Goal: Task Accomplishment & Management: Manage account settings

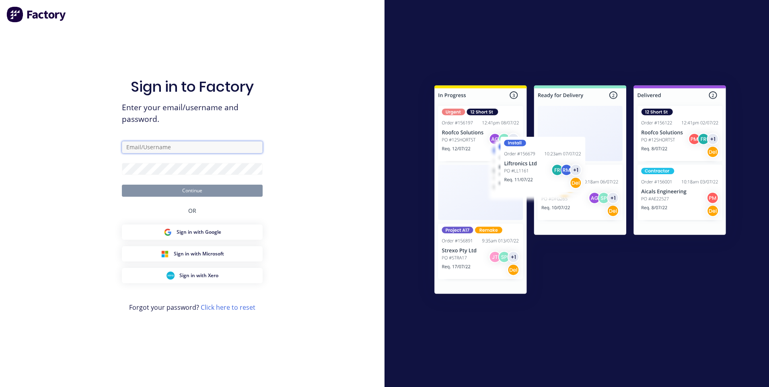
type input "mchweld@gmail.com"
click at [188, 191] on button "Continue" at bounding box center [192, 191] width 141 height 12
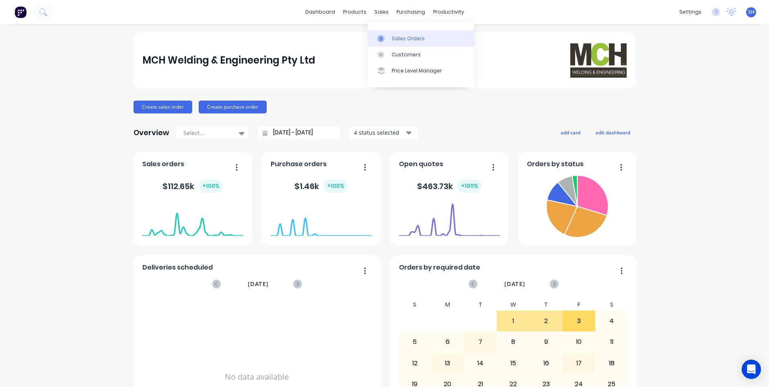
click at [399, 37] on div "Sales Orders" at bounding box center [408, 38] width 33 height 7
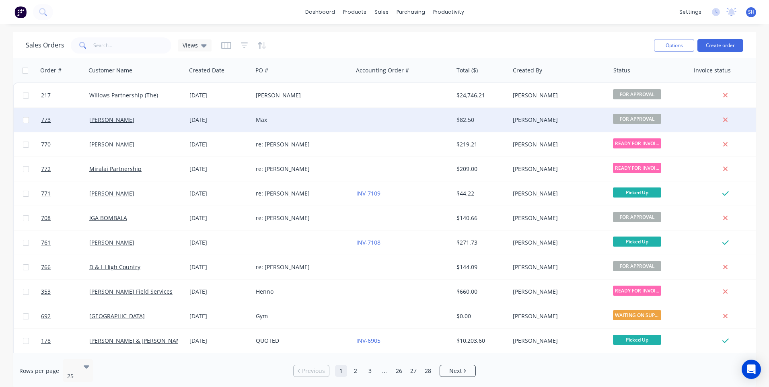
click at [353, 115] on div at bounding box center [403, 120] width 100 height 24
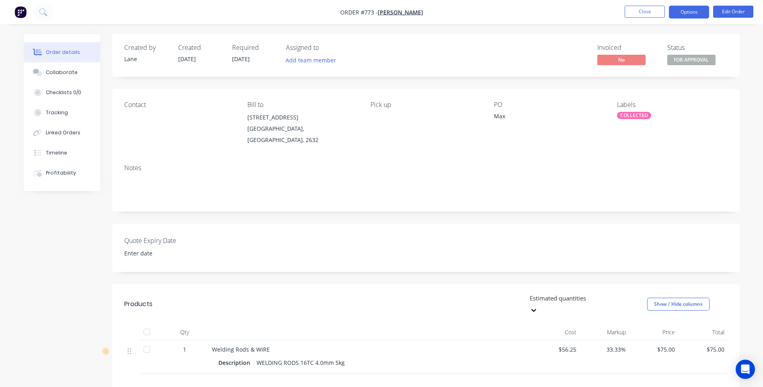
click at [688, 12] on button "Options" at bounding box center [689, 12] width 40 height 13
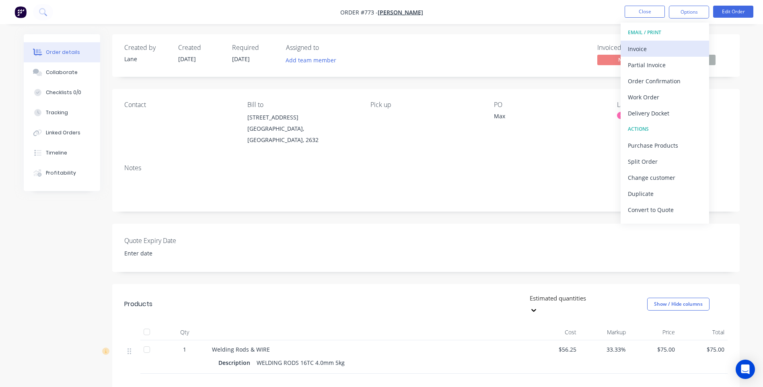
click at [632, 46] on div "Invoice" at bounding box center [665, 49] width 74 height 12
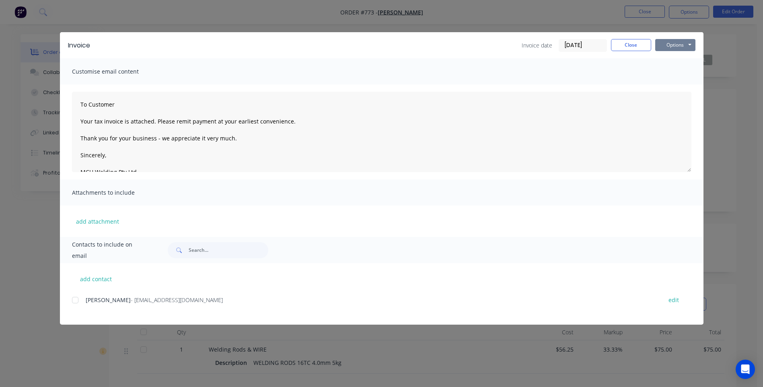
click at [674, 45] on button "Options" at bounding box center [675, 45] width 40 height 12
click at [680, 57] on button "Preview" at bounding box center [680, 59] width 51 height 13
click at [76, 299] on div at bounding box center [75, 300] width 16 height 16
click at [683, 46] on button "Options" at bounding box center [675, 45] width 40 height 12
click at [676, 82] on button "Email" at bounding box center [680, 85] width 51 height 13
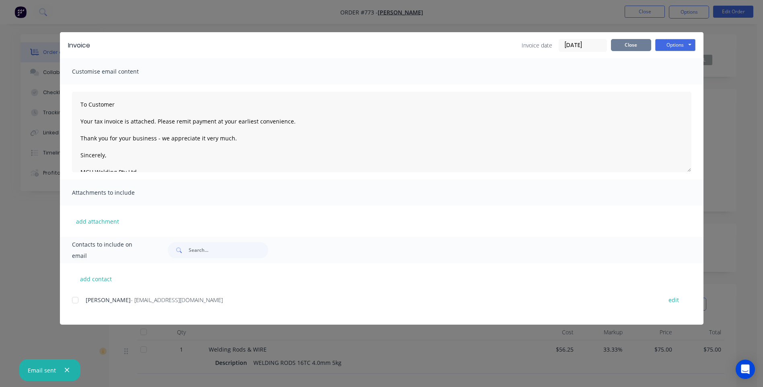
click at [634, 45] on button "Close" at bounding box center [631, 45] width 40 height 12
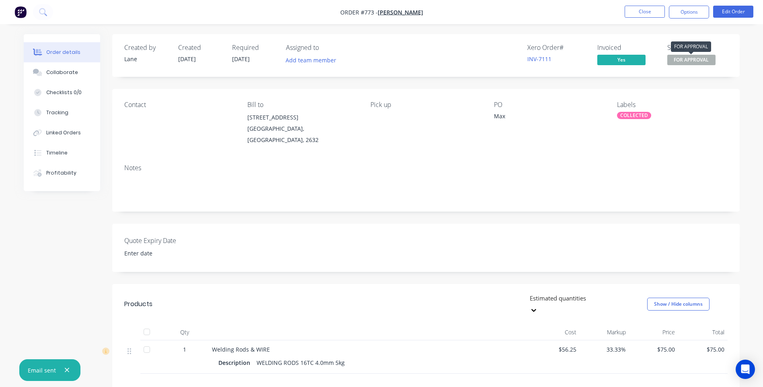
click at [683, 60] on span "FOR APPROVAL" at bounding box center [691, 60] width 48 height 10
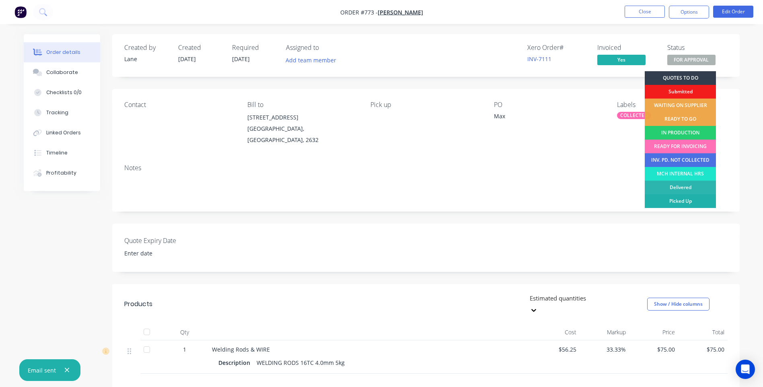
click at [702, 202] on div "Picked Up" at bounding box center [680, 201] width 71 height 14
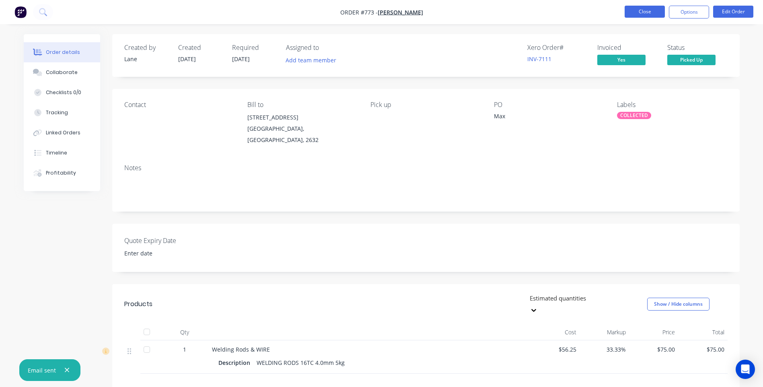
click at [645, 11] on button "Close" at bounding box center [645, 12] width 40 height 12
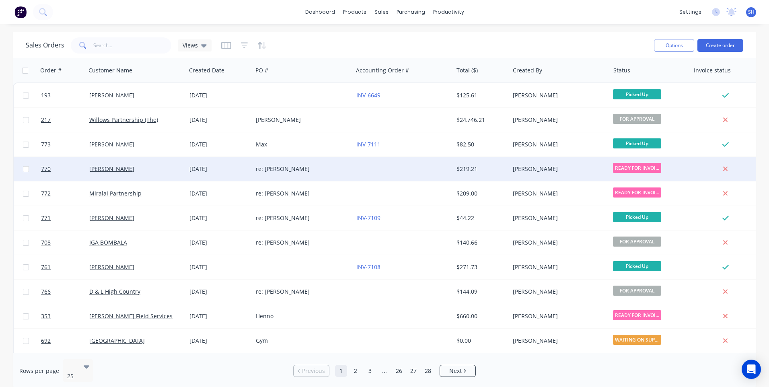
click at [291, 166] on div "re: [PERSON_NAME]" at bounding box center [300, 169] width 89 height 8
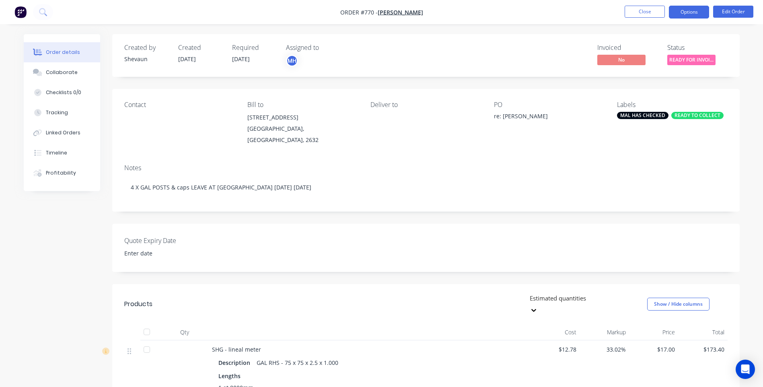
click at [690, 14] on button "Options" at bounding box center [689, 12] width 40 height 13
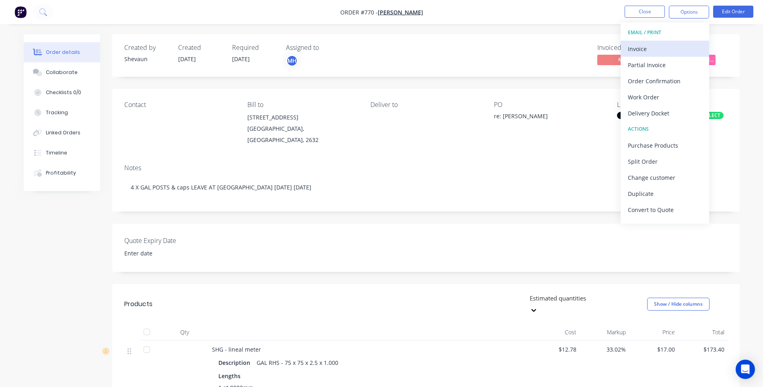
click at [642, 48] on div "Invoice" at bounding box center [665, 49] width 74 height 12
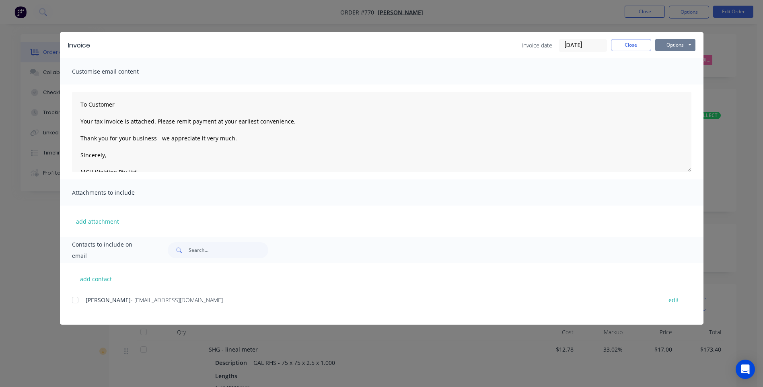
click at [672, 44] on button "Options" at bounding box center [675, 45] width 40 height 12
click at [677, 54] on button "Preview" at bounding box center [680, 59] width 51 height 13
click at [74, 299] on div at bounding box center [75, 300] width 16 height 16
click at [673, 49] on button "Options" at bounding box center [675, 45] width 40 height 12
click at [673, 82] on button "Email" at bounding box center [680, 85] width 51 height 13
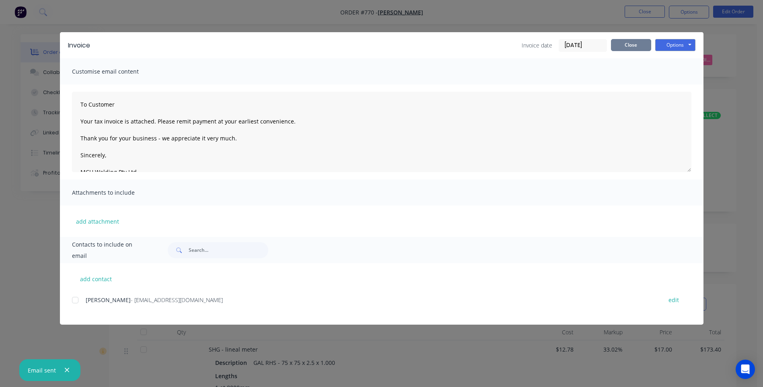
click at [632, 42] on button "Close" at bounding box center [631, 45] width 40 height 12
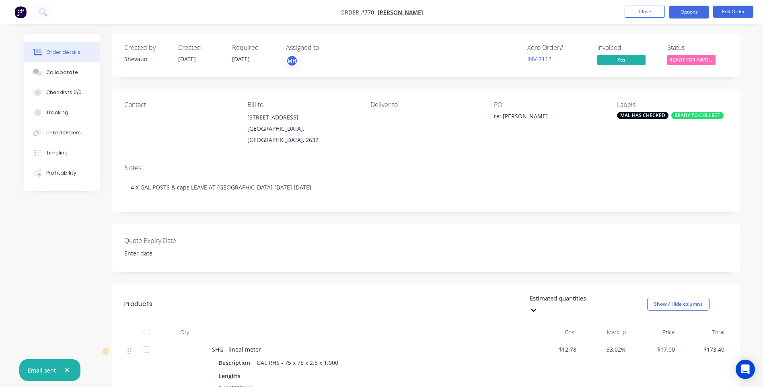
click at [691, 12] on button "Options" at bounding box center [689, 12] width 40 height 13
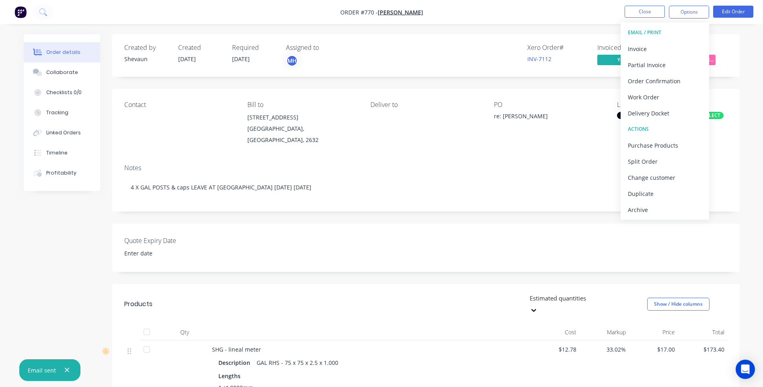
click at [722, 56] on div "Status READY FOR INVOI..." at bounding box center [697, 55] width 60 height 23
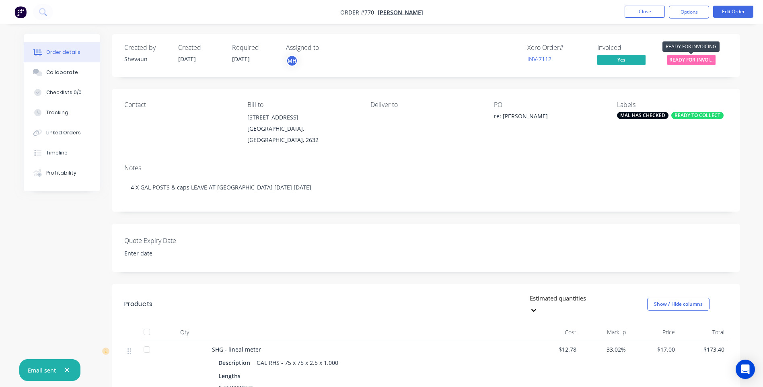
click at [695, 60] on span "READY FOR INVOI..." at bounding box center [691, 60] width 48 height 10
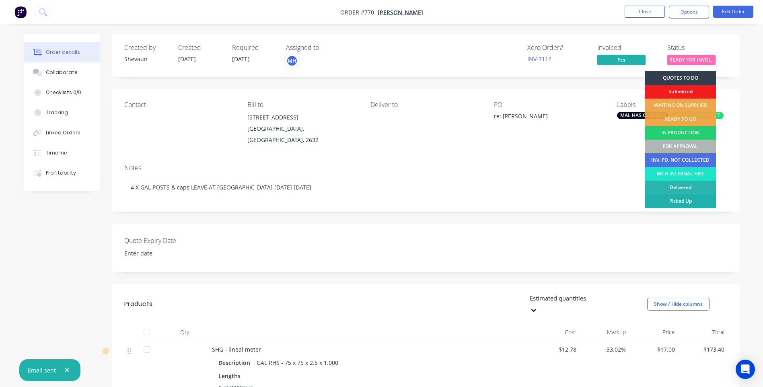
click at [691, 197] on div "Picked Up" at bounding box center [680, 201] width 71 height 14
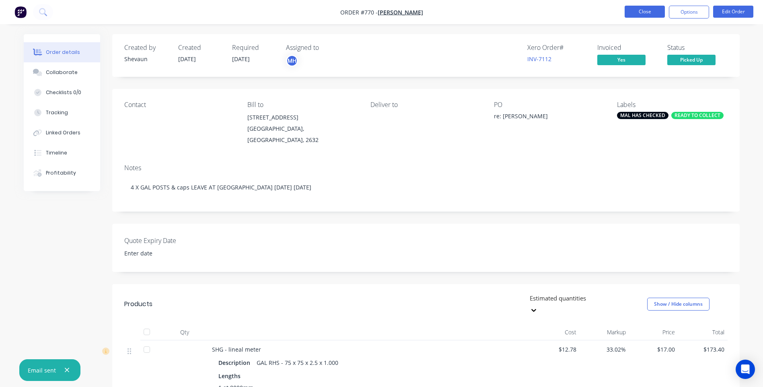
click at [642, 10] on button "Close" at bounding box center [645, 12] width 40 height 12
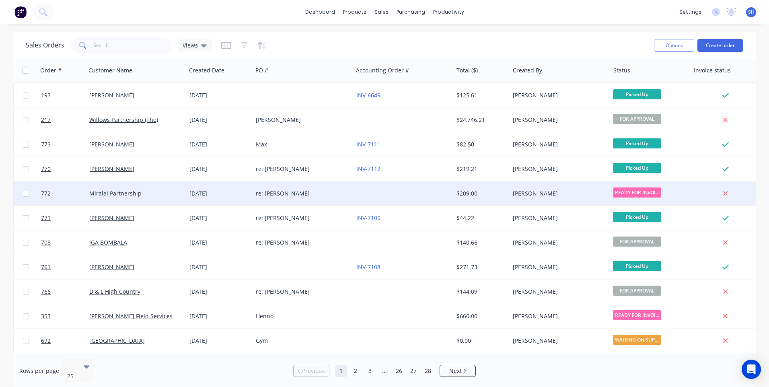
click at [327, 191] on div "re: [PERSON_NAME]" at bounding box center [300, 193] width 89 height 8
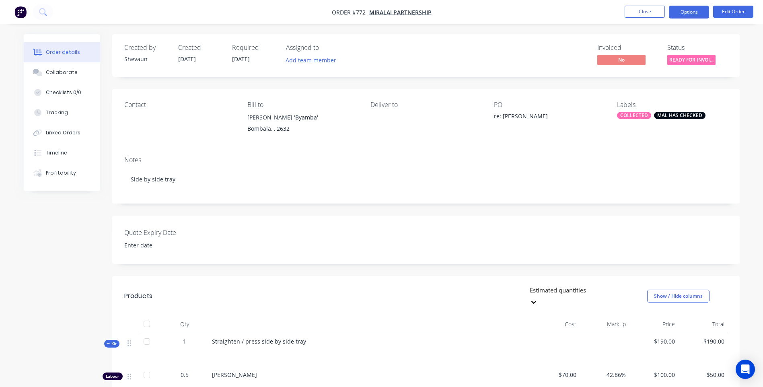
click at [687, 13] on button "Options" at bounding box center [689, 12] width 40 height 13
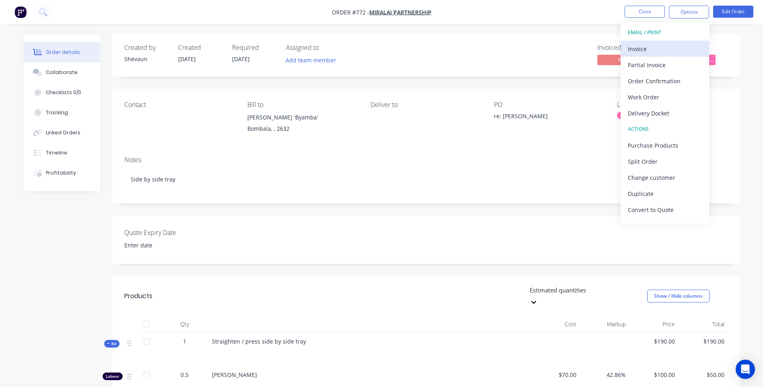
click at [639, 47] on div "Invoice" at bounding box center [665, 49] width 74 height 12
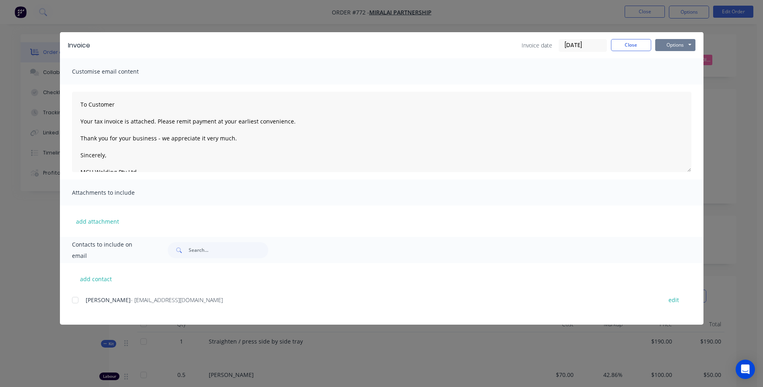
click at [670, 45] on button "Options" at bounding box center [675, 45] width 40 height 12
click at [679, 56] on button "Preview" at bounding box center [680, 59] width 51 height 13
click at [626, 40] on button "Close" at bounding box center [631, 45] width 40 height 12
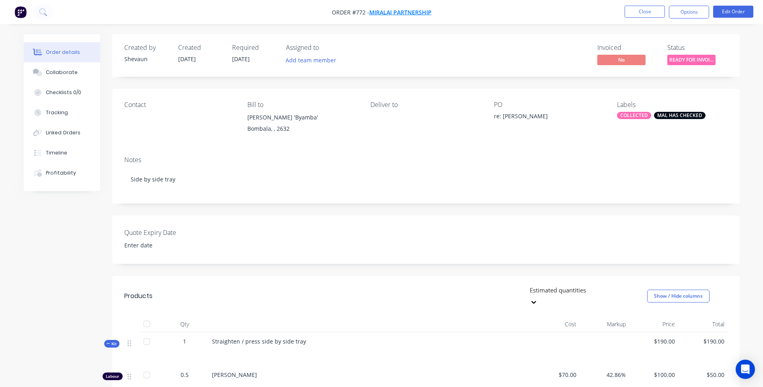
click at [393, 10] on span "Miralai Partnership" at bounding box center [400, 12] width 62 height 8
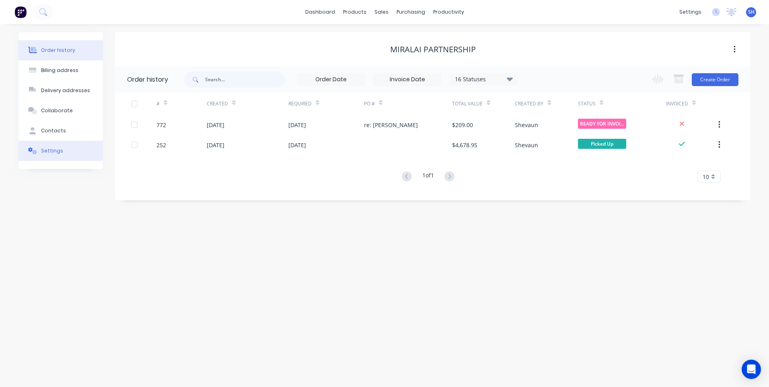
click at [49, 150] on div "Settings" at bounding box center [52, 150] width 22 height 7
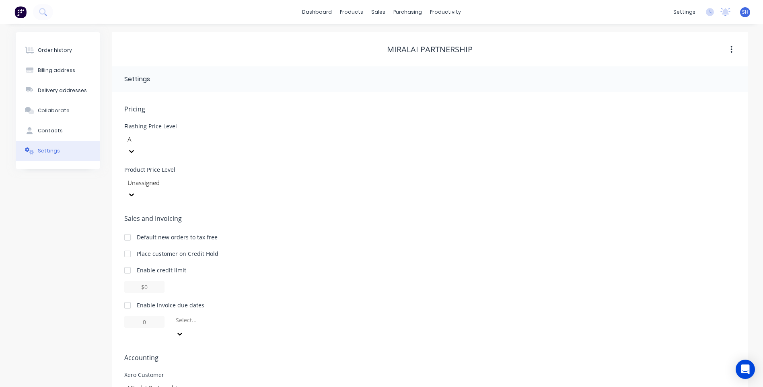
click at [126, 297] on div at bounding box center [127, 305] width 16 height 16
drag, startPoint x: 154, startPoint y: 300, endPoint x: 120, endPoint y: 300, distance: 34.2
click at [120, 300] on div "Pricing Flashing Price Level A Product Price Level Unassigned Sales and Invoici…" at bounding box center [430, 265] width 636 height 347
type input "30"
click at [184, 330] on icon at bounding box center [180, 334] width 8 height 8
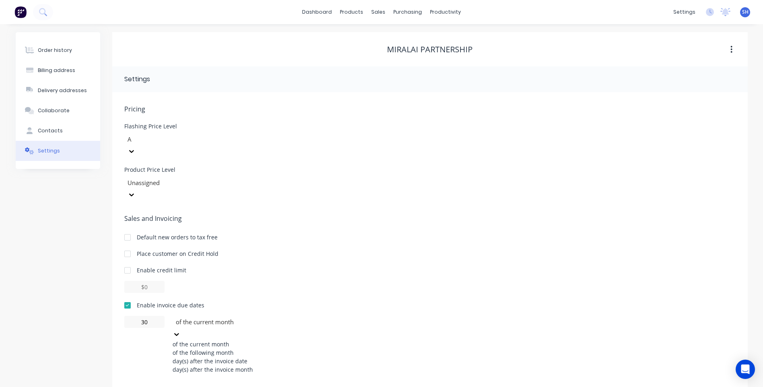
click at [234, 348] on div "of the following month" at bounding box center [233, 352] width 121 height 8
click at [309, 314] on div "Pricing Flashing Price Level A Product Price Level Unassigned Sales and Invoici…" at bounding box center [429, 271] width 611 height 335
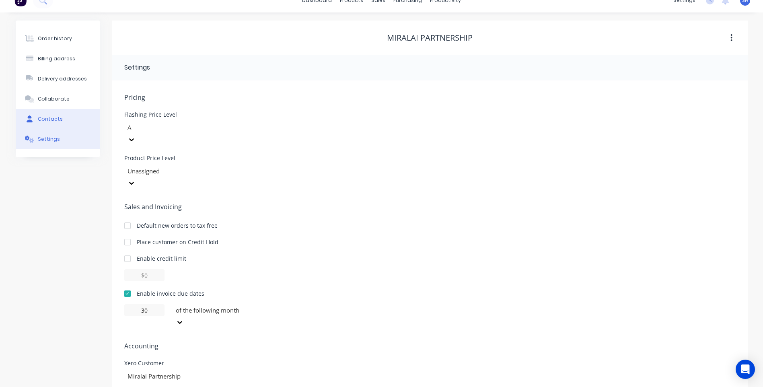
click at [47, 116] on div "Contacts" at bounding box center [50, 118] width 25 height 7
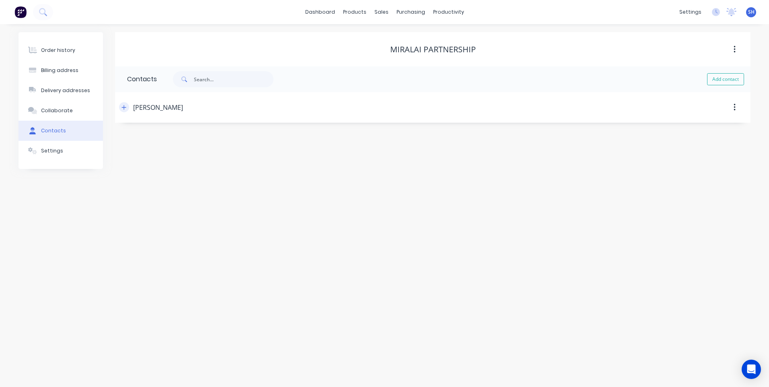
click at [123, 107] on icon "button" at bounding box center [123, 108] width 5 height 6
drag, startPoint x: 185, startPoint y: 201, endPoint x: 142, endPoint y: 200, distance: 42.2
click at [142, 200] on div "International [GEOGRAPHIC_DATA] [GEOGRAPHIC_DATA] [GEOGRAPHIC_DATA] [GEOGRAPHIC…" at bounding box center [193, 201] width 132 height 12
paste input "6458 3573"
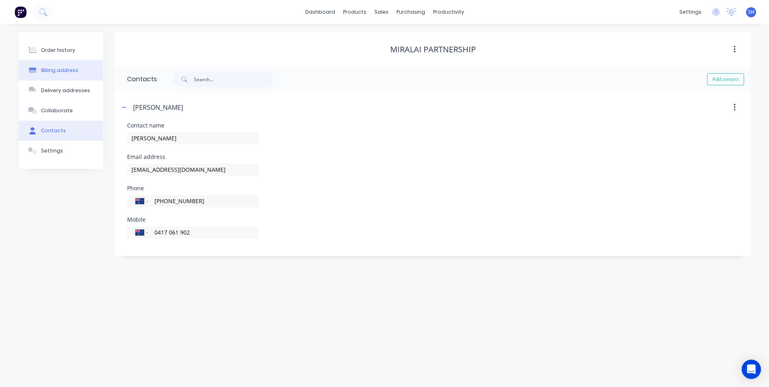
type input "(02) 6458 3573"
click at [57, 68] on div "Billing address" at bounding box center [59, 70] width 37 height 7
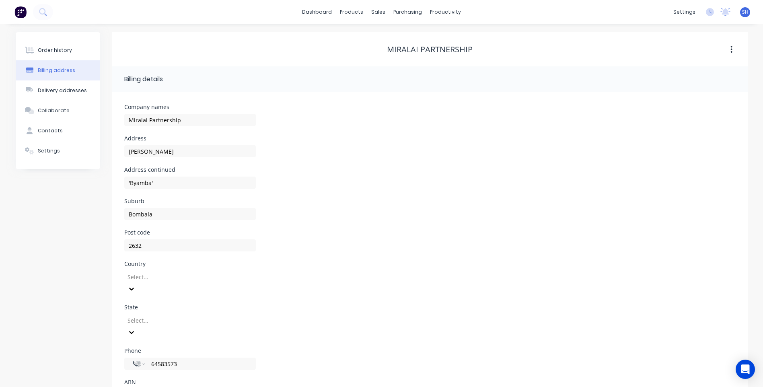
click at [167, 277] on div "Select..." at bounding box center [190, 283] width 132 height 24
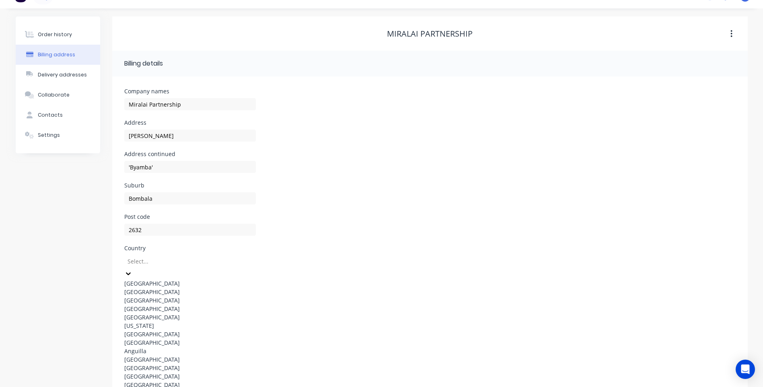
click at [159, 280] on div "[GEOGRAPHIC_DATA]" at bounding box center [190, 283] width 132 height 8
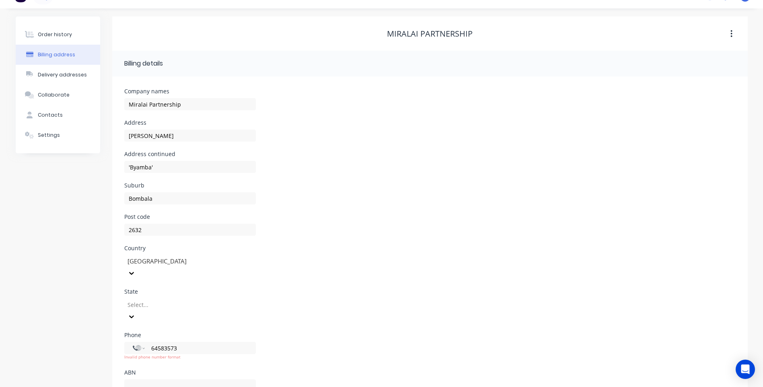
scroll to position [22, 0]
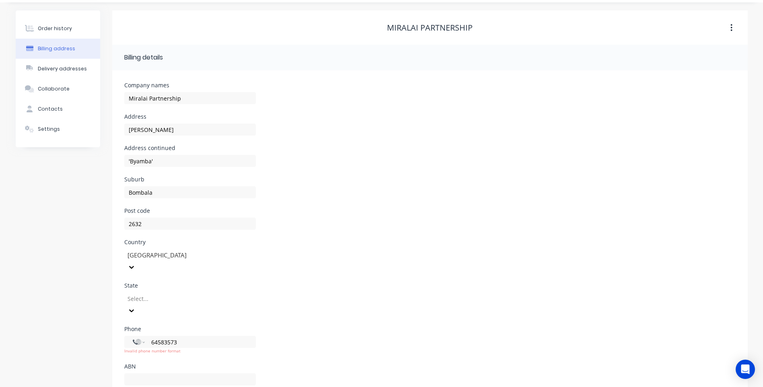
click at [160, 295] on div "Select..." at bounding box center [190, 308] width 132 height 36
click at [163, 325] on div "[GEOGRAPHIC_DATA]" at bounding box center [190, 329] width 132 height 8
drag, startPoint x: 185, startPoint y: 319, endPoint x: 130, endPoint y: 317, distance: 55.2
click at [130, 336] on div "International [GEOGRAPHIC_DATA] [GEOGRAPHIC_DATA] [GEOGRAPHIC_DATA] [GEOGRAPHIC…" at bounding box center [190, 342] width 132 height 12
click at [323, 326] on div "Phone International [GEOGRAPHIC_DATA] [GEOGRAPHIC_DATA] [GEOGRAPHIC_DATA] [GEOG…" at bounding box center [429, 344] width 611 height 37
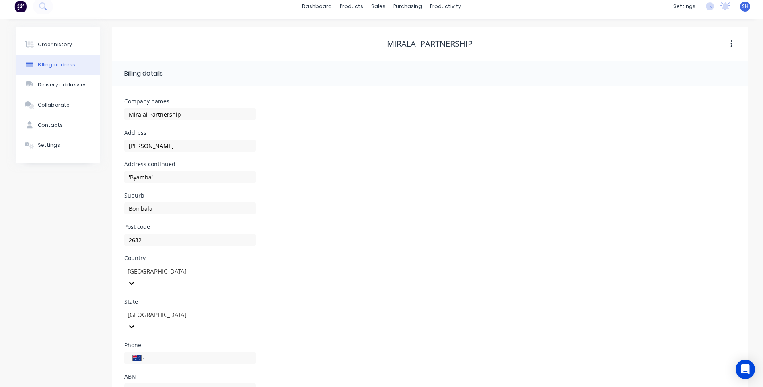
scroll to position [0, 0]
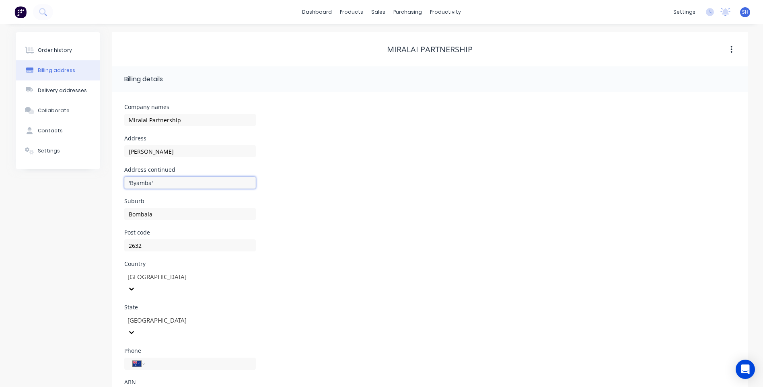
click at [160, 183] on input "'Byamba'" at bounding box center [190, 183] width 132 height 12
type input "'Byamba' Gunningrah Road"
click at [47, 129] on div "Contacts" at bounding box center [50, 130] width 25 height 7
select select "AU"
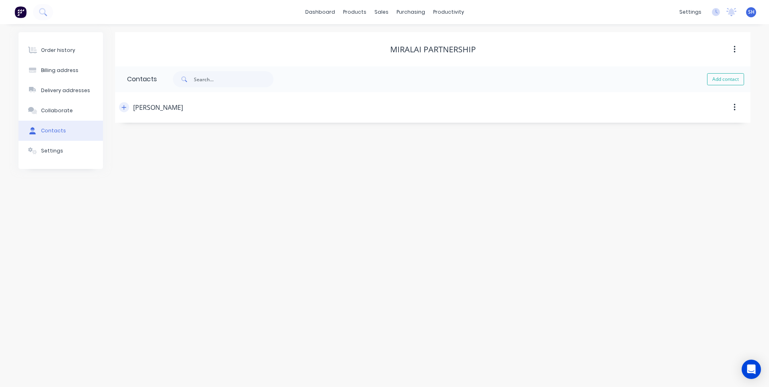
click at [125, 107] on icon "button" at bounding box center [123, 108] width 5 height 6
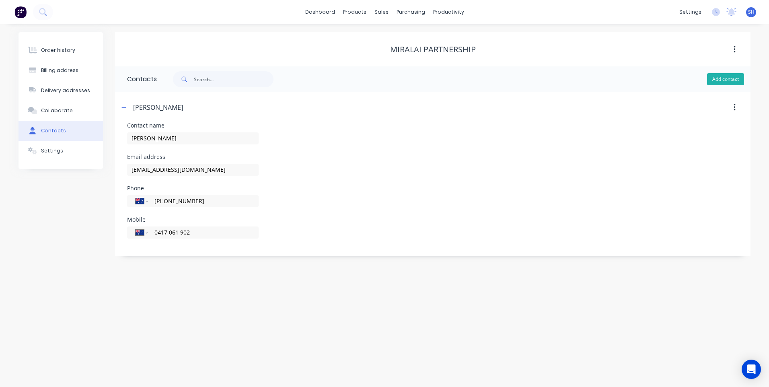
click at [723, 79] on button "Add contact" at bounding box center [725, 79] width 37 height 12
select select "AU"
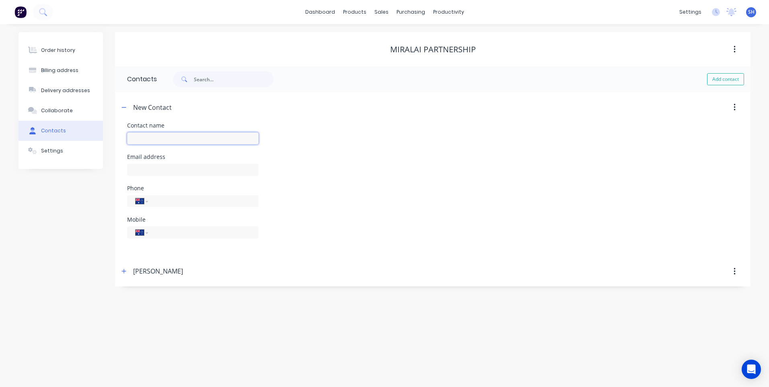
drag, startPoint x: 129, startPoint y: 137, endPoint x: 134, endPoint y: 139, distance: 5.2
click at [130, 138] on input "text" at bounding box center [193, 138] width 132 height 12
type input "Simon"
select select "AU"
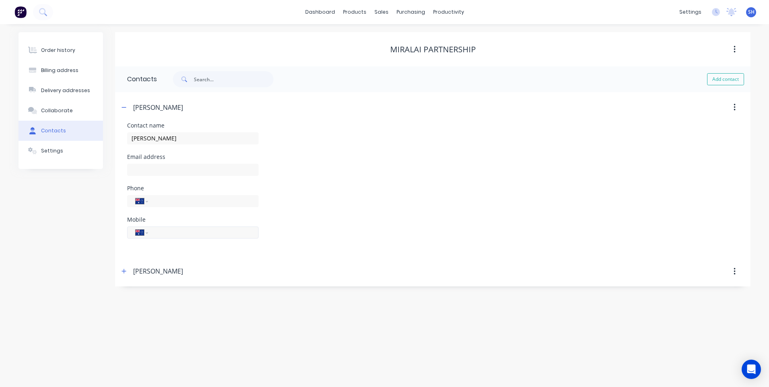
click at [166, 234] on input "tel" at bounding box center [202, 232] width 97 height 9
paste input "0439 021 780"
type input "0439 021 780"
click at [354, 244] on div "Mobile International Afghanistan Åland Islands Albania Algeria American Samoa A…" at bounding box center [432, 232] width 611 height 31
click at [49, 50] on div "Order history" at bounding box center [58, 50] width 34 height 7
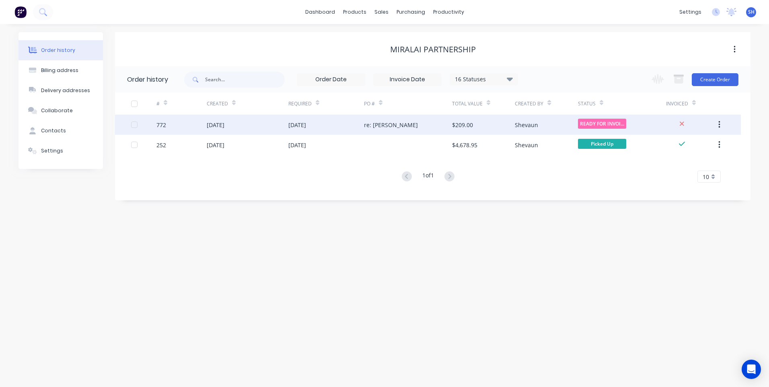
click at [409, 124] on div "re: [PERSON_NAME]" at bounding box center [408, 125] width 88 height 20
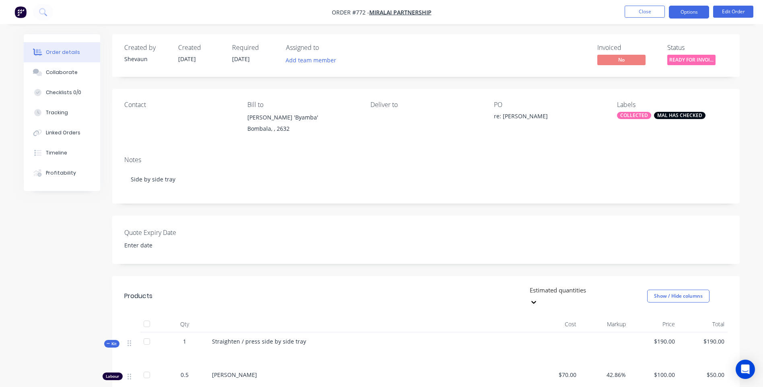
click at [682, 11] on button "Options" at bounding box center [689, 12] width 40 height 13
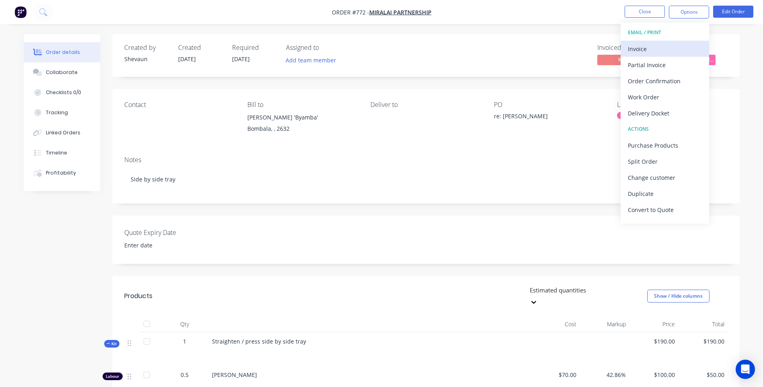
click at [639, 49] on div "Invoice" at bounding box center [665, 49] width 74 height 12
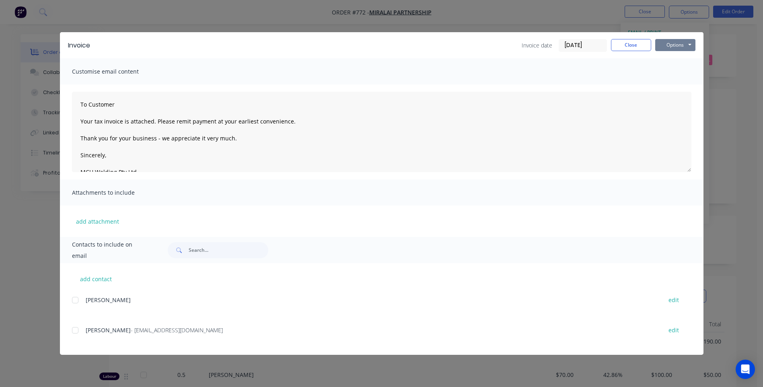
click at [668, 45] on button "Options" at bounding box center [675, 45] width 40 height 12
click at [672, 58] on button "Preview" at bounding box center [680, 59] width 51 height 13
click at [75, 332] on div at bounding box center [75, 330] width 16 height 16
click at [679, 43] on button "Options" at bounding box center [675, 45] width 40 height 12
click at [680, 84] on button "Email" at bounding box center [680, 85] width 51 height 13
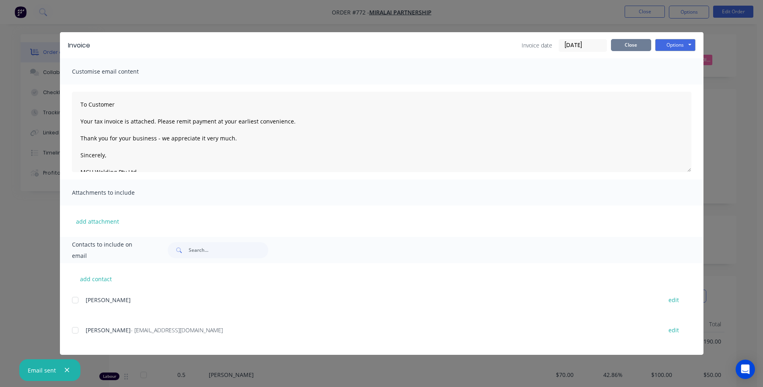
click at [634, 46] on button "Close" at bounding box center [631, 45] width 40 height 12
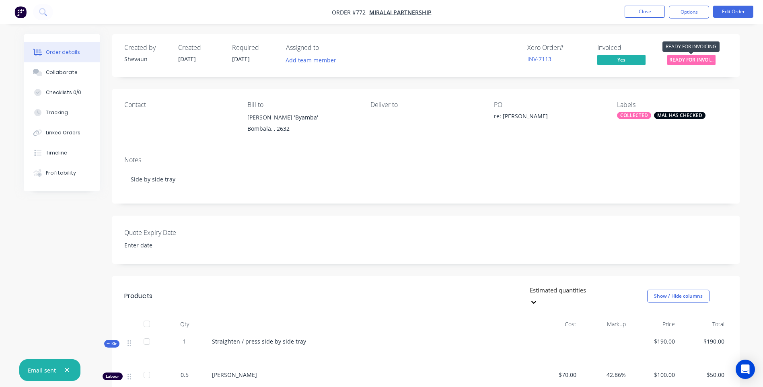
drag, startPoint x: 694, startPoint y: 56, endPoint x: 676, endPoint y: 68, distance: 21.9
click at [693, 56] on span "READY FOR INVOI..." at bounding box center [691, 60] width 48 height 10
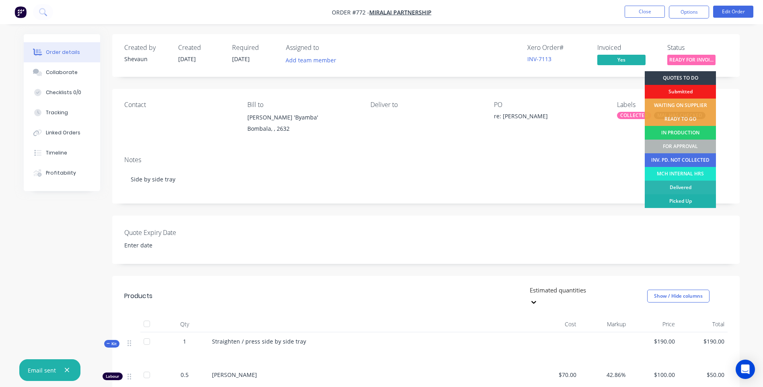
click at [697, 200] on div "Picked Up" at bounding box center [680, 201] width 71 height 14
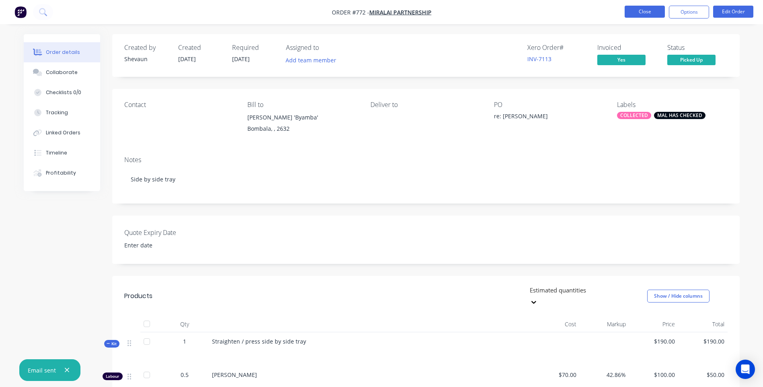
click at [641, 14] on button "Close" at bounding box center [645, 12] width 40 height 12
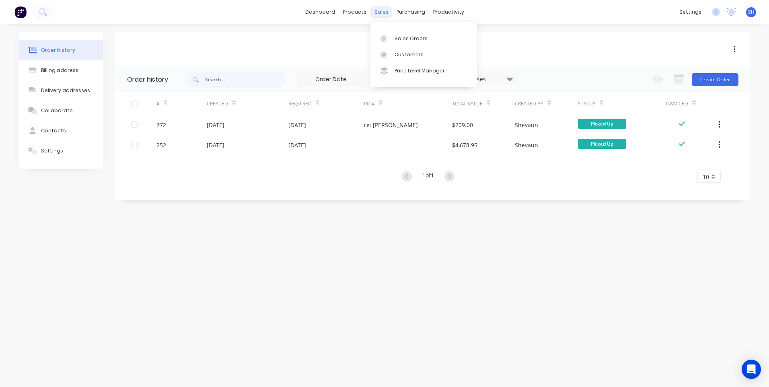
click at [378, 14] on div "sales" at bounding box center [381, 12] width 22 height 12
click at [405, 37] on div "Sales Orders" at bounding box center [411, 38] width 33 height 7
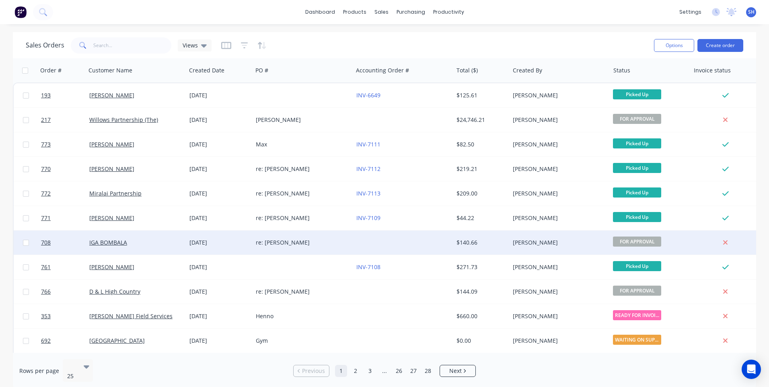
click at [297, 243] on div "re: [PERSON_NAME]" at bounding box center [300, 243] width 89 height 8
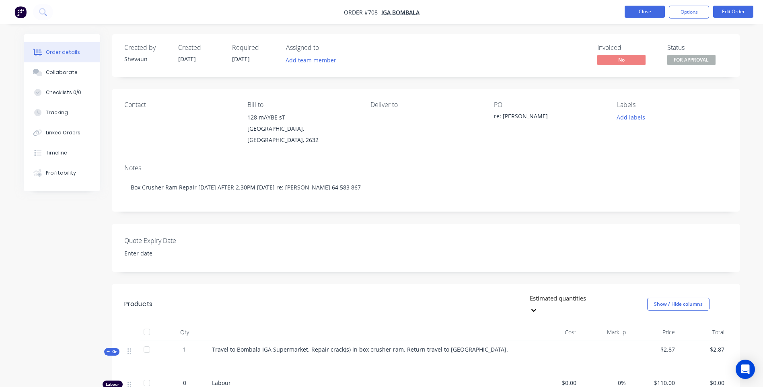
click at [646, 12] on button "Close" at bounding box center [645, 12] width 40 height 12
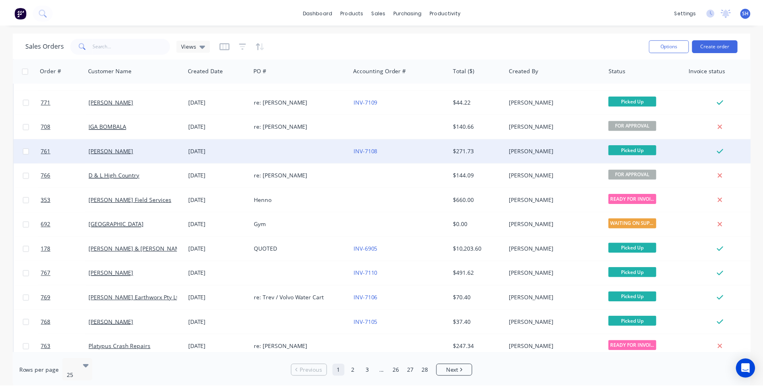
scroll to position [121, 0]
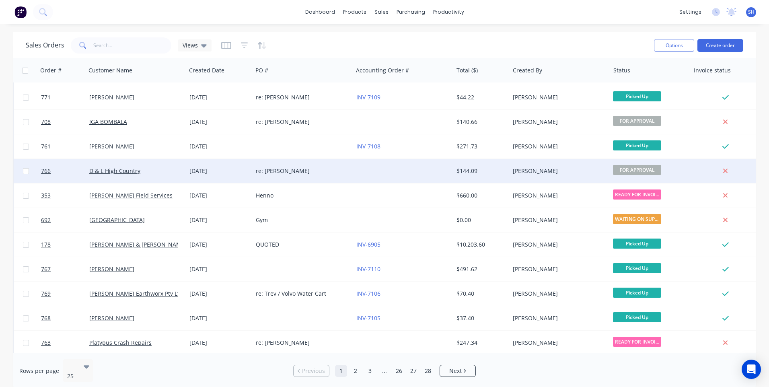
click at [308, 171] on div "re: Lana" at bounding box center [300, 171] width 89 height 8
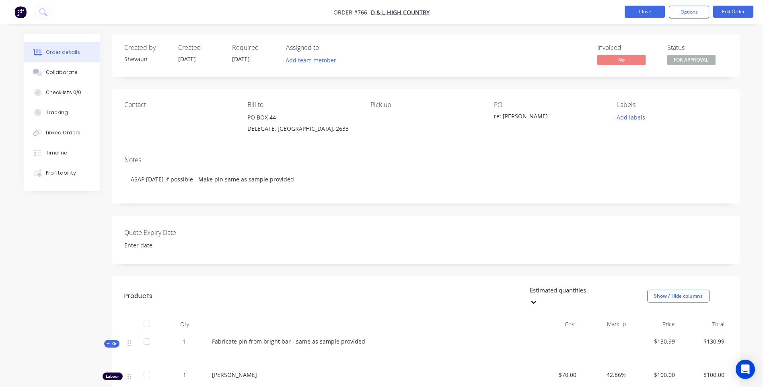
click at [637, 13] on button "Close" at bounding box center [645, 12] width 40 height 12
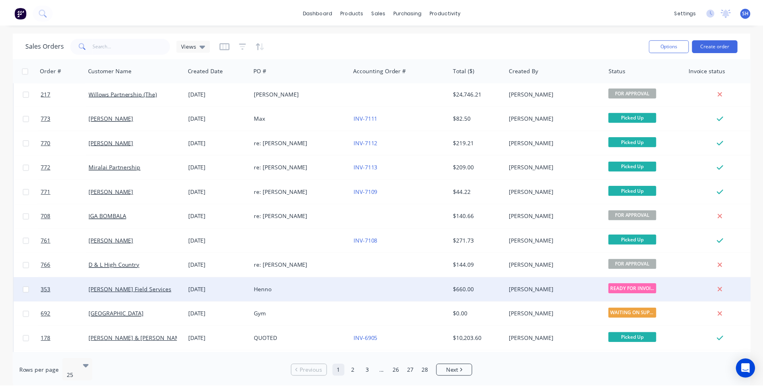
scroll to position [40, 0]
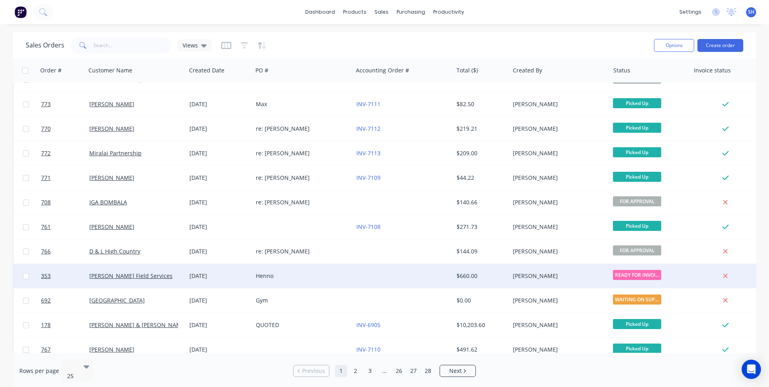
click at [298, 274] on div "Henno" at bounding box center [300, 276] width 89 height 8
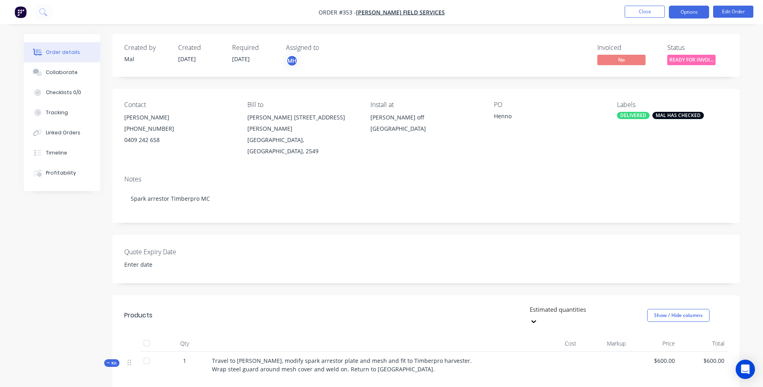
click at [693, 11] on button "Options" at bounding box center [689, 12] width 40 height 13
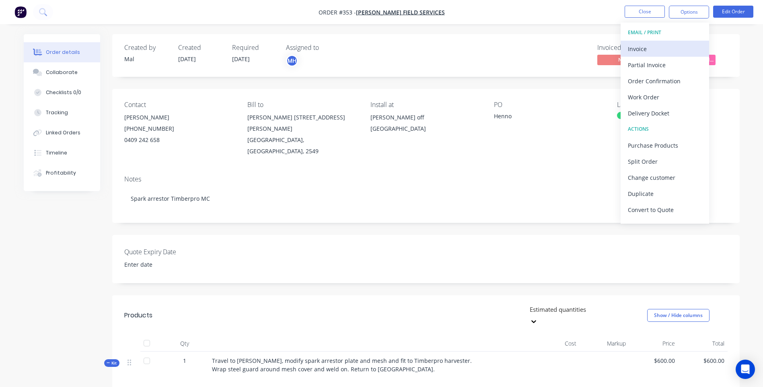
click at [647, 48] on div "Invoice" at bounding box center [665, 49] width 74 height 12
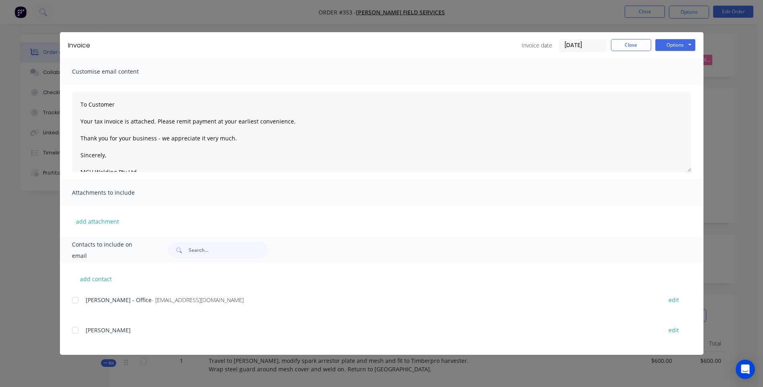
click at [76, 300] on div at bounding box center [75, 300] width 16 height 16
click at [673, 44] on button "Options" at bounding box center [675, 45] width 40 height 12
click at [679, 58] on button "Preview" at bounding box center [680, 59] width 51 height 13
click at [78, 300] on div at bounding box center [75, 300] width 16 height 16
click at [673, 45] on button "Options" at bounding box center [675, 45] width 40 height 12
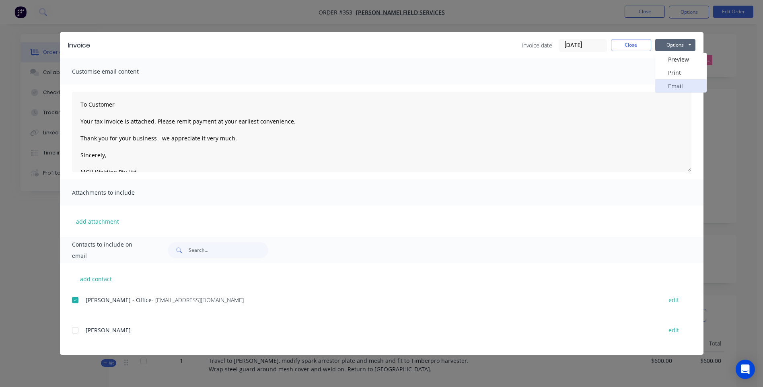
click at [677, 82] on button "Email" at bounding box center [680, 85] width 51 height 13
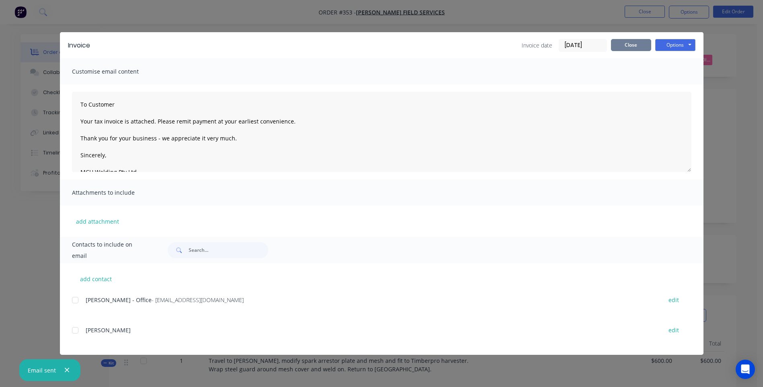
click at [637, 47] on button "Close" at bounding box center [631, 45] width 40 height 12
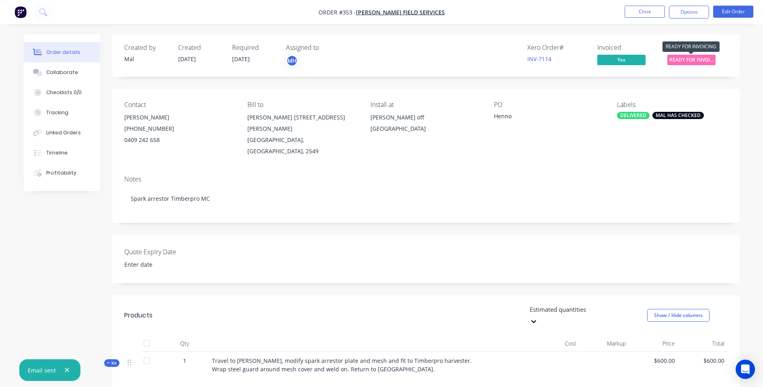
click at [696, 59] on span "READY FOR INVOI..." at bounding box center [691, 60] width 48 height 10
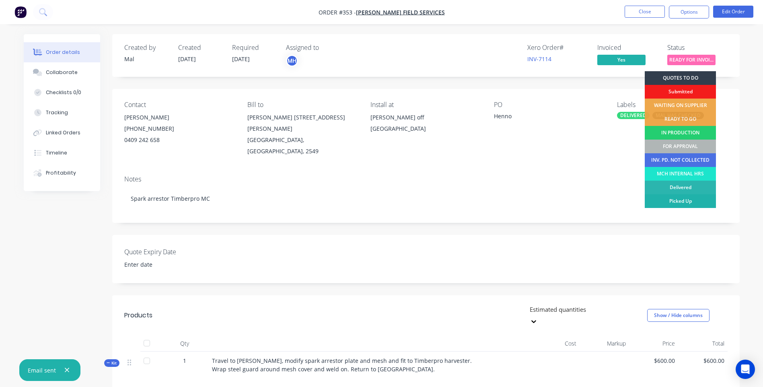
click at [702, 201] on div "Picked Up" at bounding box center [680, 201] width 71 height 14
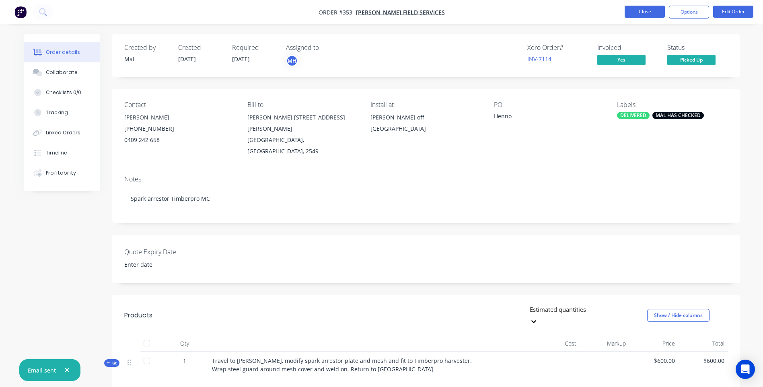
click at [641, 13] on button "Close" at bounding box center [645, 12] width 40 height 12
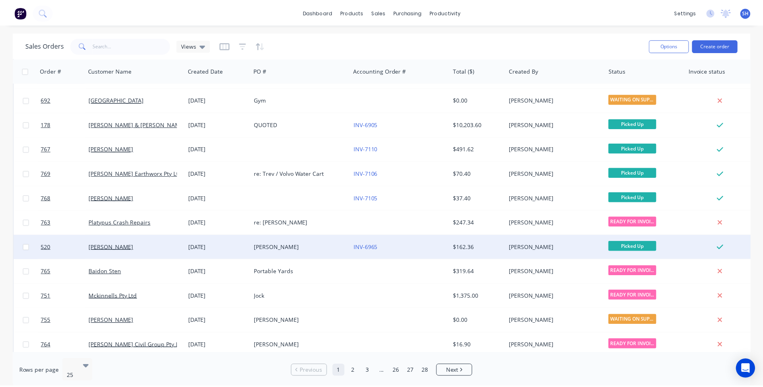
scroll to position [241, 0]
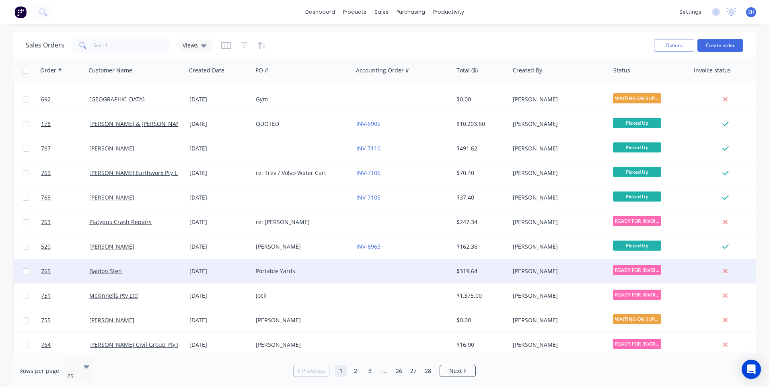
click at [379, 274] on div at bounding box center [403, 271] width 100 height 24
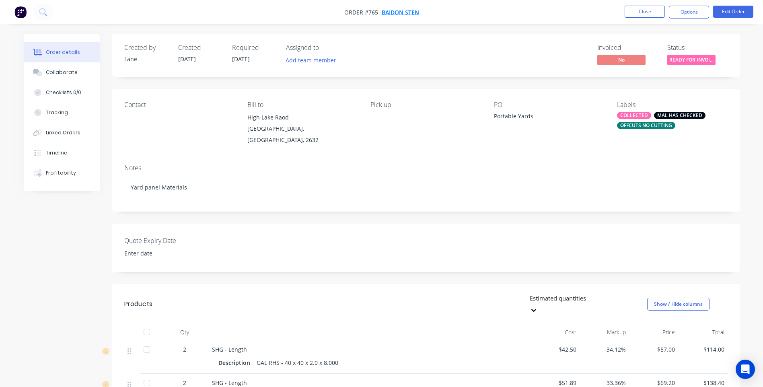
click at [395, 12] on span "Baidon Sten" at bounding box center [400, 12] width 37 height 8
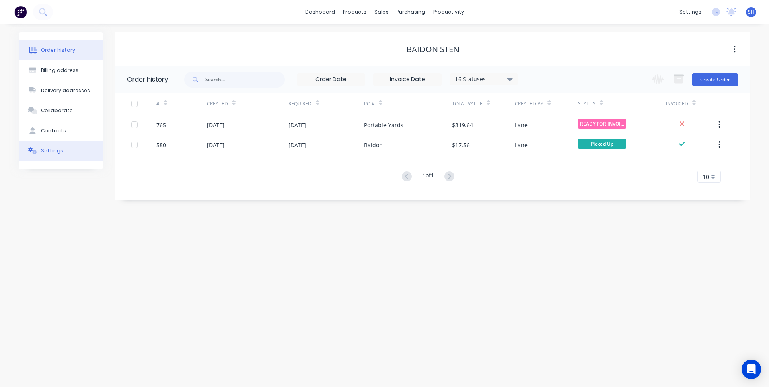
click at [44, 148] on div "Settings" at bounding box center [52, 150] width 22 height 7
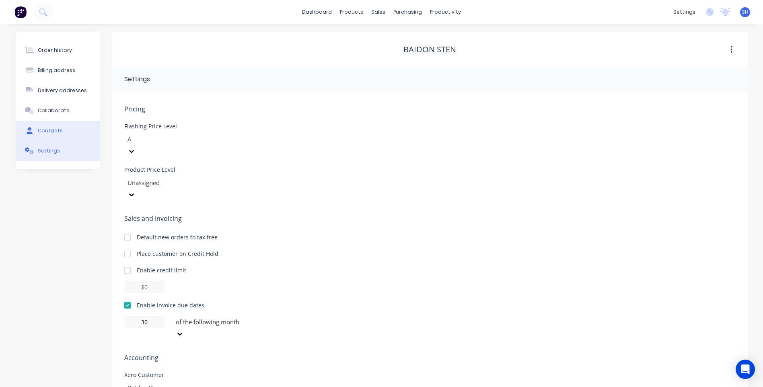
click at [45, 130] on div "Contacts" at bounding box center [50, 130] width 25 height 7
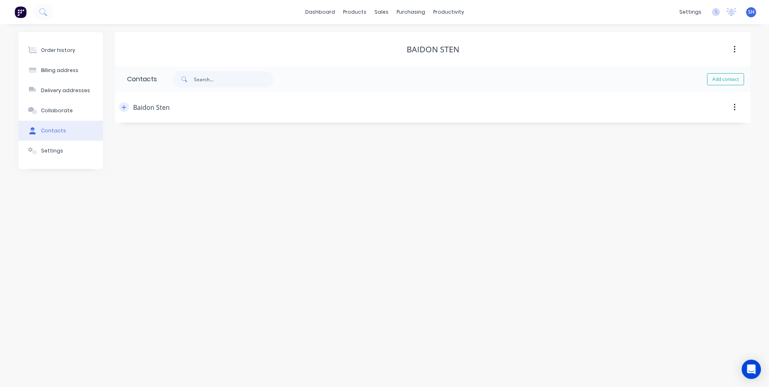
click at [125, 108] on icon "button" at bounding box center [123, 108] width 5 height 6
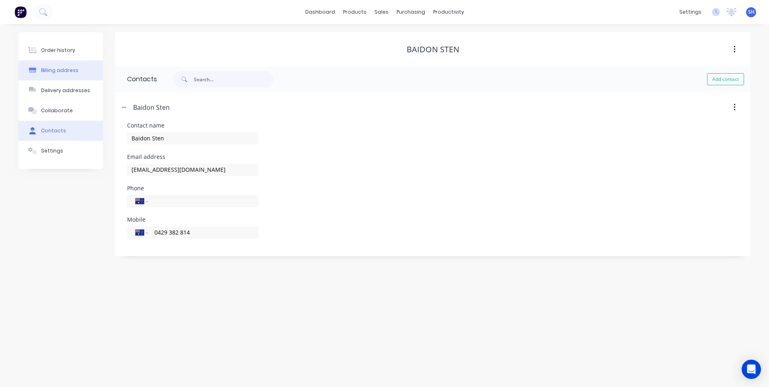
click at [58, 69] on div "Billing address" at bounding box center [59, 70] width 37 height 7
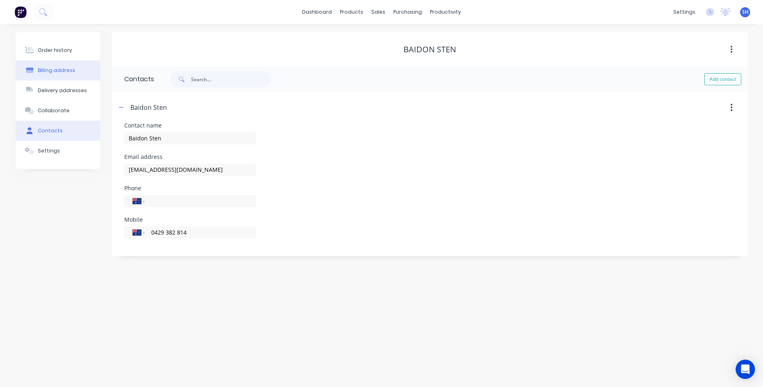
select select "AU"
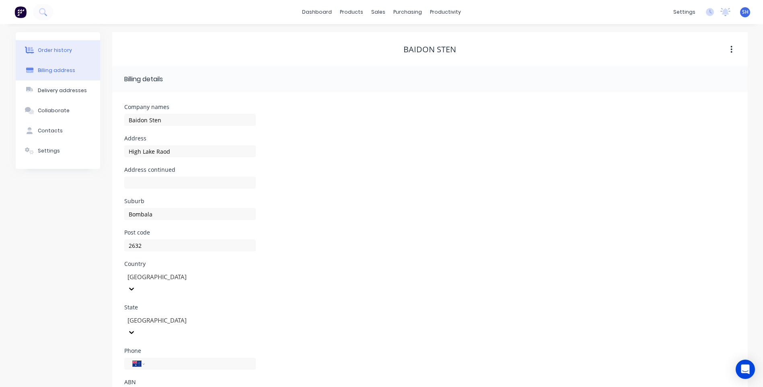
click at [48, 46] on button "Order history" at bounding box center [58, 50] width 84 height 20
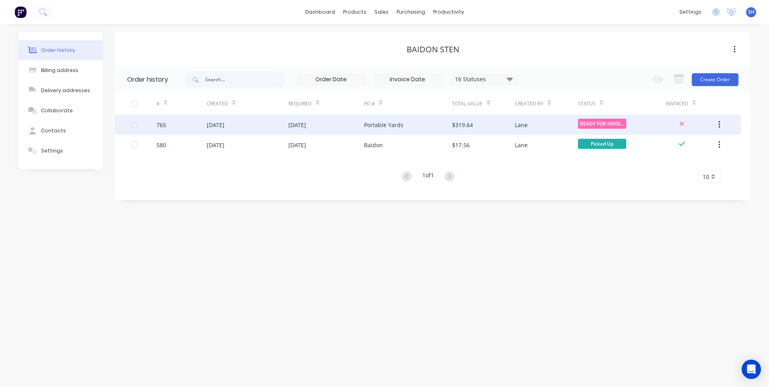
click at [337, 123] on div "[DATE]" at bounding box center [326, 125] width 76 height 20
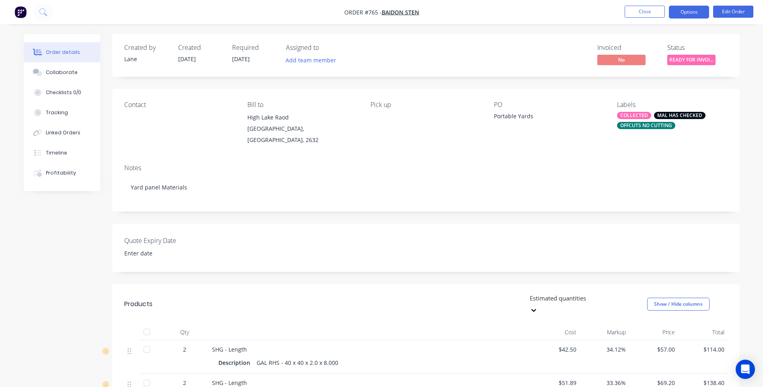
click at [687, 12] on button "Options" at bounding box center [689, 12] width 40 height 13
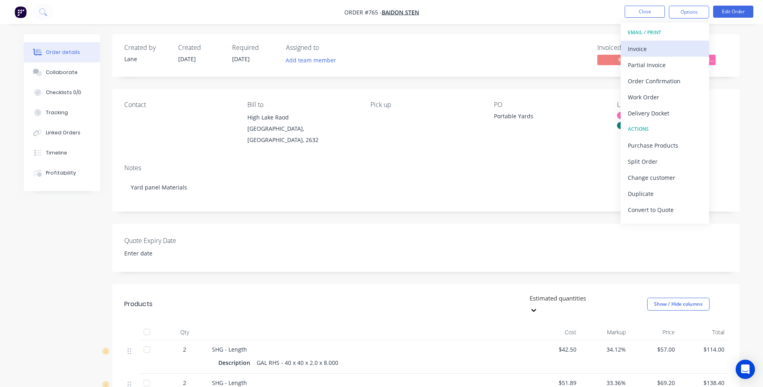
click at [636, 49] on div "Invoice" at bounding box center [665, 49] width 74 height 12
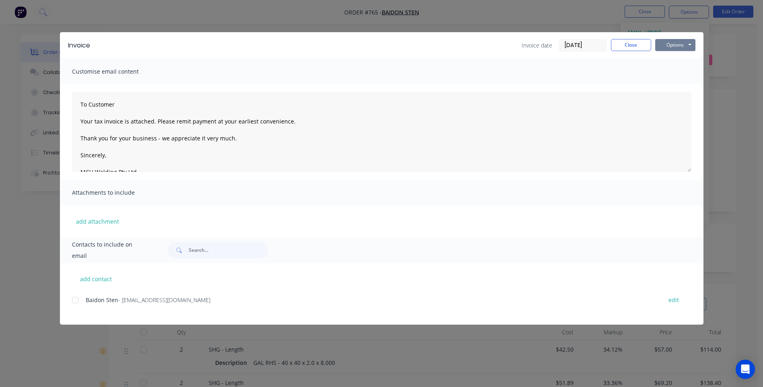
click at [673, 46] on button "Options" at bounding box center [675, 45] width 40 height 12
click at [679, 56] on button "Preview" at bounding box center [680, 59] width 51 height 13
click at [77, 300] on div at bounding box center [75, 300] width 16 height 16
click at [667, 45] on button "Options" at bounding box center [675, 45] width 40 height 12
click at [680, 85] on button "Email" at bounding box center [680, 85] width 51 height 13
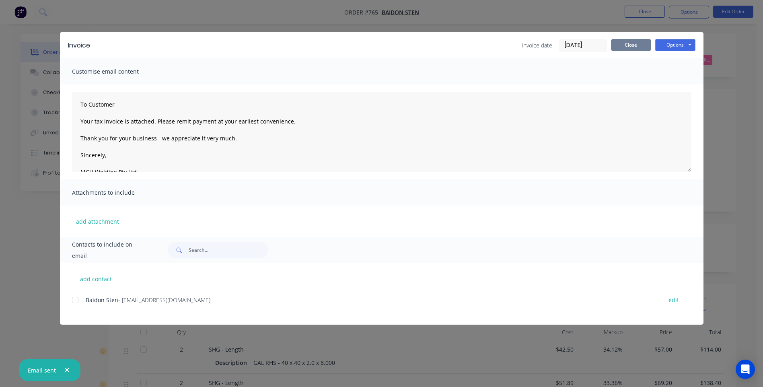
click at [633, 47] on button "Close" at bounding box center [631, 45] width 40 height 12
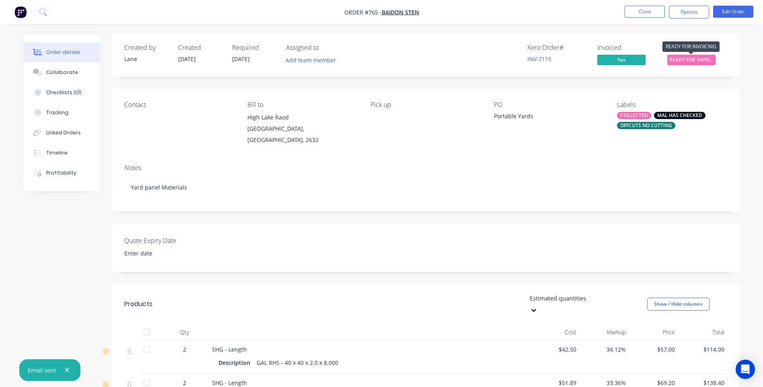
click at [682, 60] on span "READY FOR INVOI..." at bounding box center [691, 60] width 48 height 10
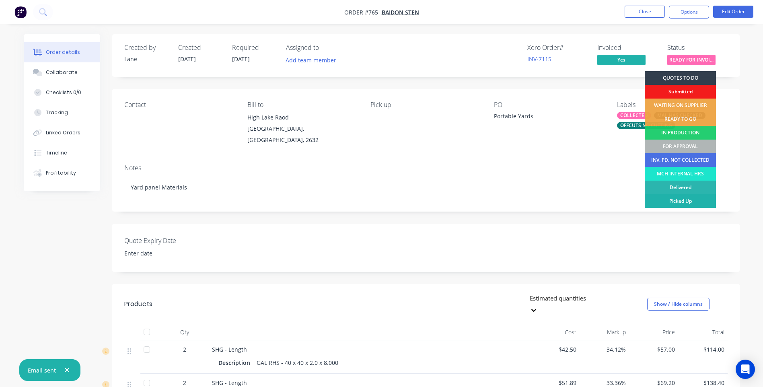
click at [691, 198] on div "Picked Up" at bounding box center [680, 201] width 71 height 14
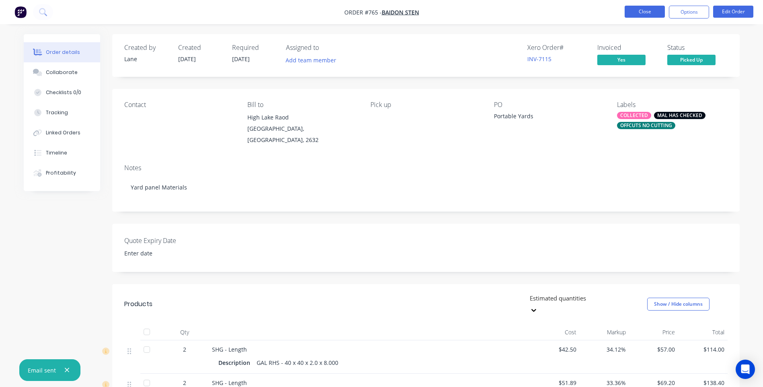
click at [642, 9] on button "Close" at bounding box center [645, 12] width 40 height 12
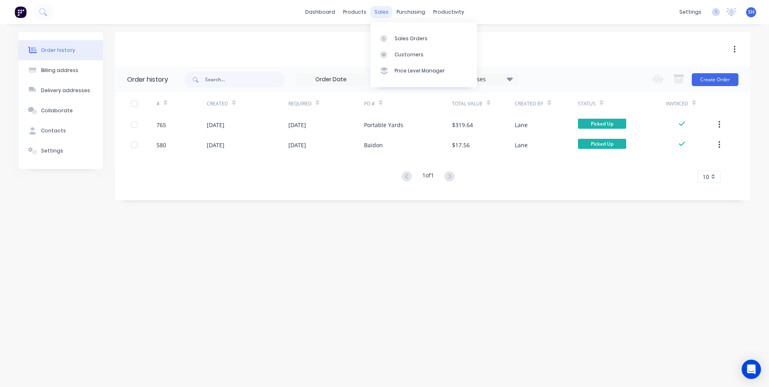
click at [383, 10] on div "sales" at bounding box center [381, 12] width 22 height 12
click at [402, 38] on div "Sales Orders" at bounding box center [411, 38] width 33 height 7
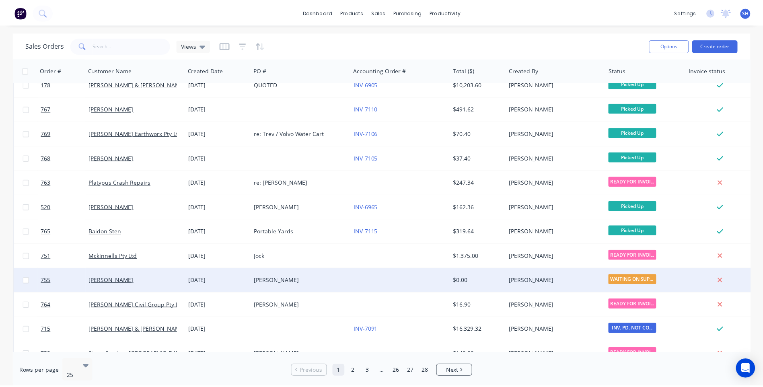
scroll to position [282, 0]
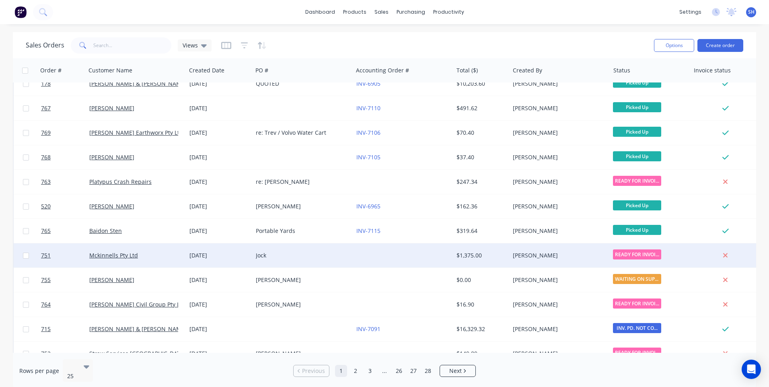
click at [298, 254] on div "Jock" at bounding box center [300, 255] width 89 height 8
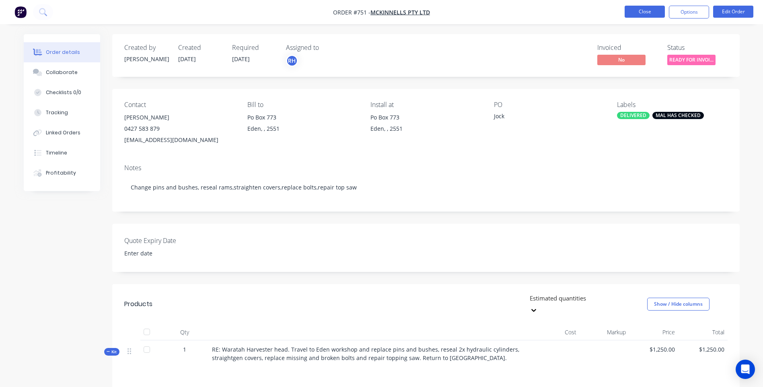
click at [646, 12] on button "Close" at bounding box center [645, 12] width 40 height 12
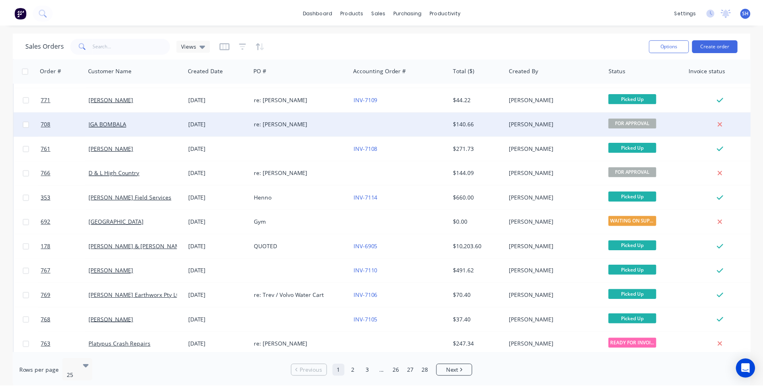
scroll to position [282, 0]
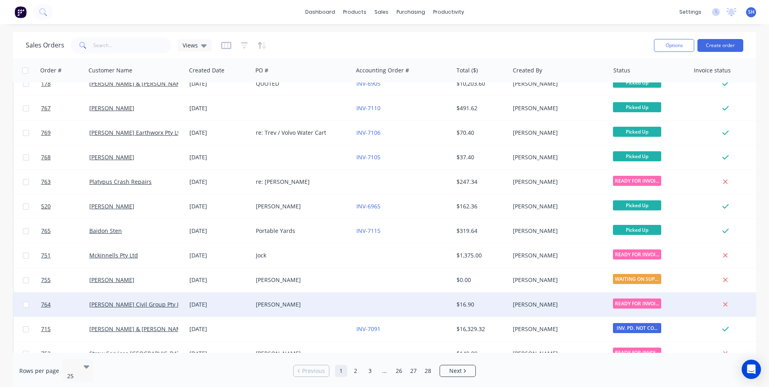
click at [327, 304] on div "[PERSON_NAME]" at bounding box center [300, 304] width 89 height 8
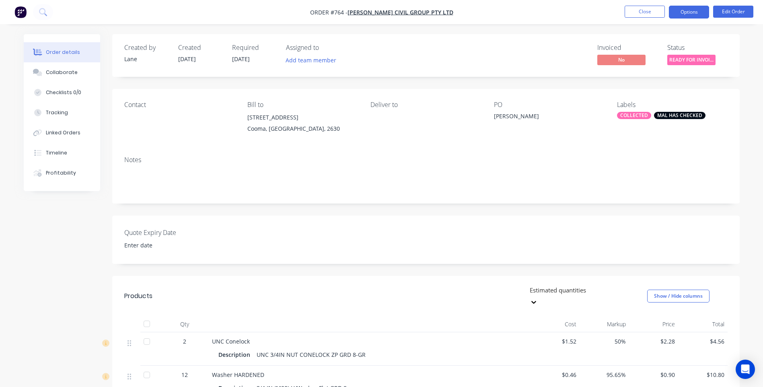
click at [692, 12] on button "Options" at bounding box center [689, 12] width 40 height 13
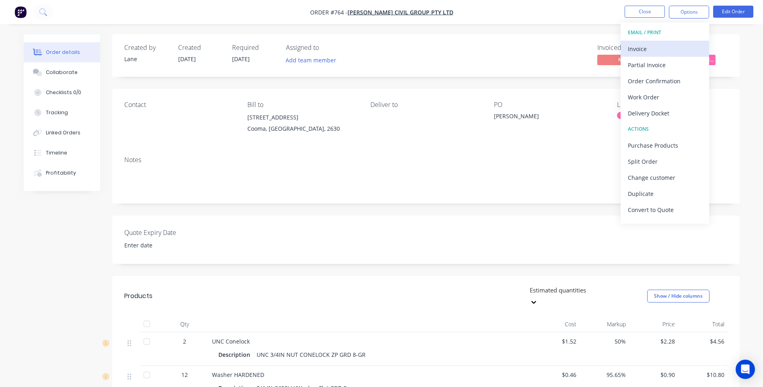
click at [648, 45] on div "Invoice" at bounding box center [665, 49] width 74 height 12
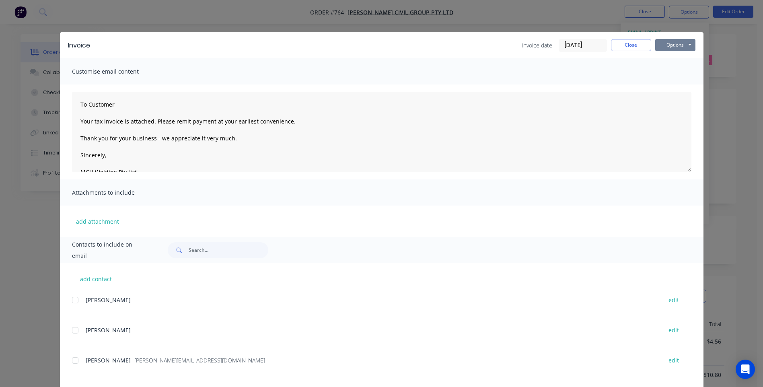
click at [668, 41] on button "Options" at bounding box center [675, 45] width 40 height 12
click at [679, 57] on button "Preview" at bounding box center [680, 59] width 51 height 13
click at [73, 360] on div at bounding box center [75, 360] width 16 height 16
click at [669, 42] on button "Options" at bounding box center [675, 45] width 40 height 12
click at [677, 84] on button "Email" at bounding box center [680, 85] width 51 height 13
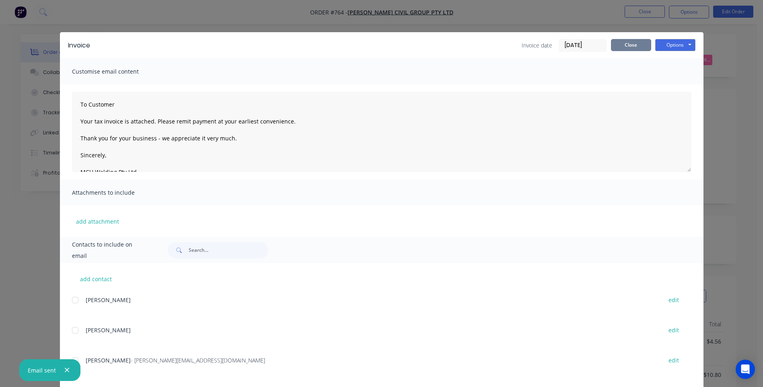
click at [633, 42] on button "Close" at bounding box center [631, 45] width 40 height 12
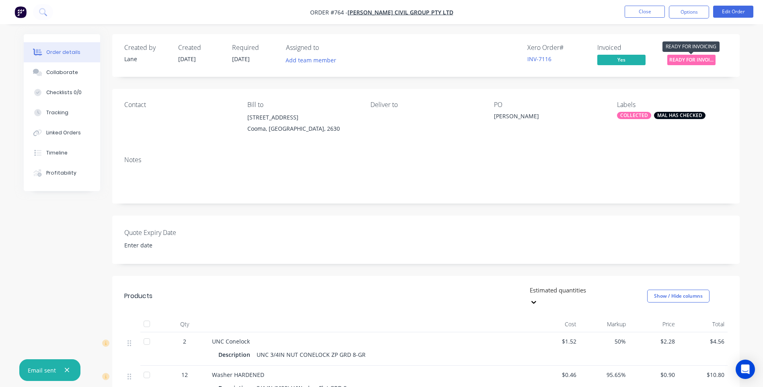
click at [690, 60] on span "READY FOR INVOI..." at bounding box center [691, 60] width 48 height 10
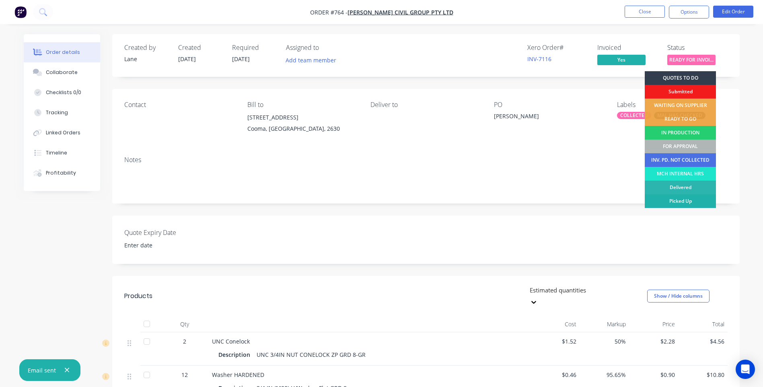
click at [683, 197] on div "Picked Up" at bounding box center [680, 201] width 71 height 14
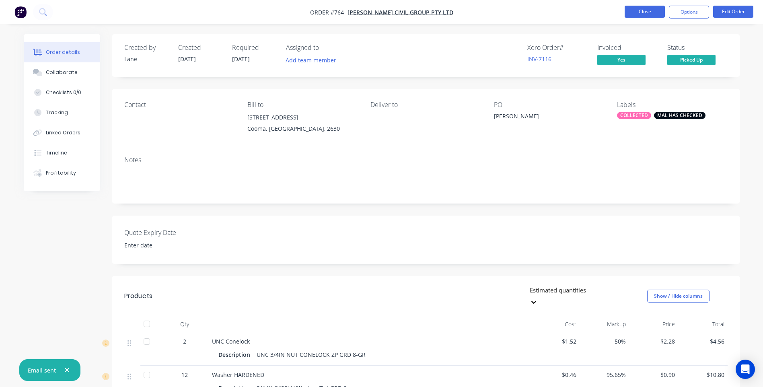
click at [637, 9] on button "Close" at bounding box center [645, 12] width 40 height 12
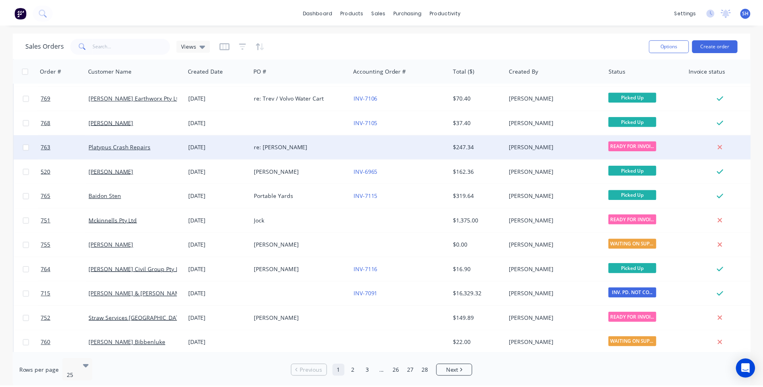
scroll to position [347, 0]
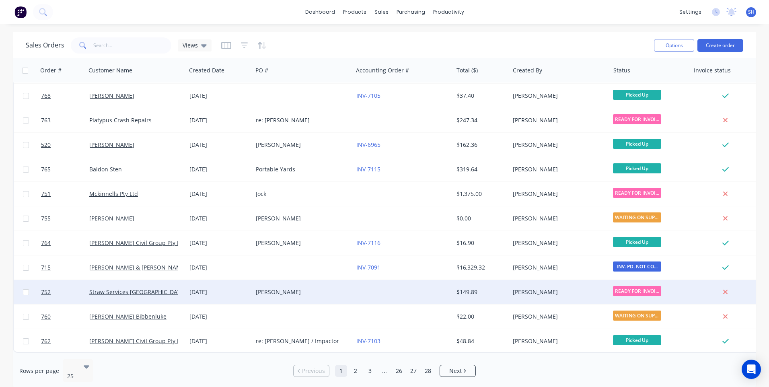
click at [321, 288] on div "Anthony" at bounding box center [300, 292] width 89 height 8
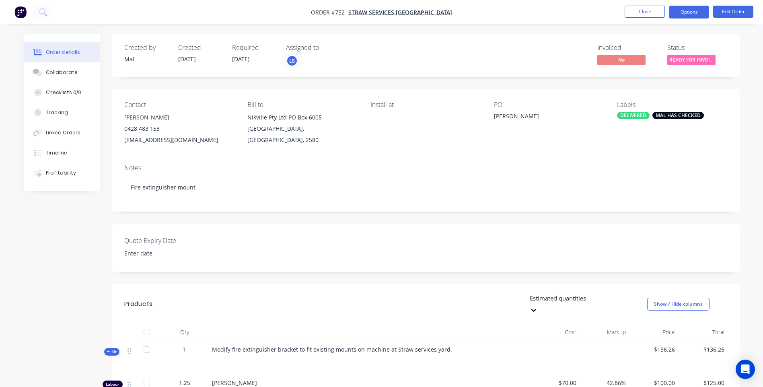
click at [696, 10] on button "Options" at bounding box center [689, 12] width 40 height 13
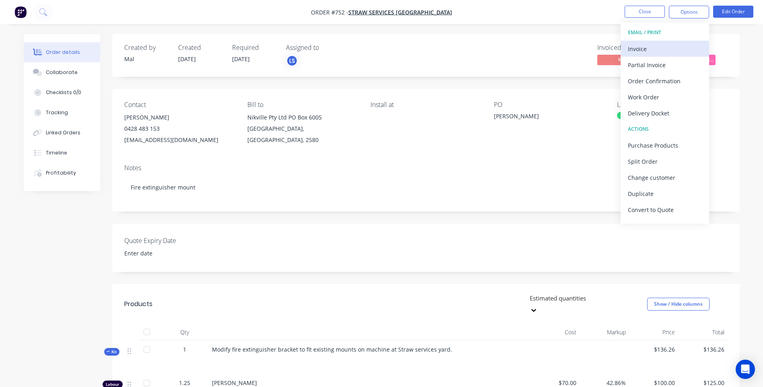
click at [646, 45] on div "Invoice" at bounding box center [665, 49] width 74 height 12
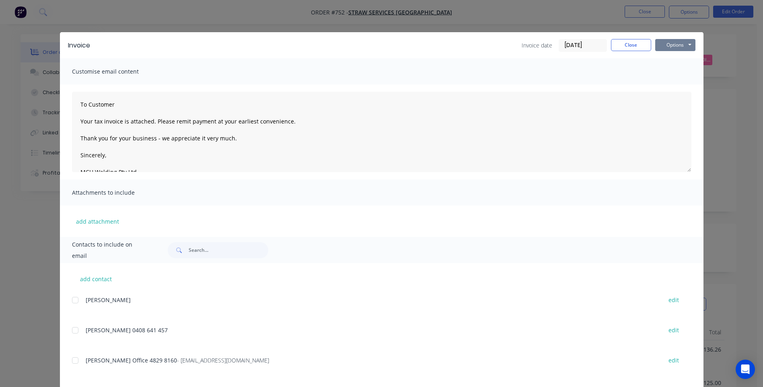
click at [670, 44] on button "Options" at bounding box center [675, 45] width 40 height 12
click at [676, 58] on button "Preview" at bounding box center [680, 59] width 51 height 13
click at [670, 43] on button "Options" at bounding box center [675, 45] width 40 height 12
click at [71, 361] on div at bounding box center [75, 360] width 16 height 16
click at [675, 45] on button "Options" at bounding box center [675, 45] width 40 height 12
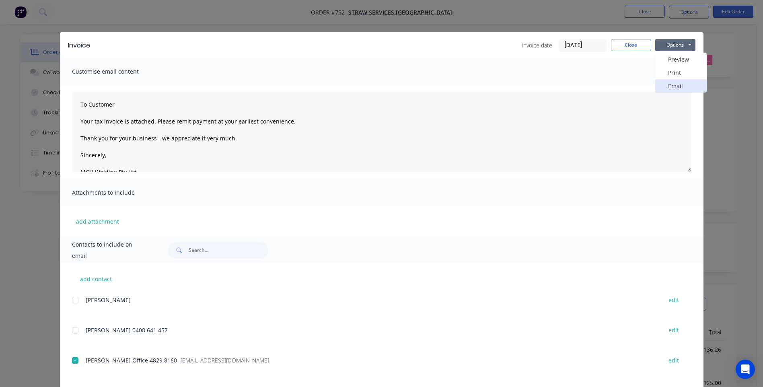
click at [676, 86] on button "Email" at bounding box center [680, 85] width 51 height 13
click at [670, 45] on button "Options" at bounding box center [675, 45] width 40 height 12
click at [630, 47] on button "Close" at bounding box center [631, 45] width 40 height 12
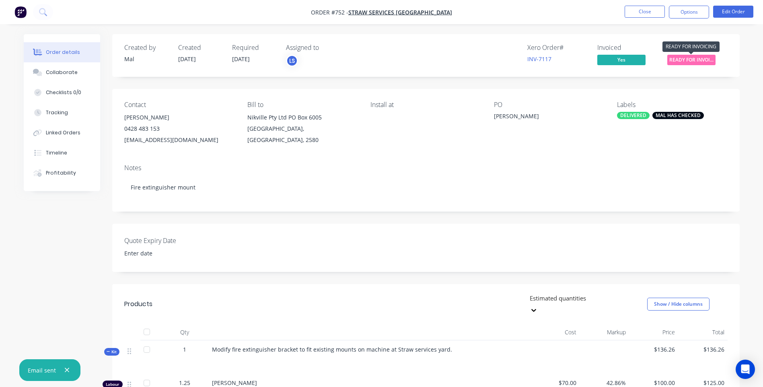
click at [685, 60] on span "READY FOR INVOI..." at bounding box center [691, 60] width 48 height 10
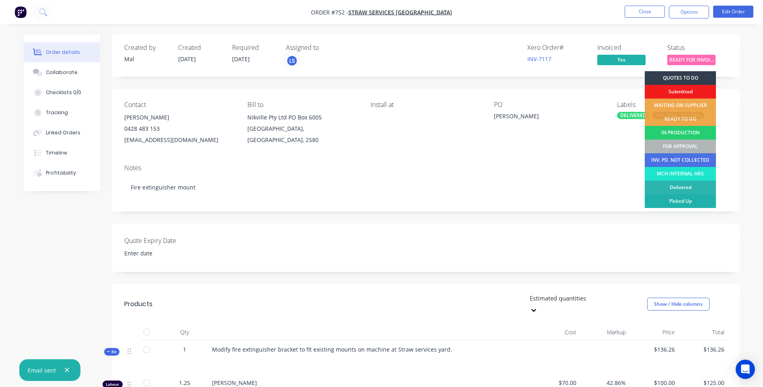
click at [693, 197] on div "Picked Up" at bounding box center [680, 201] width 71 height 14
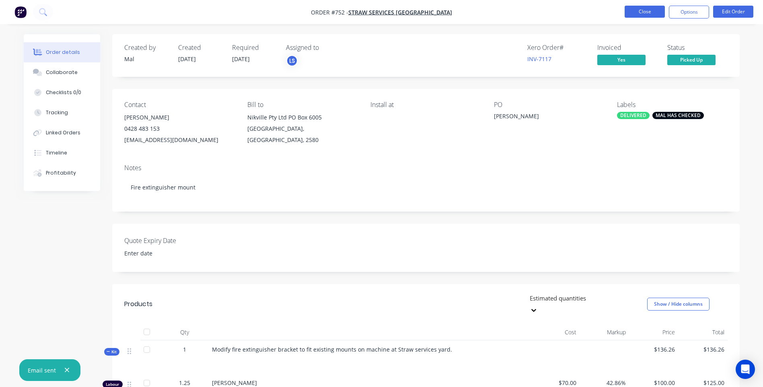
click at [645, 8] on button "Close" at bounding box center [645, 12] width 40 height 12
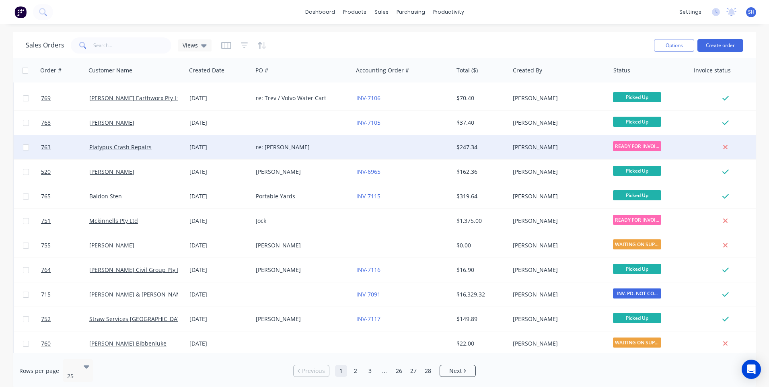
scroll to position [347, 0]
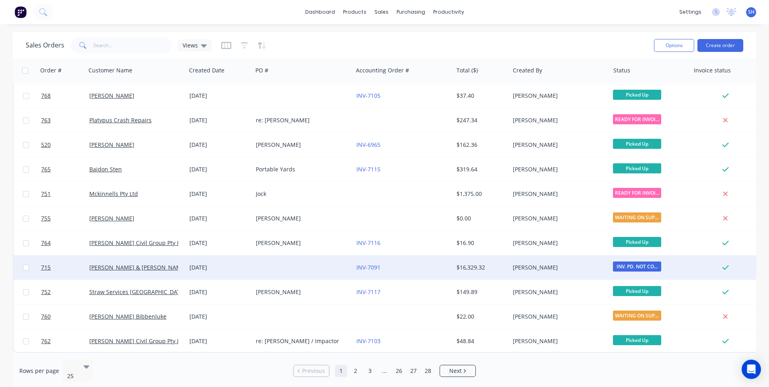
click at [601, 263] on div "[PERSON_NAME]" at bounding box center [557, 267] width 89 height 8
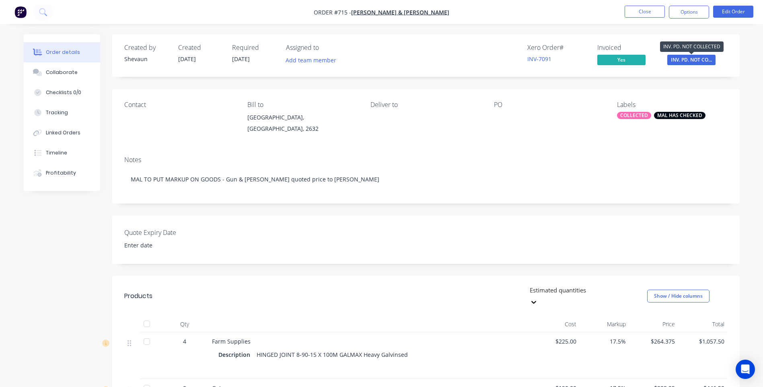
click at [691, 60] on span "INV. PD. NOT CO..." at bounding box center [691, 60] width 48 height 10
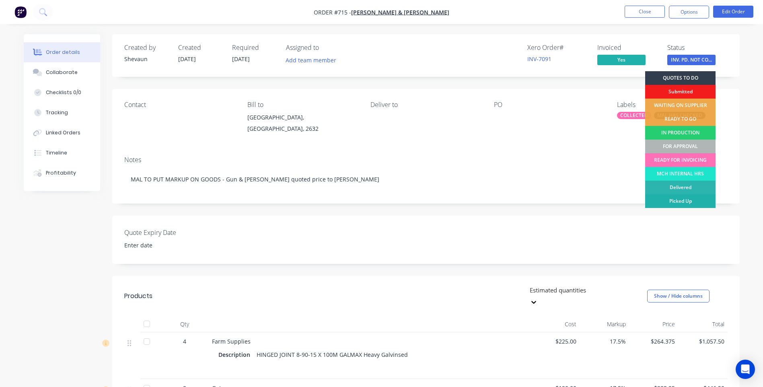
click at [687, 198] on div "Picked Up" at bounding box center [680, 201] width 70 height 14
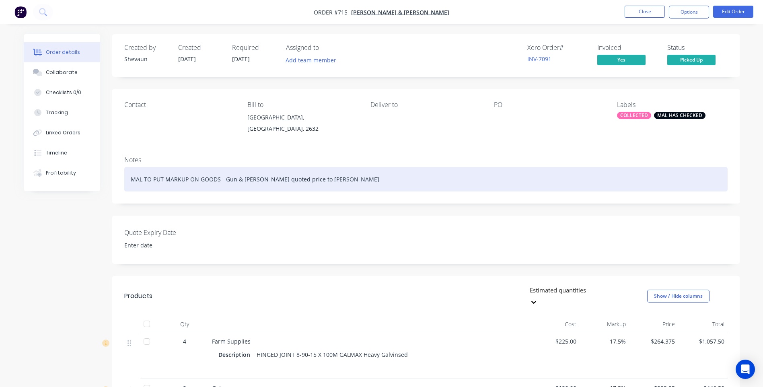
click at [332, 179] on div "MAL TO PUT MARKUP ON GOODS - Gun & staples Mal quoted price to Kerry" at bounding box center [425, 179] width 603 height 25
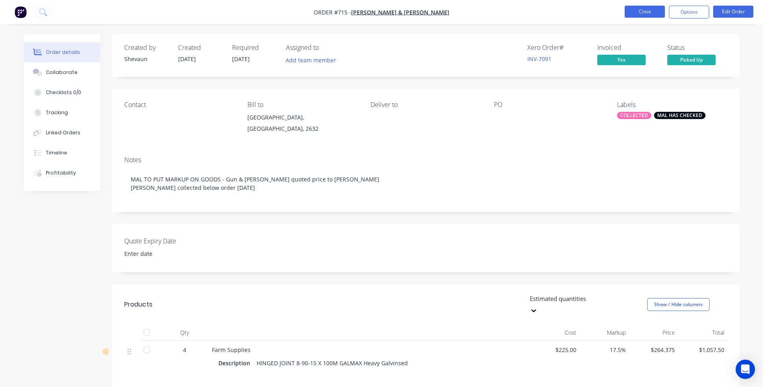
click at [638, 12] on button "Close" at bounding box center [645, 12] width 40 height 12
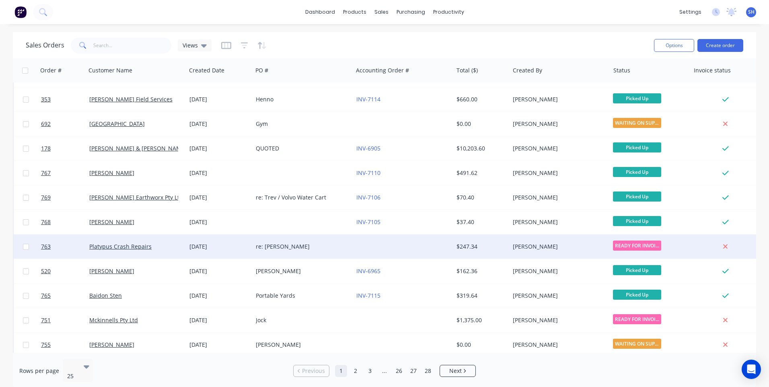
scroll to position [347, 0]
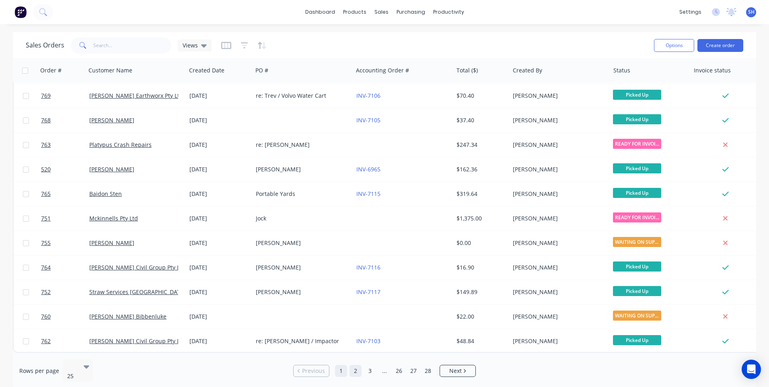
click at [355, 368] on link "2" at bounding box center [356, 371] width 12 height 12
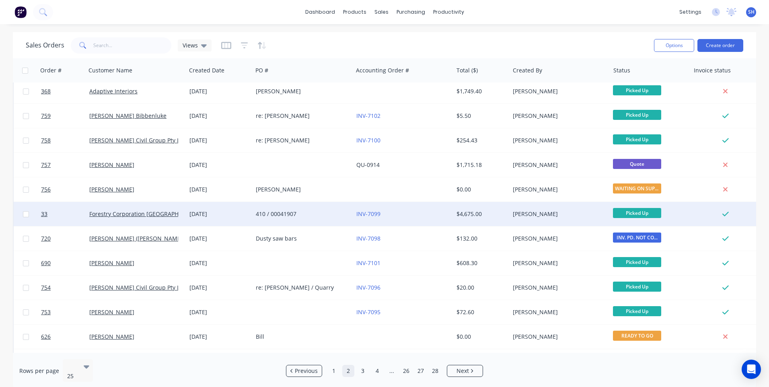
scroll to position [0, 0]
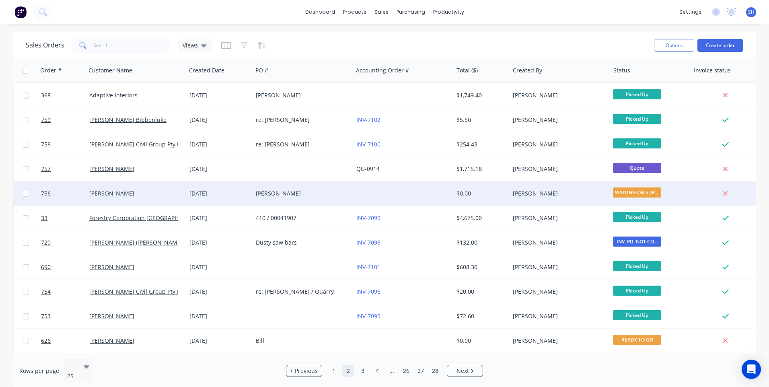
click at [342, 191] on div "Derek Glover" at bounding box center [300, 193] width 89 height 8
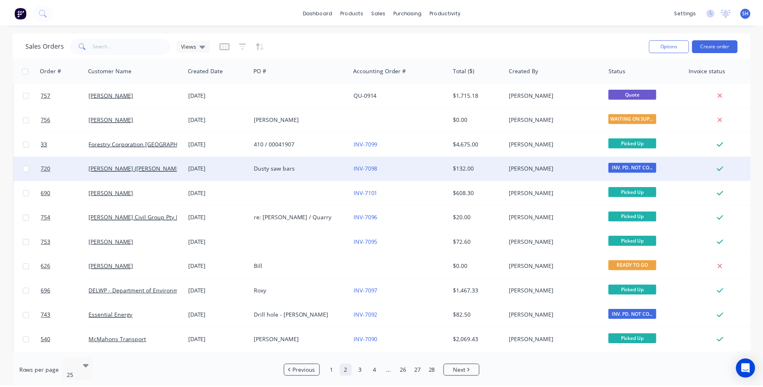
scroll to position [80, 0]
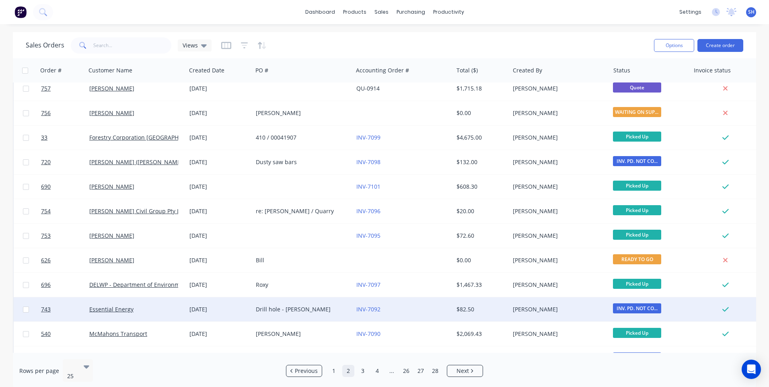
click at [404, 309] on div "INV-7092" at bounding box center [400, 309] width 89 height 8
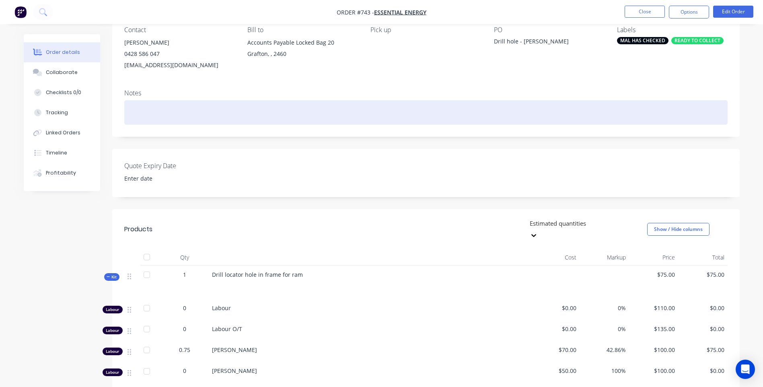
scroll to position [40, 0]
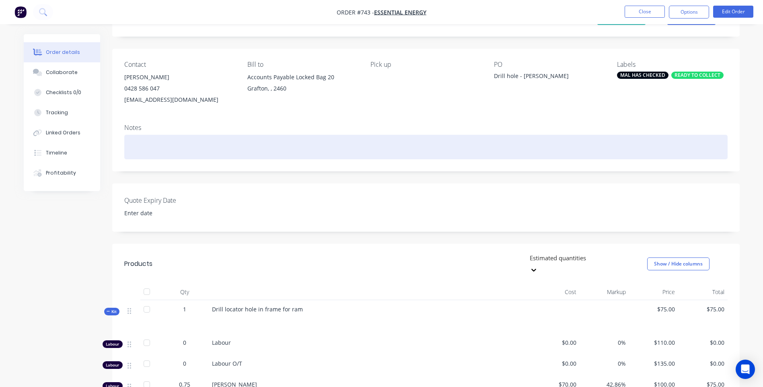
click at [130, 141] on div at bounding box center [425, 147] width 603 height 25
click at [208, 147] on div "tony collected and paid Thurs 02/10/25" at bounding box center [425, 147] width 603 height 25
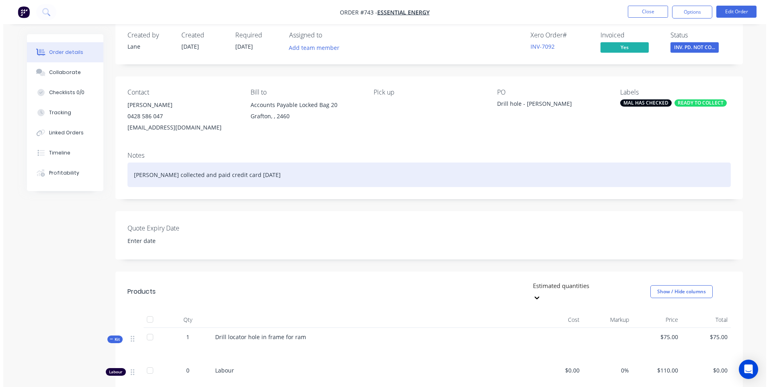
scroll to position [0, 0]
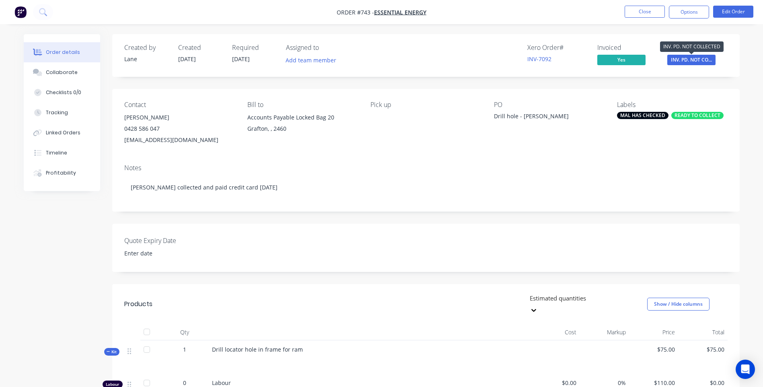
click at [692, 59] on span "INV. PD. NOT CO..." at bounding box center [691, 60] width 48 height 10
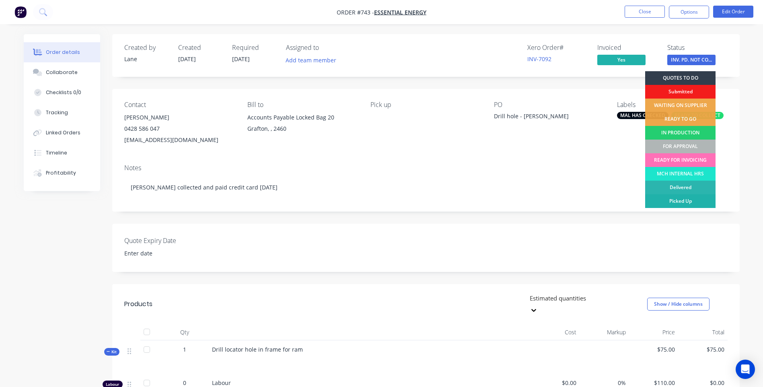
click at [675, 199] on div "Picked Up" at bounding box center [680, 201] width 70 height 14
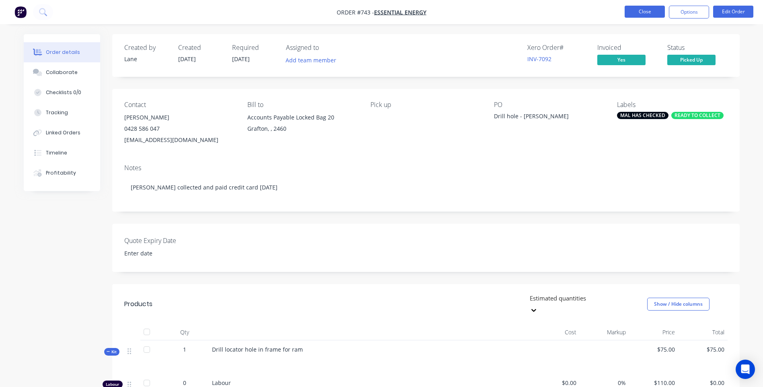
click at [642, 12] on button "Close" at bounding box center [645, 12] width 40 height 12
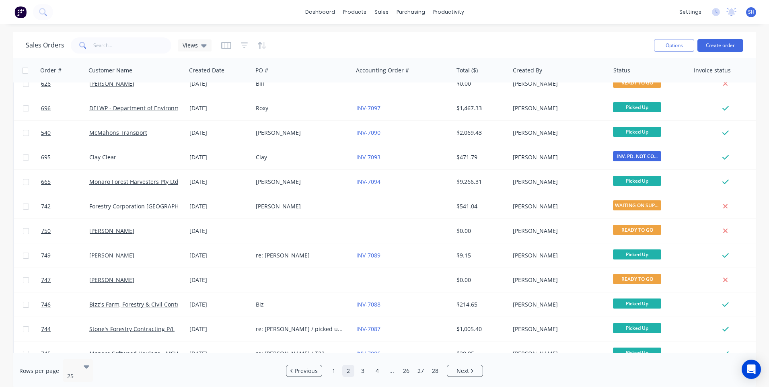
scroll to position [347, 0]
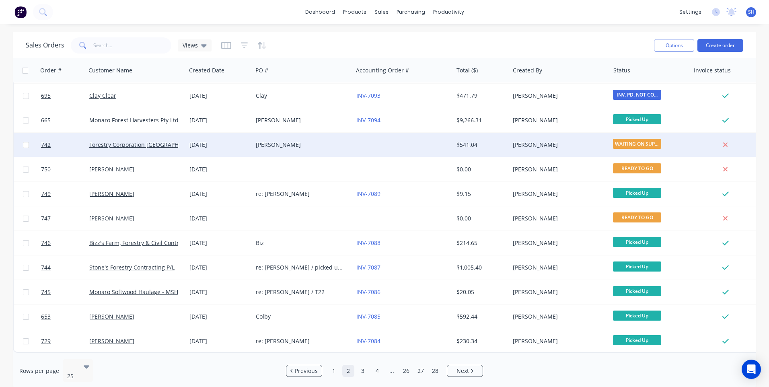
click at [319, 141] on div "Jim" at bounding box center [300, 145] width 89 height 8
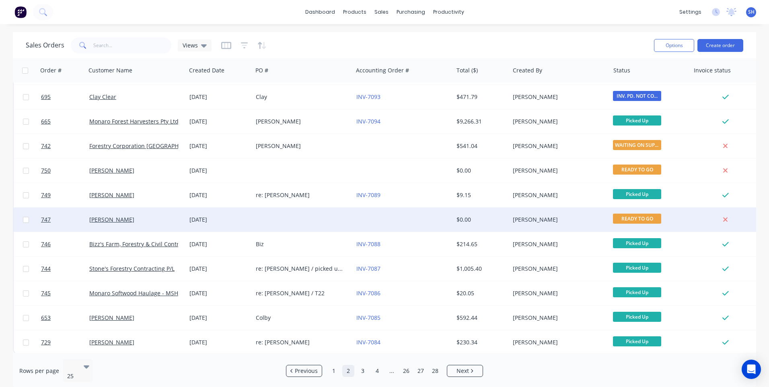
scroll to position [347, 0]
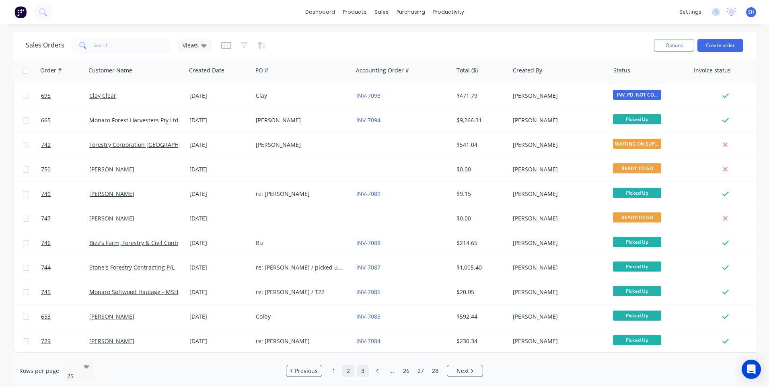
click at [363, 367] on link "3" at bounding box center [363, 371] width 12 height 12
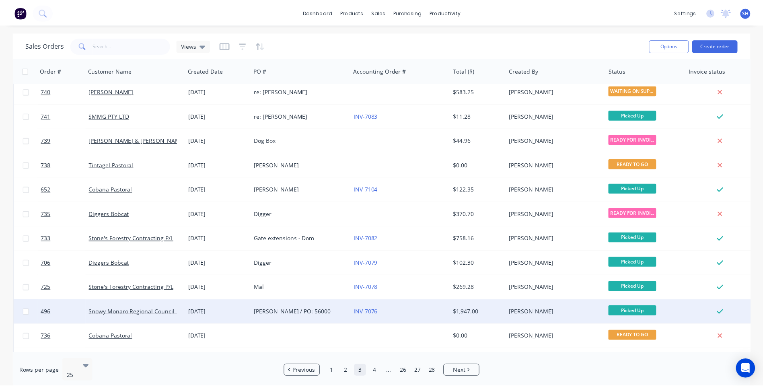
scroll to position [0, 0]
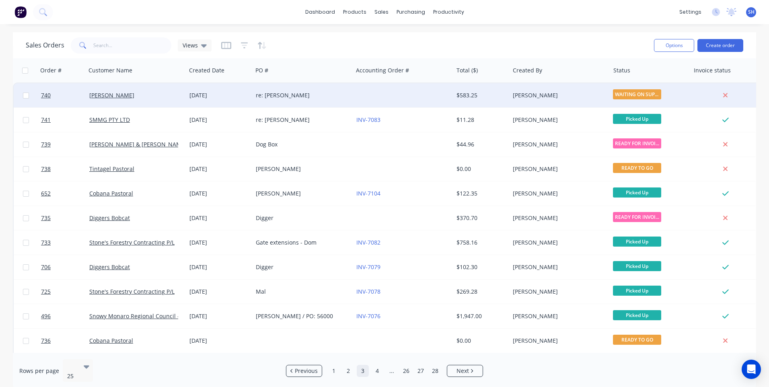
click at [331, 92] on div "re: Ozzie" at bounding box center [300, 95] width 89 height 8
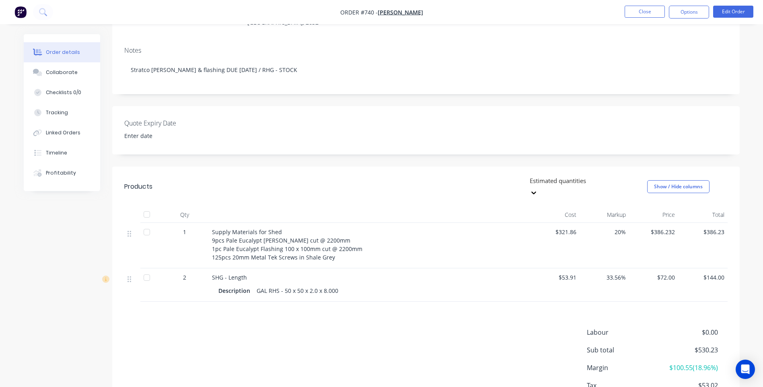
scroll to position [156, 0]
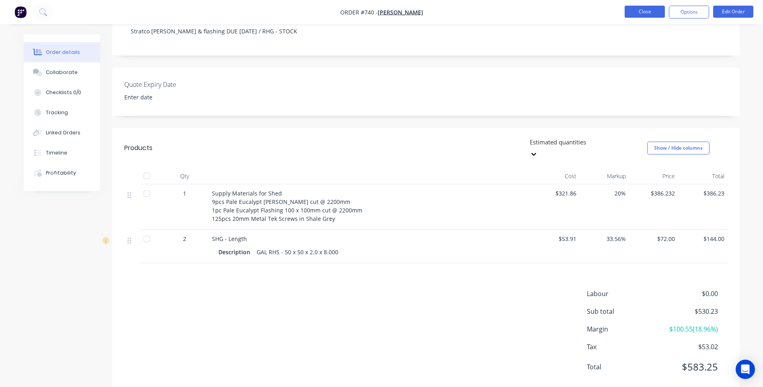
click at [651, 10] on button "Close" at bounding box center [645, 12] width 40 height 12
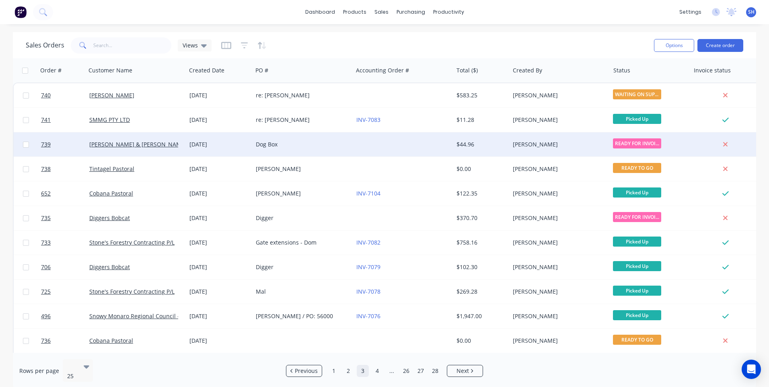
click at [400, 143] on div at bounding box center [403, 144] width 100 height 24
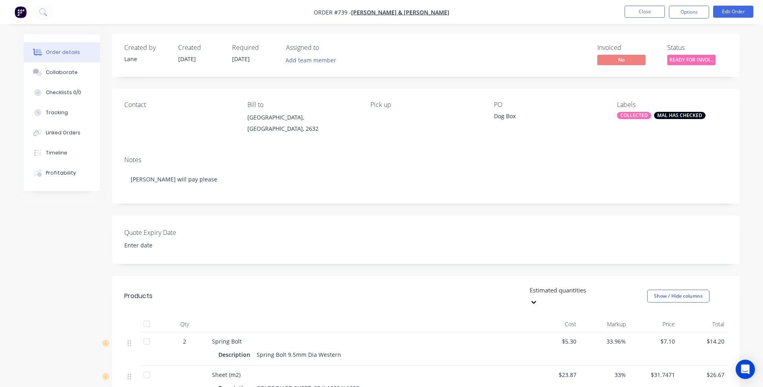
click at [631, 116] on div "COLLECTED" at bounding box center [634, 115] width 34 height 7
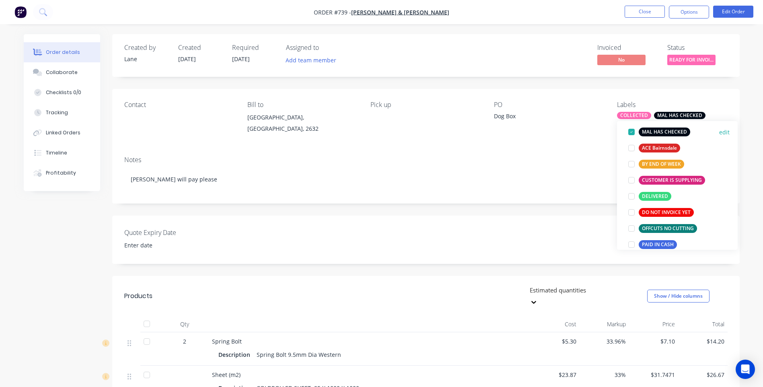
scroll to position [80, 0]
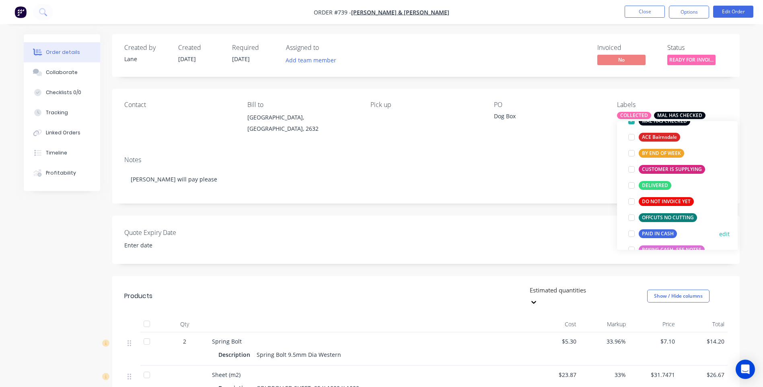
click at [633, 233] on div at bounding box center [631, 234] width 16 height 16
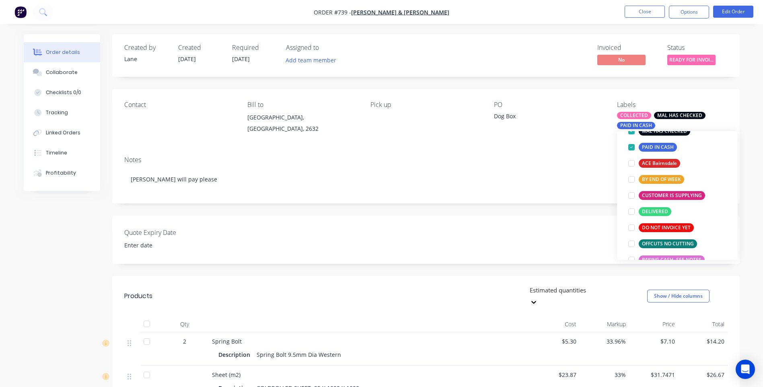
click at [570, 162] on div "Notes" at bounding box center [425, 160] width 603 height 8
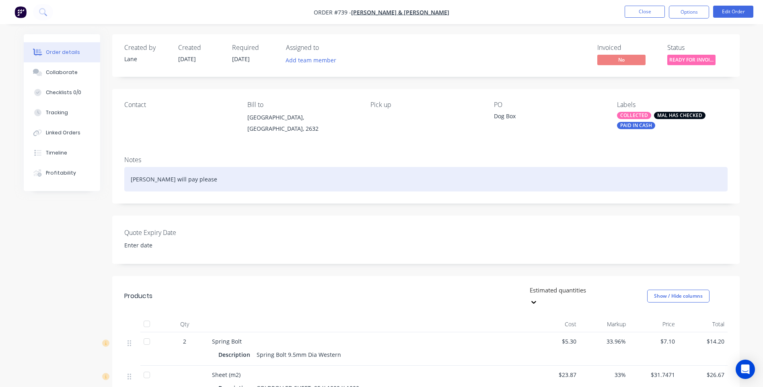
click at [185, 182] on div "Lane will pay please" at bounding box center [425, 179] width 603 height 25
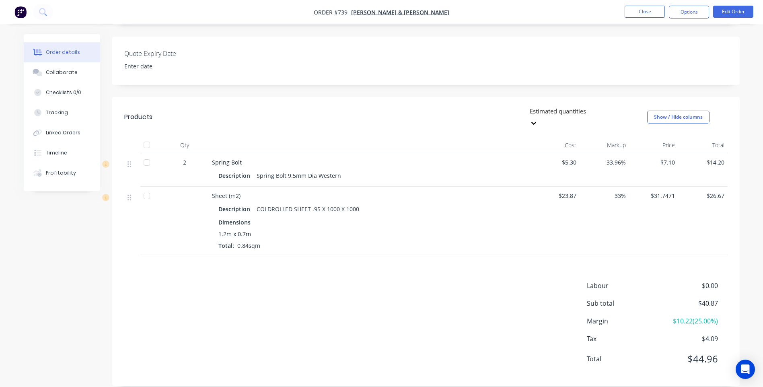
scroll to position [0, 0]
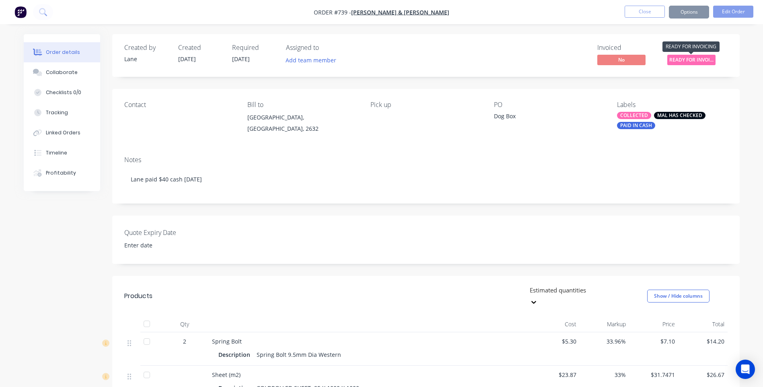
click at [691, 56] on span "READY FOR INVOI..." at bounding box center [691, 60] width 48 height 10
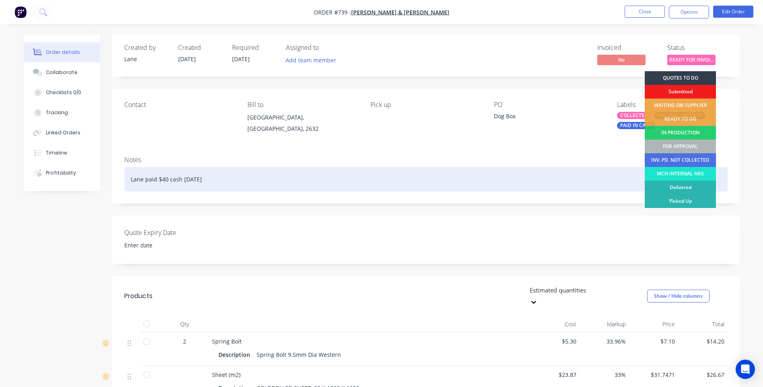
click at [582, 168] on div "Lane paid $40 cash 07/10/25" at bounding box center [425, 179] width 603 height 25
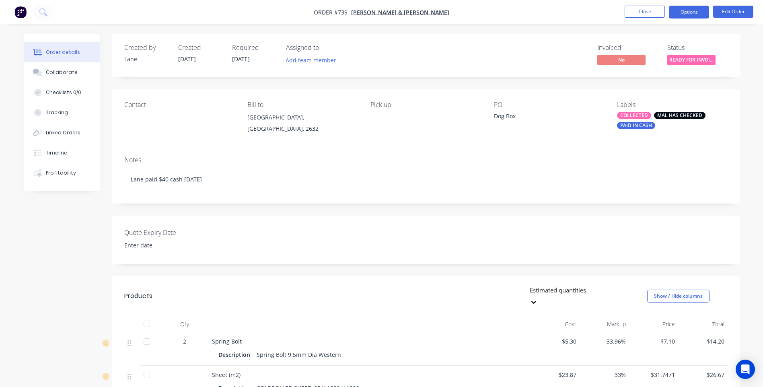
click at [682, 12] on button "Options" at bounding box center [689, 12] width 40 height 13
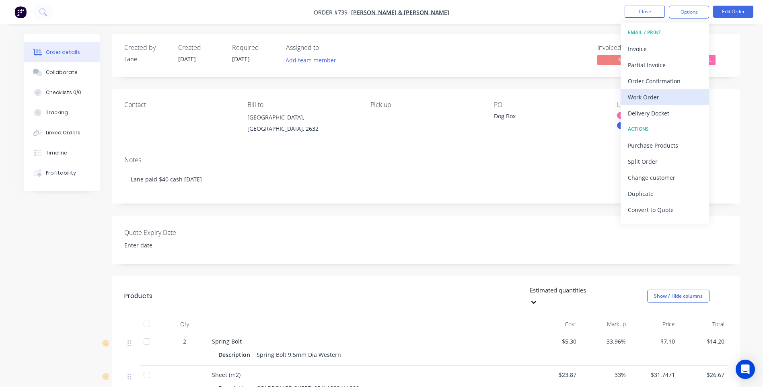
scroll to position [12, 0]
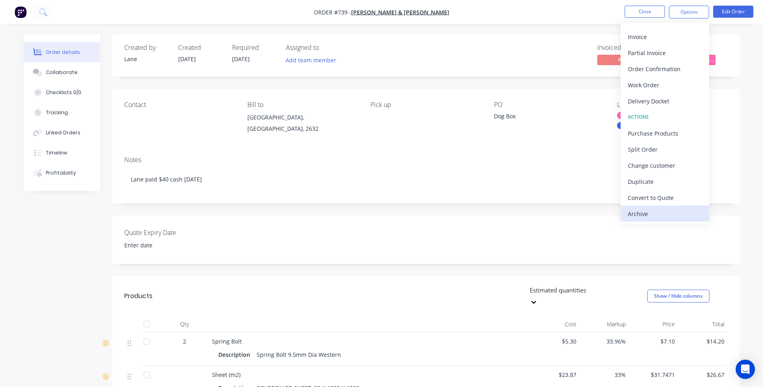
click at [644, 213] on div "Archive" at bounding box center [665, 214] width 74 height 12
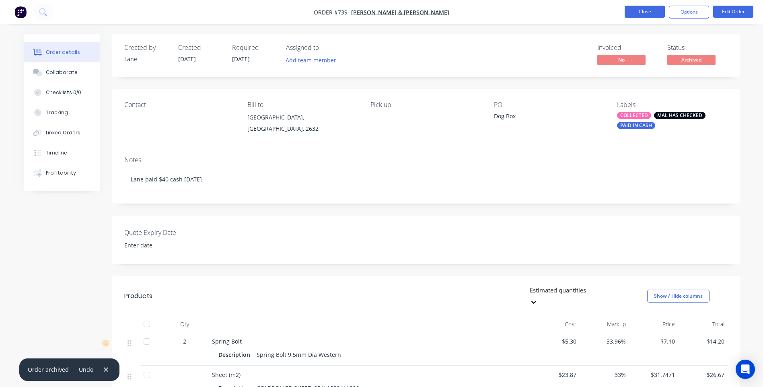
click at [648, 11] on button "Close" at bounding box center [645, 12] width 40 height 12
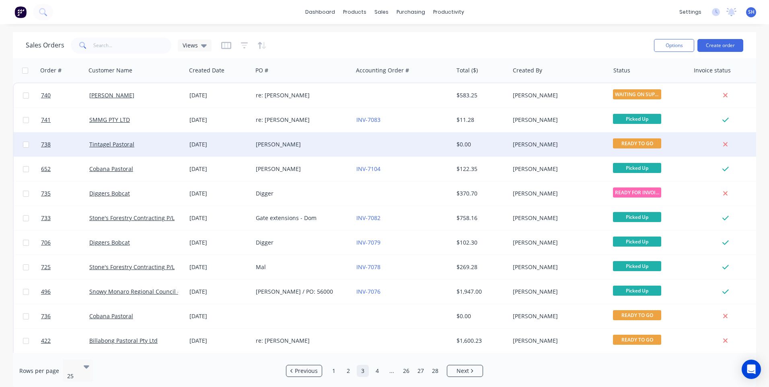
click at [324, 140] on div "[PERSON_NAME]" at bounding box center [303, 144] width 100 height 24
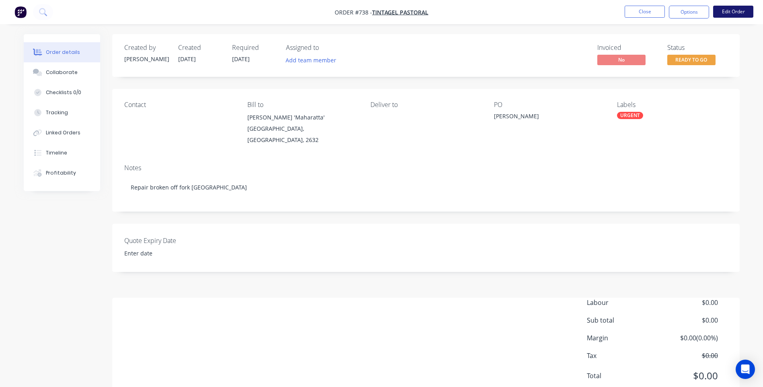
click at [728, 12] on button "Edit Order" at bounding box center [733, 12] width 40 height 12
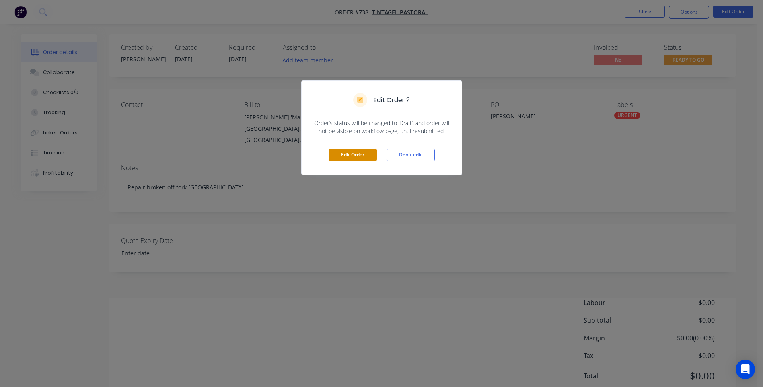
click at [340, 150] on button "Edit Order" at bounding box center [353, 155] width 48 height 12
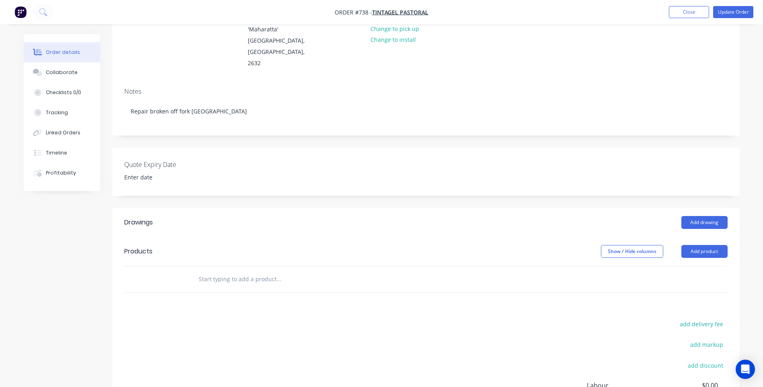
scroll to position [121, 0]
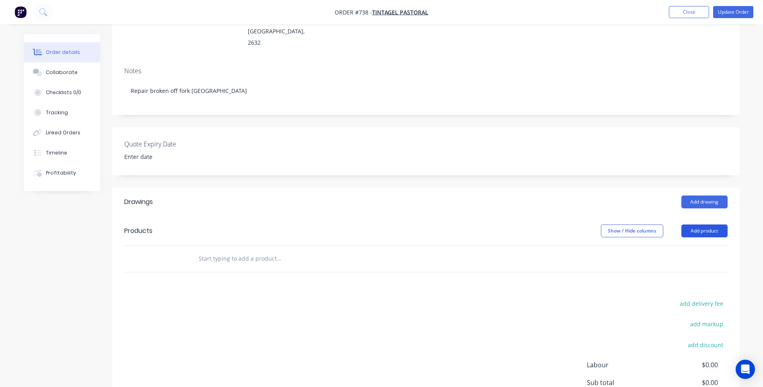
click at [708, 224] on button "Add product" at bounding box center [704, 230] width 46 height 13
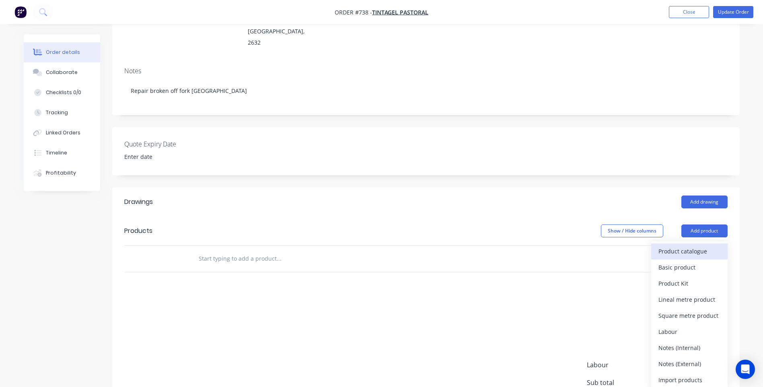
click at [672, 245] on div "Product catalogue" at bounding box center [689, 251] width 62 height 12
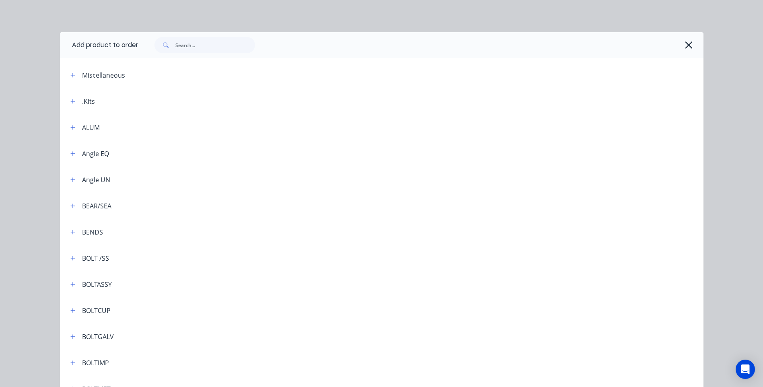
click at [82, 100] on div ".Kits" at bounding box center [88, 102] width 13 height 10
click at [71, 102] on icon "button" at bounding box center [72, 102] width 5 height 6
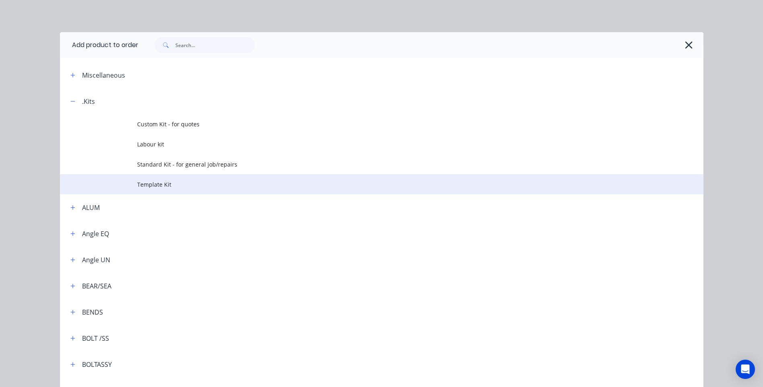
click at [151, 183] on span "Template Kit" at bounding box center [363, 184] width 453 height 8
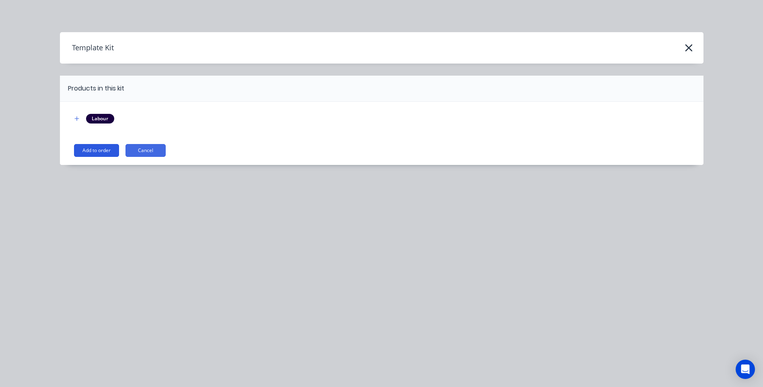
click at [95, 147] on button "Add to order" at bounding box center [96, 150] width 45 height 13
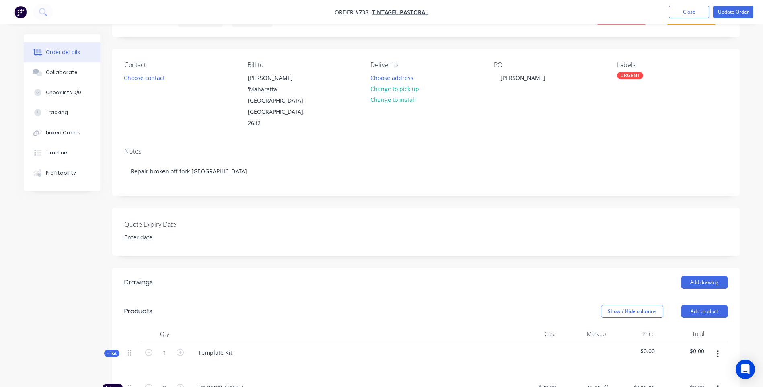
scroll to position [80, 0]
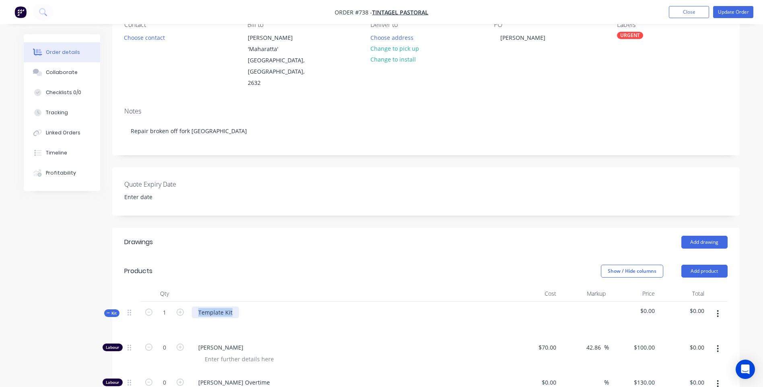
drag, startPoint x: 233, startPoint y: 300, endPoint x: 190, endPoint y: 298, distance: 43.1
click at [190, 302] on div "Template Kit" at bounding box center [350, 319] width 322 height 35
click at [299, 302] on div "Repair broken fork tine mount" at bounding box center [350, 319] width 322 height 35
click at [259, 307] on div "Repair broken fork tine mount" at bounding box center [239, 313] width 95 height 12
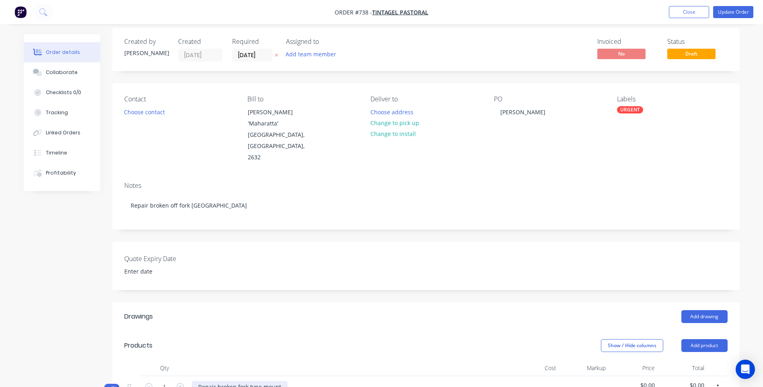
scroll to position [0, 0]
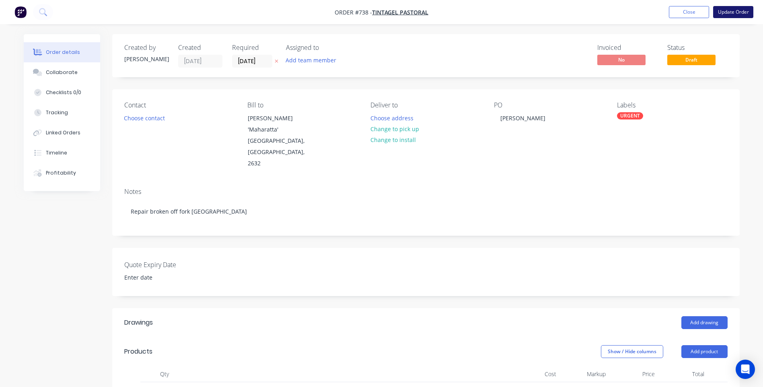
click at [730, 12] on button "Update Order" at bounding box center [733, 12] width 40 height 12
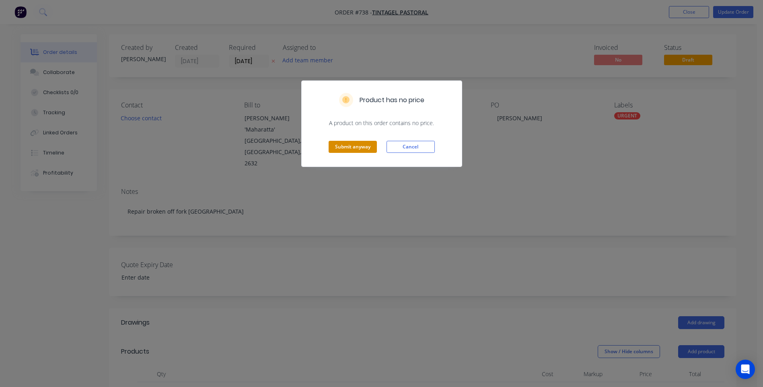
click at [353, 144] on button "Submit anyway" at bounding box center [353, 147] width 48 height 12
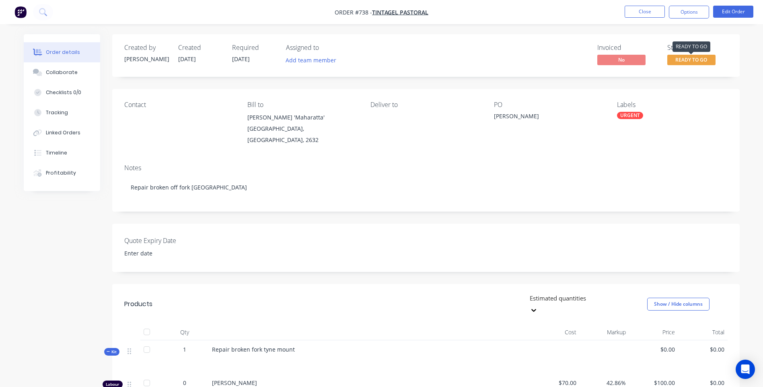
click at [682, 59] on span "READY TO GO" at bounding box center [691, 60] width 48 height 10
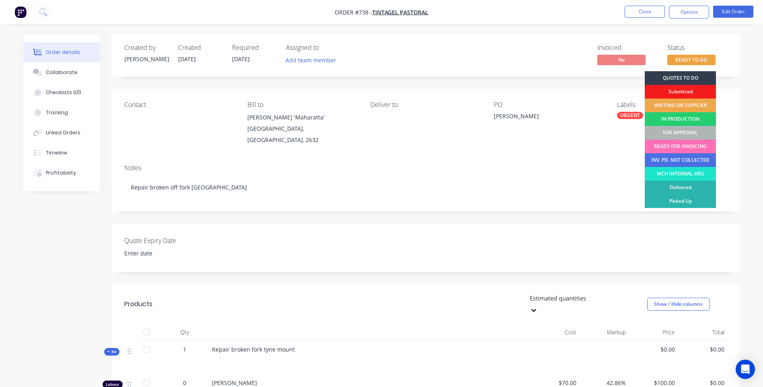
click at [606, 164] on div "Notes" at bounding box center [425, 168] width 603 height 8
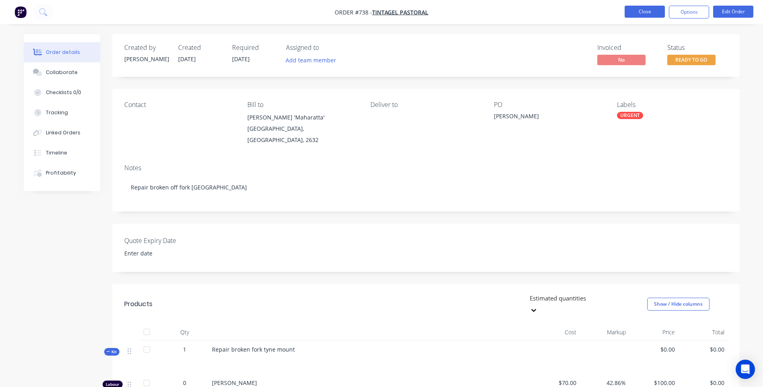
click at [646, 9] on button "Close" at bounding box center [645, 12] width 40 height 12
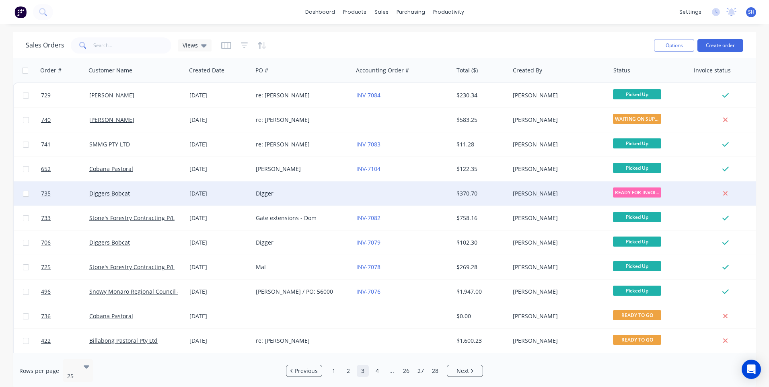
click at [303, 193] on div "Digger" at bounding box center [300, 193] width 89 height 8
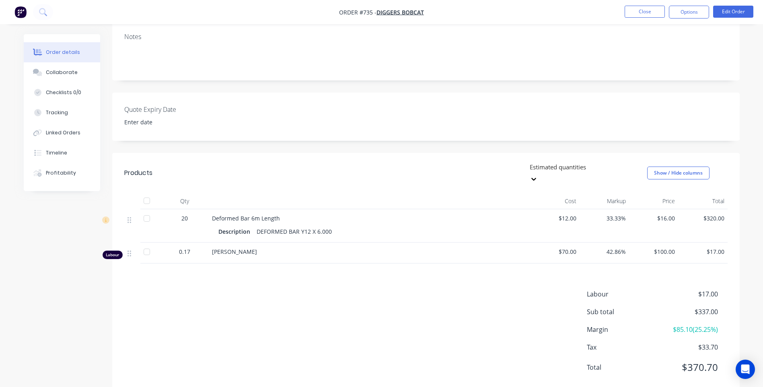
scroll to position [132, 0]
click at [728, 12] on button "Edit Order" at bounding box center [733, 12] width 40 height 12
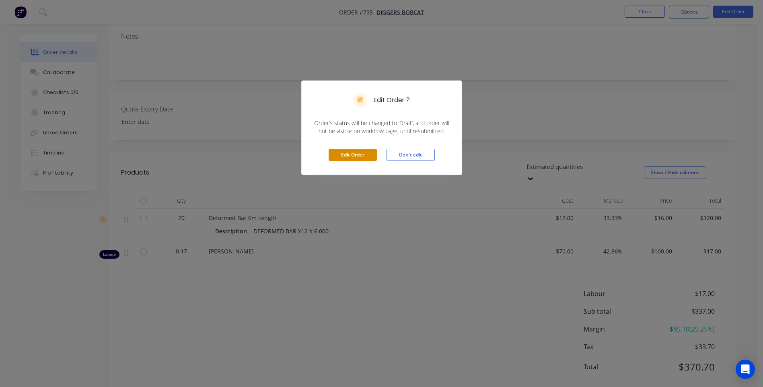
click at [347, 156] on button "Edit Order" at bounding box center [353, 155] width 48 height 12
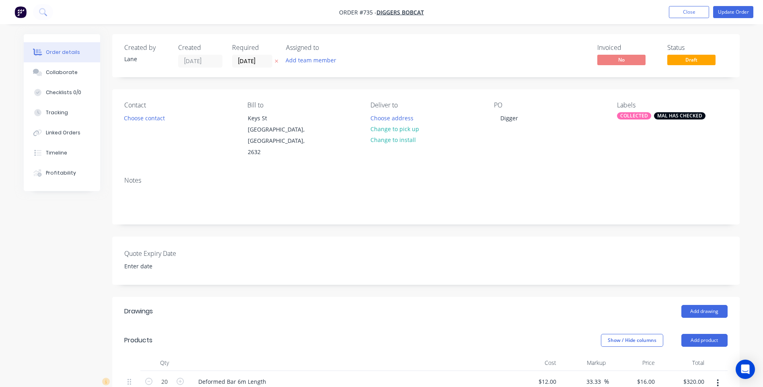
scroll to position [161, 0]
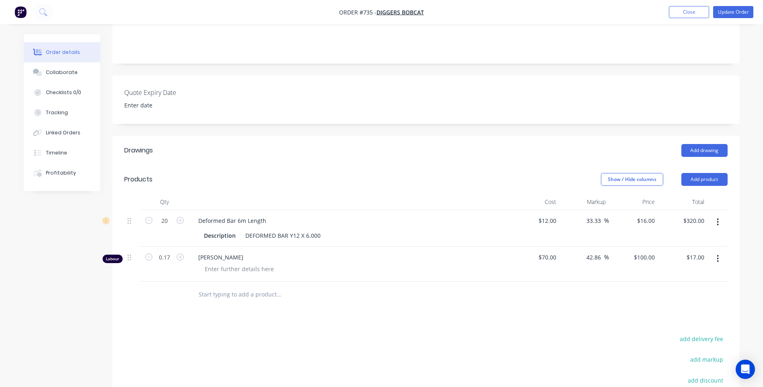
click at [717, 254] on icon "button" at bounding box center [718, 258] width 2 height 9
click at [677, 322] on div "Delete" at bounding box center [689, 328] width 62 height 12
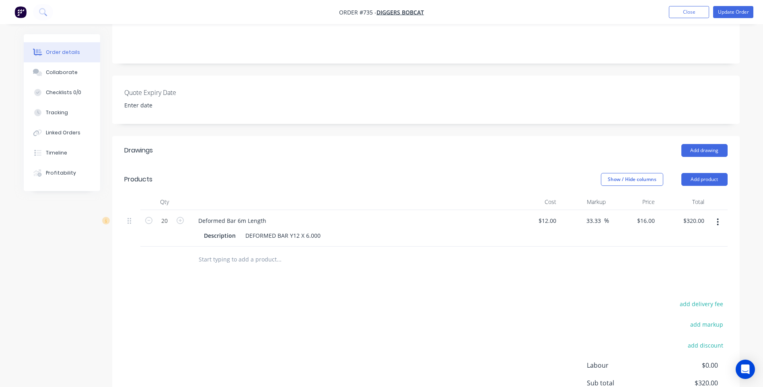
click at [601, 298] on div "add delivery fee add markup add discount Labour $0.00 Sub total $320.00 Margin …" at bounding box center [425, 375] width 603 height 155
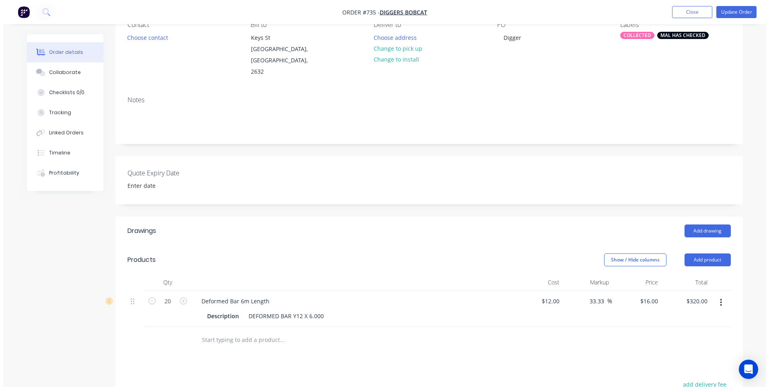
scroll to position [0, 0]
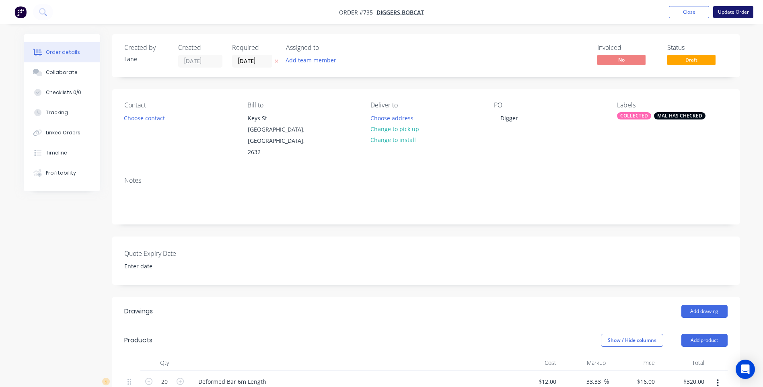
click at [732, 10] on button "Update Order" at bounding box center [733, 12] width 40 height 12
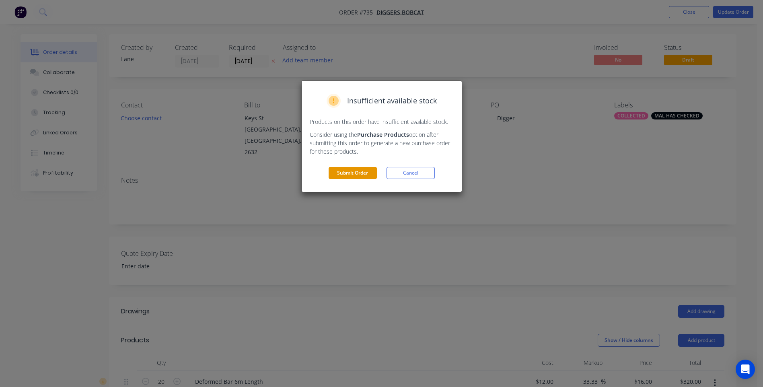
click at [347, 170] on button "Submit Order" at bounding box center [353, 173] width 48 height 12
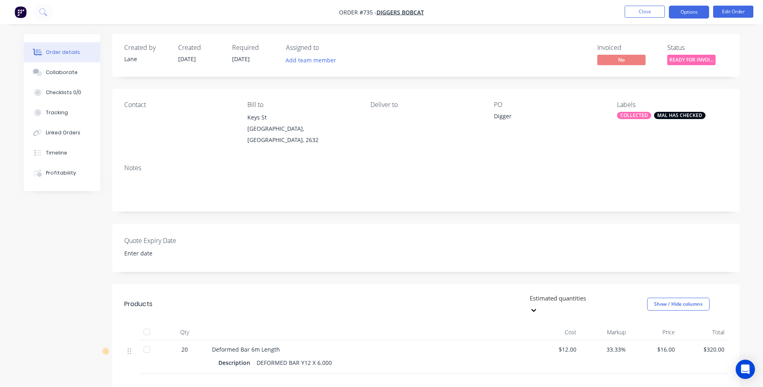
click at [691, 9] on button "Options" at bounding box center [689, 12] width 40 height 13
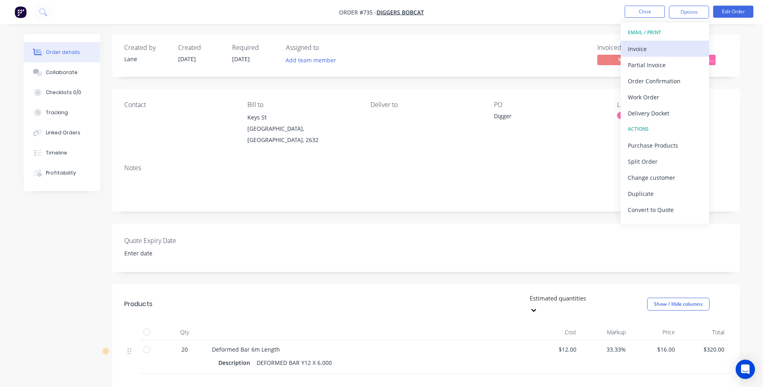
click at [635, 47] on div "Invoice" at bounding box center [665, 49] width 74 height 12
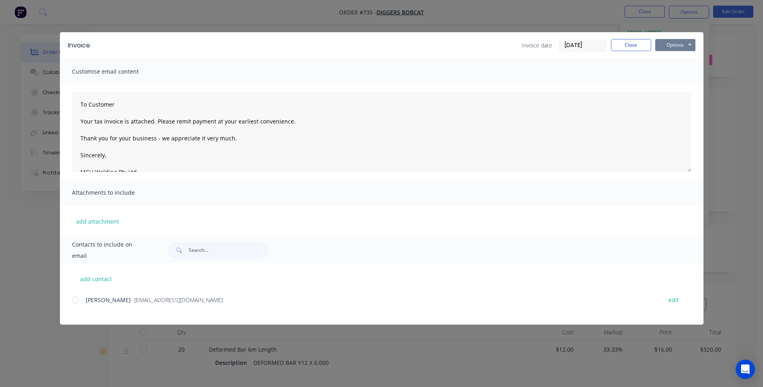
click at [678, 46] on button "Options" at bounding box center [675, 45] width 40 height 12
click at [685, 59] on button "Preview" at bounding box center [680, 59] width 51 height 13
click at [74, 301] on div at bounding box center [75, 300] width 16 height 16
click at [679, 44] on button "Options" at bounding box center [675, 45] width 40 height 12
click at [677, 83] on button "Email" at bounding box center [680, 85] width 51 height 13
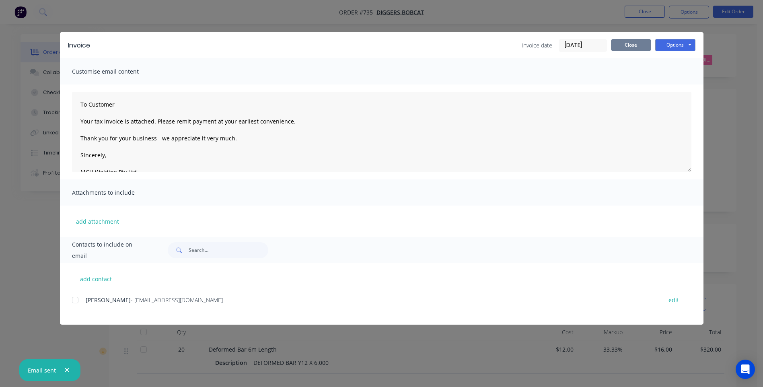
click at [633, 45] on button "Close" at bounding box center [631, 45] width 40 height 12
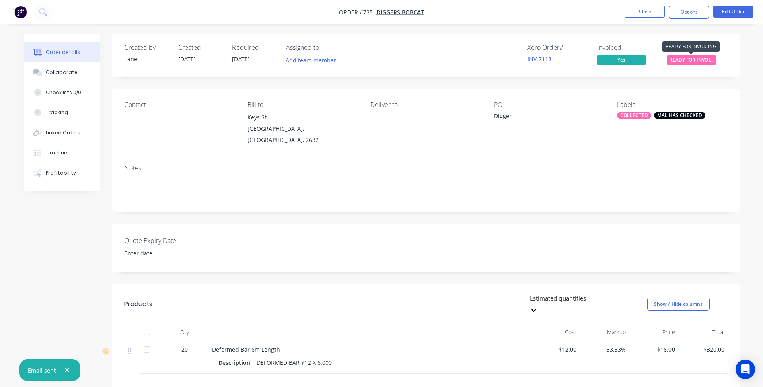
click at [679, 61] on span "READY FOR INVOI..." at bounding box center [691, 60] width 48 height 10
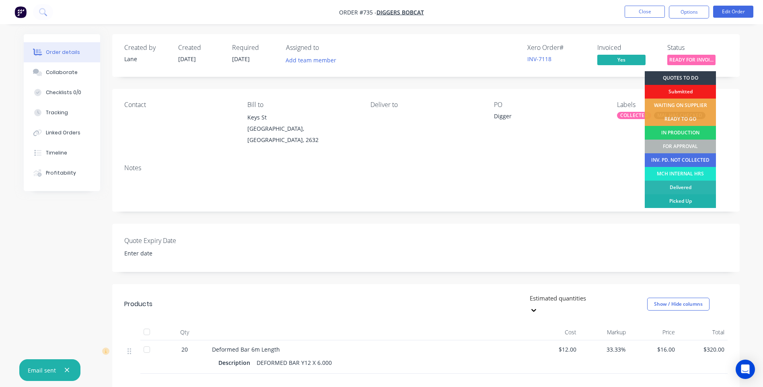
click at [685, 200] on div "Picked Up" at bounding box center [680, 201] width 71 height 14
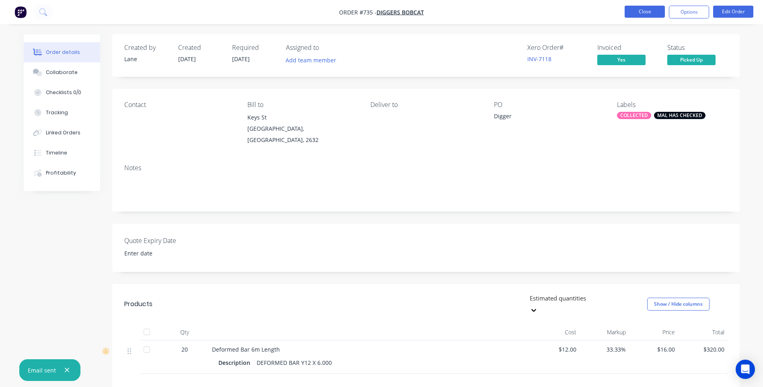
click at [645, 12] on button "Close" at bounding box center [645, 12] width 40 height 12
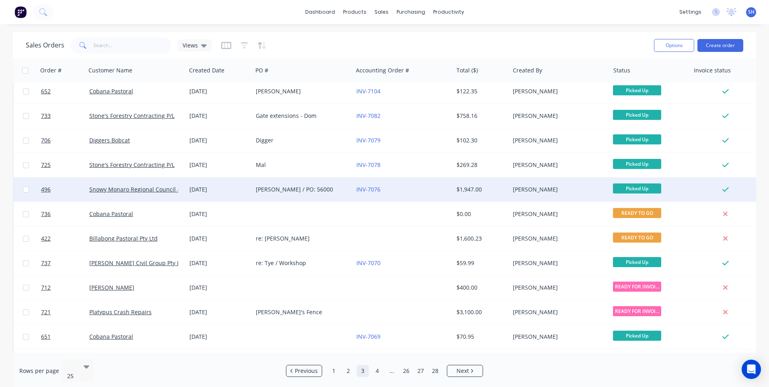
scroll to position [121, 0]
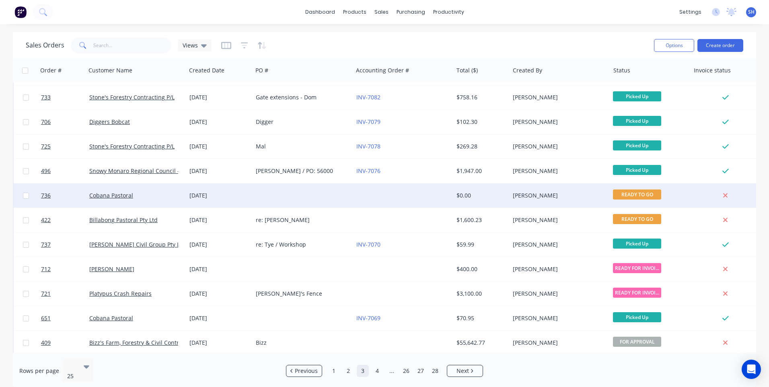
click at [345, 195] on div at bounding box center [303, 195] width 100 height 24
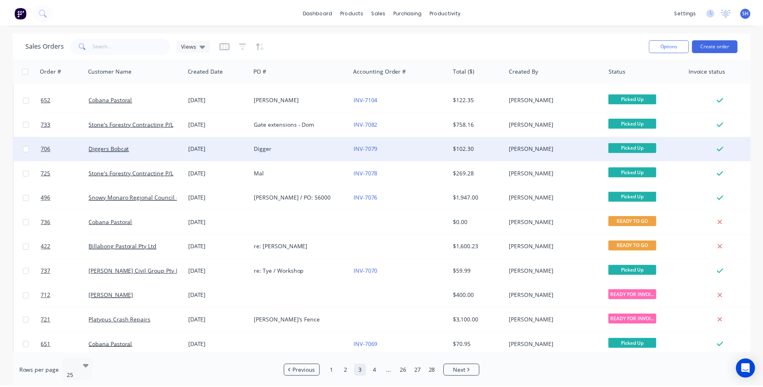
scroll to position [121, 0]
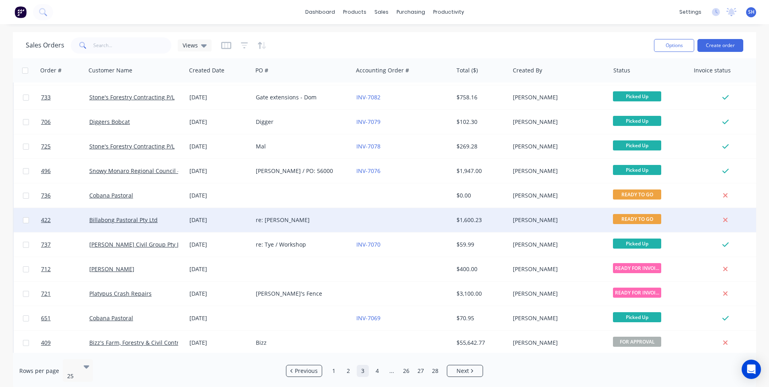
click at [372, 216] on div at bounding box center [403, 220] width 100 height 24
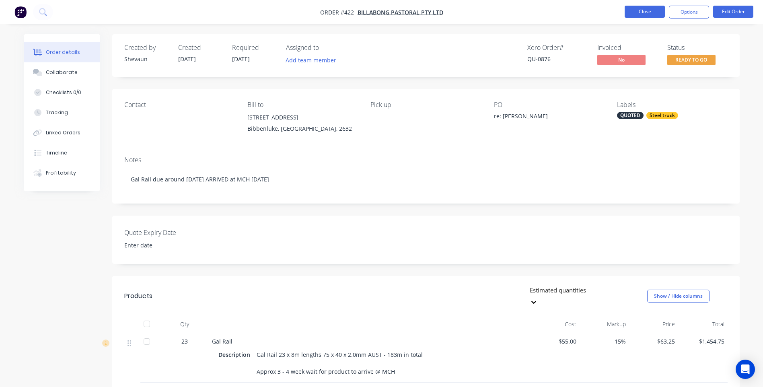
click at [642, 12] on button "Close" at bounding box center [645, 12] width 40 height 12
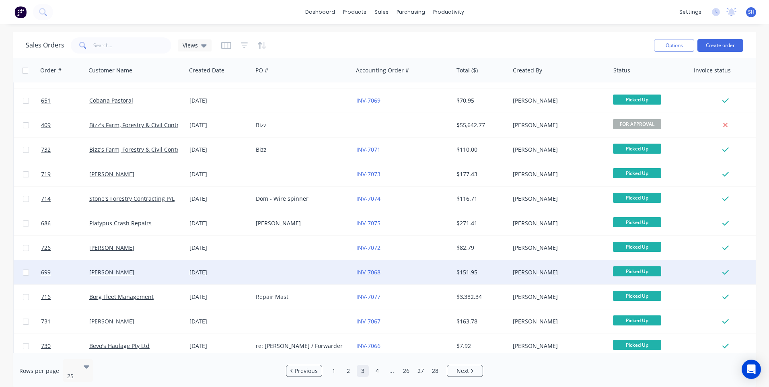
scroll to position [347, 0]
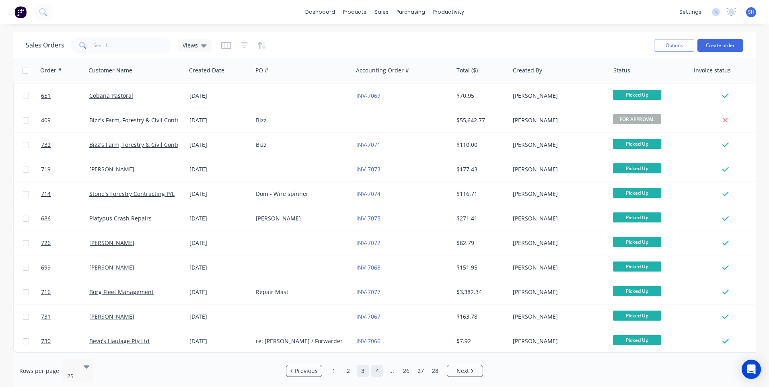
click at [377, 366] on link "4" at bounding box center [377, 371] width 12 height 12
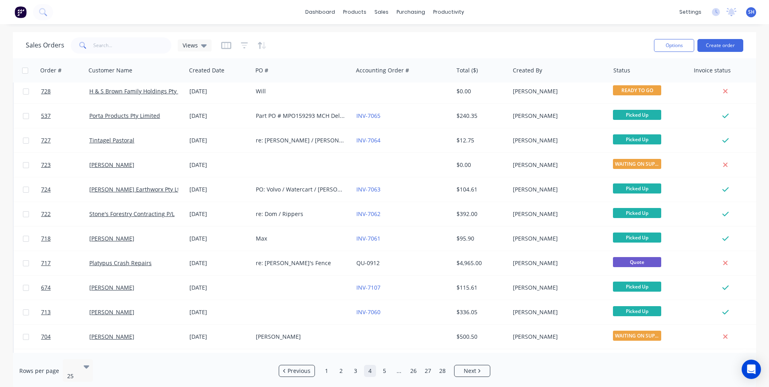
scroll to position [0, 0]
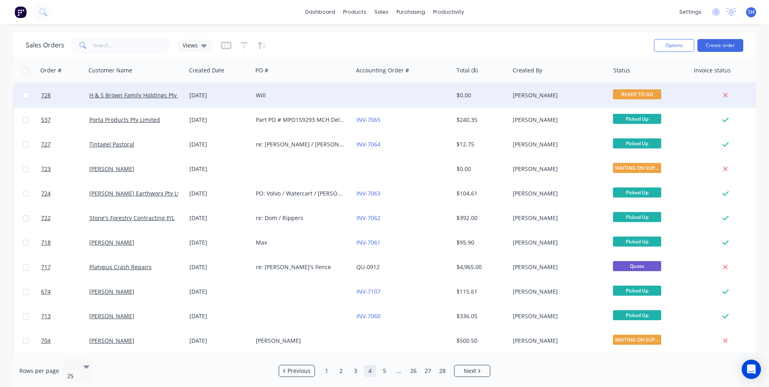
click at [337, 93] on div "Will" at bounding box center [300, 95] width 89 height 8
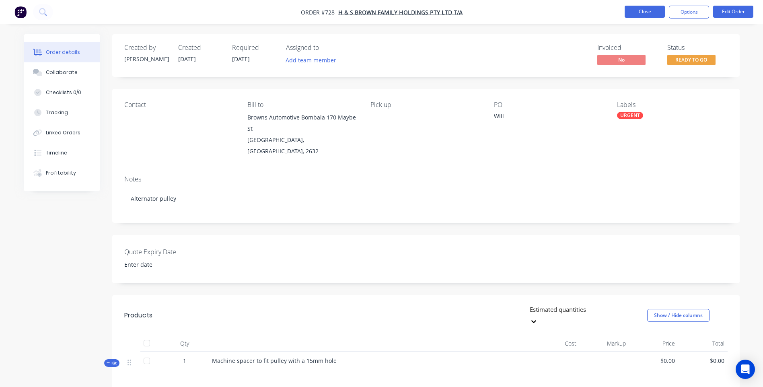
click at [648, 10] on button "Close" at bounding box center [645, 12] width 40 height 12
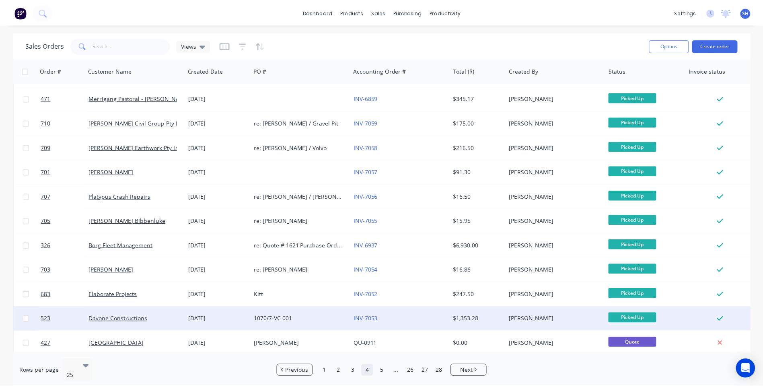
scroll to position [347, 0]
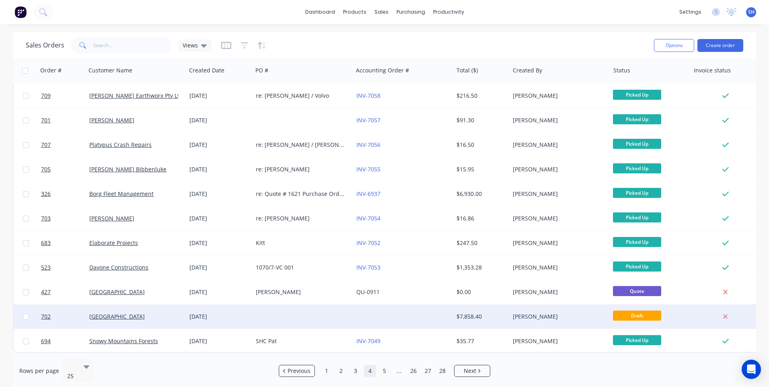
click at [370, 312] on div at bounding box center [403, 316] width 100 height 24
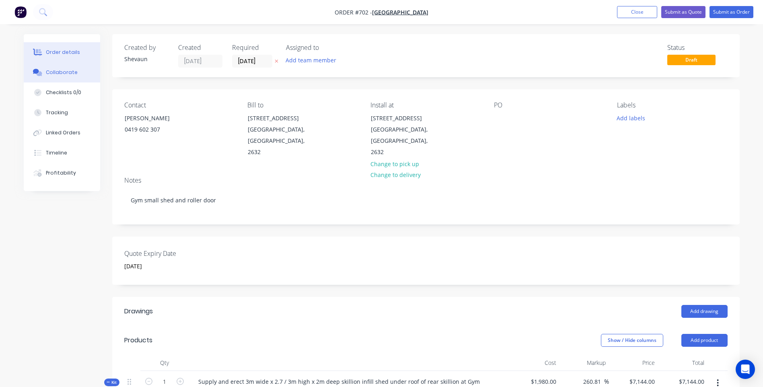
click at [63, 68] on button "Collaborate" at bounding box center [62, 72] width 76 height 20
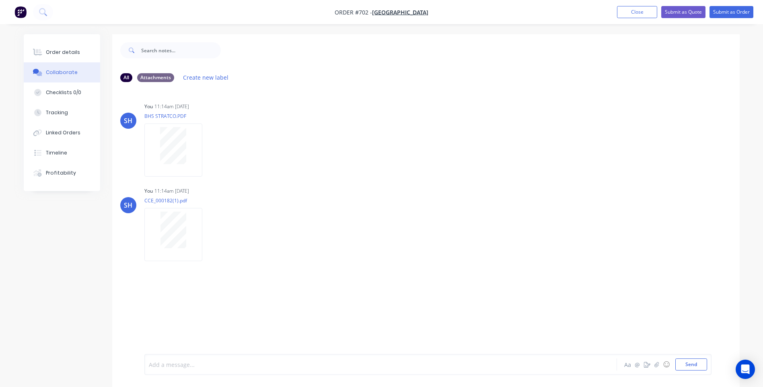
click at [161, 363] on div at bounding box center [358, 364] width 418 height 8
click at [151, 364] on div at bounding box center [358, 364] width 418 height 8
click at [689, 364] on button "Send" at bounding box center [691, 364] width 32 height 12
click at [62, 49] on div "Order details" at bounding box center [63, 52] width 34 height 7
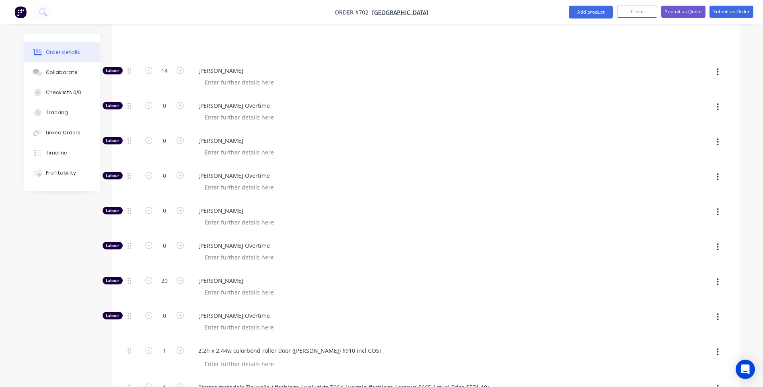
scroll to position [442, 0]
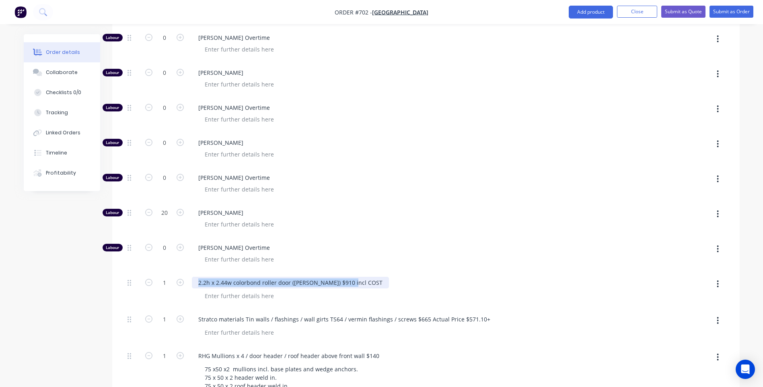
drag, startPoint x: 196, startPoint y: 263, endPoint x: 360, endPoint y: 260, distance: 164.1
click at [360, 277] on div "2.2h x 2.44w colorbond roller door (marty) $910 incl COST" at bounding box center [349, 283] width 315 height 12
copy div "2.2h x 2.44w colorbond roller door (marty) $910 incl COST"
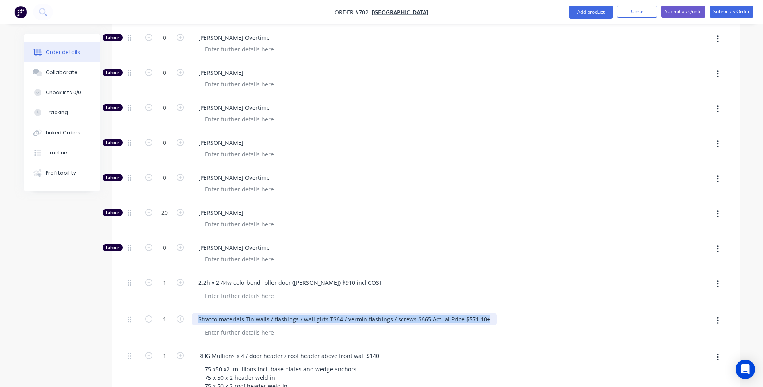
drag, startPoint x: 197, startPoint y: 299, endPoint x: 492, endPoint y: 306, distance: 295.3
click at [492, 309] on div "Stratco materials Tin walls / flashings / wall girts TS64 / vermin flashings / …" at bounding box center [350, 327] width 322 height 37
copy div "Stratco materials Tin walls / flashings / wall girts TS64 / vermin flashings / …"
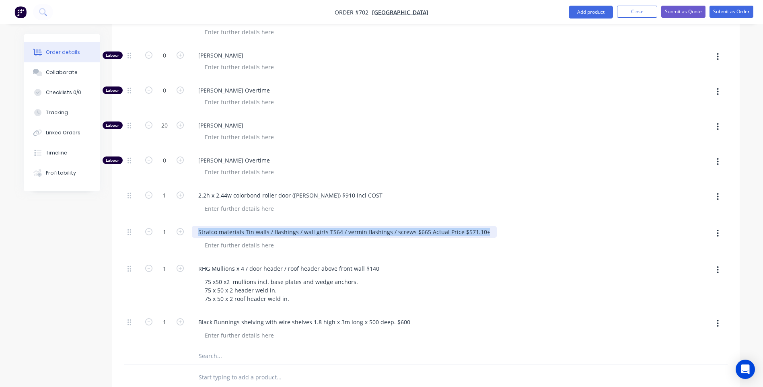
scroll to position [563, 0]
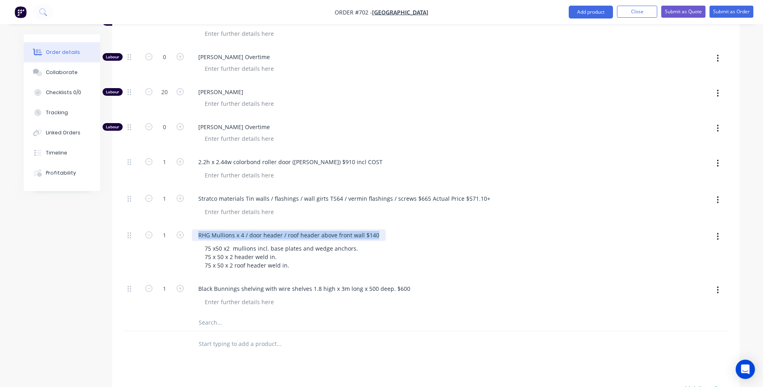
drag, startPoint x: 197, startPoint y: 215, endPoint x: 380, endPoint y: 243, distance: 184.7
click at [380, 243] on div "RHG Mullions x 4 / door header / roof header above front wall $140 75 x50 x2 mu…" at bounding box center [350, 250] width 322 height 53
copy div "RHG Mullions x 4 / door header / roof header above front wall $140"
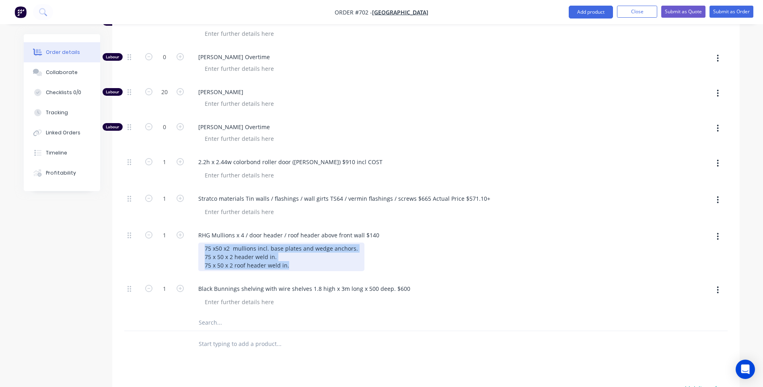
drag, startPoint x: 204, startPoint y: 226, endPoint x: 328, endPoint y: 251, distance: 126.4
click at [328, 251] on div "RHG Mullions x 4 / door header / roof header above front wall $140 75 x50 x2 mu…" at bounding box center [350, 250] width 322 height 53
copy div "75 x50 x2 mullions incl. base plates and wedge anchors. 75 x 50 x 2 header weld…"
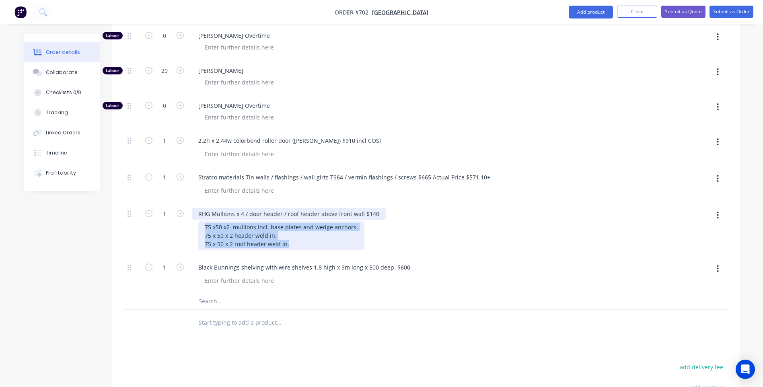
scroll to position [603, 0]
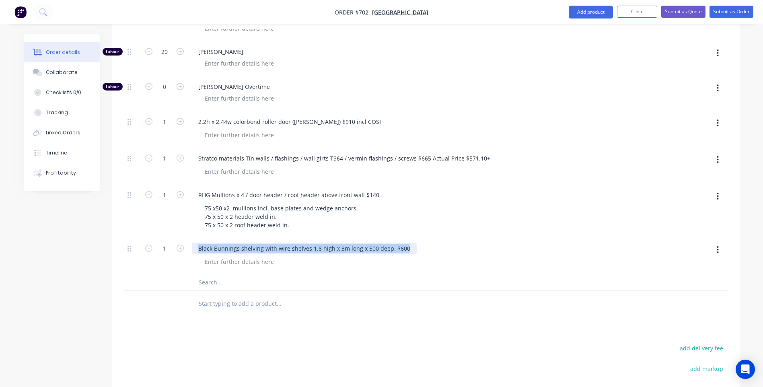
drag, startPoint x: 197, startPoint y: 229, endPoint x: 422, endPoint y: 237, distance: 225.8
click at [422, 238] on div "Black Bunnings shelving with wire shelves 1.8 high x 3m long x 500 deep. $600" at bounding box center [350, 256] width 322 height 37
copy div "Black Bunnings shelving with wire shelves 1.8 high x 3m long x 500 deep. $600"
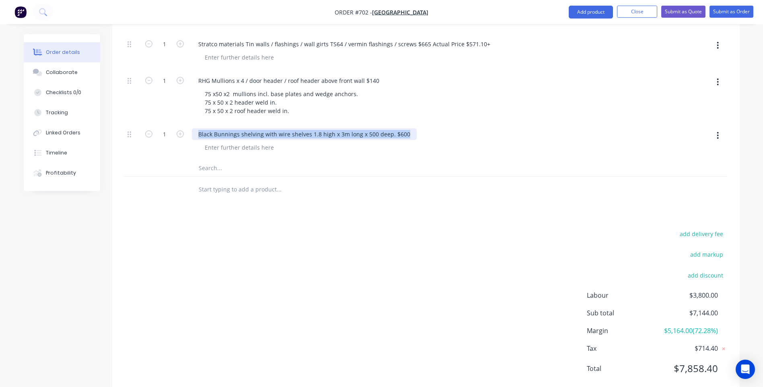
scroll to position [719, 0]
click at [424, 262] on div "add delivery fee add markup add discount Labour $3,800.00 Sub total $7,144.00 M…" at bounding box center [425, 304] width 603 height 155
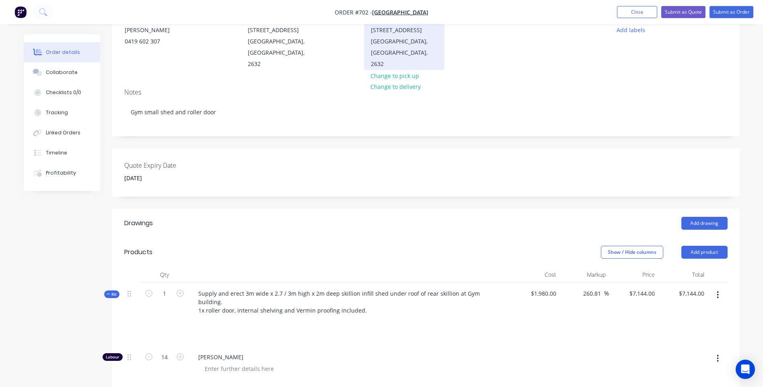
scroll to position [0, 0]
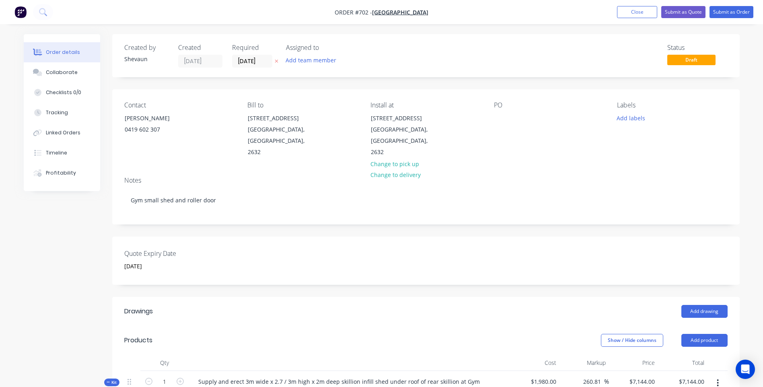
click at [20, 10] on img "button" at bounding box center [20, 12] width 12 height 12
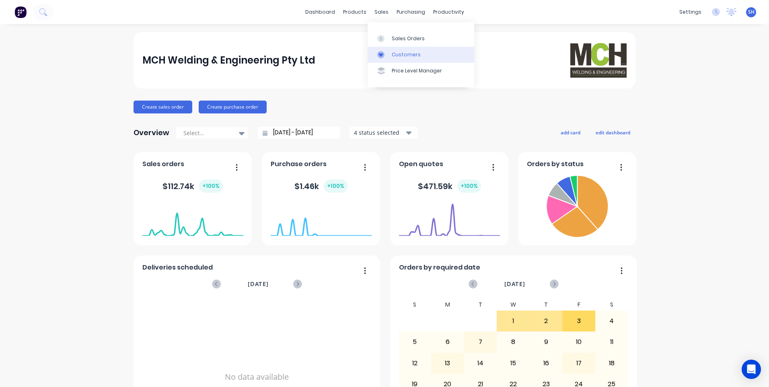
click at [400, 53] on div "Customers" at bounding box center [406, 54] width 29 height 7
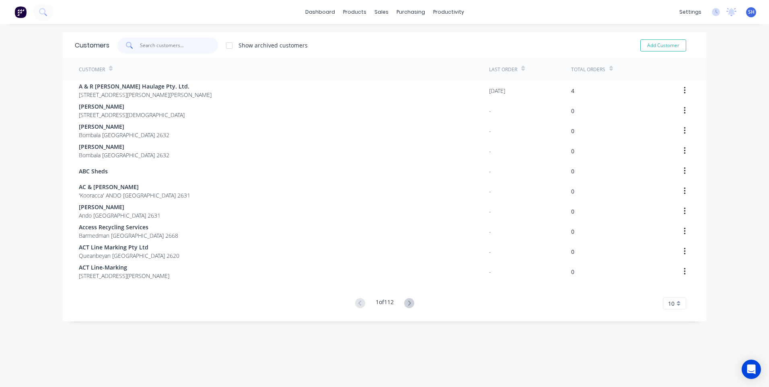
click at [144, 45] on input "text" at bounding box center [179, 45] width 78 height 16
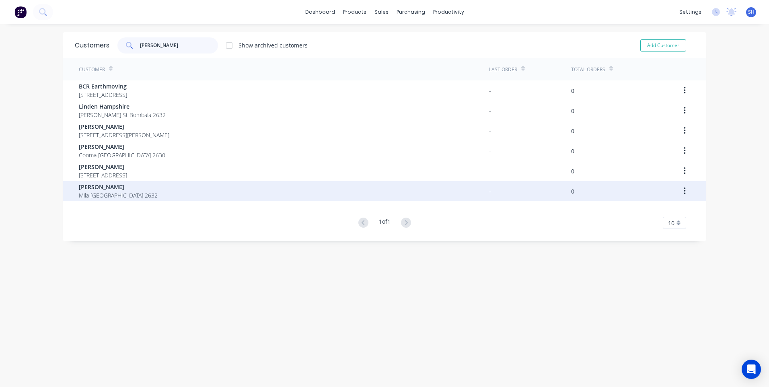
type input "sam"
click at [97, 183] on span "Samantha L Platts" at bounding box center [118, 187] width 79 height 8
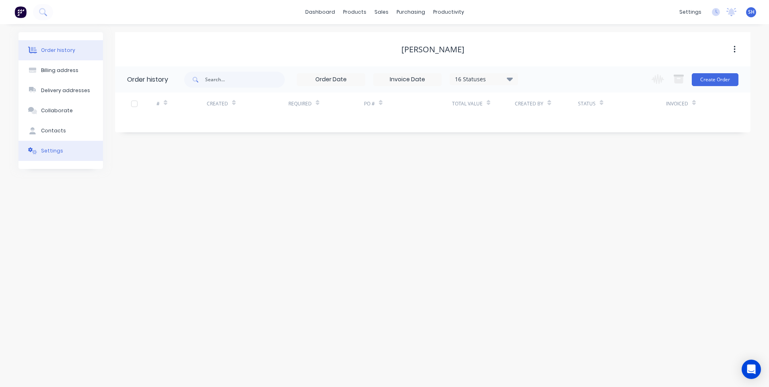
click at [51, 148] on div "Settings" at bounding box center [52, 150] width 22 height 7
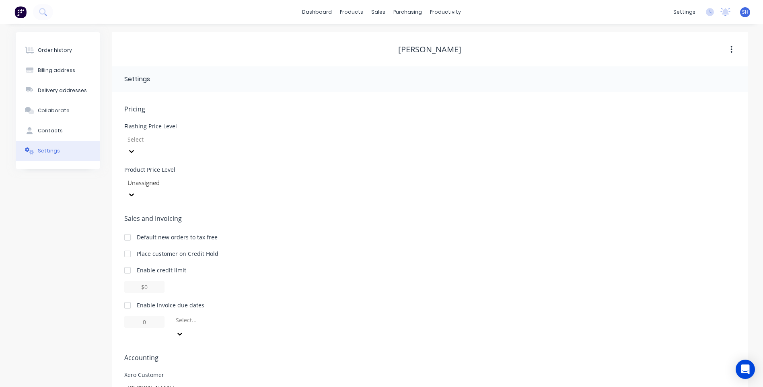
click at [127, 297] on div at bounding box center [127, 305] width 16 height 16
type input "1"
click at [150, 316] on input "1" at bounding box center [144, 322] width 40 height 12
type input "30"
click at [48, 129] on div "Contacts" at bounding box center [50, 130] width 25 height 7
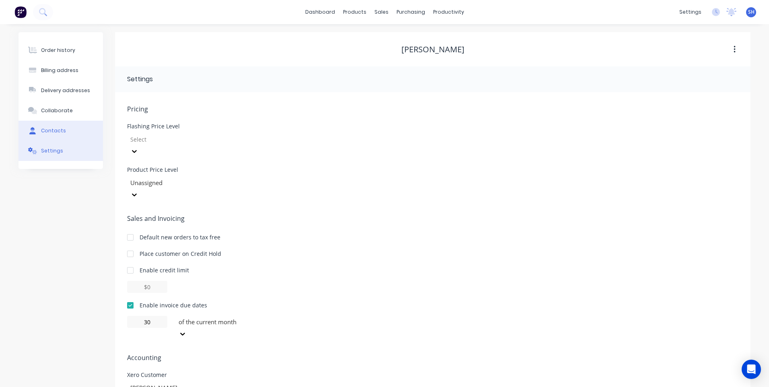
select select "AU"
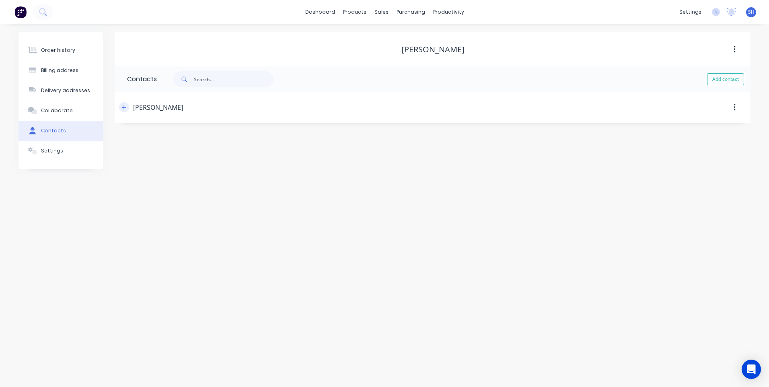
click at [126, 109] on icon "button" at bounding box center [123, 108] width 5 height 6
click at [158, 232] on input "tel" at bounding box center [202, 232] width 97 height 9
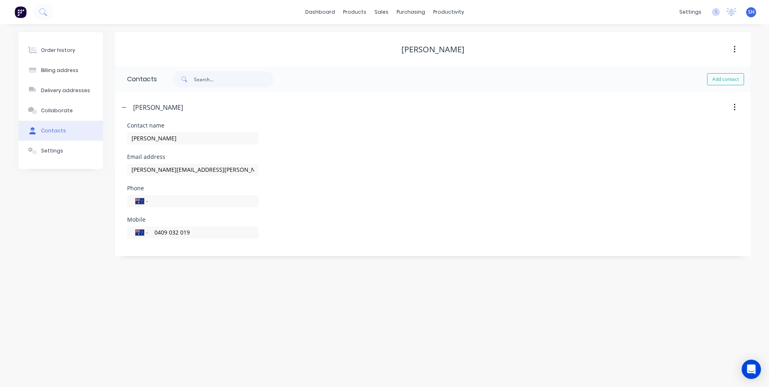
type input "0409 032 019"
click at [202, 354] on div "Order history Billing address Delivery addresses Collaborate Contacts Settings …" at bounding box center [384, 205] width 769 height 363
click at [57, 68] on div "Billing address" at bounding box center [59, 70] width 37 height 7
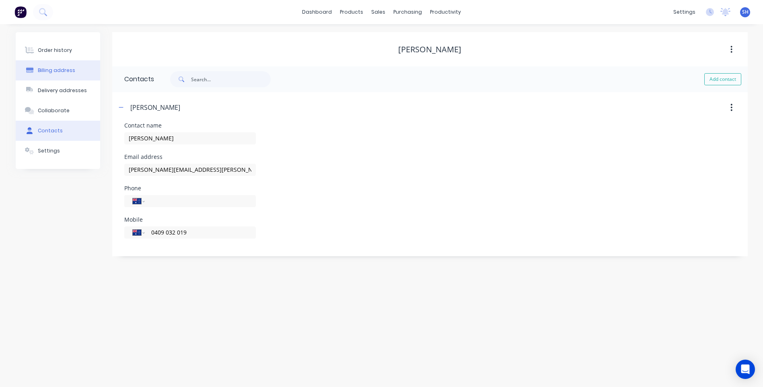
select select "AU"
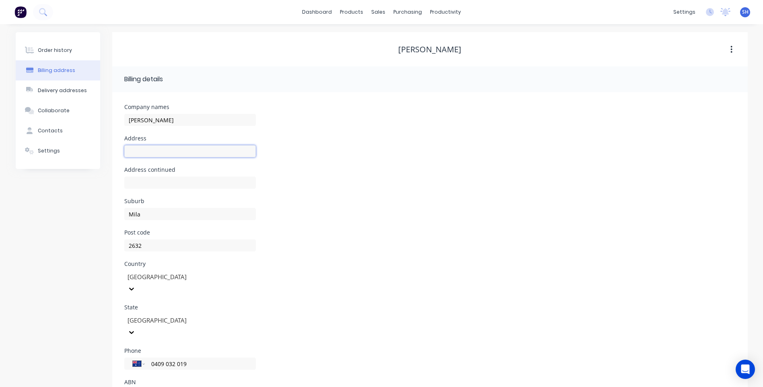
click at [140, 151] on input "text" at bounding box center [190, 151] width 132 height 12
type input "374 Link Road"
click at [473, 311] on div "State New South Wales" at bounding box center [429, 325] width 611 height 43
click at [52, 48] on div "Order history" at bounding box center [55, 50] width 34 height 7
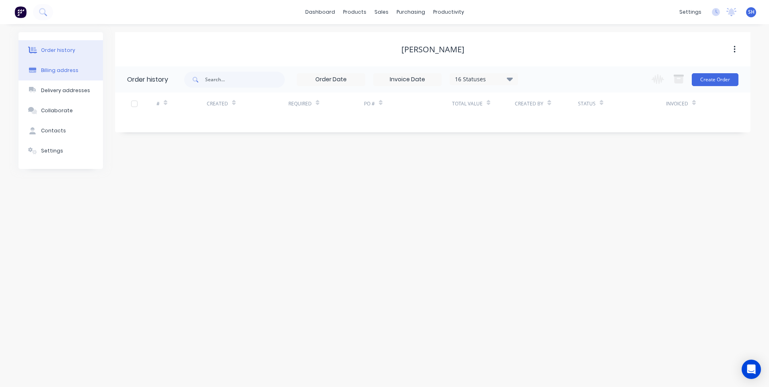
click at [48, 69] on div "Billing address" at bounding box center [59, 70] width 37 height 7
select select "AU"
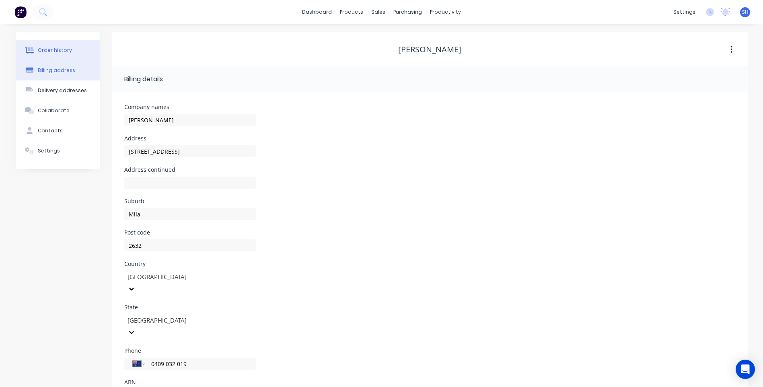
click at [56, 49] on div "Order history" at bounding box center [55, 50] width 34 height 7
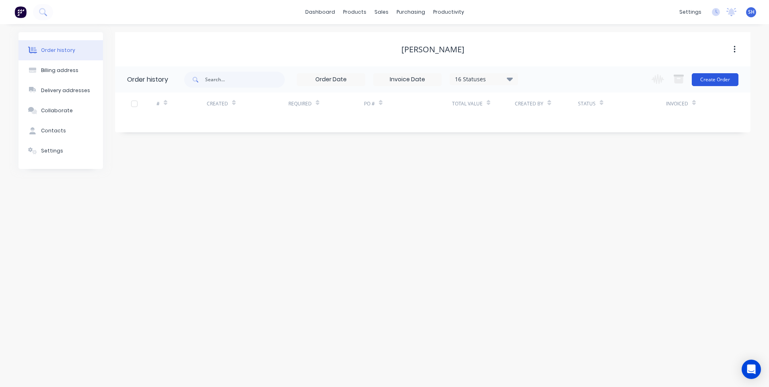
click at [715, 77] on button "Create Order" at bounding box center [715, 79] width 47 height 13
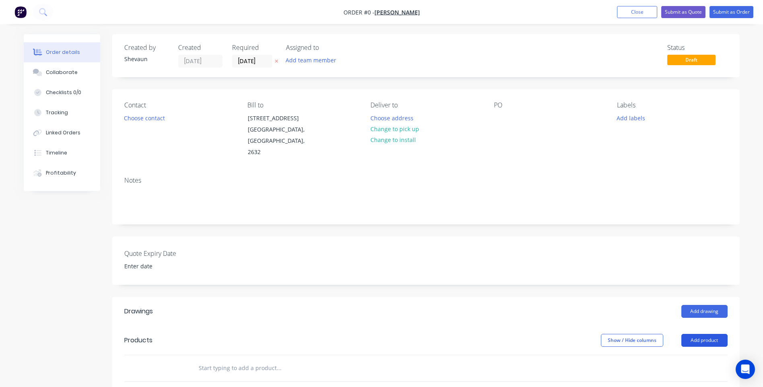
click at [699, 334] on button "Add product" at bounding box center [704, 340] width 46 height 13
click at [685, 355] on div "Product catalogue" at bounding box center [689, 361] width 62 height 12
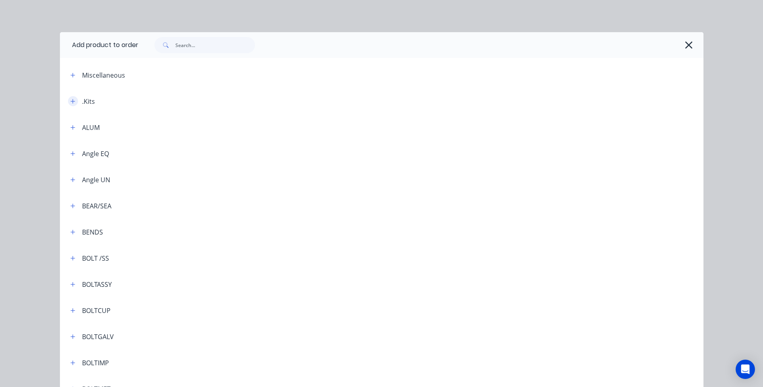
click at [70, 100] on icon "button" at bounding box center [72, 101] width 4 height 4
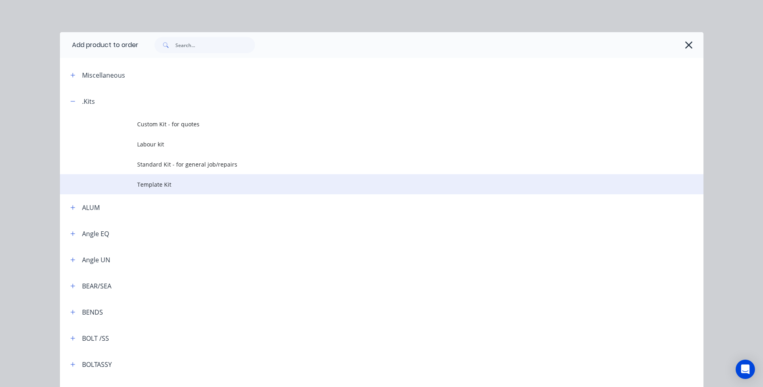
click at [144, 179] on td "Template Kit" at bounding box center [420, 184] width 566 height 20
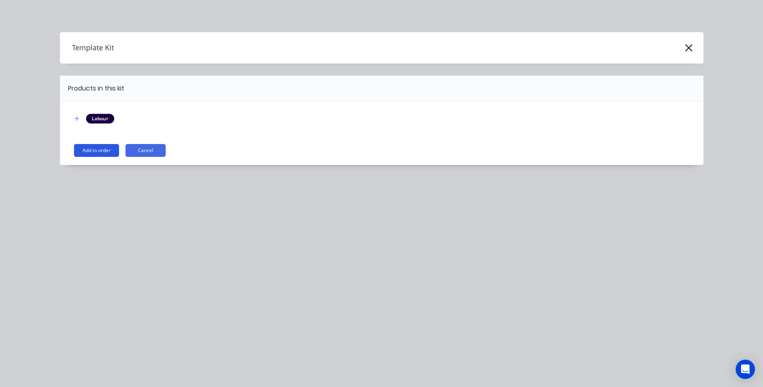
click at [100, 150] on button "Add to order" at bounding box center [96, 150] width 45 height 13
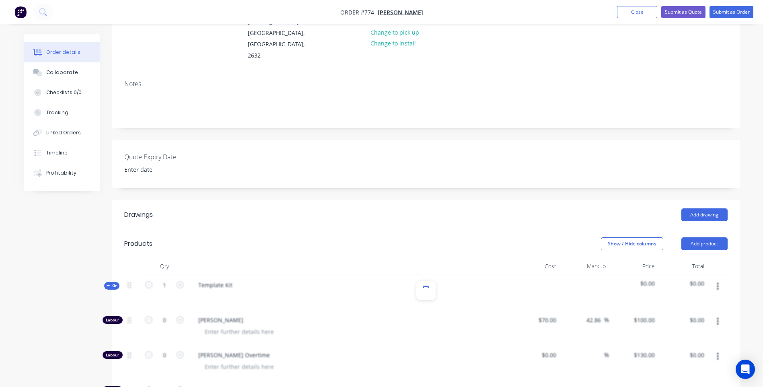
scroll to position [121, 0]
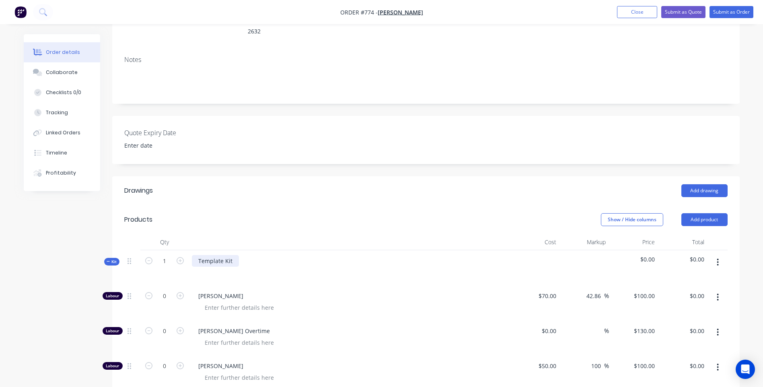
click at [201, 255] on div "Template Kit" at bounding box center [215, 261] width 47 height 12
drag, startPoint x: 234, startPoint y: 249, endPoint x: 184, endPoint y: 248, distance: 49.5
click at [184, 250] on div "Kit 1 Template Kit $0.00 $0.00" at bounding box center [425, 267] width 603 height 35
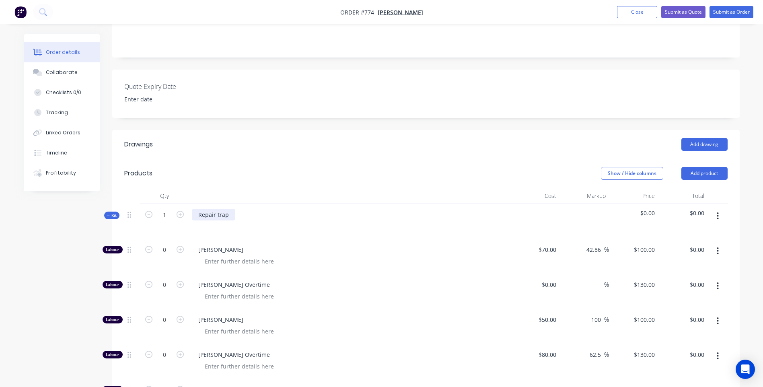
scroll to position [80, 0]
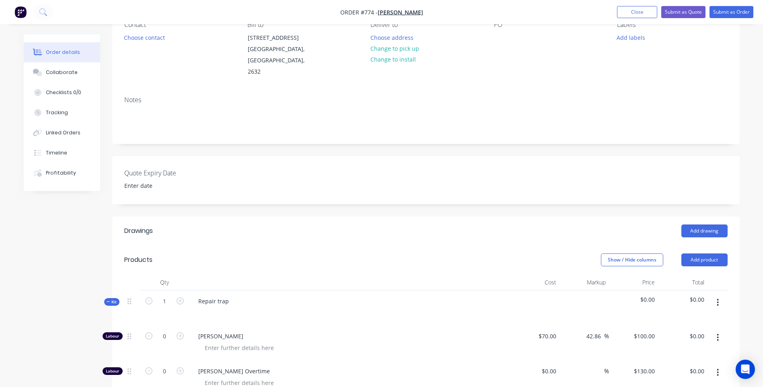
click at [236, 290] on div "Repair trap" at bounding box center [350, 307] width 322 height 35
click at [231, 295] on div "Repair trap" at bounding box center [213, 301] width 43 height 12
click at [216, 295] on div "Repair trap" at bounding box center [213, 301] width 43 height 12
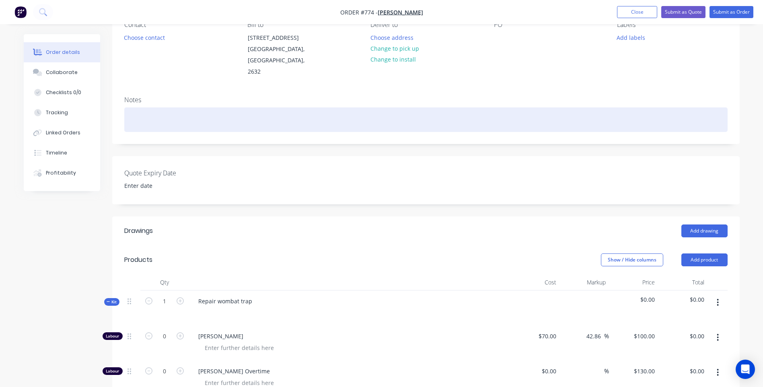
click at [131, 107] on div at bounding box center [425, 119] width 603 height 25
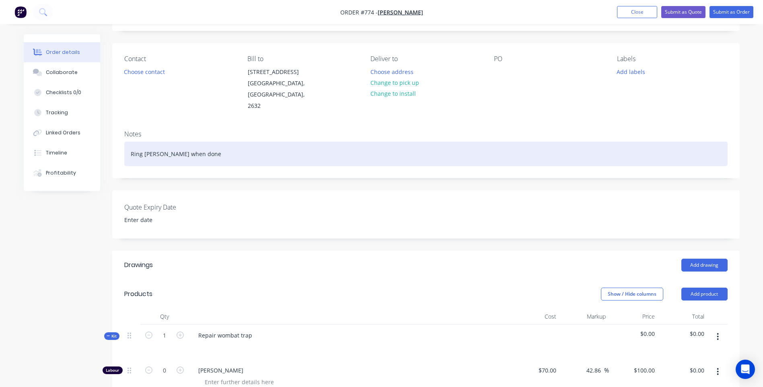
scroll to position [0, 0]
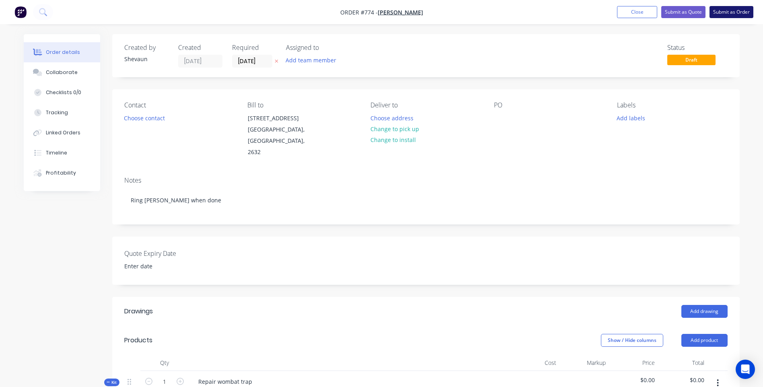
click at [726, 11] on button "Submit as Order" at bounding box center [732, 12] width 44 height 12
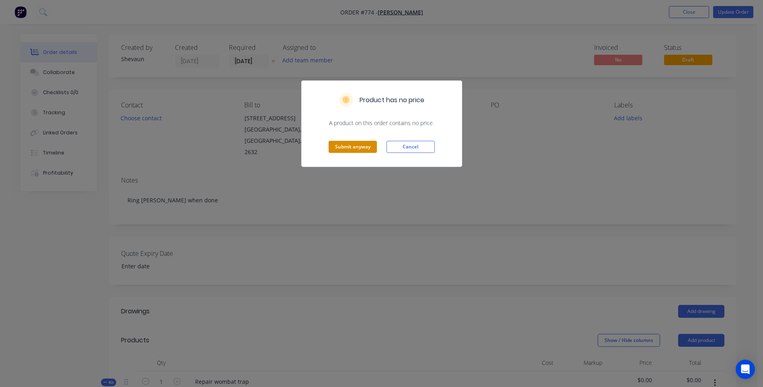
click at [363, 144] on button "Submit anyway" at bounding box center [353, 147] width 48 height 12
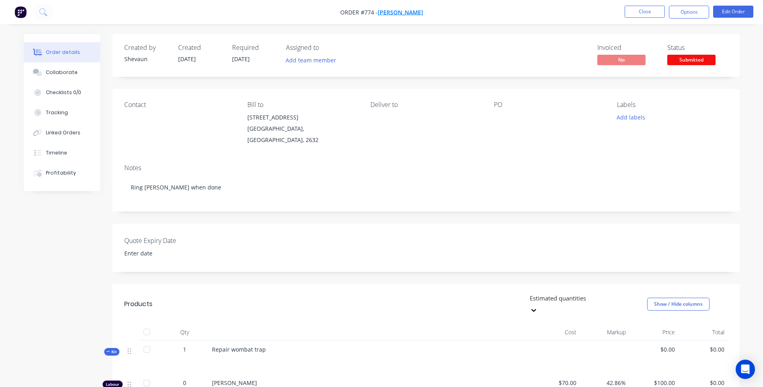
click at [395, 8] on span "Samantha L Platts" at bounding box center [400, 12] width 45 height 8
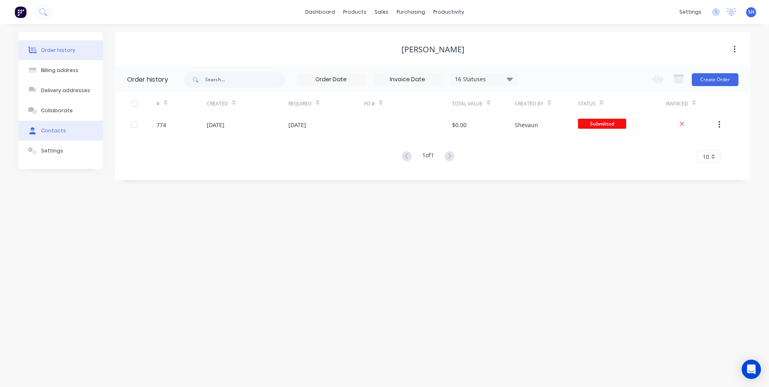
click at [55, 130] on div "Contacts" at bounding box center [53, 130] width 25 height 7
select select "AU"
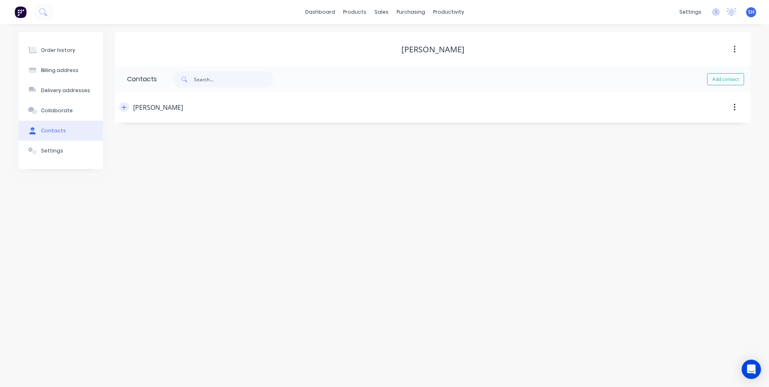
click at [124, 105] on icon "button" at bounding box center [124, 107] width 4 height 4
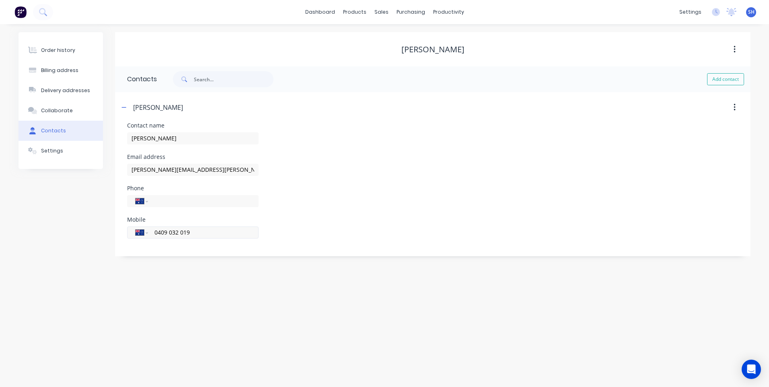
drag, startPoint x: 194, startPoint y: 232, endPoint x: 152, endPoint y: 232, distance: 41.4
click at [152, 232] on div "International Afghanistan Åland Islands Albania Algeria American Samoa Andorra …" at bounding box center [193, 232] width 132 height 12
click at [58, 46] on button "Order history" at bounding box center [61, 50] width 84 height 20
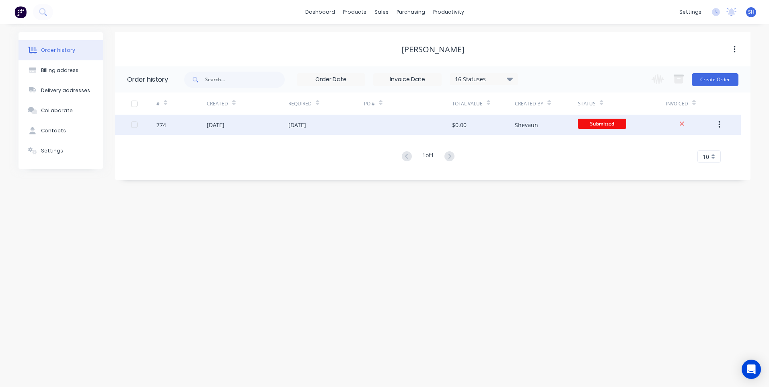
click at [254, 121] on div "07 Oct 2025" at bounding box center [248, 125] width 82 height 20
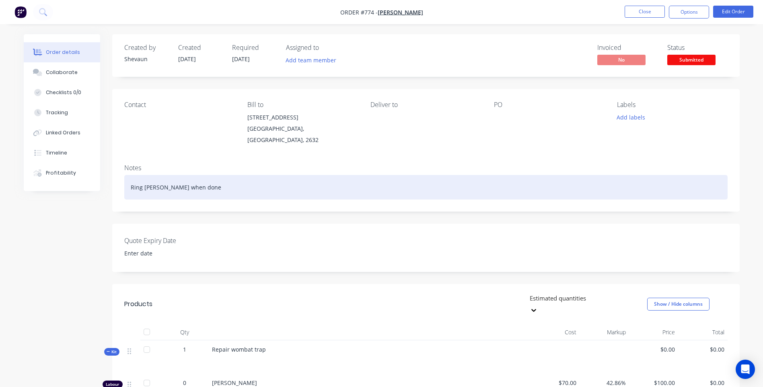
click at [193, 181] on div "Ring Sam when done" at bounding box center [425, 187] width 603 height 25
click at [255, 184] on div "Ring Sam when done 0409 032 019" at bounding box center [425, 187] width 603 height 25
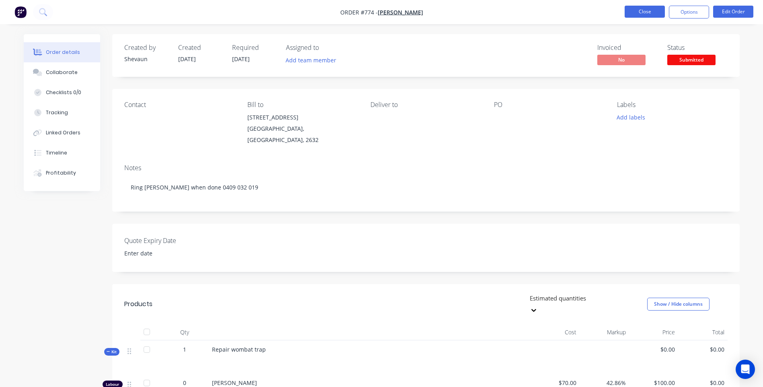
click at [642, 10] on button "Close" at bounding box center [645, 12] width 40 height 12
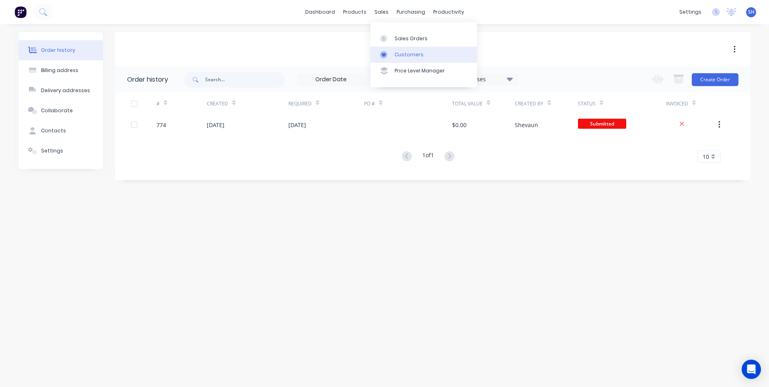
click at [410, 55] on div "Customers" at bounding box center [409, 54] width 29 height 7
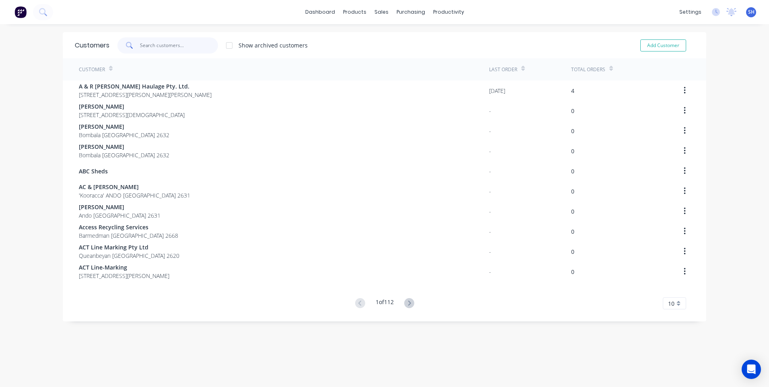
click at [151, 48] on input "text" at bounding box center [179, 45] width 78 height 16
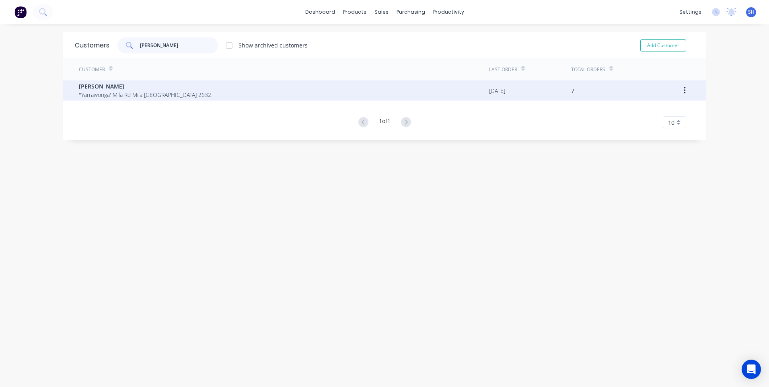
type input "keith"
click at [117, 92] on span "''Yarrawonga' Mila Rd Mila New South Wales 2632" at bounding box center [145, 95] width 132 height 8
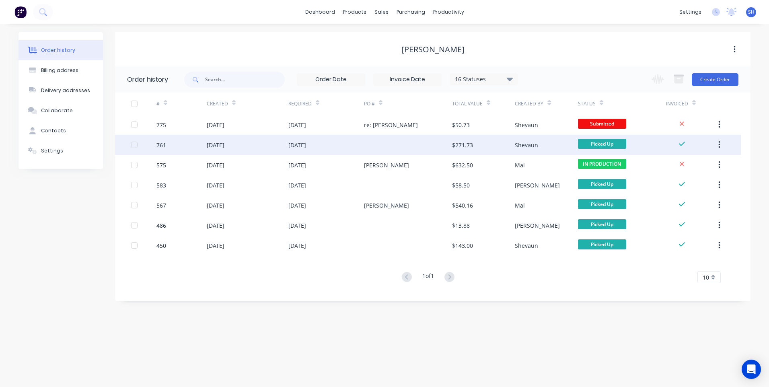
click at [330, 141] on div "02 Oct 2025" at bounding box center [326, 145] width 76 height 20
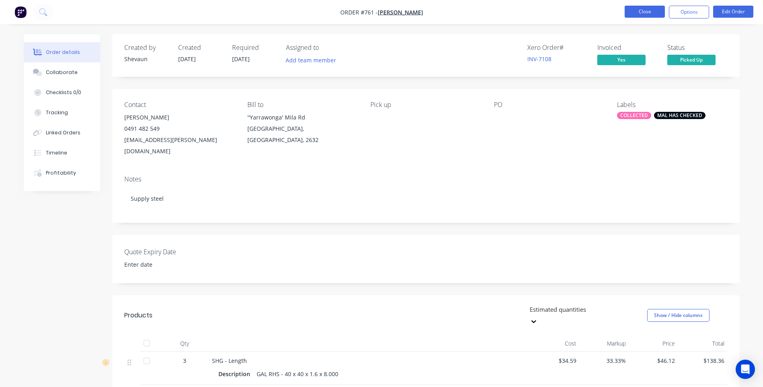
click at [645, 12] on button "Close" at bounding box center [645, 12] width 40 height 12
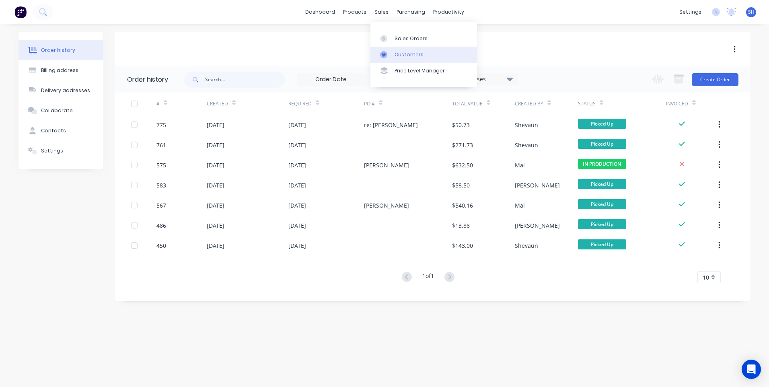
click at [406, 51] on div "Customers" at bounding box center [409, 54] width 29 height 7
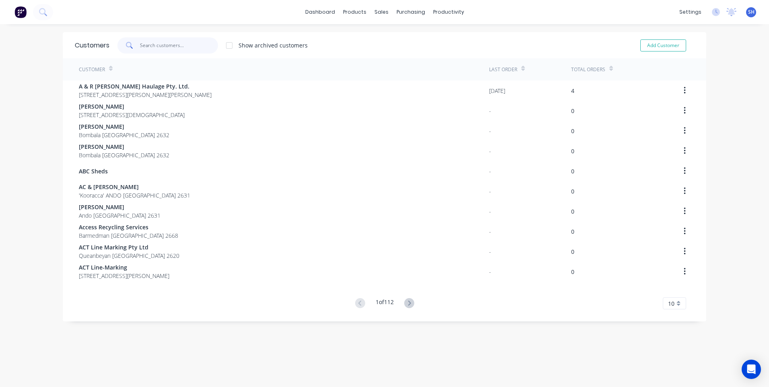
click at [151, 47] on input "text" at bounding box center [179, 45] width 78 height 16
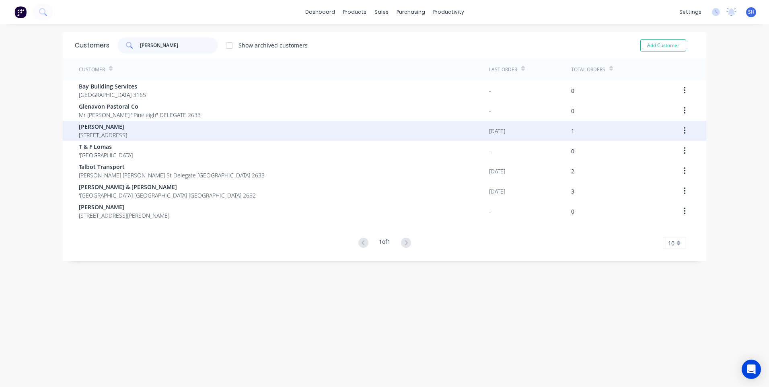
type input "leigh"
click at [127, 128] on span "Leigh Hodak" at bounding box center [103, 126] width 48 height 8
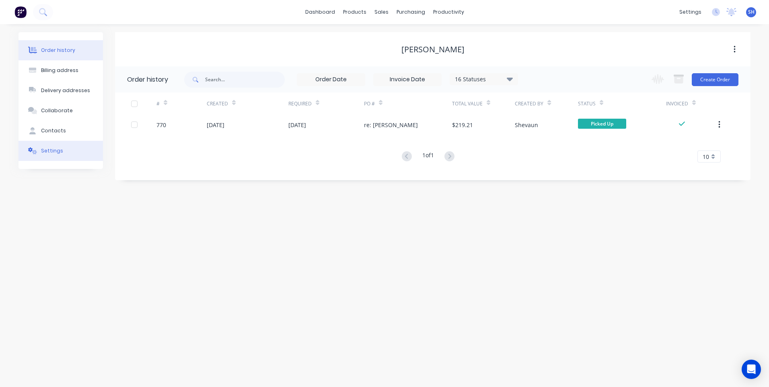
click at [56, 149] on div "Settings" at bounding box center [52, 150] width 22 height 7
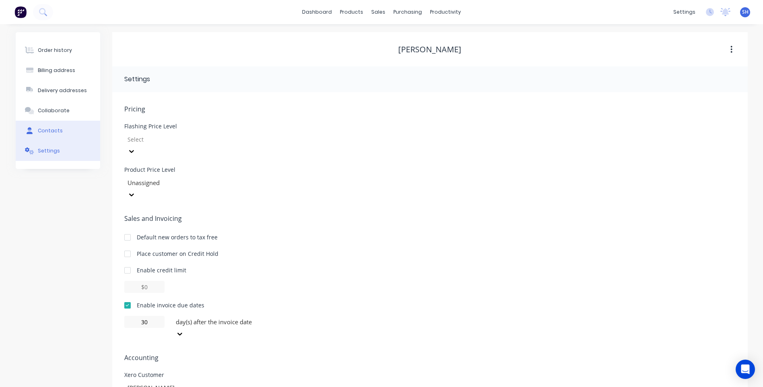
click at [43, 127] on button "Contacts" at bounding box center [58, 131] width 84 height 20
select select "AU"
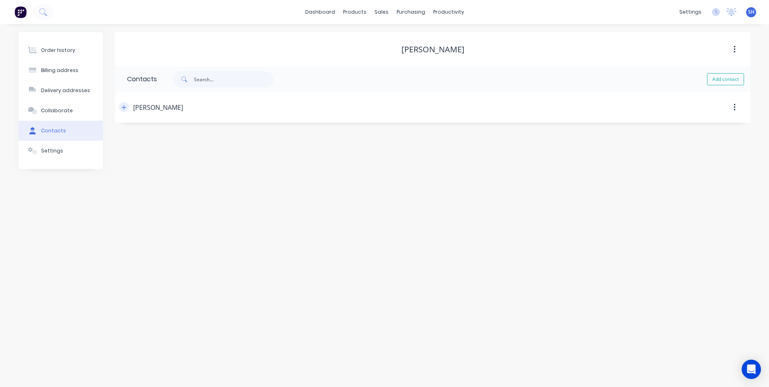
click at [125, 108] on icon "button" at bounding box center [123, 108] width 5 height 6
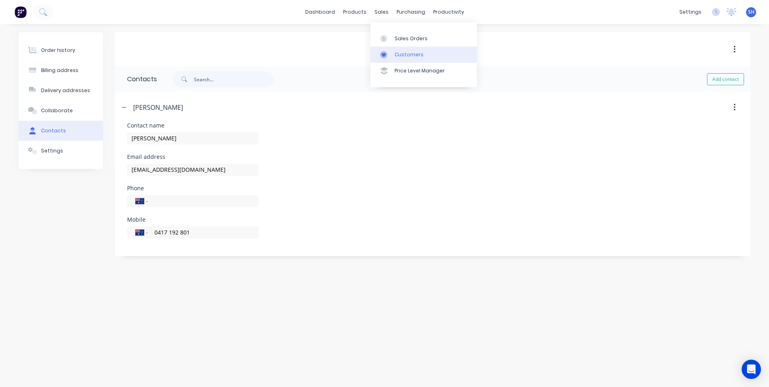
click at [407, 54] on div "Customers" at bounding box center [409, 54] width 29 height 7
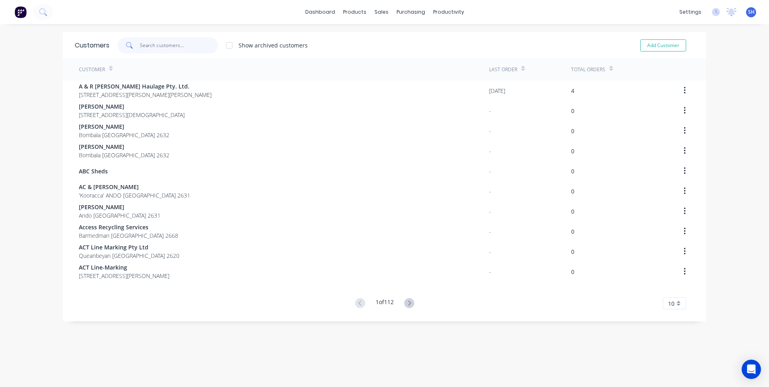
click at [140, 44] on input "text" at bounding box center [179, 45] width 78 height 16
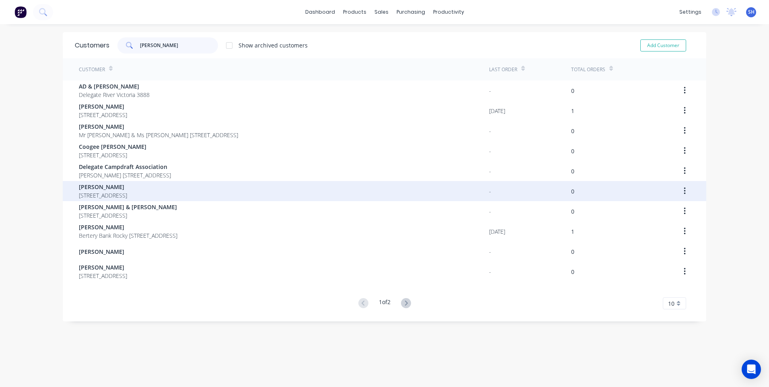
type input "reed"
click at [114, 190] on span "Laurie Reed" at bounding box center [103, 187] width 48 height 8
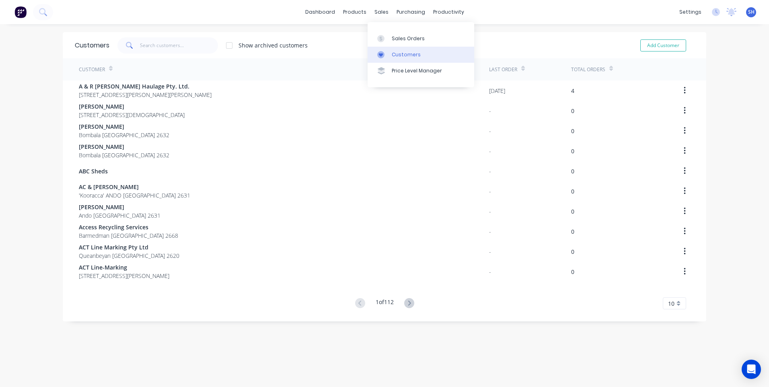
click at [407, 53] on div "Customers" at bounding box center [406, 54] width 29 height 7
click at [141, 45] on input "text" at bounding box center [179, 45] width 78 height 16
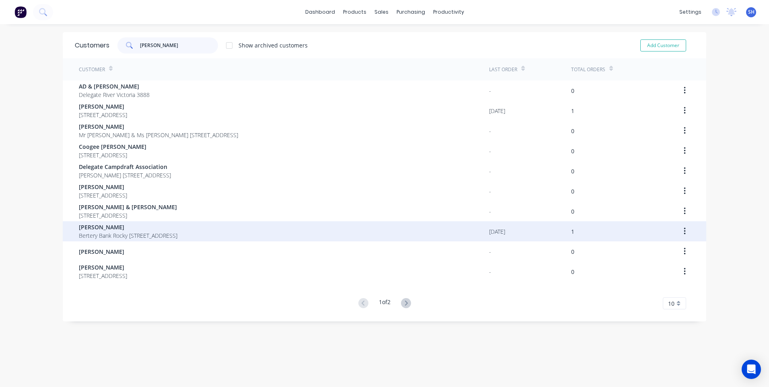
type input "reed"
click at [109, 229] on span "Peter Reed" at bounding box center [128, 227] width 99 height 8
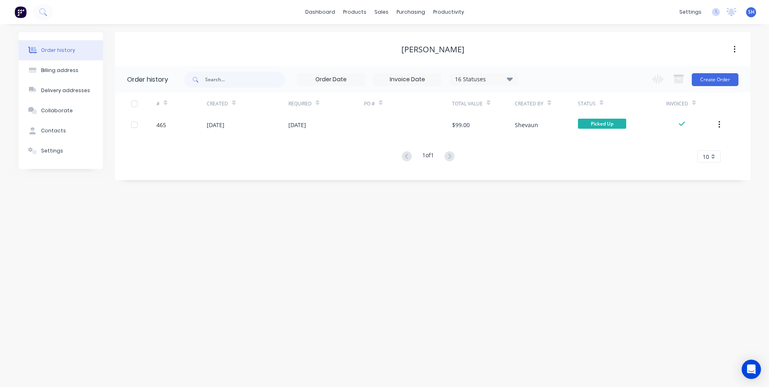
click at [219, 230] on div "Order history Billing address Delivery addresses Collaborate Contacts Settings …" at bounding box center [384, 205] width 769 height 363
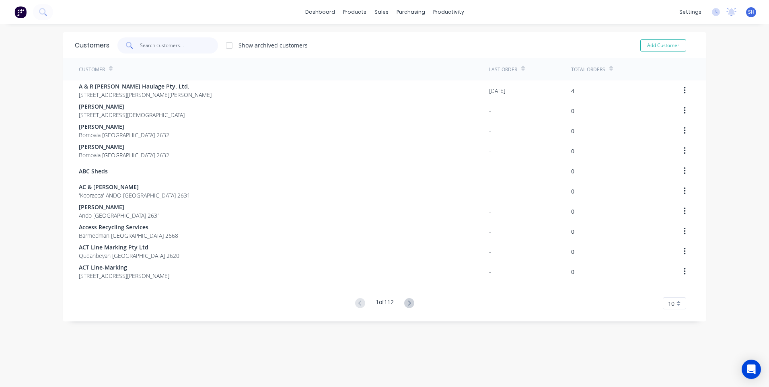
click at [140, 45] on input "text" at bounding box center [179, 45] width 78 height 16
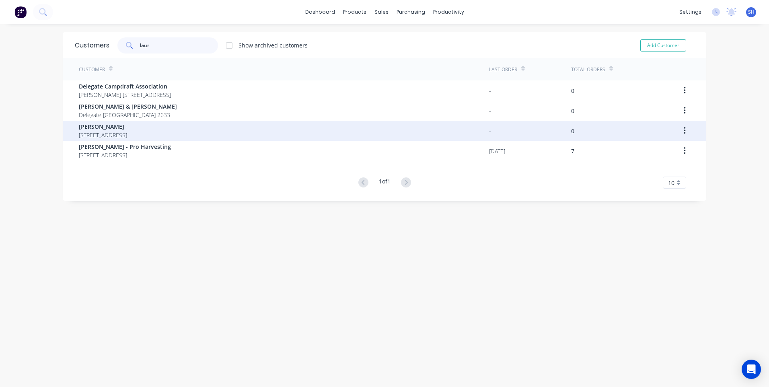
type input "laur"
click at [102, 130] on span "Laurie Reed" at bounding box center [103, 126] width 48 height 8
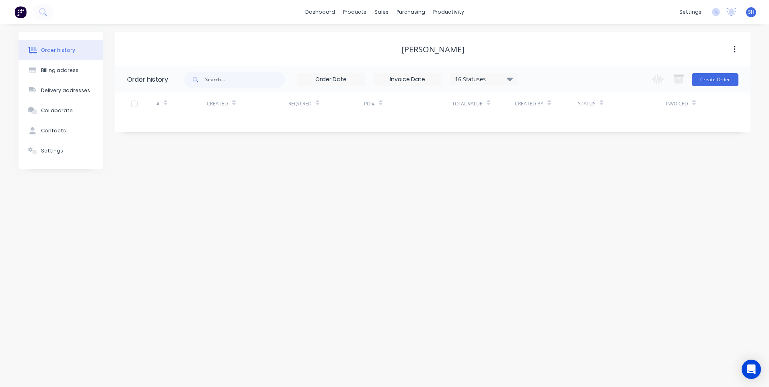
click at [472, 77] on div "16 Statuses" at bounding box center [484, 79] width 68 height 9
click at [550, 188] on label at bounding box center [550, 188] width 0 height 0
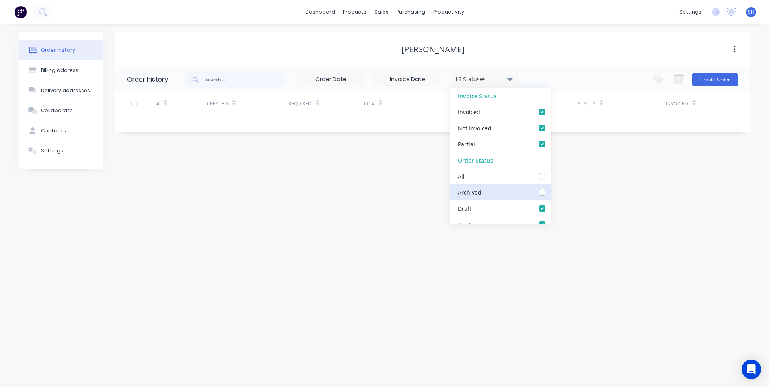
click at [550, 190] on input "checkbox" at bounding box center [553, 192] width 6 height 8
checkbox input "true"
click at [598, 183] on div "Order history Billing address Delivery addresses Collaborate Contacts Settings …" at bounding box center [384, 205] width 769 height 363
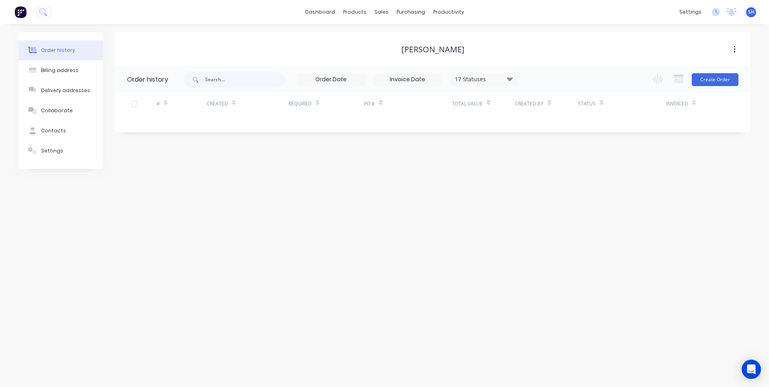
click at [475, 78] on div "17 Statuses" at bounding box center [484, 79] width 68 height 9
click at [550, 188] on label at bounding box center [550, 188] width 0 height 0
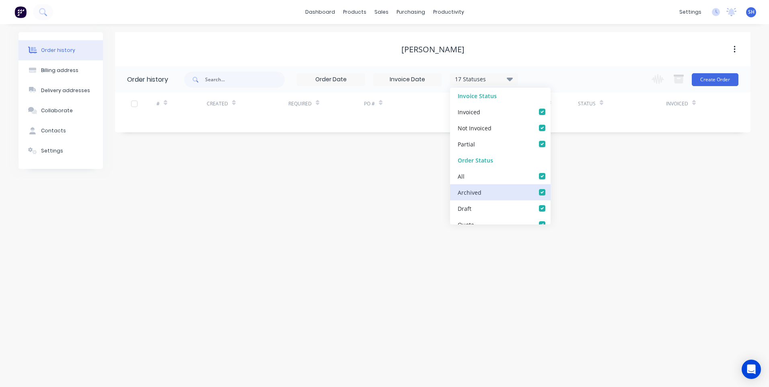
click at [550, 192] on input "checkbox" at bounding box center [553, 192] width 6 height 8
checkbox input "false"
click at [587, 197] on div "Order history Billing address Delivery addresses Collaborate Contacts Settings …" at bounding box center [384, 205] width 769 height 363
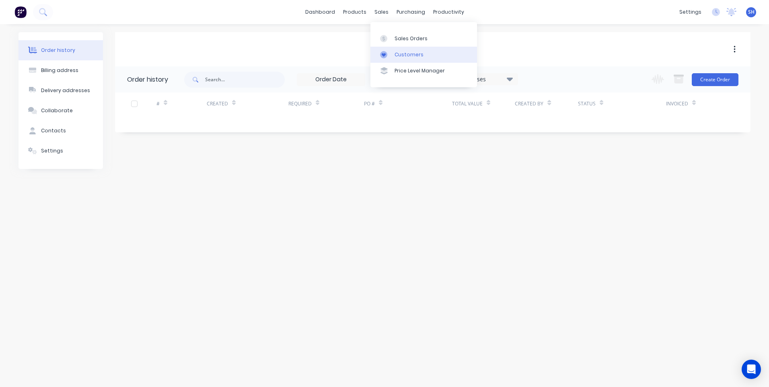
click at [411, 51] on div "Customers" at bounding box center [409, 54] width 29 height 7
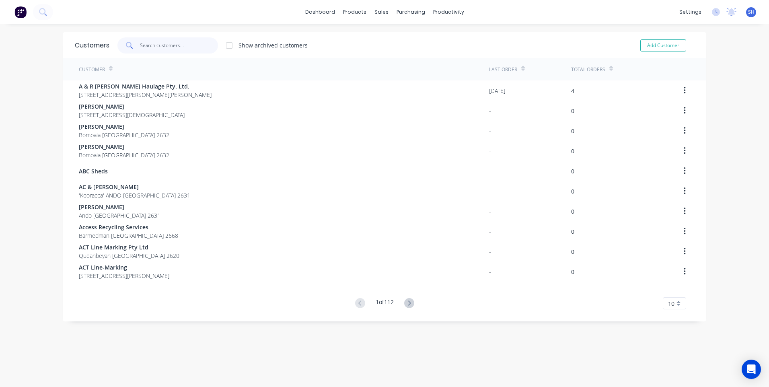
click at [160, 46] on input "text" at bounding box center [179, 45] width 78 height 16
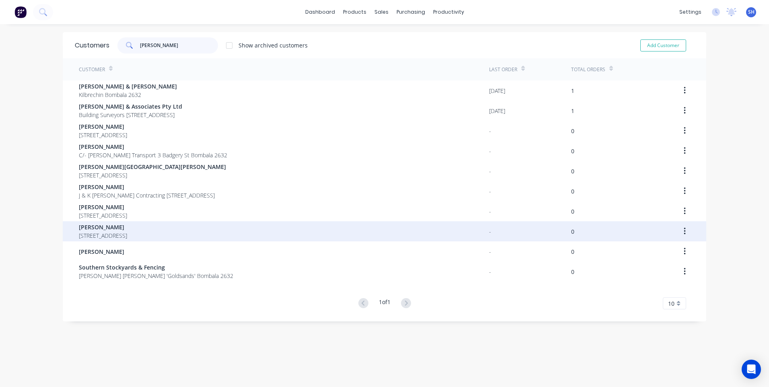
type input "james"
click at [113, 228] on span "James Preston" at bounding box center [103, 227] width 48 height 8
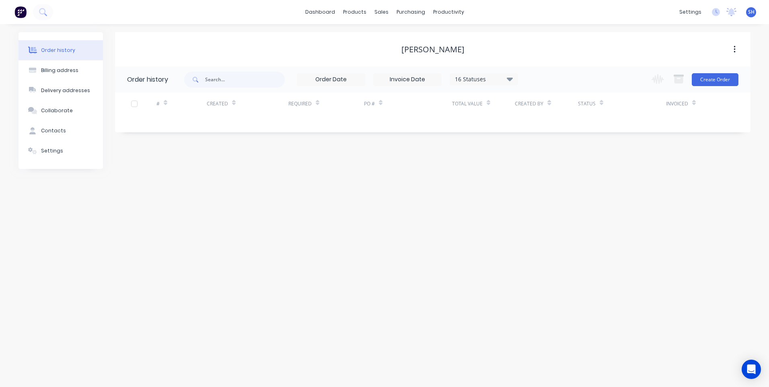
click at [222, 212] on div "Order history Billing address Delivery addresses Collaborate Contacts Settings …" at bounding box center [384, 205] width 769 height 363
click at [406, 53] on div "Customers" at bounding box center [409, 54] width 29 height 7
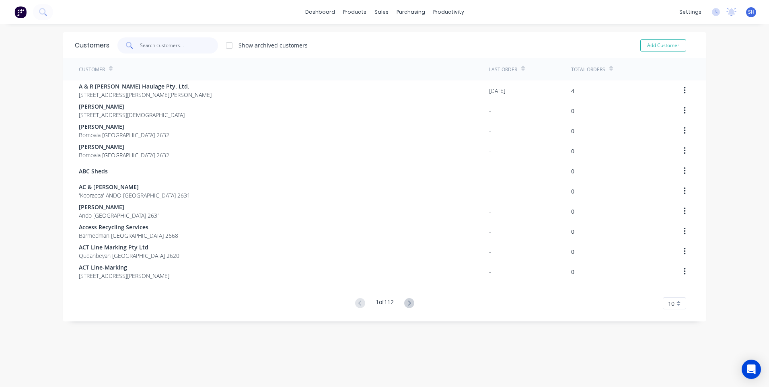
click at [140, 45] on input "text" at bounding box center [179, 45] width 78 height 16
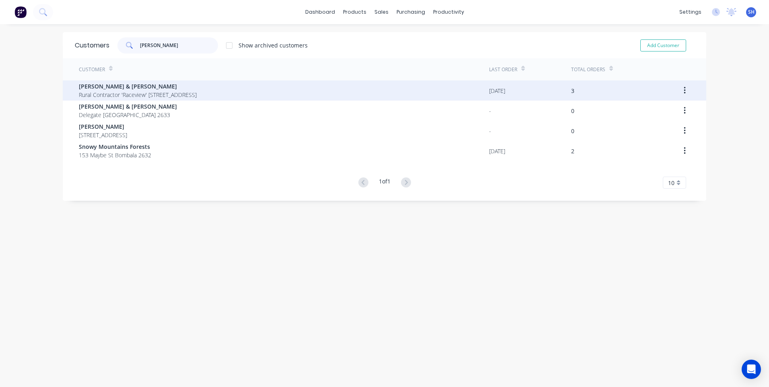
type input "jean"
click at [114, 85] on span "Gary & Jean Preston" at bounding box center [138, 86] width 118 height 8
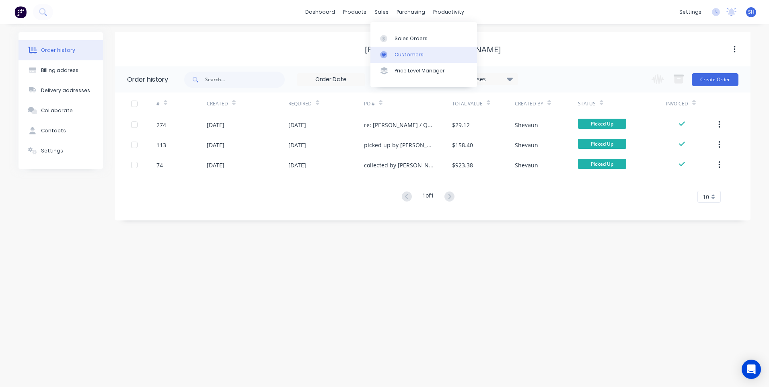
click at [405, 53] on div "Customers" at bounding box center [409, 54] width 29 height 7
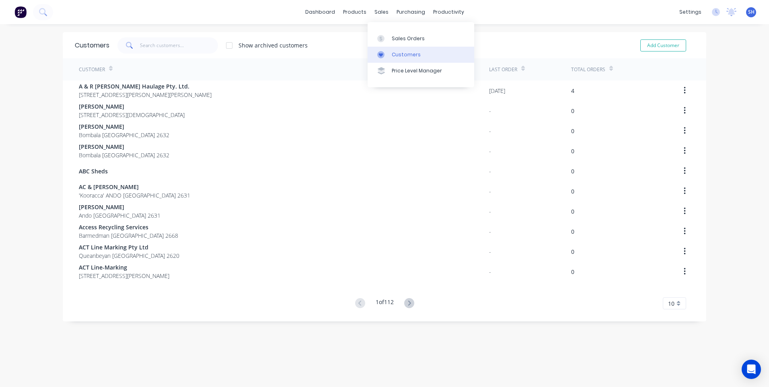
click at [403, 53] on div "Customers" at bounding box center [406, 54] width 29 height 7
click at [147, 47] on input "text" at bounding box center [179, 45] width 78 height 16
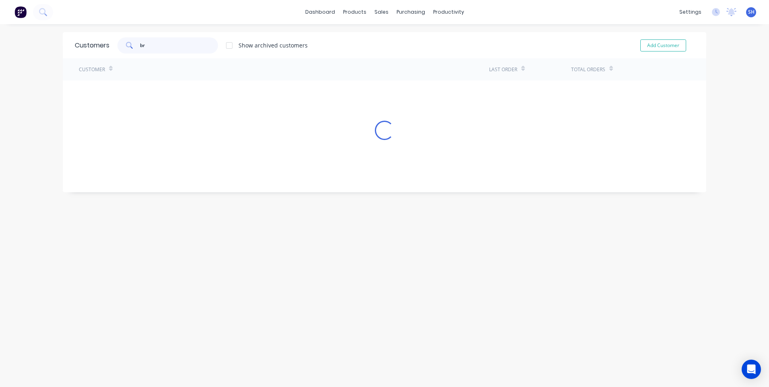
type input "b"
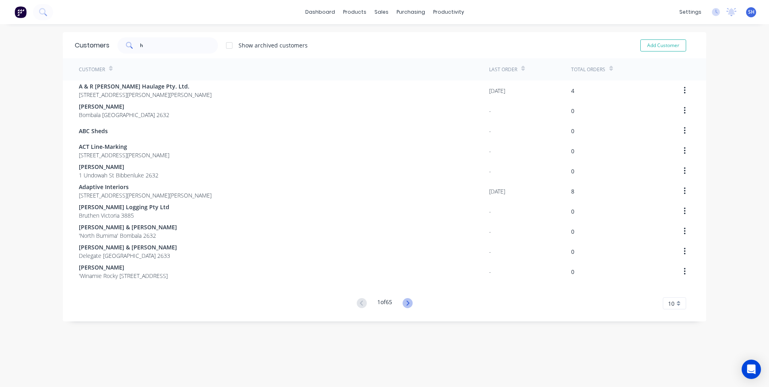
click at [405, 303] on icon at bounding box center [408, 303] width 10 height 10
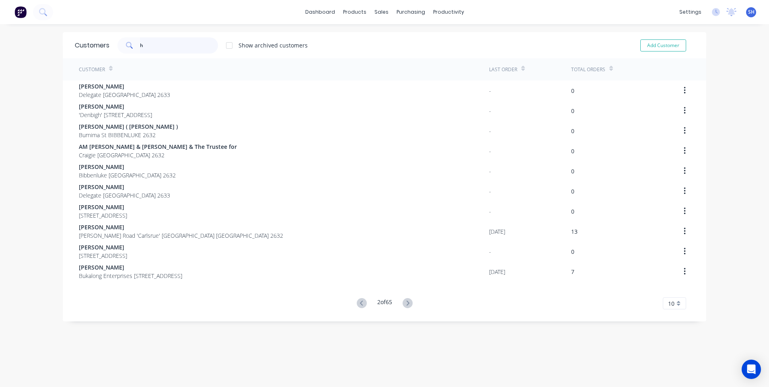
click at [145, 44] on input "h" at bounding box center [179, 45] width 78 height 16
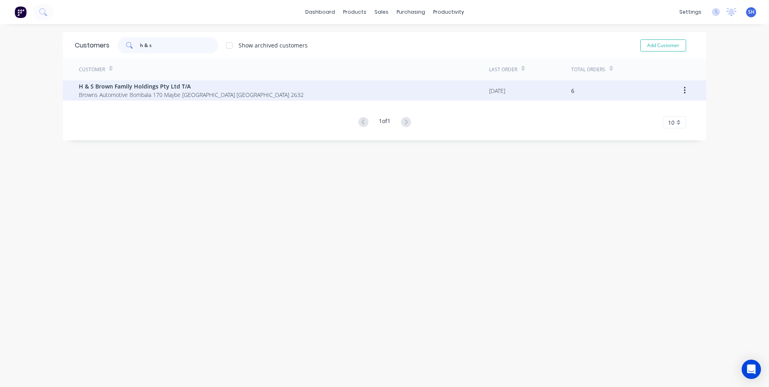
type input "h & s"
click at [157, 88] on span "H & S Brown Family Holdings Pty Ltd T/A" at bounding box center [191, 86] width 225 height 8
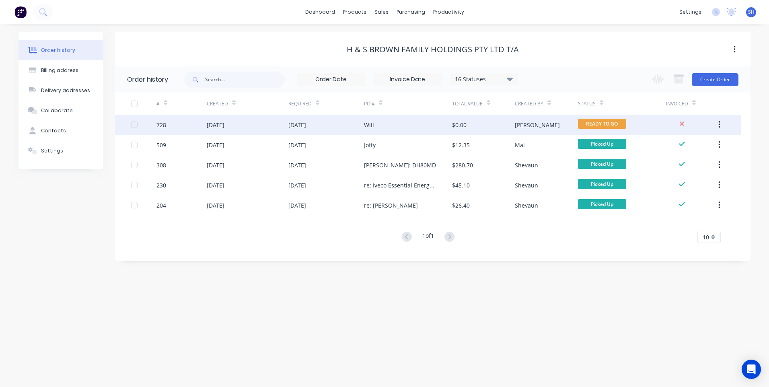
click at [390, 122] on div "Will" at bounding box center [408, 125] width 88 height 20
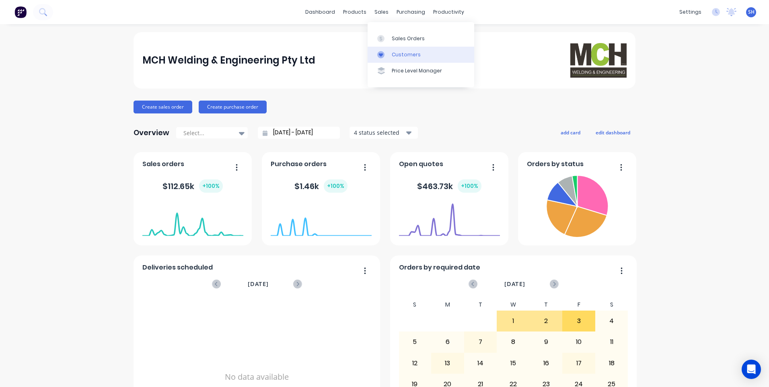
click at [403, 54] on div "Customers" at bounding box center [406, 54] width 29 height 7
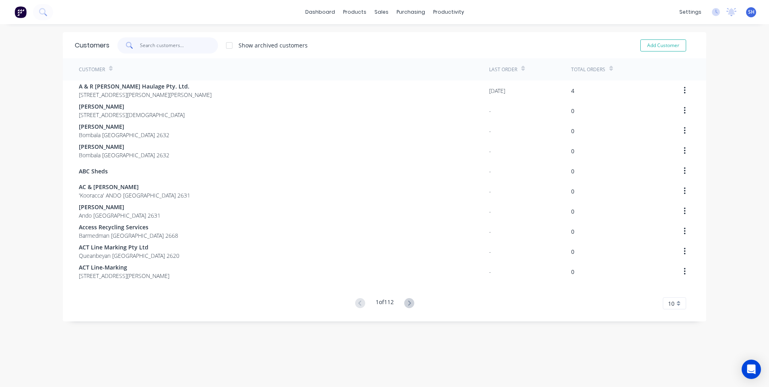
click at [142, 42] on input "text" at bounding box center [179, 45] width 78 height 16
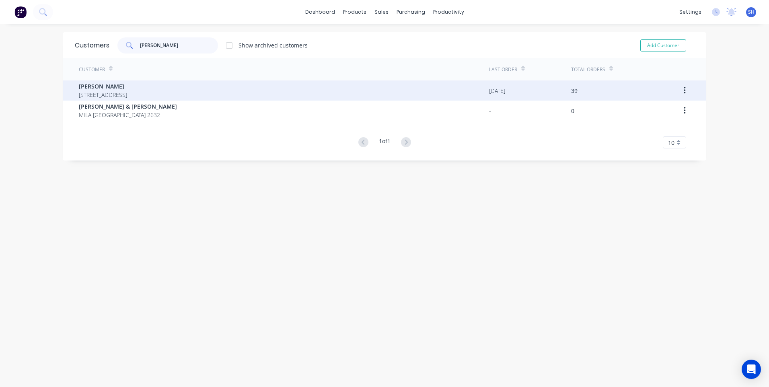
type input "max h"
click at [98, 83] on span "[PERSON_NAME]" at bounding box center [103, 86] width 48 height 8
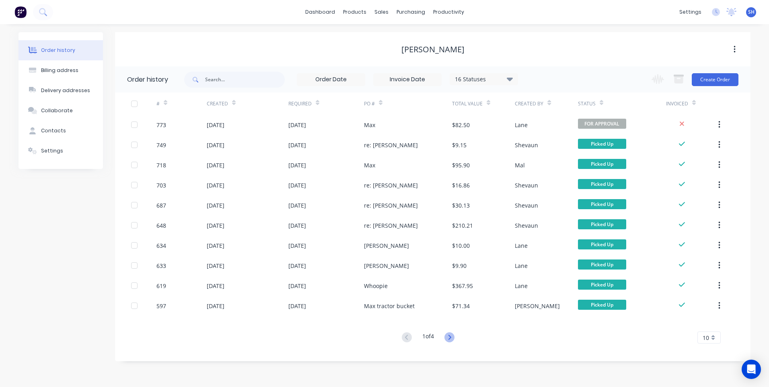
click at [449, 334] on icon at bounding box center [449, 337] width 10 height 10
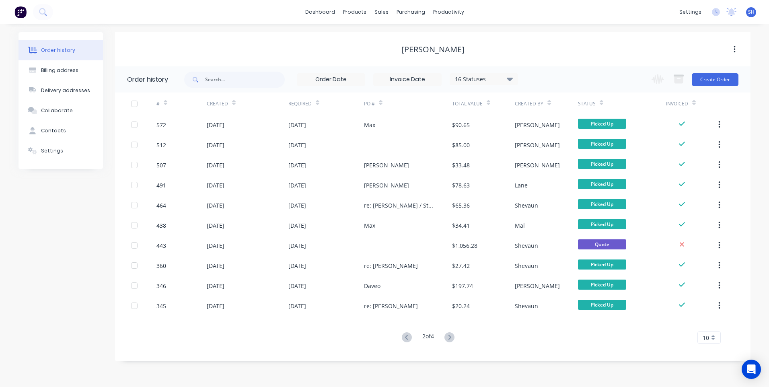
click at [449, 334] on icon at bounding box center [449, 337] width 10 height 10
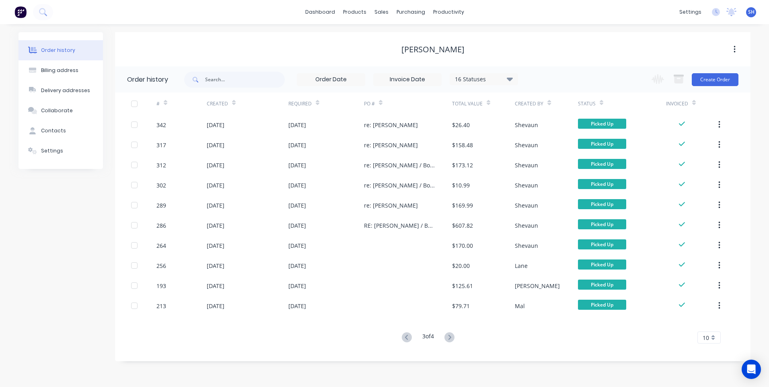
click at [449, 334] on icon at bounding box center [449, 337] width 10 height 10
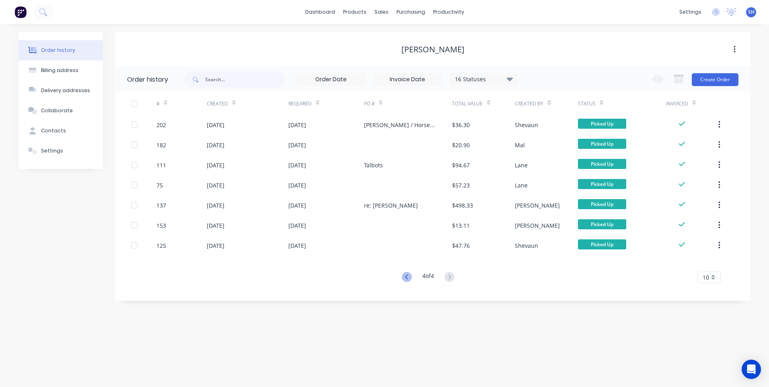
click at [405, 277] on icon at bounding box center [406, 276] width 3 height 5
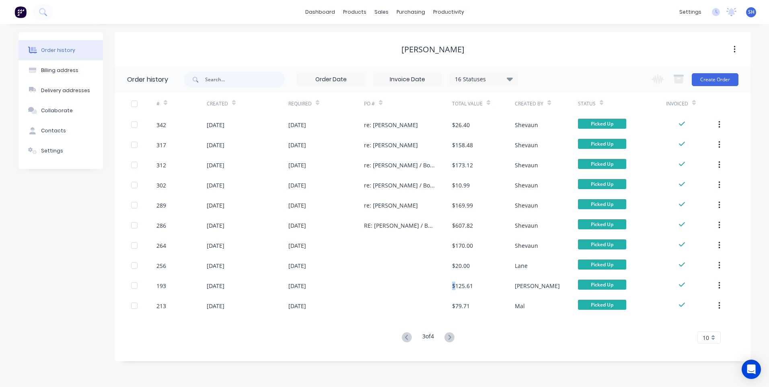
click at [404, 277] on div at bounding box center [408, 286] width 88 height 20
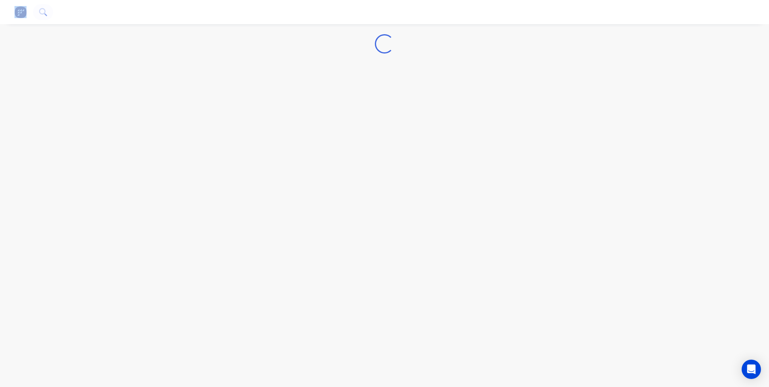
click at [404, 277] on div "Loading..." at bounding box center [384, 193] width 769 height 387
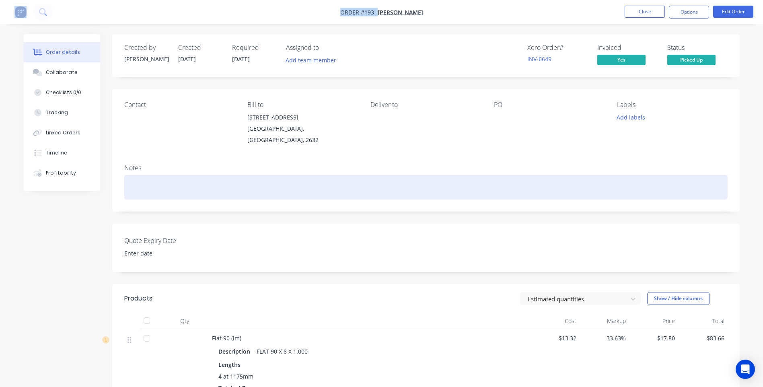
click at [426, 175] on div at bounding box center [425, 187] width 603 height 25
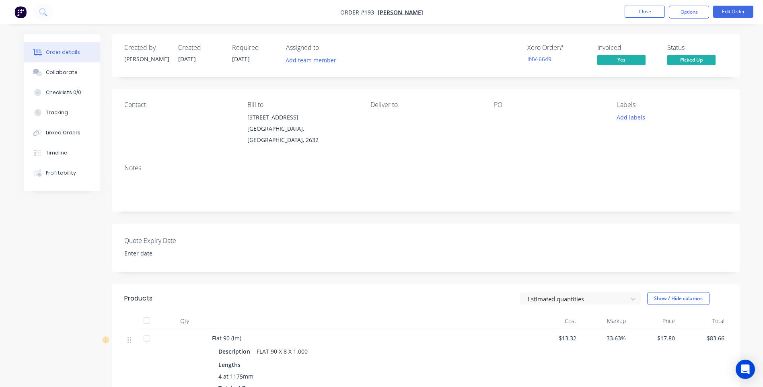
click at [17, 10] on img "button" at bounding box center [20, 12] width 12 height 12
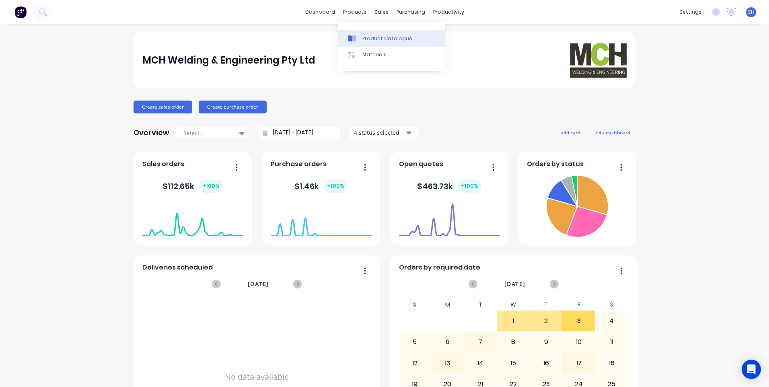
click at [375, 37] on div "Product Catalogue" at bounding box center [387, 38] width 50 height 7
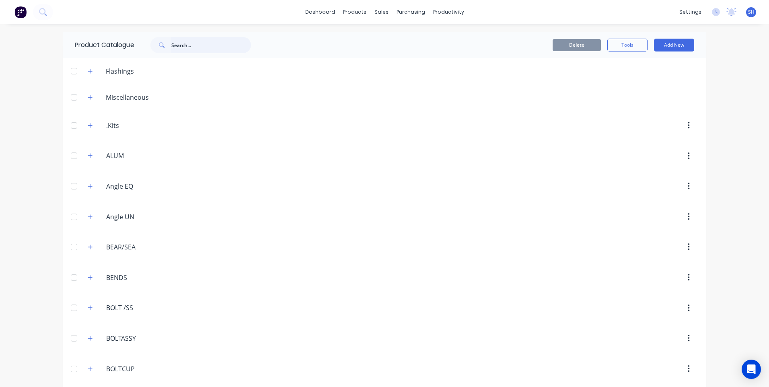
click at [177, 47] on input "text" at bounding box center [211, 45] width 80 height 16
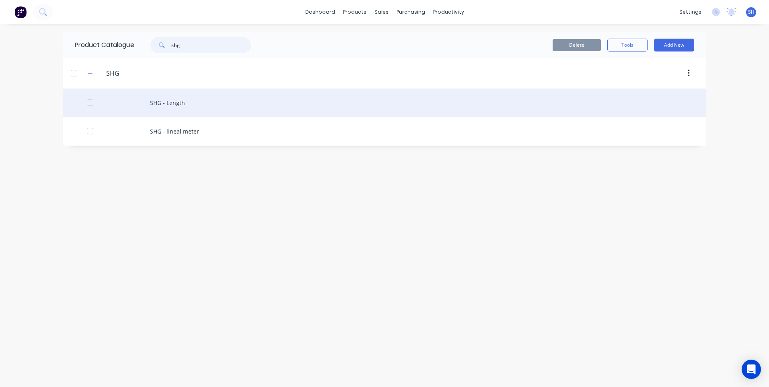
type input "shg"
click at [171, 101] on div "SHG - Length" at bounding box center [385, 102] width 644 height 29
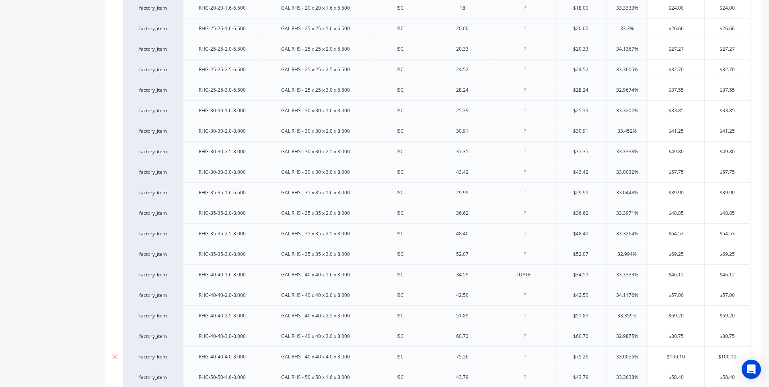
scroll to position [241, 0]
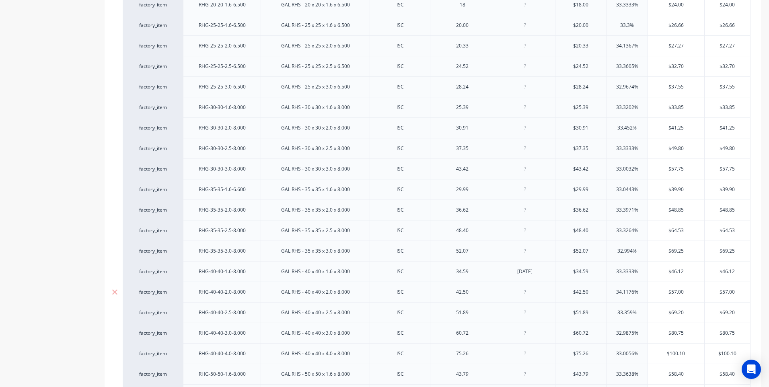
click at [263, 290] on div "GAL RHS - 40 x 40 x 2.0 x 8.000" at bounding box center [315, 292] width 109 height 21
click at [529, 294] on div at bounding box center [525, 292] width 40 height 10
click at [527, 313] on div at bounding box center [525, 312] width 40 height 10
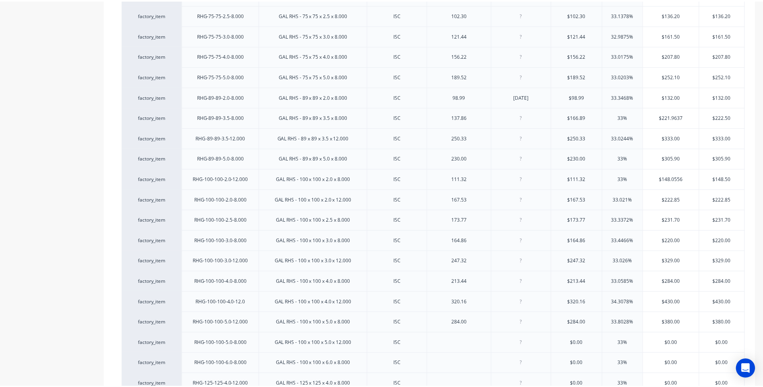
scroll to position [975, 0]
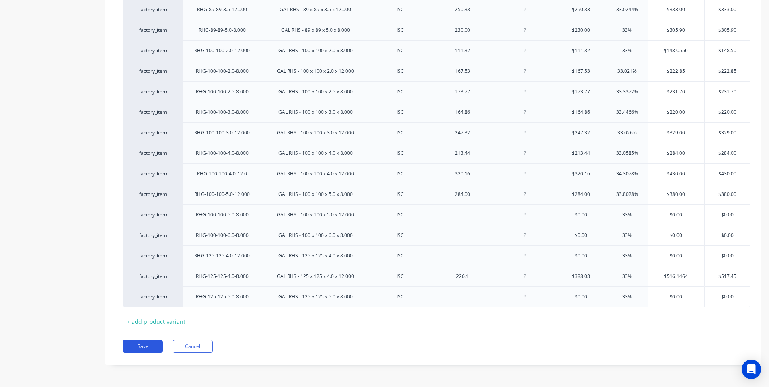
click at [144, 346] on button "Save" at bounding box center [143, 346] width 40 height 13
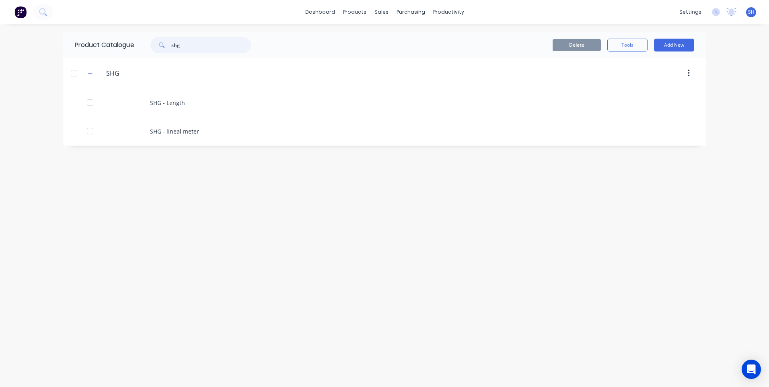
drag, startPoint x: 190, startPoint y: 47, endPoint x: 141, endPoint y: 51, distance: 48.9
click at [141, 51] on div "shg" at bounding box center [198, 45] width 129 height 16
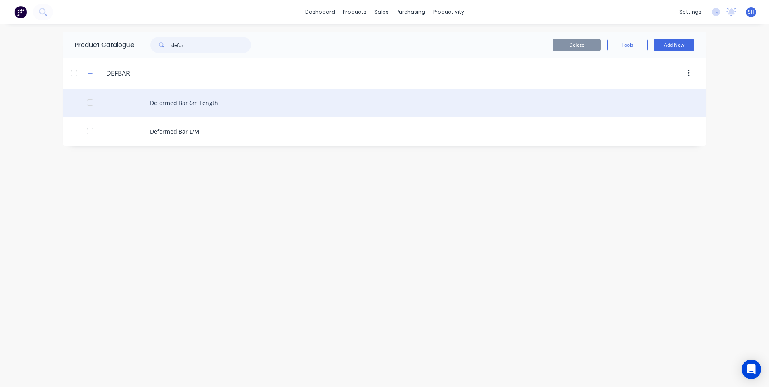
type input "defor"
click at [180, 98] on div "Deformed Bar 6m Length" at bounding box center [385, 102] width 644 height 29
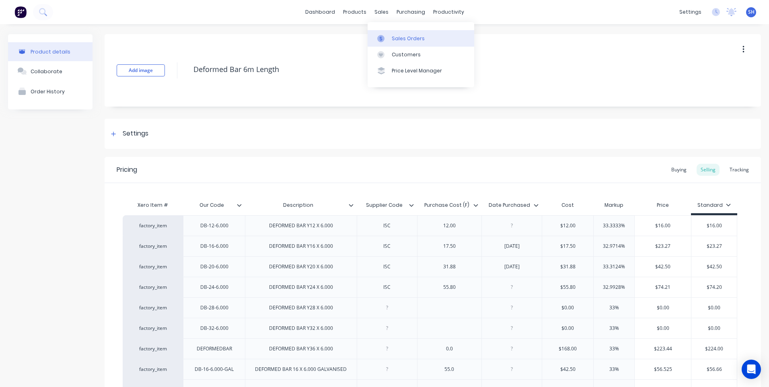
click at [402, 35] on div "Sales Orders" at bounding box center [408, 38] width 33 height 7
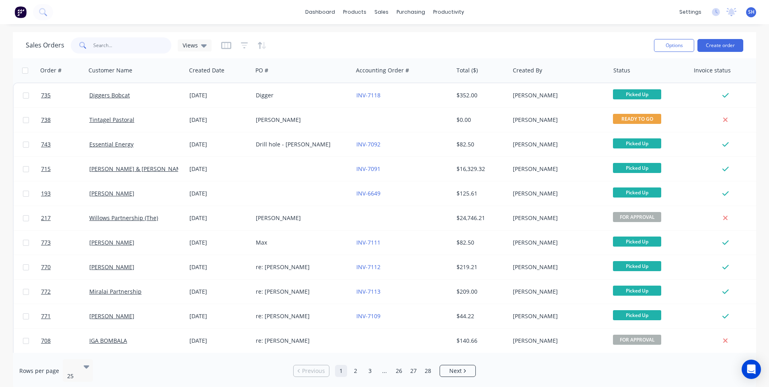
click at [98, 43] on input "text" at bounding box center [132, 45] width 78 height 16
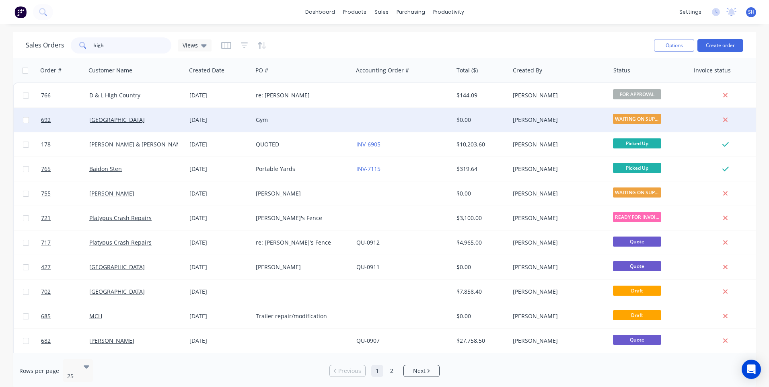
type input "high"
click at [311, 122] on div "Gym" at bounding box center [300, 120] width 89 height 8
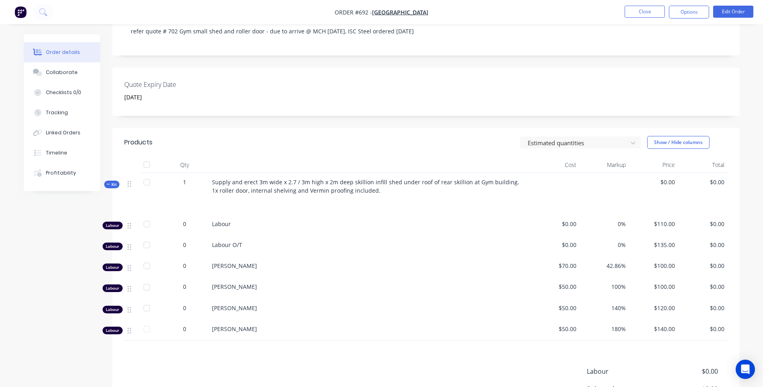
scroll to position [205, 0]
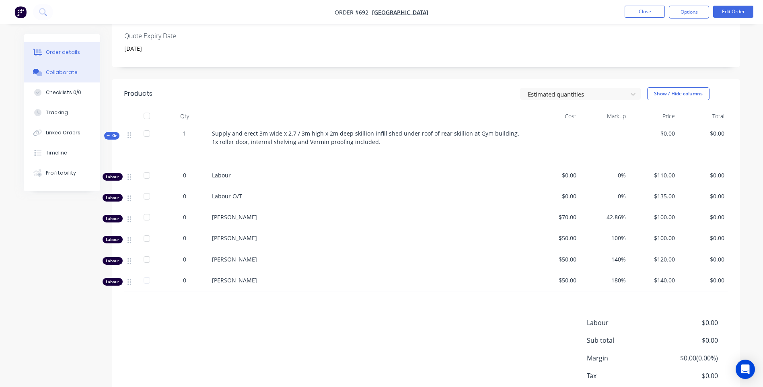
click at [61, 71] on div "Collaborate" at bounding box center [62, 72] width 32 height 7
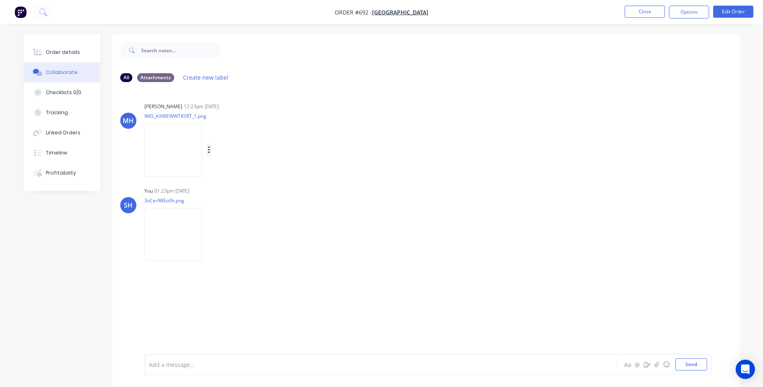
click at [210, 150] on icon "button" at bounding box center [209, 150] width 2 height 9
click at [335, 130] on div "Mal Hurley 12:23pm 23/09/25 IMG_AXWEWWTKSRT_1.png Labels Download Delete" at bounding box center [269, 137] width 251 height 72
click at [181, 230] on img at bounding box center [173, 234] width 58 height 53
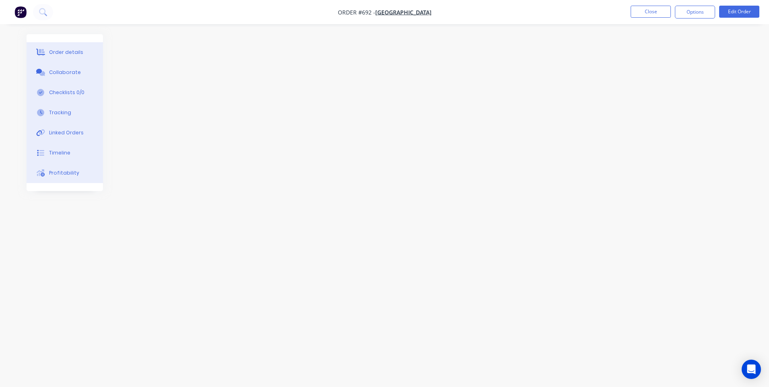
click at [68, 51] on div "Order details" at bounding box center [66, 52] width 34 height 7
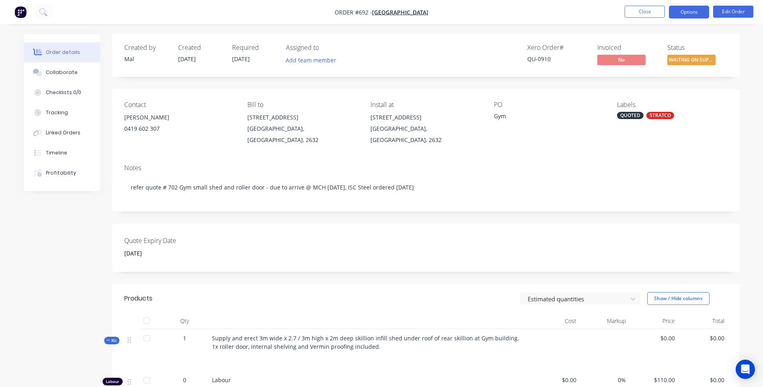
click at [684, 12] on button "Options" at bounding box center [689, 12] width 40 height 13
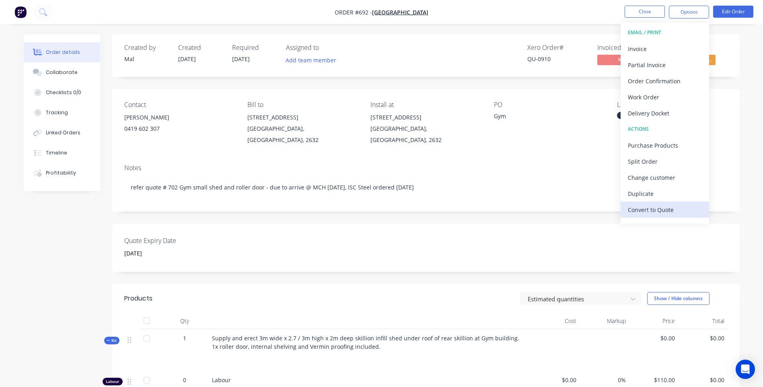
click at [643, 208] on div "Convert to Quote" at bounding box center [665, 210] width 74 height 12
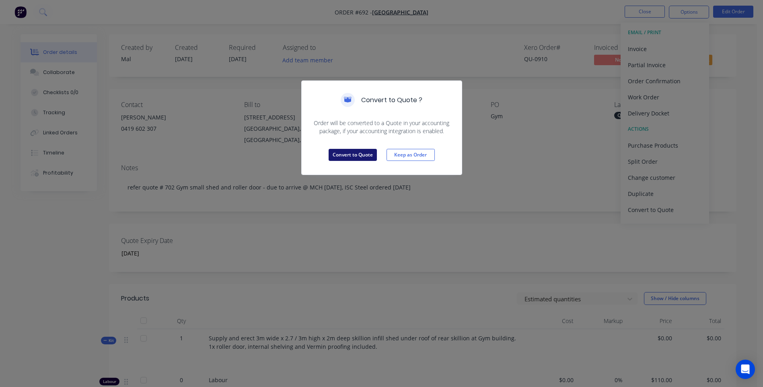
click at [347, 155] on button "Convert to Quote" at bounding box center [353, 155] width 48 height 12
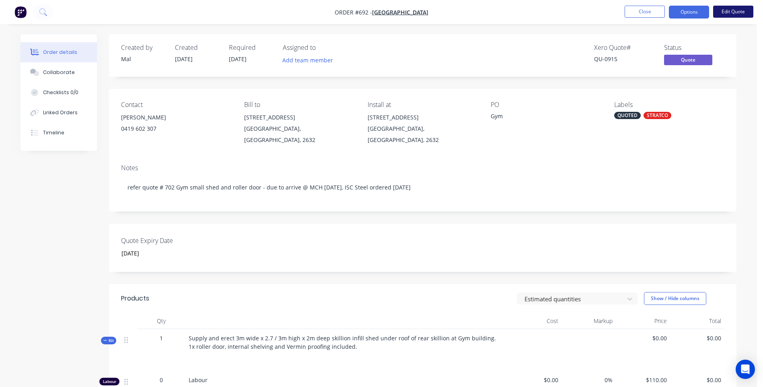
click at [732, 10] on button "Edit Quote" at bounding box center [733, 12] width 40 height 12
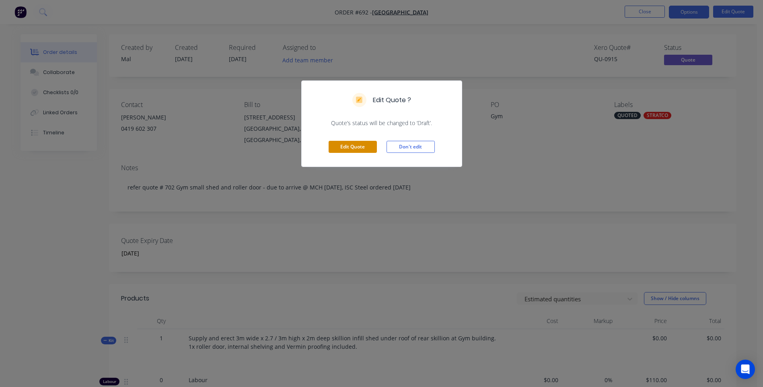
click at [357, 146] on button "Edit Quote" at bounding box center [353, 147] width 48 height 12
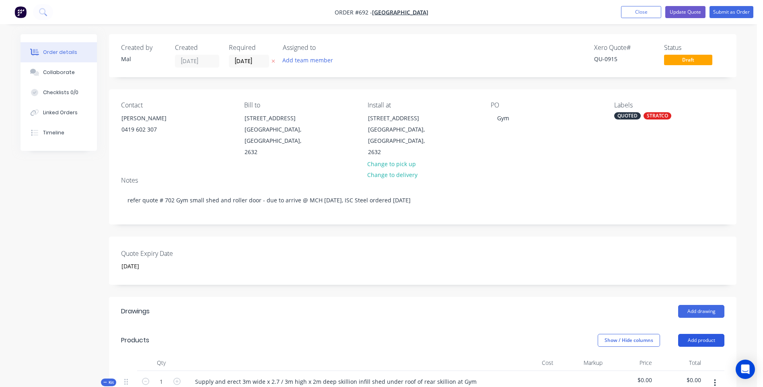
drag, startPoint x: 703, startPoint y: 329, endPoint x: 698, endPoint y: 329, distance: 4.5
click at [702, 334] on button "Add product" at bounding box center [701, 340] width 46 height 13
click at [677, 371] on div "Basic product" at bounding box center [686, 377] width 62 height 12
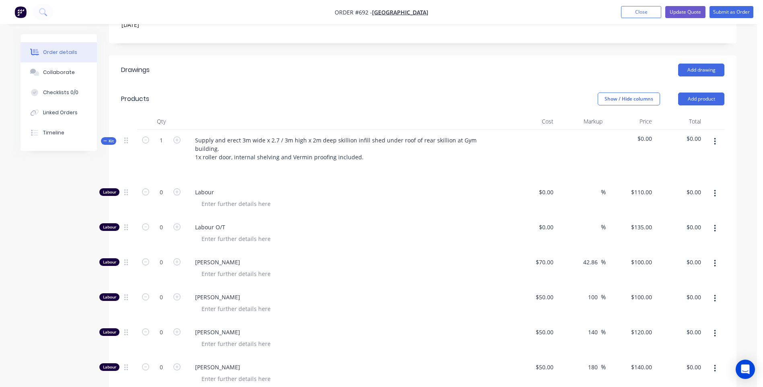
scroll to position [402, 0]
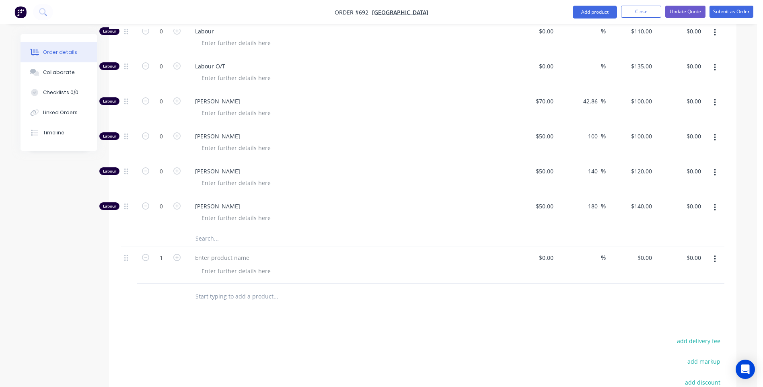
click at [204, 230] on input "text" at bounding box center [275, 238] width 161 height 16
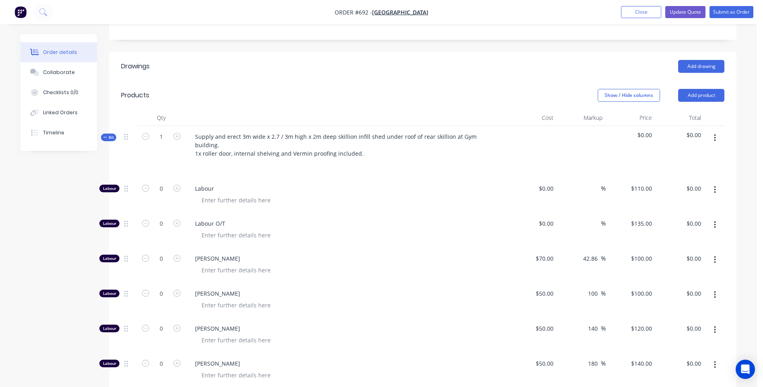
scroll to position [241, 0]
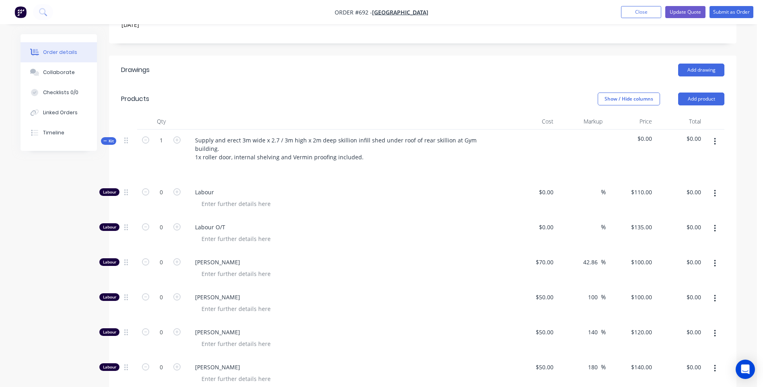
click at [715, 137] on icon "button" at bounding box center [715, 141] width 2 height 9
click at [669, 157] on div "Add product to kit" at bounding box center [686, 163] width 62 height 12
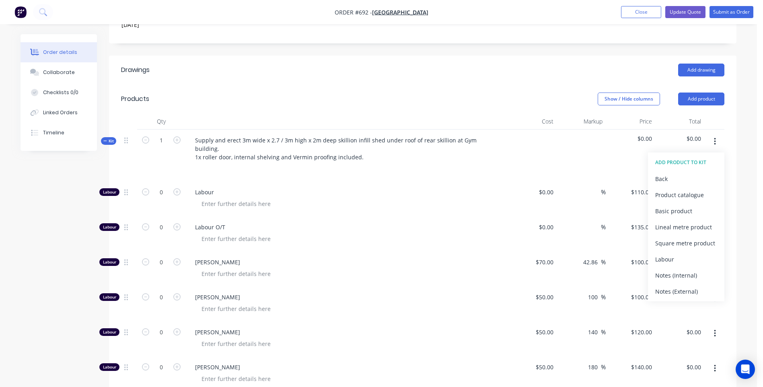
click at [675, 205] on div "Basic product" at bounding box center [686, 211] width 62 height 12
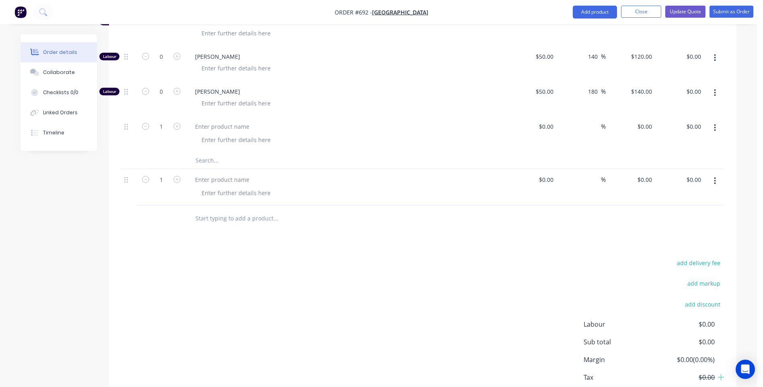
scroll to position [523, 0]
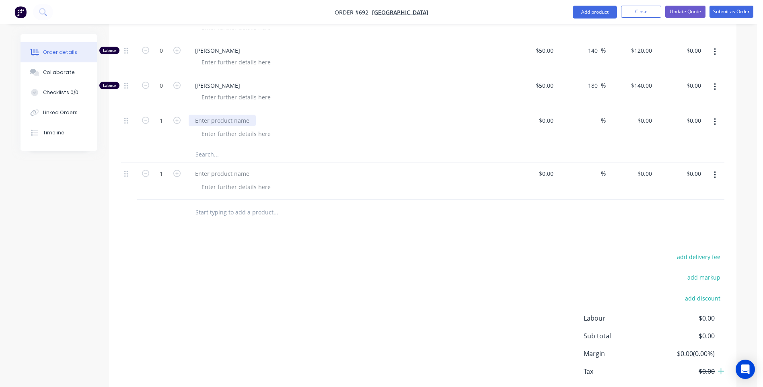
click at [196, 115] on div at bounding box center [222, 121] width 67 height 12
paste div
click at [714, 171] on icon "button" at bounding box center [715, 175] width 2 height 9
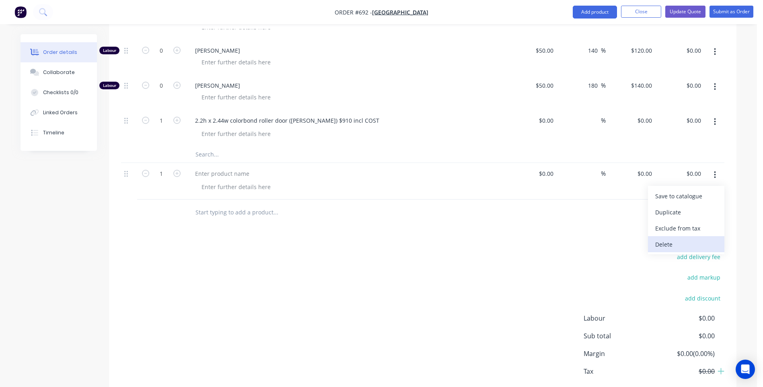
click at [664, 239] on div "Delete" at bounding box center [686, 245] width 62 height 12
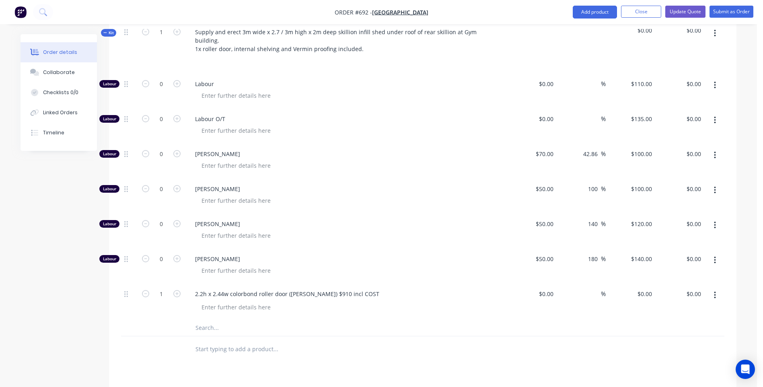
scroll to position [189, 0]
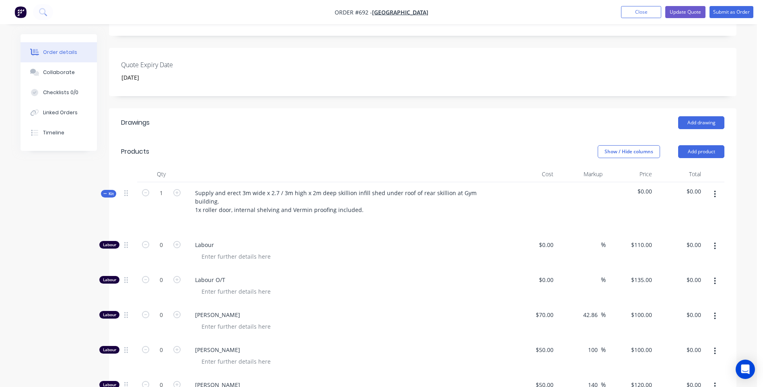
click at [714, 190] on icon "button" at bounding box center [715, 194] width 2 height 9
click at [681, 210] on div "Add product to kit" at bounding box center [686, 216] width 62 height 12
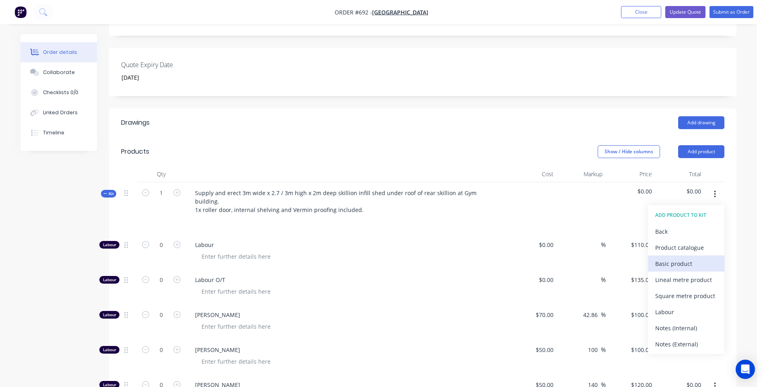
click at [679, 258] on div "Basic product" at bounding box center [686, 264] width 62 height 12
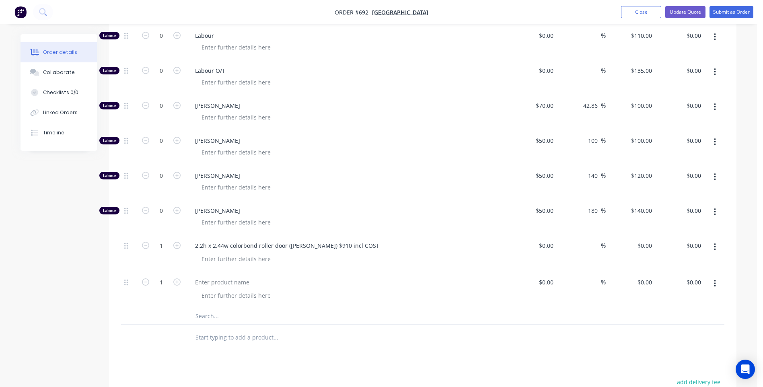
scroll to position [430, 0]
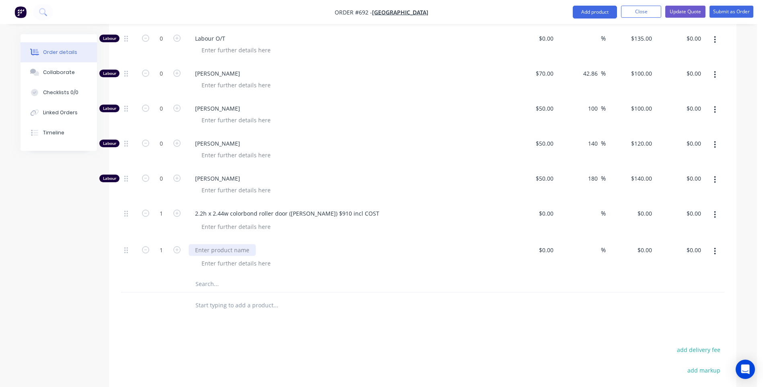
click at [195, 244] on div at bounding box center [222, 250] width 67 height 12
paste div
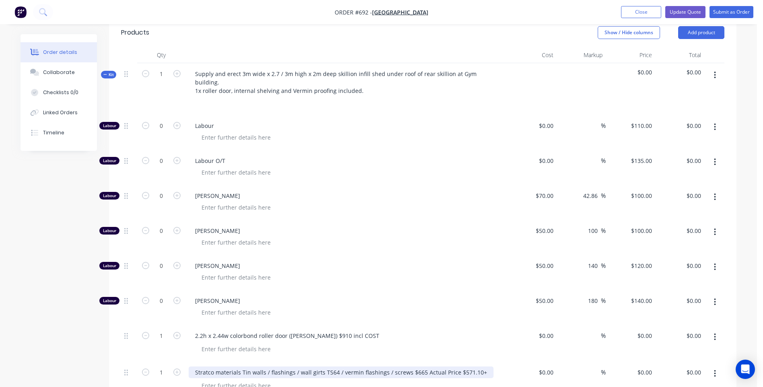
scroll to position [269, 0]
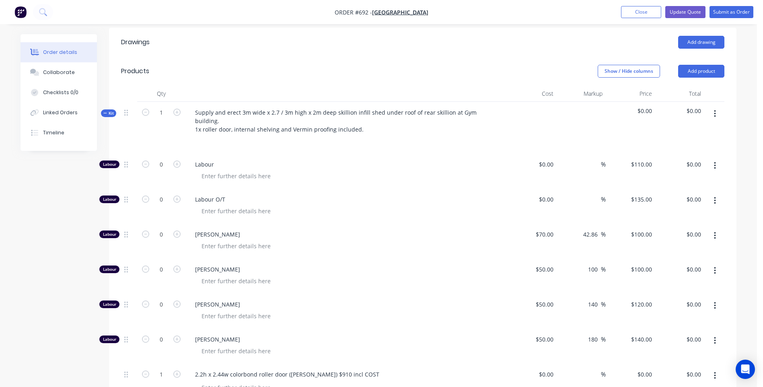
click at [716, 107] on button "button" at bounding box center [715, 114] width 19 height 14
click at [674, 129] on div "Add product to kit" at bounding box center [686, 135] width 62 height 12
click at [668, 177] on div "Basic product" at bounding box center [686, 183] width 62 height 12
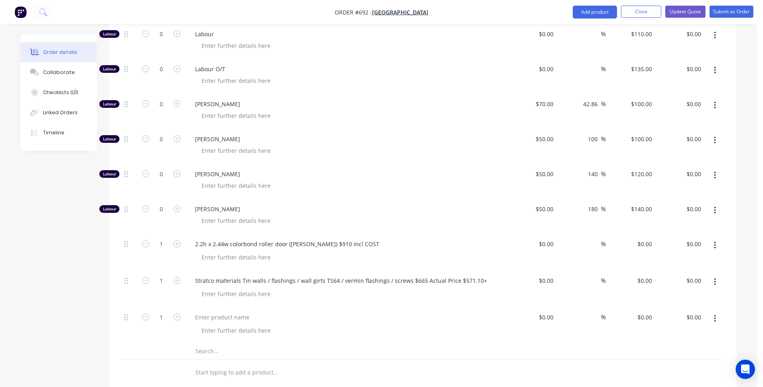
scroll to position [430, 0]
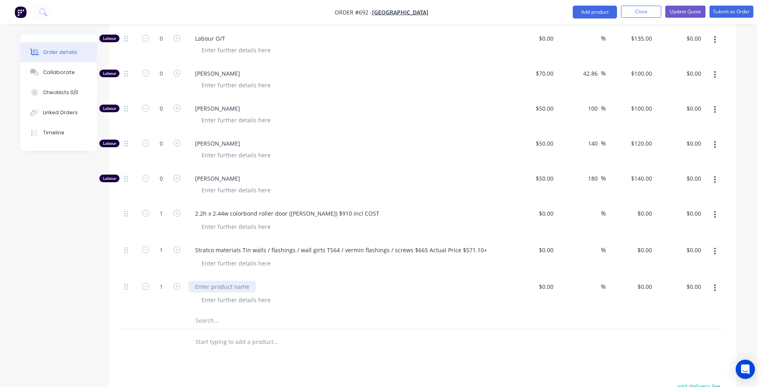
click at [196, 281] on div at bounding box center [222, 287] width 67 height 12
paste div
click at [199, 294] on div at bounding box center [236, 300] width 82 height 12
paste div
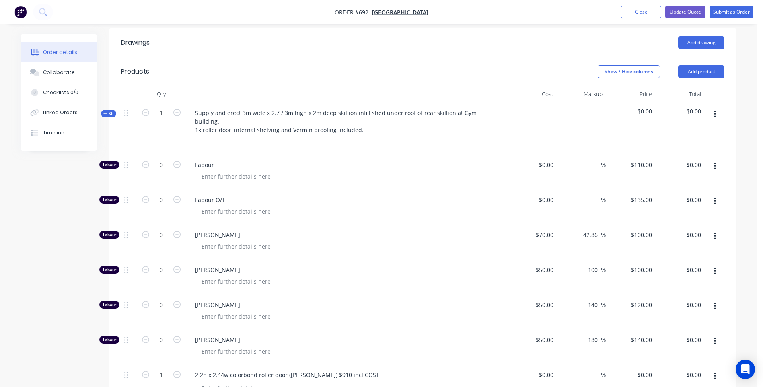
scroll to position [189, 0]
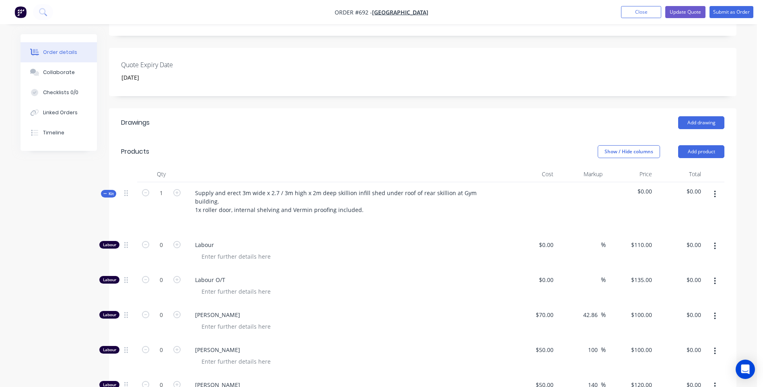
click at [716, 187] on button "button" at bounding box center [715, 194] width 19 height 14
click at [680, 210] on div "Add product to kit" at bounding box center [686, 216] width 62 height 12
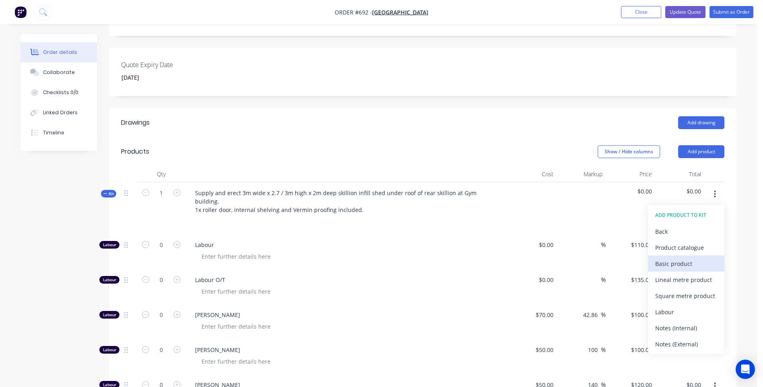
click at [673, 258] on div "Basic product" at bounding box center [686, 264] width 62 height 12
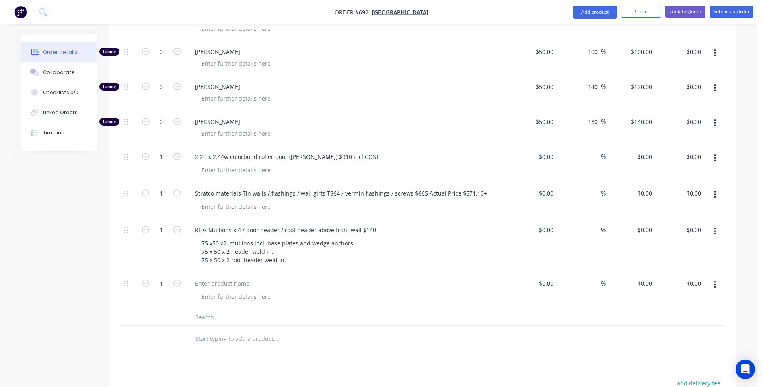
scroll to position [631, 0]
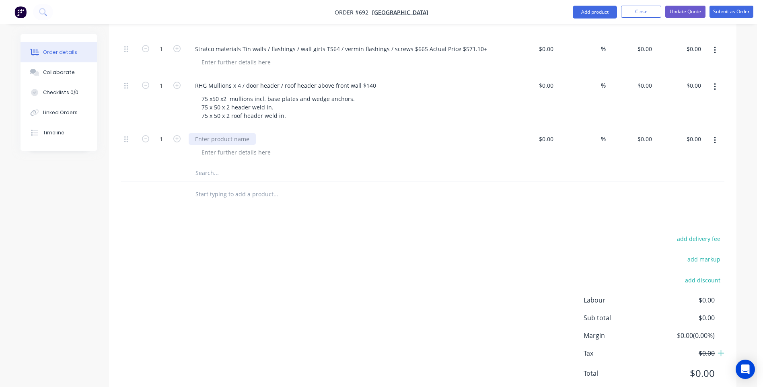
click at [200, 133] on div at bounding box center [222, 139] width 67 height 12
paste div
click at [342, 233] on div "add delivery fee add markup add discount Labour $0.00 Sub total $0.00 Margin $0…" at bounding box center [422, 310] width 603 height 155
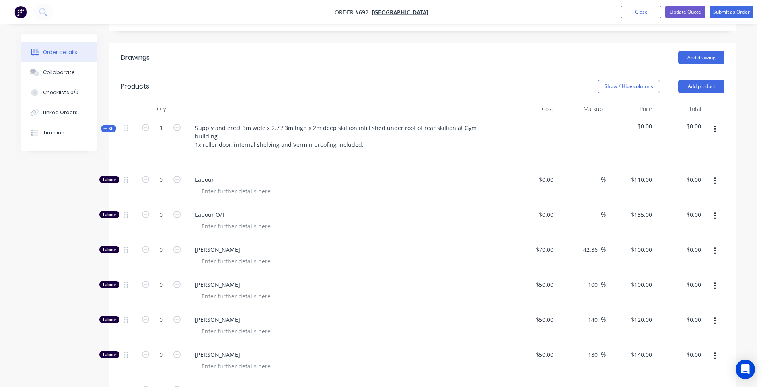
scroll to position [189, 0]
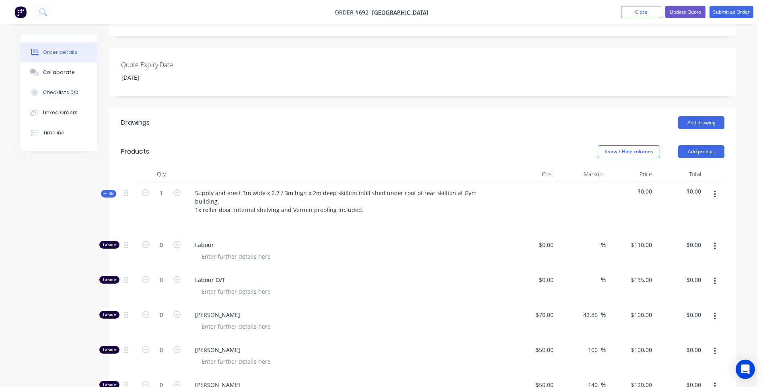
drag, startPoint x: 687, startPoint y: 176, endPoint x: 706, endPoint y: 186, distance: 22.1
click at [706, 186] on div "Kit 1 Supply and erect 3m wide x 2.7 / 3m high x 2m deep skillion infill shed u…" at bounding box center [422, 208] width 603 height 52
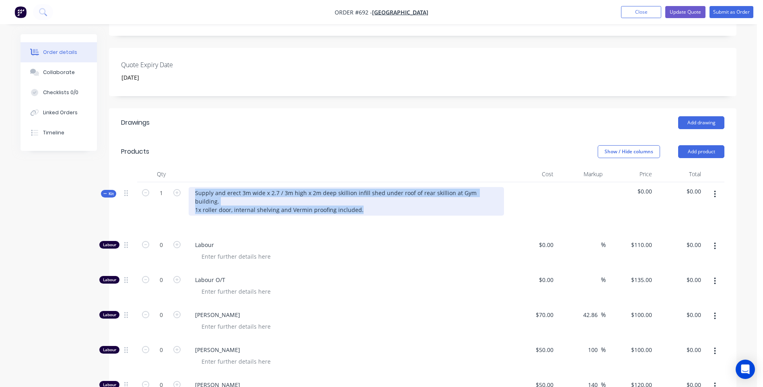
drag, startPoint x: 193, startPoint y: 181, endPoint x: 478, endPoint y: 192, distance: 284.6
click at [478, 192] on div "Supply and erect 3m wide x 2.7 / 3m high x 2m deep skillion infill shed under r…" at bounding box center [346, 201] width 315 height 29
copy div "Supply and erect 3m wide x 2.7 / 3m high x 2m deep skillion infill shed under r…"
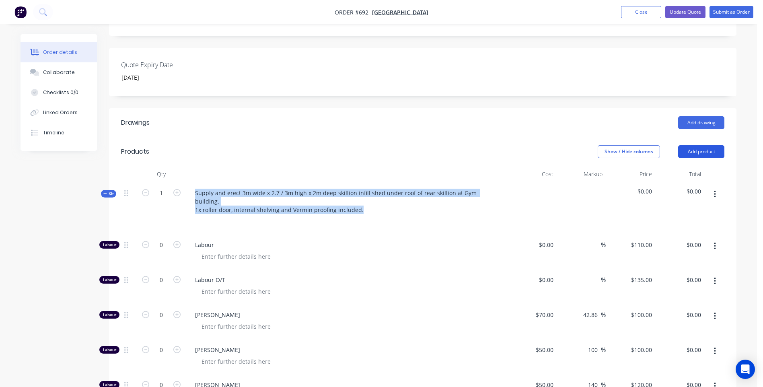
click at [700, 145] on button "Add product" at bounding box center [701, 151] width 46 height 13
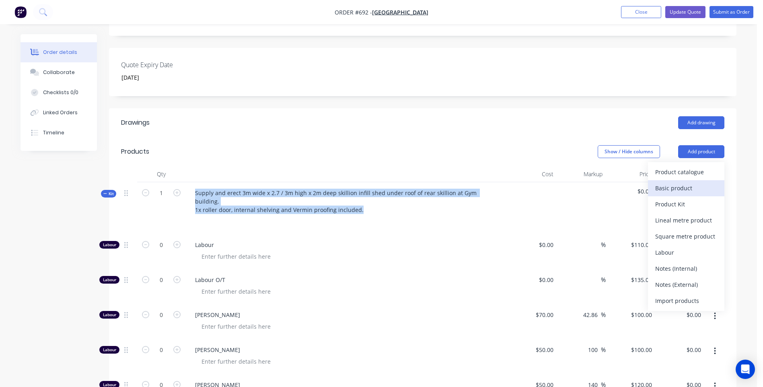
click at [679, 182] on div "Basic product" at bounding box center [686, 188] width 62 height 12
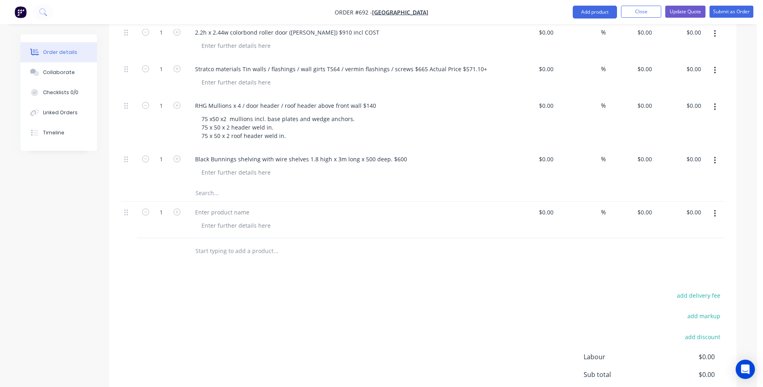
scroll to position [671, 0]
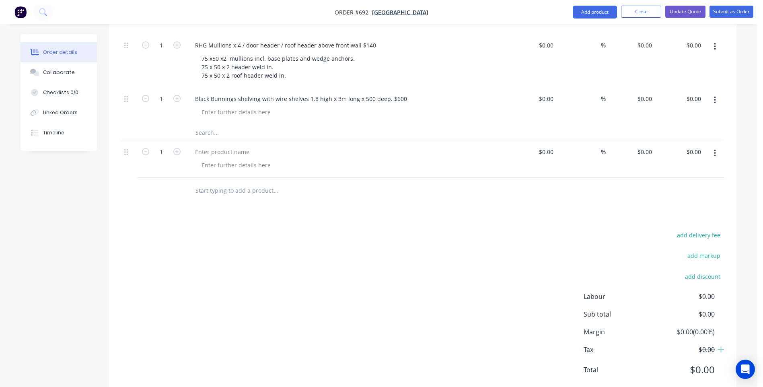
click at [204, 183] on input "text" at bounding box center [275, 191] width 161 height 16
paste input "Supply and erect 3m wide x 2.7 / 3m high x 2m deep skillion infill shed under r…"
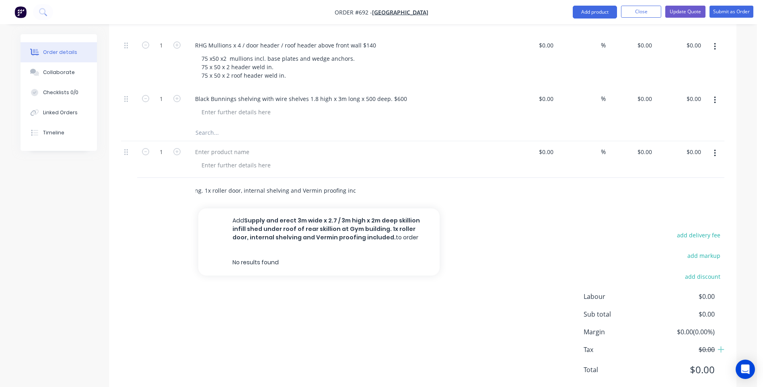
type input "Supply and erect 3m wide x 2.7 / 3m high x 2m deep skillion infill shed under r…"
click at [314, 316] on div "add delivery fee add markup add discount Labour $0.00 Sub total $0.00 Margin $0…" at bounding box center [422, 307] width 603 height 155
click at [396, 267] on div "add delivery fee add markup add discount Labour $0.00 Sub total $0.00 Margin $0…" at bounding box center [422, 307] width 603 height 155
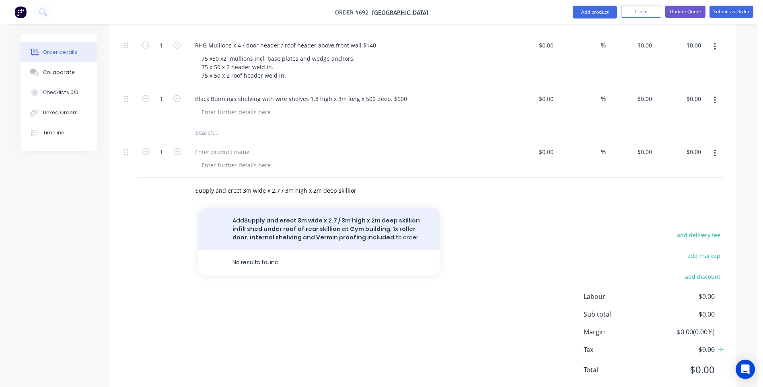
click at [356, 218] on button "Add Supply and erect 3m wide x 2.7 / 3m high x 2m deep skillion infill shed und…" at bounding box center [318, 228] width 241 height 41
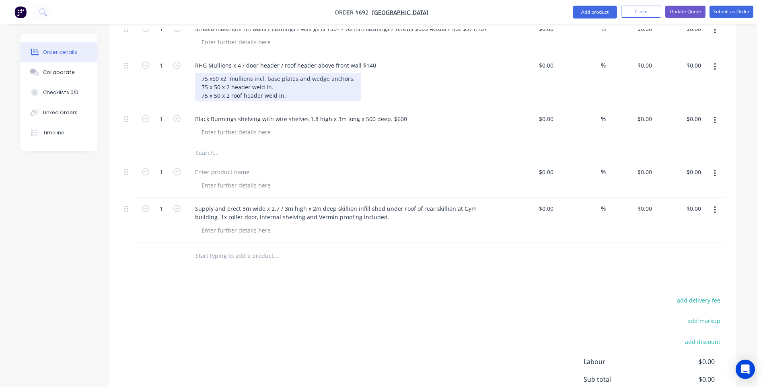
scroll to position [671, 0]
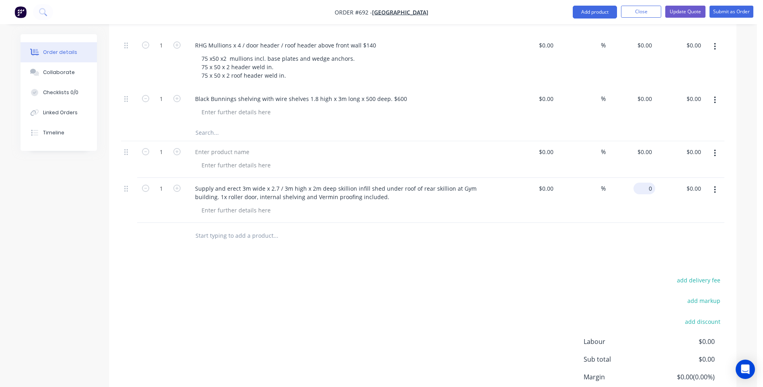
click at [634, 178] on div "0 $0.00" at bounding box center [630, 200] width 49 height 45
type input "$7,144.00"
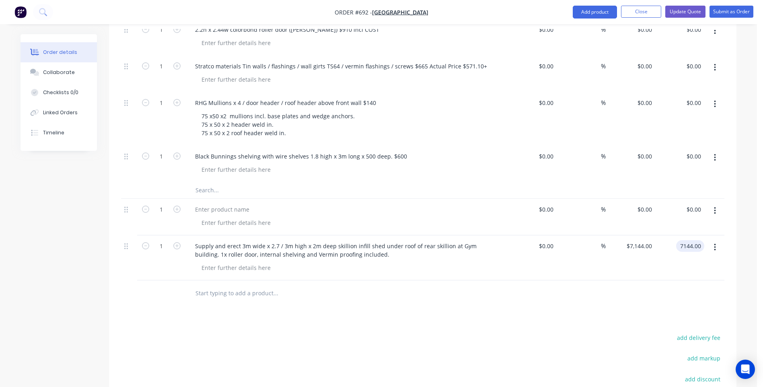
scroll to position [598, 0]
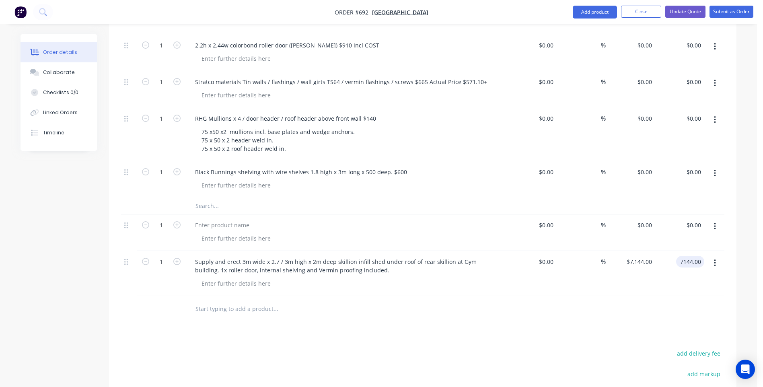
type input "$7,144.00"
click at [714, 223] on icon "button" at bounding box center [715, 226] width 2 height 7
click at [664, 290] on div "Delete" at bounding box center [686, 296] width 62 height 12
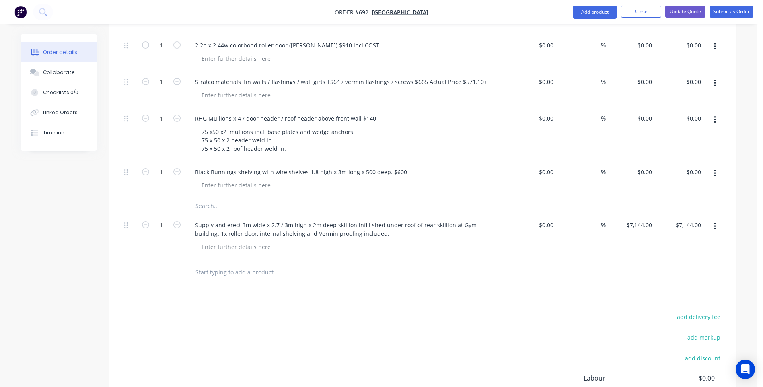
click at [571, 311] on div "add delivery fee add markup add discount Labour $0.00 Sub total $7,144.00 Margi…" at bounding box center [422, 388] width 603 height 155
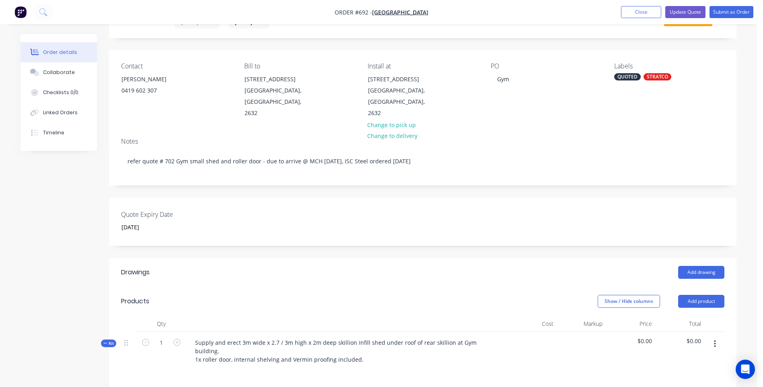
scroll to position [0, 0]
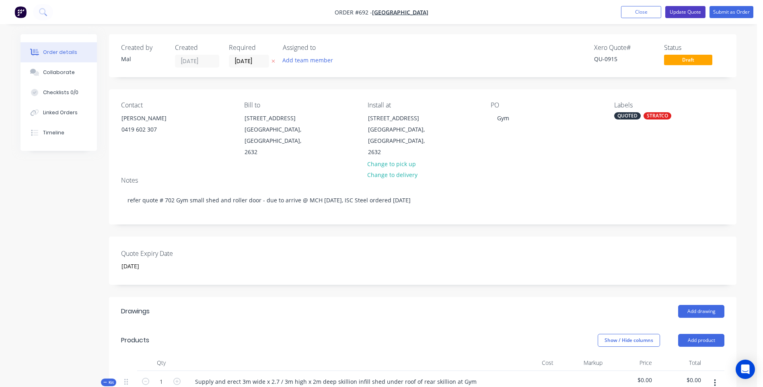
click at [684, 11] on button "Update Quote" at bounding box center [685, 12] width 40 height 12
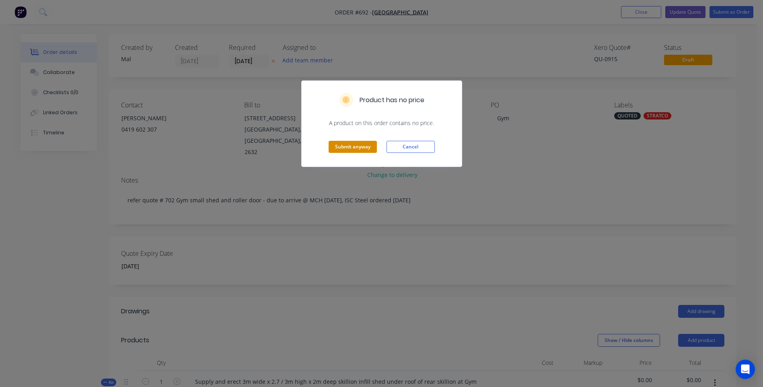
click at [349, 146] on button "Submit anyway" at bounding box center [353, 147] width 48 height 12
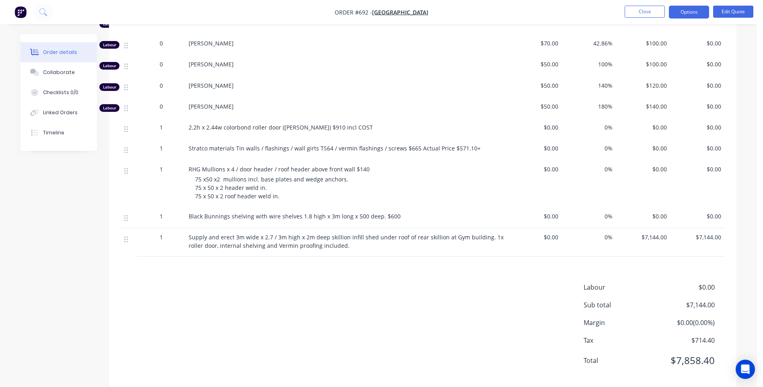
scroll to position [383, 0]
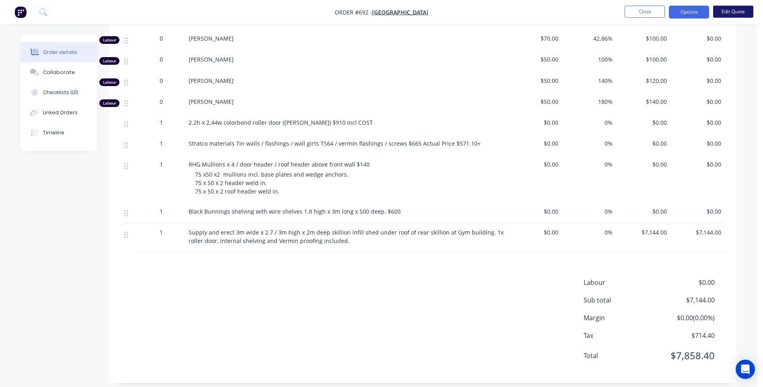
click at [734, 13] on button "Edit Quote" at bounding box center [733, 12] width 40 height 12
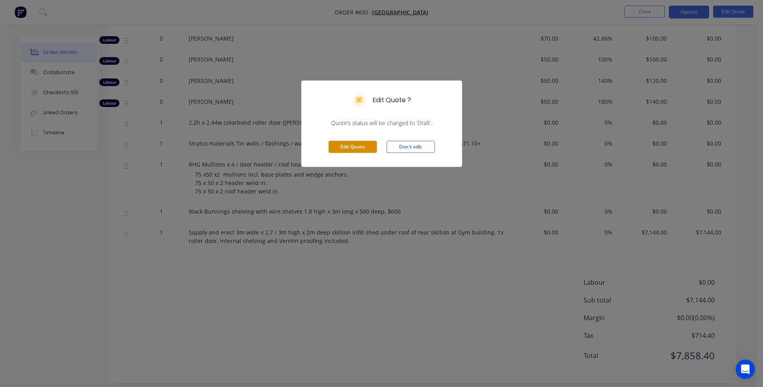
click at [345, 144] on button "Edit Quote" at bounding box center [353, 147] width 48 height 12
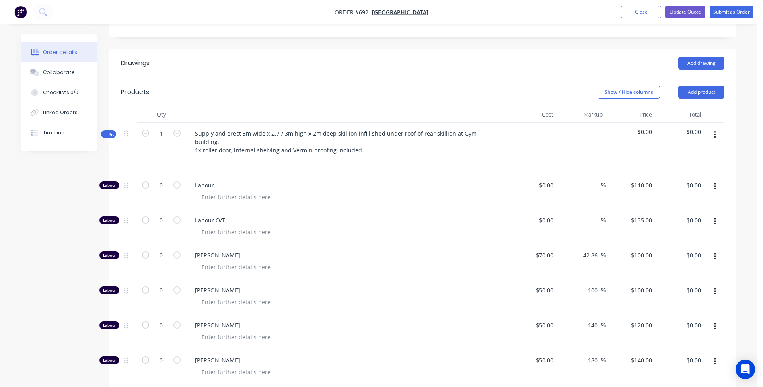
scroll to position [322, 0]
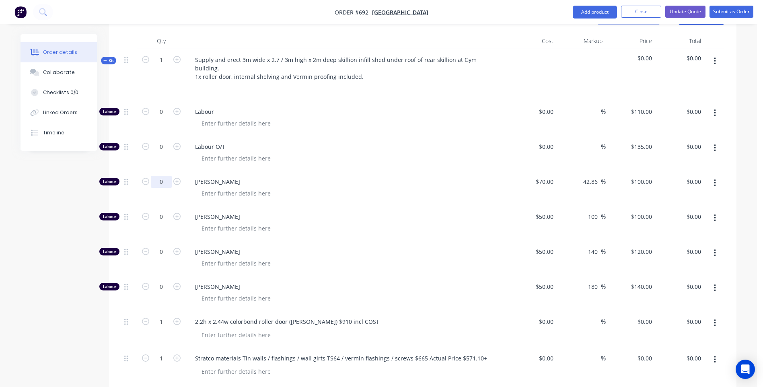
click at [166, 176] on input "0" at bounding box center [161, 182] width 21 height 12
type input "14"
type input "$1,400.00"
click at [457, 206] on div "[PERSON_NAME]" at bounding box center [346, 223] width 322 height 35
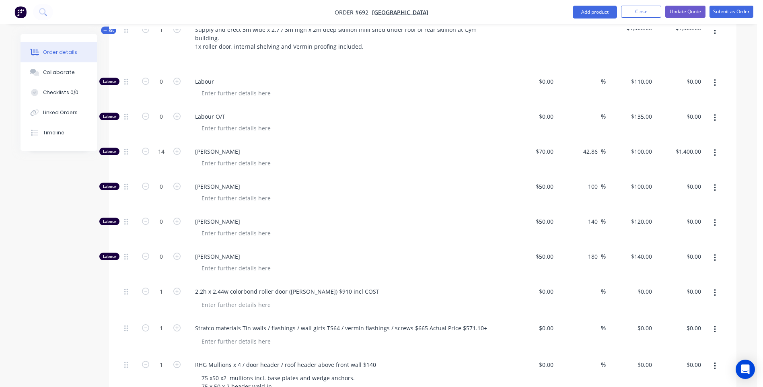
scroll to position [483, 0]
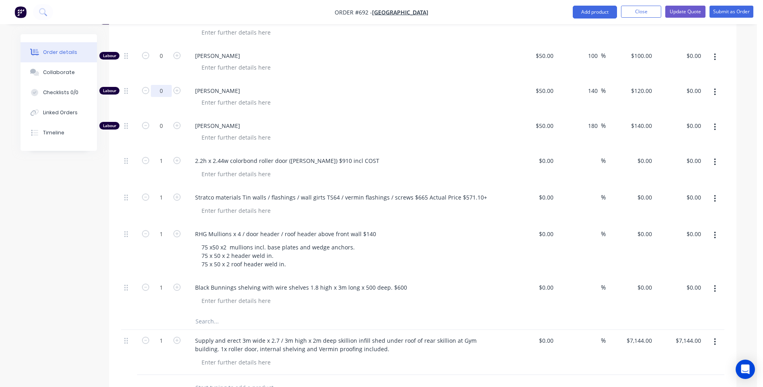
click at [168, 85] on input "0" at bounding box center [161, 91] width 21 height 12
type input "20"
type input "$2,400.00"
click at [397, 89] on div "[PERSON_NAME]" at bounding box center [346, 97] width 322 height 35
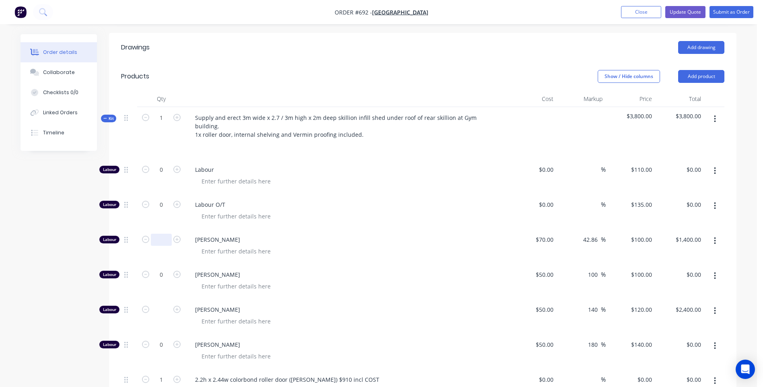
scroll to position [119, 0]
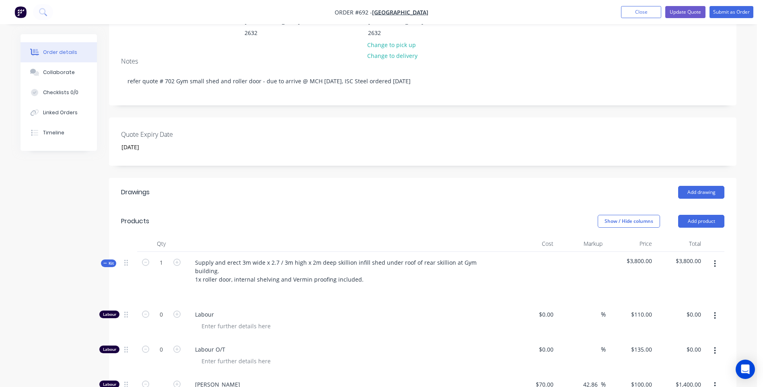
click at [393, 310] on span "Labour" at bounding box center [349, 314] width 309 height 8
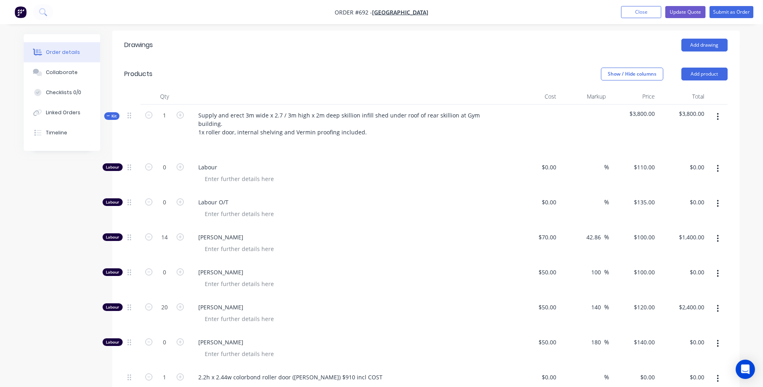
scroll to position [282, 0]
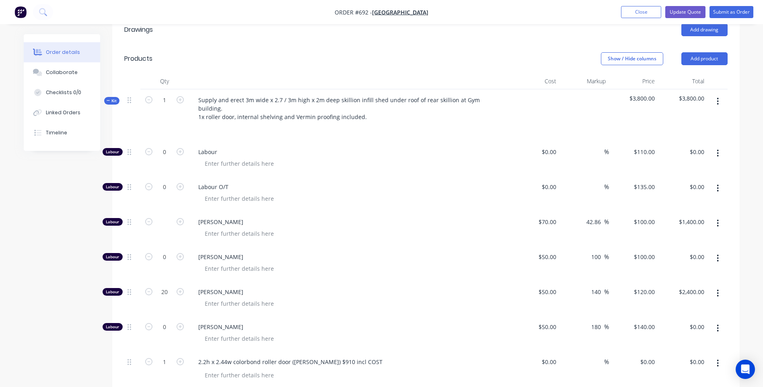
click at [327, 224] on div "[PERSON_NAME]" at bounding box center [350, 228] width 322 height 35
type input "1400.00"
type input "-100"
type input "$0.00"
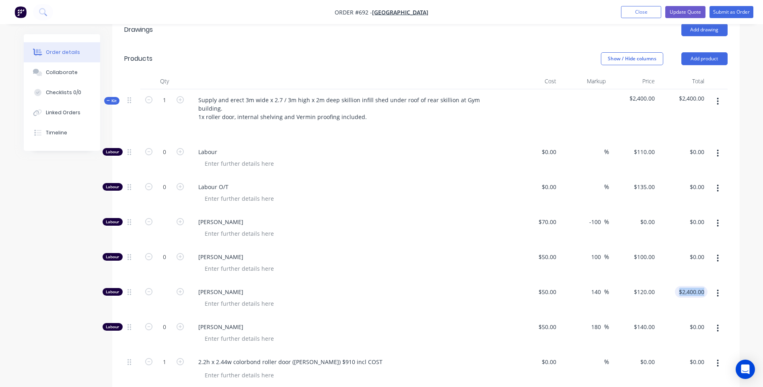
drag, startPoint x: 707, startPoint y: 270, endPoint x: 679, endPoint y: 272, distance: 28.6
click at [679, 281] on div "Labour [PERSON_NAME] $50.00 $50.00 140 140 % $120.00 $120.00 $2,400.00 $2,400.00" at bounding box center [425, 298] width 603 height 35
type input "2400.00"
type input "-100"
type input "$0.00"
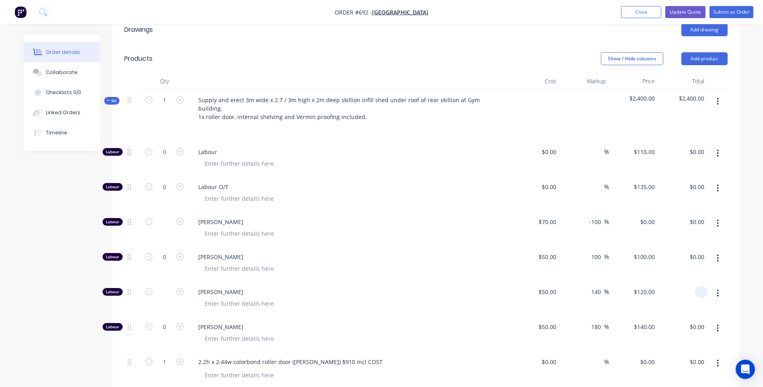
type input "$0.00"
click at [451, 281] on div "[PERSON_NAME]" at bounding box center [350, 298] width 322 height 35
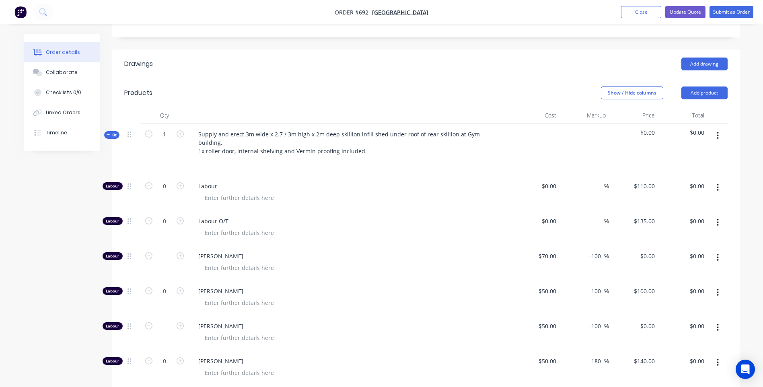
scroll to position [240, 0]
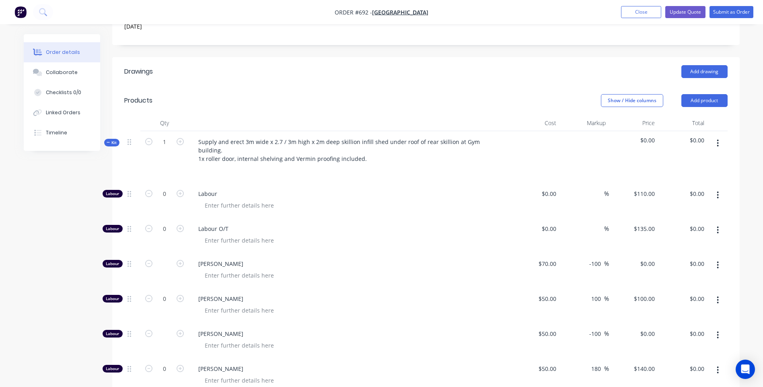
click at [717, 139] on icon "button" at bounding box center [718, 143] width 2 height 9
click at [675, 158] on div "Add product to kit" at bounding box center [689, 164] width 62 height 12
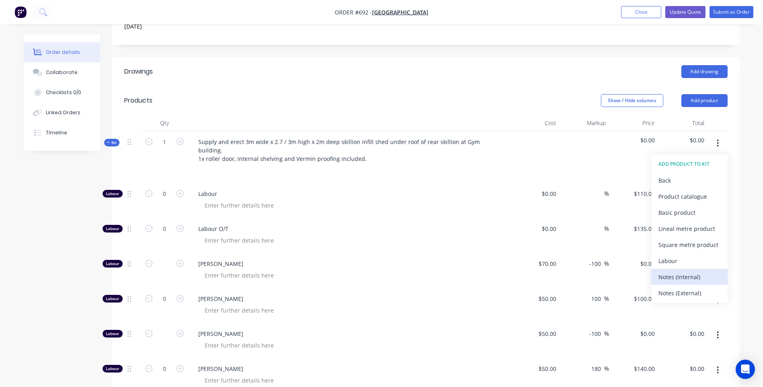
click at [665, 271] on div "Notes (Internal)" at bounding box center [689, 277] width 62 height 12
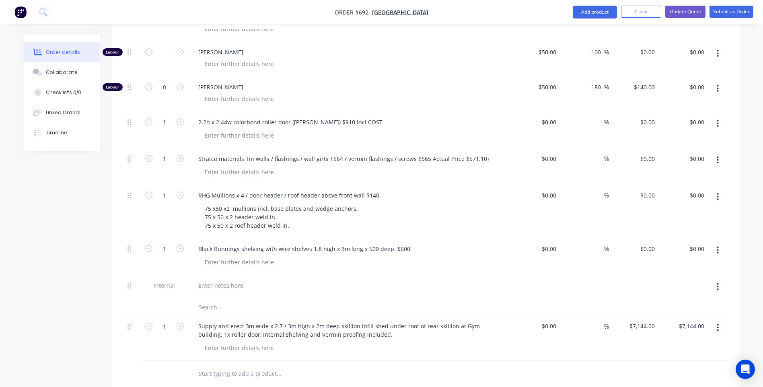
scroll to position [562, 0]
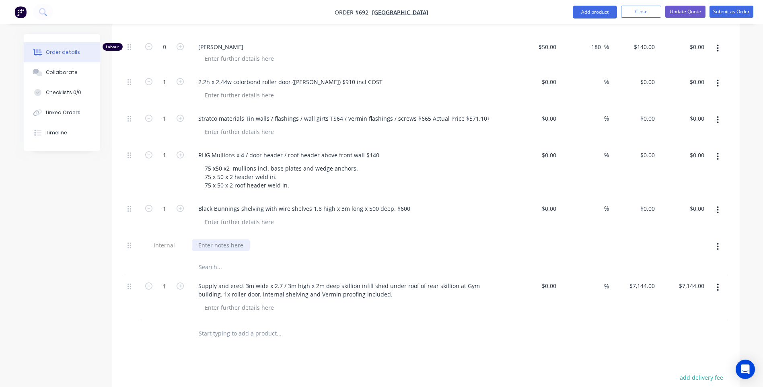
click at [204, 239] on div at bounding box center [221, 245] width 58 height 12
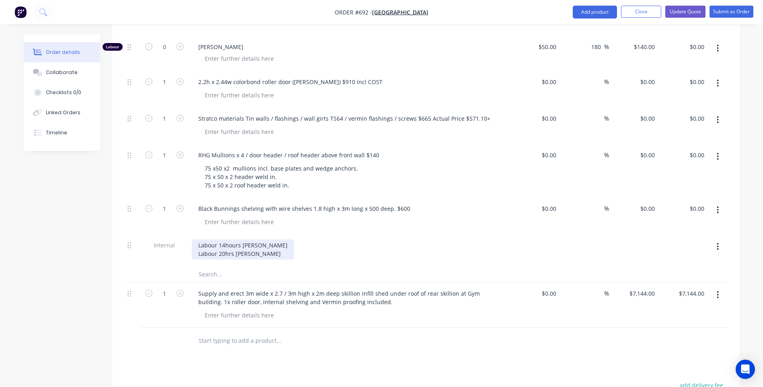
drag, startPoint x: 241, startPoint y: 226, endPoint x: 237, endPoint y: 227, distance: 4.6
click at [239, 239] on div "Labour 14hours Lan Labour 20hrs Travis" at bounding box center [243, 249] width 102 height 20
click at [243, 239] on div "Labour 14hrs Lan Labour 20hrs Travis" at bounding box center [239, 249] width 95 height 20
click at [354, 353] on div "Drawings Add drawing Products Show / Hide columns Add product Qty Cost Markup P…" at bounding box center [425, 141] width 627 height 812
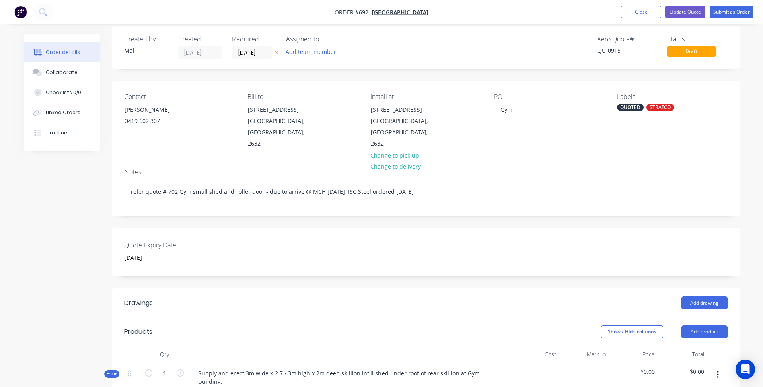
scroll to position [0, 0]
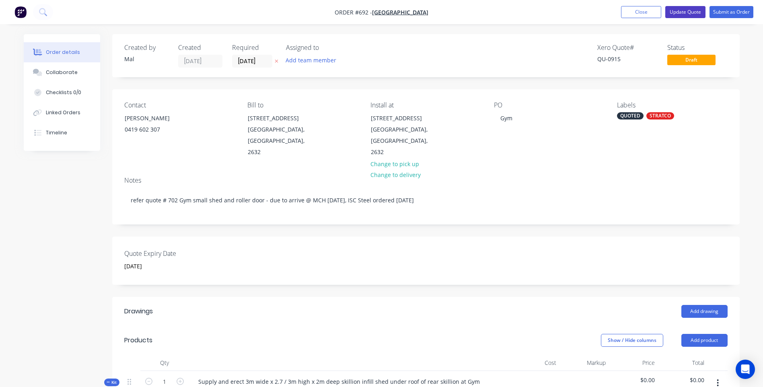
click at [680, 12] on button "Update Quote" at bounding box center [685, 12] width 40 height 12
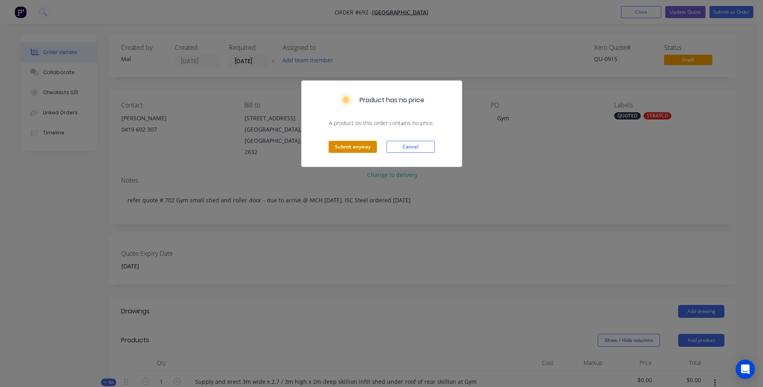
click at [343, 144] on button "Submit anyway" at bounding box center [353, 147] width 48 height 12
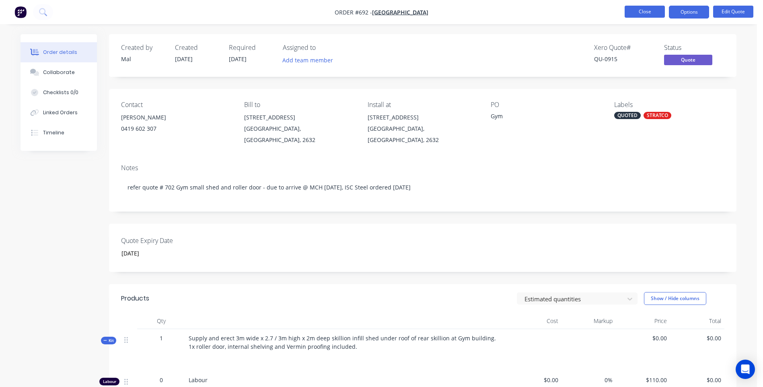
click at [642, 11] on button "Close" at bounding box center [645, 12] width 40 height 12
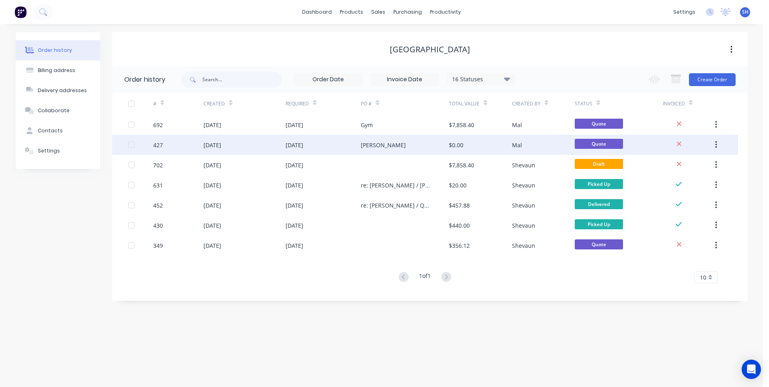
click at [400, 142] on div "Raelene" at bounding box center [405, 145] width 88 height 20
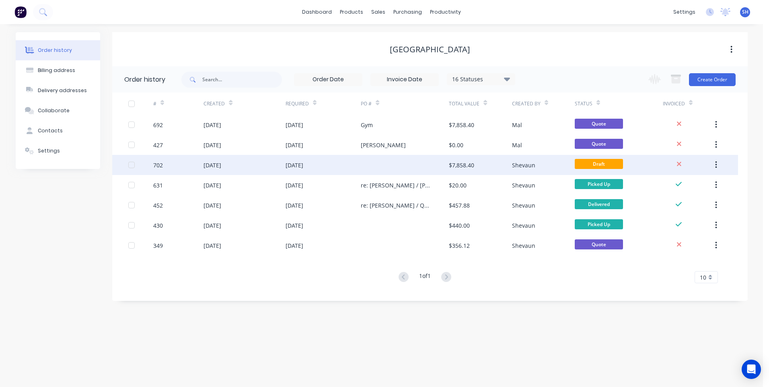
click at [349, 163] on div "[DATE]" at bounding box center [324, 165] width 76 height 20
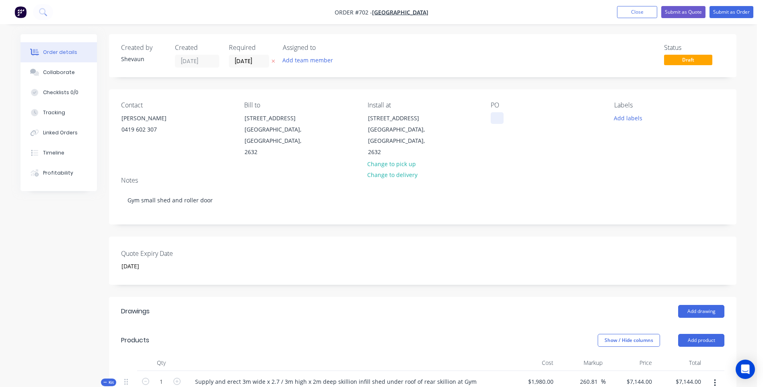
click at [497, 118] on div at bounding box center [497, 118] width 13 height 12
click at [625, 117] on button "Add labels" at bounding box center [627, 117] width 37 height 11
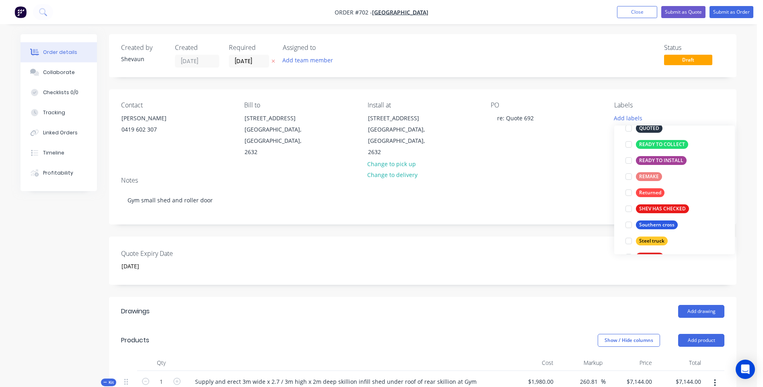
scroll to position [241, 0]
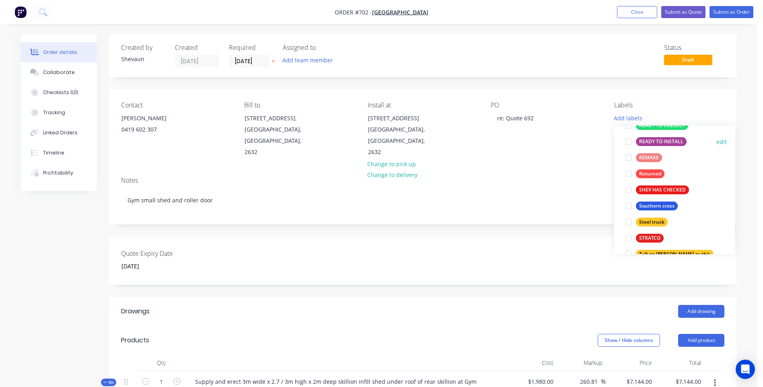
click at [630, 142] on div at bounding box center [629, 142] width 16 height 16
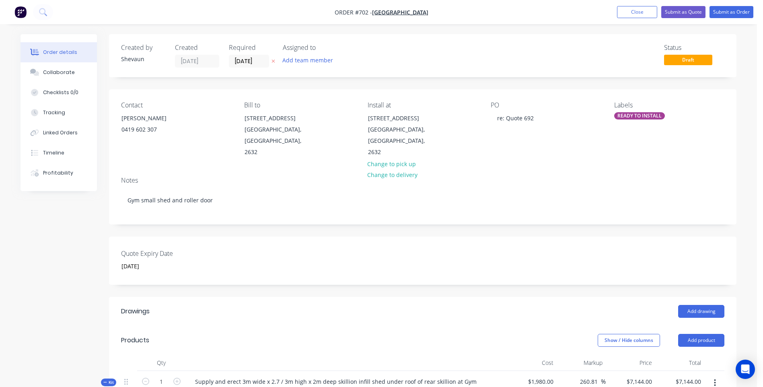
click at [575, 150] on div "Contact Raelene Stevenson 0419 602 307 Bill to 20 Bright St BOMBALA, New South …" at bounding box center [422, 129] width 627 height 81
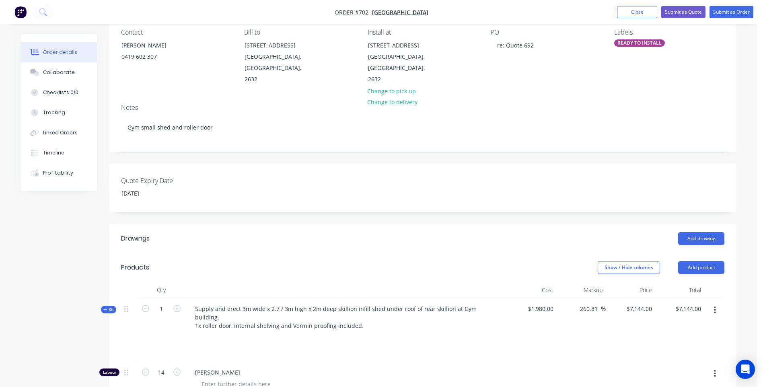
scroll to position [0, 0]
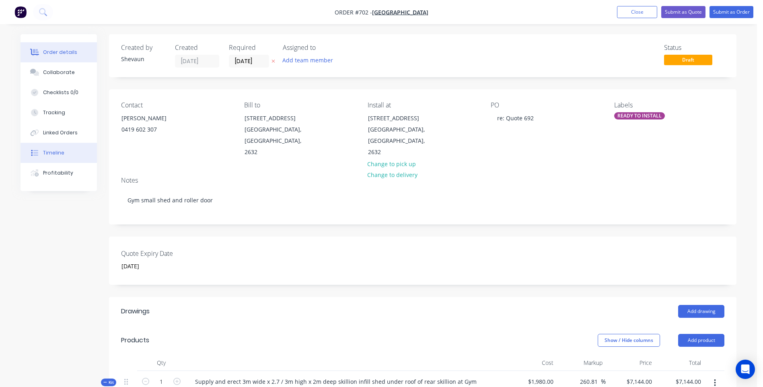
click at [47, 149] on div "Timeline" at bounding box center [53, 152] width 21 height 7
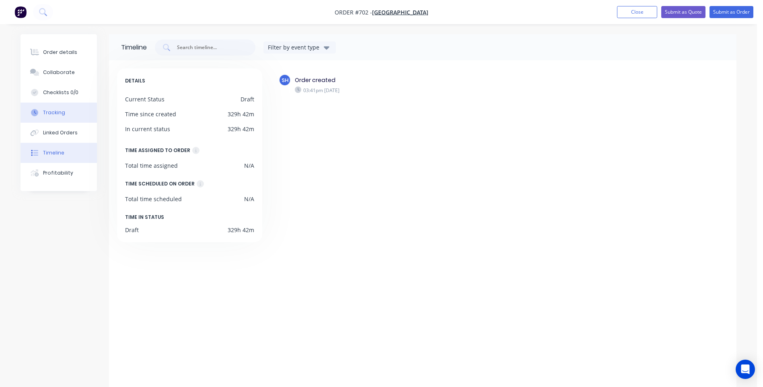
click at [50, 112] on div "Tracking" at bounding box center [54, 112] width 22 height 7
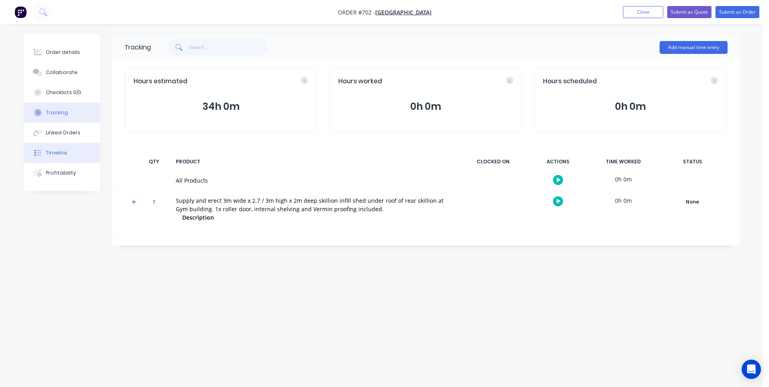
click at [53, 152] on div "Timeline" at bounding box center [56, 152] width 21 height 7
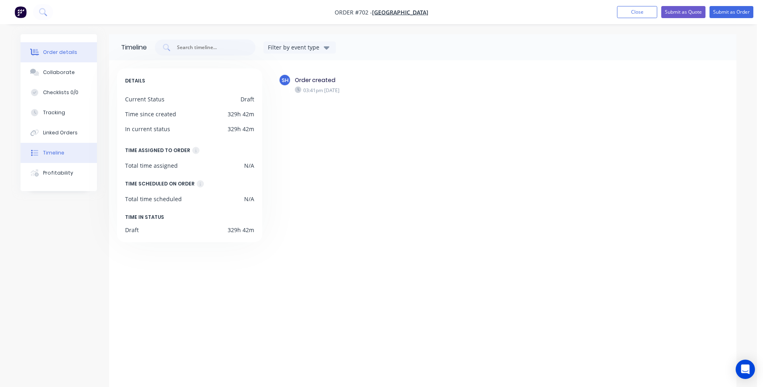
click at [49, 50] on div "Order details" at bounding box center [60, 52] width 34 height 7
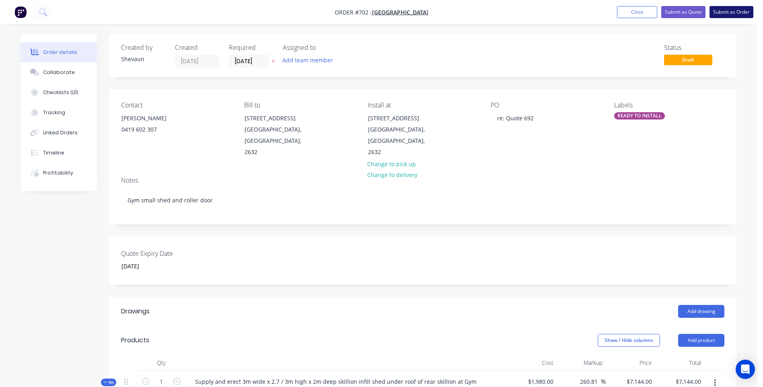
click at [733, 10] on button "Submit as Order" at bounding box center [732, 12] width 44 height 12
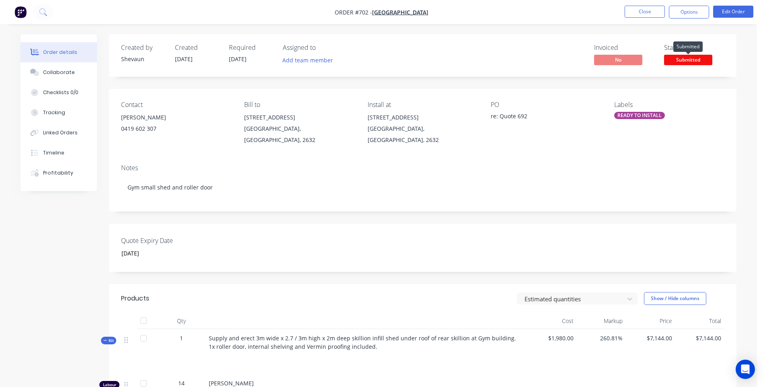
click at [692, 60] on span "Submitted" at bounding box center [688, 60] width 48 height 10
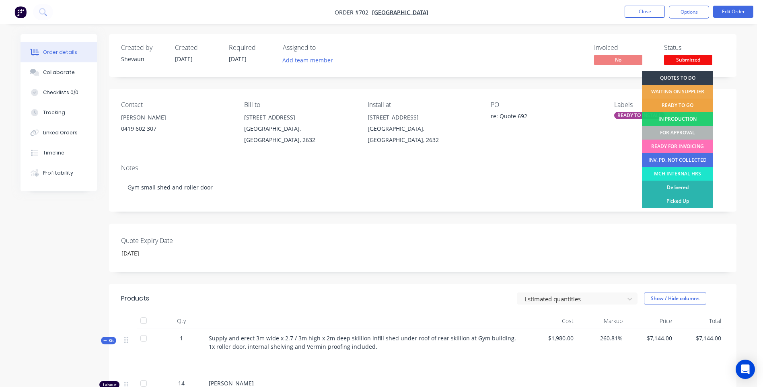
click at [682, 103] on div "READY TO GO" at bounding box center [677, 106] width 71 height 14
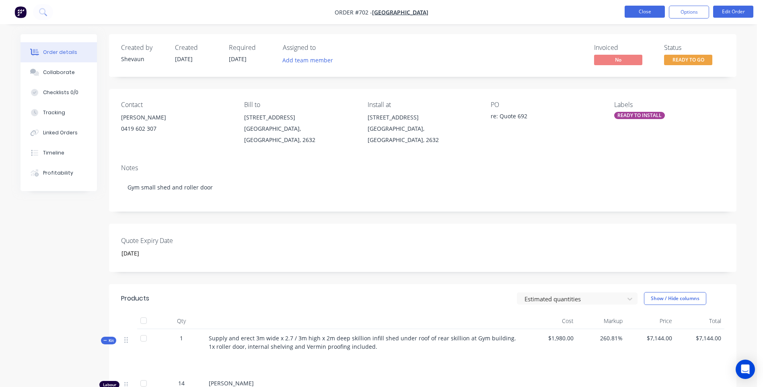
click at [646, 11] on button "Close" at bounding box center [645, 12] width 40 height 12
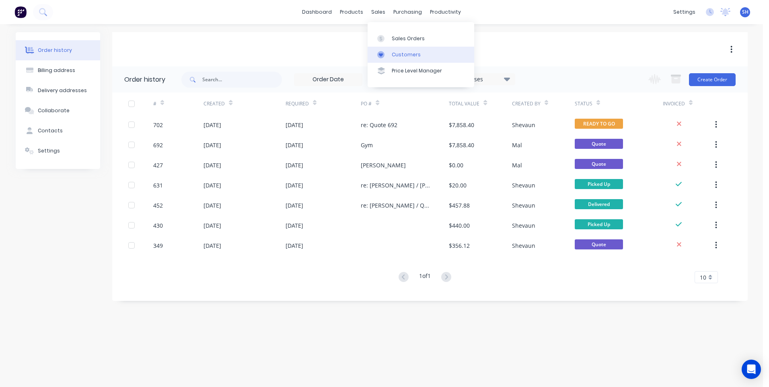
click at [406, 51] on div "Customers" at bounding box center [406, 54] width 29 height 7
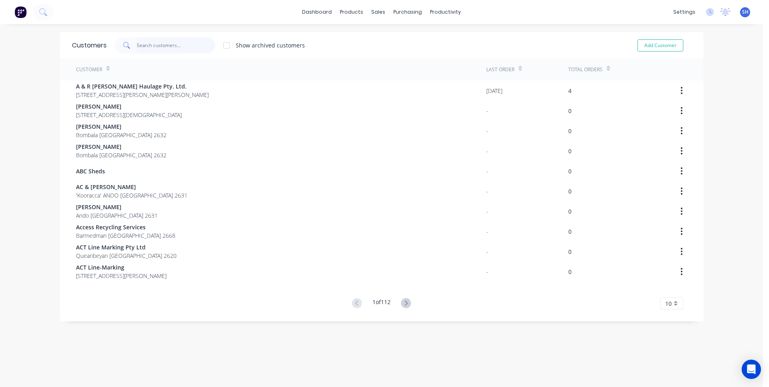
click at [147, 47] on input "text" at bounding box center [176, 45] width 78 height 16
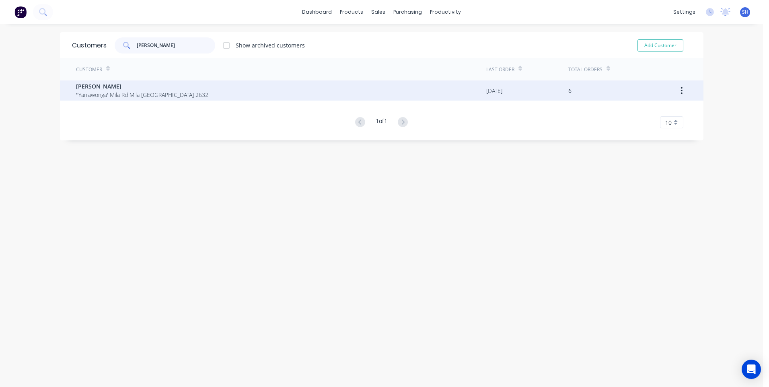
type input "keith"
click at [117, 89] on span "[PERSON_NAME]" at bounding box center [142, 86] width 132 height 8
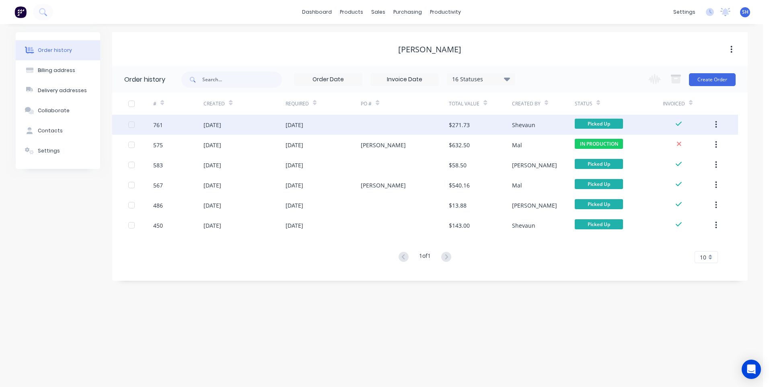
click at [424, 123] on div at bounding box center [405, 125] width 88 height 20
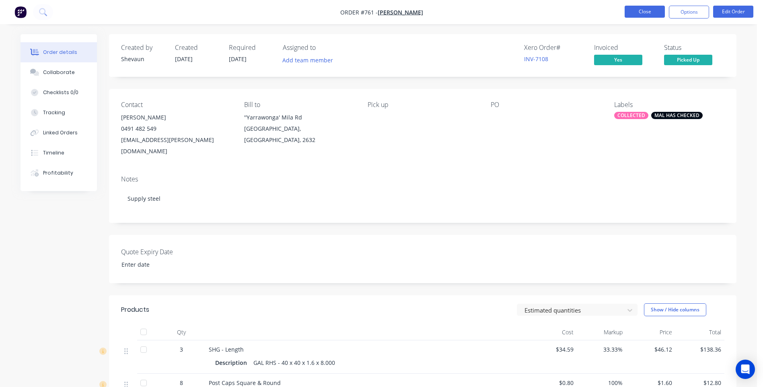
click at [642, 12] on button "Close" at bounding box center [645, 12] width 40 height 12
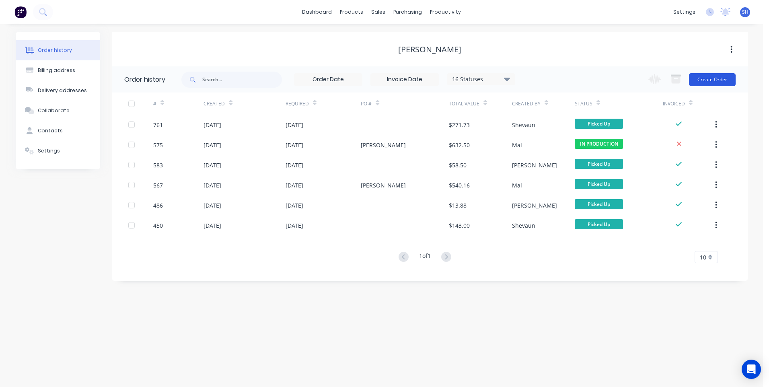
click at [715, 80] on button "Create Order" at bounding box center [712, 79] width 47 height 13
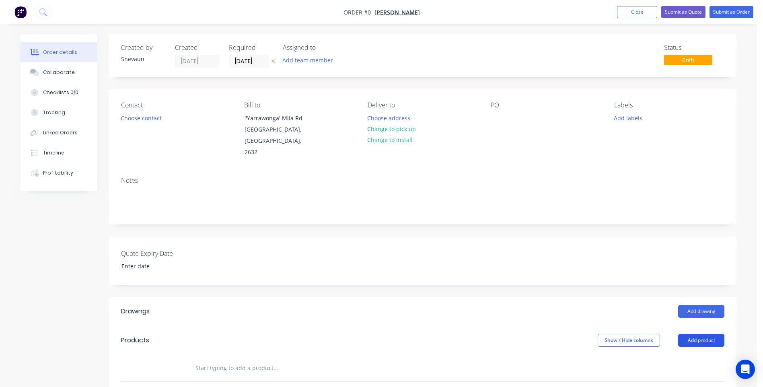
click at [702, 334] on button "Add product" at bounding box center [701, 340] width 46 height 13
click at [679, 355] on div "Product catalogue" at bounding box center [686, 361] width 62 height 12
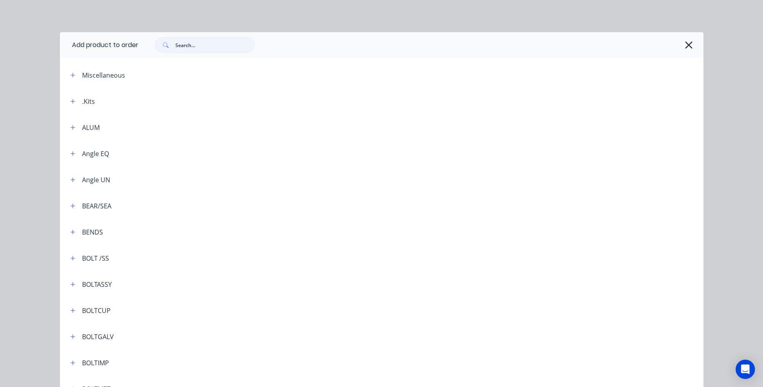
click at [181, 45] on input "text" at bounding box center [215, 45] width 80 height 16
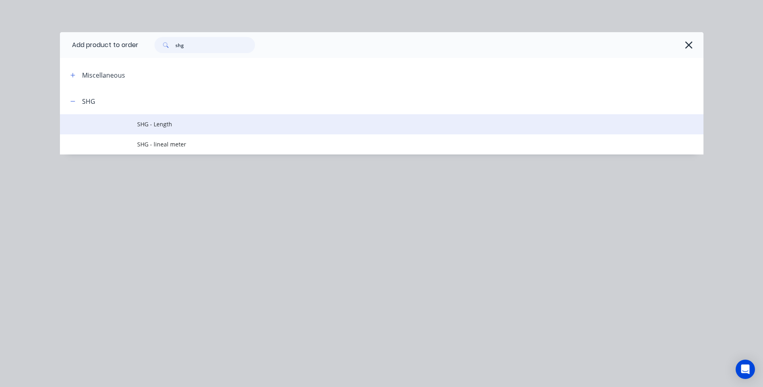
type input "shg"
click at [164, 121] on span "SHG - Length" at bounding box center [363, 124] width 453 height 8
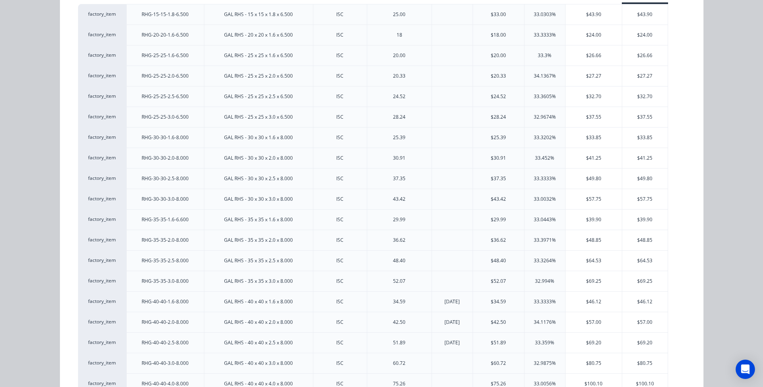
scroll to position [121, 0]
click at [644, 295] on div "$46.12" at bounding box center [644, 300] width 45 height 20
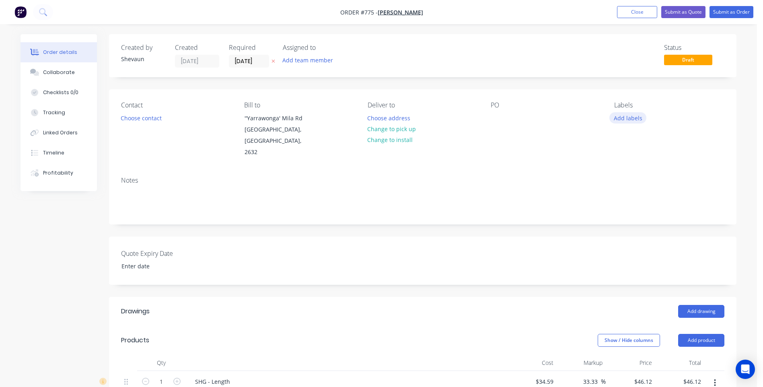
click at [623, 118] on button "Add labels" at bounding box center [627, 117] width 37 height 11
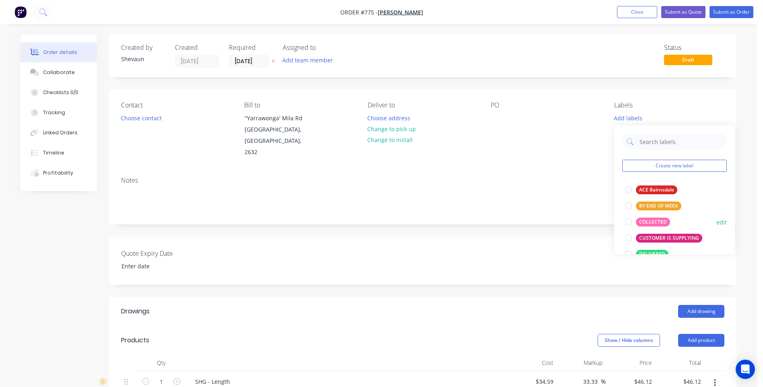
click at [650, 218] on div "COLLECTED" at bounding box center [653, 222] width 34 height 9
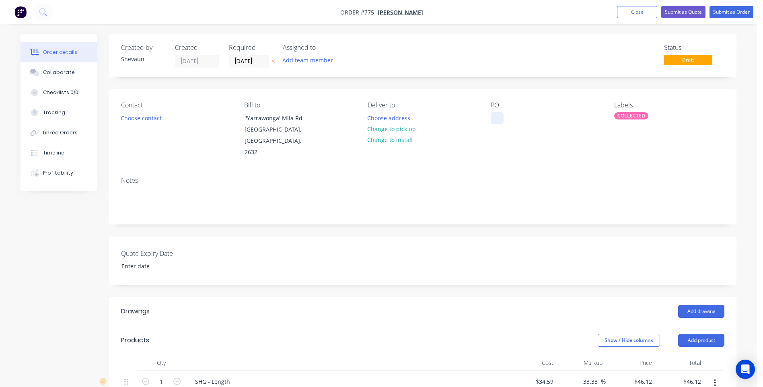
click at [492, 116] on div at bounding box center [497, 118] width 13 height 12
click at [733, 10] on button "Submit as Order" at bounding box center [732, 12] width 44 height 12
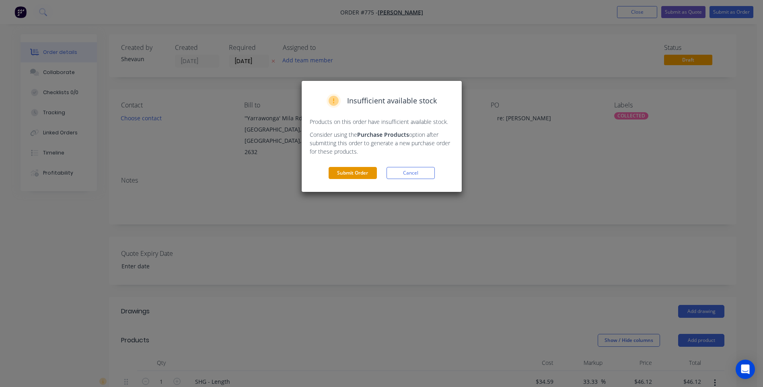
click at [347, 170] on button "Submit Order" at bounding box center [353, 173] width 48 height 12
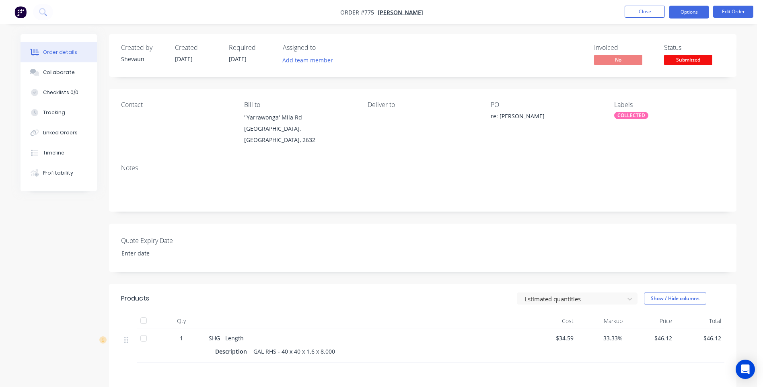
click at [695, 12] on button "Options" at bounding box center [689, 12] width 40 height 13
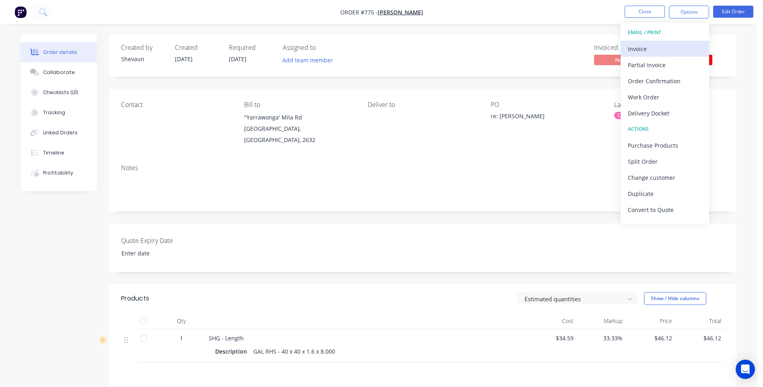
click at [644, 47] on div "Invoice" at bounding box center [665, 49] width 74 height 12
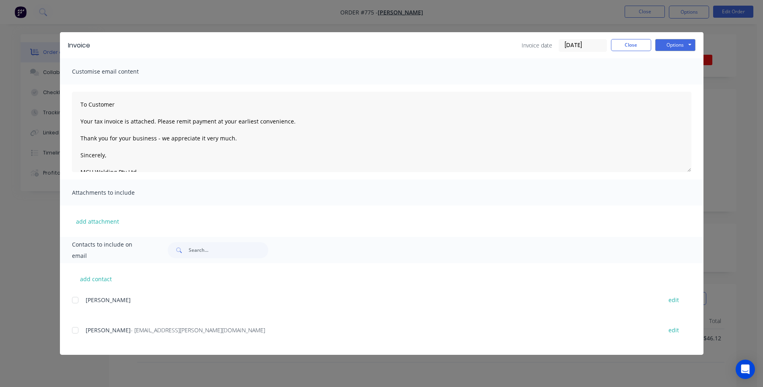
click at [75, 330] on div at bounding box center [75, 330] width 16 height 16
click at [677, 44] on button "Options" at bounding box center [675, 45] width 40 height 12
click at [674, 58] on button "Preview" at bounding box center [680, 59] width 51 height 13
click at [77, 330] on div at bounding box center [75, 330] width 16 height 16
click at [673, 43] on button "Options" at bounding box center [675, 45] width 40 height 12
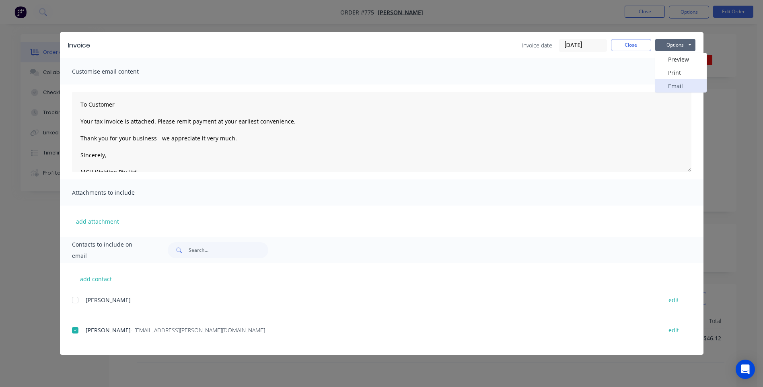
click at [676, 83] on button "Email" at bounding box center [680, 85] width 51 height 13
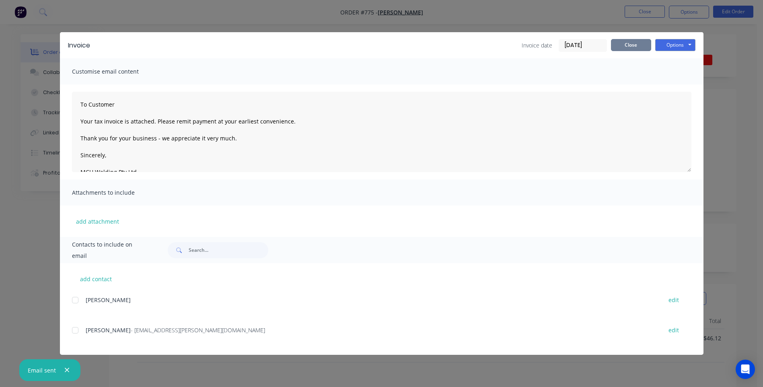
click at [632, 44] on button "Close" at bounding box center [631, 45] width 40 height 12
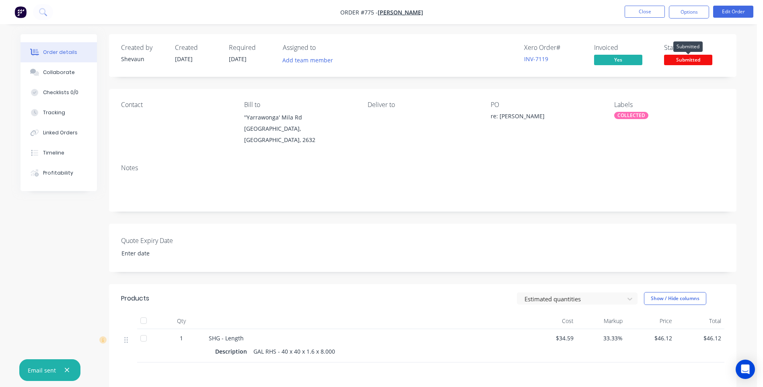
click at [688, 61] on span "Submitted" at bounding box center [688, 60] width 48 height 10
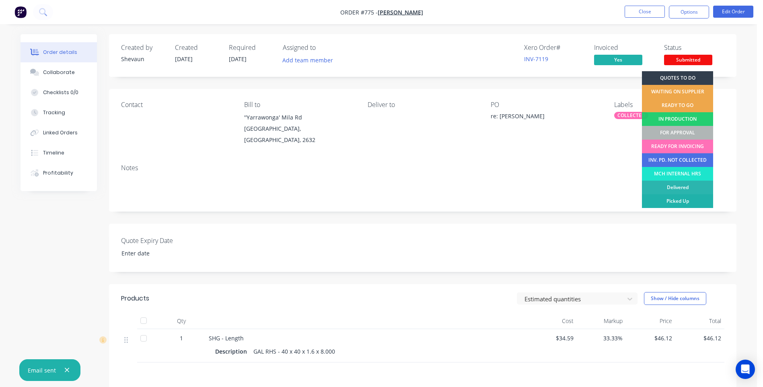
click at [687, 200] on div "Picked Up" at bounding box center [677, 201] width 71 height 14
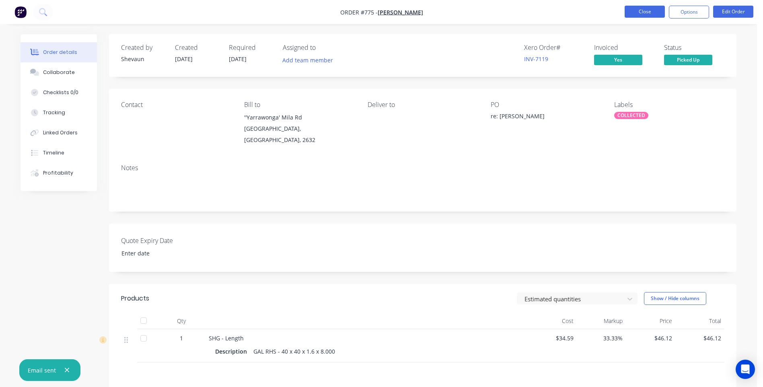
click at [640, 12] on button "Close" at bounding box center [645, 12] width 40 height 12
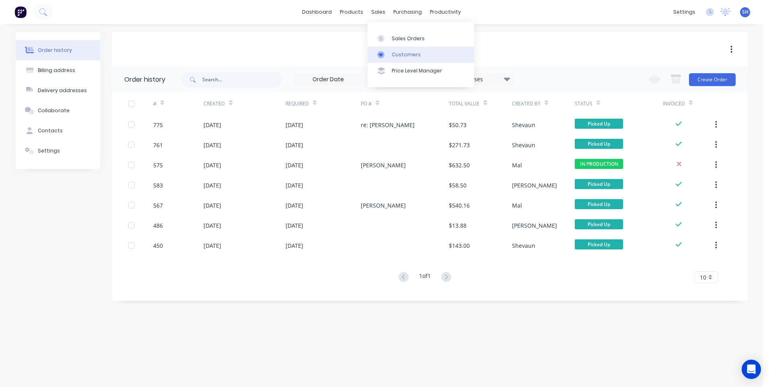
click at [404, 52] on div "Customers" at bounding box center [406, 54] width 29 height 7
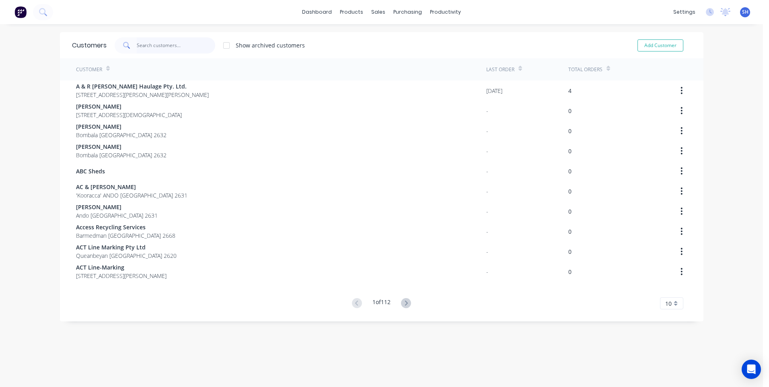
click at [142, 45] on input "text" at bounding box center [176, 45] width 78 height 16
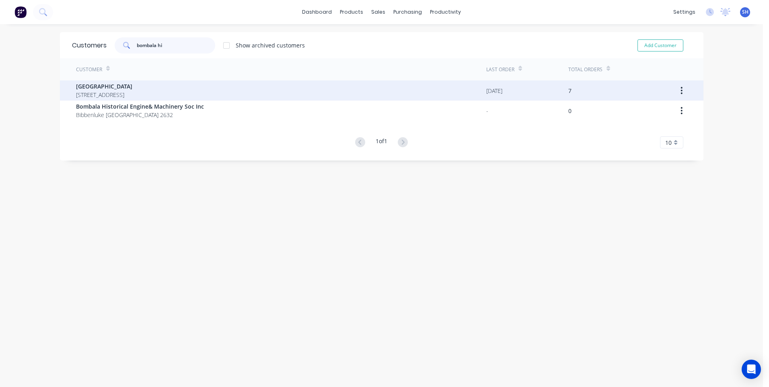
type input "bombala hi"
click at [111, 88] on span "[GEOGRAPHIC_DATA]" at bounding box center [104, 86] width 56 height 8
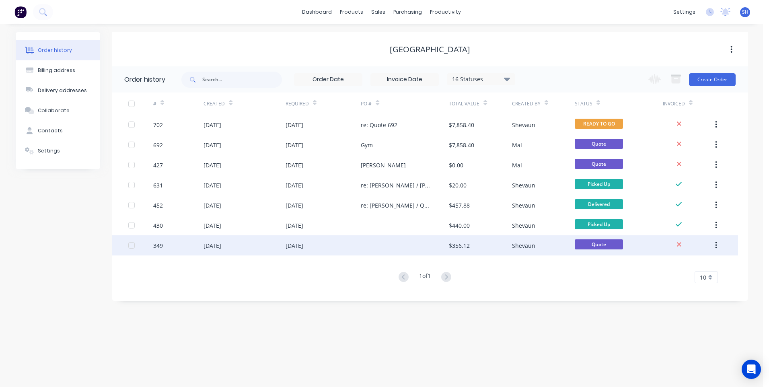
click at [342, 245] on div "[DATE]" at bounding box center [324, 245] width 76 height 20
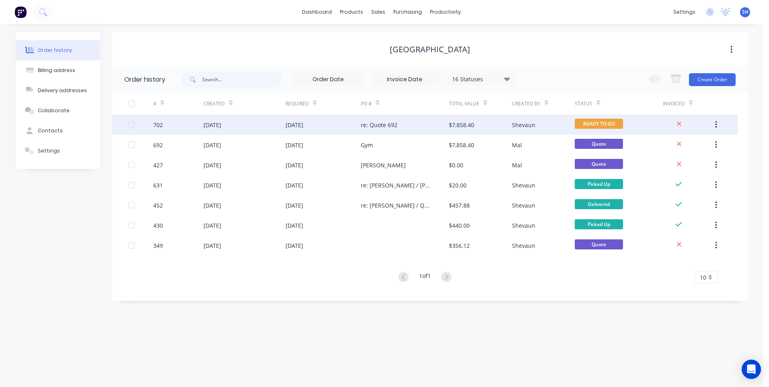
click at [409, 124] on div "re: Quote 692" at bounding box center [405, 125] width 88 height 20
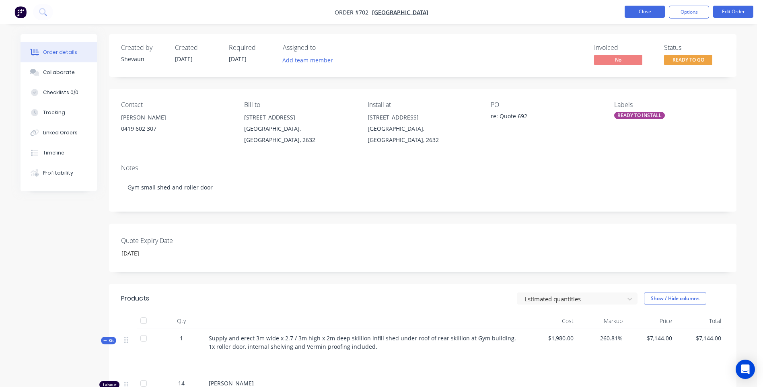
click at [644, 13] on button "Close" at bounding box center [645, 12] width 40 height 12
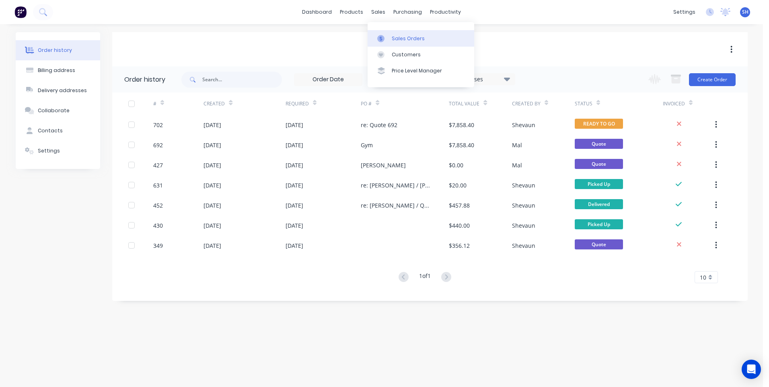
click at [399, 35] on div "Sales Orders" at bounding box center [408, 38] width 33 height 7
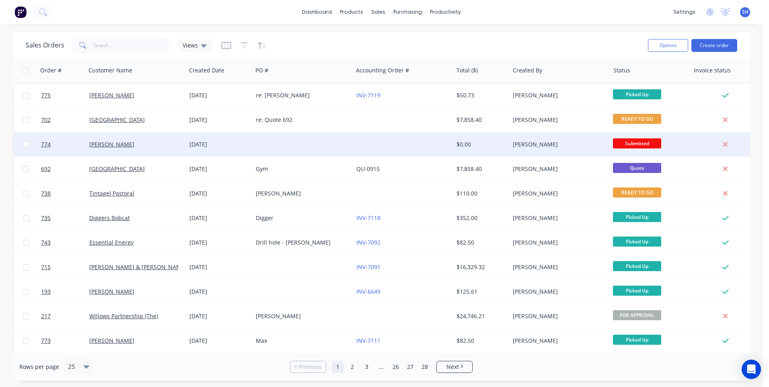
click at [307, 140] on div at bounding box center [303, 144] width 100 height 24
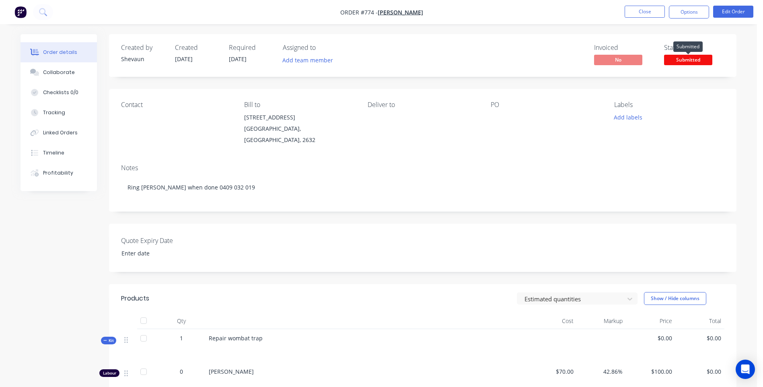
click at [687, 62] on span "Submitted" at bounding box center [688, 60] width 48 height 10
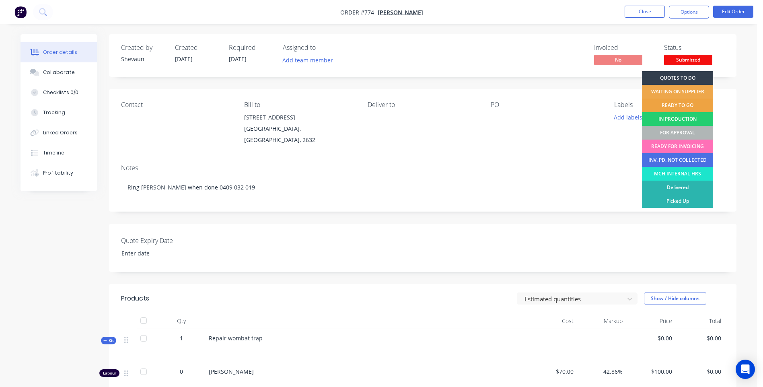
click at [666, 104] on div "READY TO GO" at bounding box center [677, 106] width 71 height 14
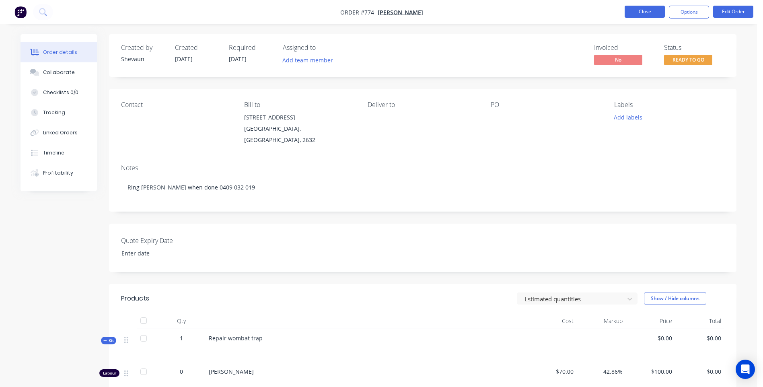
click at [644, 13] on button "Close" at bounding box center [645, 12] width 40 height 12
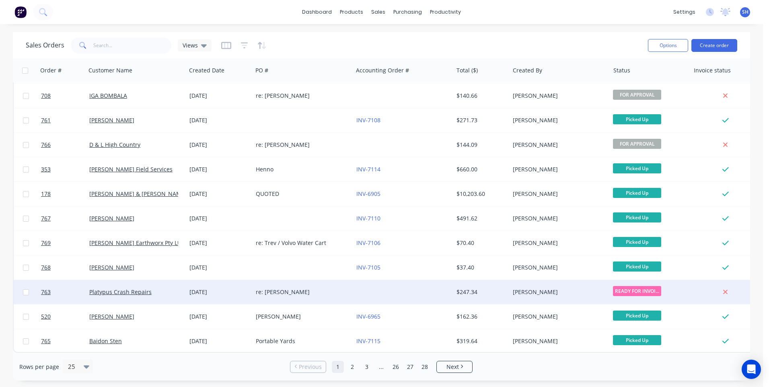
scroll to position [307, 0]
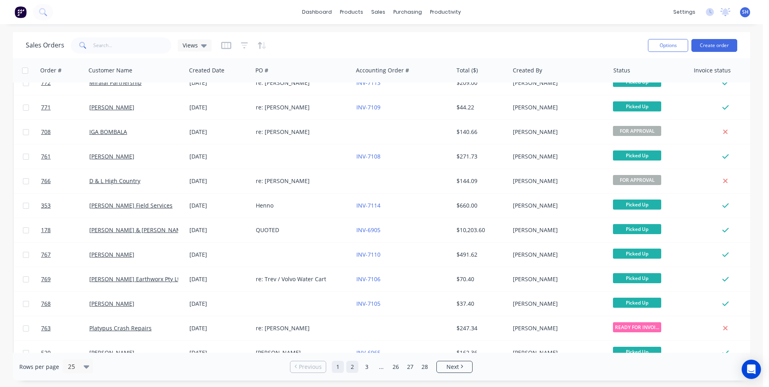
click at [350, 369] on link "2" at bounding box center [352, 367] width 12 height 12
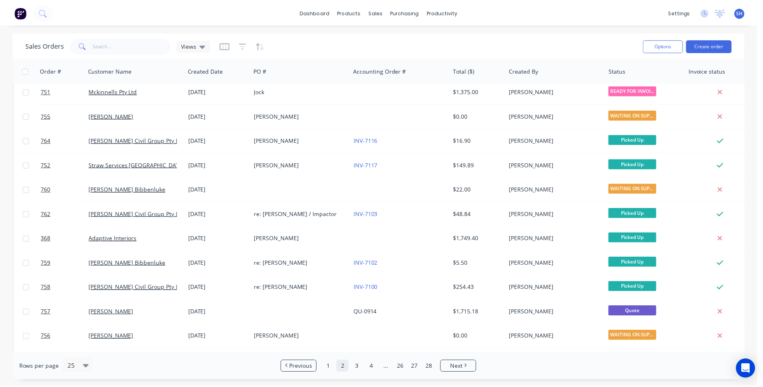
scroll to position [0, 0]
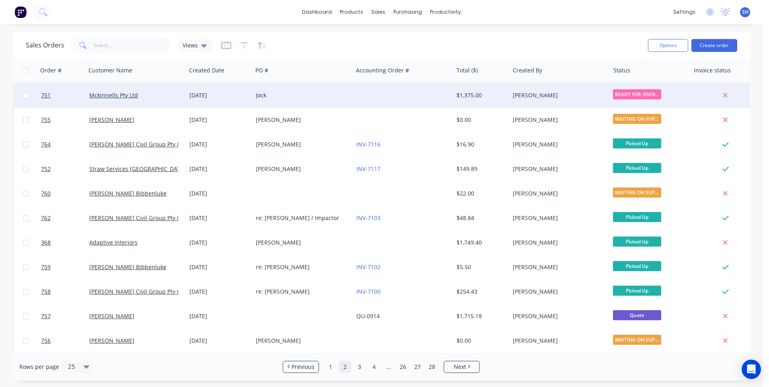
click at [302, 91] on div "Jock" at bounding box center [303, 95] width 100 height 24
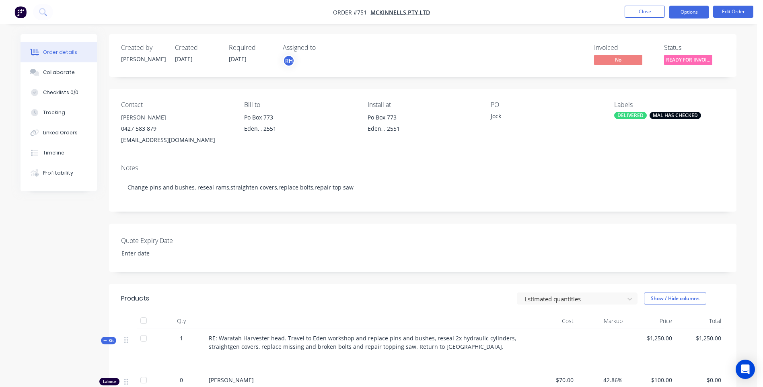
click at [692, 12] on button "Options" at bounding box center [689, 12] width 40 height 13
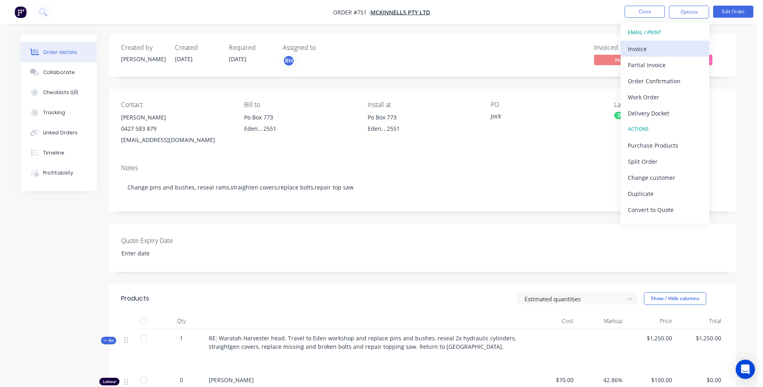
click at [636, 47] on div "Invoice" at bounding box center [665, 49] width 74 height 12
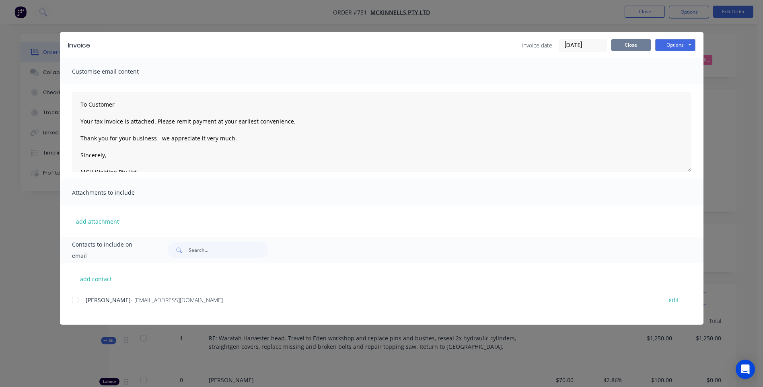
click at [634, 44] on button "Close" at bounding box center [631, 45] width 40 height 12
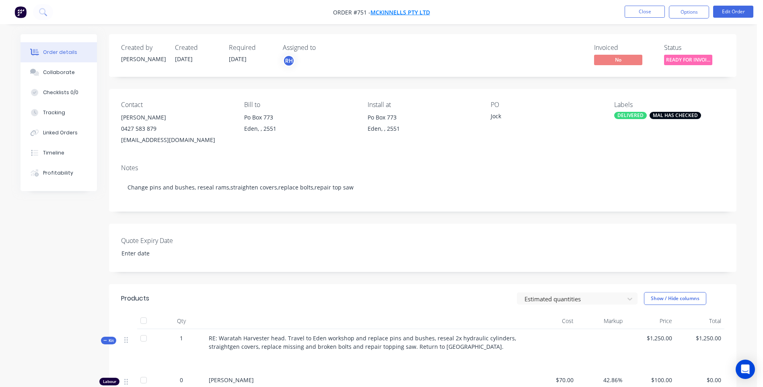
click at [412, 11] on span "Mckinnells Pty Ltd" at bounding box center [400, 12] width 60 height 8
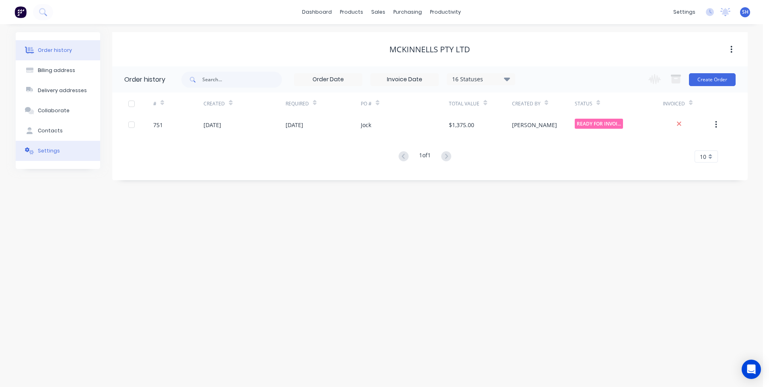
click at [35, 148] on div at bounding box center [30, 150] width 12 height 7
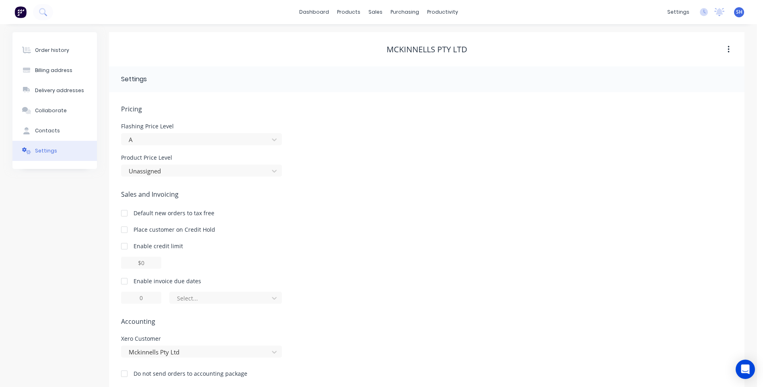
click at [124, 281] on div at bounding box center [124, 281] width 16 height 16
drag, startPoint x: 145, startPoint y: 296, endPoint x: 119, endPoint y: 297, distance: 26.2
click at [119, 297] on div "Pricing Flashing Price Level A Product Price Level Unassigned Sales and Invoici…" at bounding box center [427, 241] width 636 height 298
type input "30"
click at [276, 296] on icon at bounding box center [274, 298] width 8 height 8
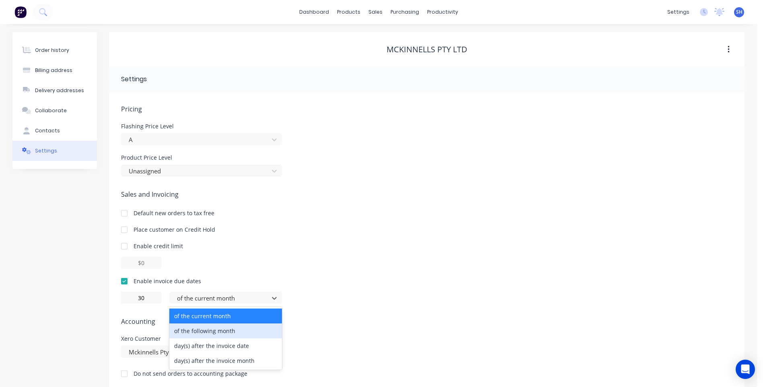
click at [237, 328] on div "of the following month" at bounding box center [225, 330] width 113 height 15
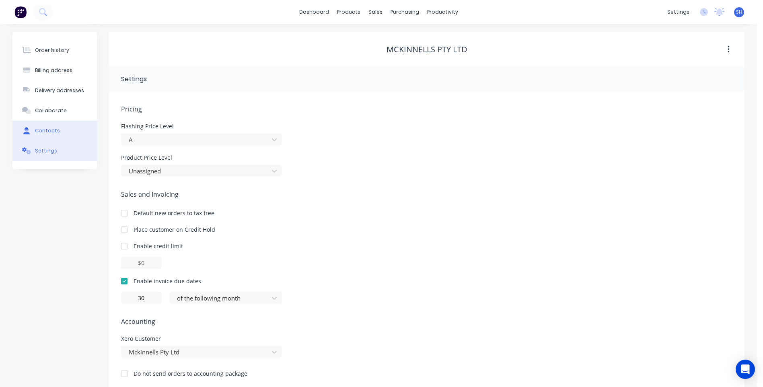
click at [45, 127] on div "Contacts" at bounding box center [47, 130] width 25 height 7
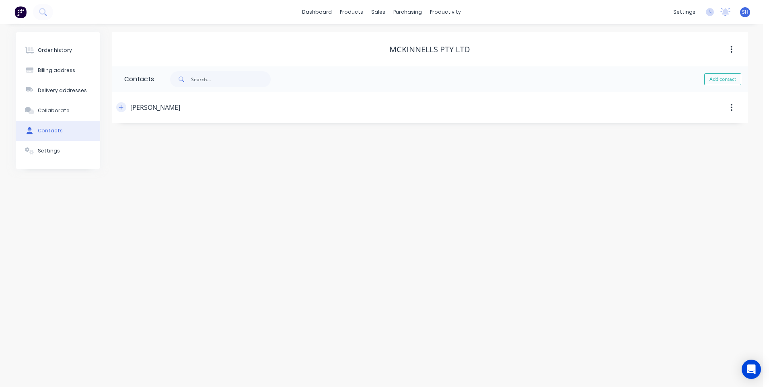
click at [121, 107] on icon "button" at bounding box center [121, 108] width 5 height 6
drag, startPoint x: 150, startPoint y: 200, endPoint x: 192, endPoint y: 199, distance: 41.8
click at [192, 199] on input "64964550" at bounding box center [198, 200] width 97 height 9
select select "AU"
click at [341, 152] on div "Contact name Jock McKinnell" at bounding box center [429, 138] width 611 height 31
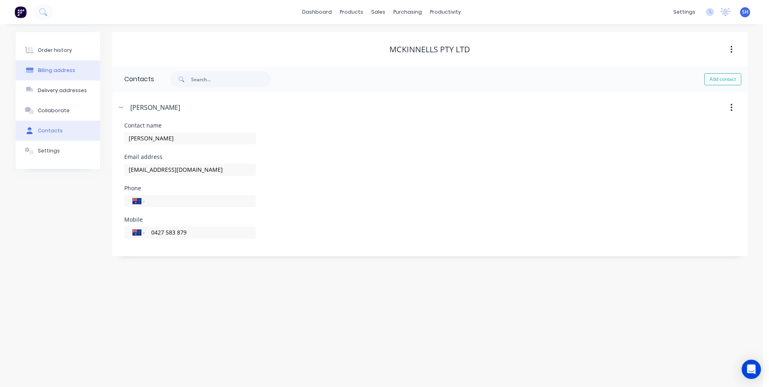
click at [49, 68] on div "Billing address" at bounding box center [56, 70] width 37 height 7
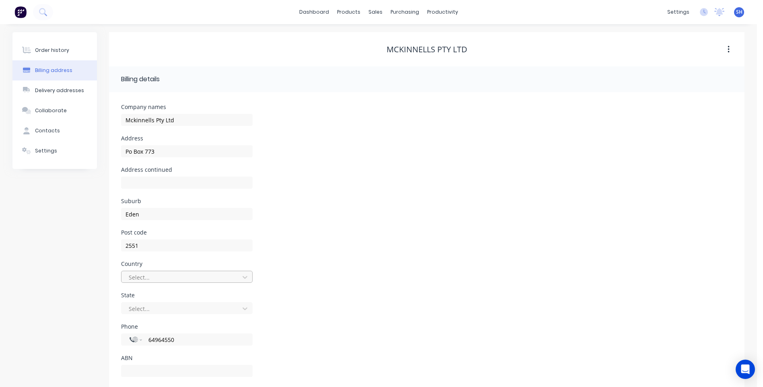
scroll to position [16, 0]
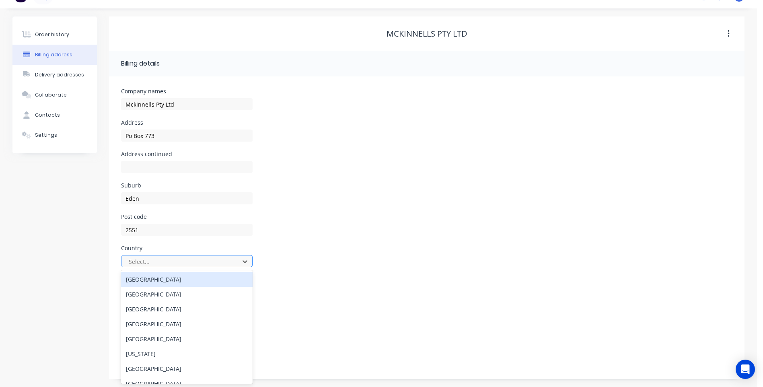
click at [157, 267] on div "250 results available. Use Up and Down to choose options, press Enter to select…" at bounding box center [187, 261] width 132 height 12
click at [157, 281] on div "Australia" at bounding box center [187, 279] width 132 height 15
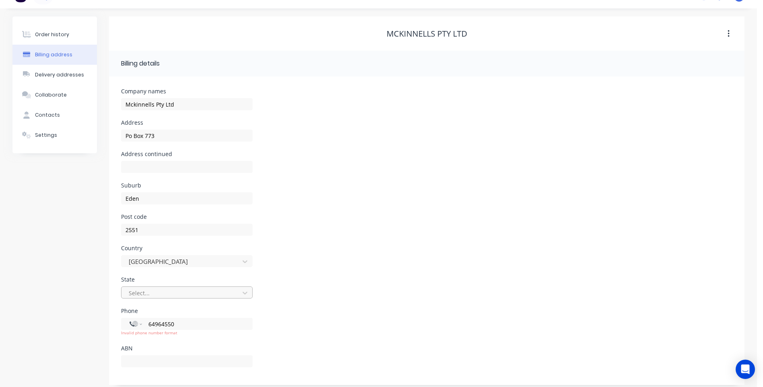
scroll to position [22, 0]
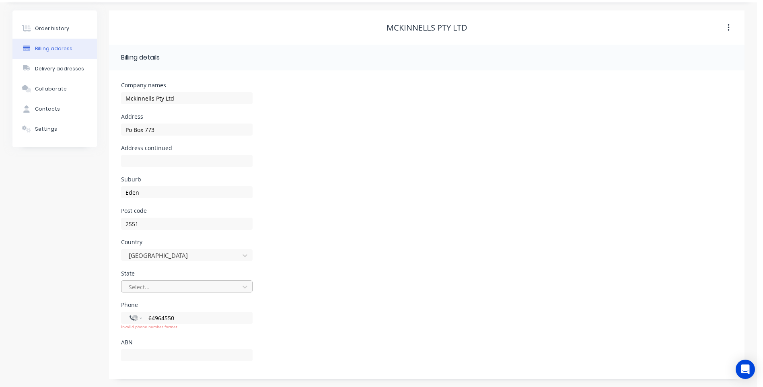
click at [157, 292] on div "Select..." at bounding box center [181, 287] width 112 height 12
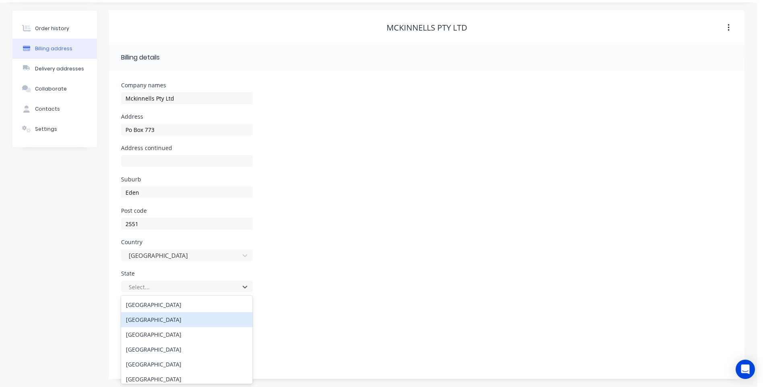
click at [158, 320] on div "New South Wales" at bounding box center [187, 319] width 132 height 15
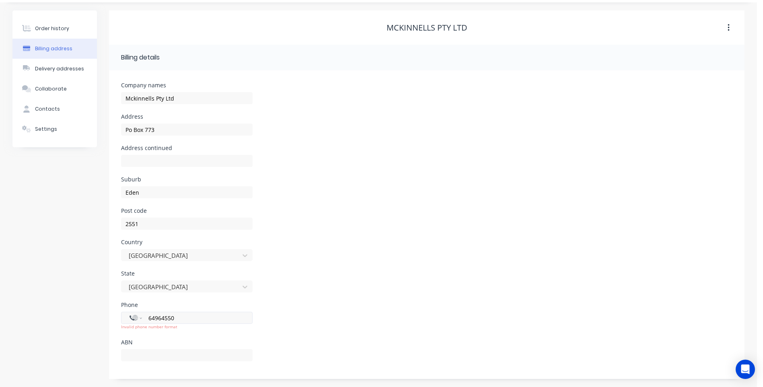
drag, startPoint x: 185, startPoint y: 322, endPoint x: 132, endPoint y: 320, distance: 53.9
click at [132, 320] on div "International Afghanistan Åland Islands Albania Algeria American Samoa Andorra …" at bounding box center [187, 318] width 132 height 12
select select "AU"
click at [329, 319] on div "Phone International Afghanistan Åland Islands Albania Algeria American Samoa An…" at bounding box center [426, 320] width 611 height 37
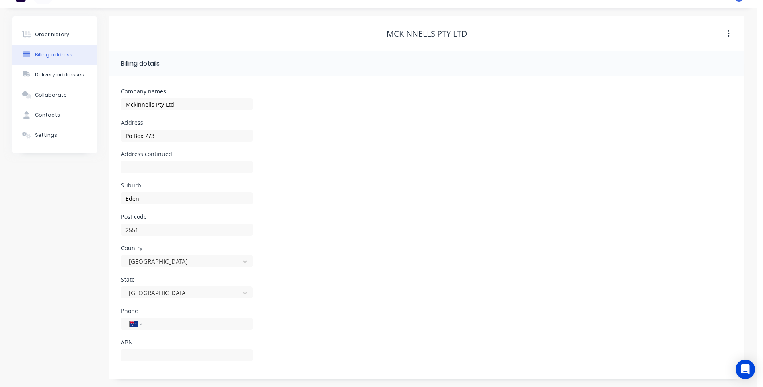
scroll to position [16, 0]
click at [50, 32] on div "Order history" at bounding box center [52, 34] width 34 height 7
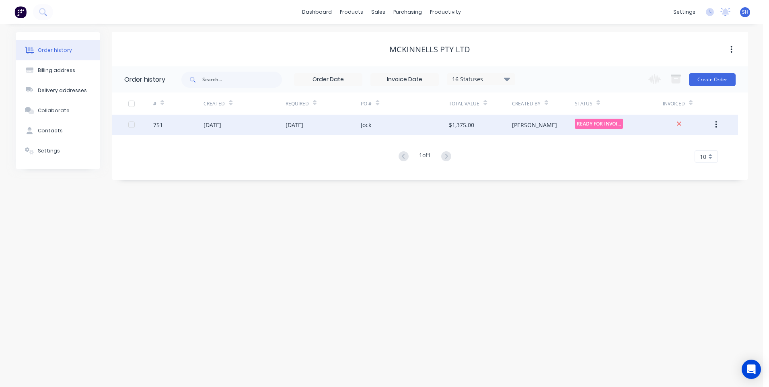
click at [404, 125] on div "Jock" at bounding box center [405, 125] width 88 height 20
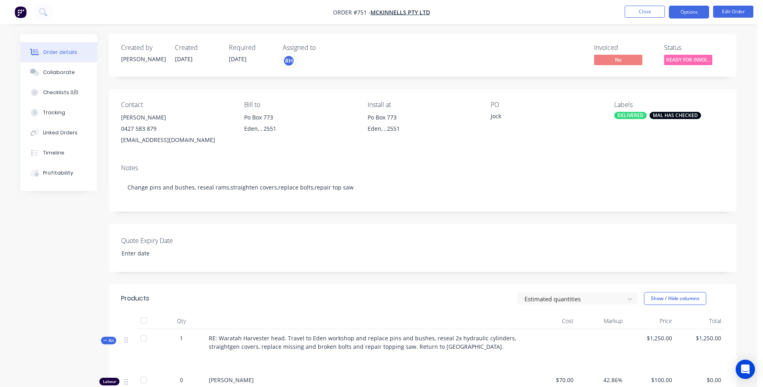
click at [688, 10] on button "Options" at bounding box center [689, 12] width 40 height 13
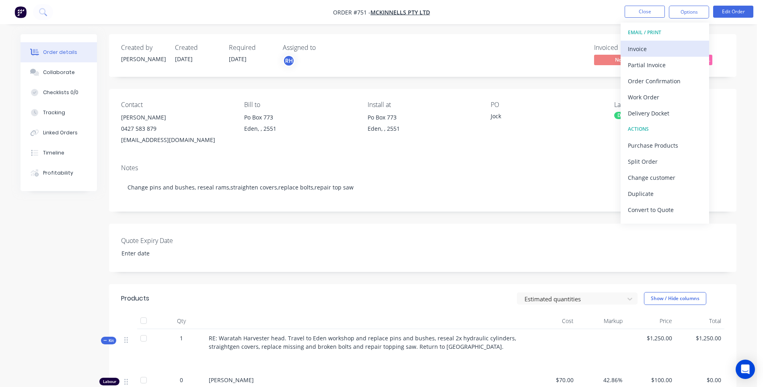
click at [629, 48] on div "Invoice" at bounding box center [665, 49] width 74 height 12
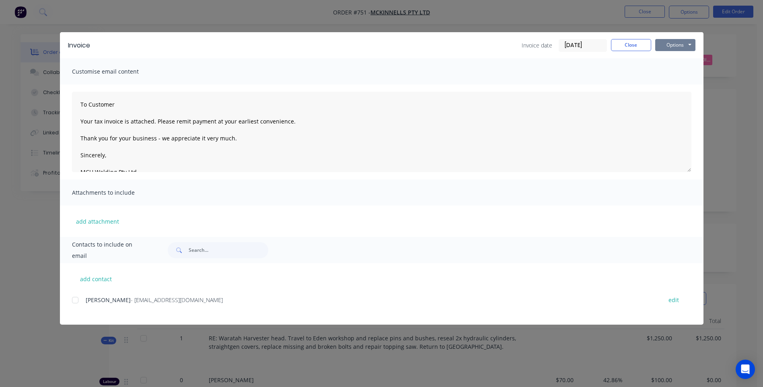
click at [673, 46] on button "Options" at bounding box center [675, 45] width 40 height 12
click at [674, 58] on button "Preview" at bounding box center [680, 59] width 51 height 13
click at [673, 47] on button "Options" at bounding box center [675, 45] width 40 height 12
click at [75, 299] on div at bounding box center [75, 300] width 16 height 16
click at [675, 45] on button "Options" at bounding box center [675, 45] width 40 height 12
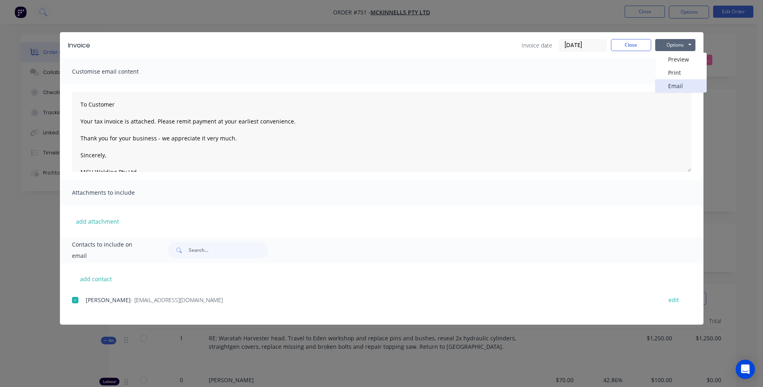
click at [675, 85] on button "Email" at bounding box center [680, 85] width 51 height 13
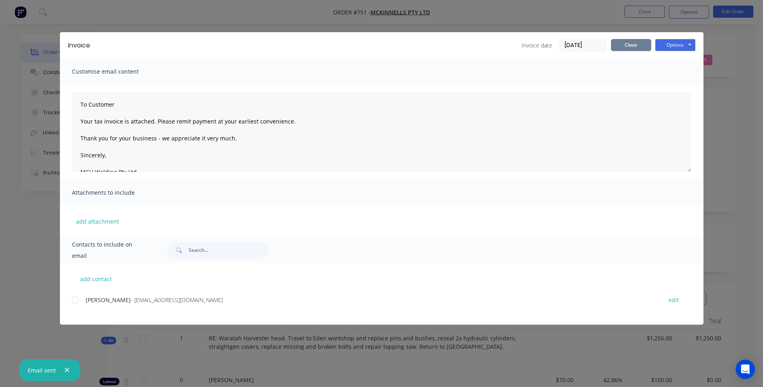
click at [626, 45] on button "Close" at bounding box center [631, 45] width 40 height 12
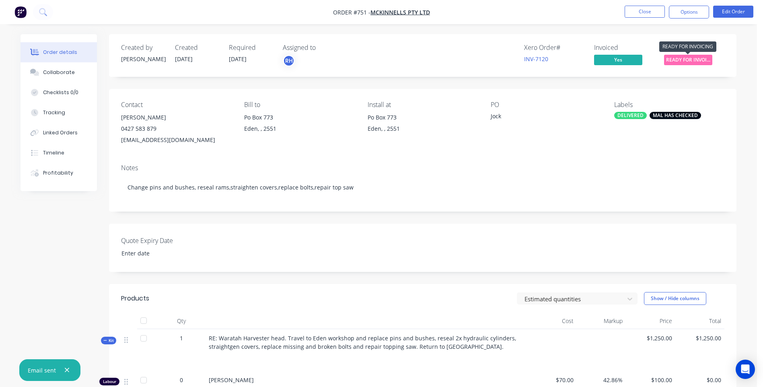
click at [687, 59] on span "READY FOR INVOI..." at bounding box center [688, 60] width 48 height 10
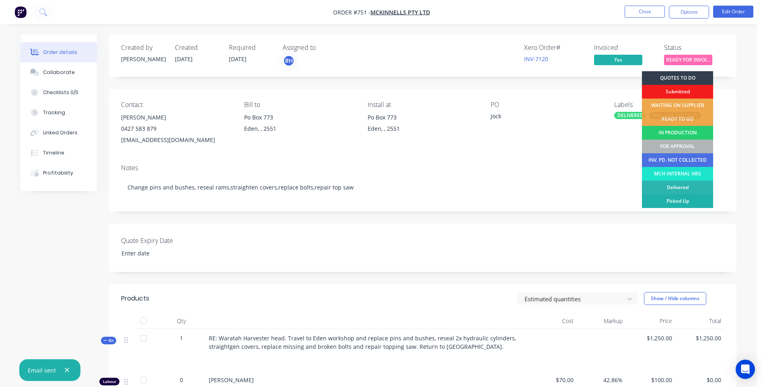
click at [688, 201] on div "Picked Up" at bounding box center [677, 201] width 71 height 14
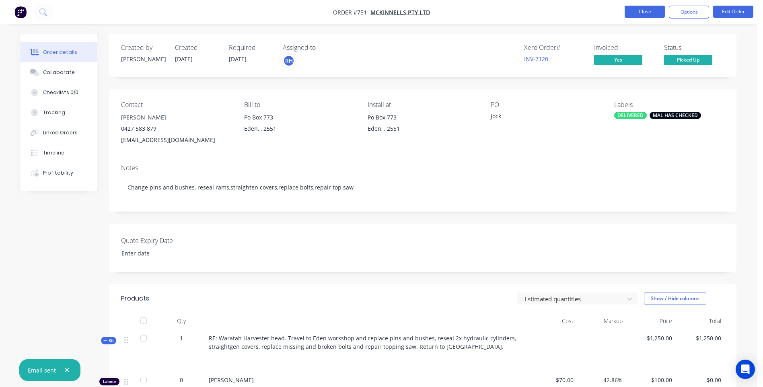
click at [643, 12] on button "Close" at bounding box center [645, 12] width 40 height 12
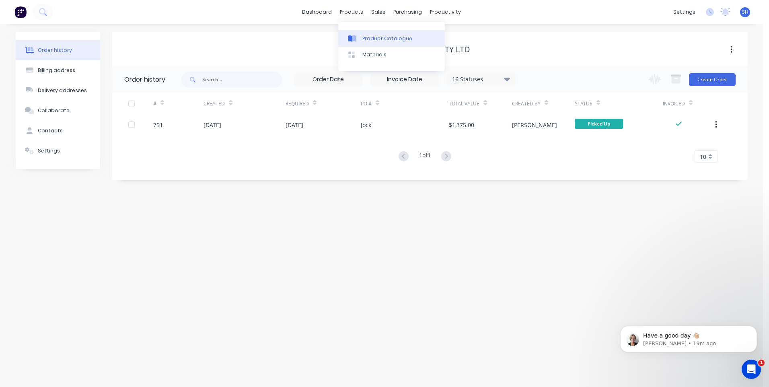
click at [374, 39] on div "Product Catalogue" at bounding box center [387, 38] width 50 height 7
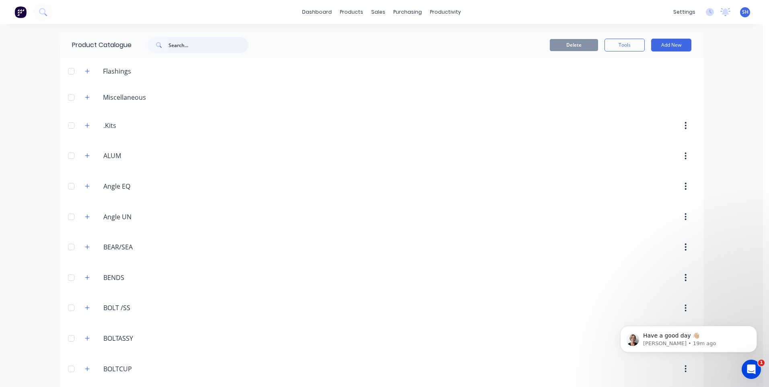
click at [177, 45] on input "text" at bounding box center [209, 45] width 80 height 16
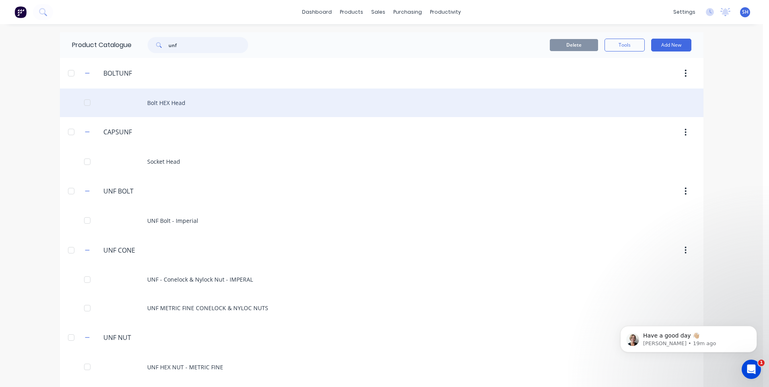
type input "unf"
click at [164, 103] on div "Bolt HEX Head" at bounding box center [382, 102] width 644 height 29
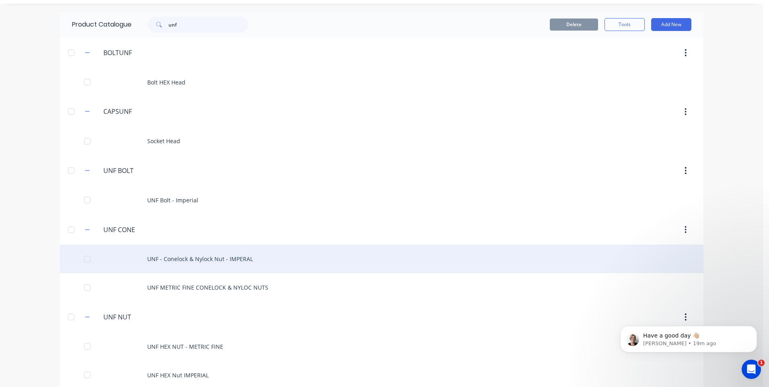
scroll to position [31, 0]
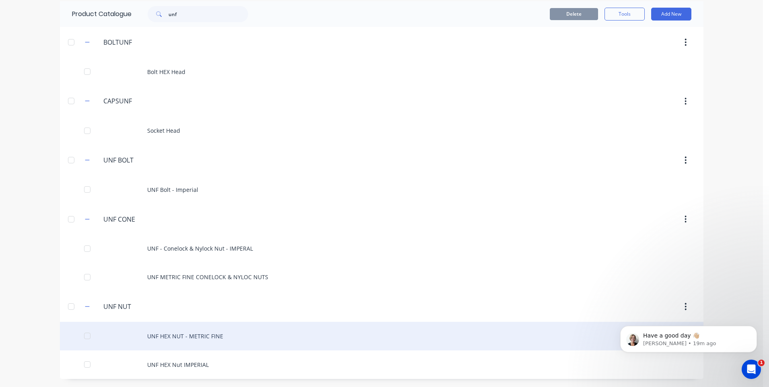
click at [203, 336] on div "UNF HEX NUT - METRIC FINE" at bounding box center [382, 336] width 644 height 29
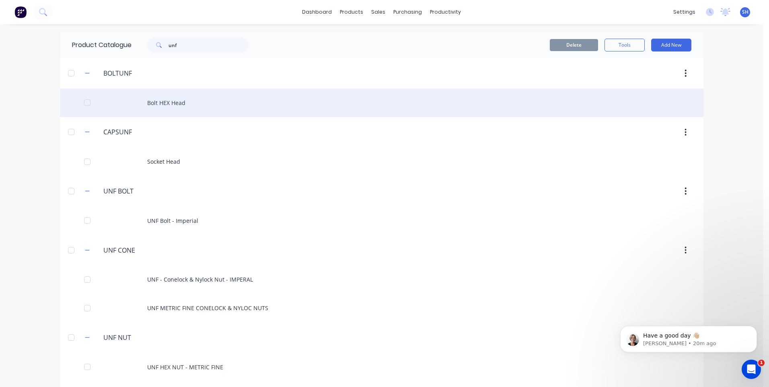
click at [171, 99] on div "Bolt HEX Head" at bounding box center [382, 102] width 644 height 29
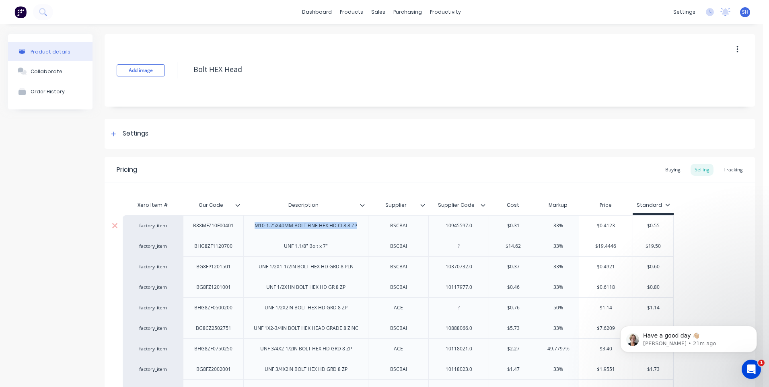
drag, startPoint x: 357, startPoint y: 226, endPoint x: 254, endPoint y: 234, distance: 103.3
click at [254, 234] on div "M10-1.25X40MM BOLT FINE HEX HD CL8.8 ZP" at bounding box center [305, 225] width 125 height 21
copy div "M10-1.25X40MM BOLT FINE HEX HD CL8.8 ZP"
type textarea "x"
click at [399, 54] on div "Customers" at bounding box center [403, 54] width 29 height 7
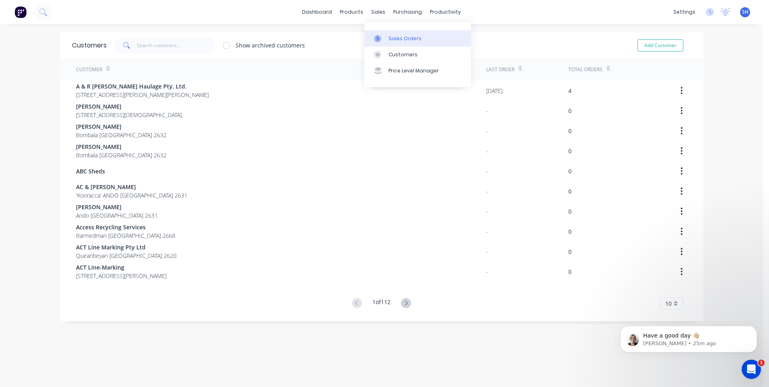
click at [393, 37] on div "Sales Orders" at bounding box center [405, 38] width 33 height 7
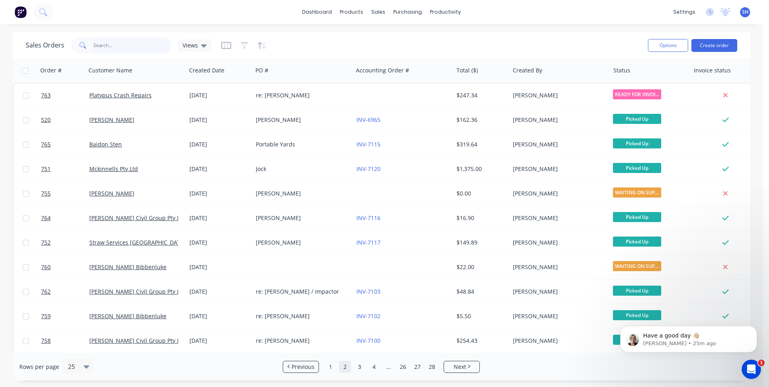
click at [100, 46] on input "text" at bounding box center [132, 45] width 78 height 16
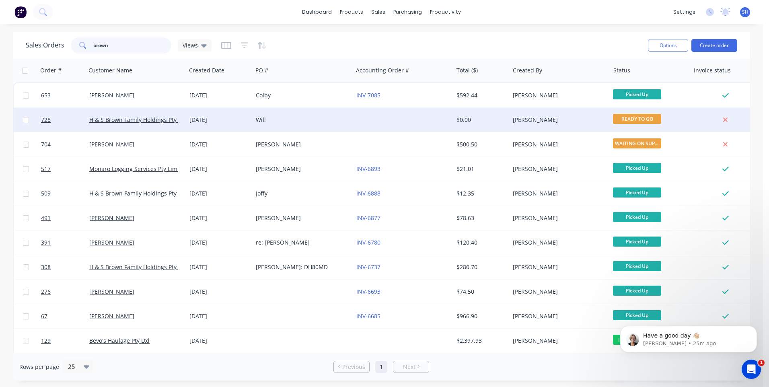
type input "brown"
click at [284, 120] on div "Will" at bounding box center [300, 120] width 89 height 8
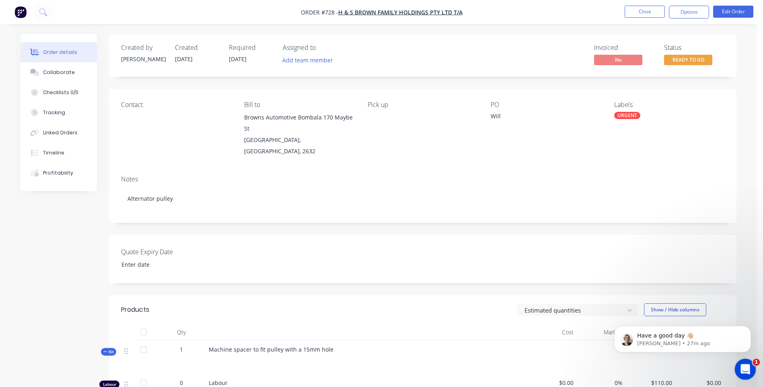
click at [746, 367] on icon "Open Intercom Messenger" at bounding box center [744, 368] width 13 height 13
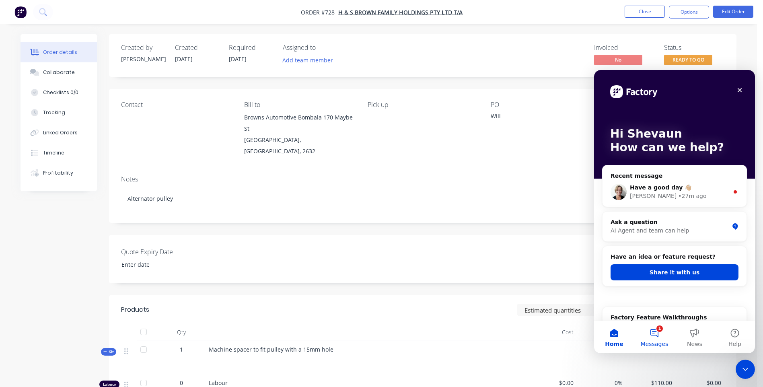
click at [654, 330] on button "1 Messages" at bounding box center [654, 337] width 40 height 32
drag, startPoint x: 654, startPoint y: 330, endPoint x: 1314, endPoint y: 440, distance: 669.2
click at [654, 330] on button "1 Messages" at bounding box center [654, 337] width 40 height 32
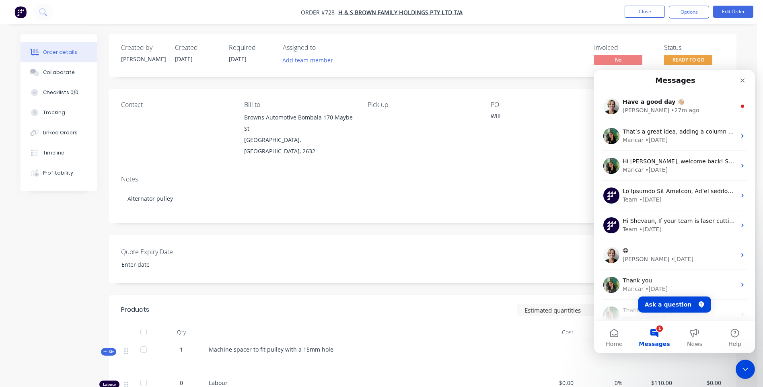
click at [647, 103] on span "Have a good day 👋🏼" at bounding box center [654, 102] width 62 height 6
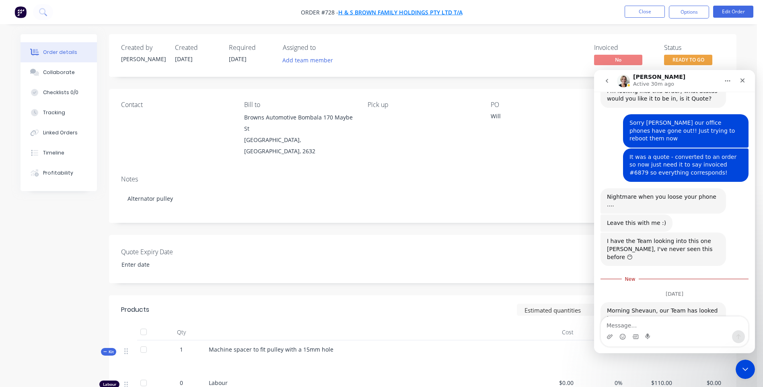
click at [391, 13] on span "H & S Brown Family Holdings Pty Ltd T/A" at bounding box center [400, 12] width 124 height 8
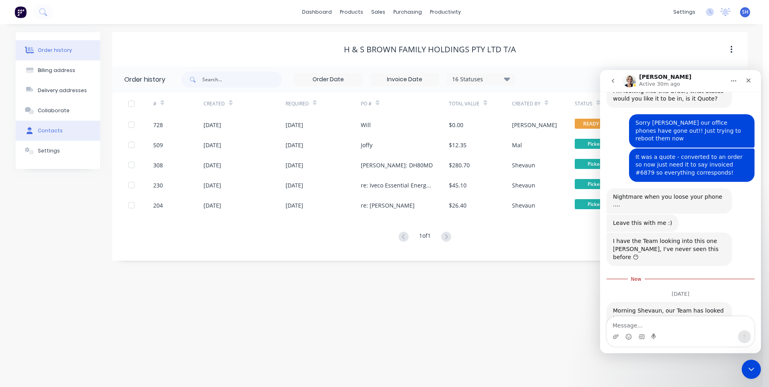
click at [47, 129] on div "Contacts" at bounding box center [50, 130] width 25 height 7
select select "AU"
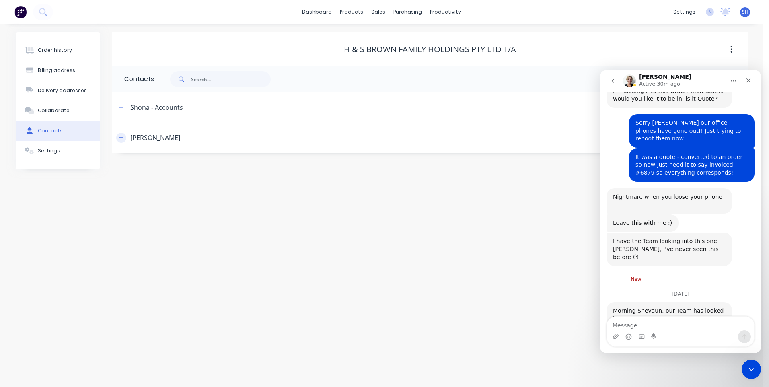
click at [123, 137] on icon "button" at bounding box center [121, 138] width 5 height 6
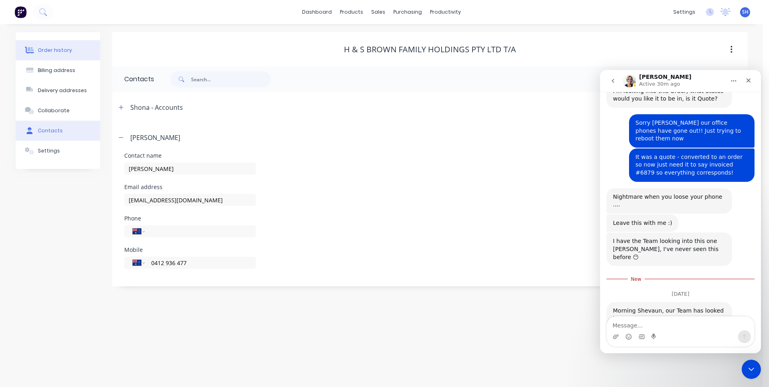
click at [51, 48] on div "Order history" at bounding box center [55, 50] width 34 height 7
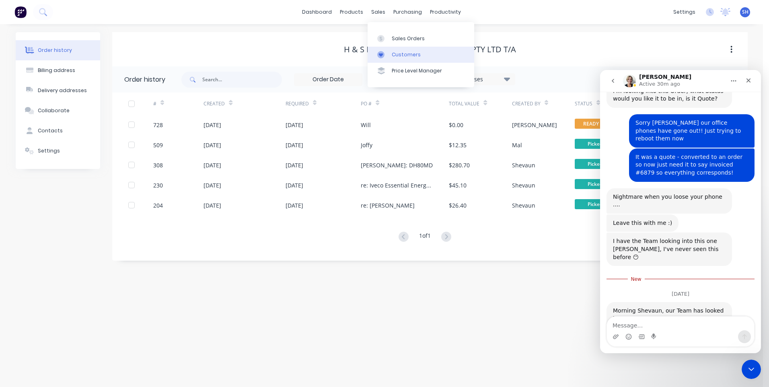
click at [398, 51] on div "Customers" at bounding box center [406, 54] width 29 height 7
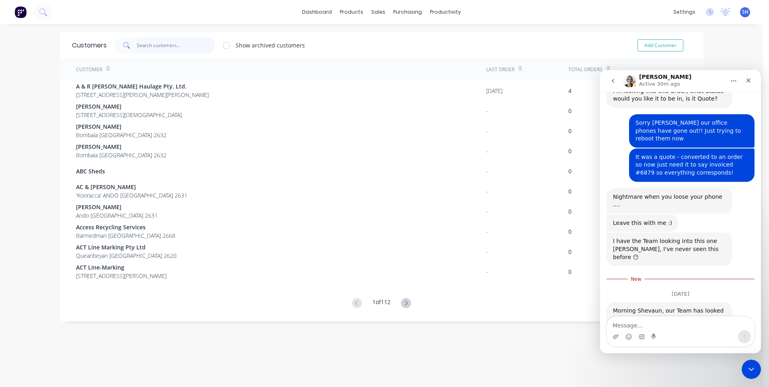
click at [144, 47] on input "text" at bounding box center [176, 45] width 78 height 16
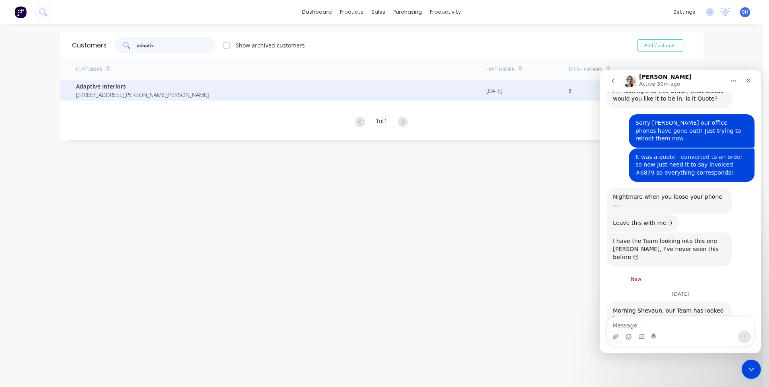
type input "adaptiv"
click at [94, 88] on span "Adaptive Interiors" at bounding box center [142, 86] width 133 height 8
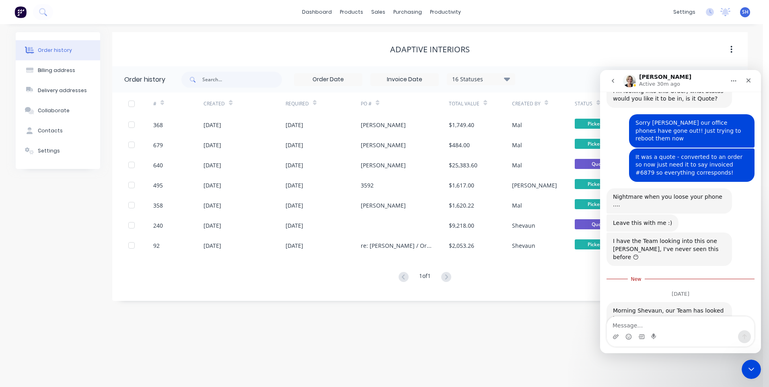
click at [524, 329] on div "Order history Billing address Delivery addresses Collaborate Contacts Settings …" at bounding box center [381, 205] width 763 height 363
click at [477, 350] on div "Order history Billing address Delivery addresses Collaborate Contacts Settings …" at bounding box center [381, 205] width 763 height 363
click at [743, 364] on div "Close Intercom Messenger" at bounding box center [750, 367] width 19 height 19
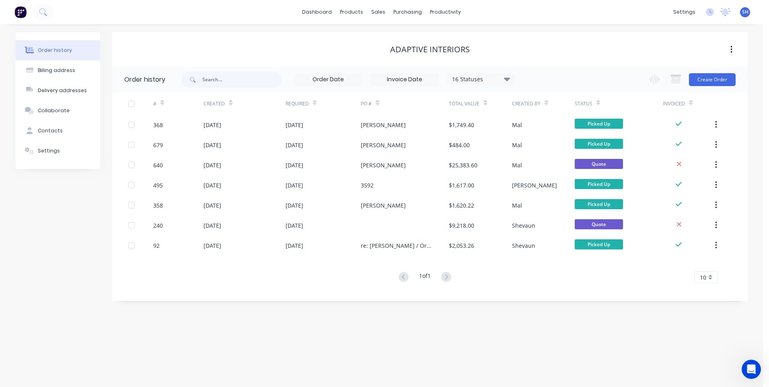
scroll to position [381, 0]
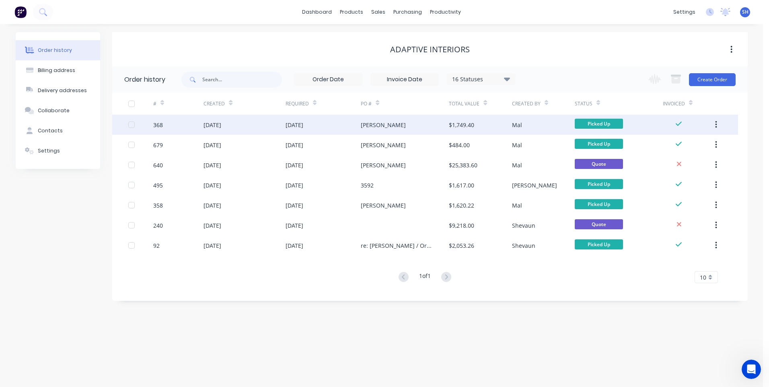
click at [419, 125] on div "[PERSON_NAME]" at bounding box center [405, 125] width 88 height 20
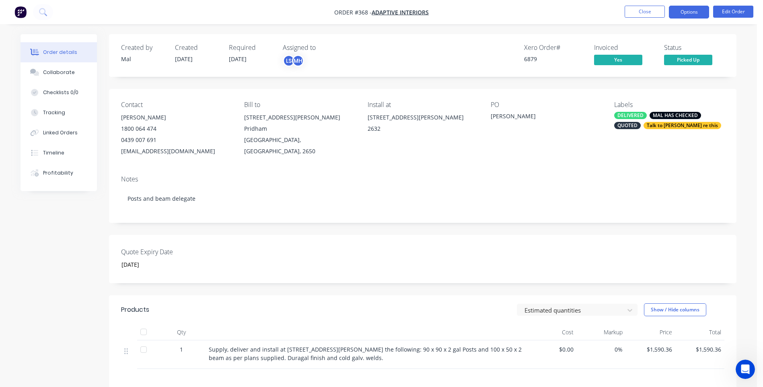
click at [690, 12] on button "Options" at bounding box center [689, 12] width 40 height 13
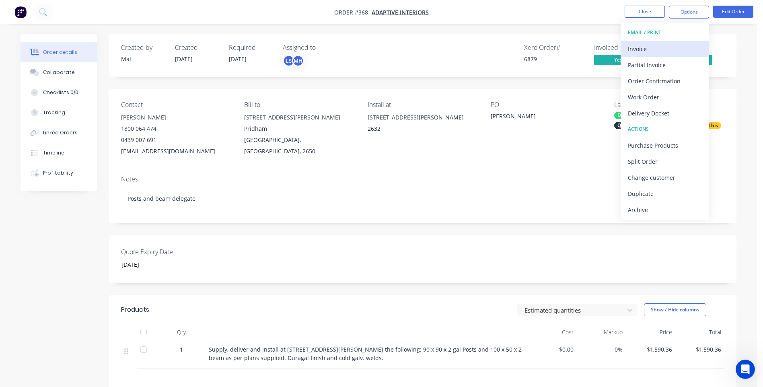
click at [633, 47] on div "Invoice" at bounding box center [665, 49] width 74 height 12
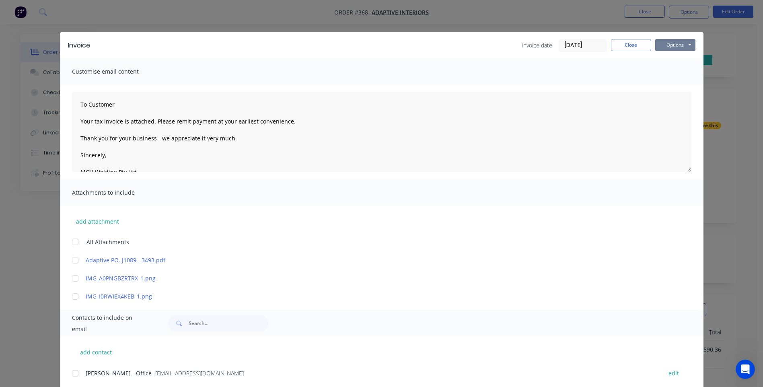
click at [659, 45] on button "Options" at bounding box center [675, 45] width 40 height 12
click at [677, 58] on button "Preview" at bounding box center [680, 59] width 51 height 13
click at [628, 46] on button "Close" at bounding box center [631, 45] width 40 height 12
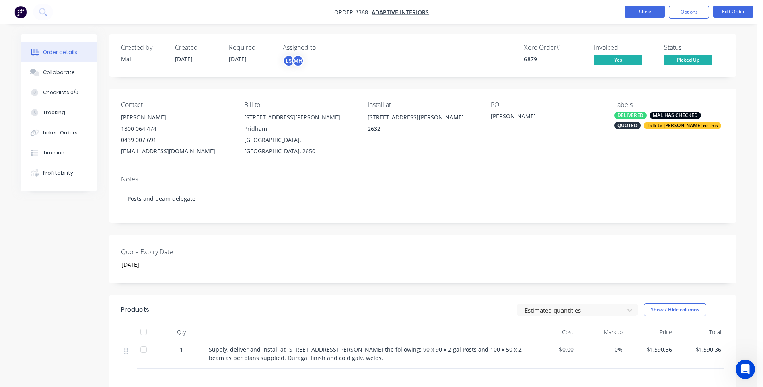
click at [639, 10] on button "Close" at bounding box center [645, 12] width 40 height 12
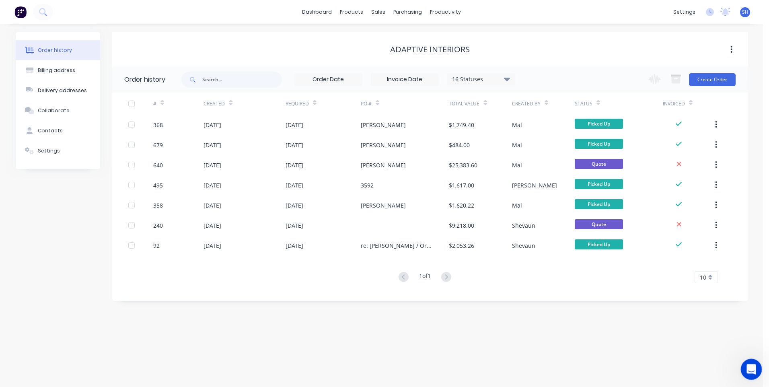
click at [743, 364] on div "Open Intercom Messenger" at bounding box center [750, 368] width 27 height 27
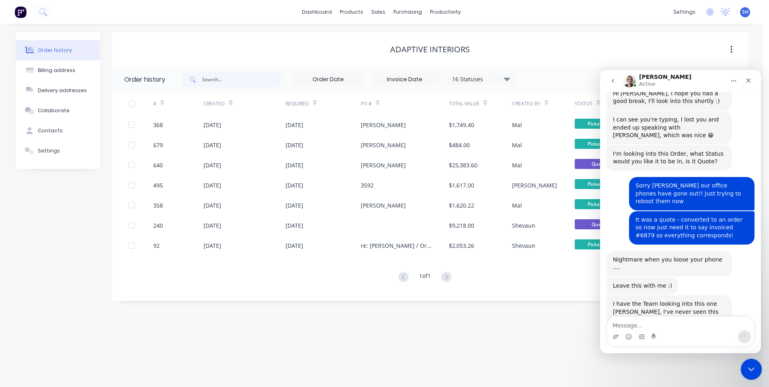
scroll to position [381, 0]
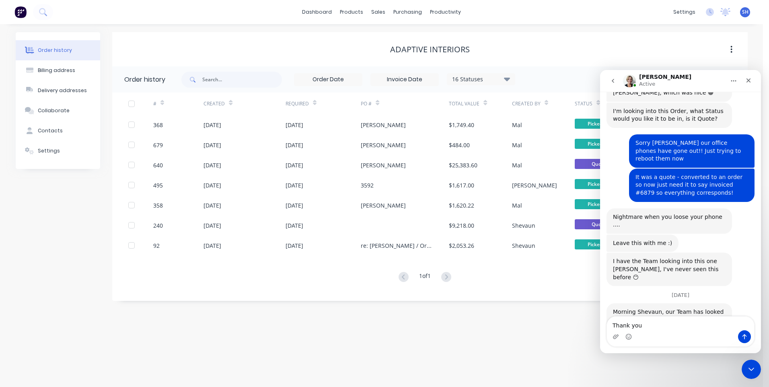
type textarea "Thank you"
click at [742, 337] on icon "Send a message…" at bounding box center [744, 336] width 6 height 6
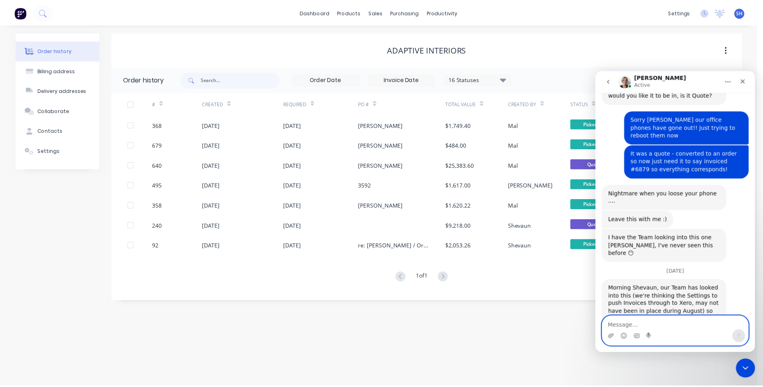
scroll to position [405, 0]
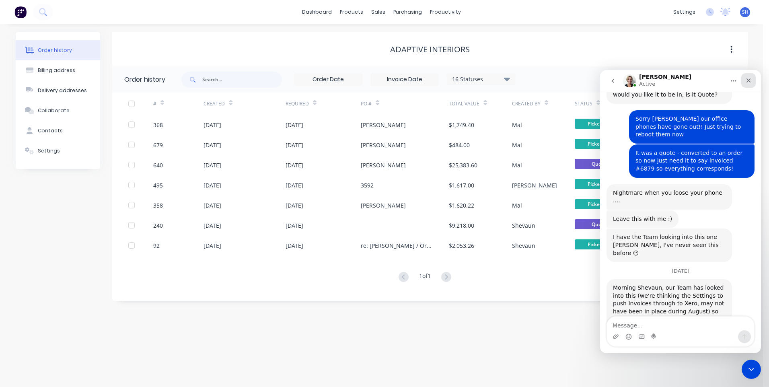
click at [750, 80] on icon "Close" at bounding box center [748, 80] width 6 height 6
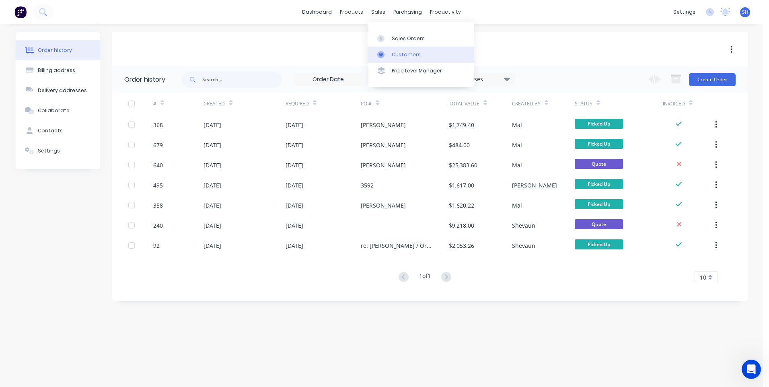
click at [409, 53] on div "Customers" at bounding box center [406, 54] width 29 height 7
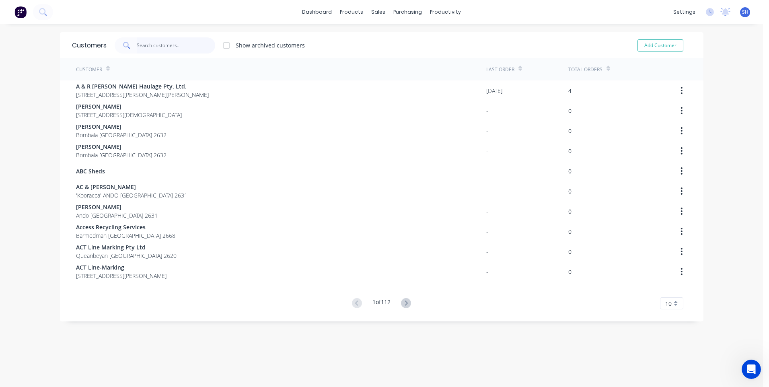
click at [148, 43] on input "text" at bounding box center [176, 45] width 78 height 16
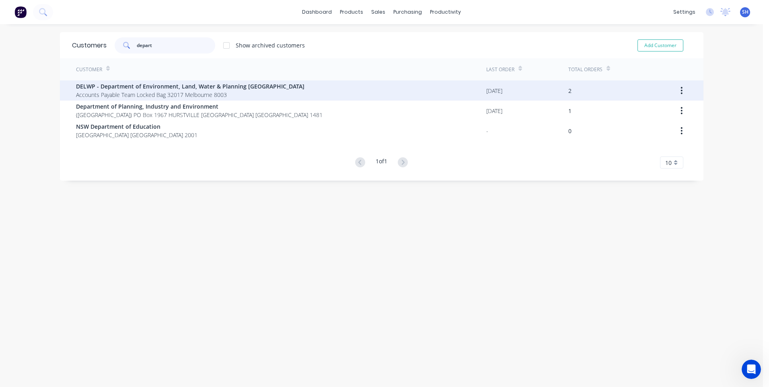
type input "depart"
click at [140, 88] on span "DELWP - Department of Environment, Land, Water & Planning [GEOGRAPHIC_DATA]" at bounding box center [190, 86] width 228 height 8
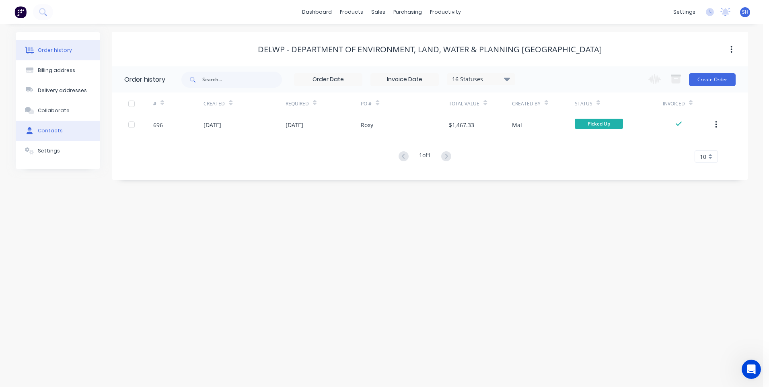
click at [48, 128] on div "Contacts" at bounding box center [50, 130] width 25 height 7
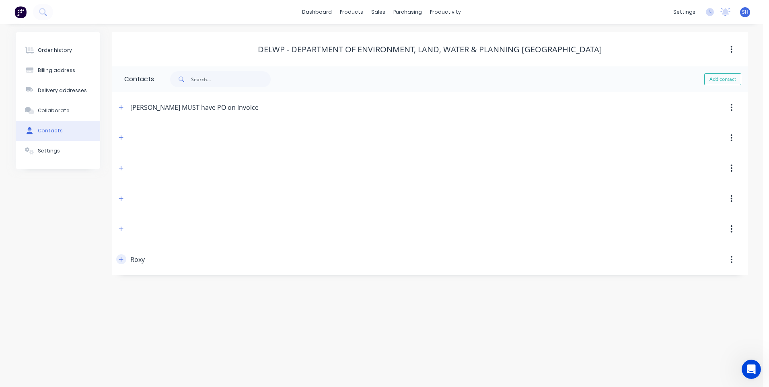
click at [121, 260] on icon "button" at bounding box center [121, 260] width 5 height 6
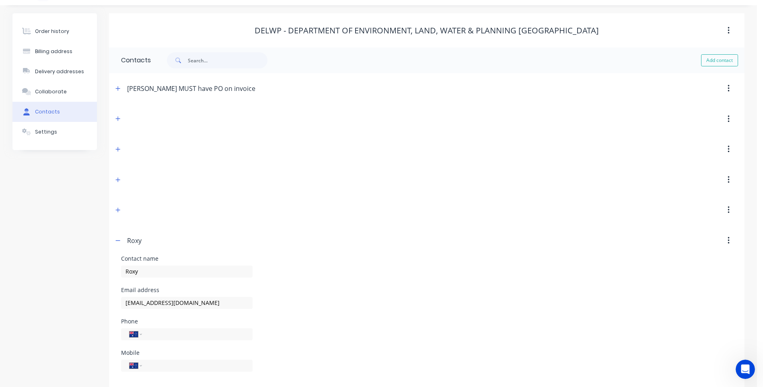
scroll to position [29, 0]
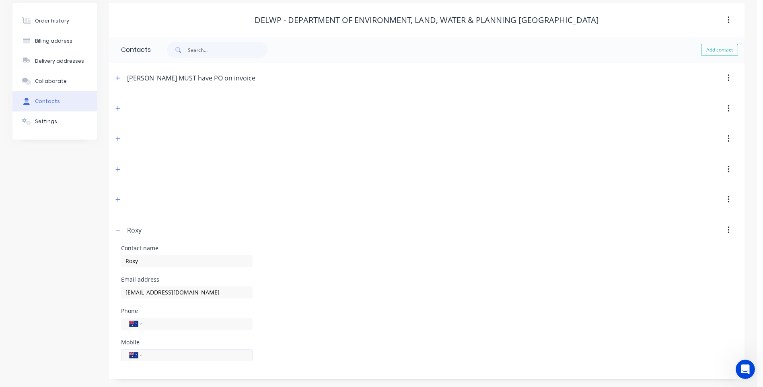
click at [155, 357] on input "tel" at bounding box center [196, 354] width 97 height 9
type input "0417 428 270"
click at [309, 302] on div "Email address roxy.nanda@deeca.vic.gov.au" at bounding box center [426, 292] width 611 height 31
click at [729, 109] on icon "button" at bounding box center [729, 108] width 2 height 9
click at [690, 131] on div "Delete" at bounding box center [700, 130] width 62 height 12
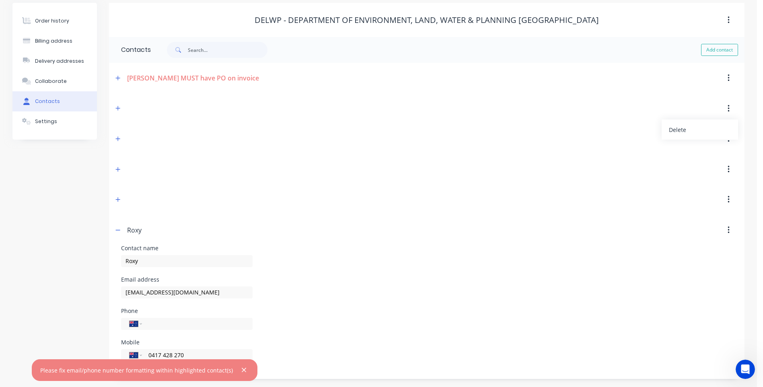
click at [728, 108] on icon "button" at bounding box center [729, 108] width 2 height 7
click at [726, 109] on button "button" at bounding box center [728, 108] width 19 height 14
click at [677, 128] on div "Delete" at bounding box center [700, 130] width 62 height 12
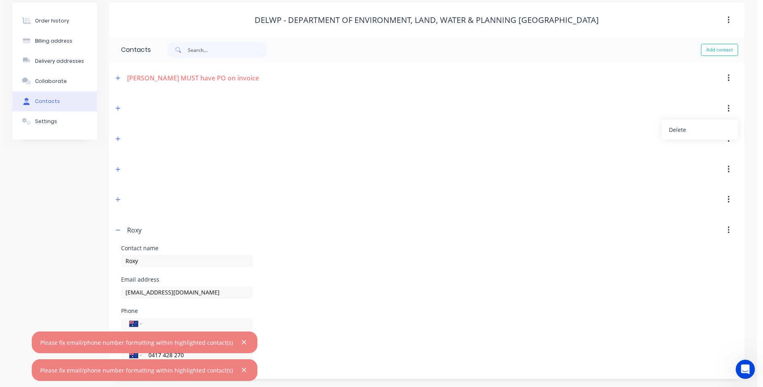
click at [352, 308] on div "Phone International [GEOGRAPHIC_DATA] [GEOGRAPHIC_DATA] [GEOGRAPHIC_DATA] [GEOG…" at bounding box center [426, 323] width 611 height 31
click at [239, 338] on button "button" at bounding box center [244, 342] width 10 height 10
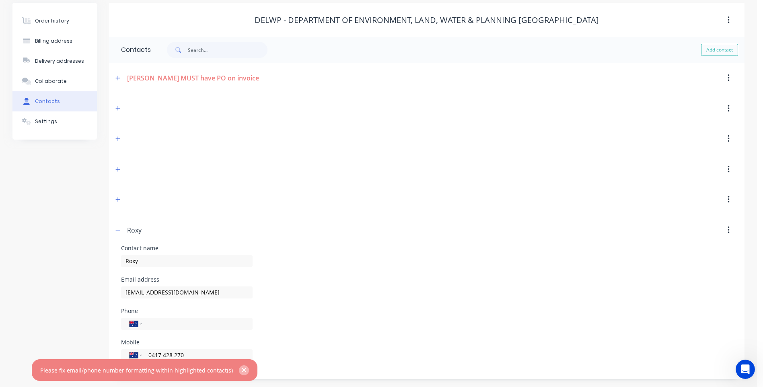
click at [242, 369] on icon "button" at bounding box center [244, 370] width 4 height 4
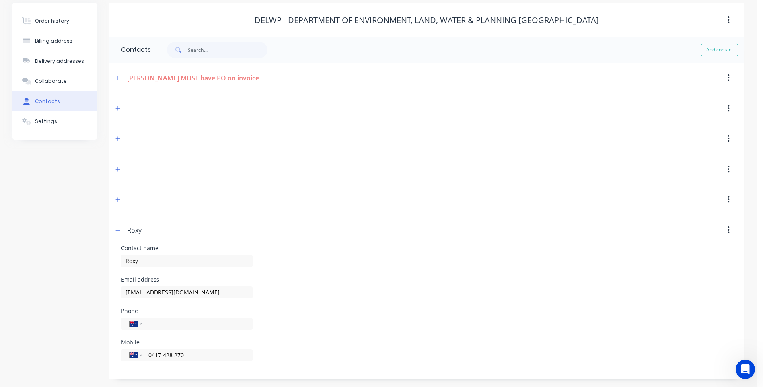
click at [127, 107] on div at bounding box center [350, 108] width 474 height 14
click at [117, 110] on icon "button" at bounding box center [117, 108] width 5 height 6
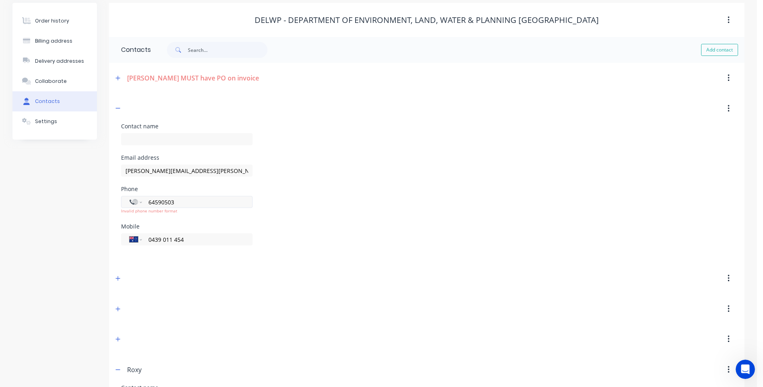
drag, startPoint x: 183, startPoint y: 205, endPoint x: 140, endPoint y: 205, distance: 43.4
click at [140, 205] on div "International [GEOGRAPHIC_DATA] [GEOGRAPHIC_DATA] [GEOGRAPHIC_DATA] [GEOGRAPHIC…" at bounding box center [187, 202] width 132 height 12
click at [131, 140] on input "text" at bounding box center [187, 139] width 132 height 12
type input "Shaun Cottrell"
click at [379, 217] on div "Phone International [GEOGRAPHIC_DATA] [GEOGRAPHIC_DATA] [GEOGRAPHIC_DATA] [GEOG…" at bounding box center [426, 201] width 611 height 31
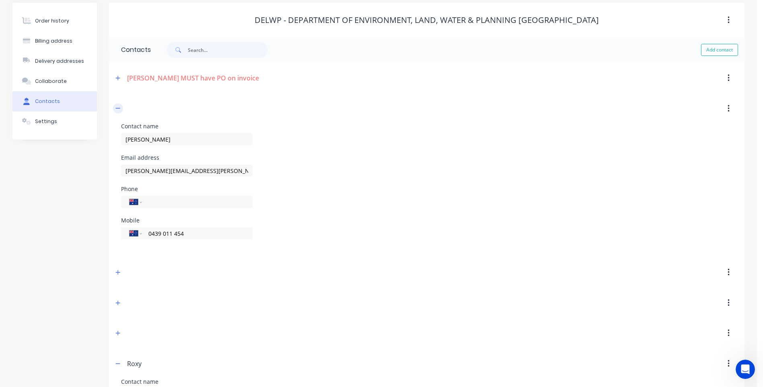
click at [117, 109] on icon "button" at bounding box center [118, 108] width 4 height 0
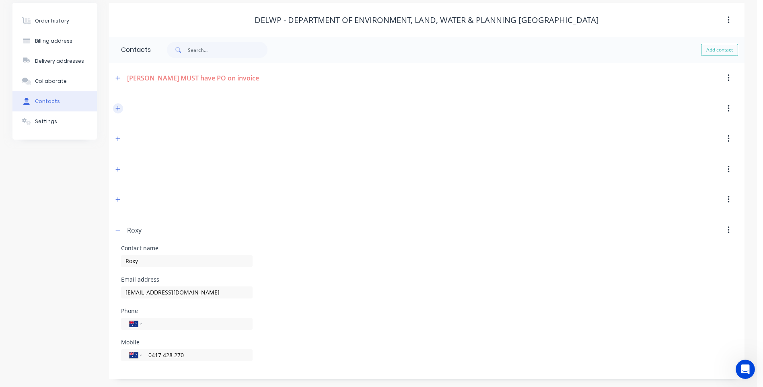
click at [118, 108] on icon "button" at bounding box center [118, 108] width 4 height 4
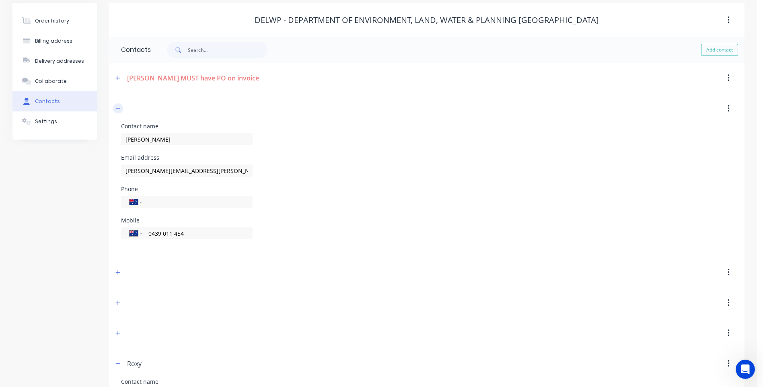
click at [118, 107] on icon "button" at bounding box center [117, 108] width 5 height 6
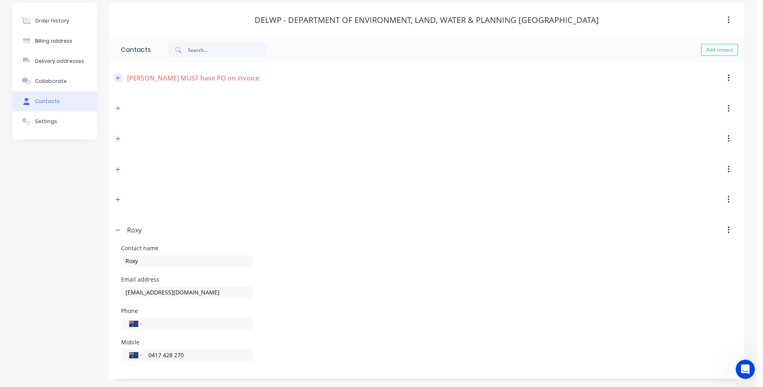
click at [119, 77] on icon "button" at bounding box center [117, 78] width 5 height 6
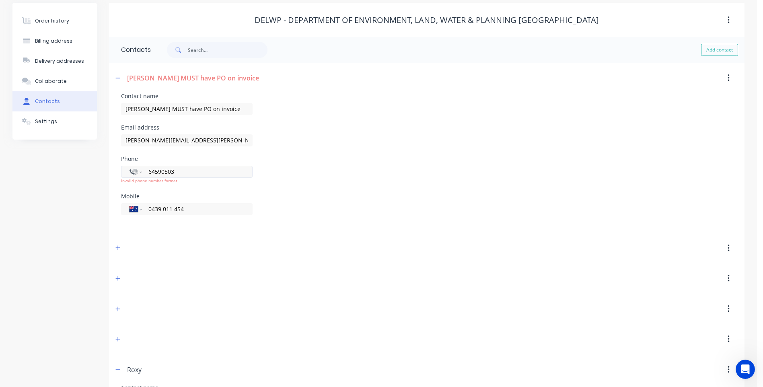
drag, startPoint x: 181, startPoint y: 174, endPoint x: 141, endPoint y: 175, distance: 40.2
click at [141, 175] on div "International [GEOGRAPHIC_DATA] [GEOGRAPHIC_DATA] [GEOGRAPHIC_DATA] [GEOGRAPHIC…" at bounding box center [187, 172] width 132 height 12
click at [351, 194] on div "Mobile International Afghanistan Åland Islands Albania Algeria American Samoa A…" at bounding box center [426, 208] width 611 height 31
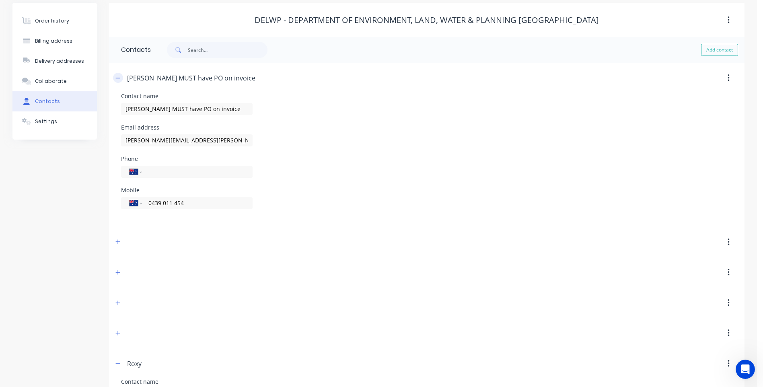
click at [117, 79] on icon "button" at bounding box center [117, 78] width 5 height 6
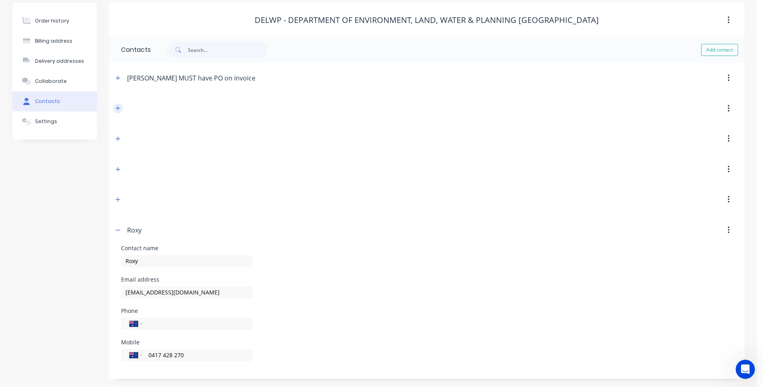
click at [119, 110] on icon "button" at bounding box center [117, 108] width 5 height 6
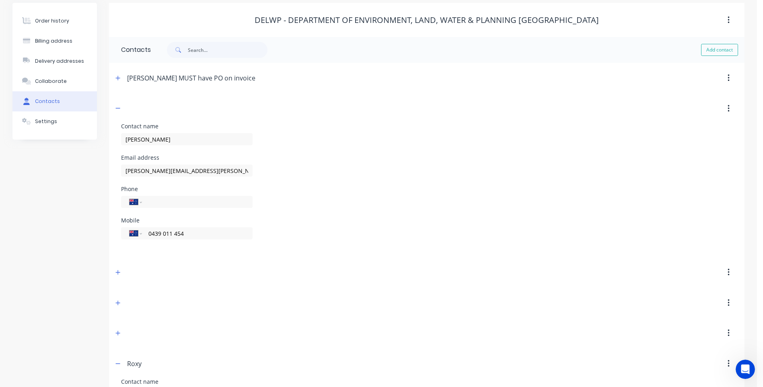
click at [167, 98] on header at bounding box center [427, 108] width 636 height 31
click at [120, 108] on icon "button" at bounding box center [118, 108] width 4 height 0
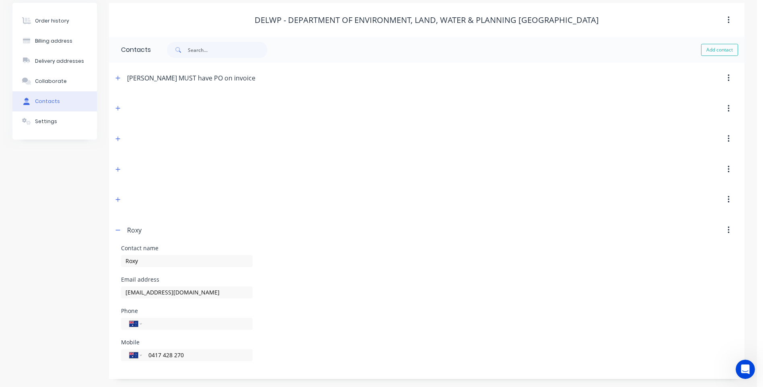
click at [728, 107] on icon "button" at bounding box center [729, 108] width 2 height 9
click at [676, 128] on div "Delete" at bounding box center [700, 130] width 62 height 12
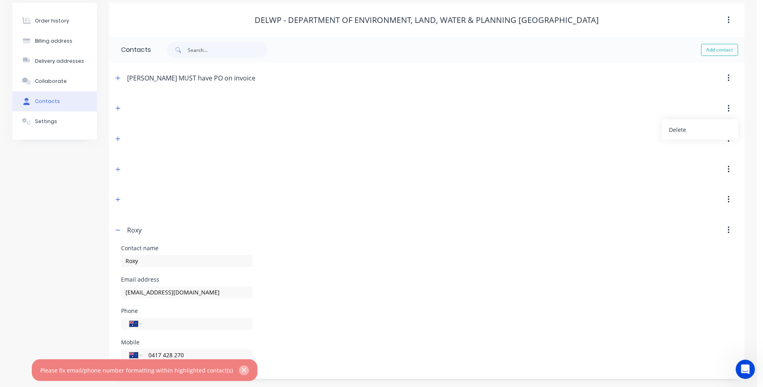
click at [241, 368] on icon "button" at bounding box center [243, 369] width 5 height 7
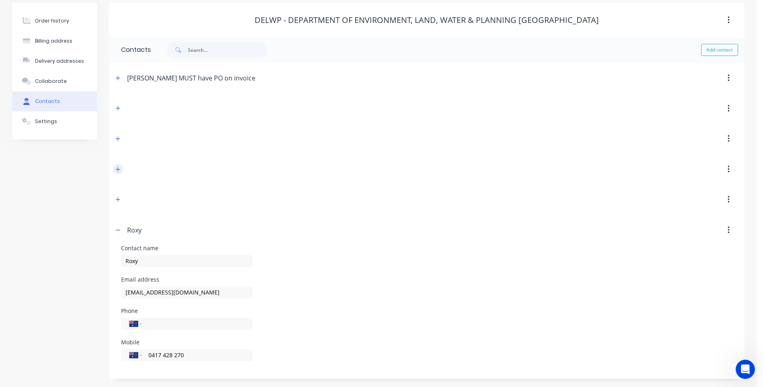
click at [119, 169] on icon "button" at bounding box center [117, 170] width 5 height 6
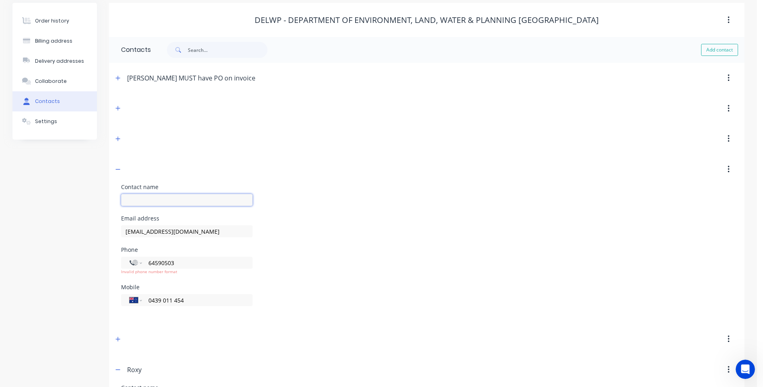
click at [132, 200] on input "text" at bounding box center [187, 200] width 132 height 12
type input "Invoices"
click at [328, 238] on div "Email address ap.invoices@delwp.vic.gov.au" at bounding box center [426, 231] width 611 height 31
drag, startPoint x: 180, startPoint y: 260, endPoint x: 132, endPoint y: 261, distance: 47.9
click at [132, 261] on div "International [GEOGRAPHIC_DATA] [GEOGRAPHIC_DATA] [GEOGRAPHIC_DATA] [GEOGRAPHIC…" at bounding box center [187, 263] width 132 height 12
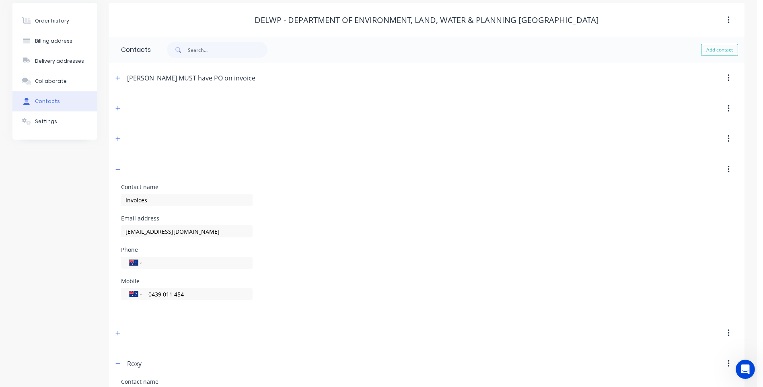
click at [314, 275] on div "Phone International [GEOGRAPHIC_DATA] [GEOGRAPHIC_DATA] [GEOGRAPHIC_DATA] [GEOG…" at bounding box center [426, 262] width 611 height 31
click at [117, 169] on icon "button" at bounding box center [117, 170] width 5 height 6
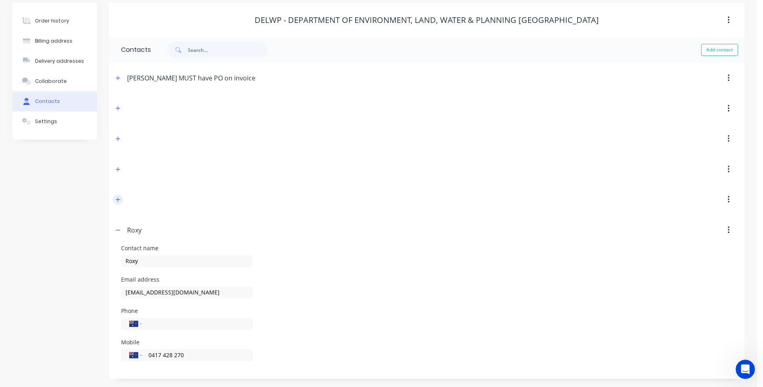
click at [117, 200] on icon "button" at bounding box center [118, 199] width 4 height 4
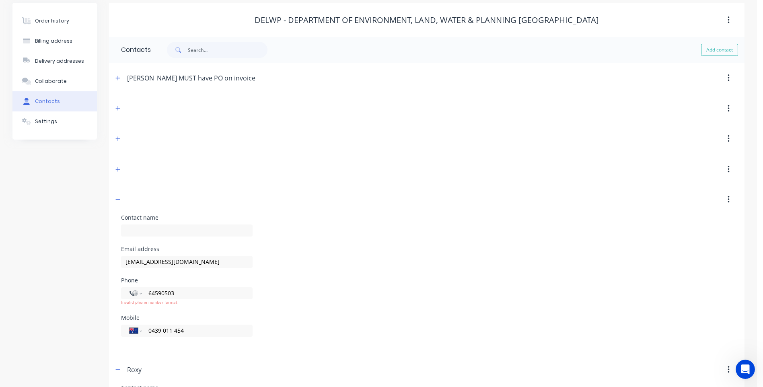
drag, startPoint x: 183, startPoint y: 293, endPoint x: 115, endPoint y: 292, distance: 68.0
click at [115, 292] on div "Contact name Email address accounts.payable@delwp.vic.gov.au Phone Internationa…" at bounding box center [427, 285] width 636 height 140
click at [344, 329] on div "Mobile International Afghanistan Åland Islands Albania Algeria American Samoa A…" at bounding box center [426, 330] width 611 height 31
click at [118, 201] on icon "button" at bounding box center [117, 200] width 5 height 6
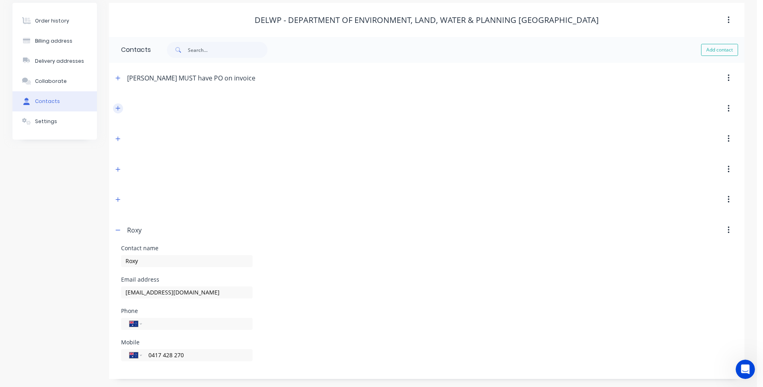
click at [117, 107] on icon "button" at bounding box center [117, 108] width 5 height 6
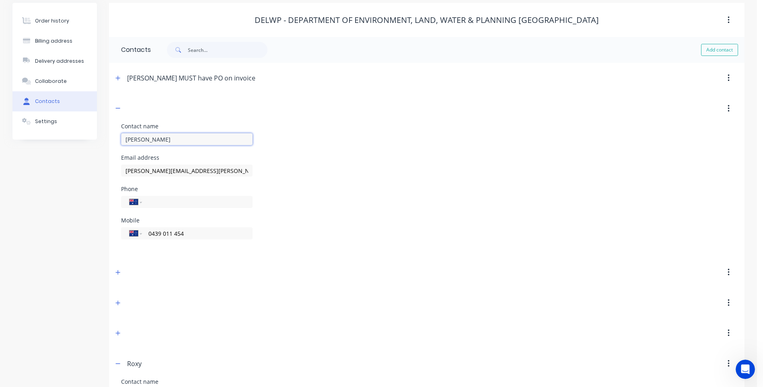
click at [175, 142] on input "Shaun Cottrell" at bounding box center [187, 139] width 132 height 12
type input "Shaun Cottrell"
click at [348, 163] on div "Email address shaun.cottrell@delwp.vic.gov.au" at bounding box center [426, 170] width 611 height 31
click at [335, 154] on div "Contact name Shaun Cottrell" at bounding box center [426, 138] width 611 height 31
click at [117, 108] on icon "button" at bounding box center [117, 108] width 5 height 6
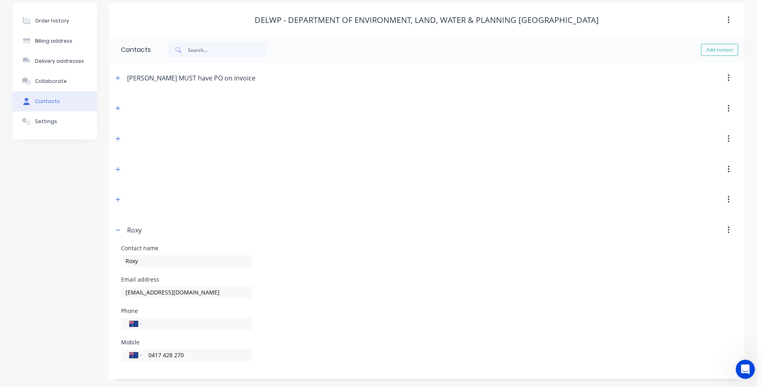
click at [728, 106] on icon "button" at bounding box center [729, 108] width 2 height 7
click at [677, 126] on div "Delete" at bounding box center [700, 130] width 62 height 12
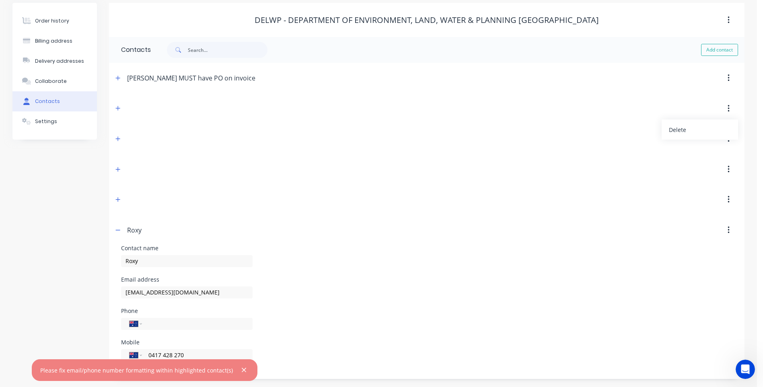
click at [241, 369] on icon "button" at bounding box center [243, 369] width 5 height 7
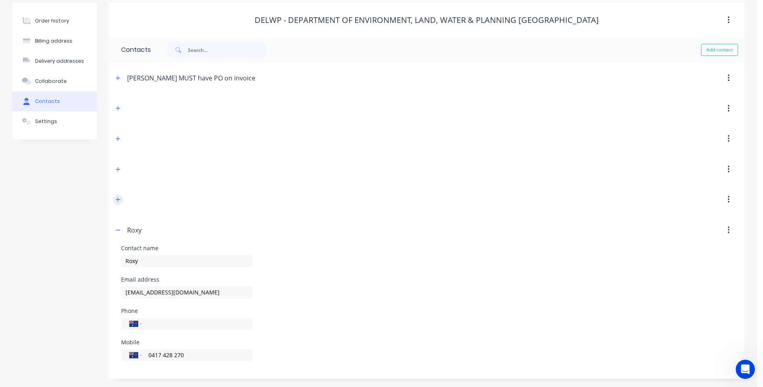
click at [118, 199] on icon "button" at bounding box center [118, 199] width 4 height 4
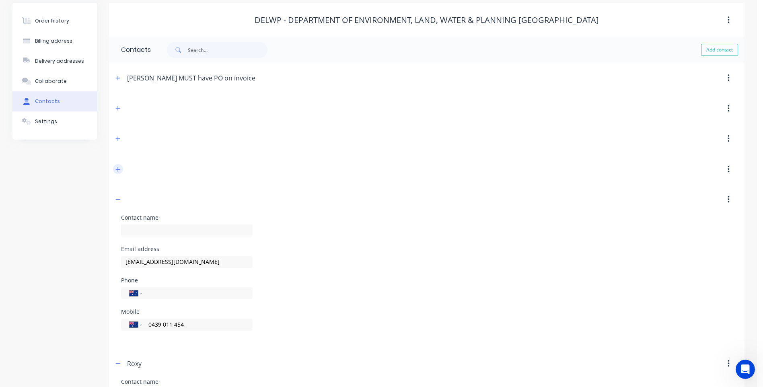
click at [118, 168] on icon "button" at bounding box center [118, 169] width 4 height 4
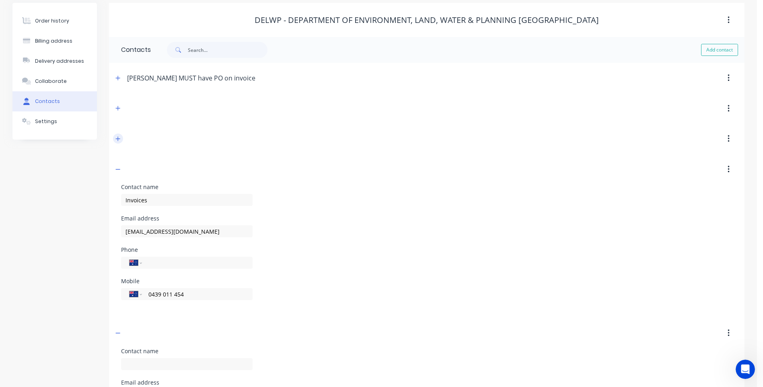
click at [117, 137] on icon "button" at bounding box center [117, 139] width 5 height 6
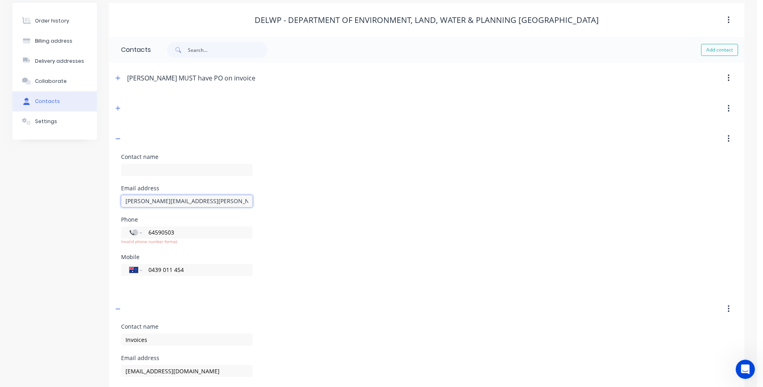
drag, startPoint x: 209, startPoint y: 203, endPoint x: 99, endPoint y: 200, distance: 110.2
click at [99, 200] on div "Order history Billing address Delivery addresses Collaborate Contacts Settings …" at bounding box center [378, 394] width 732 height 783
drag, startPoint x: 178, startPoint y: 233, endPoint x: 123, endPoint y: 233, distance: 55.5
click at [123, 233] on div "International [GEOGRAPHIC_DATA] [GEOGRAPHIC_DATA] [GEOGRAPHIC_DATA] [GEOGRAPHIC…" at bounding box center [187, 232] width 132 height 12
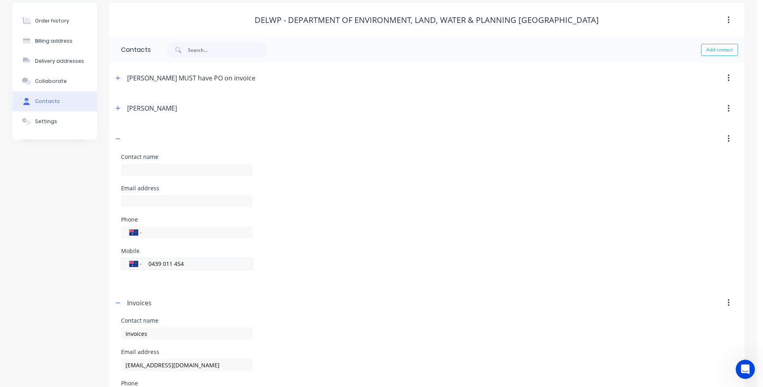
drag, startPoint x: 194, startPoint y: 270, endPoint x: 129, endPoint y: 264, distance: 65.8
click at [129, 264] on div "International [GEOGRAPHIC_DATA] [GEOGRAPHIC_DATA] [GEOGRAPHIC_DATA] [GEOGRAPHIC…" at bounding box center [187, 264] width 132 height 12
click at [306, 250] on div "Mobile International Afghanistan Åland Islands Albania Algeria American Samoa A…" at bounding box center [426, 263] width 611 height 31
click at [729, 139] on icon "button" at bounding box center [729, 138] width 2 height 7
click at [672, 155] on div "Delete" at bounding box center [700, 160] width 62 height 12
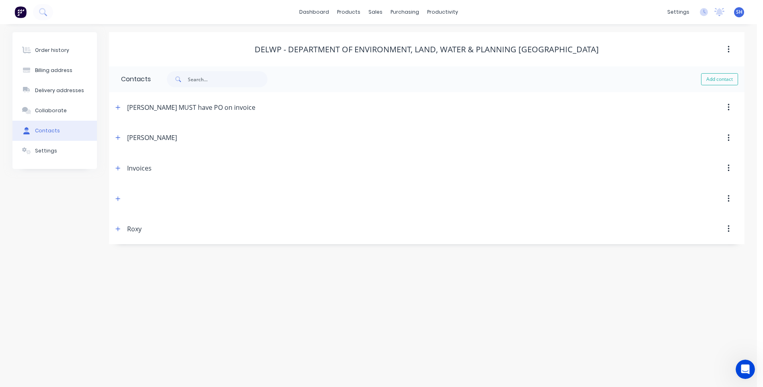
scroll to position [0, 0]
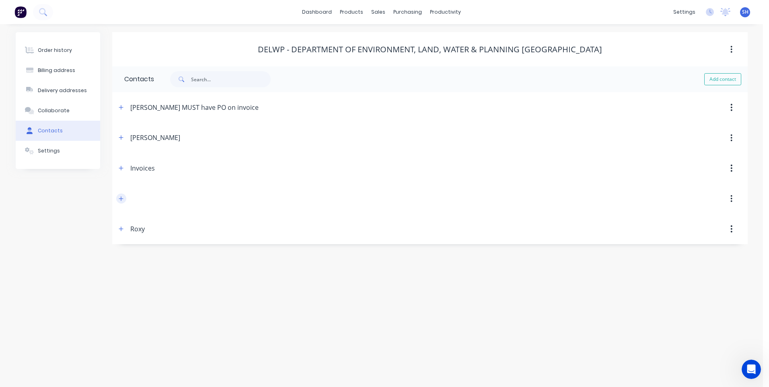
click at [119, 198] on icon "button" at bounding box center [121, 199] width 5 height 6
click at [122, 167] on icon "button" at bounding box center [121, 168] width 5 height 6
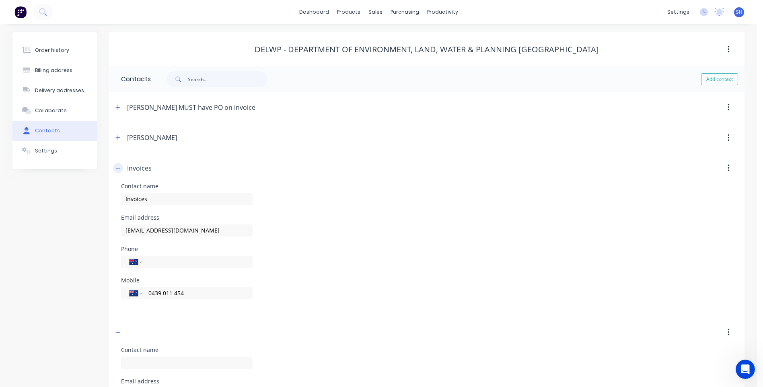
click at [122, 167] on button "button" at bounding box center [118, 168] width 10 height 10
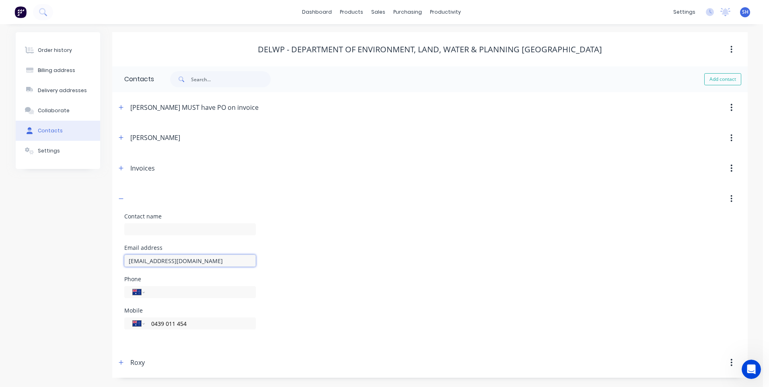
drag, startPoint x: 226, startPoint y: 260, endPoint x: 111, endPoint y: 261, distance: 115.0
click at [111, 261] on div "Order history Billing address Delivery addresses Collaborate Contacts Settings …" at bounding box center [382, 205] width 732 height 346
click at [357, 228] on div "Contact name" at bounding box center [429, 229] width 611 height 31
click at [129, 228] on input "text" at bounding box center [190, 229] width 132 height 12
type input "Accounts"
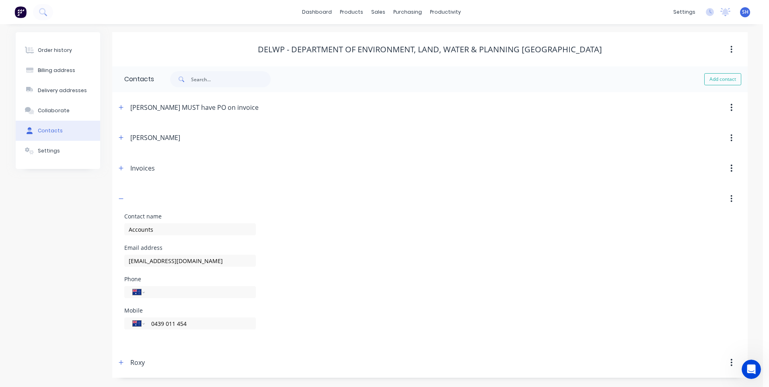
click at [325, 229] on div "Contact name Accounts" at bounding box center [429, 229] width 611 height 31
click at [334, 347] on header "Roxy" at bounding box center [430, 362] width 636 height 31
click at [120, 364] on icon "button" at bounding box center [121, 363] width 5 height 6
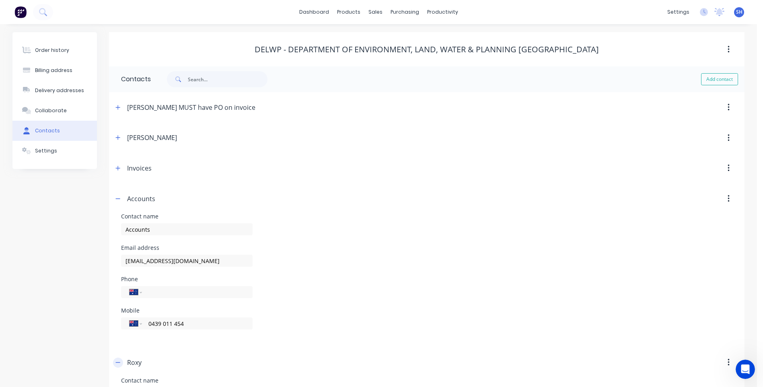
click at [120, 364] on icon "button" at bounding box center [117, 363] width 5 height 6
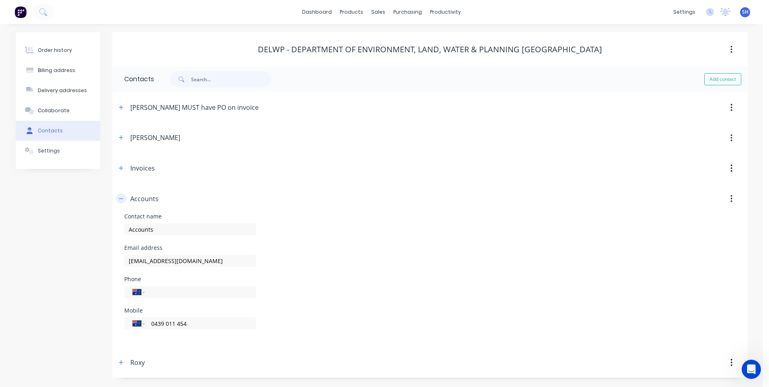
click at [120, 196] on icon "button" at bounding box center [121, 199] width 5 height 6
click at [122, 109] on icon "button" at bounding box center [121, 108] width 5 height 6
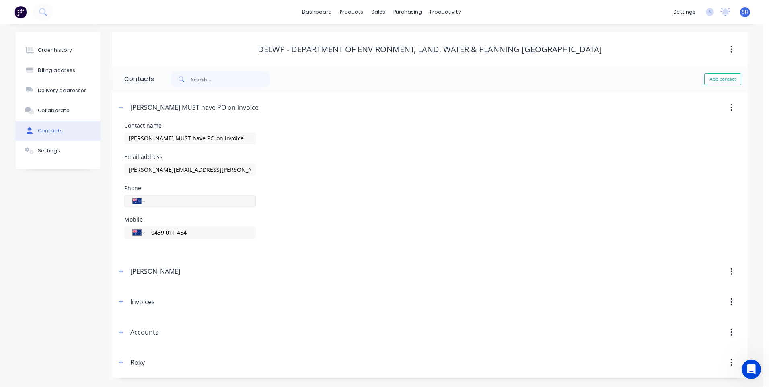
click at [156, 200] on input "tel" at bounding box center [198, 200] width 97 height 9
click at [162, 199] on input "(02)" at bounding box center [198, 200] width 97 height 9
paste input "6459 0503"
type input "(02) 6459 0503"
click at [328, 232] on div "Mobile International Afghanistan Åland Islands Albania Algeria American Samoa A…" at bounding box center [429, 232] width 611 height 31
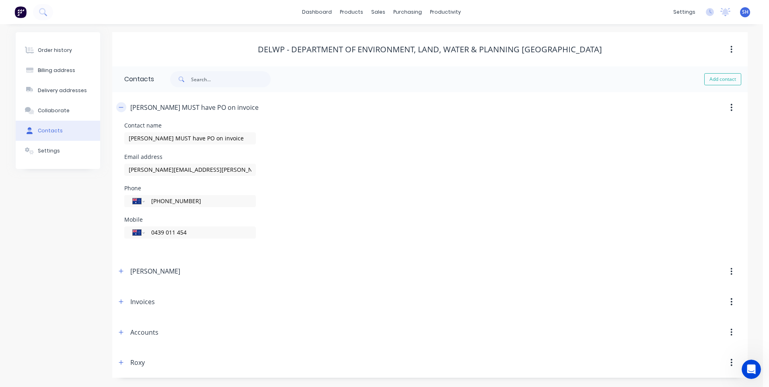
click at [121, 107] on icon "button" at bounding box center [121, 108] width 5 height 6
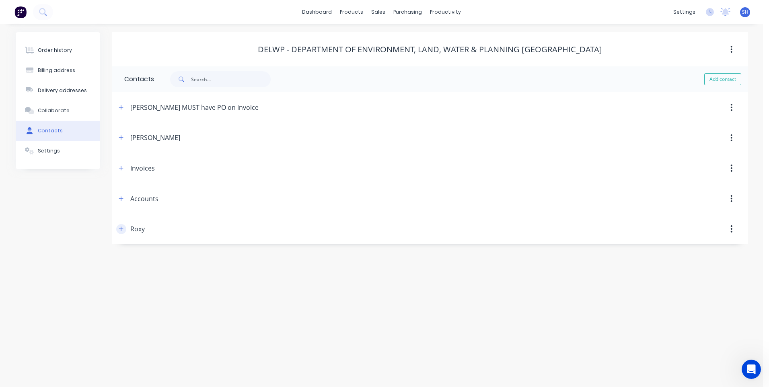
click at [121, 229] on icon "button" at bounding box center [121, 228] width 4 height 4
click at [122, 228] on icon "button" at bounding box center [121, 229] width 5 height 6
click at [733, 138] on button "button" at bounding box center [731, 138] width 19 height 14
click at [677, 157] on div "Delete" at bounding box center [703, 159] width 62 height 12
click at [122, 369] on icon "button" at bounding box center [123, 369] width 4 height 4
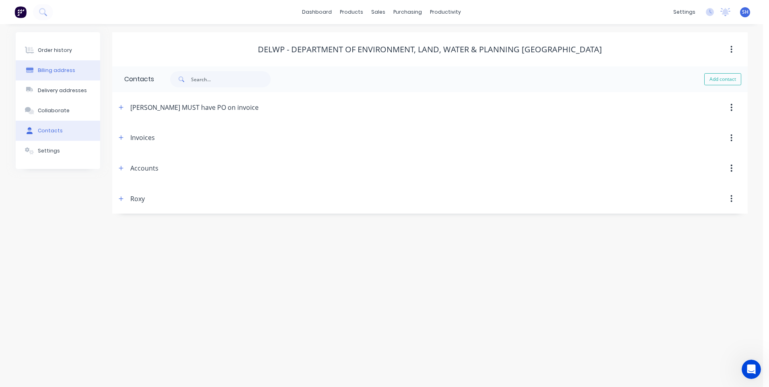
click at [51, 69] on div "Billing address" at bounding box center [56, 70] width 37 height 7
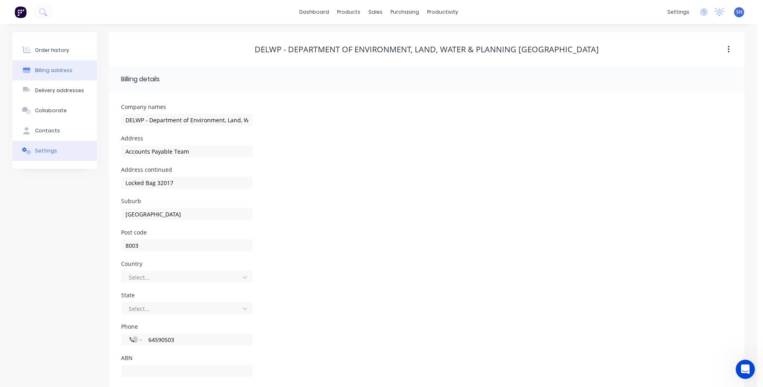
click at [45, 150] on div "Settings" at bounding box center [46, 150] width 22 height 7
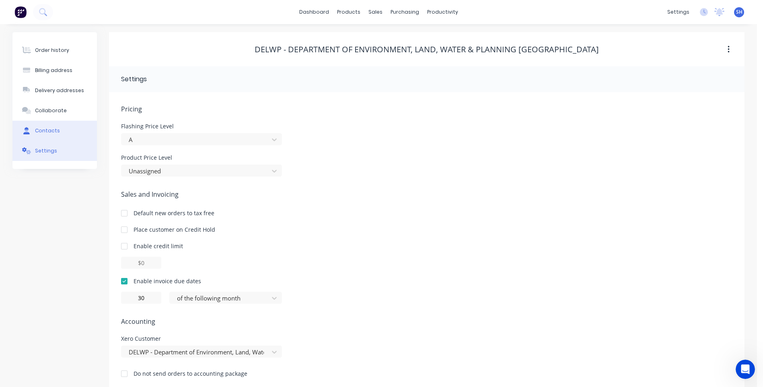
click at [45, 129] on div "Contacts" at bounding box center [47, 130] width 25 height 7
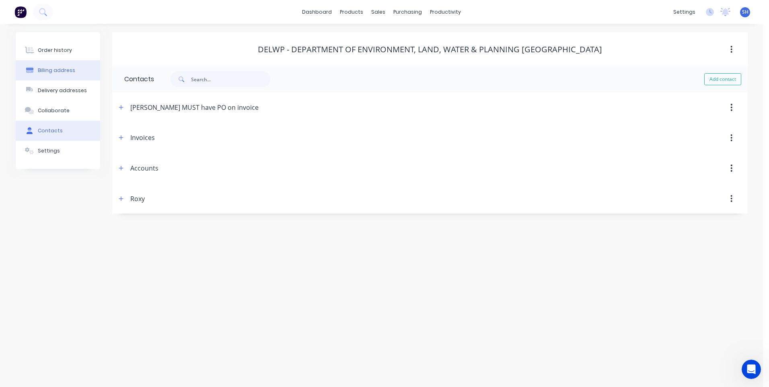
click at [44, 68] on div "Billing address" at bounding box center [56, 70] width 37 height 7
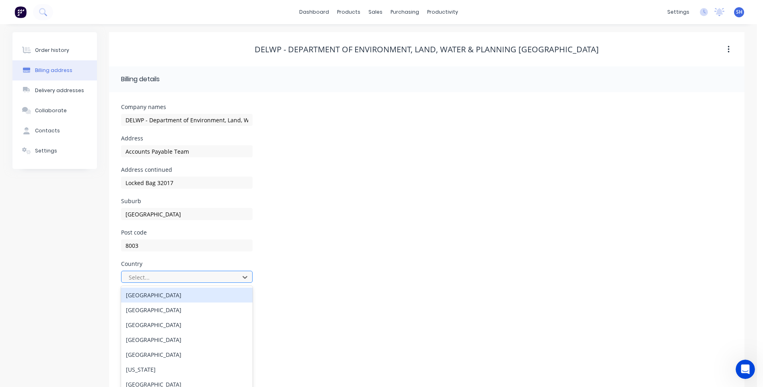
scroll to position [16, 0]
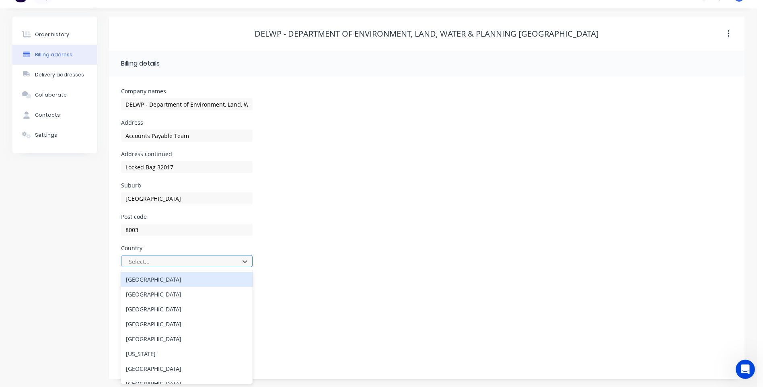
click at [144, 267] on div "250 results available. Use Up and Down to choose options, press Enter to select…" at bounding box center [187, 261] width 132 height 12
click at [144, 276] on div "[GEOGRAPHIC_DATA]" at bounding box center [187, 279] width 132 height 15
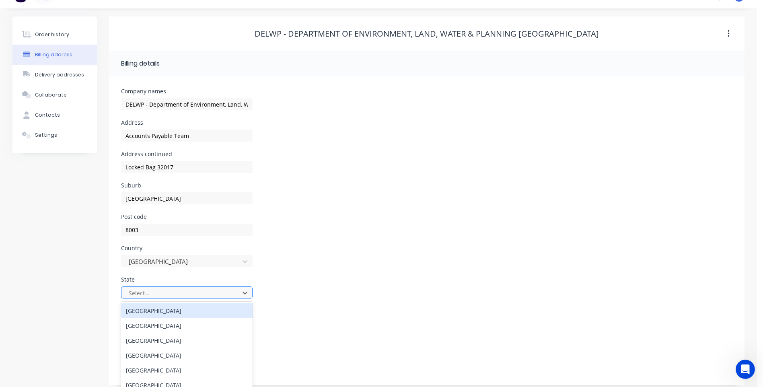
scroll to position [22, 0]
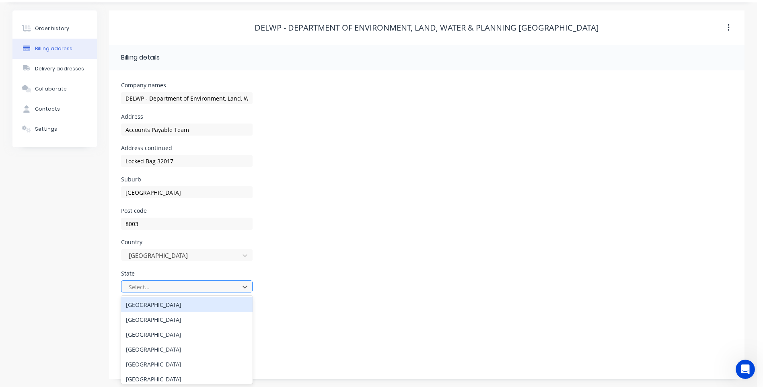
click at [143, 292] on div "Select..." at bounding box center [181, 287] width 112 height 12
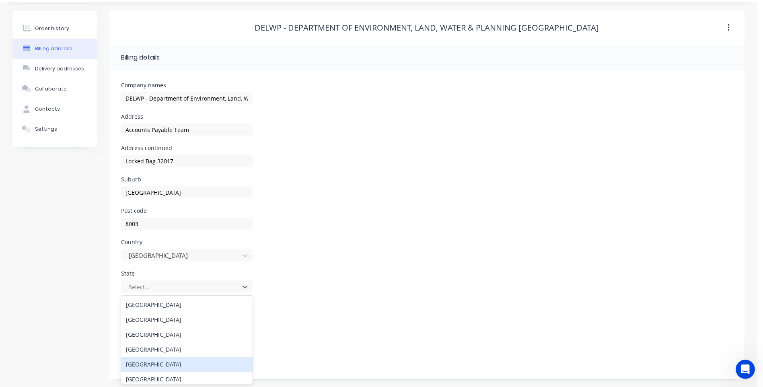
scroll to position [34, 0]
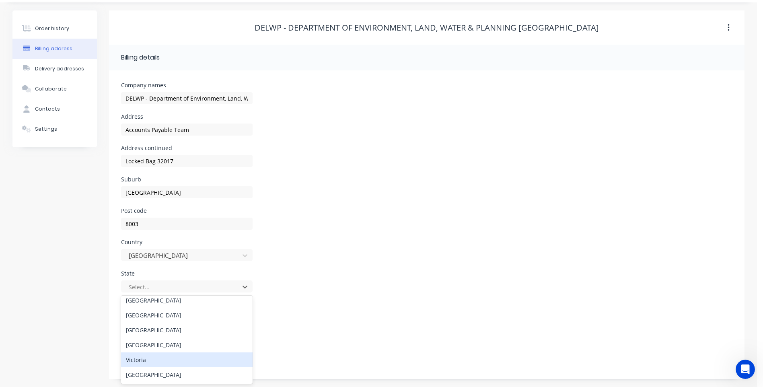
click at [142, 359] on div "Victoria" at bounding box center [187, 359] width 132 height 15
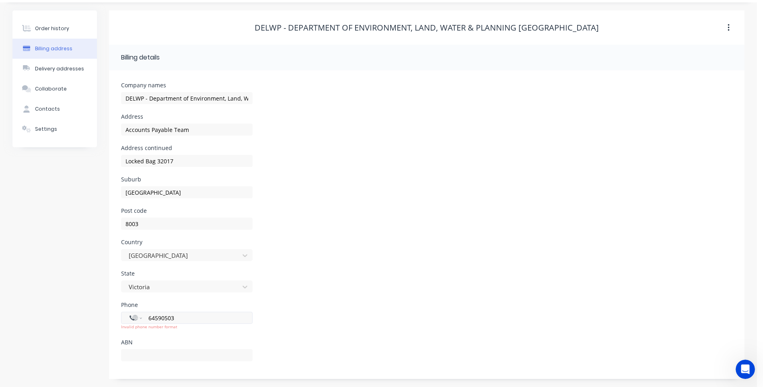
drag, startPoint x: 179, startPoint y: 319, endPoint x: 134, endPoint y: 316, distance: 44.7
click at [134, 316] on div "International Afghanistan Åland Islands Albania Algeria American Samoa Andorra …" at bounding box center [187, 318] width 132 height 12
click at [353, 319] on div "Phone International Afghanistan Åland Islands Albania Algeria American Samoa An…" at bounding box center [426, 320] width 611 height 37
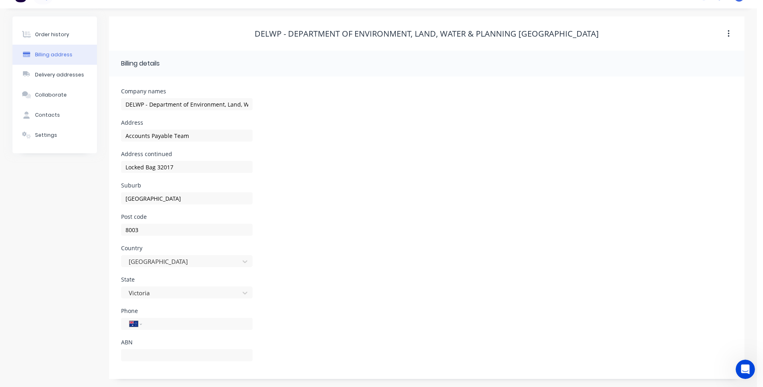
scroll to position [16, 0]
click at [36, 31] on div "Order history" at bounding box center [52, 34] width 34 height 7
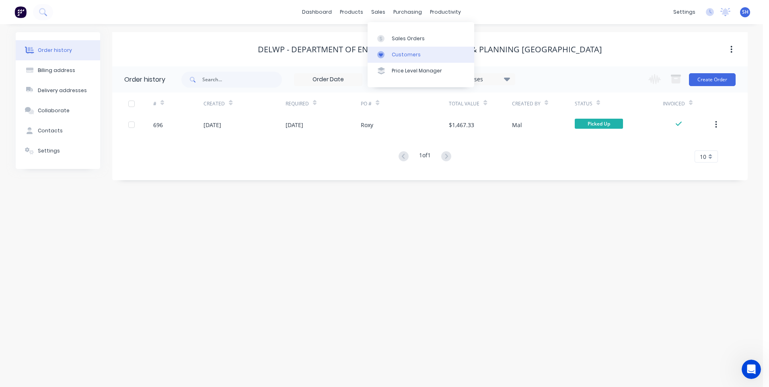
click at [410, 53] on div "Customers" at bounding box center [406, 54] width 29 height 7
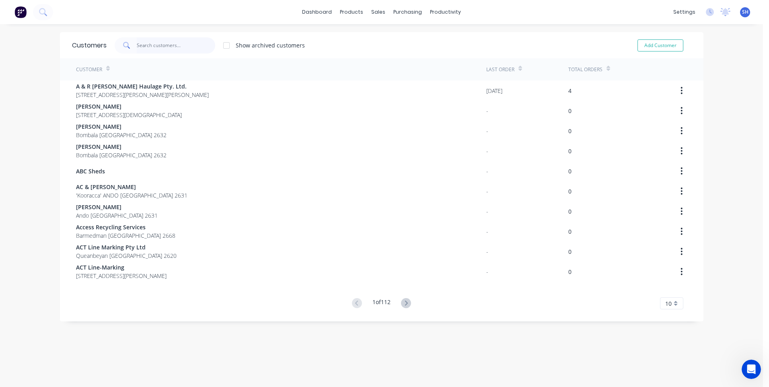
click at [151, 46] on input "text" at bounding box center [176, 45] width 78 height 16
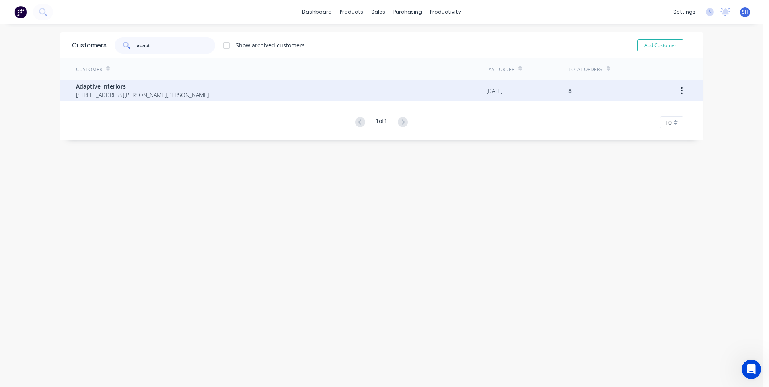
type input "adapt"
click at [97, 88] on span "Adaptive Interiors" at bounding box center [142, 86] width 133 height 8
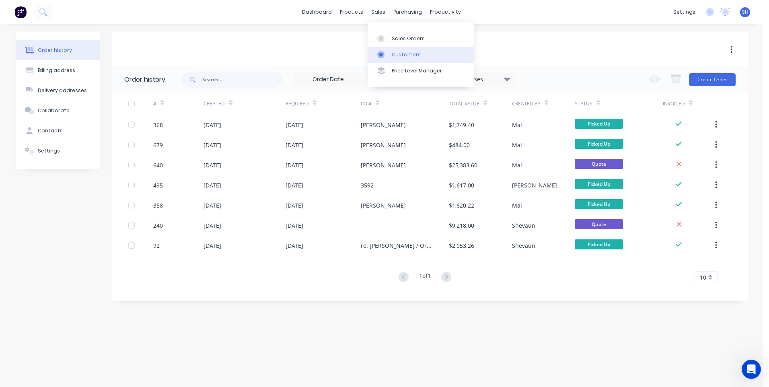
click at [399, 51] on div "Customers" at bounding box center [406, 54] width 29 height 7
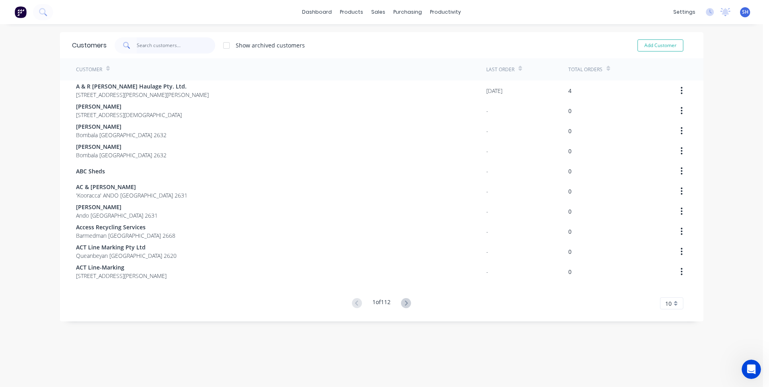
click at [141, 41] on input "text" at bounding box center [176, 45] width 78 height 16
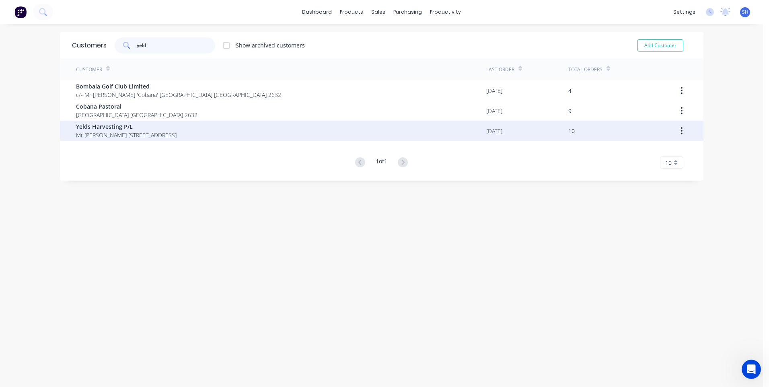
type input "yeld"
click at [112, 129] on span "Yelds Harvesting P/L" at bounding box center [126, 126] width 101 height 8
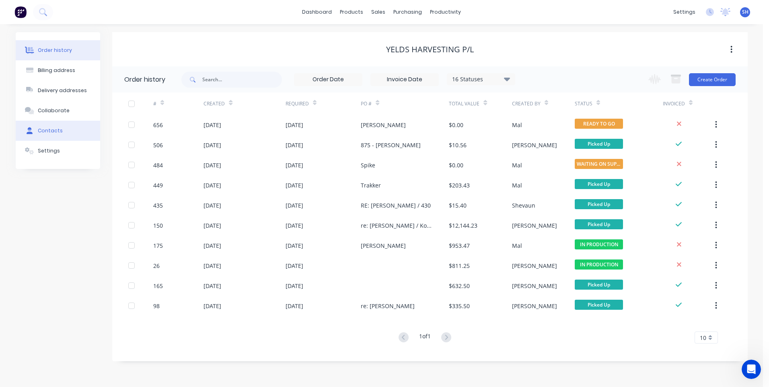
click at [49, 128] on div "Contacts" at bounding box center [50, 130] width 25 height 7
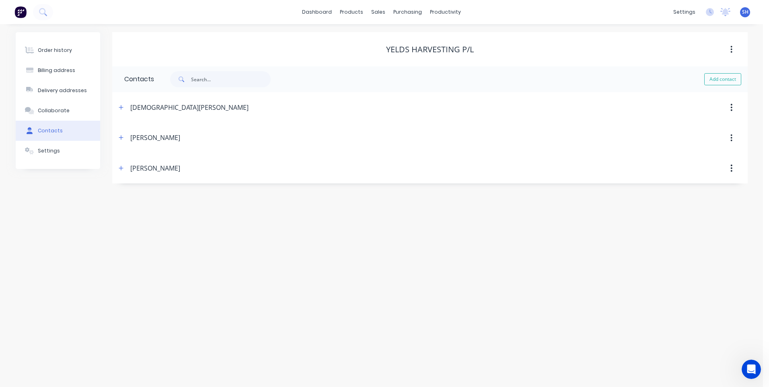
click at [122, 234] on div "Order history Billing address Delivery addresses Collaborate Contacts Settings …" at bounding box center [381, 205] width 763 height 363
click at [722, 77] on button "Add contact" at bounding box center [722, 79] width 37 height 12
select select "AU"
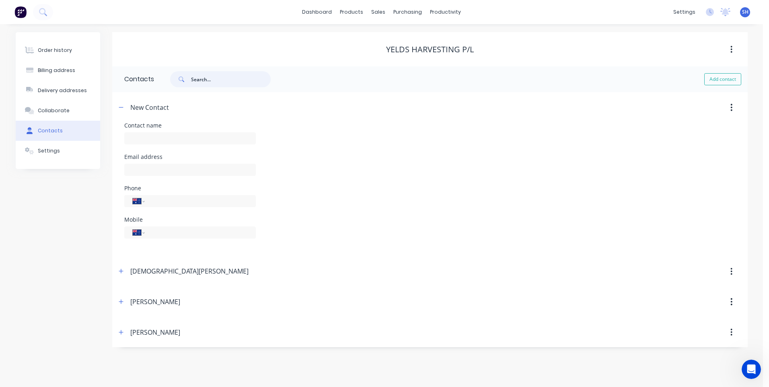
click at [196, 79] on input "text" at bounding box center [231, 79] width 80 height 16
click at [226, 80] on input "[PERSON_NAME]" at bounding box center [231, 79] width 80 height 16
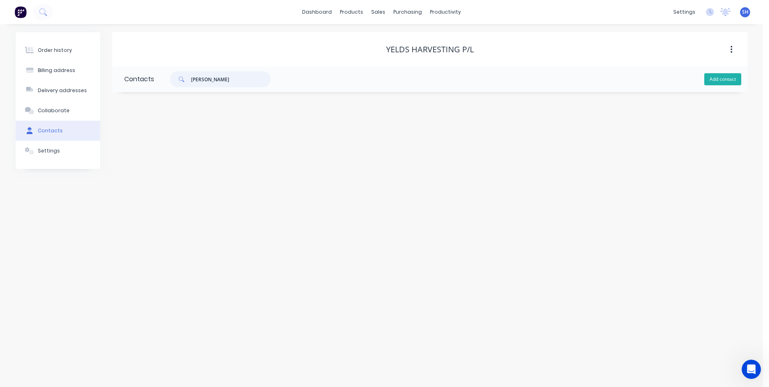
type input "[PERSON_NAME]"
click at [722, 79] on button "Add contact" at bounding box center [722, 79] width 37 height 12
select select "AU"
drag, startPoint x: 215, startPoint y: 79, endPoint x: 171, endPoint y: 79, distance: 44.2
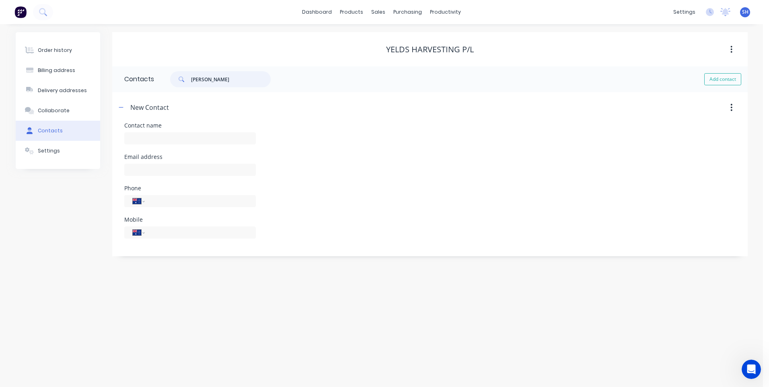
click at [171, 79] on div "[PERSON_NAME]" at bounding box center [220, 79] width 101 height 16
select select "AU"
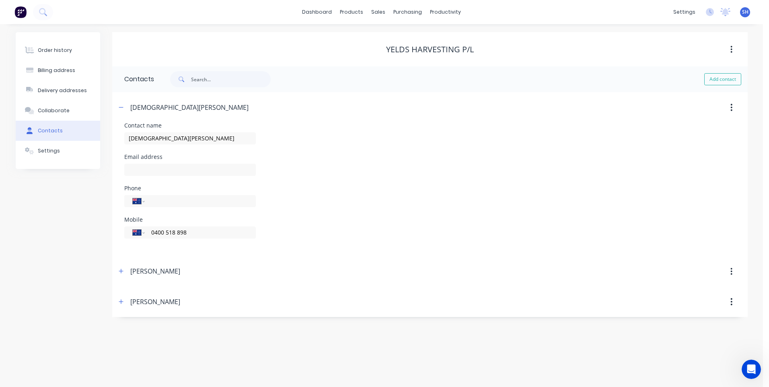
scroll to position [426, 0]
drag, startPoint x: 719, startPoint y: 79, endPoint x: 693, endPoint y: 76, distance: 26.3
click at [719, 78] on button "Add contact" at bounding box center [722, 79] width 37 height 12
select select "AU"
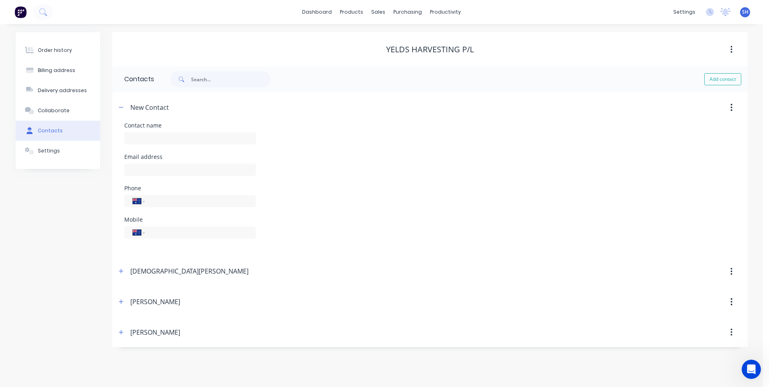
scroll to position [405, 0]
click at [143, 138] on input "text" at bounding box center [190, 138] width 132 height 12
type input "[PERSON_NAME]"
click at [161, 231] on input "tel" at bounding box center [198, 232] width 97 height 9
type input "0"
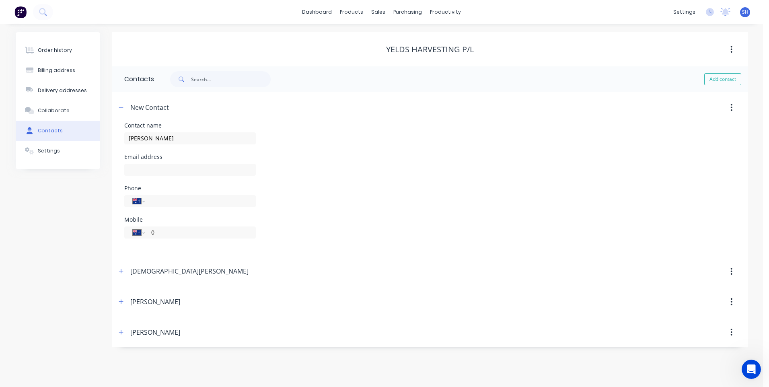
select select "AU"
click at [165, 233] on input "tel" at bounding box center [198, 232] width 97 height 9
type input "0447 784 791"
click at [215, 265] on div "[DEMOGRAPHIC_DATA][PERSON_NAME]" at bounding box center [353, 271] width 474 height 14
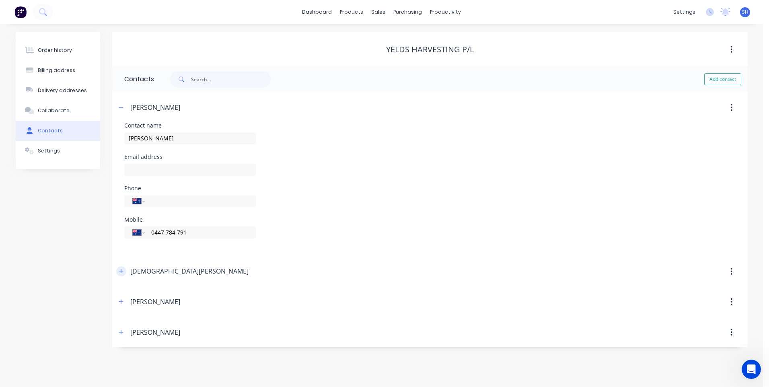
click at [122, 271] on icon "button" at bounding box center [121, 271] width 5 height 6
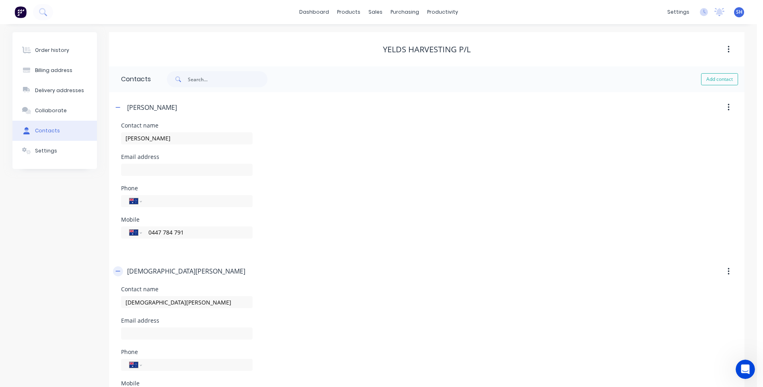
click at [122, 271] on button "button" at bounding box center [118, 271] width 10 height 10
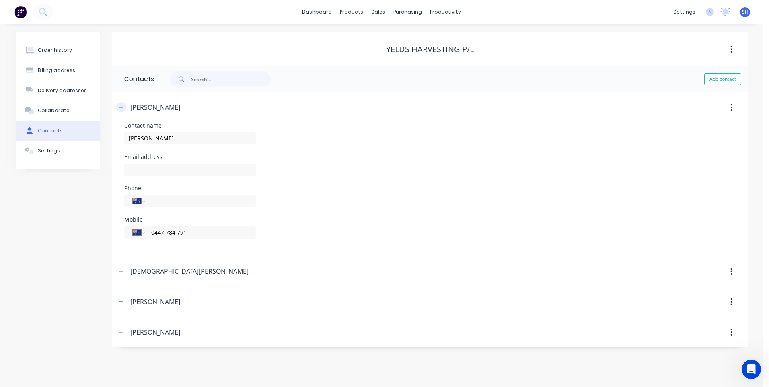
click at [122, 105] on icon "button" at bounding box center [121, 108] width 5 height 6
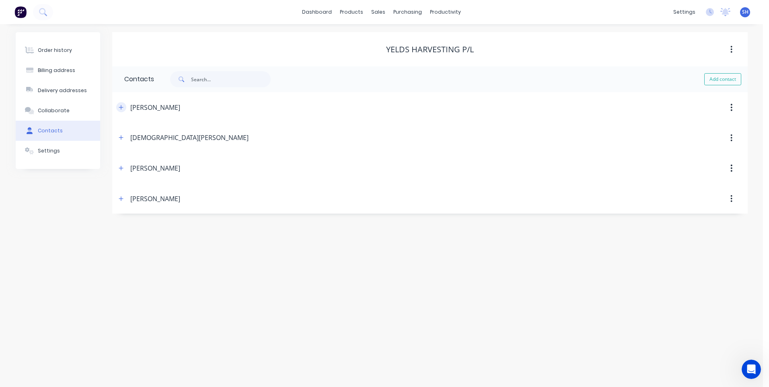
click at [123, 108] on icon "button" at bounding box center [121, 108] width 5 height 6
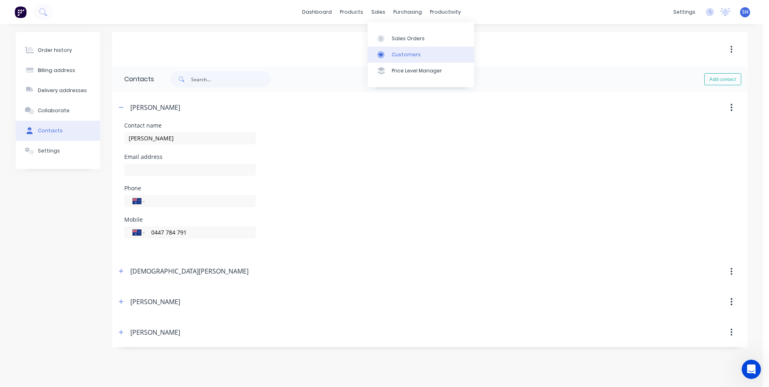
click at [405, 50] on link "Customers" at bounding box center [421, 55] width 107 height 16
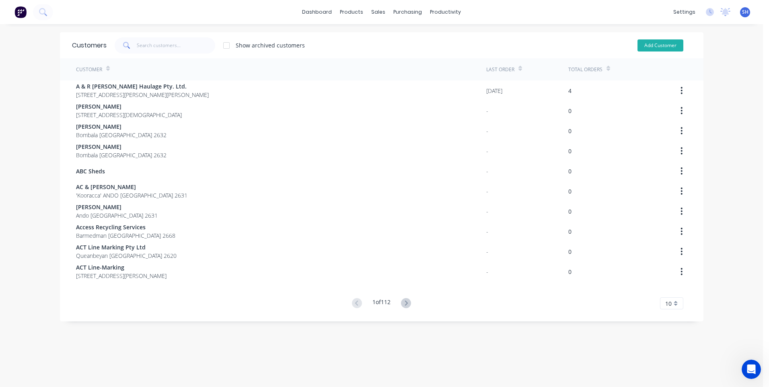
click at [663, 45] on button "Add Customer" at bounding box center [661, 45] width 46 height 12
select select "AU"
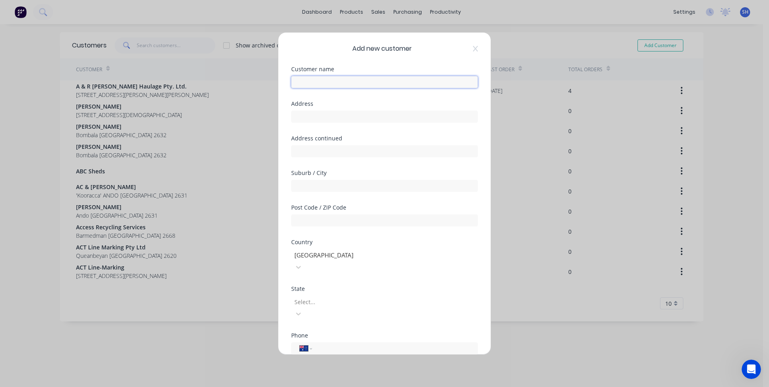
click at [304, 84] on input "text" at bounding box center [384, 82] width 187 height 12
type input "[PERSON_NAME] Garden Design"
click at [329, 344] on input "tel" at bounding box center [394, 348] width 152 height 9
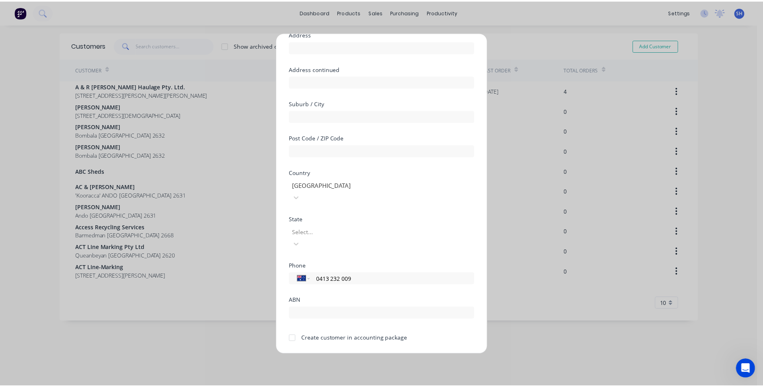
scroll to position [71, 0]
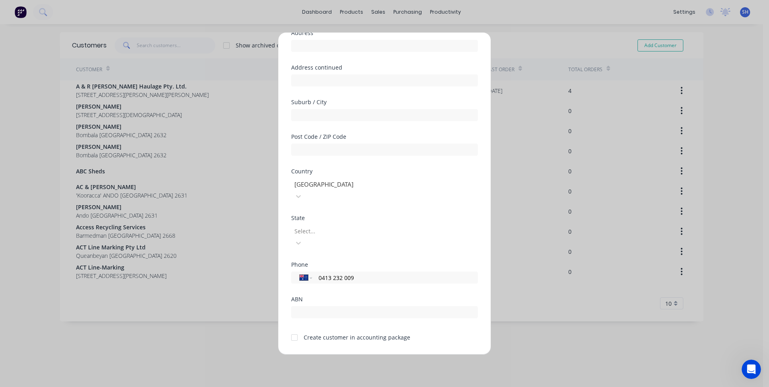
type input "0413 232 009"
click at [294, 329] on div at bounding box center [294, 337] width 16 height 16
click at [358, 354] on button "Save" at bounding box center [359, 360] width 44 height 13
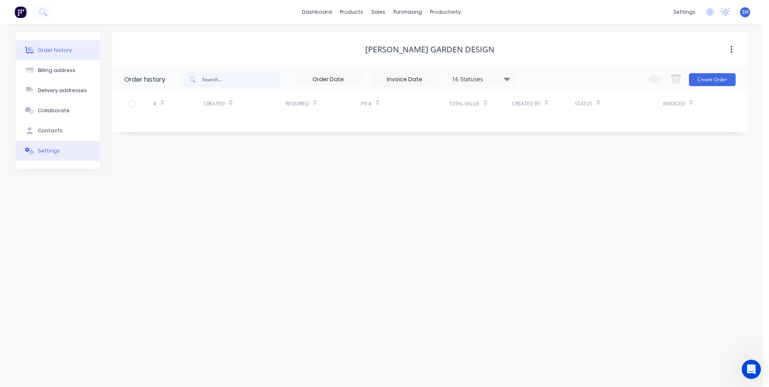
click at [50, 147] on div "Settings" at bounding box center [49, 150] width 22 height 7
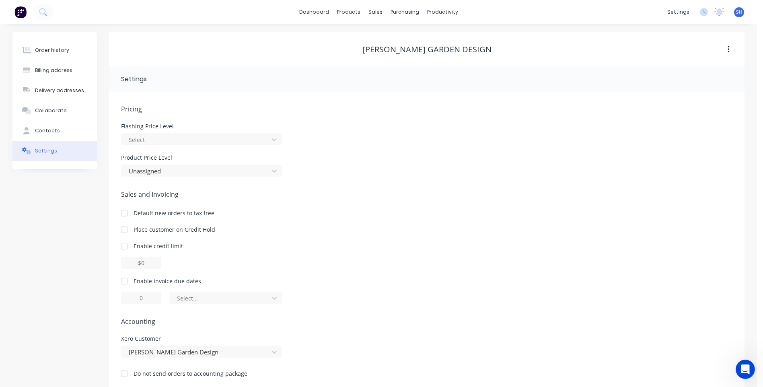
click at [127, 281] on div at bounding box center [124, 281] width 16 height 16
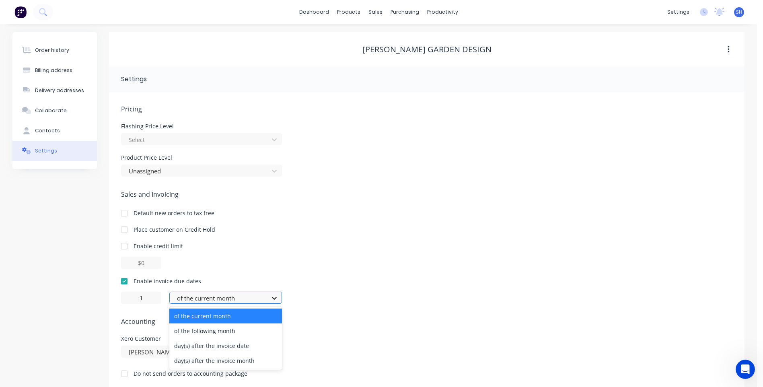
click at [277, 298] on icon at bounding box center [274, 298] width 8 height 8
click at [218, 346] on div "day(s) after the invoice date" at bounding box center [225, 345] width 113 height 15
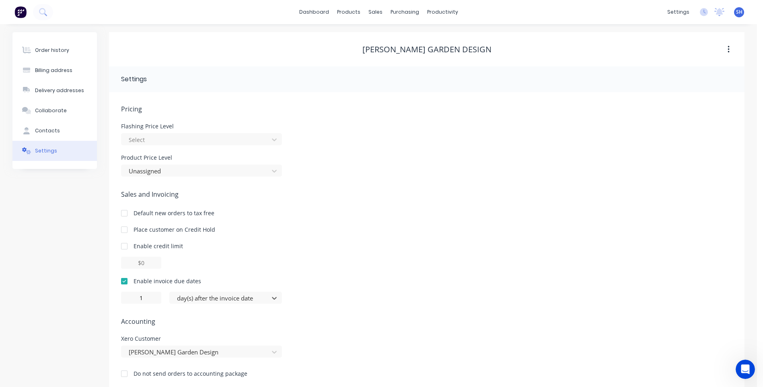
type input "0"
click at [146, 297] on input "0" at bounding box center [141, 298] width 40 height 12
type input "1"
click at [317, 288] on div "Enable invoice due dates 1 day(s) after the invoice date" at bounding box center [426, 290] width 611 height 27
click at [47, 128] on div "Contacts" at bounding box center [47, 130] width 25 height 7
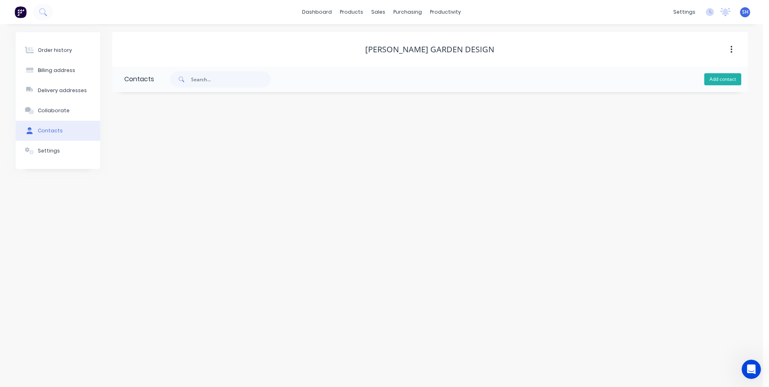
click at [729, 79] on button "Add contact" at bounding box center [722, 79] width 37 height 12
select select "AU"
click at [132, 140] on input "text" at bounding box center [190, 138] width 132 height 12
type input "Sharon Harris"
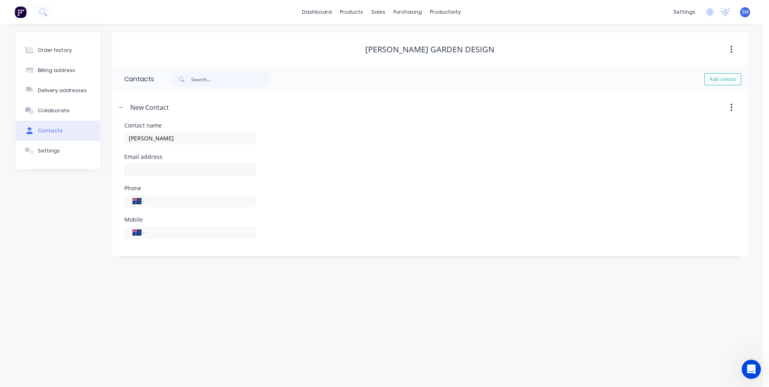
select select "AU"
click at [138, 170] on input "text" at bounding box center [190, 170] width 132 height 12
type input "shgardendesign.com.au"
click at [158, 232] on div "International Afghanistan Åland Islands Albania Algeria American Samoa Andorra …" at bounding box center [190, 238] width 132 height 12
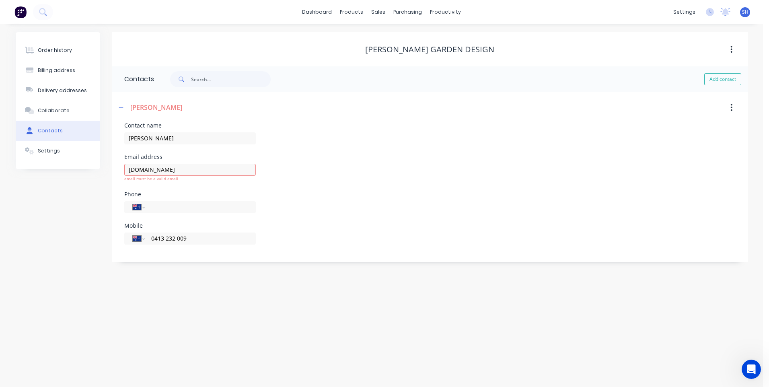
type input "0413 232 009"
click at [241, 320] on div "Order history Billing address Delivery addresses Collaborate Contacts Settings …" at bounding box center [381, 205] width 763 height 363
drag, startPoint x: 197, startPoint y: 170, endPoint x: 95, endPoint y: 168, distance: 102.2
click at [95, 168] on div "Order history Billing address Delivery addresses Collaborate Contacts Settings …" at bounding box center [382, 147] width 732 height 230
paste input "sharon@shgardendesign.com.au"
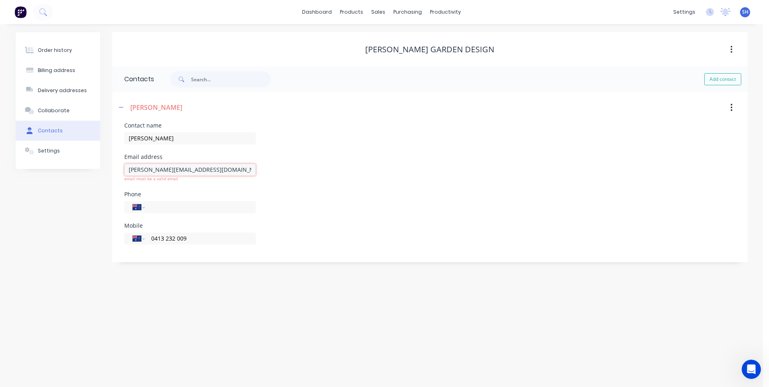
type input "sharon@shgardendesign.com.au"
click at [330, 211] on div "Phone International Afghanistan Åland Islands Albania Algeria American Samoa An…" at bounding box center [429, 206] width 611 height 31
click at [50, 69] on div "Billing address" at bounding box center [56, 70] width 37 height 7
select select "AU"
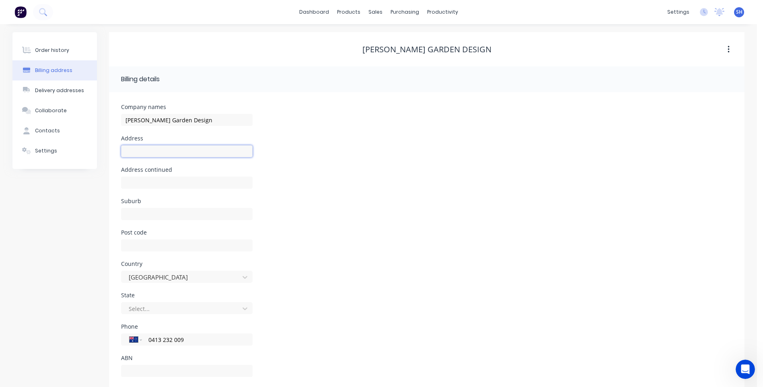
click at [132, 148] on input "text" at bounding box center [187, 151] width 132 height 12
paste input "381 Haydens Bog Road"
type input "381 Haydens Bog Road"
click at [134, 215] on input "text" at bounding box center [187, 214] width 132 height 12
paste input "Bendoc"
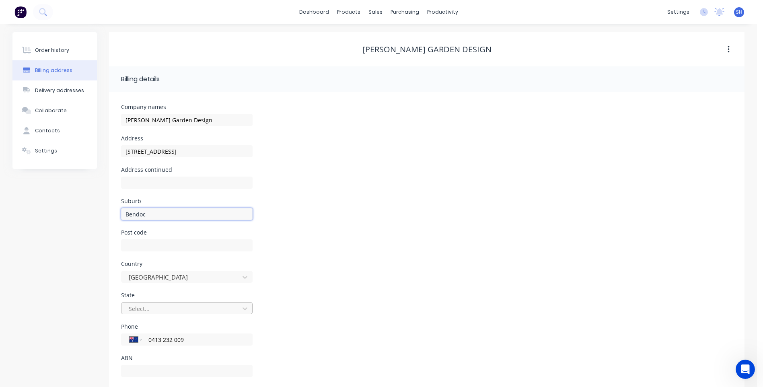
type input "Bendoc"
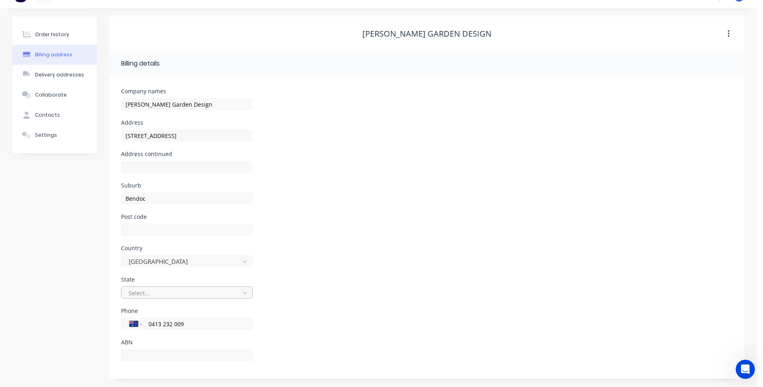
click at [161, 298] on div "Select..." at bounding box center [187, 292] width 132 height 12
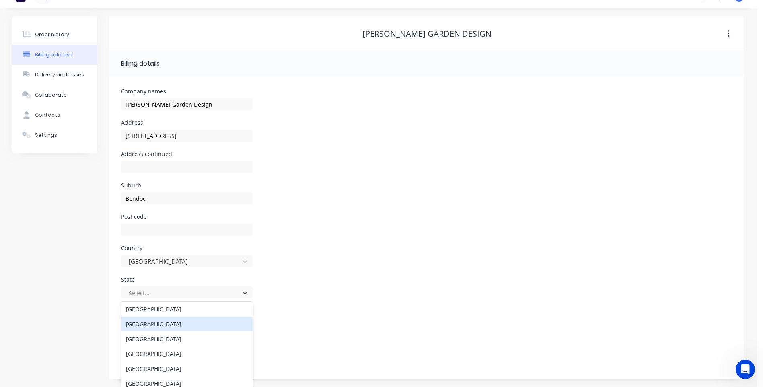
scroll to position [40, 0]
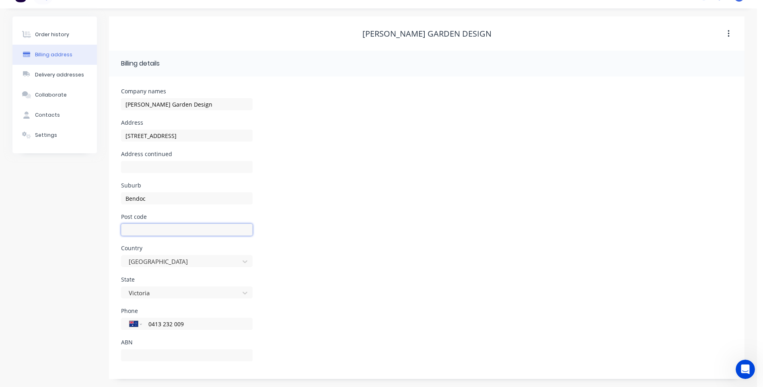
click at [135, 228] on input "text" at bounding box center [187, 230] width 132 height 12
type input "3888"
click at [348, 259] on div "Country Australia" at bounding box center [426, 260] width 611 height 31
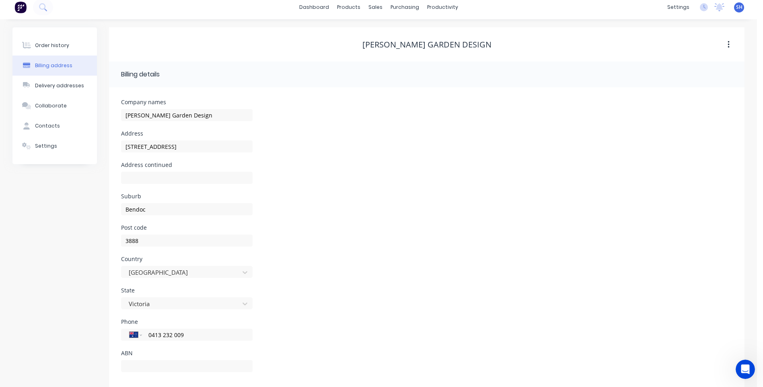
scroll to position [0, 0]
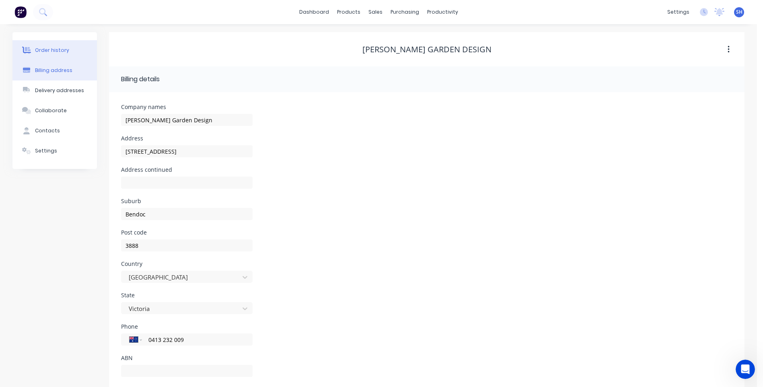
click at [57, 48] on div "Order history" at bounding box center [52, 50] width 34 height 7
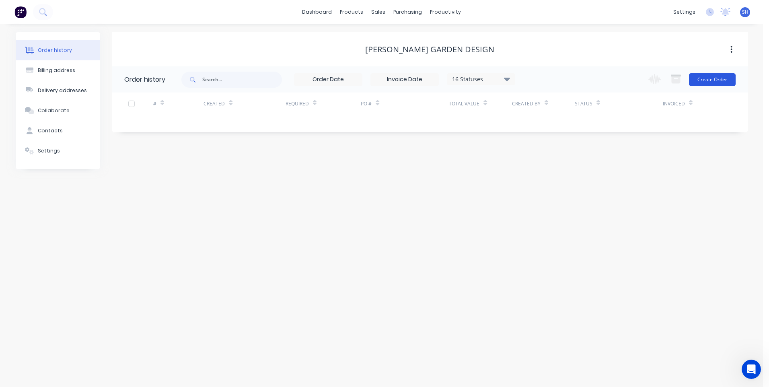
click at [716, 78] on button "Create Order" at bounding box center [712, 79] width 47 height 13
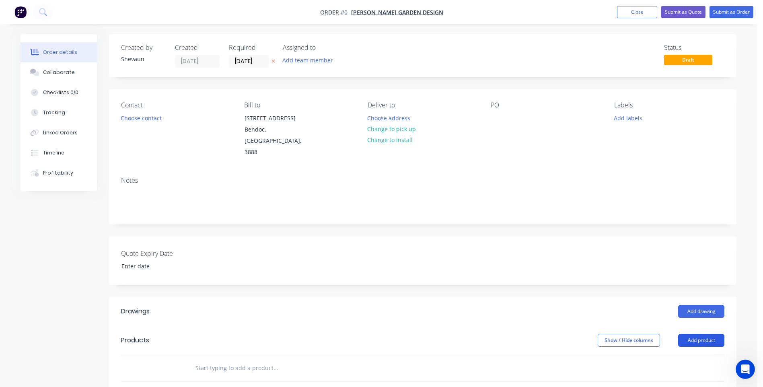
click at [699, 334] on button "Add product" at bounding box center [701, 340] width 46 height 13
click at [676, 355] on div "Product catalogue" at bounding box center [686, 361] width 62 height 12
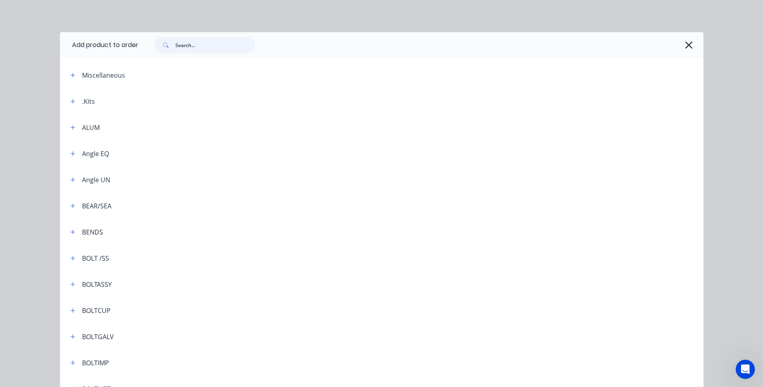
click at [180, 45] on input "text" at bounding box center [215, 45] width 80 height 16
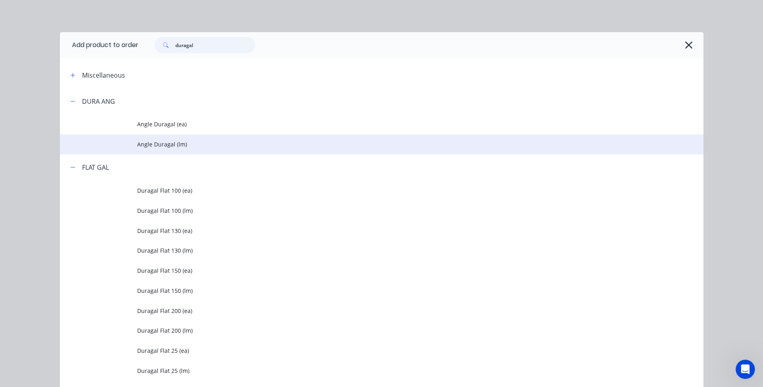
type input "duragal"
click at [157, 142] on span "Angle Duragal (lm)" at bounding box center [363, 144] width 453 height 8
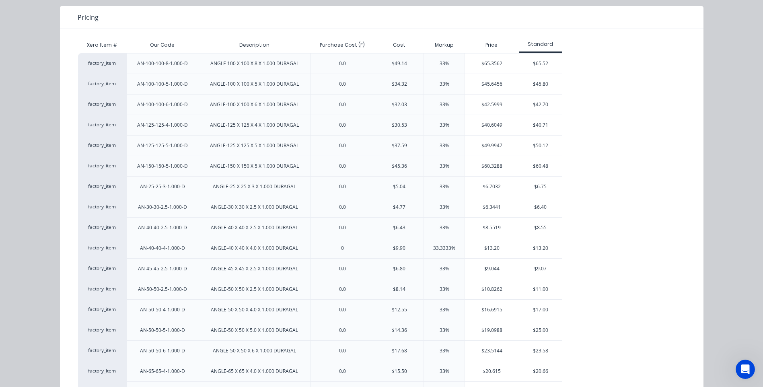
scroll to position [121, 0]
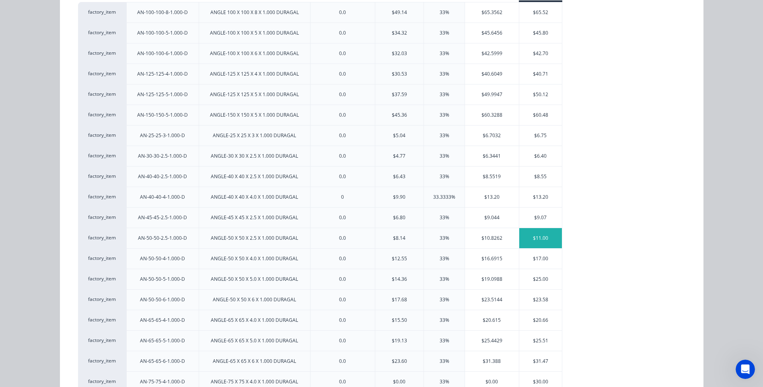
click at [537, 235] on div "$11.00" at bounding box center [540, 238] width 43 height 20
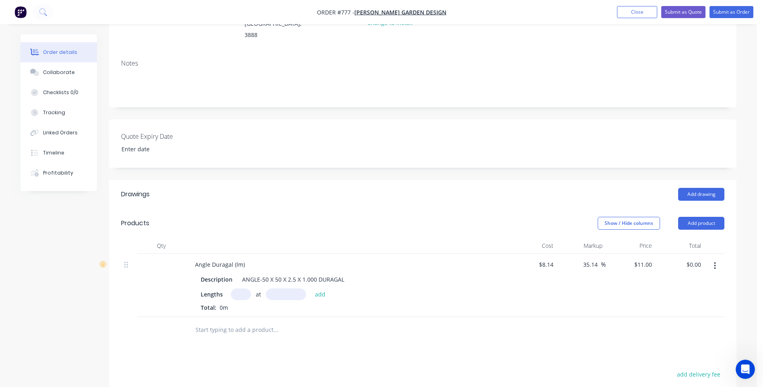
scroll to position [121, 0]
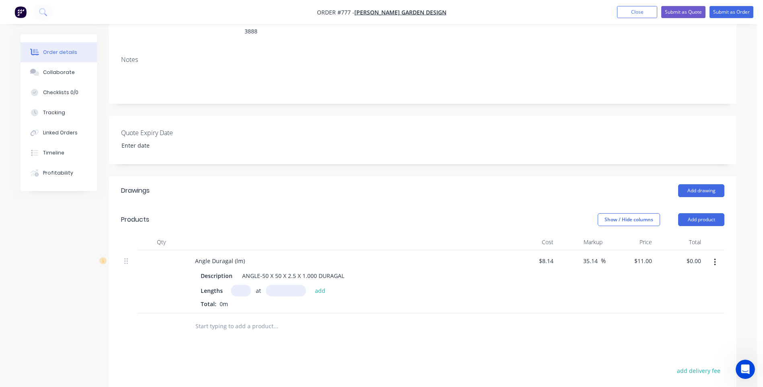
click at [237, 285] on input "text" at bounding box center [241, 291] width 20 height 12
type input "1"
type input "5770mm"
click at [319, 285] on button "add" at bounding box center [320, 290] width 19 height 11
type input "$63.47"
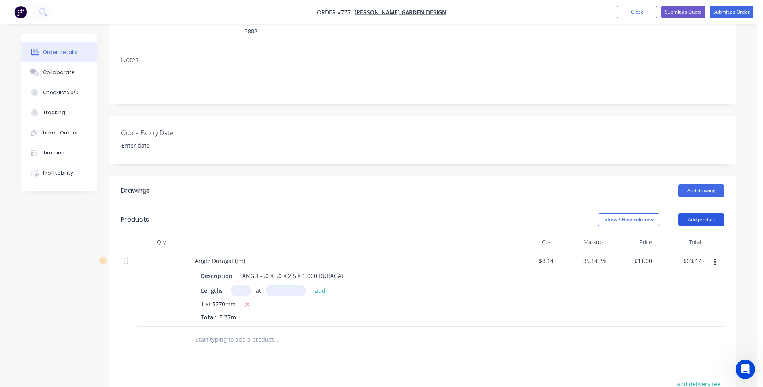
click at [708, 213] on button "Add product" at bounding box center [701, 219] width 46 height 13
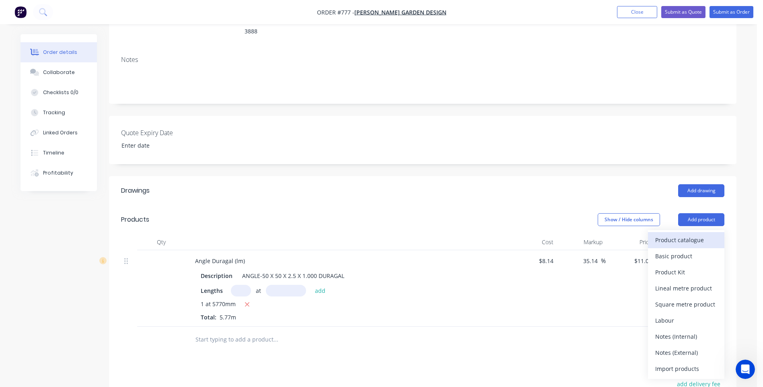
click at [684, 234] on div "Product catalogue" at bounding box center [686, 240] width 62 height 12
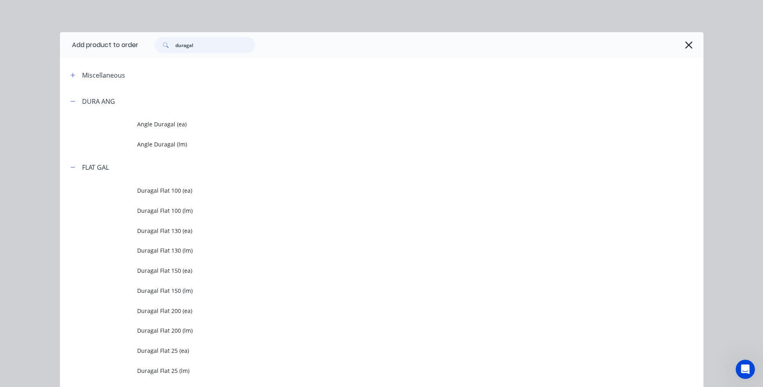
drag, startPoint x: 204, startPoint y: 50, endPoint x: 147, endPoint y: 43, distance: 57.2
click at [147, 43] on div "duragal" at bounding box center [200, 45] width 109 height 16
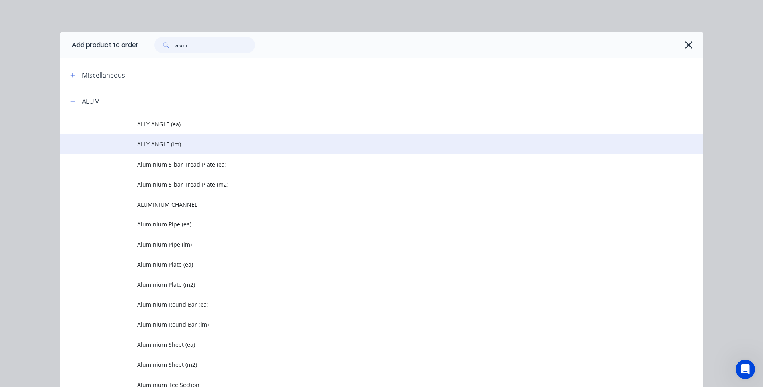
type input "alum"
click at [157, 141] on span "ALLY ANGLE (lm)" at bounding box center [363, 144] width 453 height 8
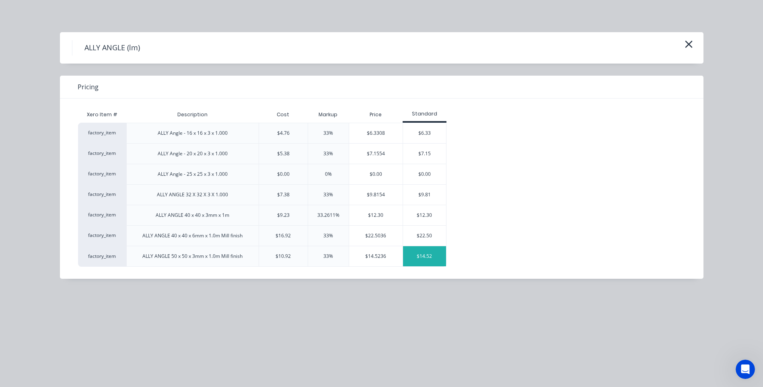
click at [427, 254] on div "$14.52" at bounding box center [424, 256] width 43 height 20
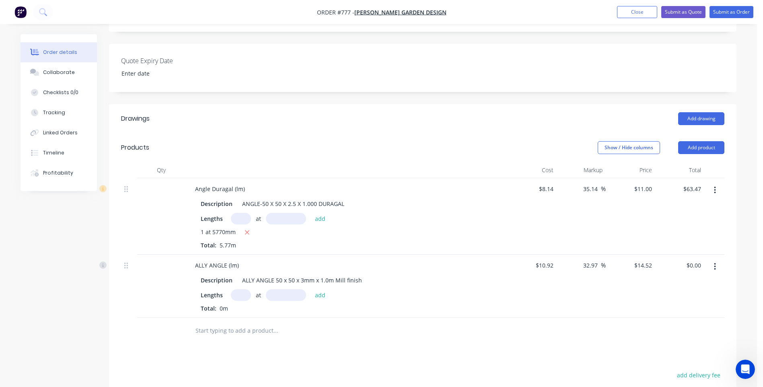
scroll to position [201, 0]
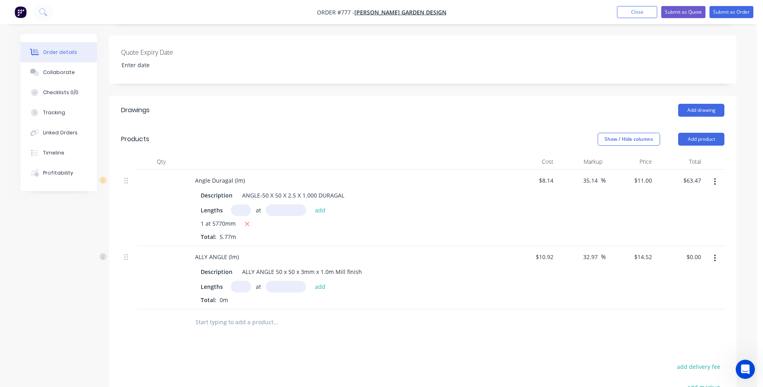
click at [241, 281] on input "text" at bounding box center [241, 287] width 20 height 12
type input "1"
type input "5300mm"
click at [321, 281] on button "add" at bounding box center [320, 286] width 19 height 11
type input "$76.96"
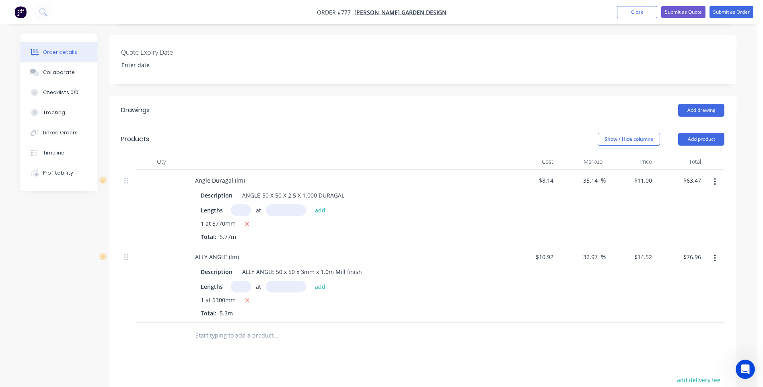
click at [237, 281] on input "text" at bounding box center [241, 287] width 20 height 12
type input "1"
type input "5600mm"
click at [317, 281] on button "add" at bounding box center [320, 286] width 19 height 11
type input "$158.27"
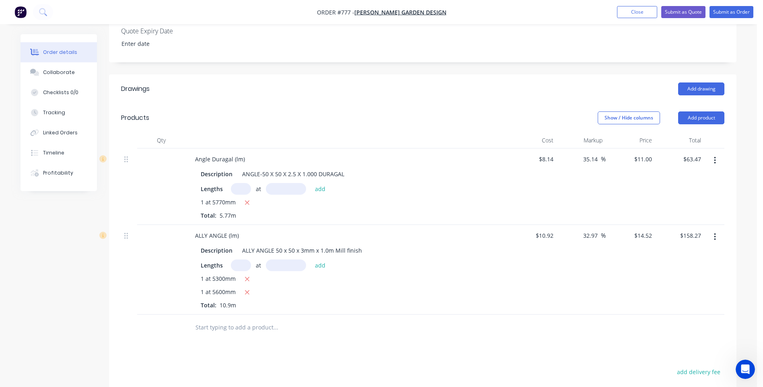
scroll to position [200, 0]
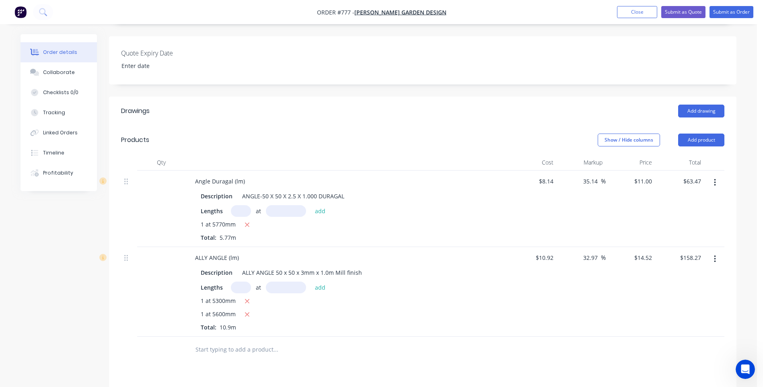
click at [362, 361] on div "Drawings Add drawing Products Show / Hide columns Add product Qty Cost Markup P…" at bounding box center [422, 326] width 627 height 459
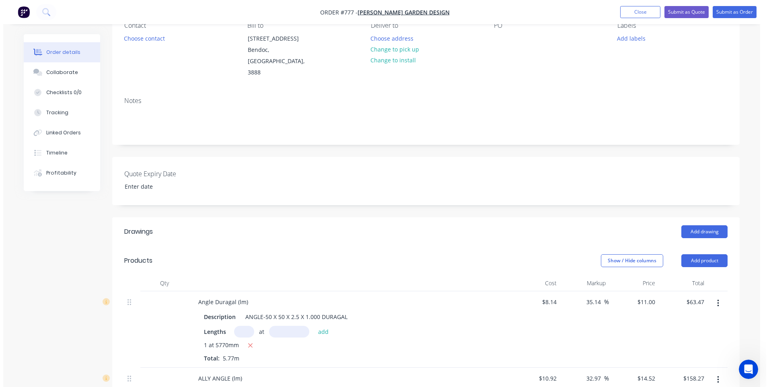
scroll to position [0, 0]
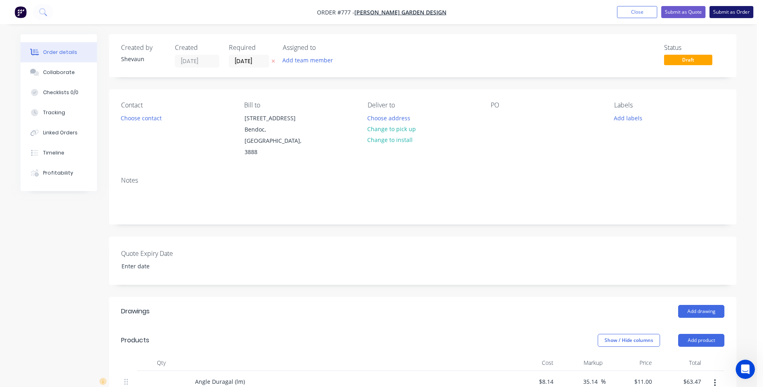
click at [731, 11] on button "Submit as Order" at bounding box center [732, 12] width 44 height 12
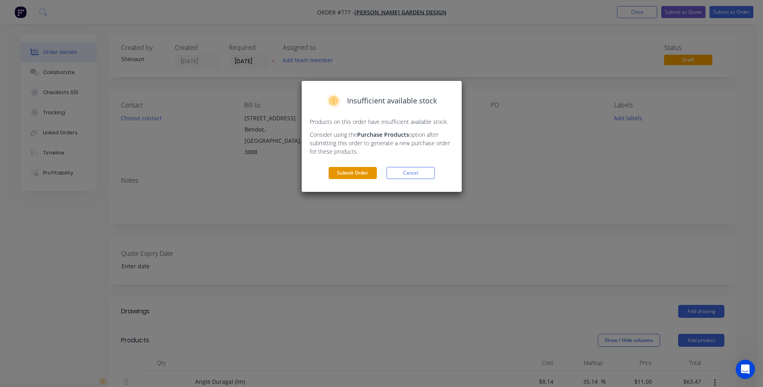
click at [358, 171] on button "Submit Order" at bounding box center [353, 173] width 48 height 12
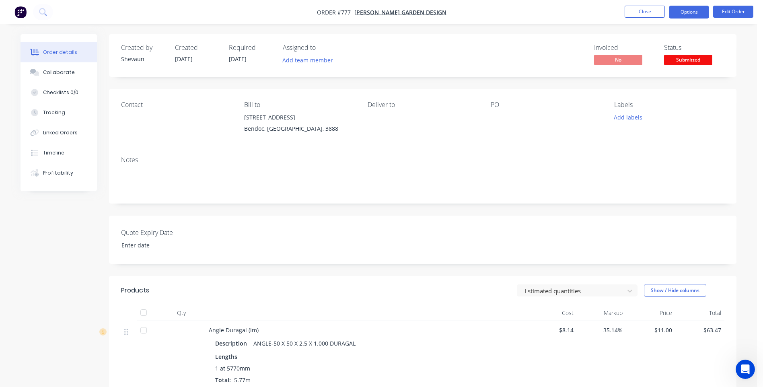
click at [685, 12] on button "Options" at bounding box center [689, 12] width 40 height 13
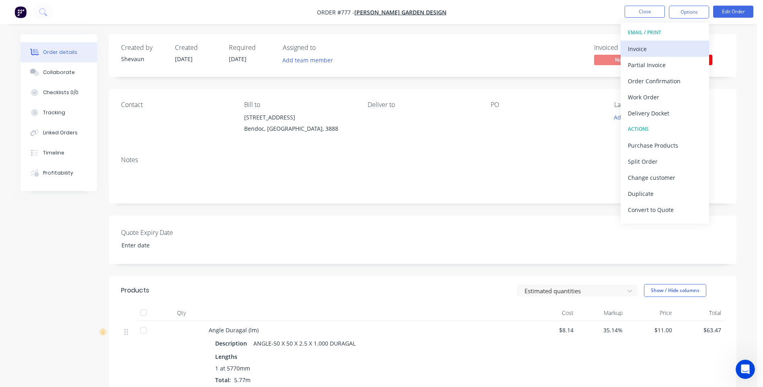
click at [638, 48] on div "Invoice" at bounding box center [665, 49] width 74 height 12
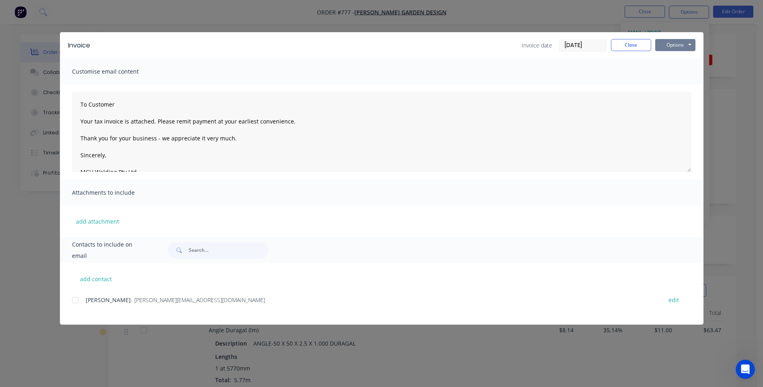
click at [672, 46] on button "Options" at bounding box center [675, 45] width 40 height 12
click at [673, 58] on button "Preview" at bounding box center [680, 59] width 51 height 13
click at [74, 300] on div at bounding box center [75, 300] width 16 height 16
click at [679, 44] on button "Options" at bounding box center [675, 45] width 40 height 12
click at [676, 84] on button "Email" at bounding box center [680, 85] width 51 height 13
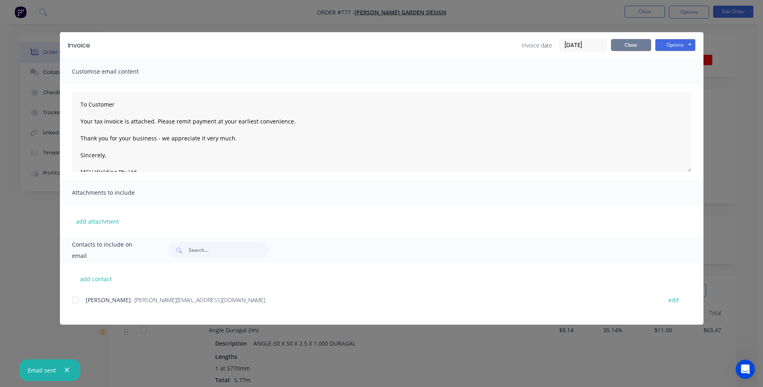
click at [638, 47] on button "Close" at bounding box center [631, 45] width 40 height 12
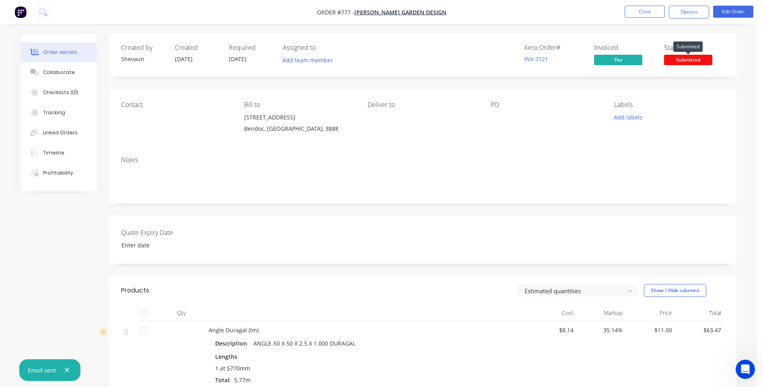
click at [689, 61] on span "Submitted" at bounding box center [688, 60] width 48 height 10
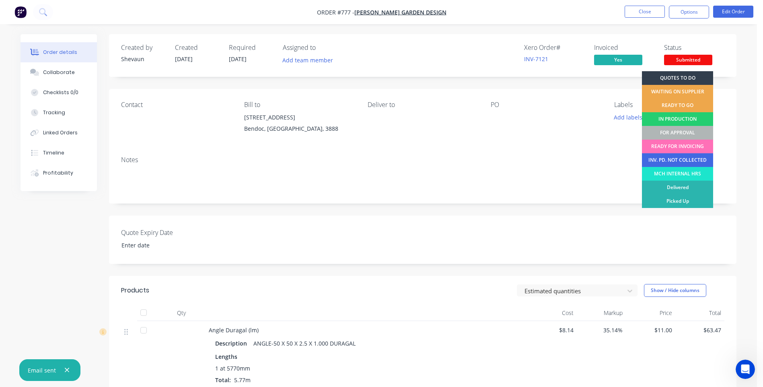
click at [672, 157] on div "INV. PD. NOT COLLECTED" at bounding box center [677, 160] width 71 height 14
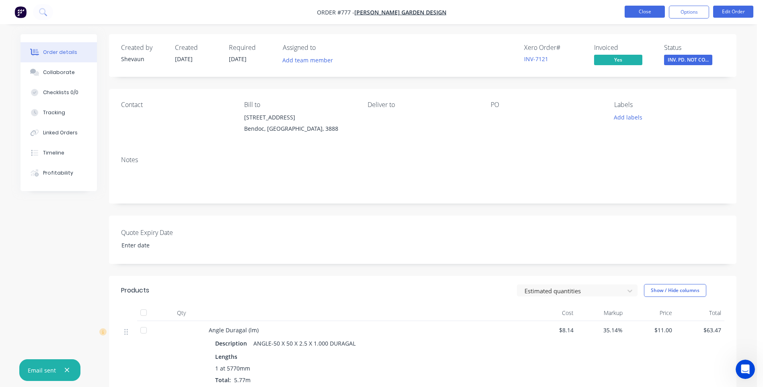
click at [642, 10] on button "Close" at bounding box center [645, 12] width 40 height 12
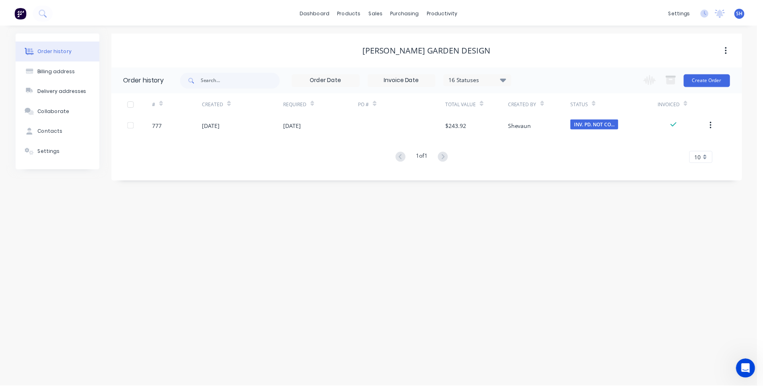
scroll to position [405, 0]
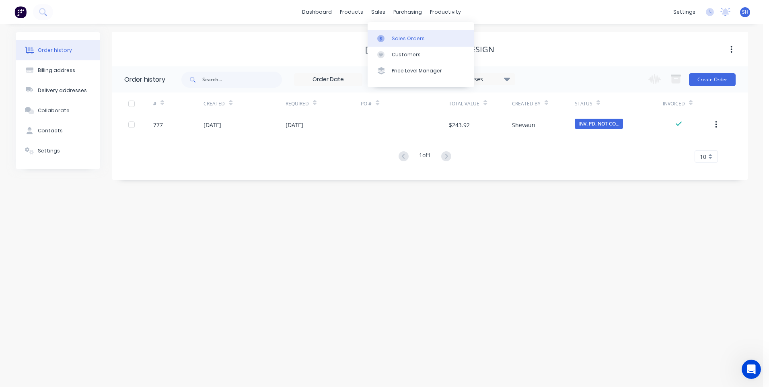
click at [392, 35] on div "Sales Orders" at bounding box center [408, 38] width 33 height 7
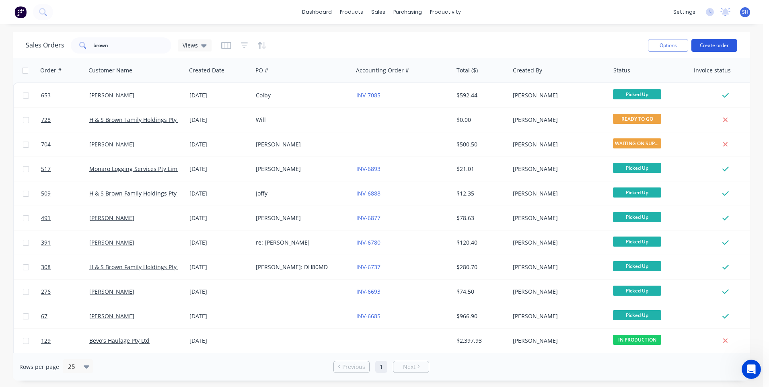
click at [706, 43] on button "Create order" at bounding box center [714, 45] width 46 height 13
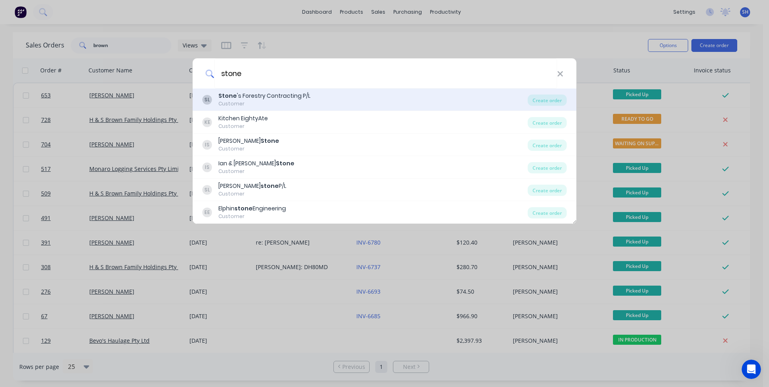
type input "stone"
click at [259, 96] on div "Stone 's Forestry Contracting P/L" at bounding box center [264, 96] width 92 height 8
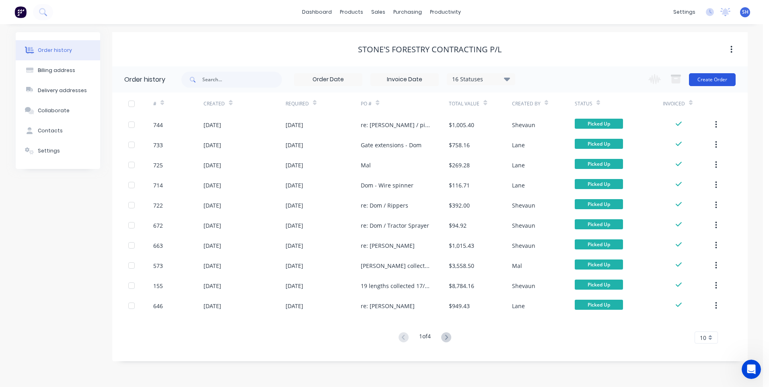
click at [713, 79] on button "Create Order" at bounding box center [712, 79] width 47 height 13
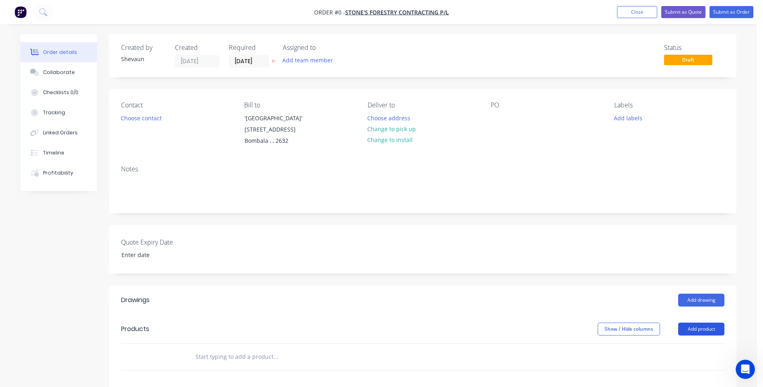
click at [701, 327] on button "Add product" at bounding box center [701, 329] width 46 height 13
click at [693, 348] on div "Product catalogue" at bounding box center [686, 350] width 62 height 12
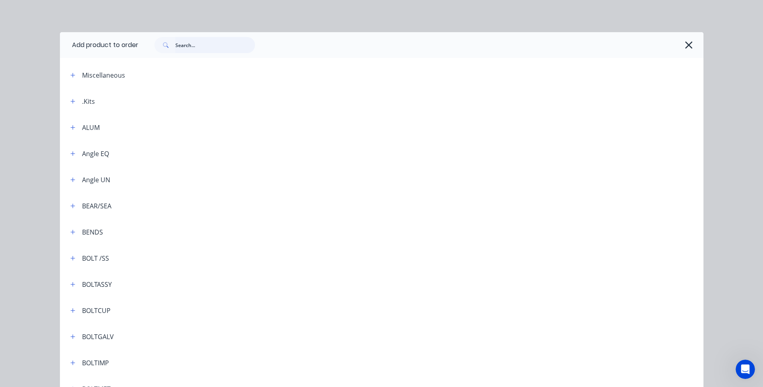
click at [181, 45] on input "text" at bounding box center [215, 45] width 80 height 16
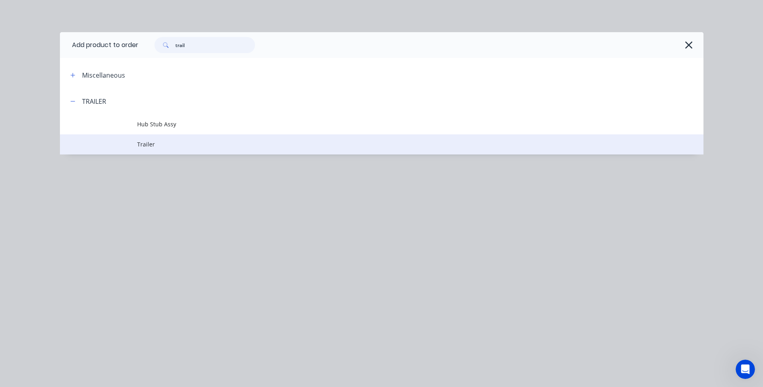
type input "trail"
click at [146, 142] on span "Trailer" at bounding box center [363, 144] width 453 height 8
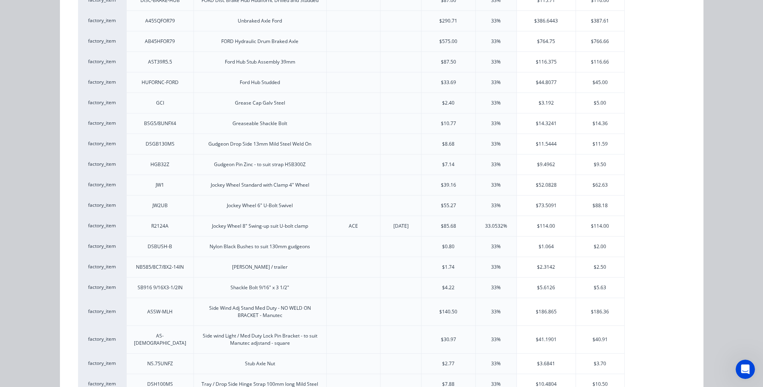
scroll to position [442, 0]
click at [599, 309] on div "$186.36" at bounding box center [600, 310] width 48 height 27
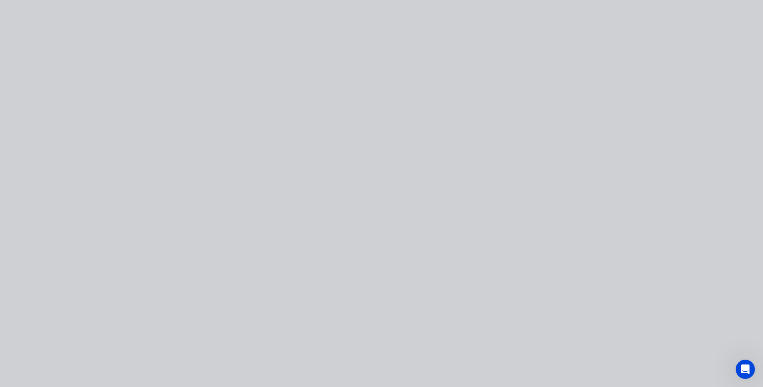
scroll to position [0, 0]
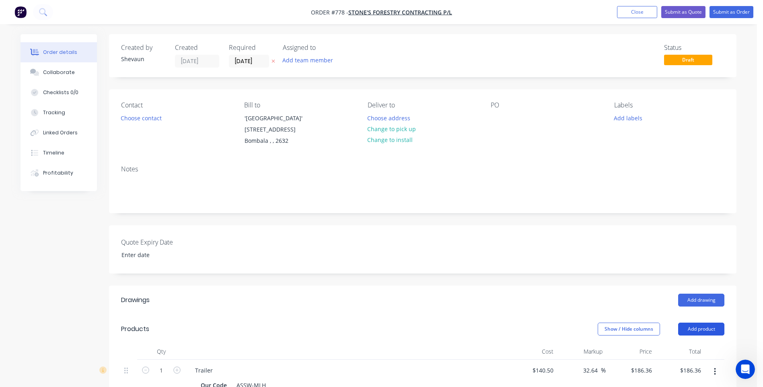
click at [707, 328] on button "Add product" at bounding box center [701, 329] width 46 height 13
click at [691, 348] on div "Product catalogue" at bounding box center [686, 350] width 62 height 12
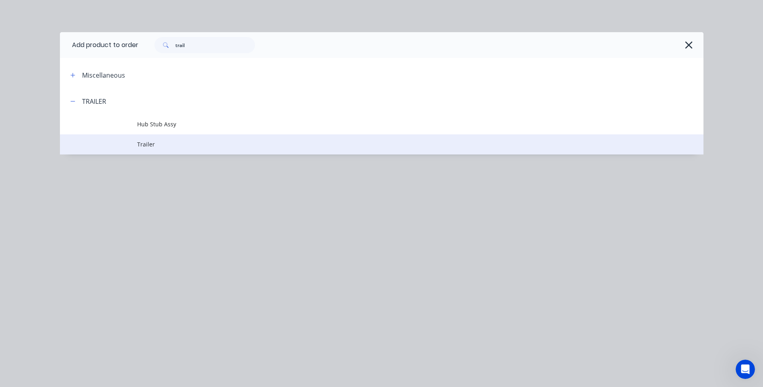
click at [157, 146] on span "Trailer" at bounding box center [363, 144] width 453 height 8
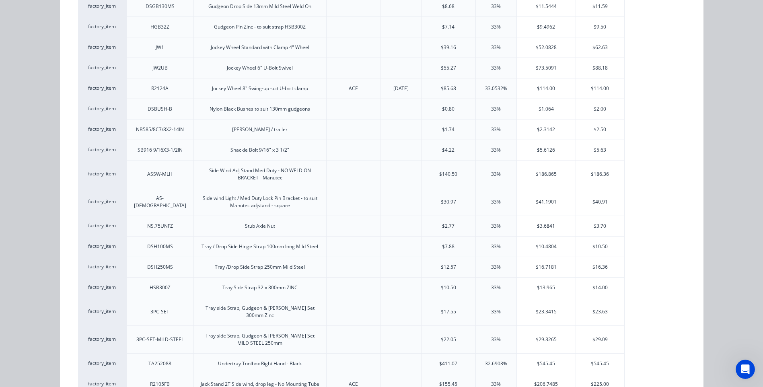
scroll to position [563, 0]
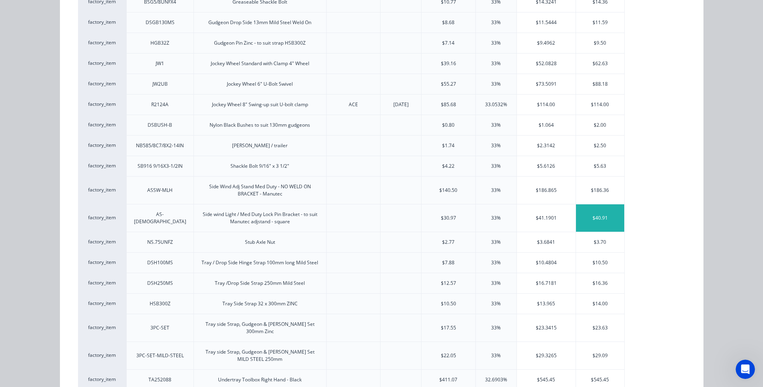
click at [597, 215] on div "$40.91" at bounding box center [600, 217] width 48 height 27
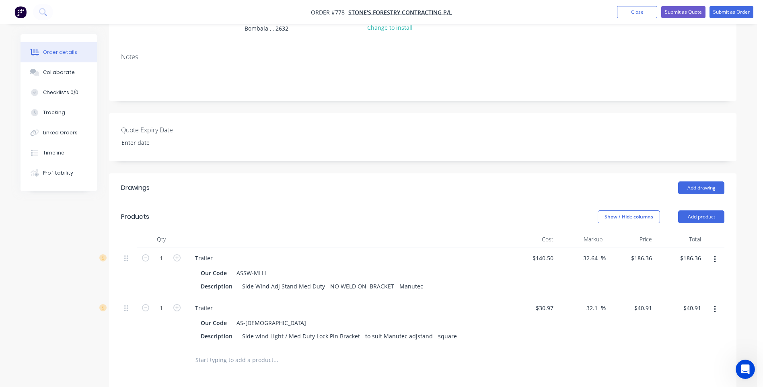
scroll to position [161, 0]
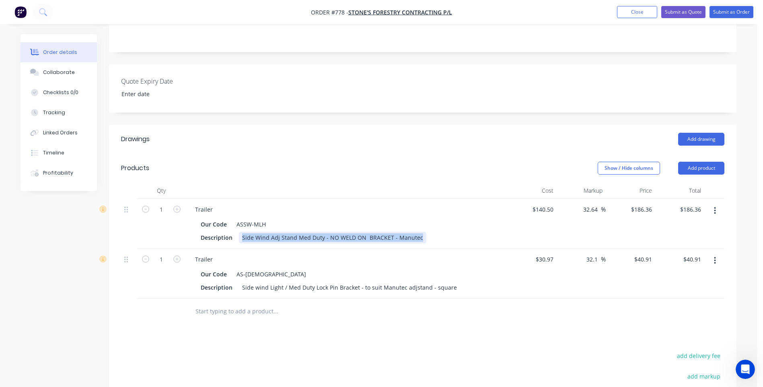
drag, startPoint x: 241, startPoint y: 234, endPoint x: 419, endPoint y: 237, distance: 177.8
click at [419, 237] on div "Side Wind Adj Stand Med Duty - NO WELD ON BRACKET - Manutec" at bounding box center [332, 238] width 187 height 12
copy div "Side Wind Adj Stand Med Duty - NO WELD ON BRACKET - Manutec"
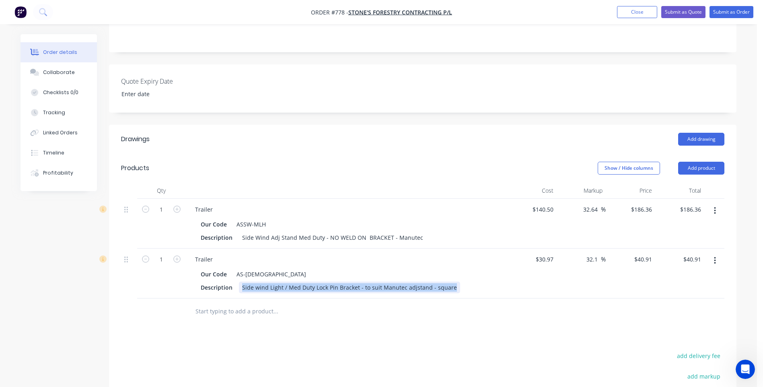
drag, startPoint x: 242, startPoint y: 286, endPoint x: 445, endPoint y: 290, distance: 203.2
click at [454, 292] on div "Description Side wind Light / Med Duty Lock Pin Bracket - to suit Manutec adjst…" at bounding box center [344, 288] width 294 height 12
copy div "Side wind Light / Med Duty Lock Pin Bracket - to suit Manutec adjstand - square"
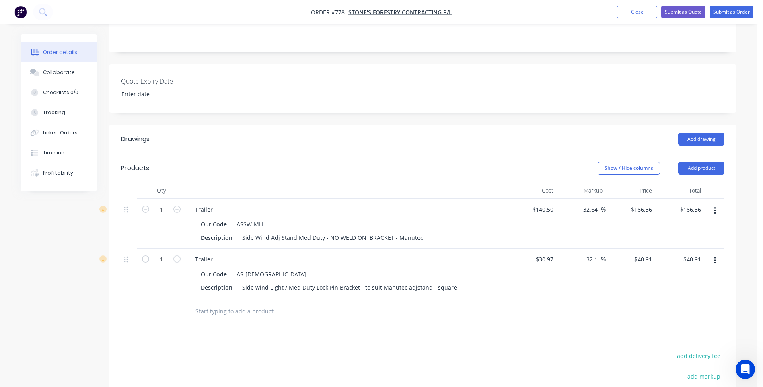
click at [417, 333] on div "Drawings Add drawing Products Show / Hide columns Add product Qty Cost Markup P…" at bounding box center [422, 321] width 627 height 393
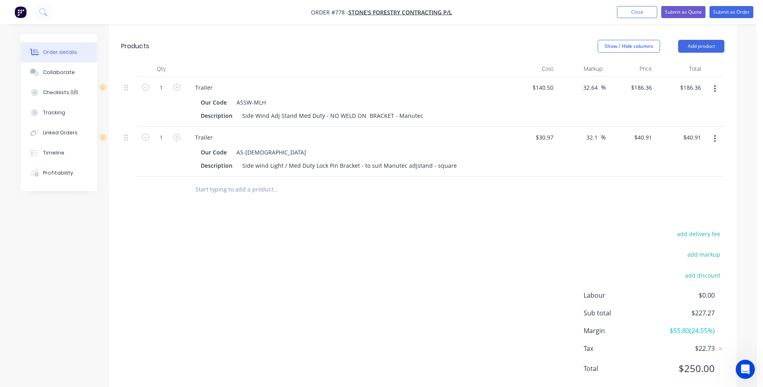
scroll to position [263, 0]
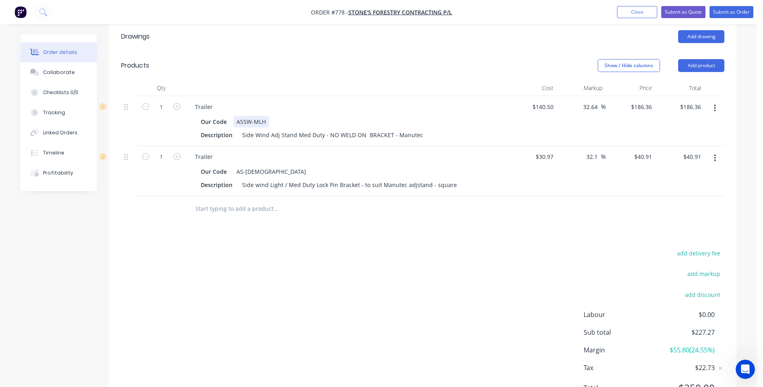
drag, startPoint x: 270, startPoint y: 122, endPoint x: 266, endPoint y: 120, distance: 4.3
click at [269, 121] on div "Our Code ASSW-MLH" at bounding box center [344, 122] width 294 height 12
drag, startPoint x: 266, startPoint y: 120, endPoint x: 197, endPoint y: 120, distance: 68.8
click at [197, 120] on div "Our Code ASSW-MLH" at bounding box center [344, 122] width 294 height 12
drag, startPoint x: 228, startPoint y: 121, endPoint x: 181, endPoint y: 120, distance: 46.3
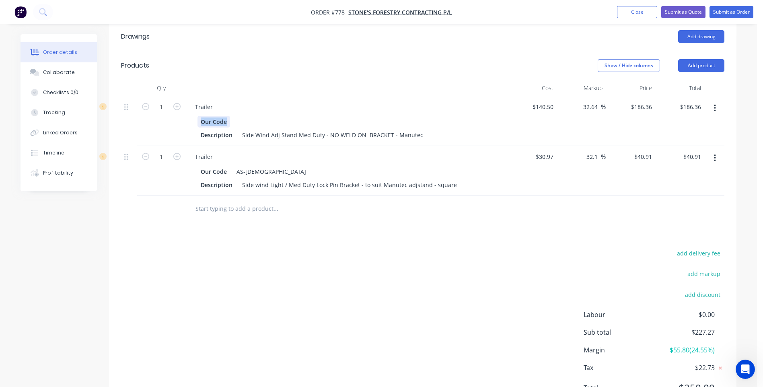
click at [181, 120] on div "1 Trailer Our Code Description Side Wind Adj Stand Med Duty - NO WELD ON BRACKE…" at bounding box center [422, 121] width 603 height 50
drag, startPoint x: 265, startPoint y: 172, endPoint x: 217, endPoint y: 172, distance: 47.9
click at [217, 172] on div "Our Code AS-LDSB1" at bounding box center [344, 172] width 294 height 12
drag, startPoint x: 227, startPoint y: 171, endPoint x: 184, endPoint y: 168, distance: 42.7
click at [184, 168] on div "1 Trailer Our Code Description Side wind Light / Med Duty Lock Pin Bracket - to…" at bounding box center [422, 171] width 603 height 50
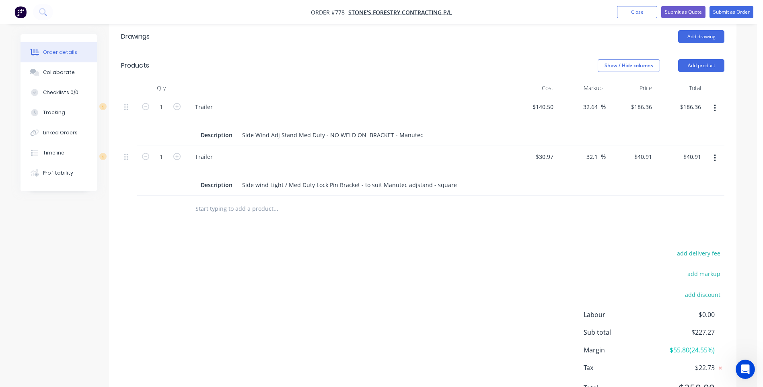
click at [253, 270] on div "add delivery fee add markup add discount Labour $0.00 Sub total $227.27 Margin …" at bounding box center [422, 325] width 603 height 155
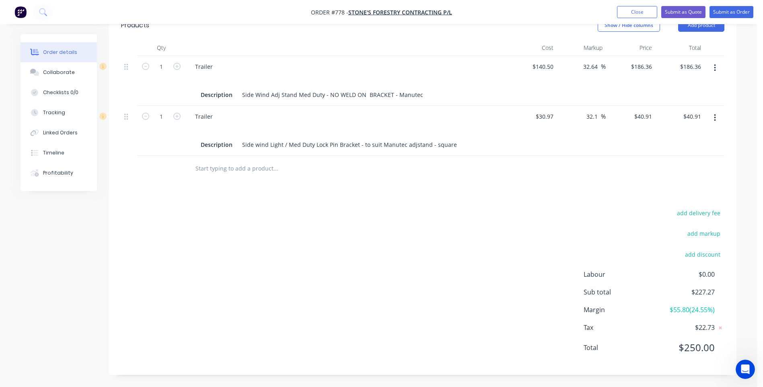
scroll to position [22, 0]
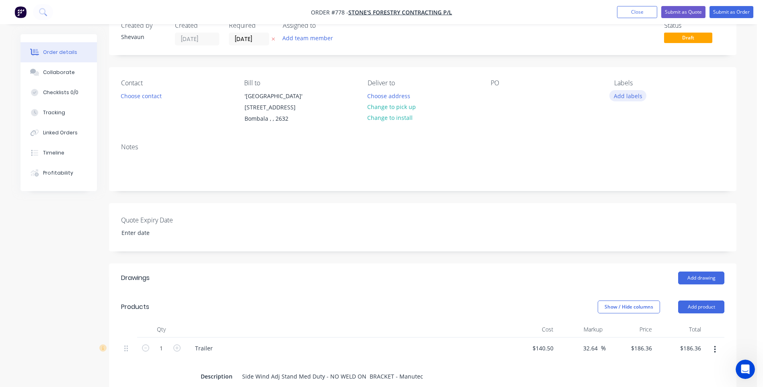
click at [623, 94] on button "Add labels" at bounding box center [627, 95] width 37 height 11
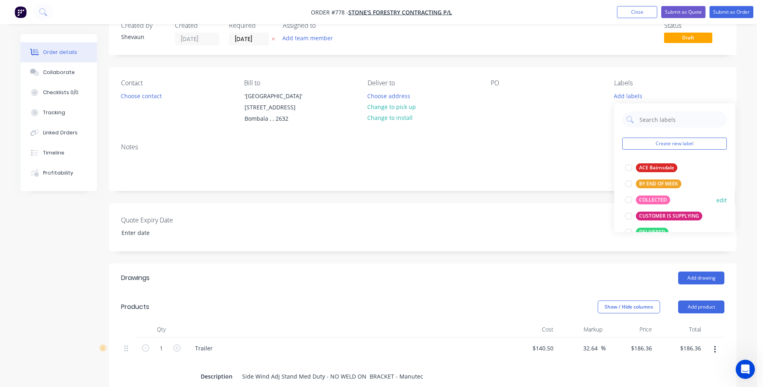
click at [648, 197] on div "COLLECTED" at bounding box center [653, 199] width 34 height 9
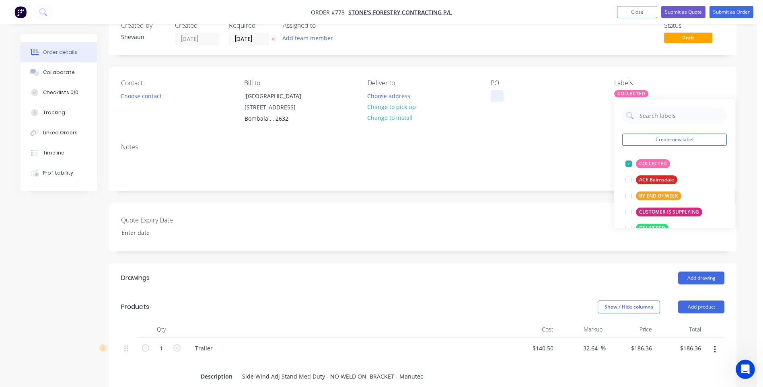
click at [495, 96] on div at bounding box center [497, 96] width 13 height 12
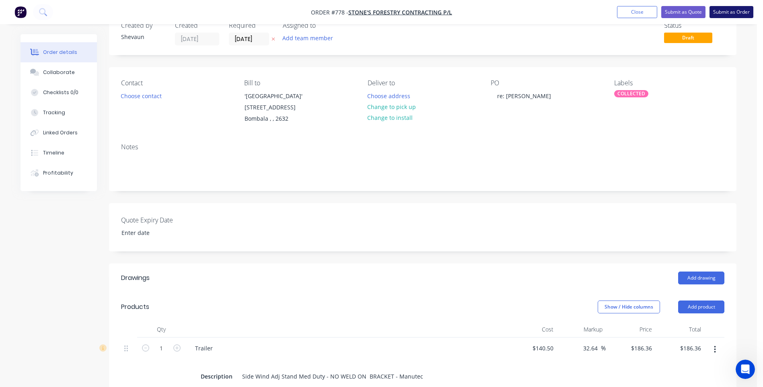
click at [732, 9] on button "Submit as Order" at bounding box center [732, 12] width 44 height 12
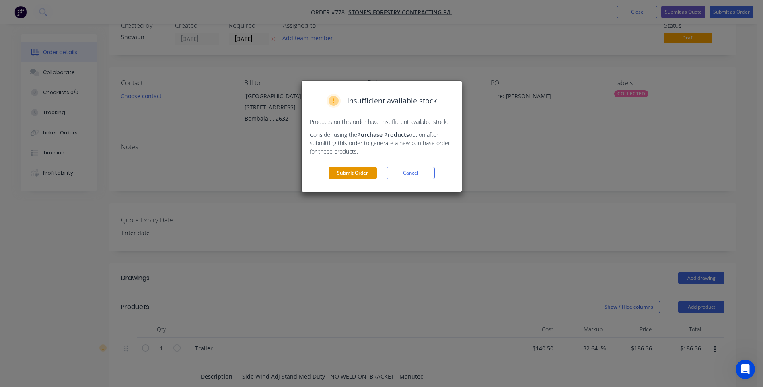
click at [349, 174] on button "Submit Order" at bounding box center [353, 173] width 48 height 12
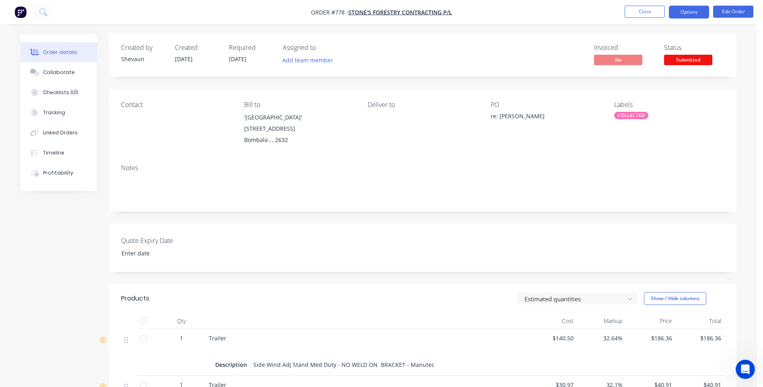
click at [685, 11] on button "Options" at bounding box center [689, 12] width 40 height 13
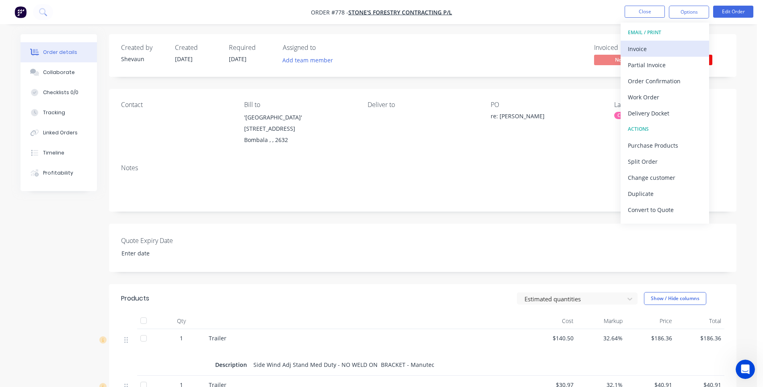
click at [641, 48] on div "Invoice" at bounding box center [665, 49] width 74 height 12
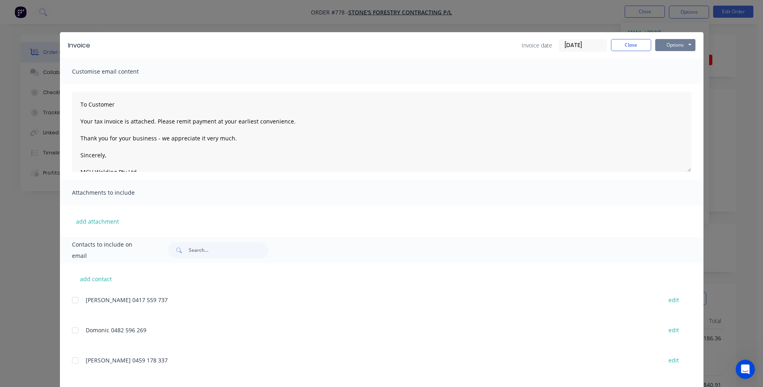
click at [659, 43] on button "Options" at bounding box center [675, 45] width 40 height 12
click at [677, 58] on button "Preview" at bounding box center [680, 59] width 51 height 13
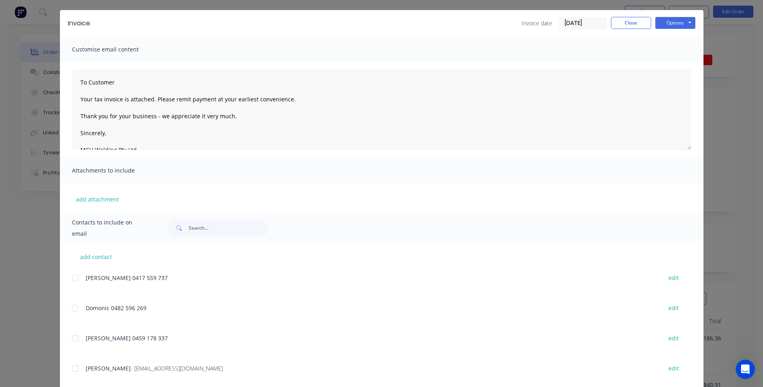
scroll to position [39, 0]
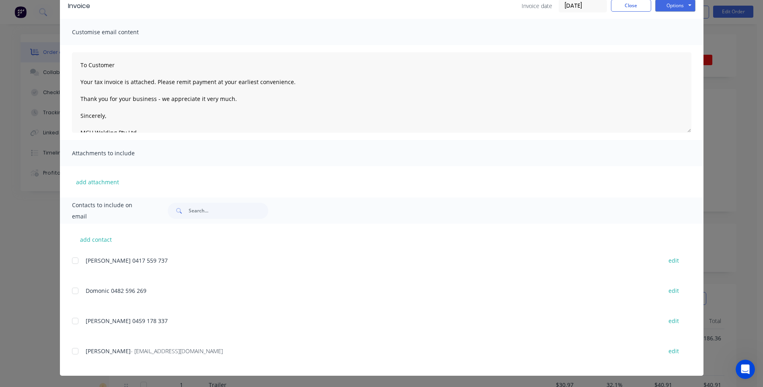
click at [70, 351] on div at bounding box center [75, 351] width 16 height 16
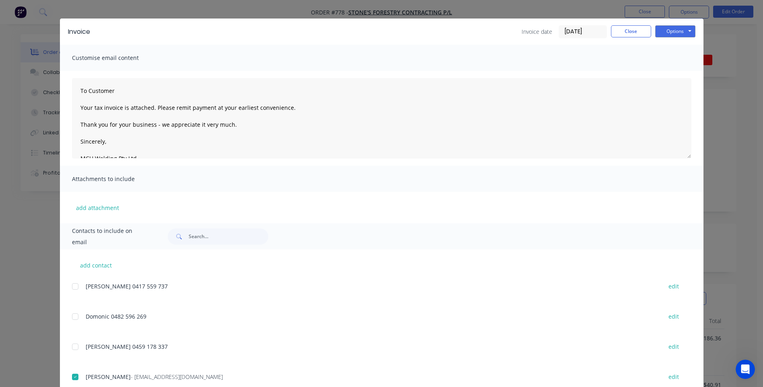
scroll to position [0, 0]
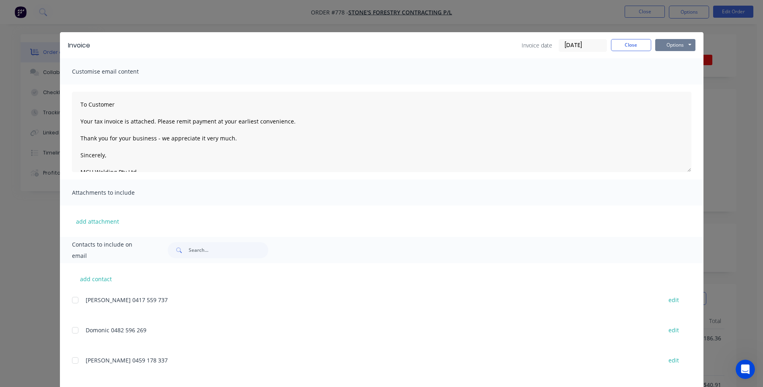
click at [672, 44] on button "Options" at bounding box center [675, 45] width 40 height 12
click at [672, 85] on button "Email" at bounding box center [680, 85] width 51 height 13
click at [632, 45] on button "Close" at bounding box center [631, 45] width 40 height 12
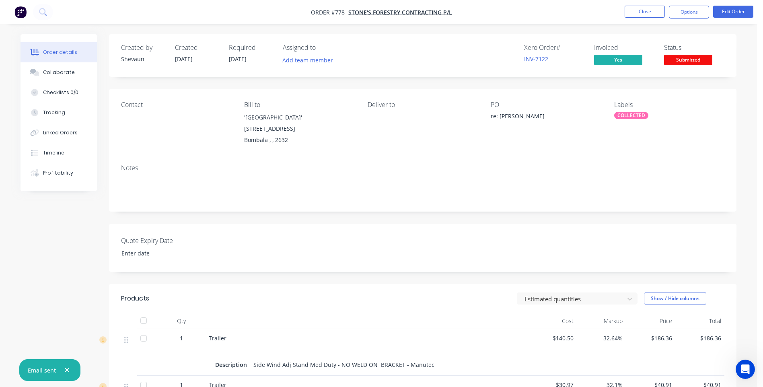
click at [690, 60] on span "Submitted" at bounding box center [688, 60] width 48 height 10
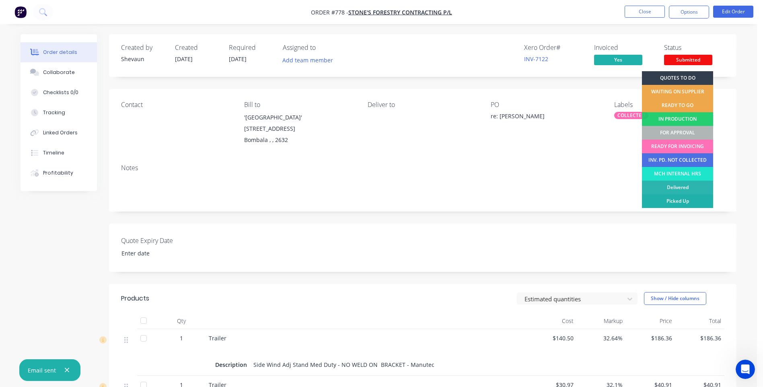
click at [685, 200] on div "Picked Up" at bounding box center [677, 201] width 71 height 14
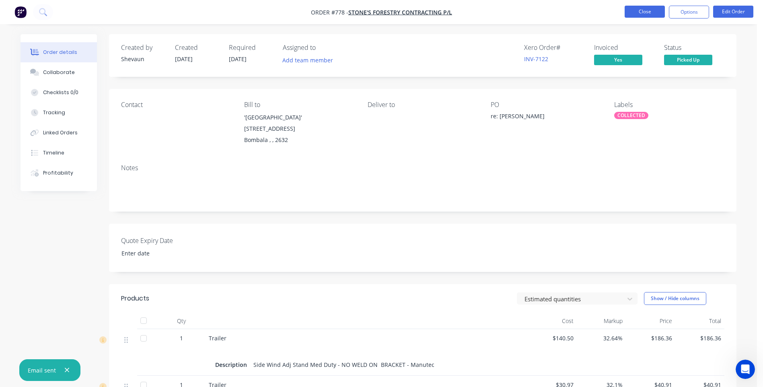
click at [644, 12] on button "Close" at bounding box center [645, 12] width 40 height 12
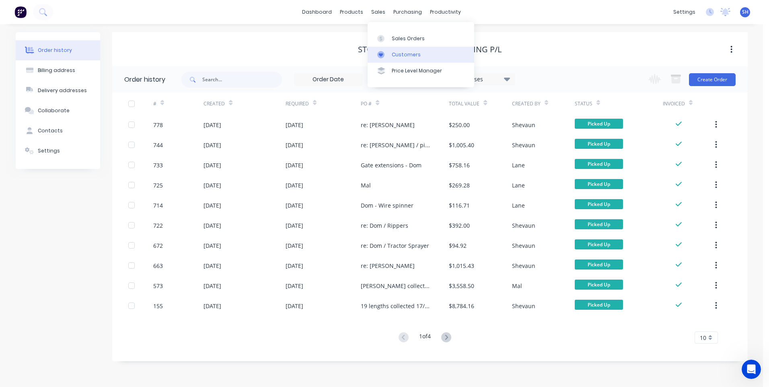
click at [406, 52] on div "Customers" at bounding box center [406, 54] width 29 height 7
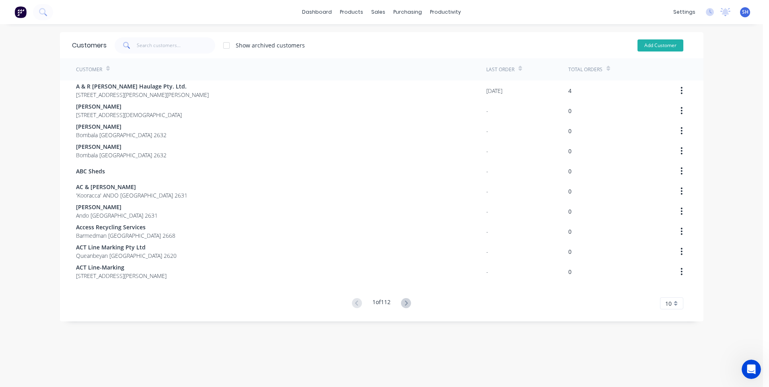
click at [654, 43] on button "Add Customer" at bounding box center [661, 45] width 46 height 12
select select "AU"
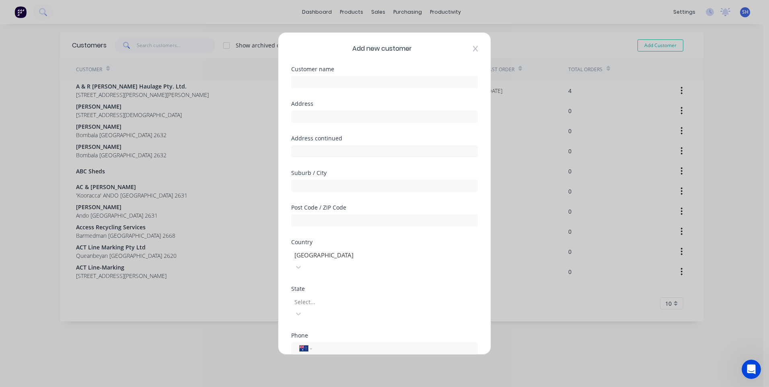
click at [473, 48] on icon at bounding box center [475, 48] width 5 height 6
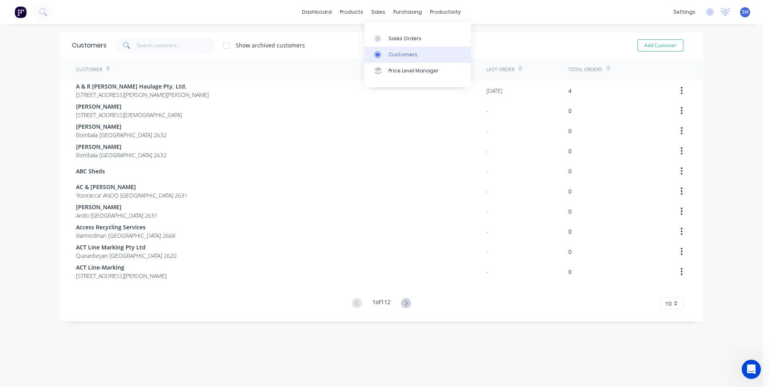
click at [395, 49] on link "Customers" at bounding box center [417, 55] width 107 height 16
click at [399, 51] on div "Customers" at bounding box center [403, 54] width 29 height 7
click at [138, 43] on input "text" at bounding box center [176, 45] width 78 height 16
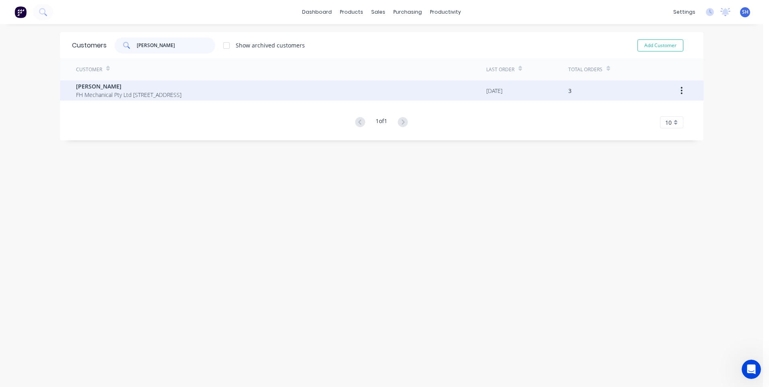
type input "felix"
click at [120, 90] on span "[PERSON_NAME]" at bounding box center [128, 86] width 105 height 8
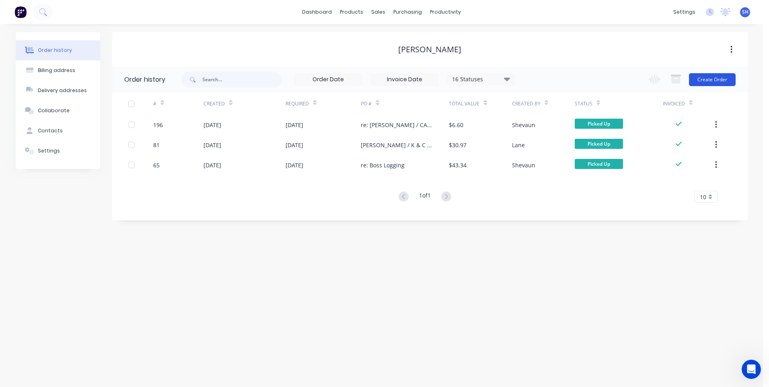
click at [717, 78] on button "Create Order" at bounding box center [712, 79] width 47 height 13
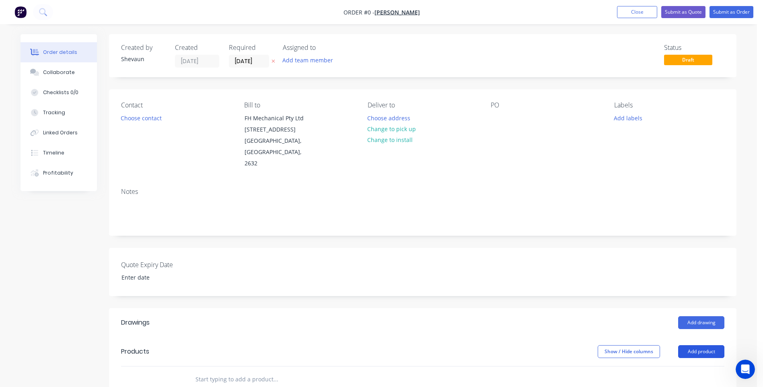
click at [694, 345] on button "Add product" at bounding box center [701, 351] width 46 height 13
click at [687, 366] on div "Product catalogue" at bounding box center [686, 372] width 62 height 12
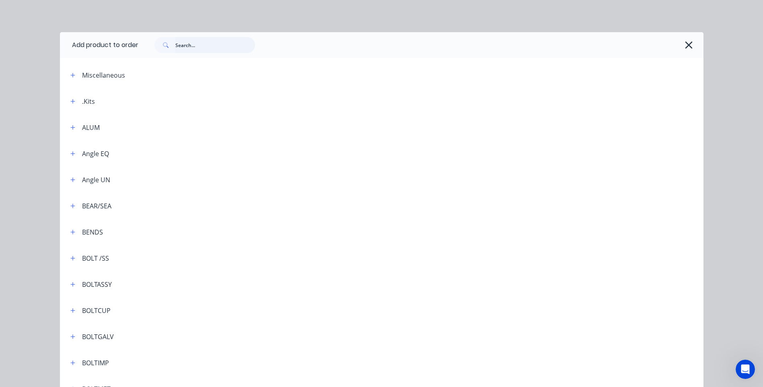
click at [178, 44] on input "text" at bounding box center [215, 45] width 80 height 16
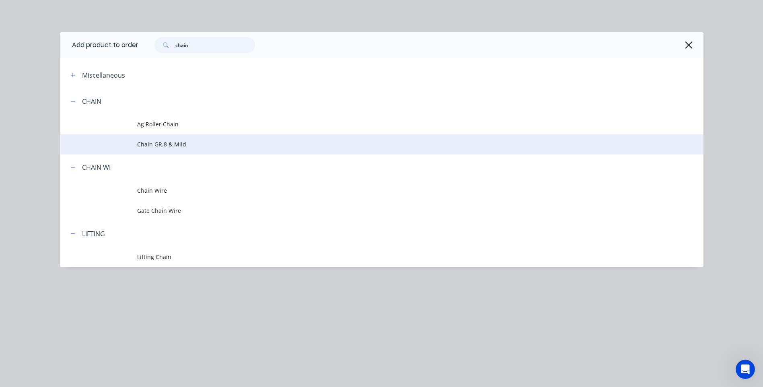
type input "chain"
click at [158, 144] on span "Chain GR.8 & Mild" at bounding box center [363, 144] width 453 height 8
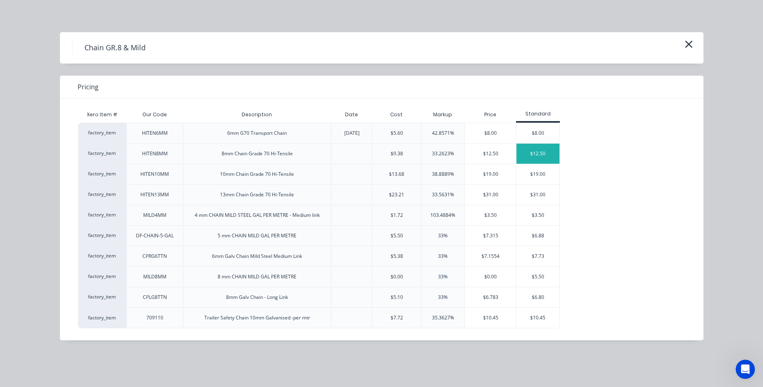
click at [543, 149] on div "$12.50" at bounding box center [537, 154] width 43 height 20
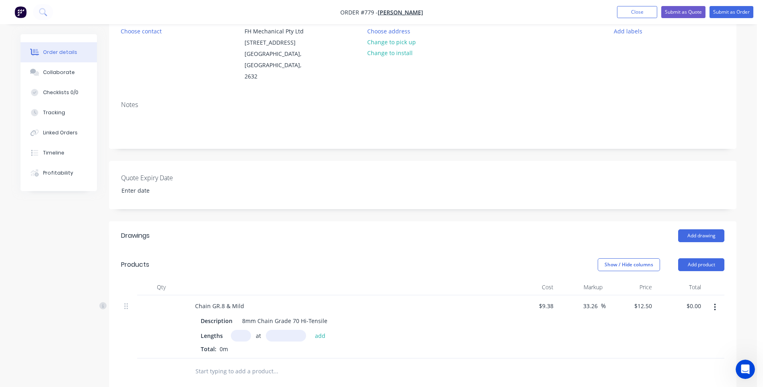
scroll to position [161, 0]
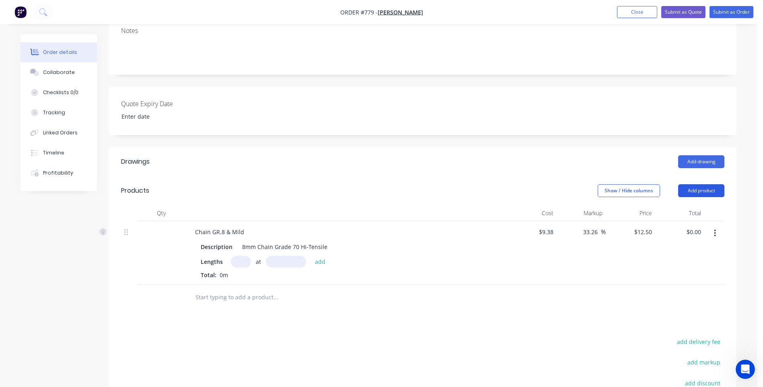
click at [702, 184] on button "Add product" at bounding box center [701, 190] width 46 height 13
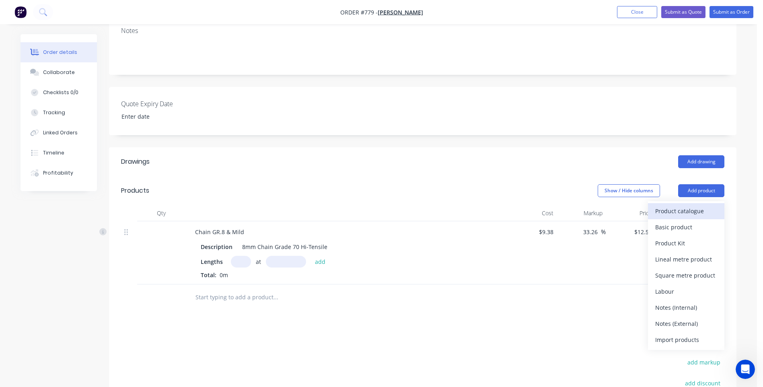
click at [683, 205] on div "Product catalogue" at bounding box center [686, 211] width 62 height 12
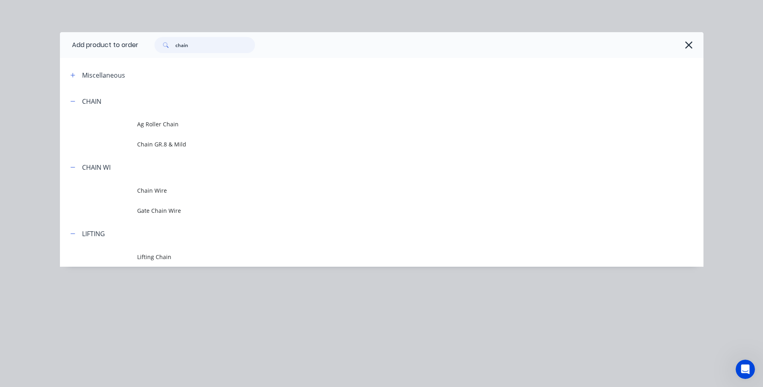
drag, startPoint x: 195, startPoint y: 47, endPoint x: 145, endPoint y: 41, distance: 51.0
click at [145, 41] on div "chain" at bounding box center [416, 45] width 557 height 16
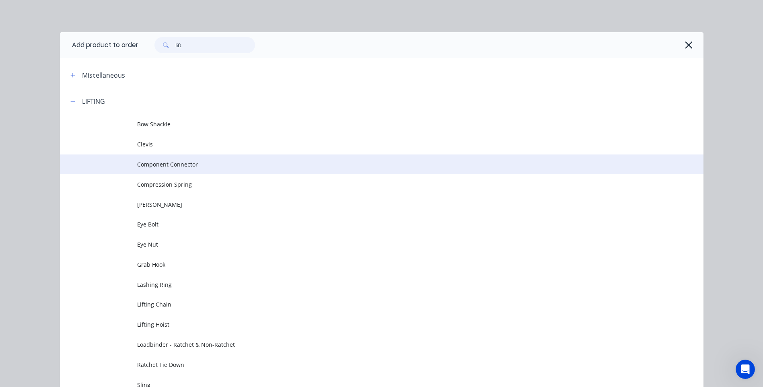
type input "lift"
click at [168, 161] on span "Component Connector" at bounding box center [363, 164] width 453 height 8
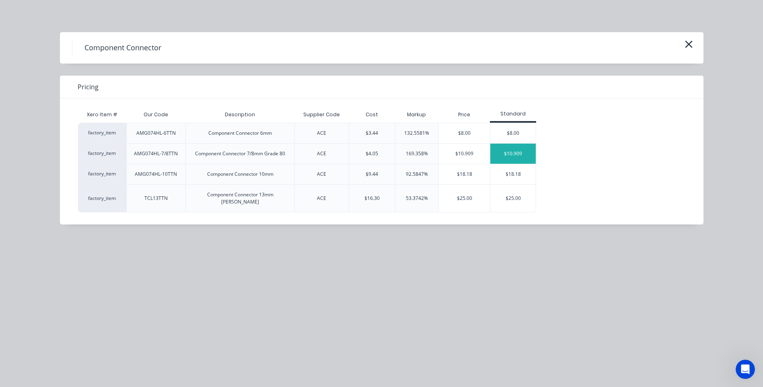
click at [514, 150] on div "$10.909" at bounding box center [512, 154] width 45 height 20
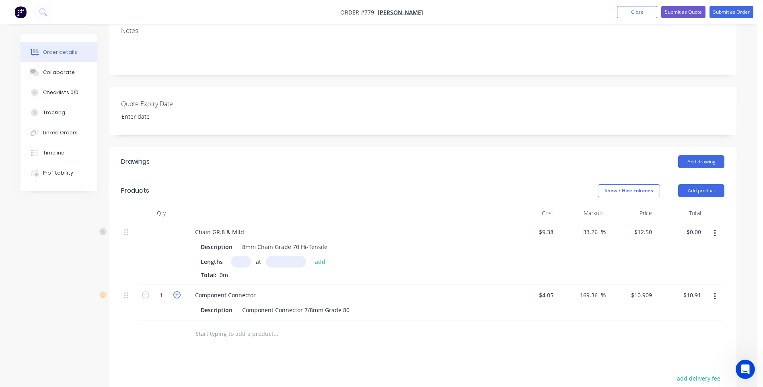
click at [177, 291] on icon "button" at bounding box center [176, 294] width 7 height 7
type input "2"
type input "$21.82"
click at [177, 291] on icon "button" at bounding box center [176, 294] width 7 height 7
type input "3"
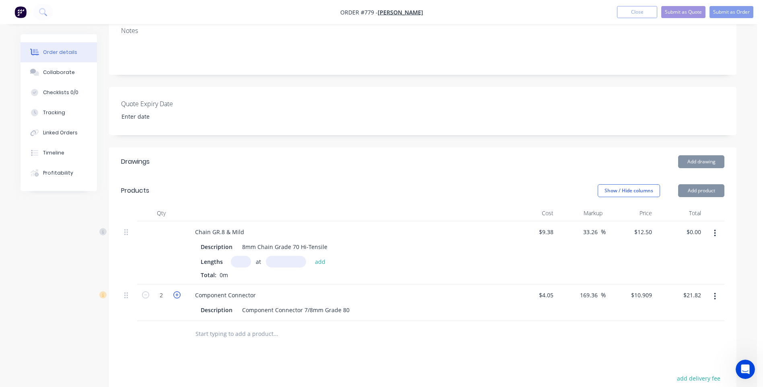
type input "$32.73"
click at [177, 291] on icon "button" at bounding box center [176, 294] width 7 height 7
type input "4"
type input "$43.64"
click at [237, 256] on input "text" at bounding box center [241, 262] width 20 height 12
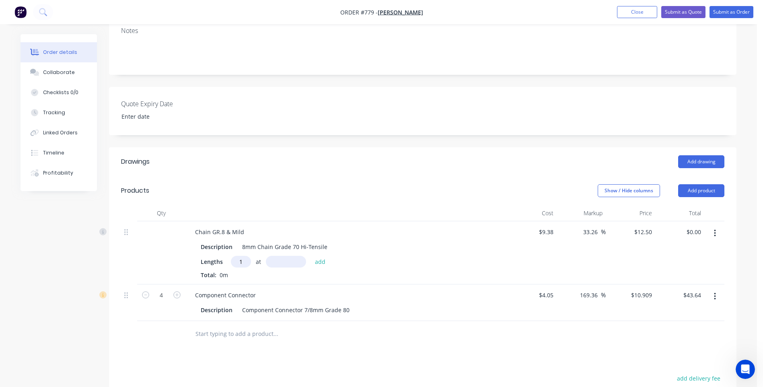
type input "1"
click at [276, 256] on input "text" at bounding box center [286, 262] width 40 height 12
type input "1000mm"
click at [317, 256] on button "add" at bounding box center [320, 261] width 19 height 11
type input "$12.50"
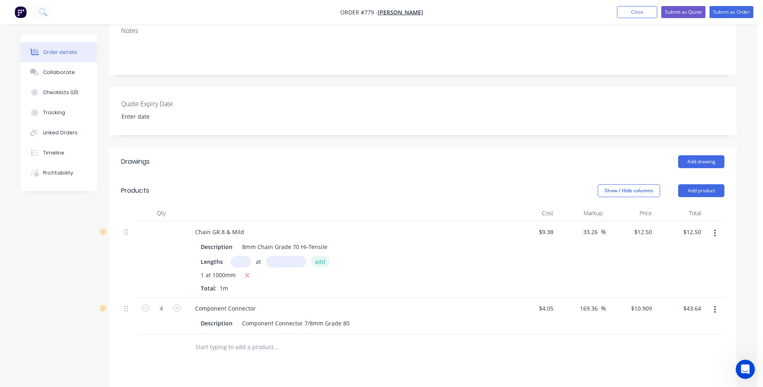
scroll to position [0, 0]
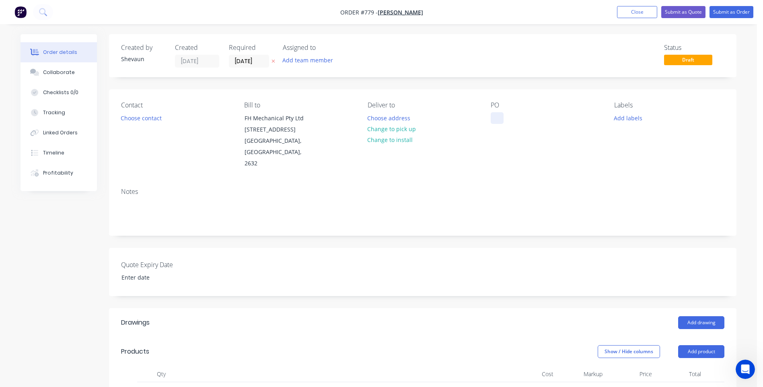
click at [494, 120] on div at bounding box center [497, 118] width 13 height 12
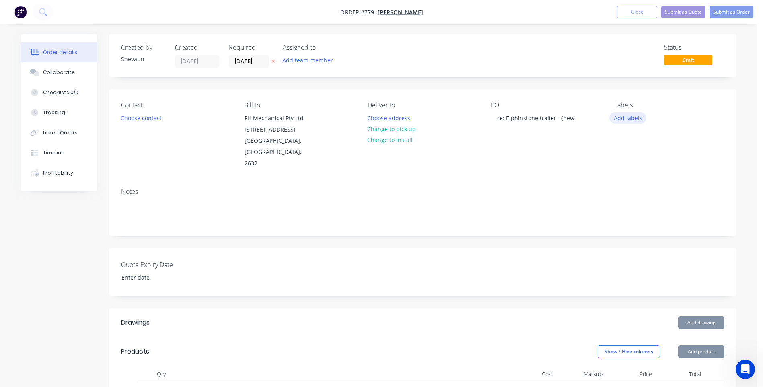
click at [629, 114] on button "Add labels" at bounding box center [627, 117] width 37 height 11
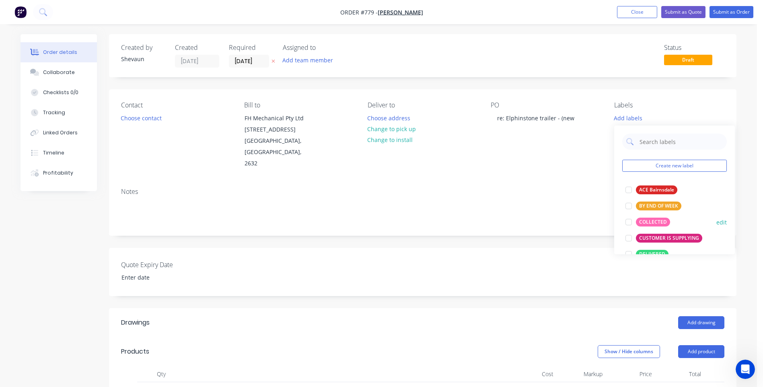
click at [630, 221] on div at bounding box center [629, 222] width 16 height 16
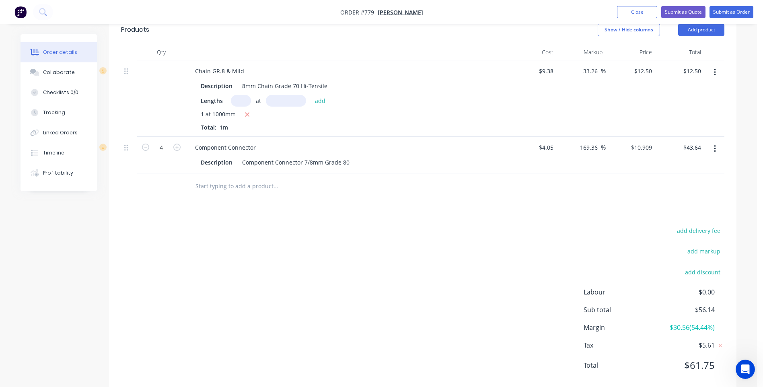
scroll to position [121, 0]
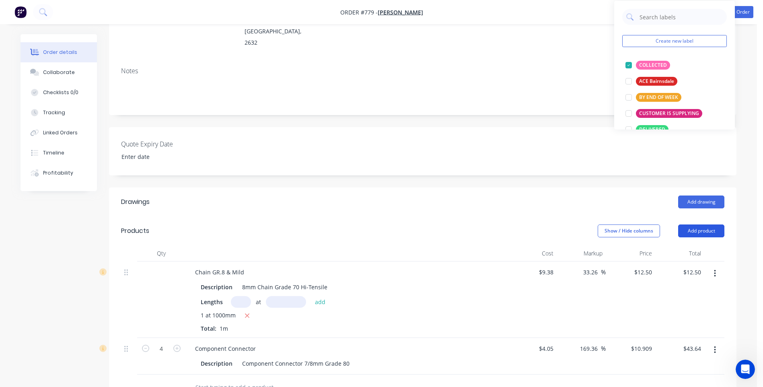
click at [697, 224] on button "Add product" at bounding box center [701, 230] width 46 height 13
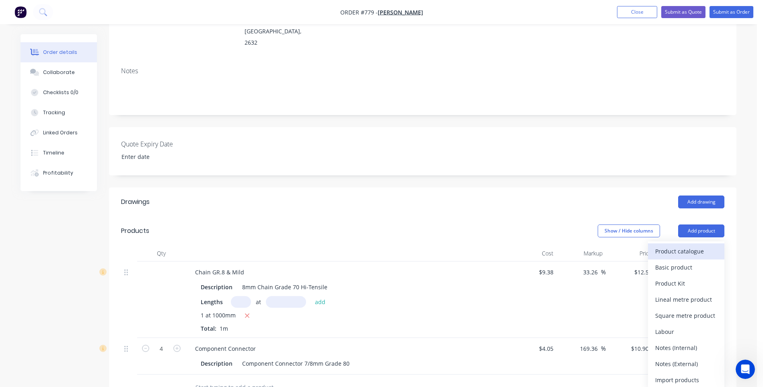
click at [675, 245] on div "Product catalogue" at bounding box center [686, 251] width 62 height 12
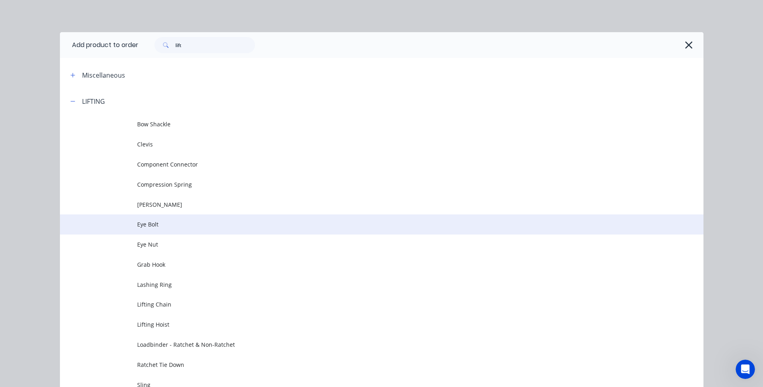
click at [151, 225] on span "Eye Bolt" at bounding box center [363, 224] width 453 height 8
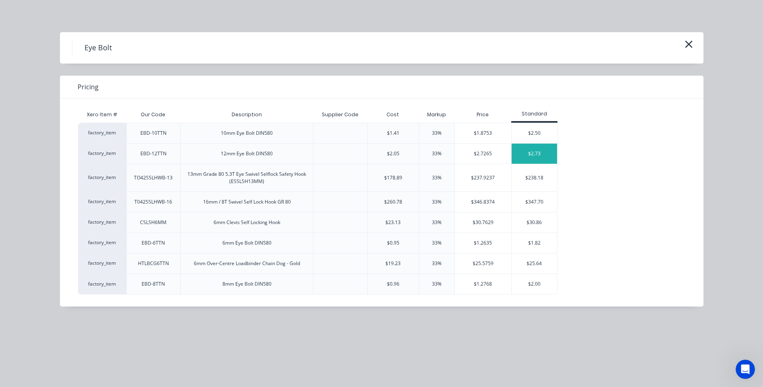
click at [535, 152] on div "$2.73" at bounding box center [534, 154] width 45 height 20
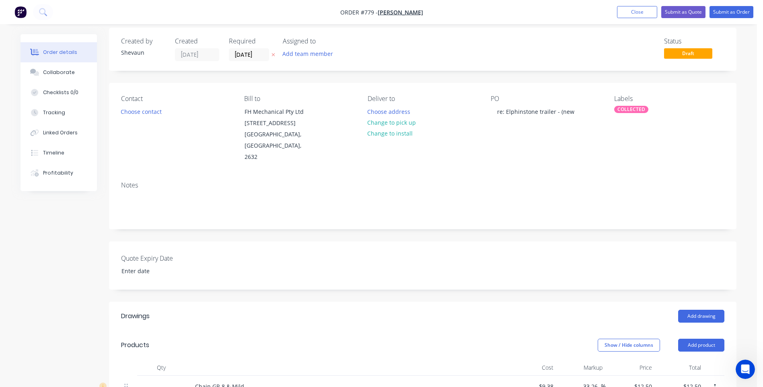
scroll to position [0, 0]
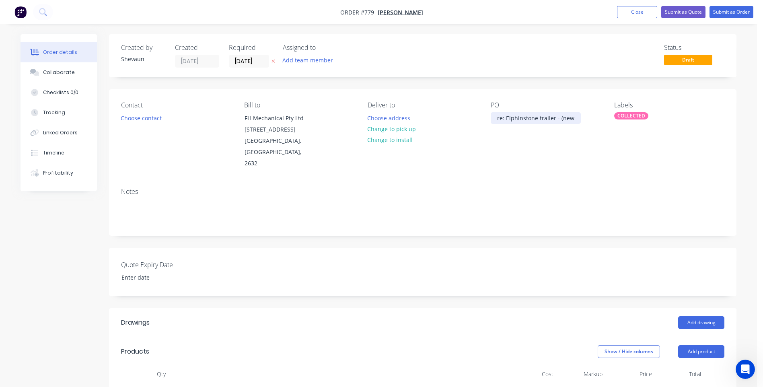
click at [570, 119] on div "re: Elphinstone trailer - (new" at bounding box center [536, 118] width 90 height 12
click at [537, 159] on div "Contact Choose contact Bill to FH Mechanical Pty Ltd Lot 5 Rosemeath Road Bomba…" at bounding box center [422, 135] width 627 height 92
click at [724, 12] on button "Submit as Order" at bounding box center [732, 12] width 44 height 12
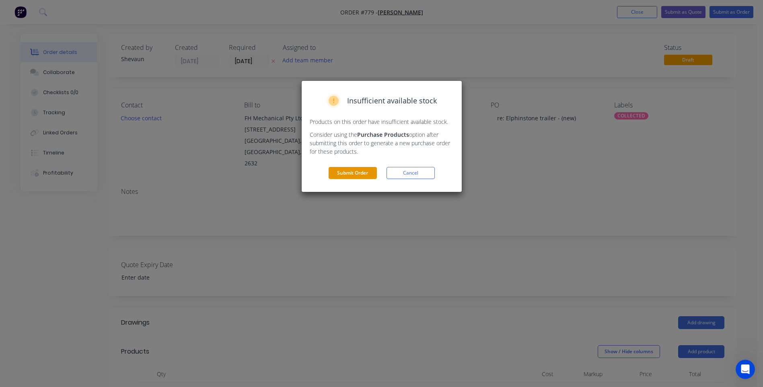
click at [349, 169] on button "Submit Order" at bounding box center [353, 173] width 48 height 12
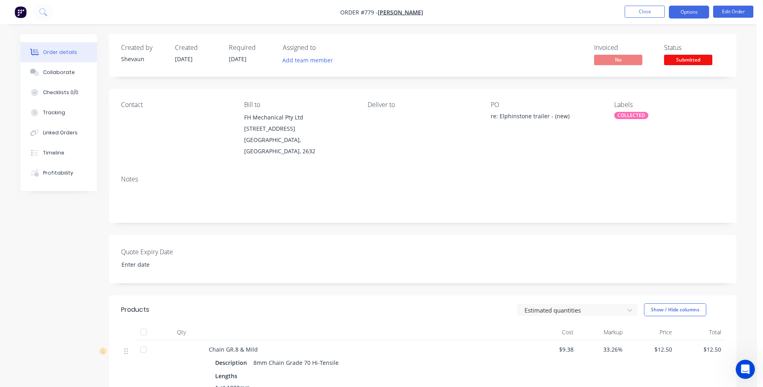
click at [689, 12] on button "Options" at bounding box center [689, 12] width 40 height 13
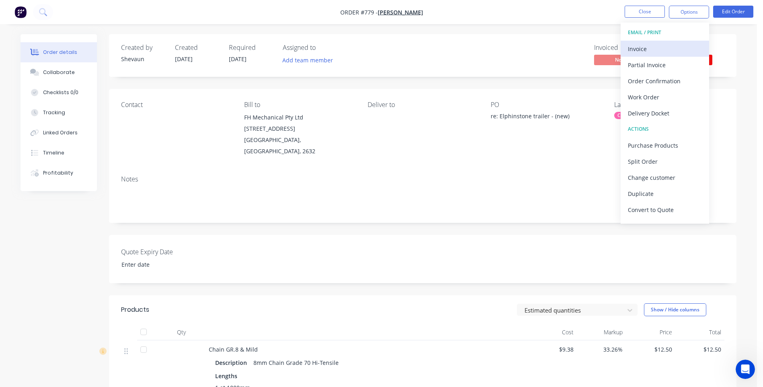
click at [642, 48] on div "Invoice" at bounding box center [665, 49] width 74 height 12
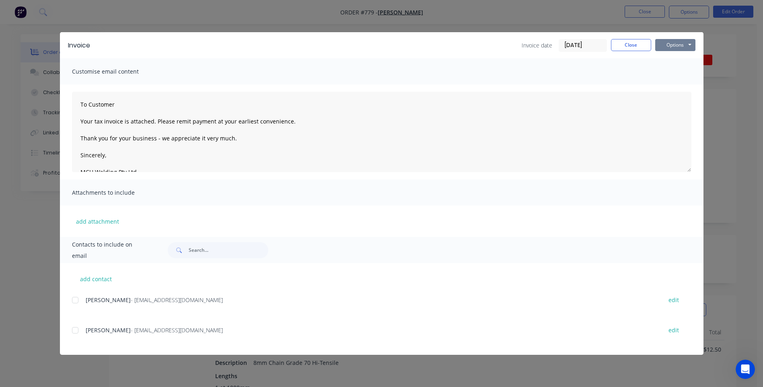
click at [670, 41] on button "Options" at bounding box center [675, 45] width 40 height 12
click at [678, 57] on button "Preview" at bounding box center [680, 59] width 51 height 13
click at [72, 300] on div at bounding box center [75, 300] width 16 height 16
click at [677, 43] on button "Options" at bounding box center [675, 45] width 40 height 12
click at [677, 86] on button "Email" at bounding box center [680, 85] width 51 height 13
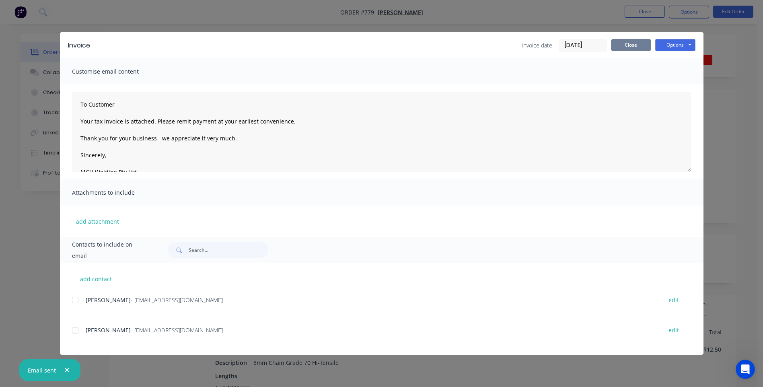
click at [624, 43] on button "Close" at bounding box center [631, 45] width 40 height 12
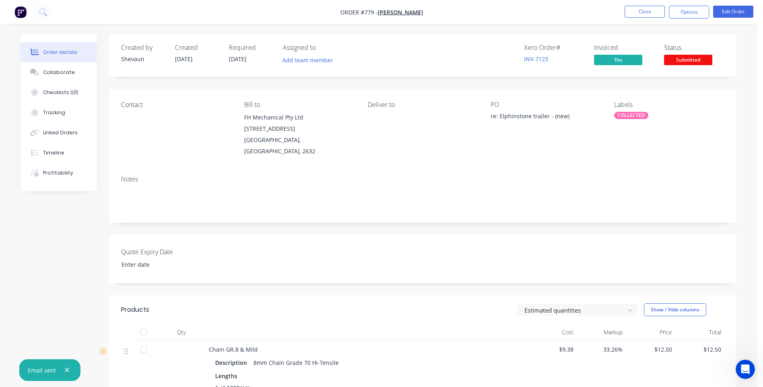
click at [691, 58] on span "Submitted" at bounding box center [688, 60] width 48 height 10
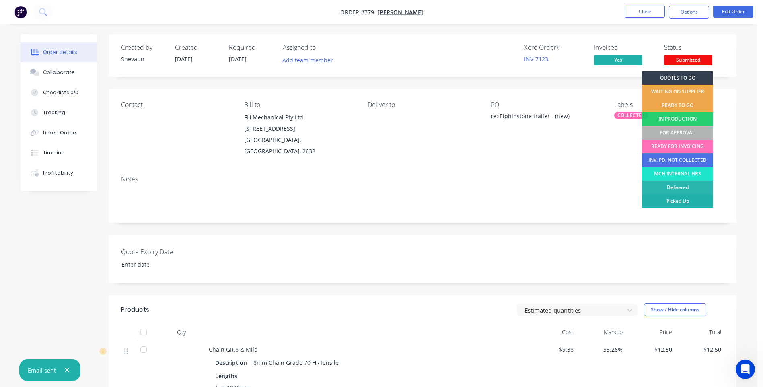
click at [692, 199] on div "Picked Up" at bounding box center [677, 201] width 71 height 14
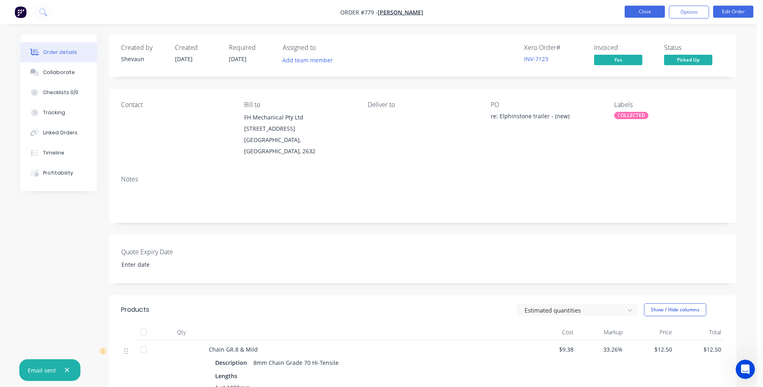
click at [639, 12] on button "Close" at bounding box center [645, 12] width 40 height 12
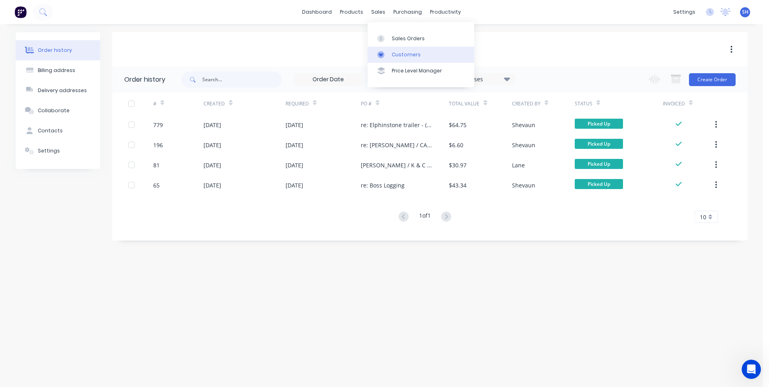
click at [406, 53] on div "Customers" at bounding box center [406, 54] width 29 height 7
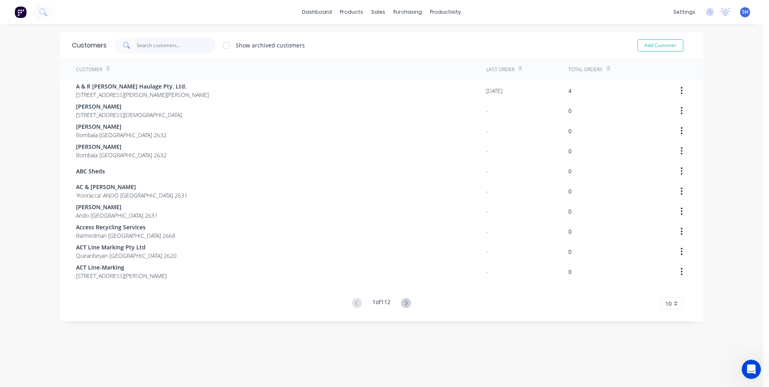
click at [145, 45] on input "text" at bounding box center [176, 45] width 78 height 16
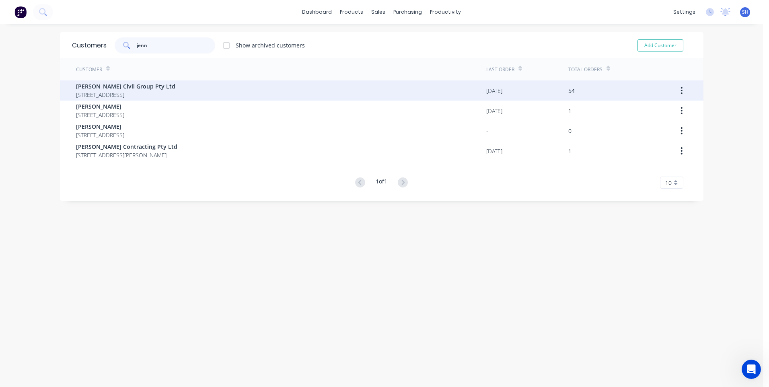
type input "jenn"
click at [113, 86] on span "[PERSON_NAME] Civil Group Pty Ltd" at bounding box center [125, 86] width 99 height 8
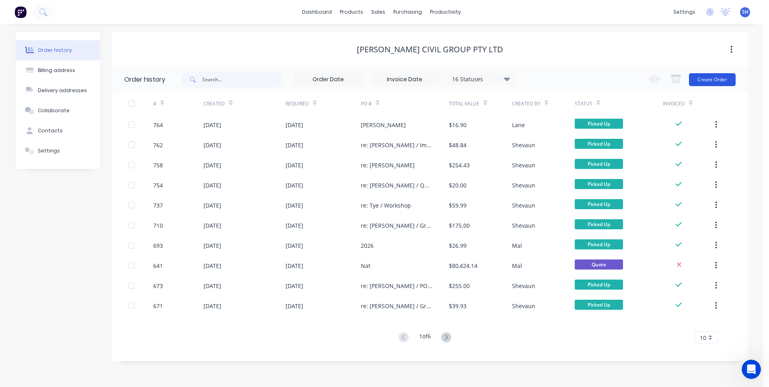
click at [714, 77] on button "Create Order" at bounding box center [712, 79] width 47 height 13
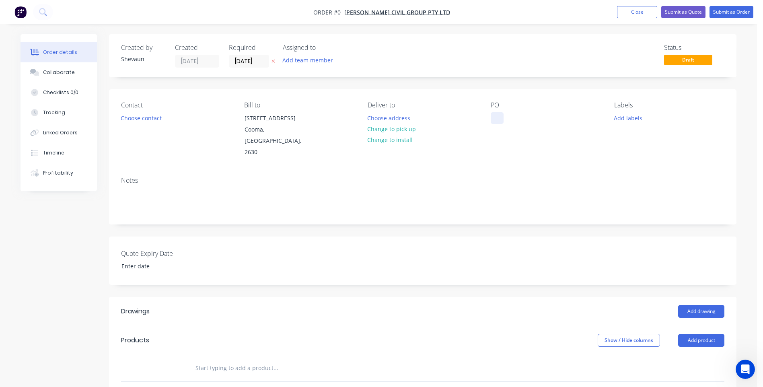
click at [494, 115] on div at bounding box center [497, 118] width 13 height 12
click at [628, 118] on div "Order details Collaborate Checklists 0/0 Tracking Linked Orders Timeline Profit…" at bounding box center [378, 310] width 732 height 553
click at [628, 118] on button "Add labels" at bounding box center [627, 117] width 37 height 11
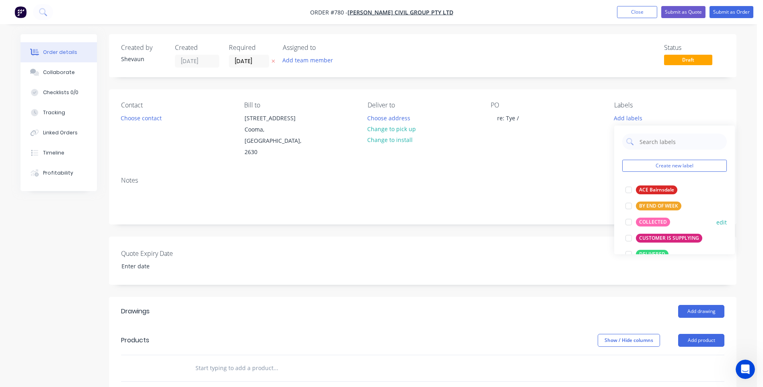
click at [650, 219] on div "COLLECTED" at bounding box center [653, 222] width 34 height 9
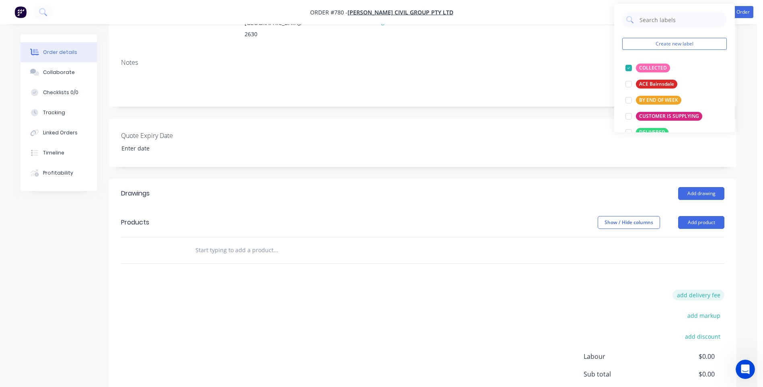
scroll to position [121, 0]
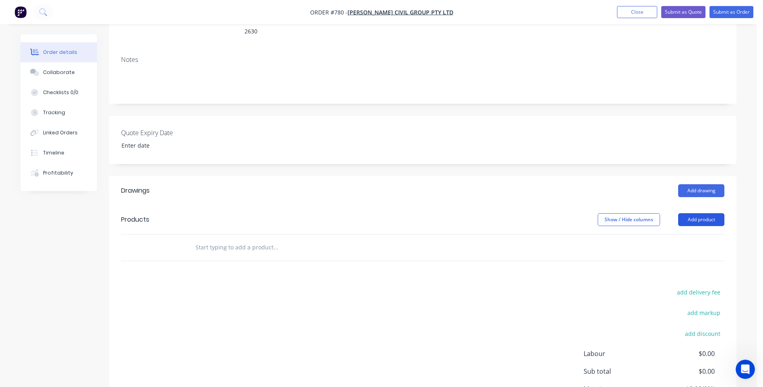
click at [702, 213] on button "Add product" at bounding box center [701, 219] width 46 height 13
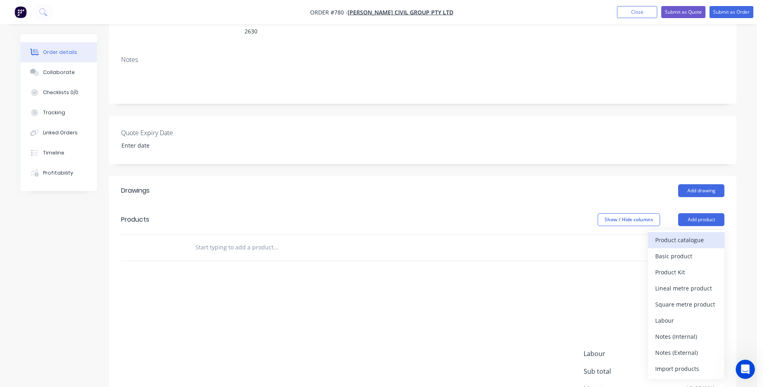
click at [671, 234] on div "Product catalogue" at bounding box center [686, 240] width 62 height 12
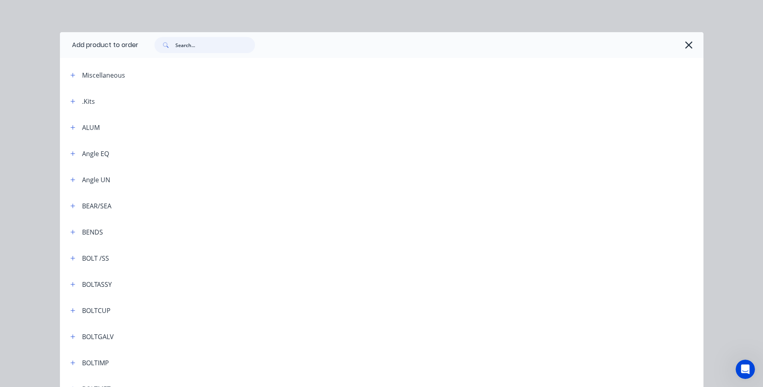
click at [182, 45] on input "text" at bounding box center [215, 45] width 80 height 16
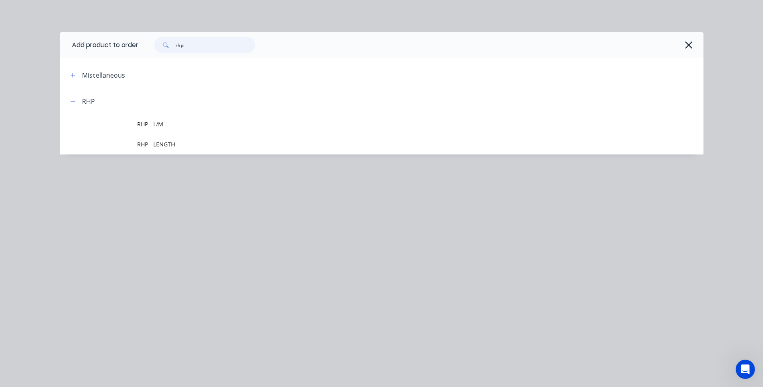
type input "rhp"
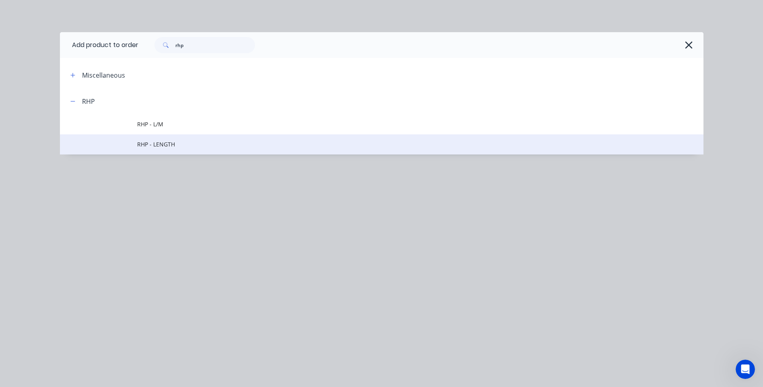
click at [153, 144] on span "RHP - LENGTH" at bounding box center [363, 144] width 453 height 8
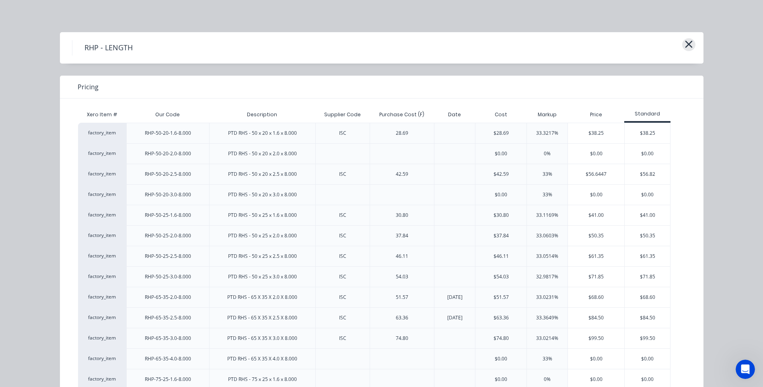
click at [685, 45] on icon "button" at bounding box center [689, 44] width 8 height 11
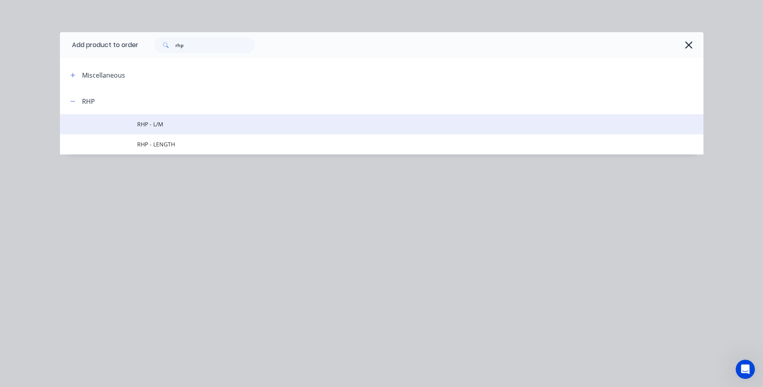
click at [152, 121] on span "RHP - L/M" at bounding box center [363, 124] width 453 height 8
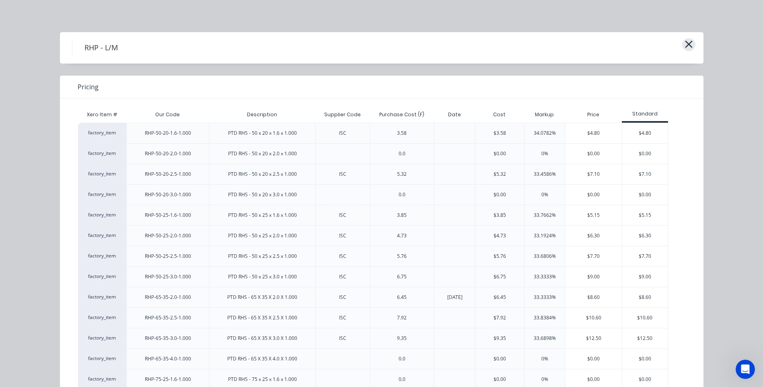
click at [685, 45] on icon "button" at bounding box center [688, 44] width 7 height 7
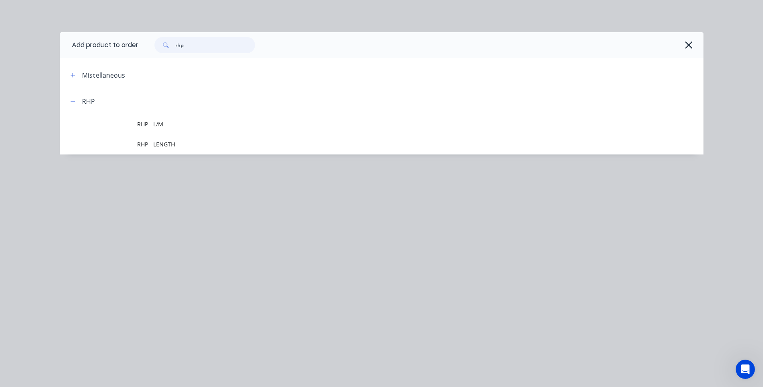
drag, startPoint x: 186, startPoint y: 46, endPoint x: 158, endPoint y: 41, distance: 28.6
click at [158, 41] on div "rhp" at bounding box center [204, 45] width 101 height 16
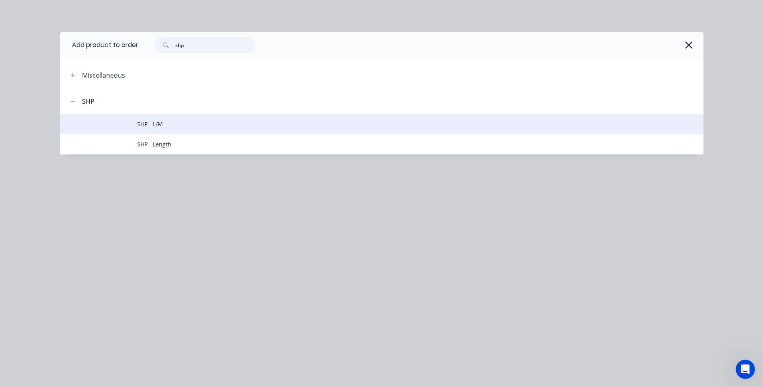
type input "shp"
click at [158, 123] on span "SHP - L/M" at bounding box center [363, 124] width 453 height 8
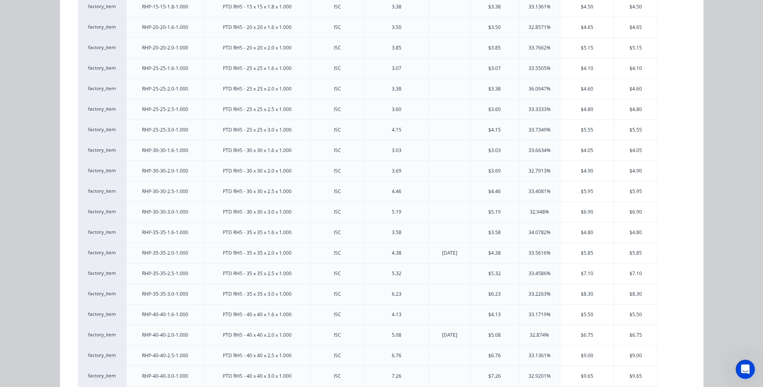
scroll to position [161, 0]
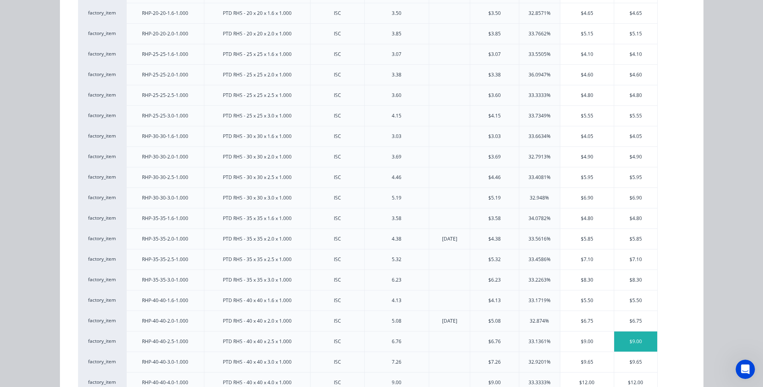
click at [630, 337] on div "$9.00" at bounding box center [635, 341] width 43 height 20
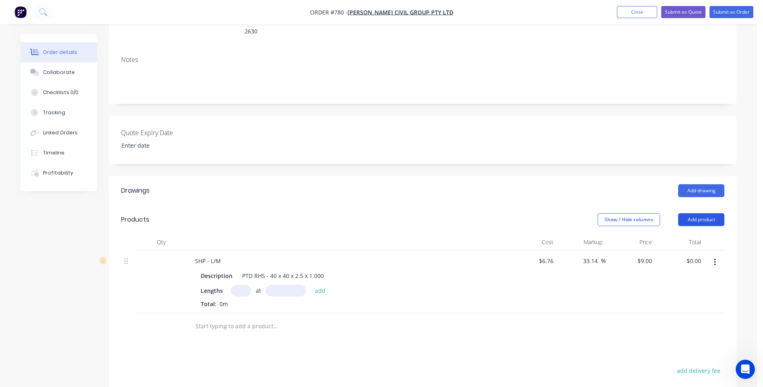
click at [703, 213] on button "Add product" at bounding box center [701, 219] width 46 height 13
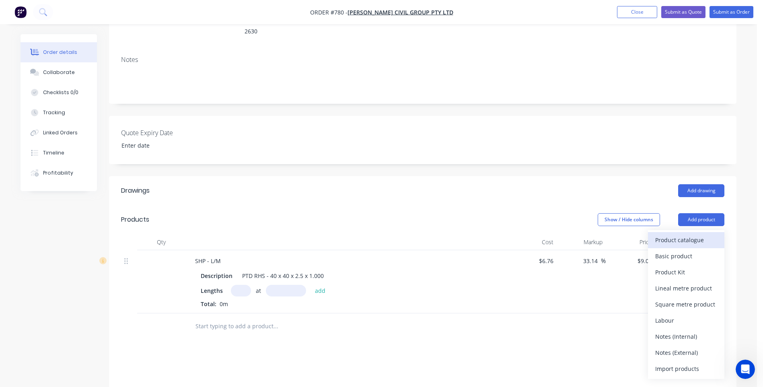
click at [671, 234] on div "Product catalogue" at bounding box center [686, 240] width 62 height 12
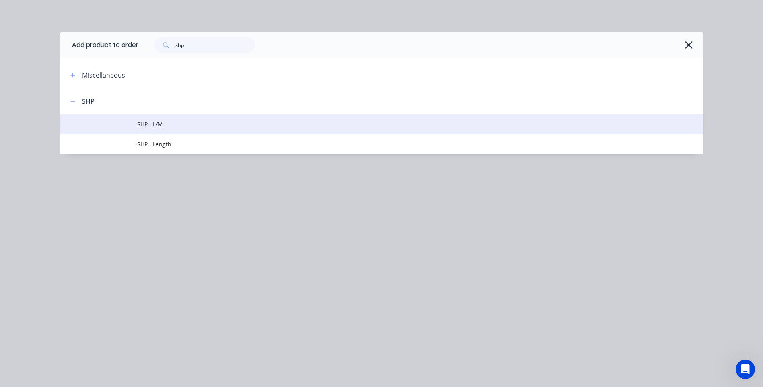
click at [153, 122] on span "SHP - L/M" at bounding box center [363, 124] width 453 height 8
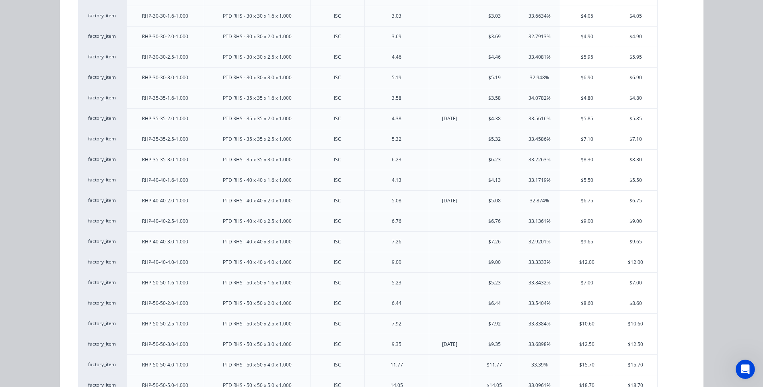
scroll to position [282, 0]
click at [633, 239] on div "$9.65" at bounding box center [635, 241] width 43 height 20
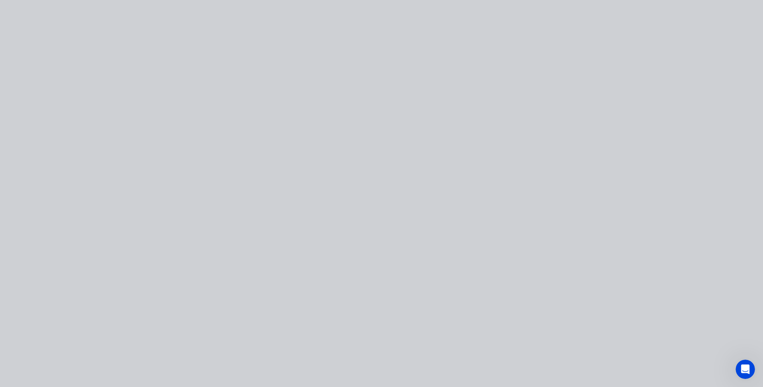
scroll to position [0, 0]
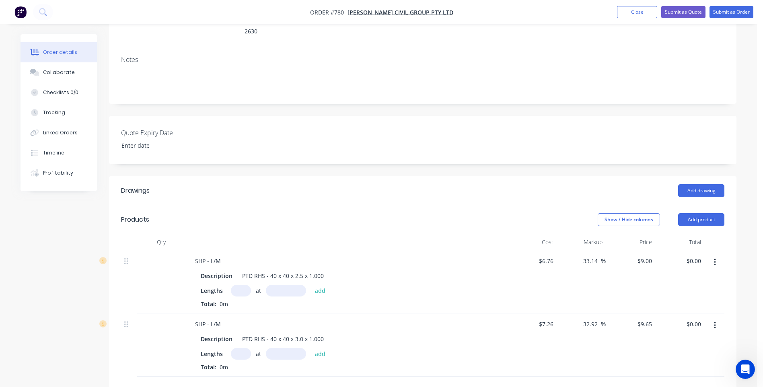
click at [239, 348] on input "text" at bounding box center [241, 354] width 20 height 12
type input "2"
type input "1000mm"
click at [321, 348] on button "add" at bounding box center [320, 353] width 19 height 11
type input "$19.30"
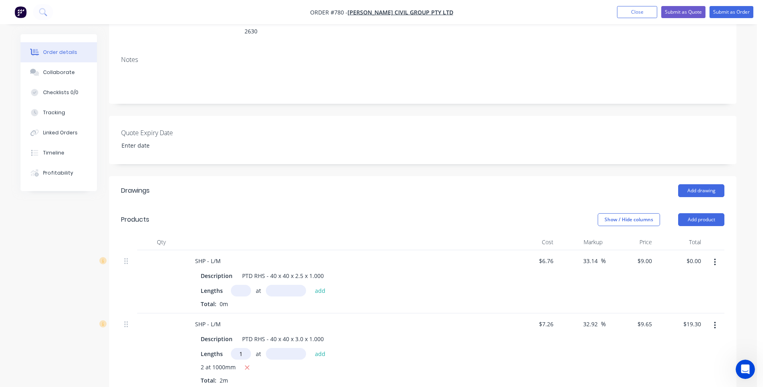
type input "1"
type input "1500mm"
click at [321, 348] on button "add" at bounding box center [320, 353] width 19 height 11
type input "$33.78"
click at [239, 285] on input "text" at bounding box center [241, 291] width 20 height 12
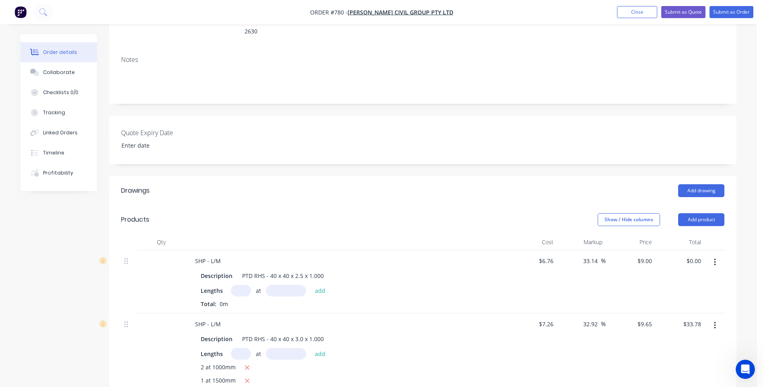
scroll to position [161, 0]
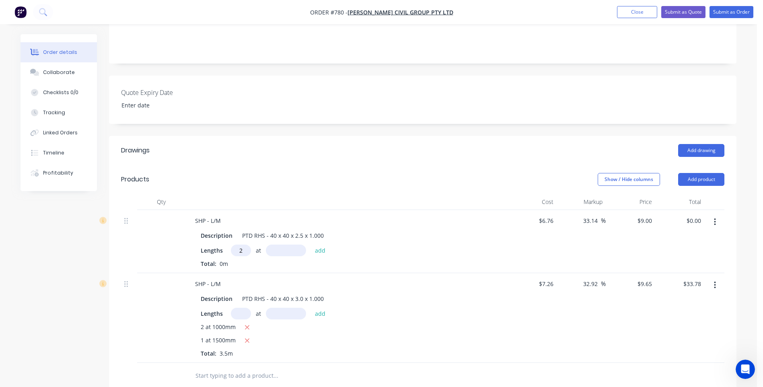
type input "2"
type input "3200mm"
click at [316, 245] on button "add" at bounding box center [320, 250] width 19 height 11
type input "$57.60"
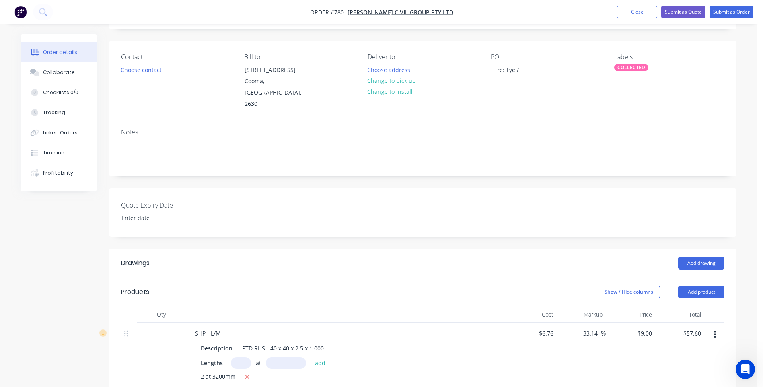
scroll to position [0, 0]
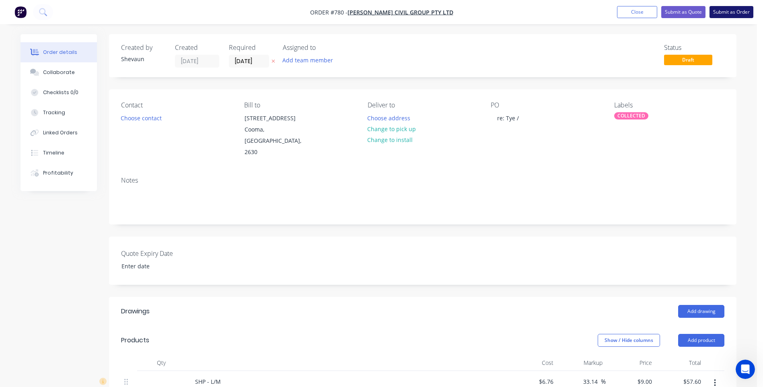
click at [727, 12] on button "Submit as Order" at bounding box center [732, 12] width 44 height 12
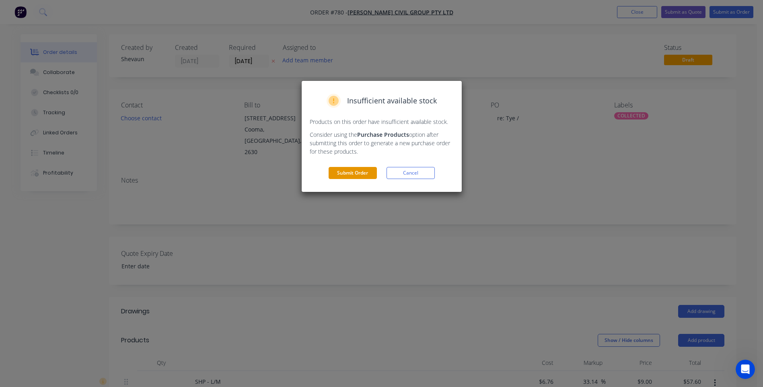
click at [353, 170] on button "Submit Order" at bounding box center [353, 173] width 48 height 12
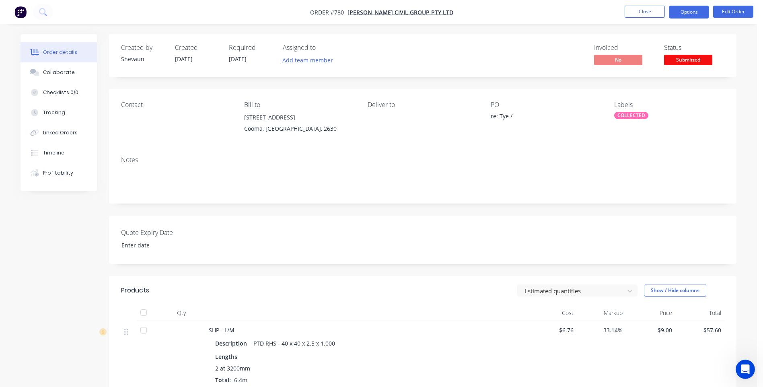
click at [694, 11] on button "Options" at bounding box center [689, 12] width 40 height 13
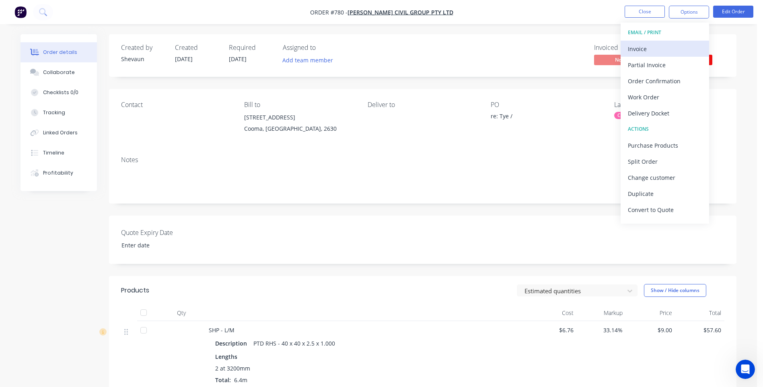
click at [648, 47] on div "Invoice" at bounding box center [665, 49] width 74 height 12
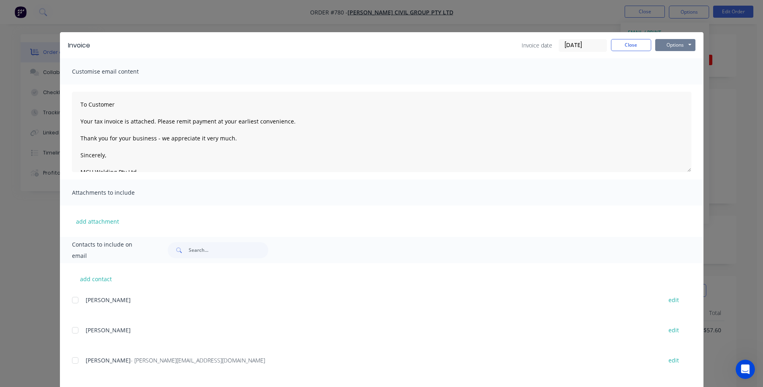
click at [671, 41] on button "Options" at bounding box center [675, 45] width 40 height 12
click at [673, 59] on button "Preview" at bounding box center [680, 59] width 51 height 13
click at [70, 359] on div at bounding box center [75, 360] width 16 height 16
click at [672, 44] on button "Options" at bounding box center [675, 45] width 40 height 12
click at [673, 85] on button "Email" at bounding box center [680, 85] width 51 height 13
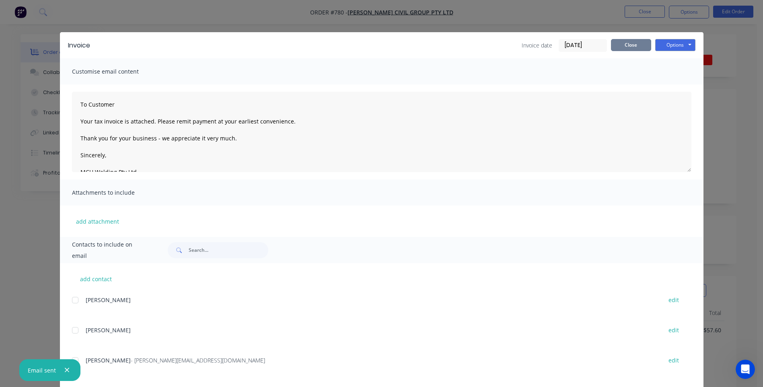
click at [629, 46] on button "Close" at bounding box center [631, 45] width 40 height 12
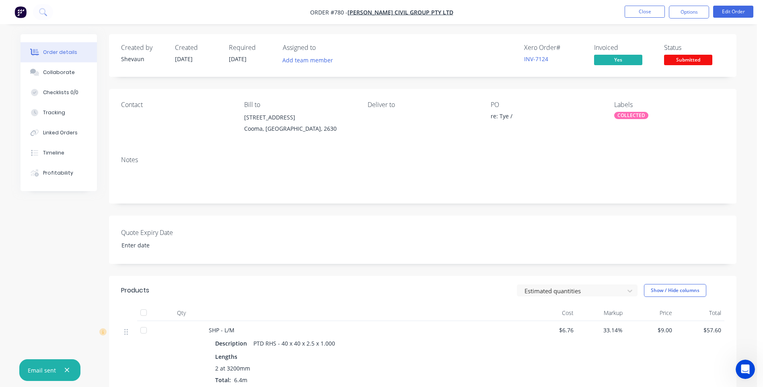
click at [692, 59] on span "Submitted" at bounding box center [688, 60] width 48 height 10
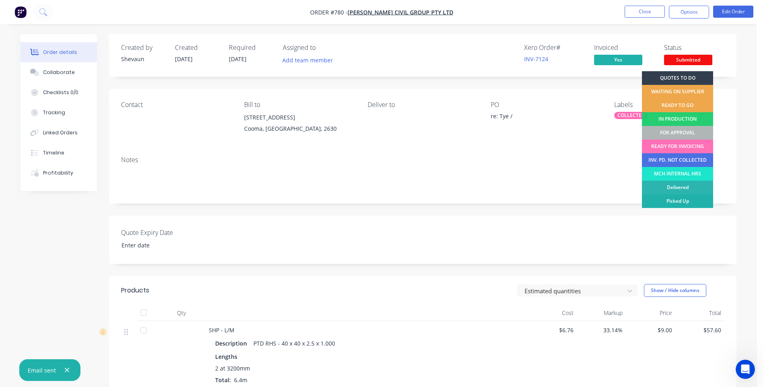
click at [686, 200] on div "Picked Up" at bounding box center [677, 201] width 71 height 14
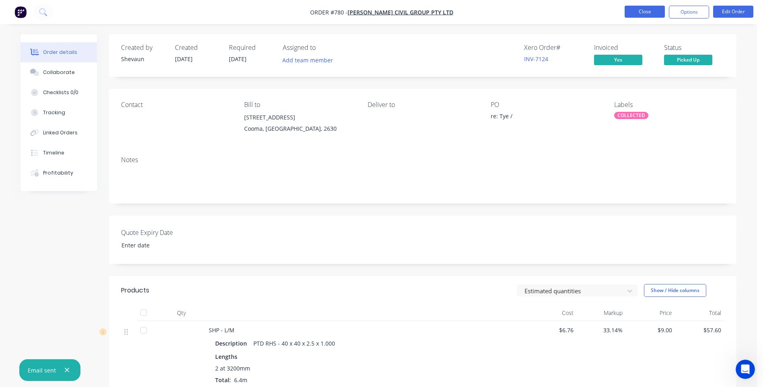
click at [648, 8] on button "Close" at bounding box center [645, 12] width 40 height 12
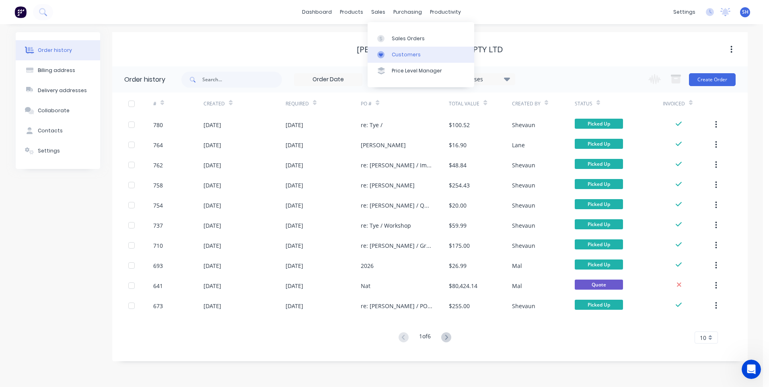
click at [404, 50] on link "Customers" at bounding box center [421, 55] width 107 height 16
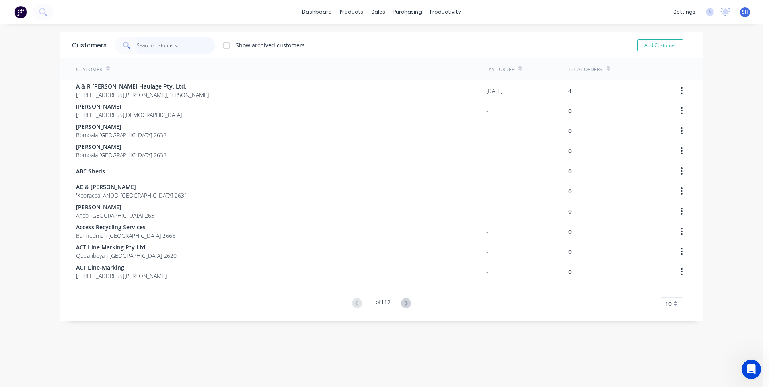
click at [148, 46] on input "text" at bounding box center [176, 45] width 78 height 16
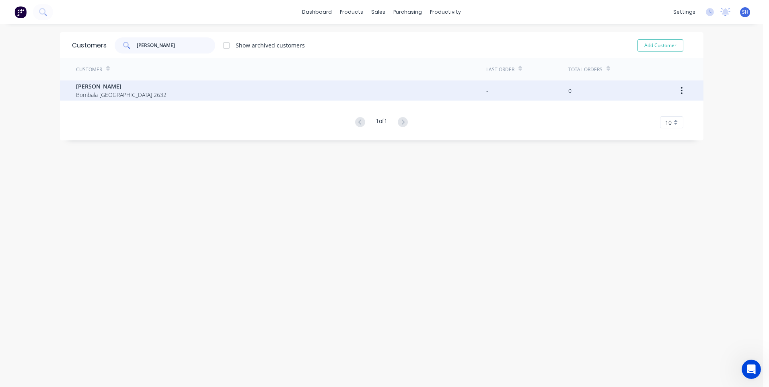
type input "michael k"
click at [105, 92] on span "Bombala [GEOGRAPHIC_DATA] 2632" at bounding box center [121, 95] width 91 height 8
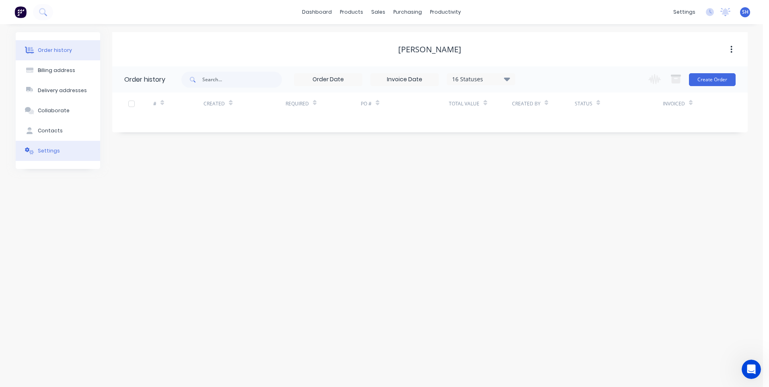
click at [43, 150] on div "Settings" at bounding box center [49, 150] width 22 height 7
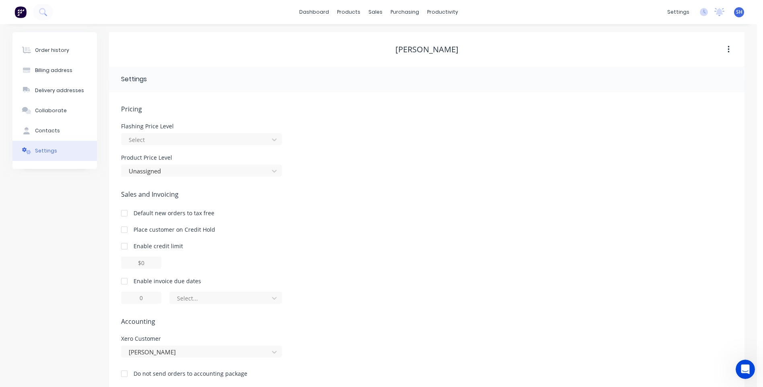
click at [126, 281] on div at bounding box center [124, 281] width 16 height 16
type input "1"
click at [146, 298] on input "1" at bounding box center [141, 298] width 40 height 12
type input "30"
click at [276, 297] on icon at bounding box center [274, 298] width 5 height 3
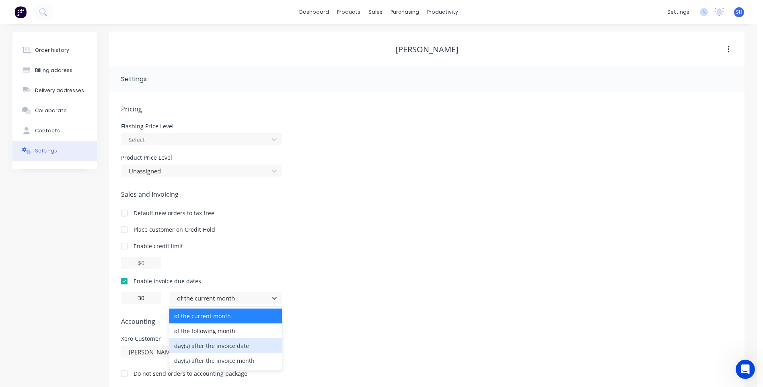
click at [231, 345] on div "day(s) after the invoice date" at bounding box center [225, 345] width 113 height 15
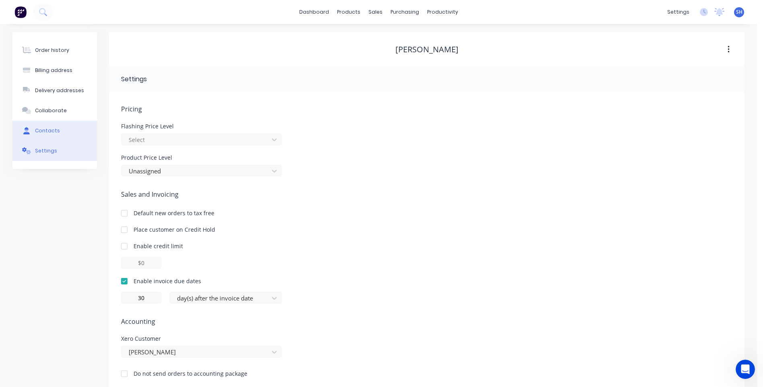
click at [46, 125] on button "Contacts" at bounding box center [54, 131] width 84 height 20
select select "AU"
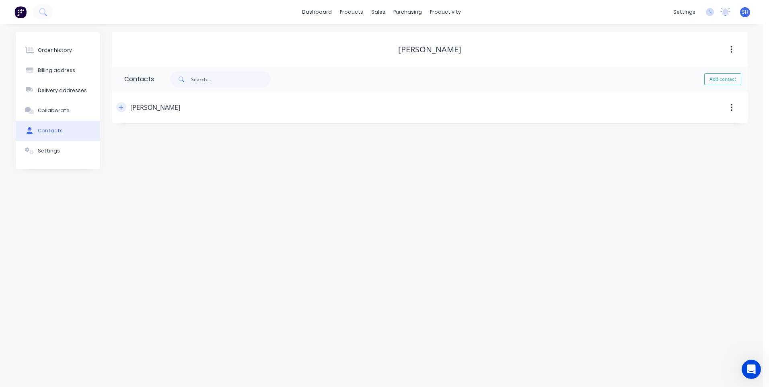
click at [120, 107] on icon "button" at bounding box center [121, 108] width 5 height 6
click at [161, 234] on input "tel" at bounding box center [198, 232] width 97 height 9
type input "0424 101 966"
click at [278, 225] on div "Mobile International Afghanistan Åland Islands Albania Algeria American Samoa A…" at bounding box center [429, 232] width 611 height 31
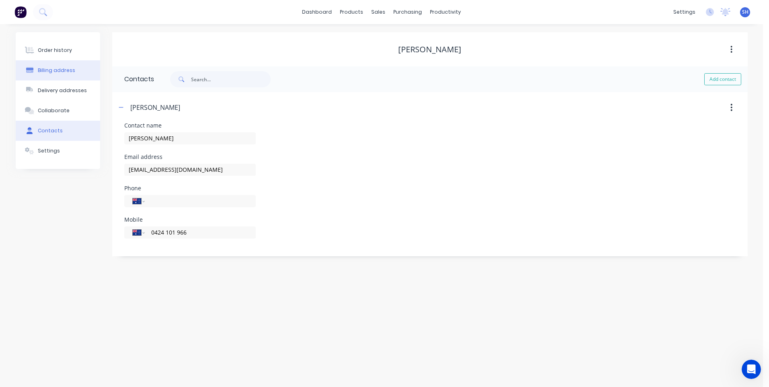
click at [51, 68] on div "Billing address" at bounding box center [56, 70] width 37 height 7
select select "AU"
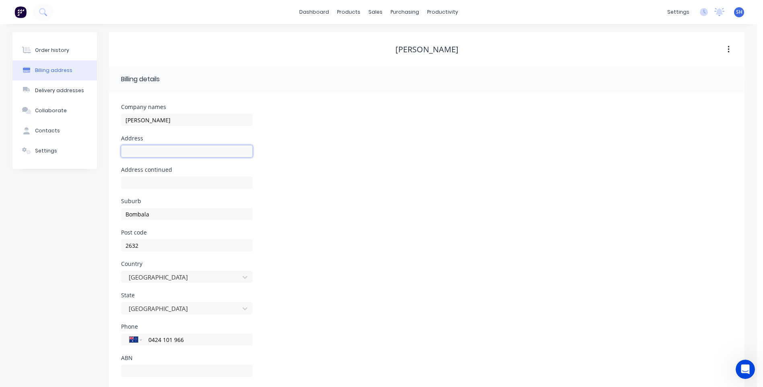
click at [137, 150] on input "text" at bounding box center [187, 151] width 132 height 12
type input "[STREET_ADDRESS]"
click at [352, 309] on div "State New South Wales" at bounding box center [426, 307] width 611 height 31
click at [48, 47] on div "Order history" at bounding box center [52, 50] width 34 height 7
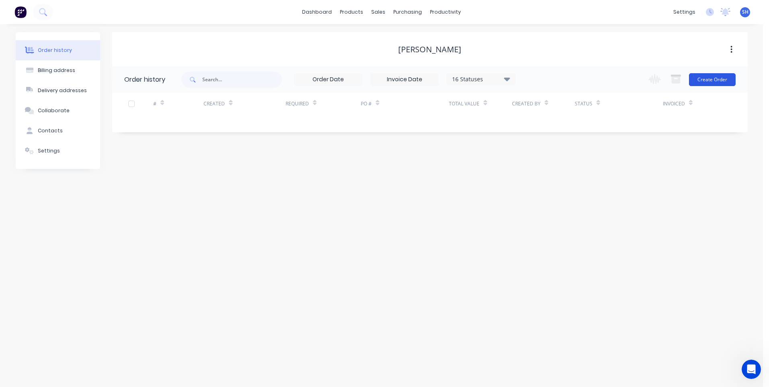
click at [714, 82] on button "Create Order" at bounding box center [712, 79] width 47 height 13
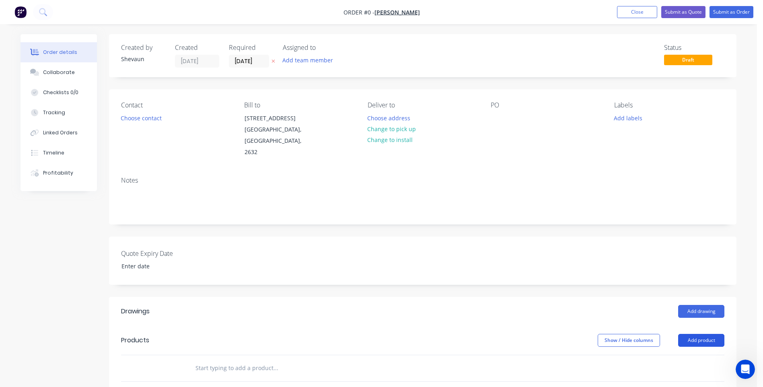
click at [704, 334] on button "Add product" at bounding box center [701, 340] width 46 height 13
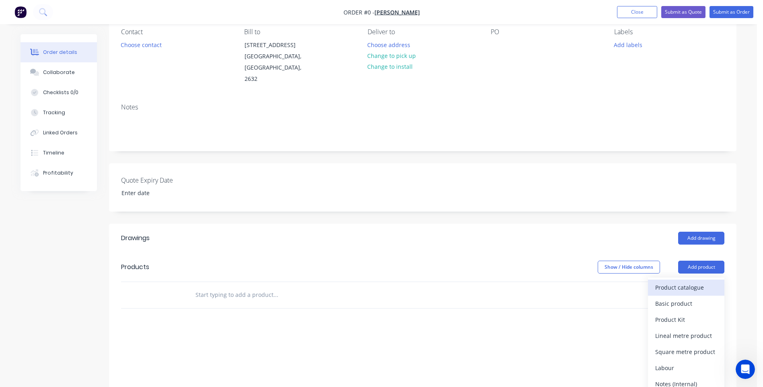
scroll to position [80, 0]
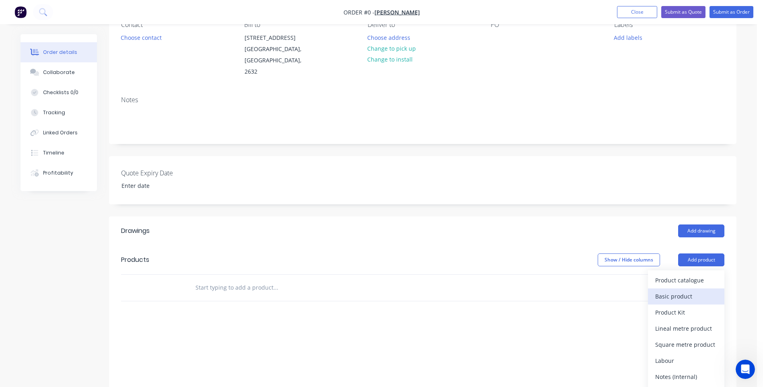
click at [676, 290] on div "Basic product" at bounding box center [686, 296] width 62 height 12
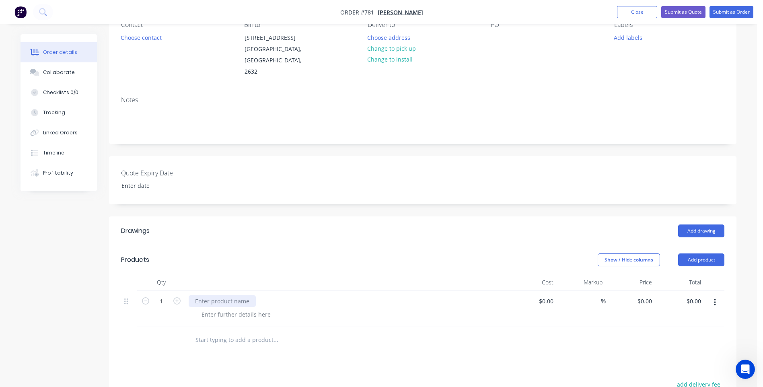
click at [201, 295] on div at bounding box center [222, 301] width 67 height 12
click at [699, 253] on button "Add product" at bounding box center [701, 259] width 46 height 13
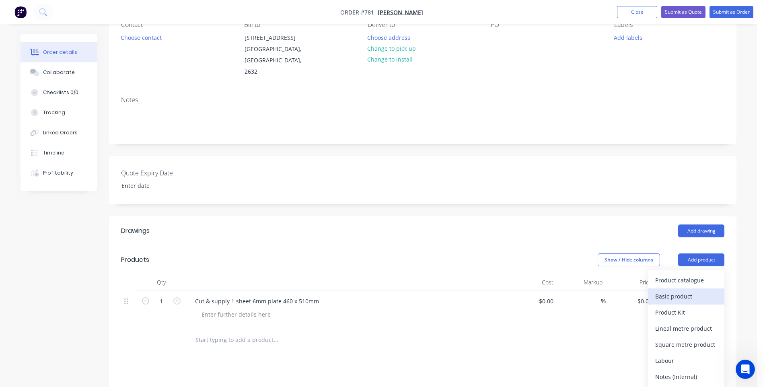
click at [669, 290] on div "Basic product" at bounding box center [686, 296] width 62 height 12
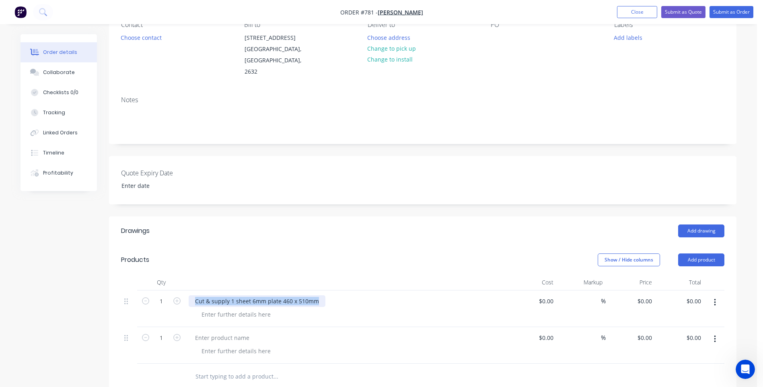
drag, startPoint x: 194, startPoint y: 288, endPoint x: 343, endPoint y: 288, distance: 148.8
click at [343, 295] on div "Cut & supply 1 sheet 6mm plate 460 x 510mm" at bounding box center [346, 301] width 315 height 12
copy div "Cut & supply 1 sheet 6mm plate 460 x 510mm"
click at [204, 332] on div at bounding box center [222, 338] width 67 height 12
paste div
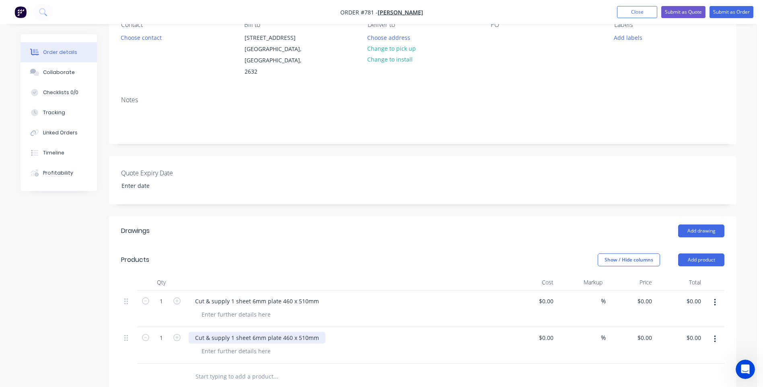
click at [287, 332] on div "Cut & supply 1 sheet 6mm plate 460 x 510mm" at bounding box center [257, 338] width 137 height 12
click at [300, 332] on div "Cut & supply 1 sheet 6mm plate 480 x 510mm" at bounding box center [257, 338] width 137 height 12
click at [302, 332] on div "Cut & supply 1 sheet 6mm plate 480 x 510mm" at bounding box center [257, 338] width 137 height 12
click at [348, 332] on div "Cut & supply 1 sheet 6mm plate 480 x 480mm" at bounding box center [346, 338] width 315 height 12
click at [732, 9] on button "Submit as Order" at bounding box center [732, 12] width 44 height 12
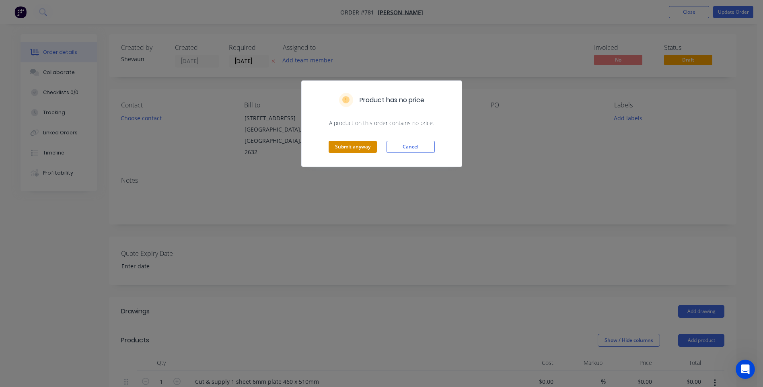
click at [356, 145] on button "Submit anyway" at bounding box center [353, 147] width 48 height 12
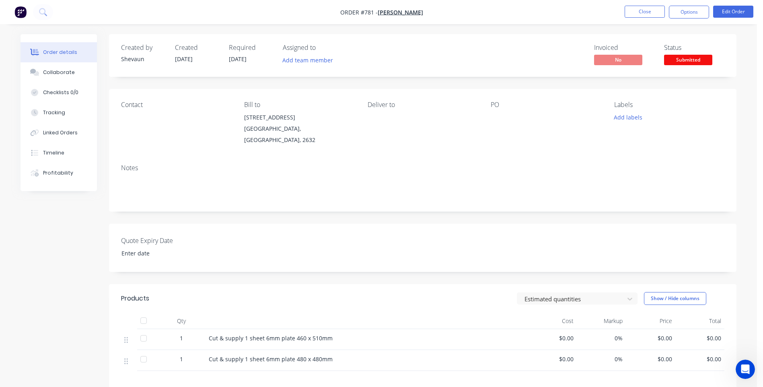
click at [230, 230] on div "Quote Expiry Date" at bounding box center [422, 248] width 627 height 48
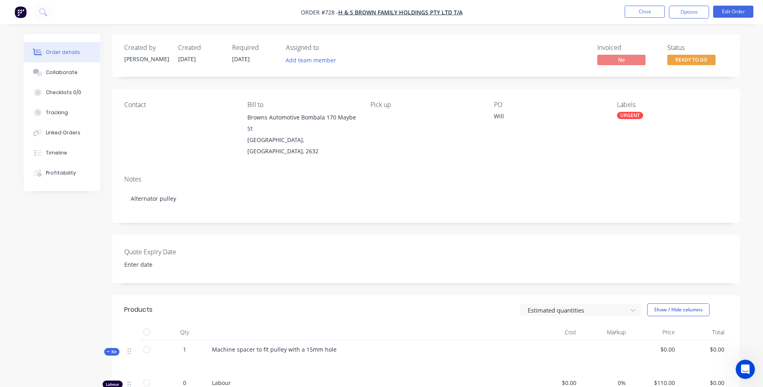
click at [21, 10] on img "button" at bounding box center [20, 12] width 12 height 12
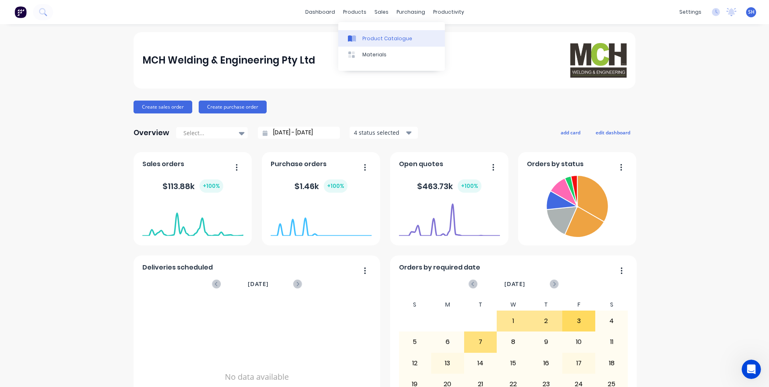
click at [375, 36] on div "Product Catalogue" at bounding box center [387, 38] width 50 height 7
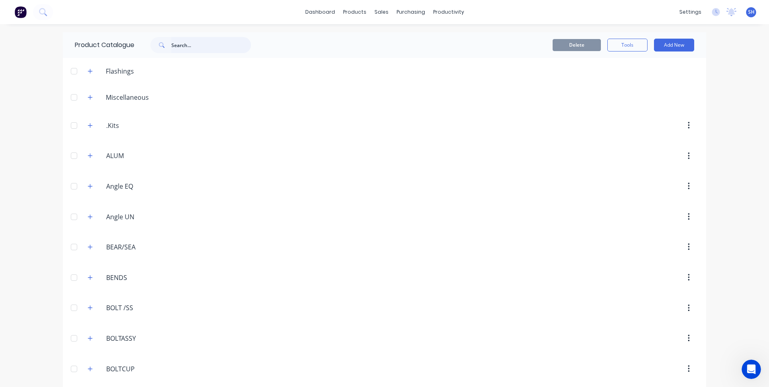
click at [174, 49] on input "text" at bounding box center [211, 45] width 80 height 16
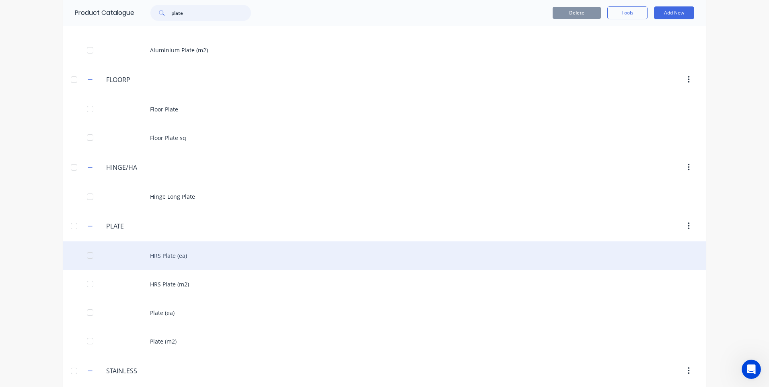
scroll to position [233, 0]
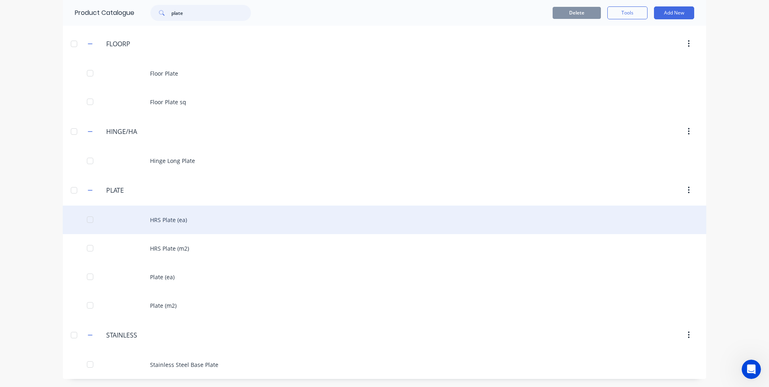
type input "plate"
click at [165, 217] on div "HRS Plate (ea)" at bounding box center [385, 220] width 644 height 29
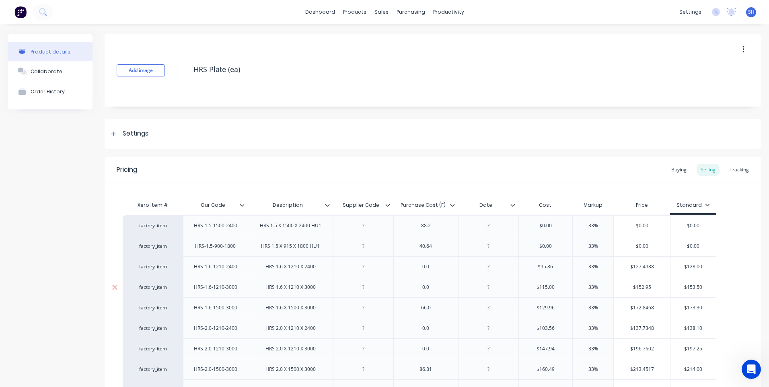
type textarea "x"
click at [391, 37] on link "Sales Orders" at bounding box center [421, 38] width 107 height 16
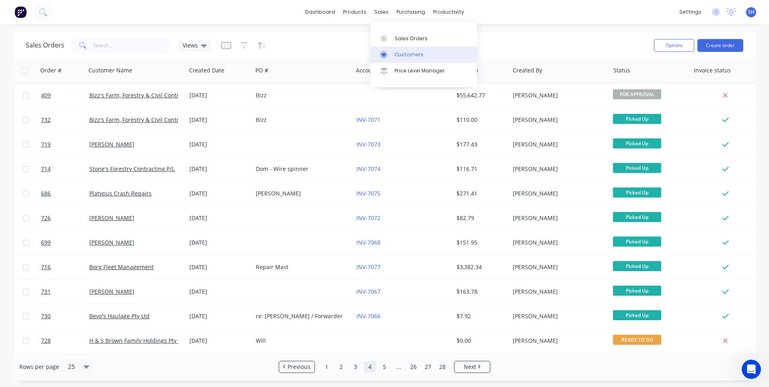
click at [406, 51] on div "Customers" at bounding box center [409, 54] width 29 height 7
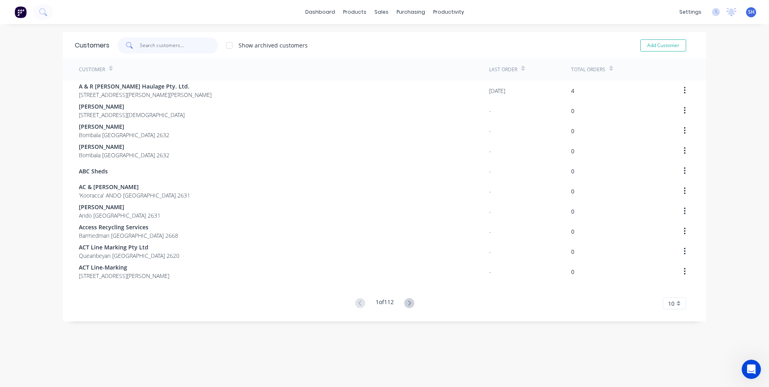
click at [158, 43] on input "text" at bounding box center [179, 45] width 78 height 16
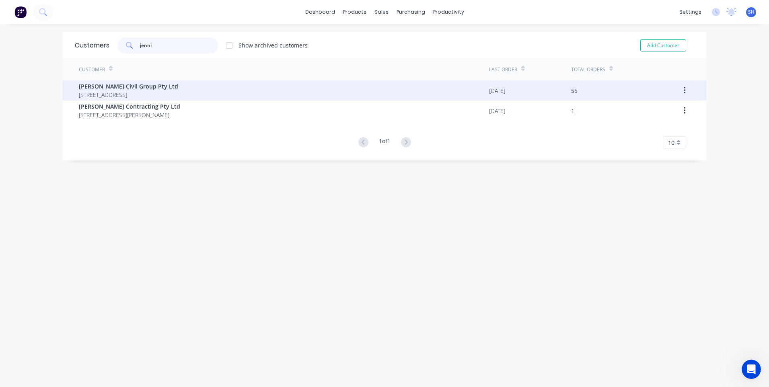
type input "jenni"
click at [109, 88] on span "[PERSON_NAME] Civil Group Pty Ltd" at bounding box center [128, 86] width 99 height 8
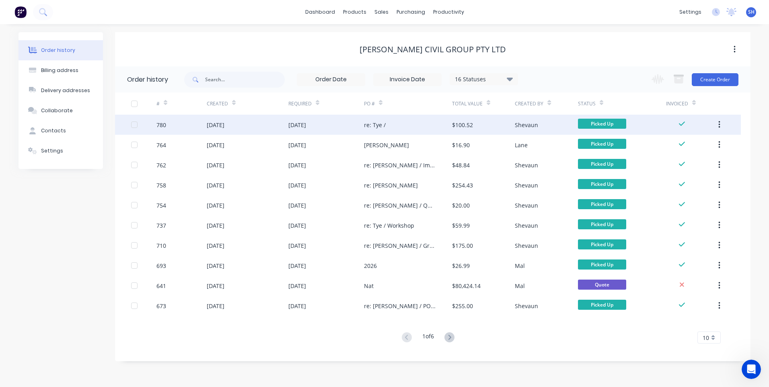
click at [174, 123] on div "780" at bounding box center [181, 125] width 50 height 20
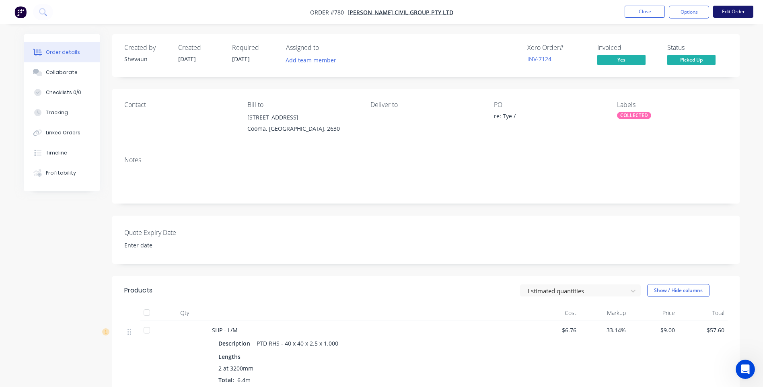
click at [727, 10] on button "Edit Order" at bounding box center [733, 12] width 40 height 12
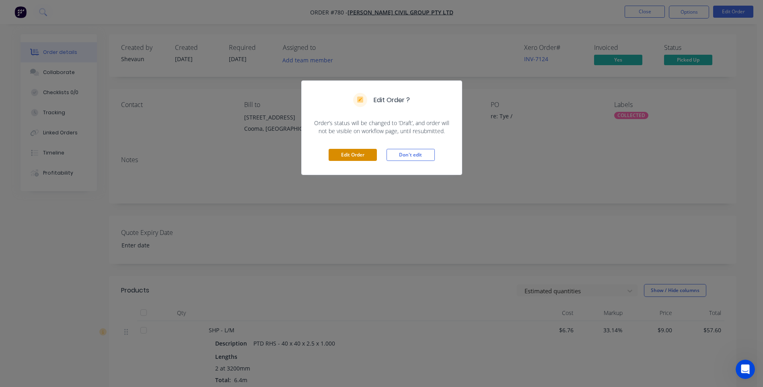
click at [350, 155] on button "Edit Order" at bounding box center [353, 155] width 48 height 12
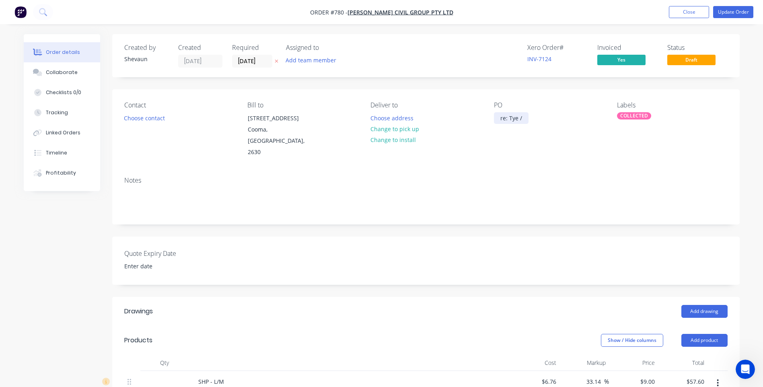
click at [526, 119] on div "re: Tye /" at bounding box center [511, 118] width 35 height 12
click at [733, 11] on button "Update Order" at bounding box center [733, 12] width 40 height 12
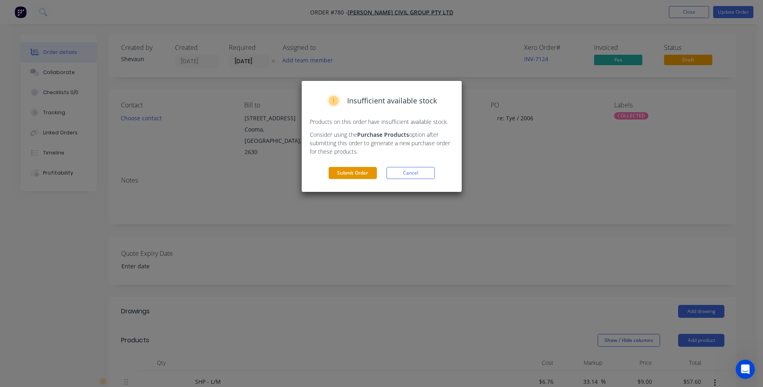
click at [342, 171] on button "Submit Order" at bounding box center [353, 173] width 48 height 12
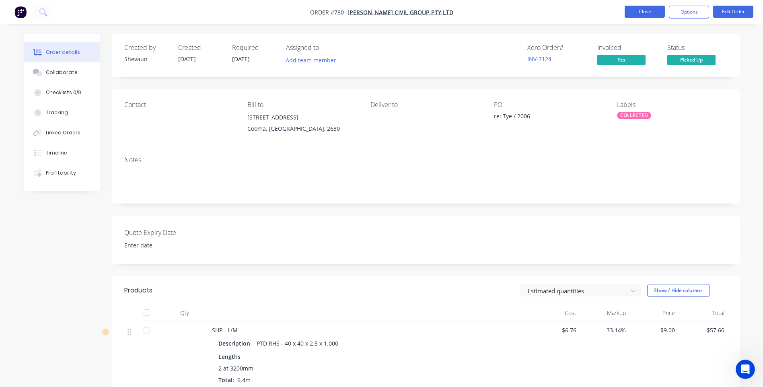
click at [642, 11] on button "Close" at bounding box center [645, 12] width 40 height 12
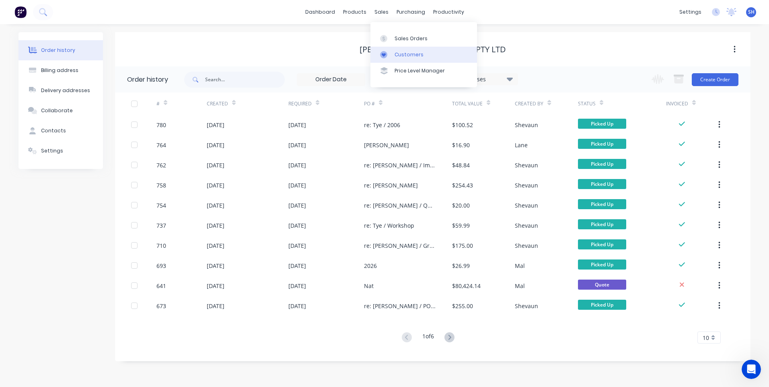
click at [410, 51] on div "Customers" at bounding box center [409, 54] width 29 height 7
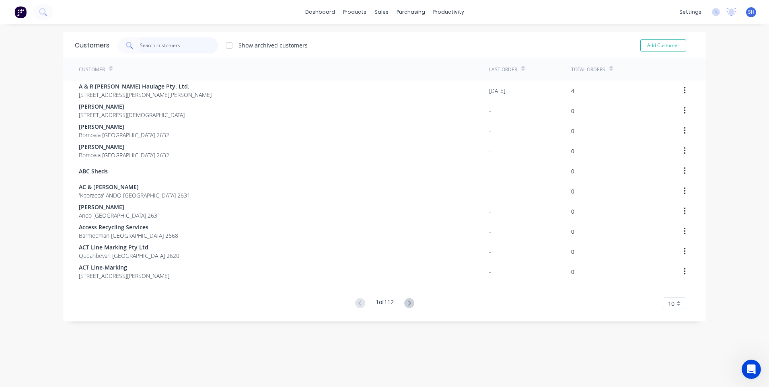
click at [142, 43] on input "text" at bounding box center [179, 45] width 78 height 16
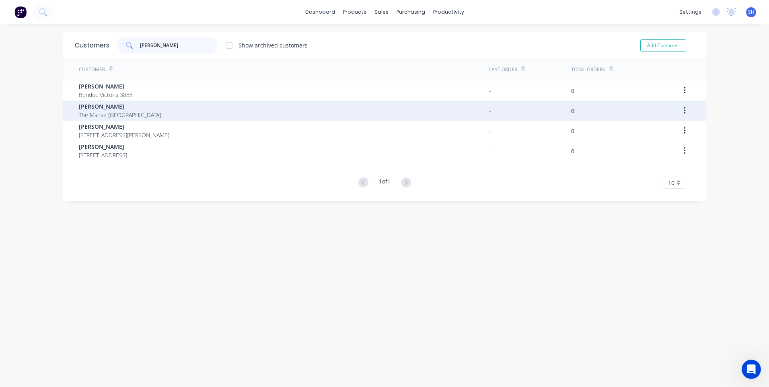
type input "[PERSON_NAME]"
click at [121, 115] on span "The Manse [GEOGRAPHIC_DATA]" at bounding box center [120, 115] width 82 height 8
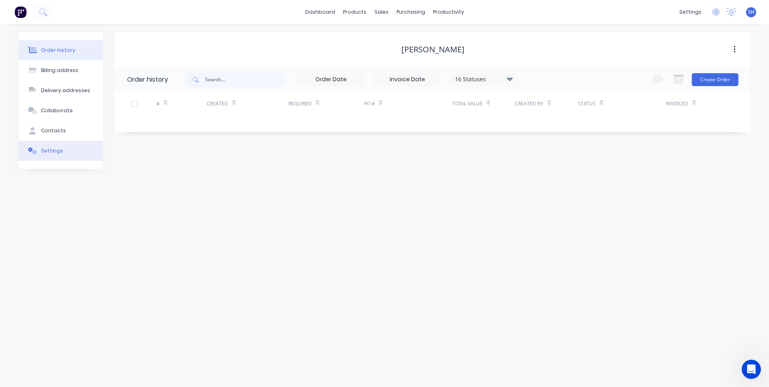
click at [51, 147] on div "Settings" at bounding box center [52, 150] width 22 height 7
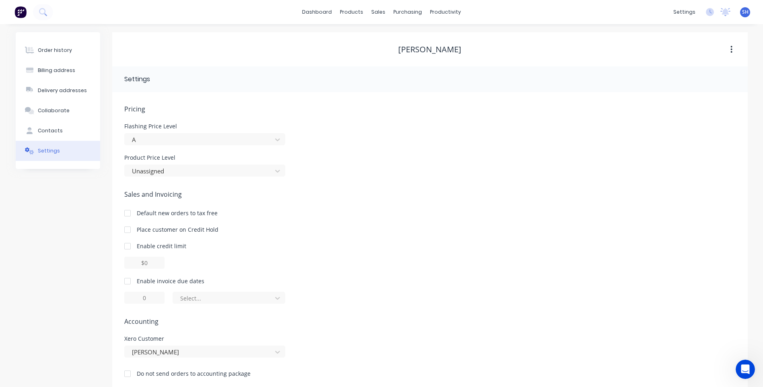
click at [130, 281] on div at bounding box center [127, 281] width 16 height 16
drag, startPoint x: 152, startPoint y: 300, endPoint x: 134, endPoint y: 300, distance: 18.1
click at [134, 300] on input "1" at bounding box center [144, 298] width 40 height 12
type input "30"
click at [279, 299] on icon at bounding box center [278, 298] width 8 height 8
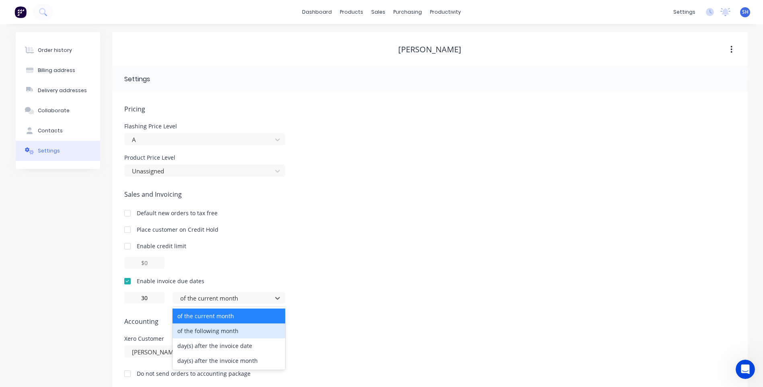
click at [240, 329] on div "of the following month" at bounding box center [229, 330] width 113 height 15
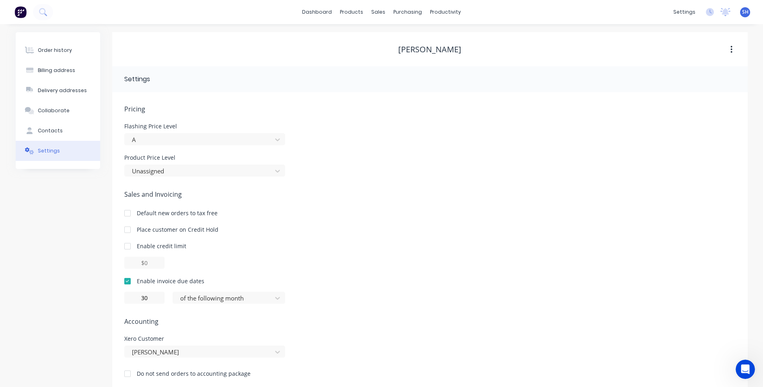
click at [348, 324] on span "Accounting" at bounding box center [429, 322] width 611 height 10
click at [55, 127] on div "Contacts" at bounding box center [50, 130] width 25 height 7
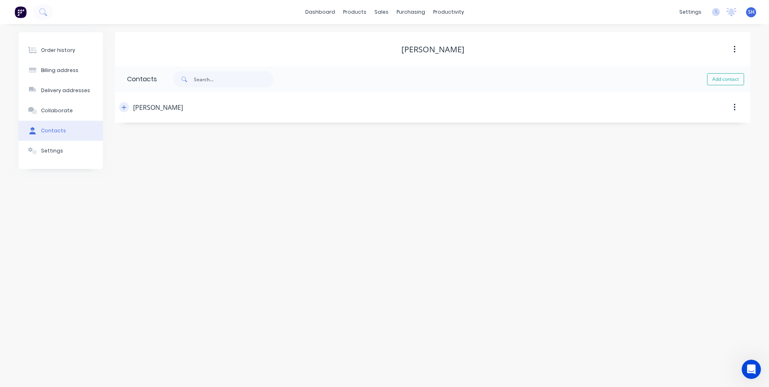
click at [125, 105] on icon "button" at bounding box center [123, 108] width 5 height 6
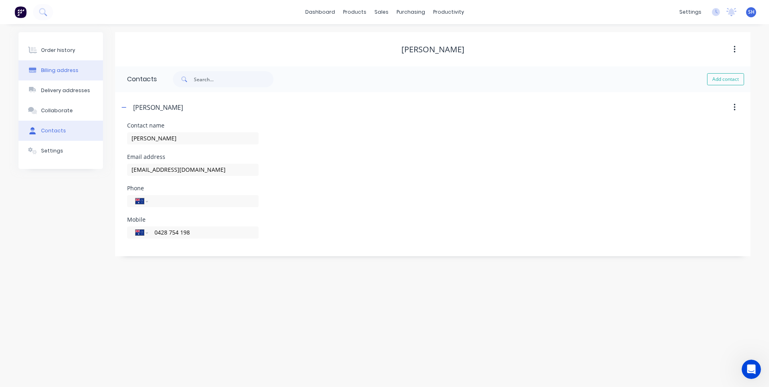
click at [57, 66] on button "Billing address" at bounding box center [61, 70] width 84 height 20
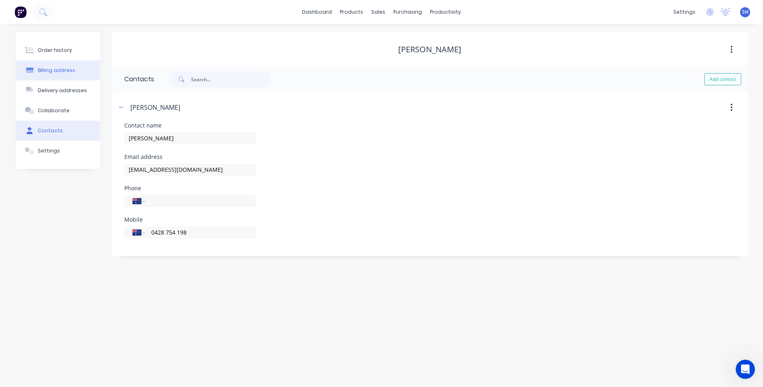
select select "AU"
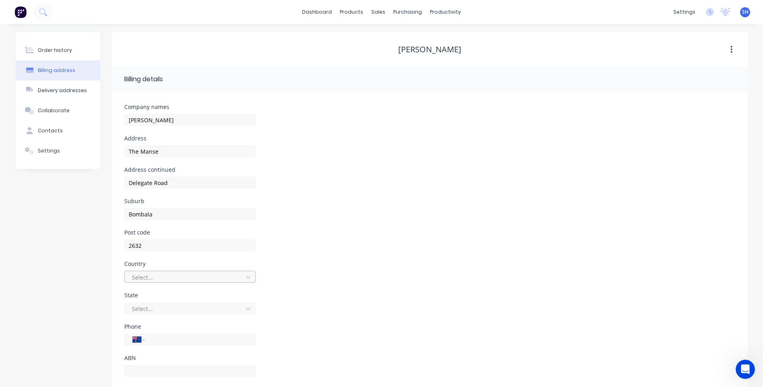
click at [164, 279] on div "Select..." at bounding box center [190, 277] width 132 height 12
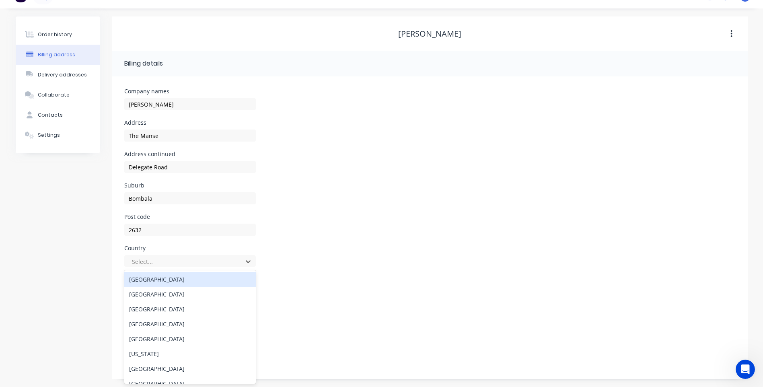
click at [159, 280] on div "[GEOGRAPHIC_DATA]" at bounding box center [190, 279] width 132 height 15
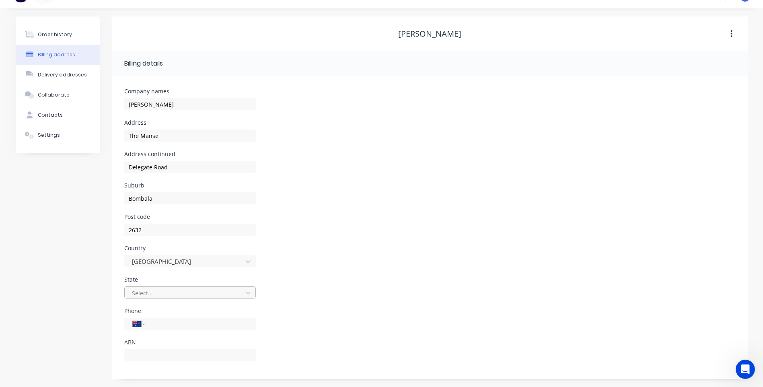
click at [158, 294] on div at bounding box center [184, 293] width 107 height 10
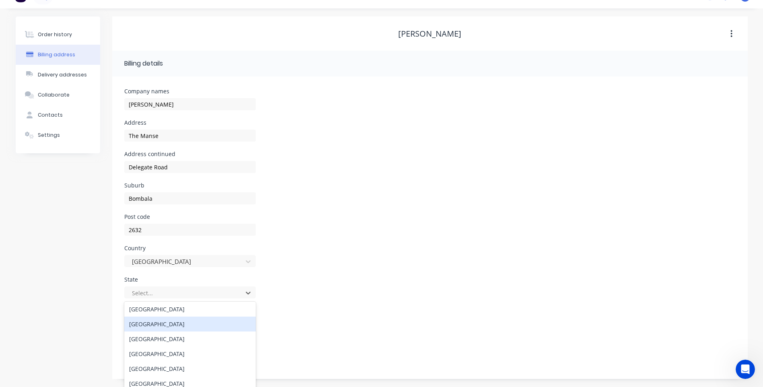
click at [169, 326] on div "[GEOGRAPHIC_DATA]" at bounding box center [190, 324] width 132 height 15
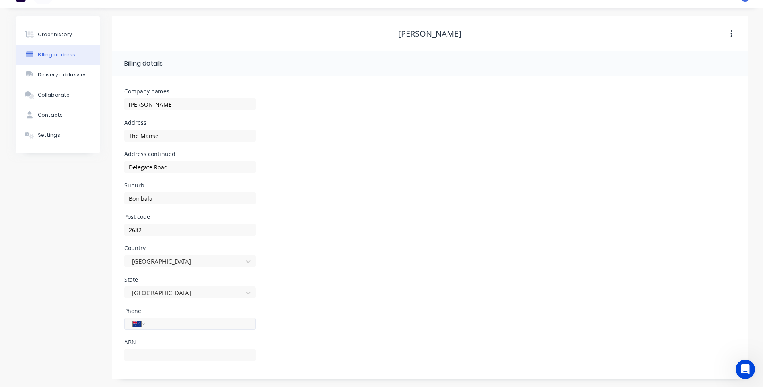
click at [163, 323] on input "tel" at bounding box center [198, 323] width 97 height 9
paste input "0428 754 198"
type input "0428 754 198"
click at [46, 132] on div "Settings" at bounding box center [49, 135] width 22 height 7
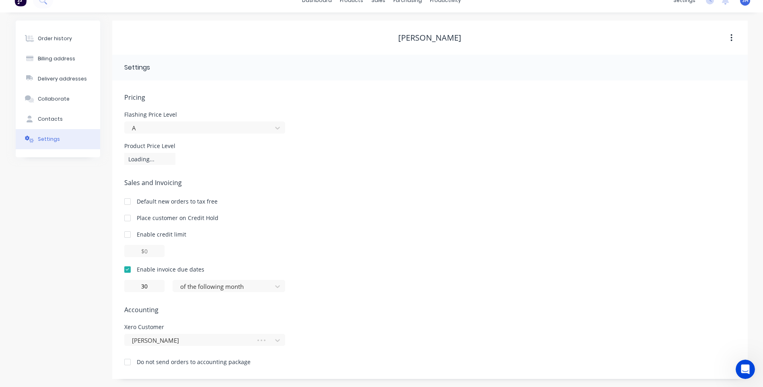
scroll to position [12, 0]
click at [53, 117] on div "Contacts" at bounding box center [50, 118] width 25 height 7
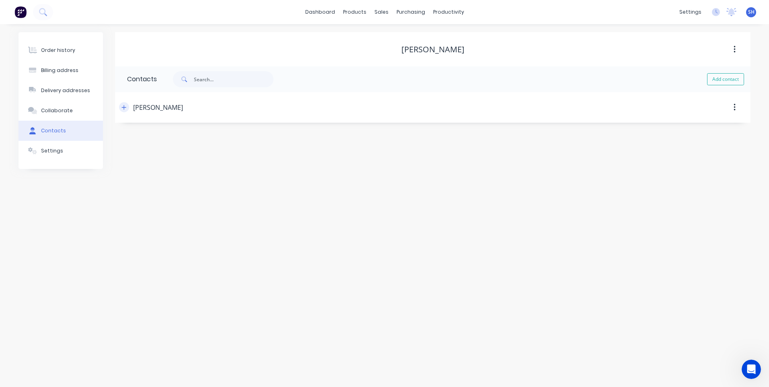
click at [122, 105] on icon "button" at bounding box center [123, 108] width 5 height 6
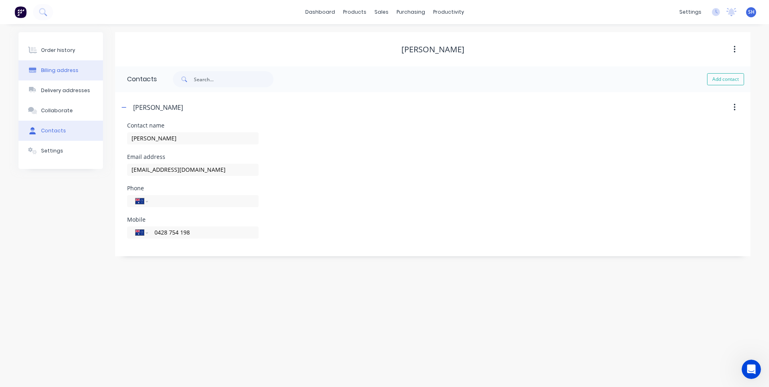
click at [64, 69] on div "Billing address" at bounding box center [59, 70] width 37 height 7
select select "AU"
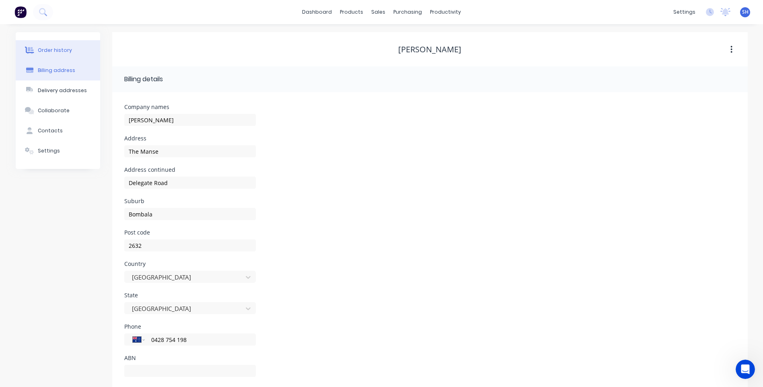
click at [44, 50] on div "Order history" at bounding box center [55, 50] width 34 height 7
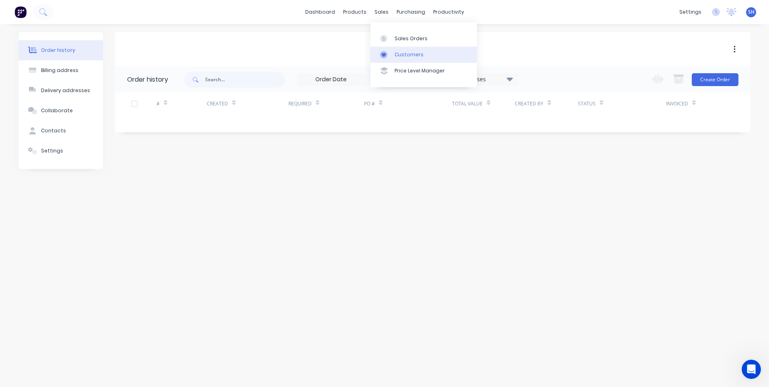
click at [409, 55] on div "Customers" at bounding box center [409, 54] width 29 height 7
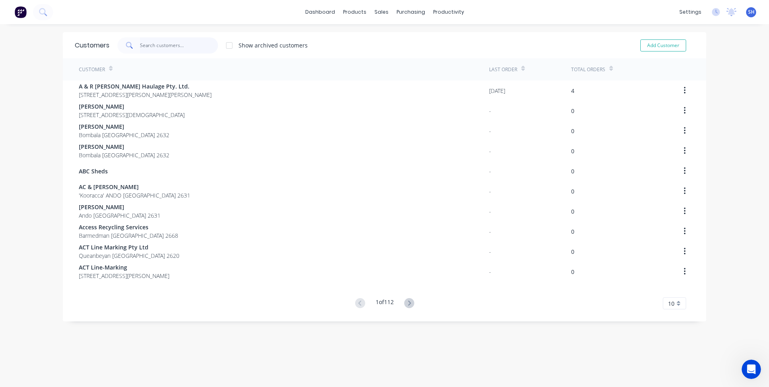
click at [154, 45] on input "text" at bounding box center [179, 45] width 78 height 16
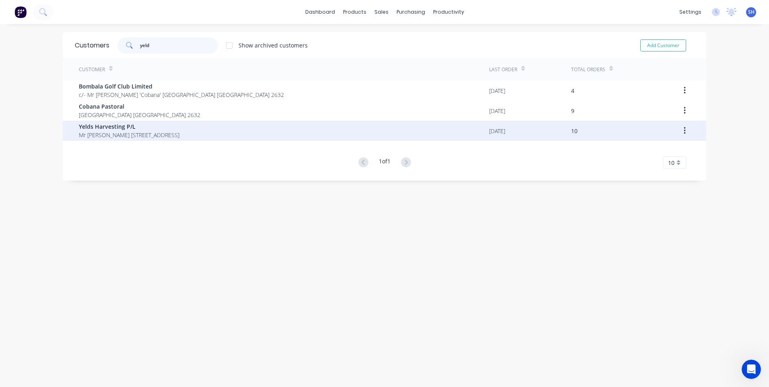
type input "yeld"
click at [101, 129] on span "Yelds Harvesting P/L" at bounding box center [129, 126] width 101 height 8
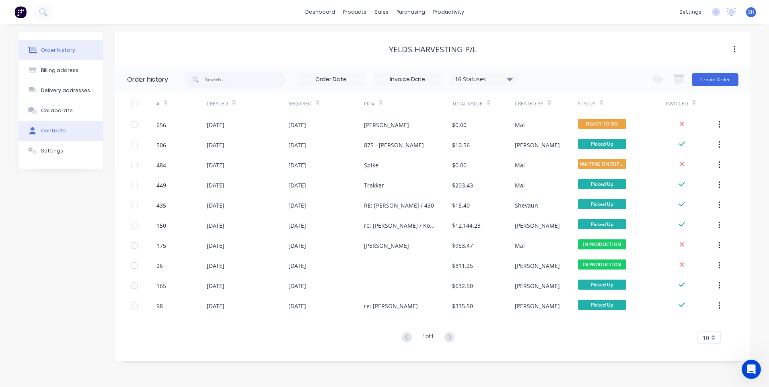
click at [55, 129] on div "Contacts" at bounding box center [53, 130] width 25 height 7
select select "AU"
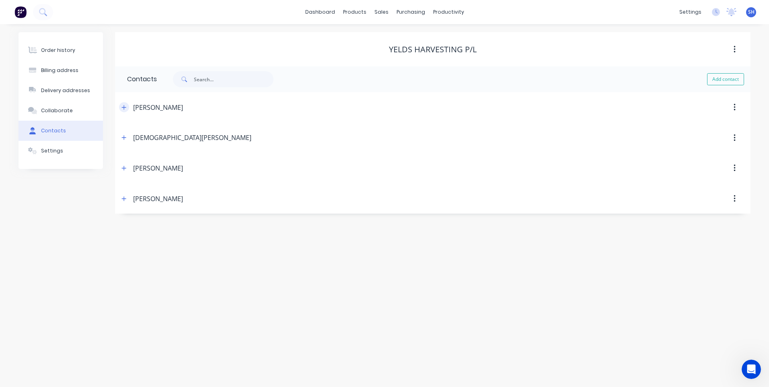
click at [125, 105] on icon "button" at bounding box center [123, 108] width 5 height 6
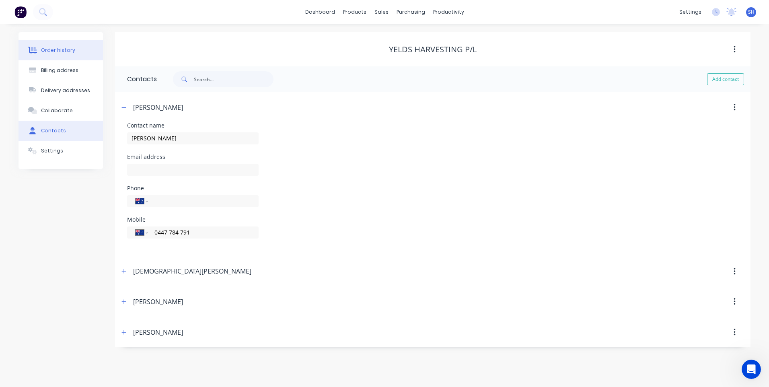
click at [58, 48] on div "Order history" at bounding box center [58, 50] width 34 height 7
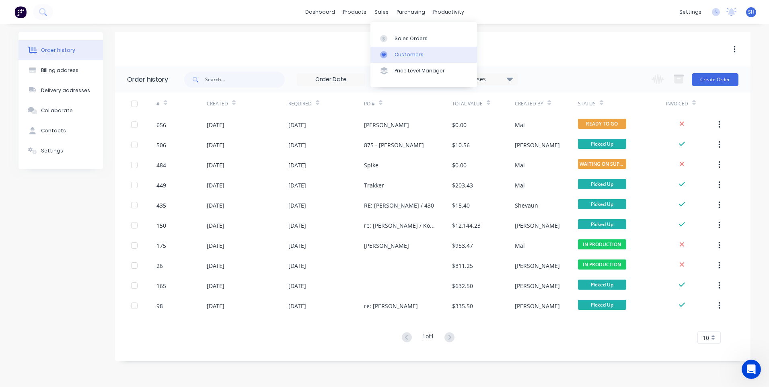
click at [405, 52] on div "Customers" at bounding box center [409, 54] width 29 height 7
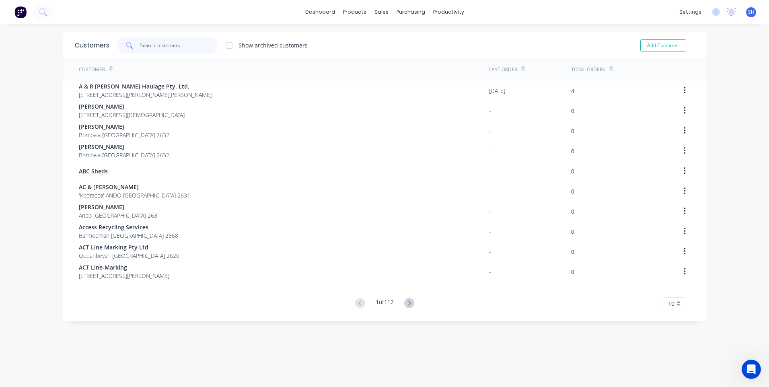
drag, startPoint x: 144, startPoint y: 45, endPoint x: 153, endPoint y: 49, distance: 9.9
click at [145, 45] on input "text" at bounding box center [179, 45] width 78 height 16
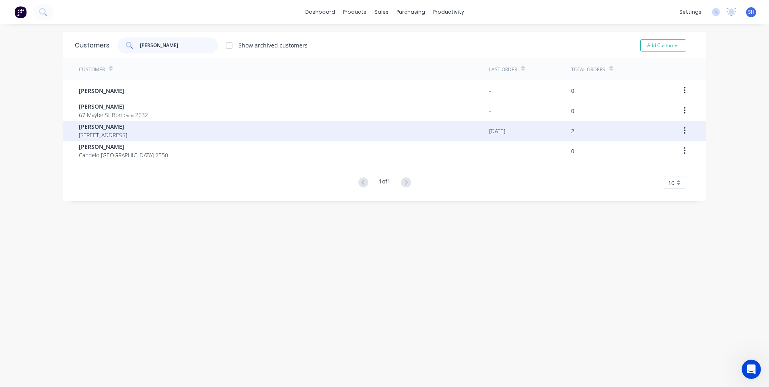
type input "[PERSON_NAME]"
click at [97, 125] on span "[PERSON_NAME]" at bounding box center [103, 126] width 48 height 8
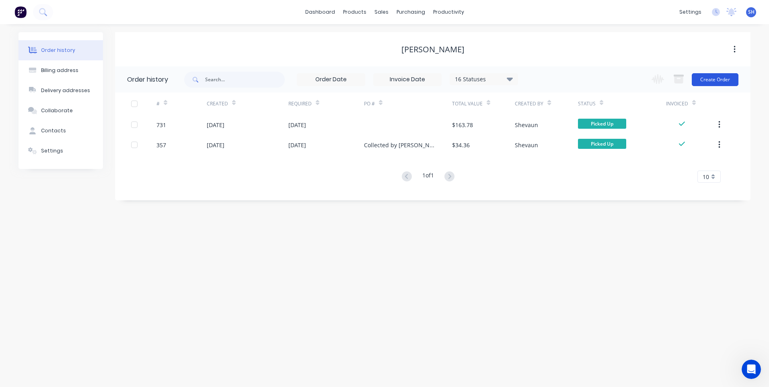
click at [712, 77] on button "Create Order" at bounding box center [715, 79] width 47 height 13
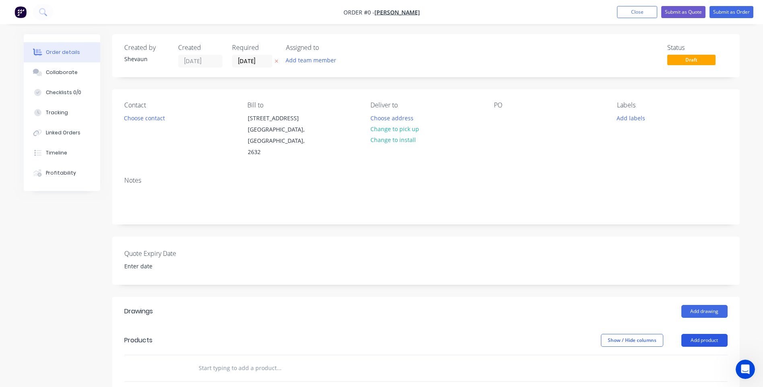
click at [698, 334] on button "Add product" at bounding box center [704, 340] width 46 height 13
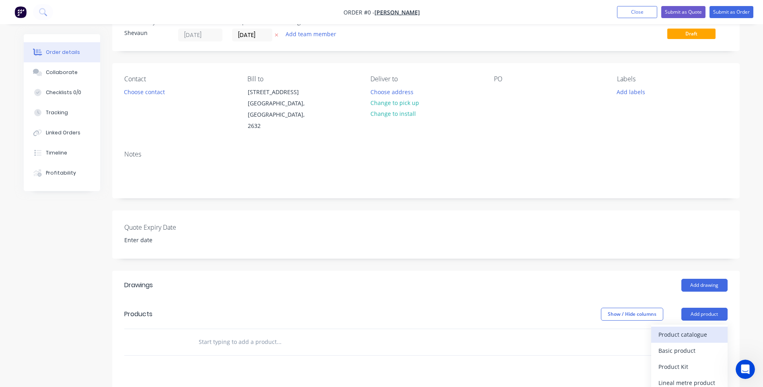
scroll to position [40, 0]
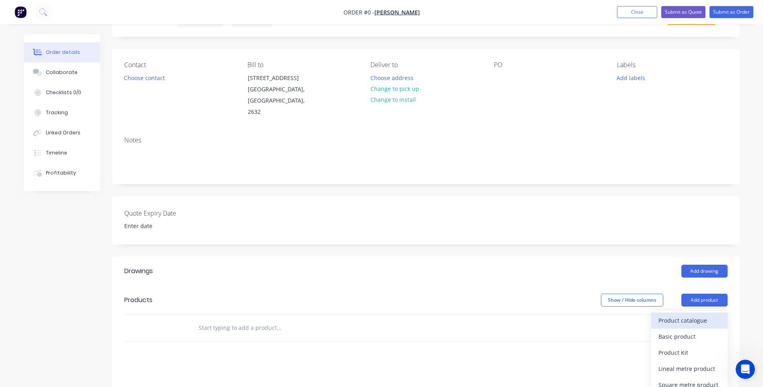
click at [677, 315] on div "Product catalogue" at bounding box center [689, 321] width 62 height 12
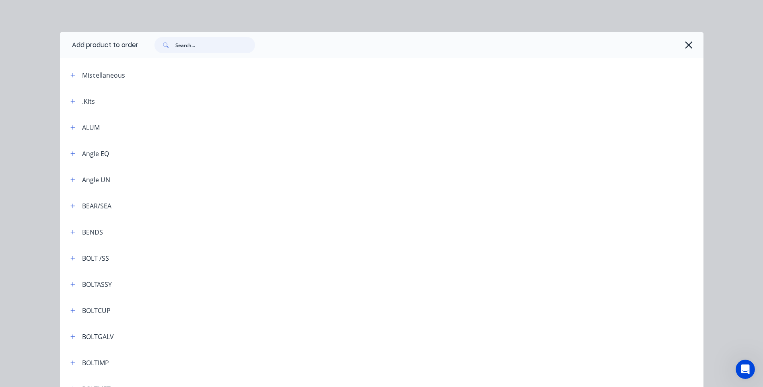
click at [180, 44] on input "text" at bounding box center [215, 45] width 80 height 16
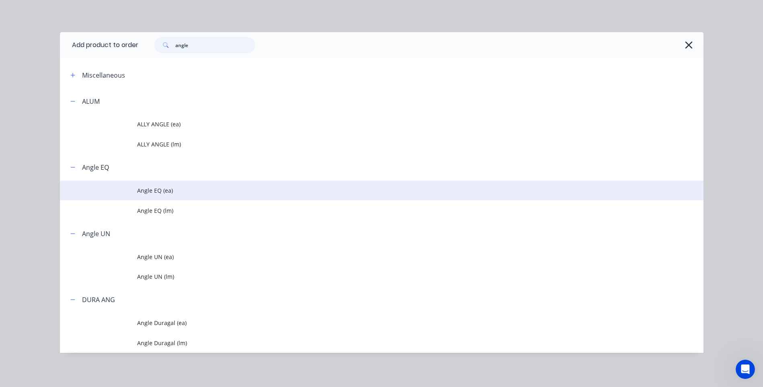
type input "angle"
click at [149, 190] on span "Angle EQ (ea)" at bounding box center [363, 190] width 453 height 8
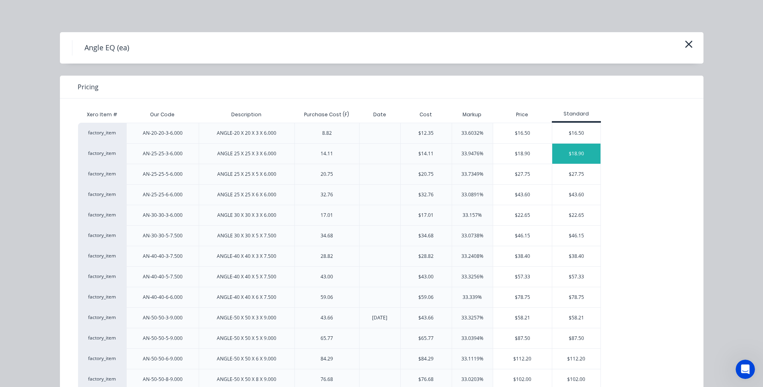
click at [573, 152] on div "$18.90" at bounding box center [576, 154] width 48 height 20
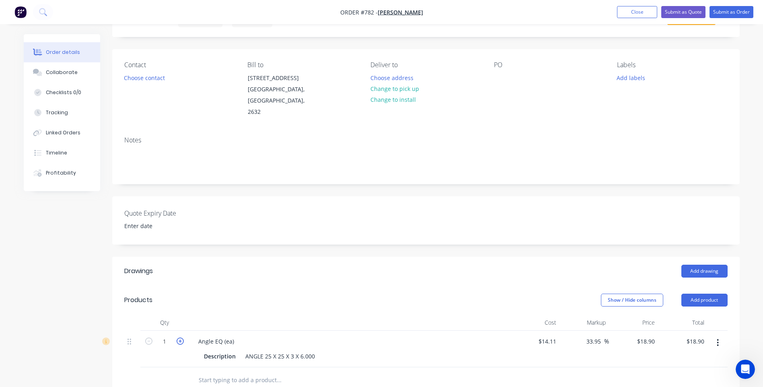
click at [178, 337] on icon "button" at bounding box center [180, 340] width 7 height 7
type input "2"
type input "$37.80"
click at [318, 350] on div "Description ANGLE 25 X 25 X 3 X 6.000" at bounding box center [348, 356] width 294 height 12
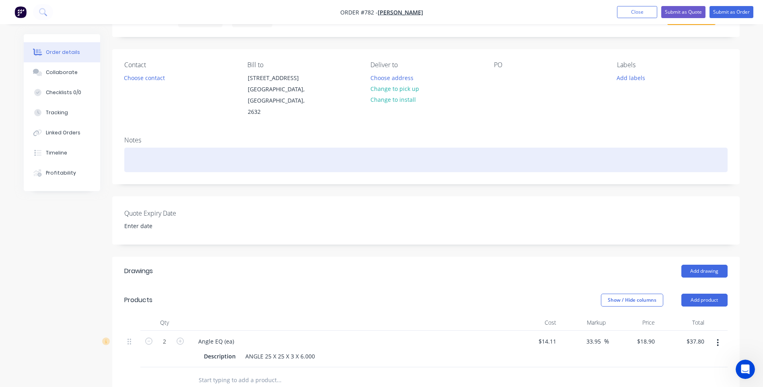
click at [134, 152] on div at bounding box center [425, 160] width 603 height 25
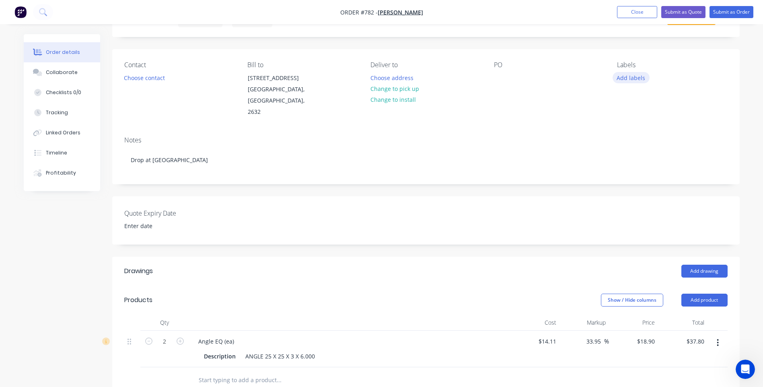
click at [633, 78] on button "Add labels" at bounding box center [631, 77] width 37 height 11
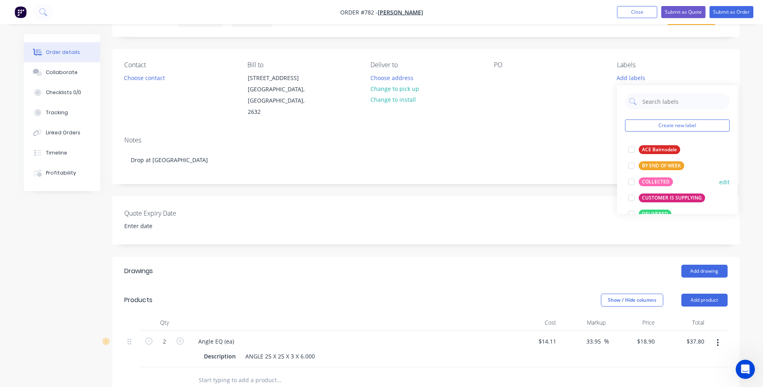
click at [659, 179] on div "COLLECTED" at bounding box center [656, 181] width 34 height 9
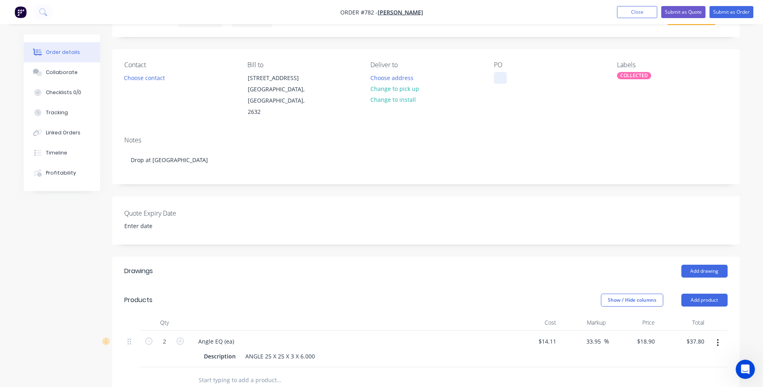
click at [503, 74] on div at bounding box center [500, 78] width 13 height 12
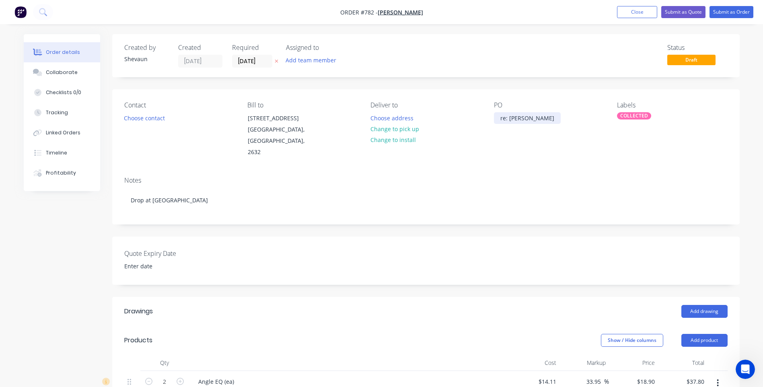
scroll to position [161, 0]
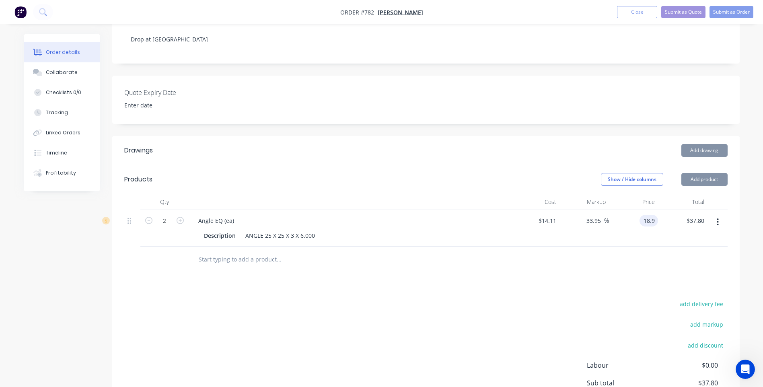
click at [655, 215] on input "18.9" at bounding box center [650, 221] width 15 height 12
type input "18.91"
type input "34.02"
type input "$18.91"
type input "$37.82"
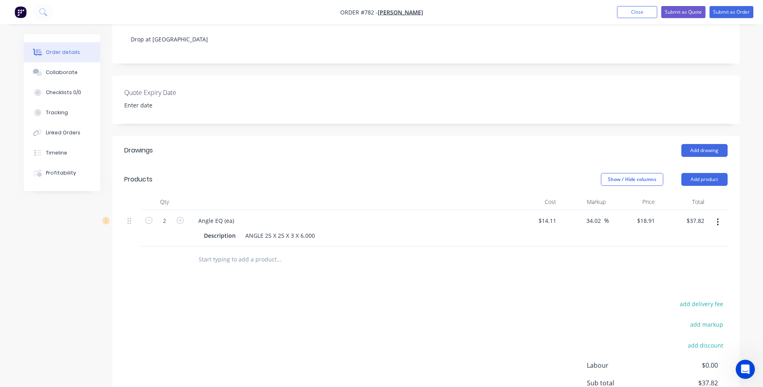
click at [531, 286] on div "Drawings Add drawing Products Show / Hide columns Add product Qty Cost Markup P…" at bounding box center [425, 301] width 627 height 330
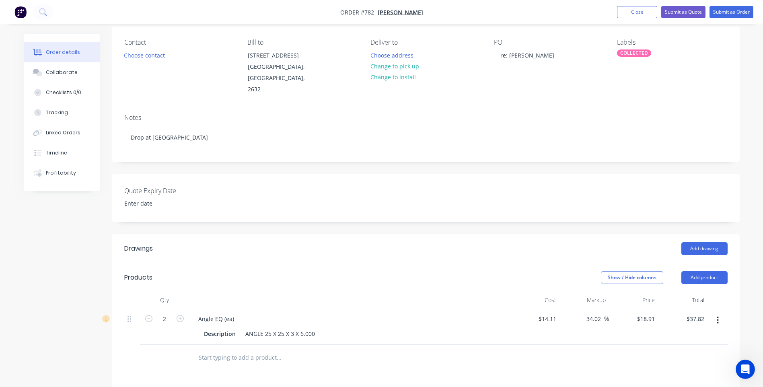
scroll to position [0, 0]
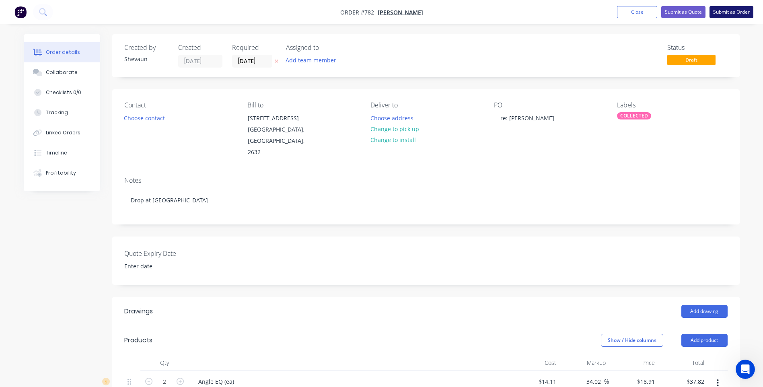
click at [734, 12] on button "Submit as Order" at bounding box center [732, 12] width 44 height 12
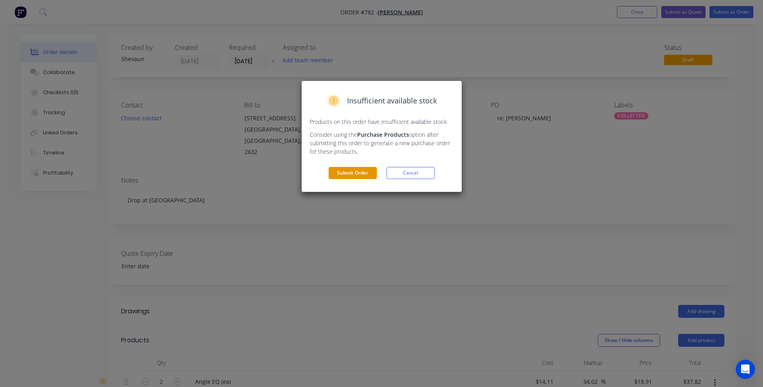
click at [350, 170] on button "Submit Order" at bounding box center [353, 173] width 48 height 12
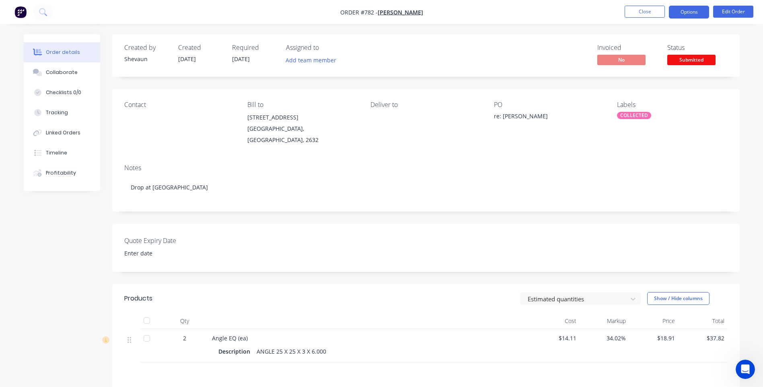
click at [685, 12] on button "Options" at bounding box center [689, 12] width 40 height 13
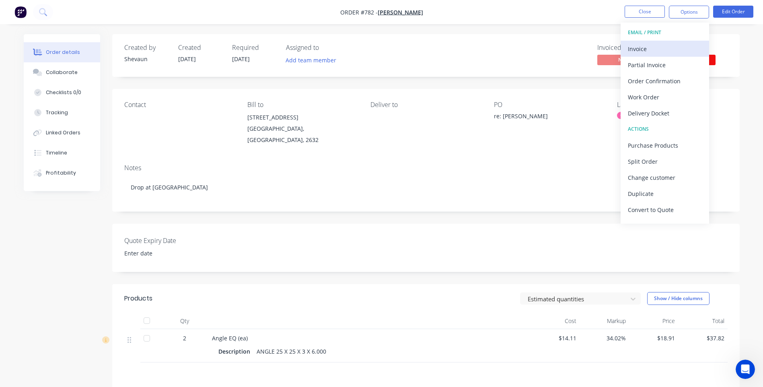
click at [640, 46] on div "Invoice" at bounding box center [665, 49] width 74 height 12
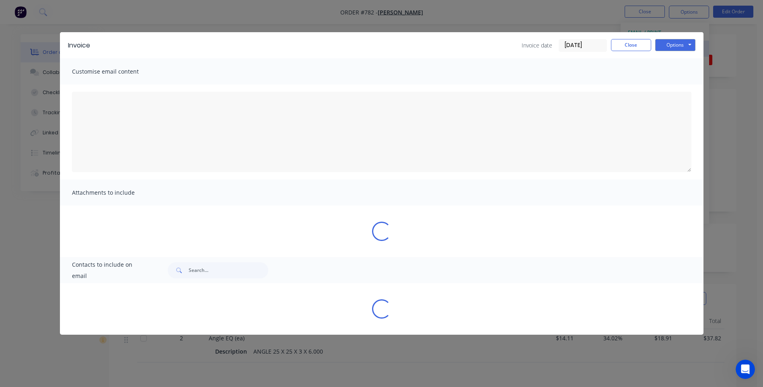
type textarea "To Customer Your tax invoice is attached. Please remit payment at your earliest…"
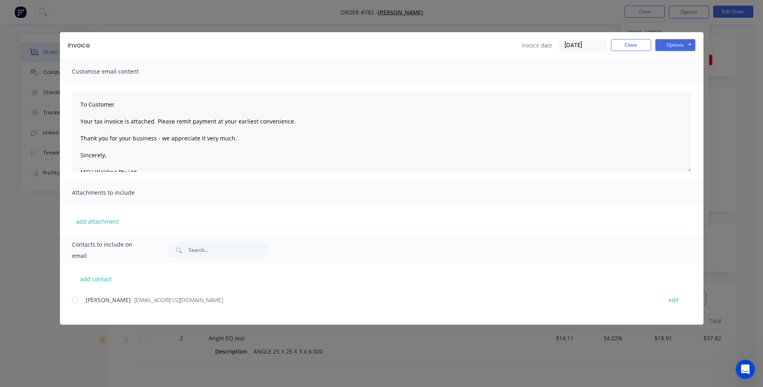
click at [75, 300] on div at bounding box center [75, 300] width 16 height 16
click at [675, 44] on button "Options" at bounding box center [675, 45] width 40 height 12
click at [680, 56] on button "Preview" at bounding box center [680, 59] width 51 height 13
click at [77, 298] on div at bounding box center [75, 300] width 16 height 16
click at [673, 46] on button "Options" at bounding box center [675, 45] width 40 height 12
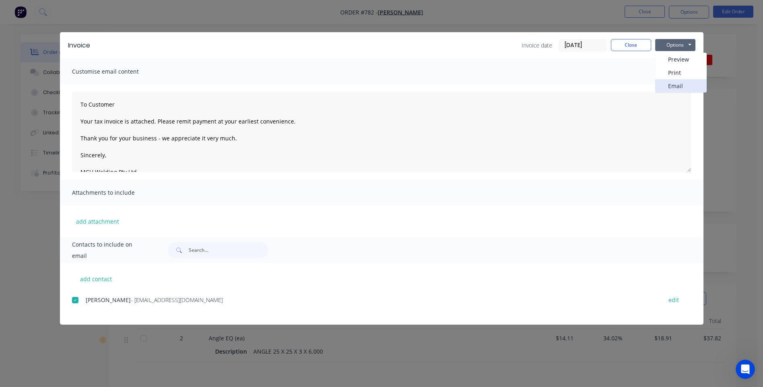
click at [674, 84] on button "Email" at bounding box center [680, 85] width 51 height 13
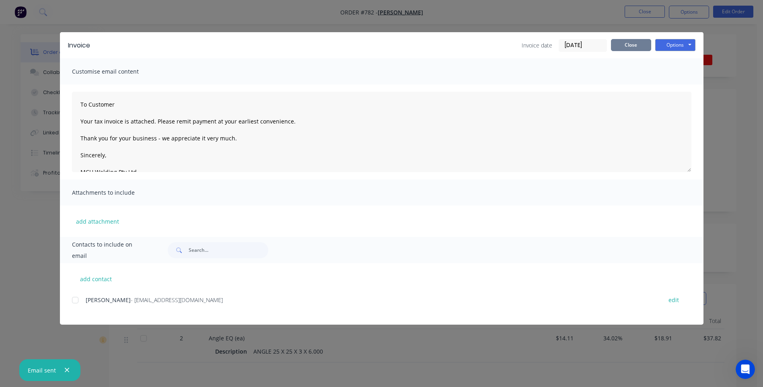
click at [635, 46] on button "Close" at bounding box center [631, 45] width 40 height 12
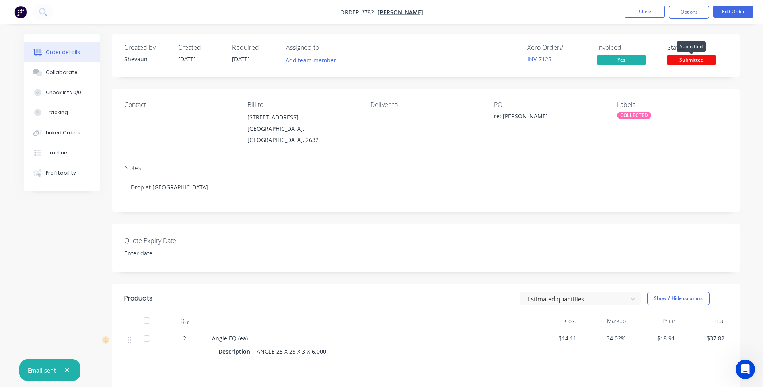
click at [690, 59] on span "Submitted" at bounding box center [691, 60] width 48 height 10
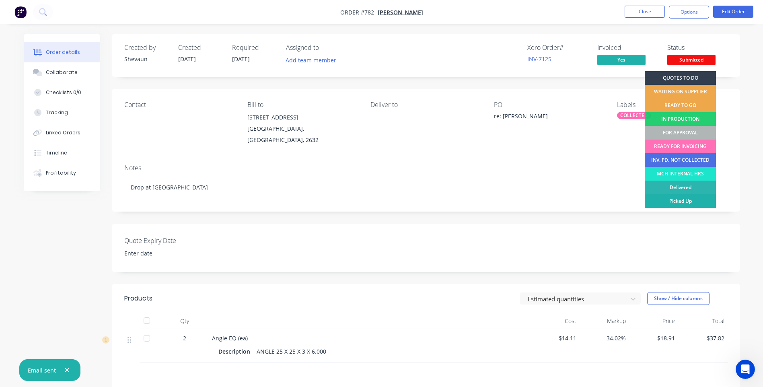
click at [676, 200] on div "Picked Up" at bounding box center [680, 201] width 71 height 14
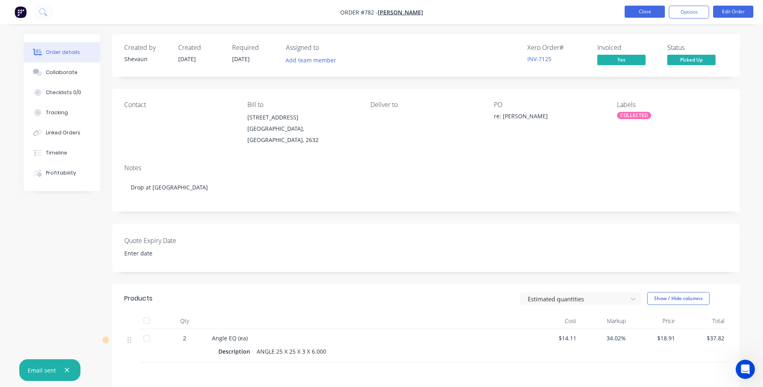
click at [646, 9] on button "Close" at bounding box center [645, 12] width 40 height 12
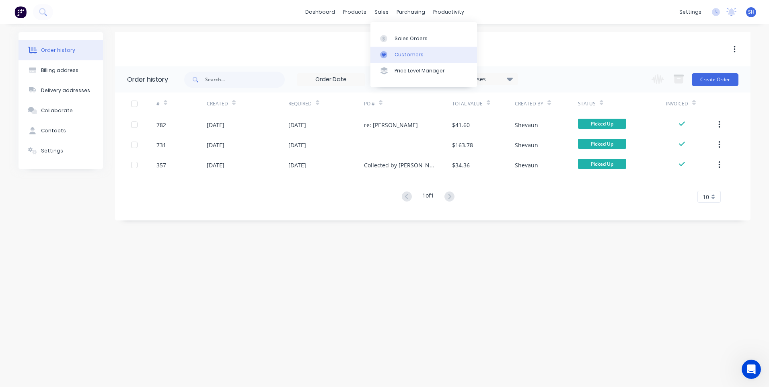
click at [401, 52] on div "Customers" at bounding box center [409, 54] width 29 height 7
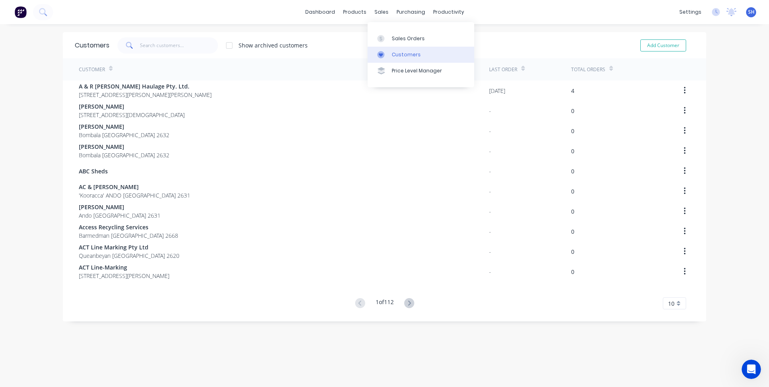
drag, startPoint x: 400, startPoint y: 51, endPoint x: 393, endPoint y: 51, distance: 7.3
click at [400, 51] on div "Customers" at bounding box center [406, 54] width 29 height 7
click at [145, 45] on input "text" at bounding box center [179, 45] width 78 height 16
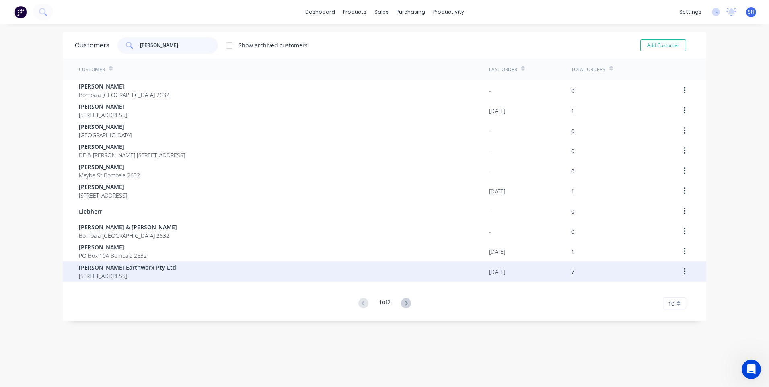
type input "stewart"
click at [112, 267] on span "Stewart Earthworx Pty Ltd" at bounding box center [127, 267] width 97 height 8
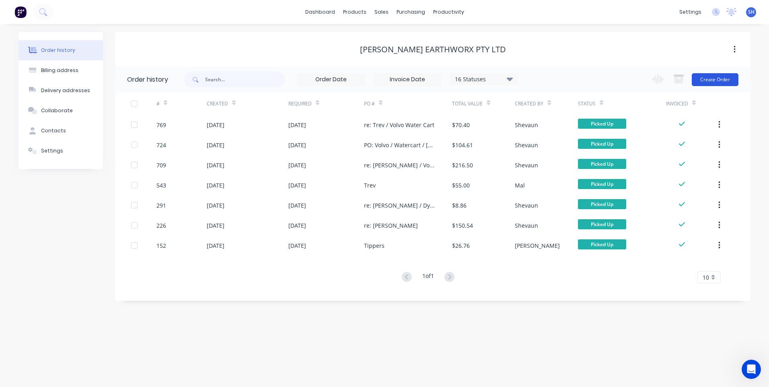
click at [716, 78] on button "Create Order" at bounding box center [715, 79] width 47 height 13
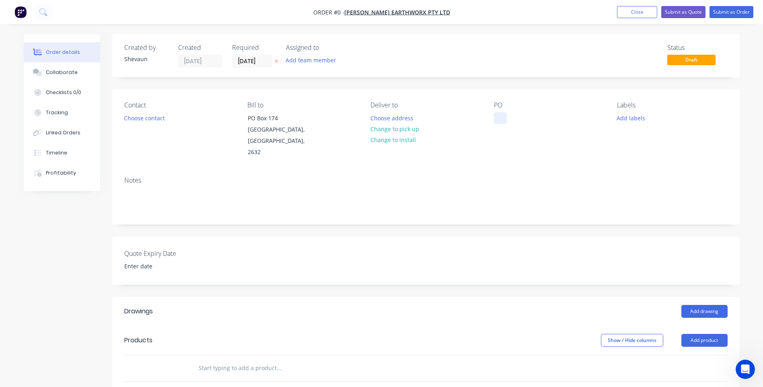
click at [500, 118] on div at bounding box center [500, 118] width 13 height 12
click at [635, 118] on div "Order details Collaborate Checklists 0/0 Tracking Linked Orders Timeline Profit…" at bounding box center [382, 310] width 732 height 553
click at [635, 118] on button "Add labels" at bounding box center [631, 117] width 37 height 11
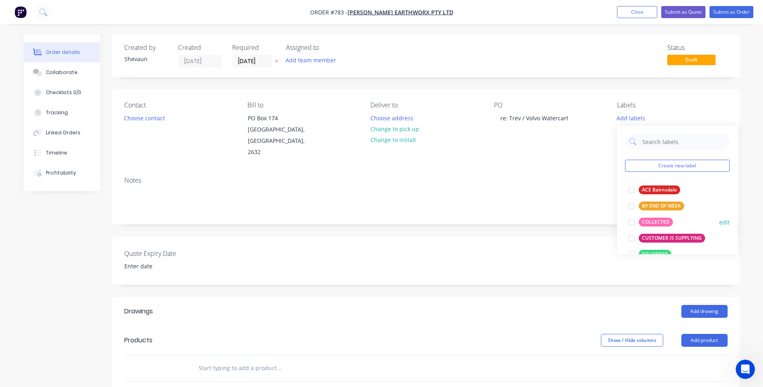
click at [650, 220] on div "COLLECTED" at bounding box center [656, 222] width 34 height 9
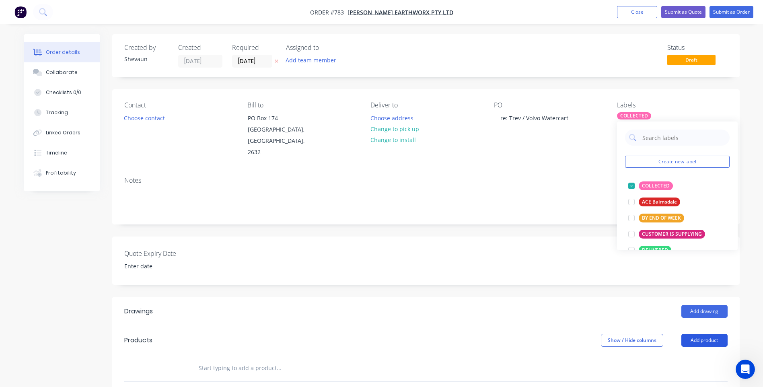
click at [700, 334] on button "Add product" at bounding box center [704, 340] width 46 height 13
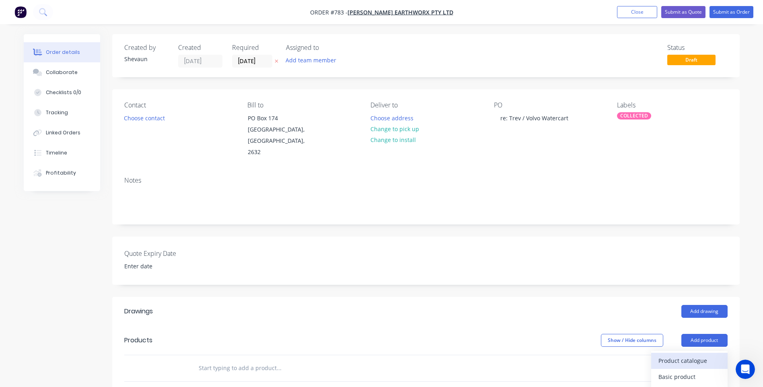
click at [686, 355] on div "Product catalogue" at bounding box center [689, 361] width 62 height 12
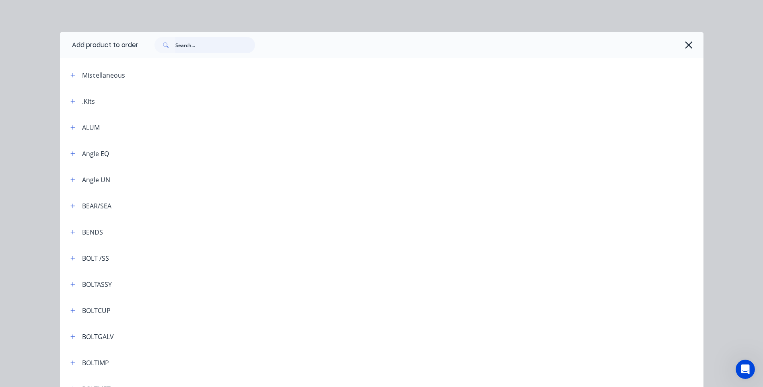
click at [179, 45] on input "text" at bounding box center [215, 45] width 80 height 16
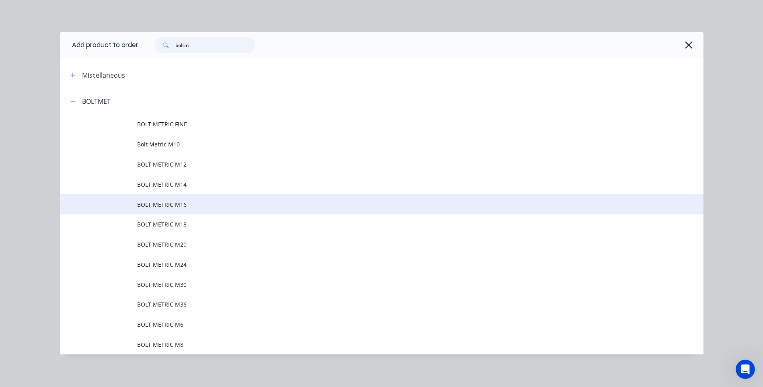
type input "boltm"
click at [166, 202] on span "BOLT METRIC M16" at bounding box center [363, 204] width 453 height 8
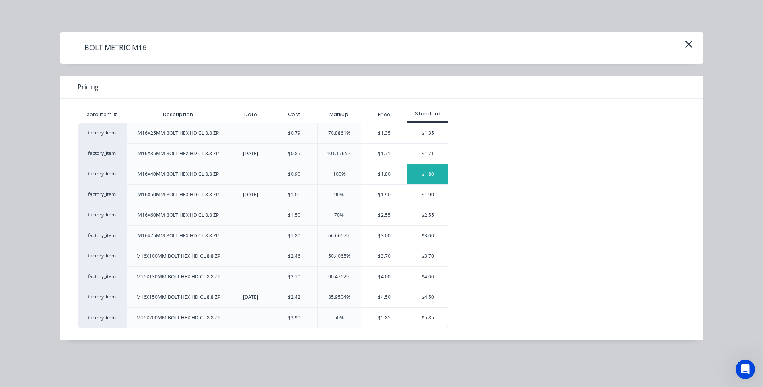
click at [426, 173] on div "$1.80" at bounding box center [427, 174] width 40 height 20
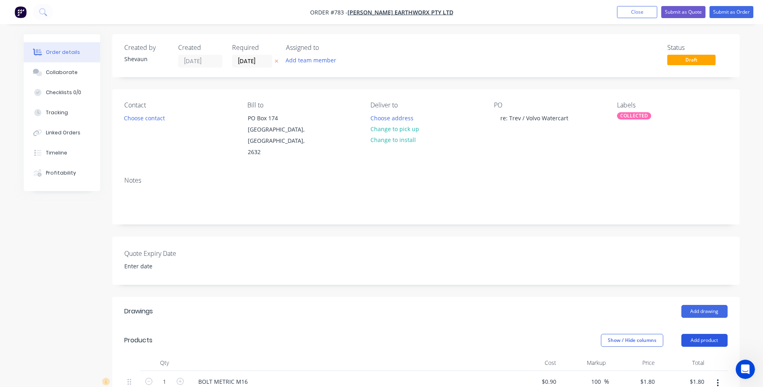
click at [709, 334] on button "Add product" at bounding box center [704, 340] width 46 height 13
click at [693, 353] on button "Product catalogue" at bounding box center [689, 361] width 76 height 16
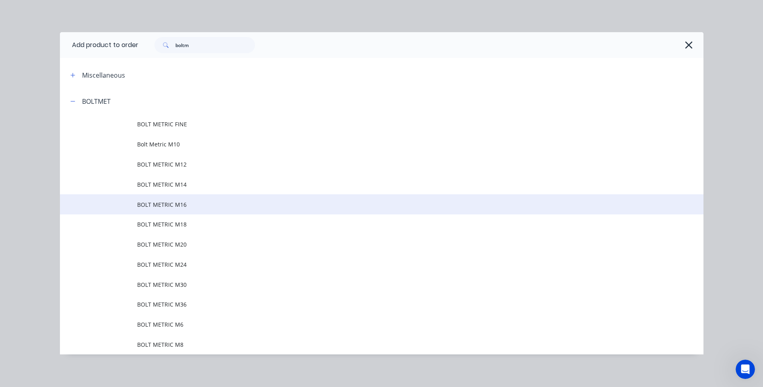
click at [173, 204] on span "BOLT METRIC M16" at bounding box center [363, 204] width 453 height 8
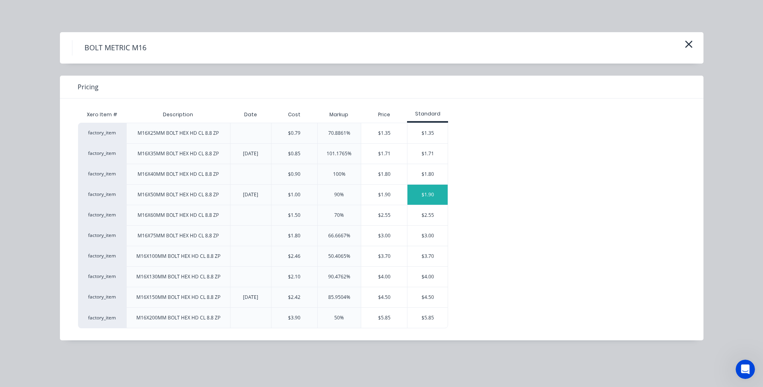
click at [430, 193] on div "$1.90" at bounding box center [427, 195] width 40 height 20
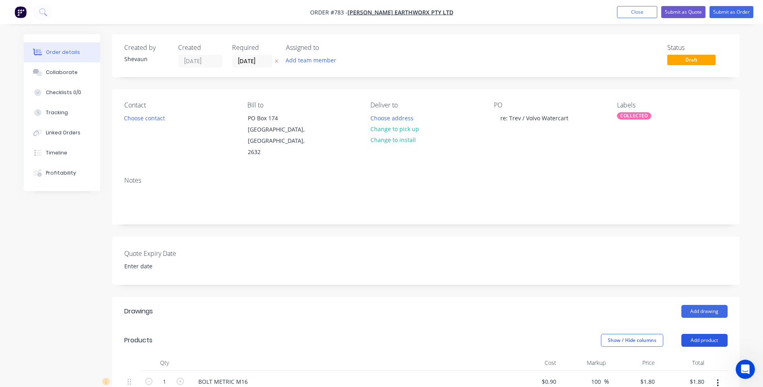
click at [703, 334] on button "Add product" at bounding box center [704, 340] width 46 height 13
click at [689, 355] on div "Product catalogue" at bounding box center [689, 361] width 62 height 12
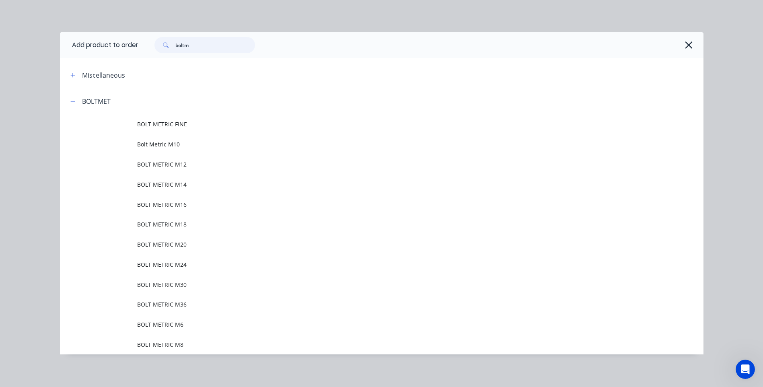
drag, startPoint x: 189, startPoint y: 43, endPoint x: 154, endPoint y: 43, distance: 35.4
click at [154, 43] on div "boltm" at bounding box center [204, 45] width 101 height 16
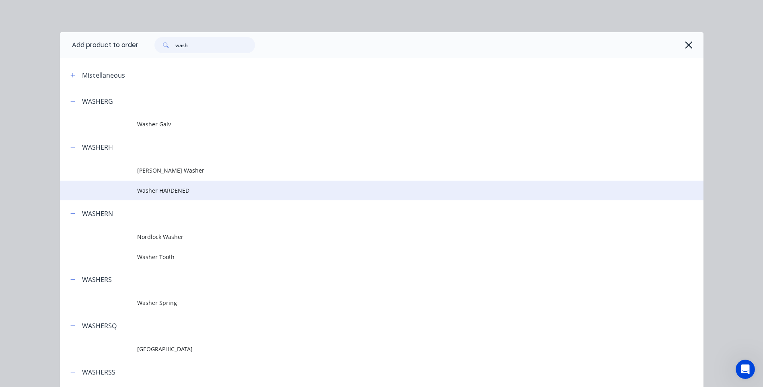
type input "wash"
click at [172, 186] on span "Washer HARDENED" at bounding box center [363, 190] width 453 height 8
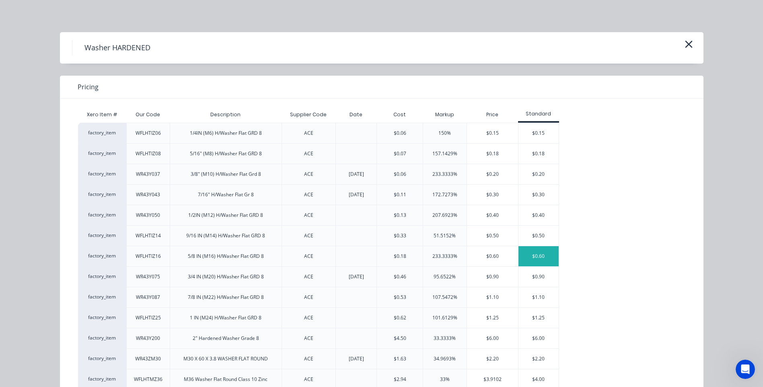
click at [535, 256] on div "$0.60" at bounding box center [538, 256] width 40 height 20
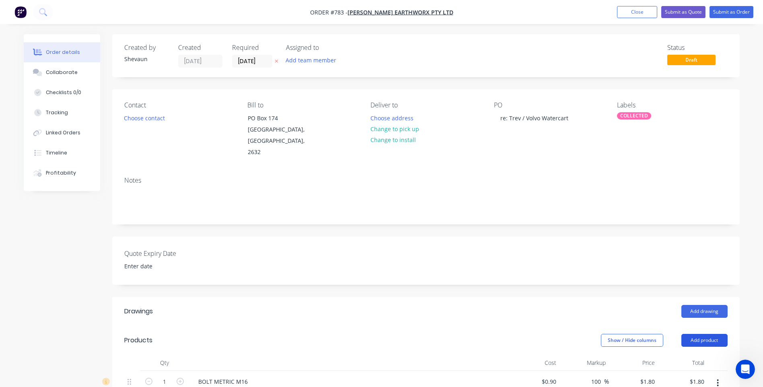
click at [710, 334] on button "Add product" at bounding box center [704, 340] width 46 height 13
click at [692, 355] on div "Product catalogue" at bounding box center [689, 361] width 62 height 12
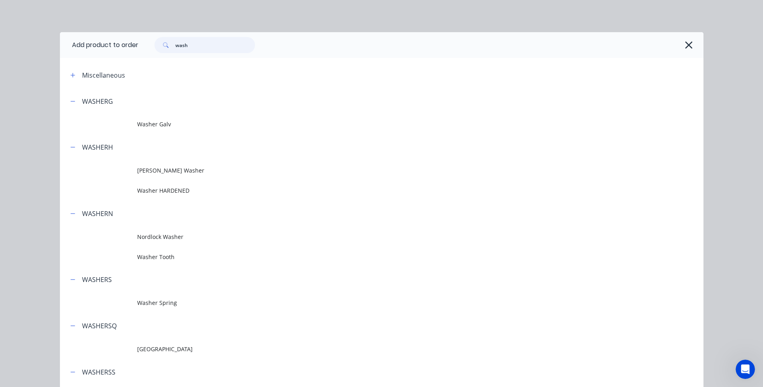
drag, startPoint x: 189, startPoint y: 44, endPoint x: 153, endPoint y: 44, distance: 35.8
click at [154, 44] on div "wash" at bounding box center [204, 45] width 101 height 16
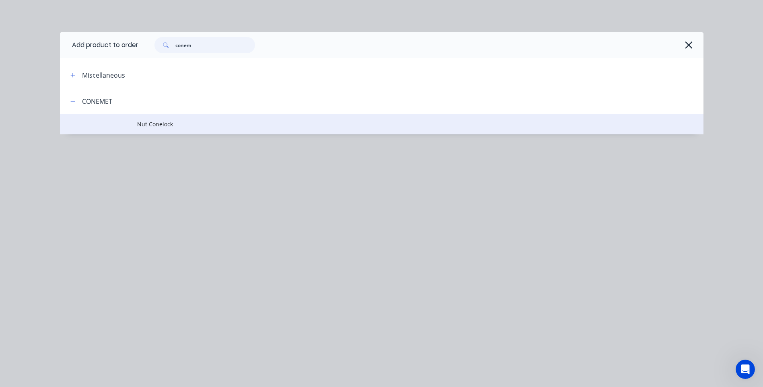
type input "conem"
click at [154, 123] on span "Nut Conelock" at bounding box center [363, 124] width 453 height 8
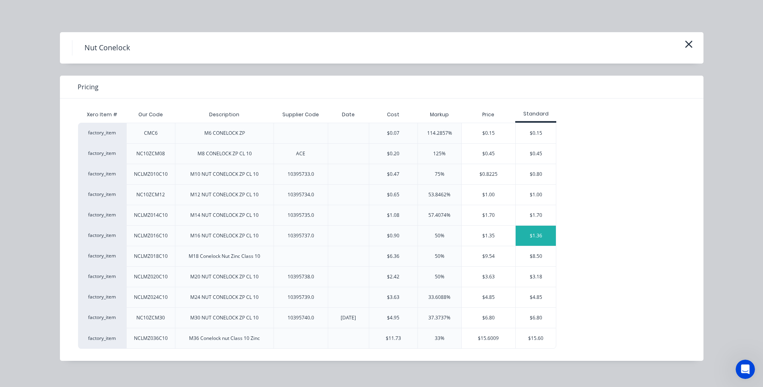
click at [535, 232] on div "$1.36" at bounding box center [536, 236] width 40 height 20
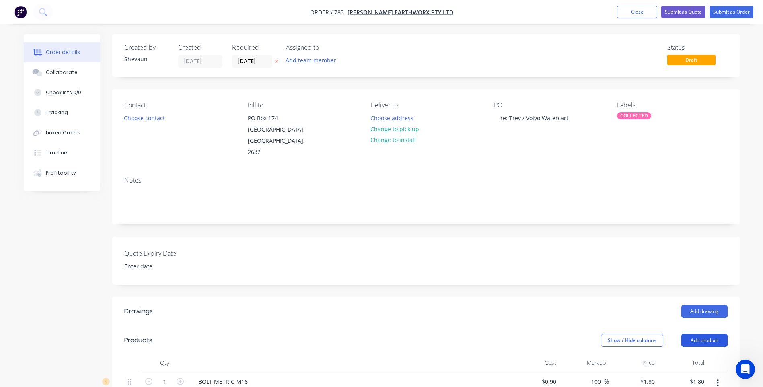
click at [711, 334] on button "Add product" at bounding box center [704, 340] width 46 height 13
click at [686, 355] on div "Product catalogue" at bounding box center [689, 361] width 62 height 12
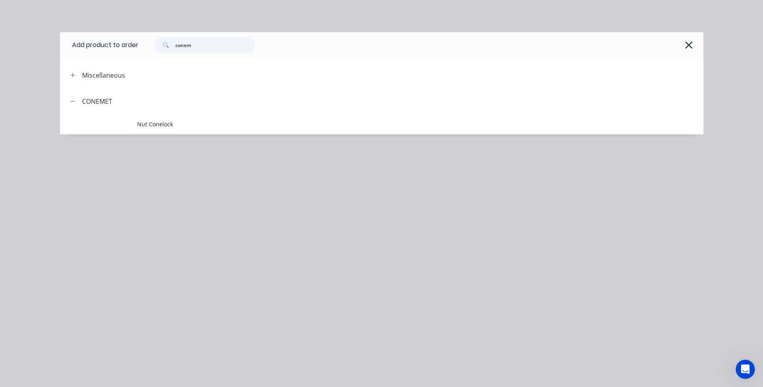
drag, startPoint x: 203, startPoint y: 49, endPoint x: 150, endPoint y: 47, distance: 52.7
click at [150, 47] on div "conem" at bounding box center [200, 45] width 109 height 16
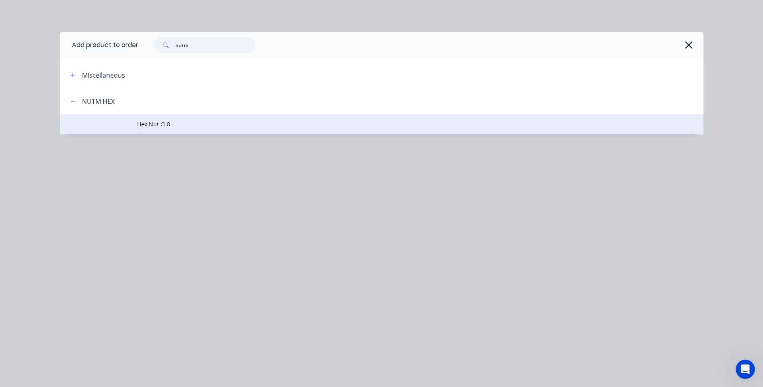
type input "nutm"
click at [154, 125] on span "Hex Nut CL8" at bounding box center [363, 124] width 453 height 8
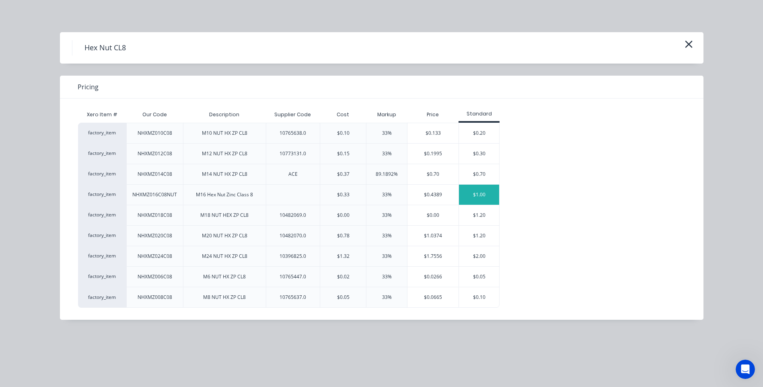
click at [480, 191] on div "$1.00" at bounding box center [479, 195] width 40 height 20
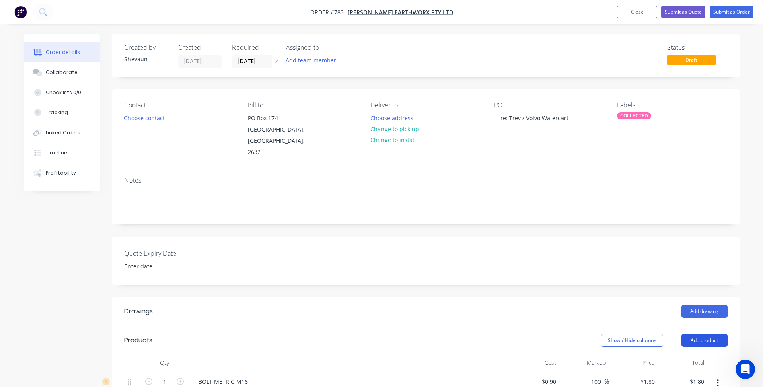
click at [705, 334] on button "Add product" at bounding box center [704, 340] width 46 height 13
click at [695, 355] on div "Product catalogue" at bounding box center [689, 361] width 62 height 12
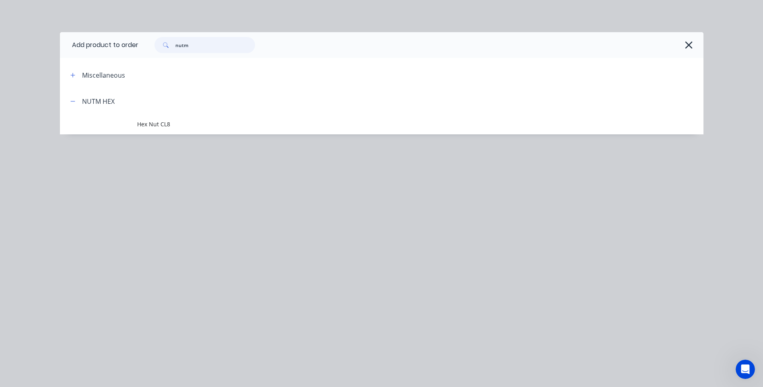
drag, startPoint x: 193, startPoint y: 45, endPoint x: 150, endPoint y: 45, distance: 43.0
click at [150, 45] on div "nutm" at bounding box center [200, 45] width 109 height 16
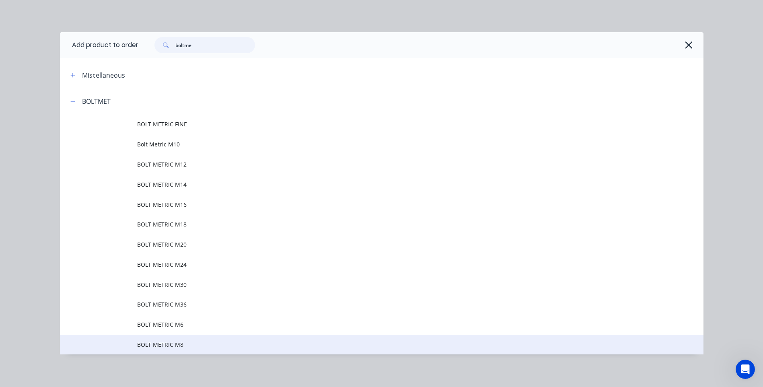
type input "boltme"
click at [169, 342] on span "BOLT METRIC M8" at bounding box center [363, 344] width 453 height 8
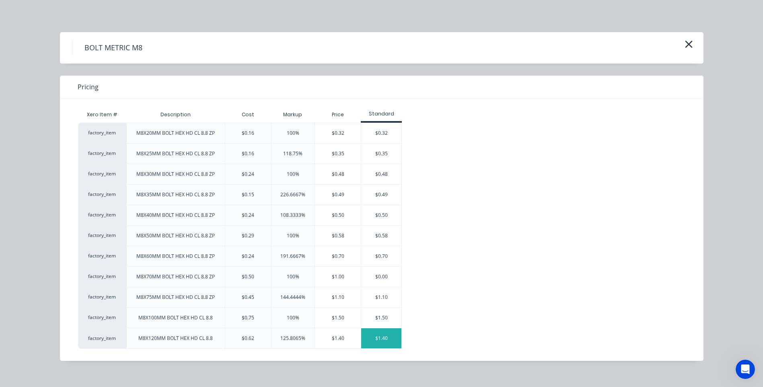
click at [377, 334] on div "$1.40" at bounding box center [381, 338] width 40 height 20
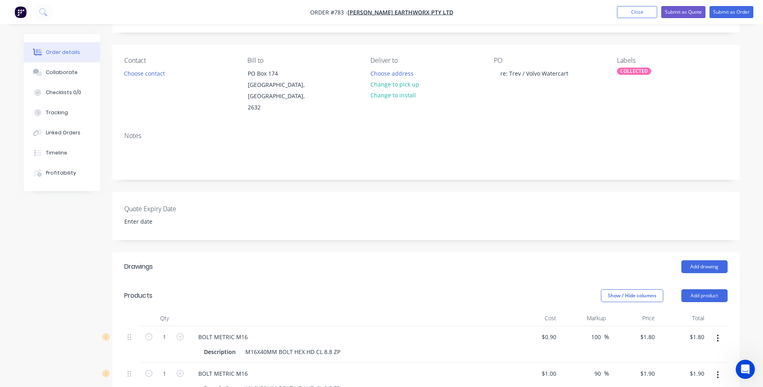
scroll to position [121, 0]
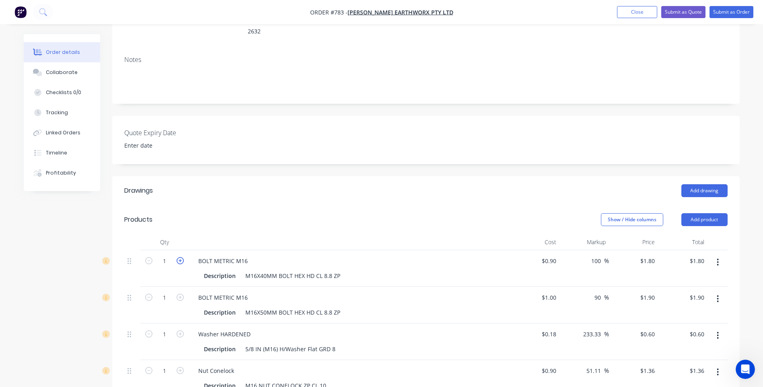
click at [180, 257] on icon "button" at bounding box center [180, 260] width 7 height 7
type input "2"
type input "$3.60"
click at [179, 294] on icon "button" at bounding box center [180, 297] width 7 height 7
type input "2"
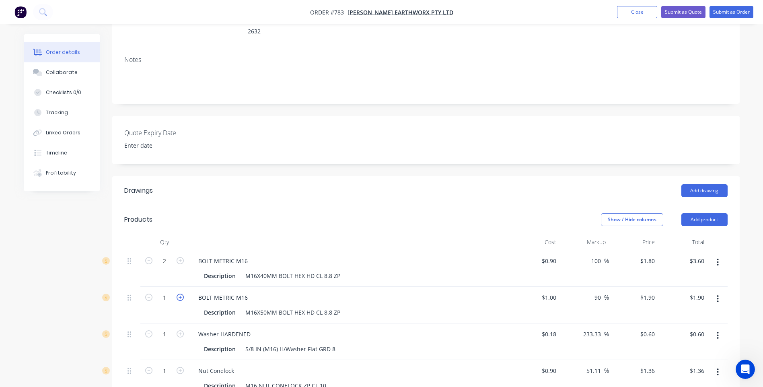
type input "$3.80"
click at [181, 330] on icon "button" at bounding box center [180, 333] width 7 height 7
type input "2"
type input "$1.20"
click at [179, 367] on icon "button" at bounding box center [180, 370] width 7 height 7
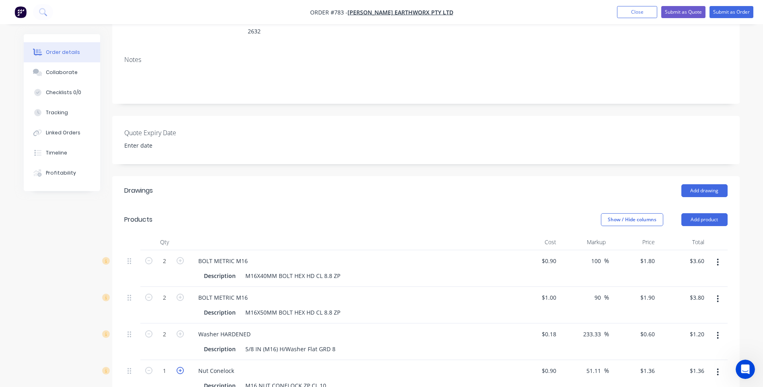
type input "2"
type input "$2.72"
click at [179, 367] on icon "button" at bounding box center [180, 370] width 7 height 7
type input "3"
type input "$4.08"
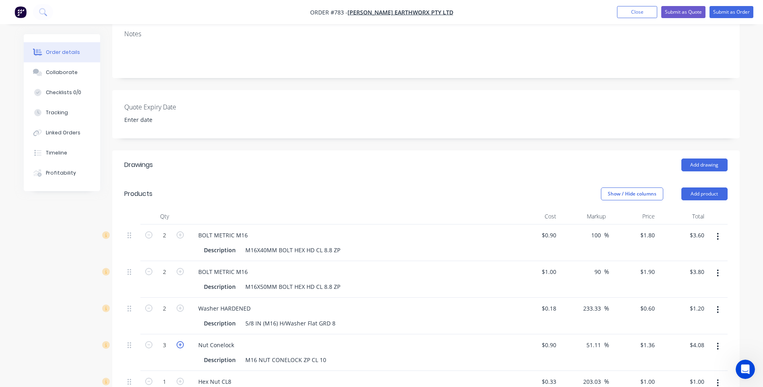
scroll to position [161, 0]
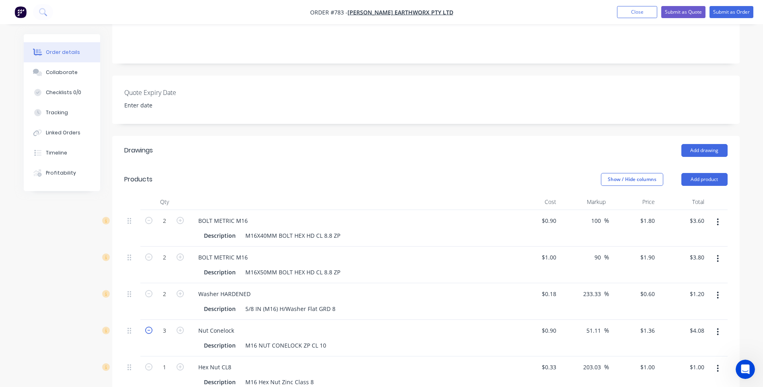
click at [148, 327] on icon "button" at bounding box center [148, 330] width 7 height 7
type input "2"
type input "$2.72"
click at [177, 363] on icon "button" at bounding box center [180, 366] width 7 height 7
type input "2"
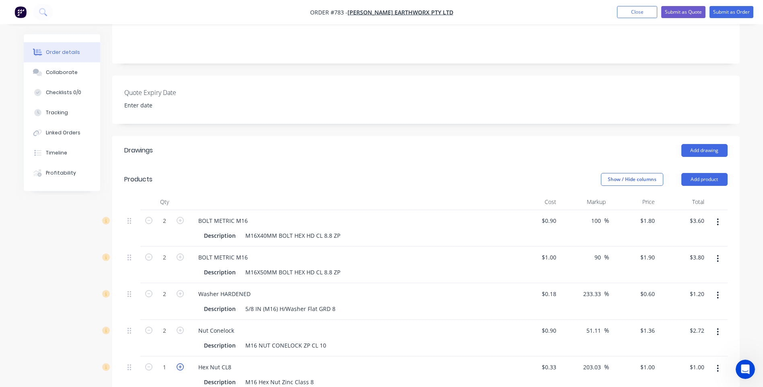
type input "$2.00"
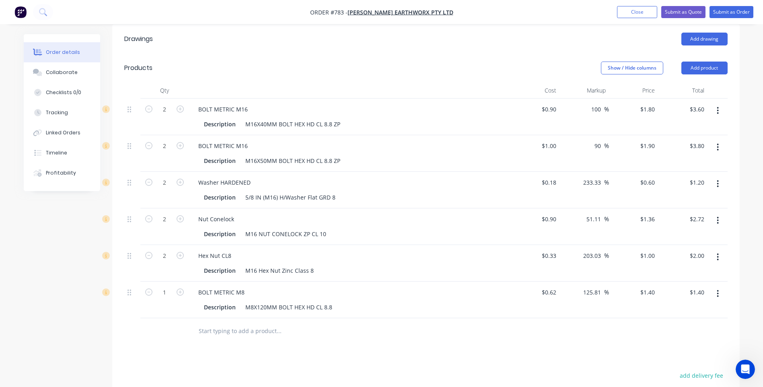
scroll to position [282, 0]
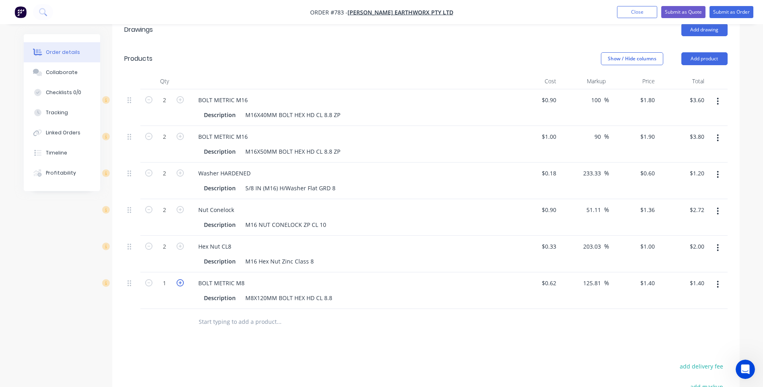
click at [179, 279] on icon "button" at bounding box center [180, 282] width 7 height 7
type input "2"
type input "$2.80"
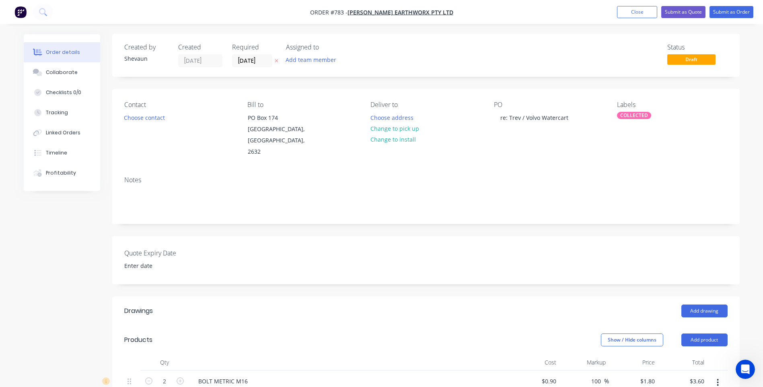
scroll to position [0, 0]
click at [726, 12] on button "Submit as Order" at bounding box center [732, 12] width 44 height 12
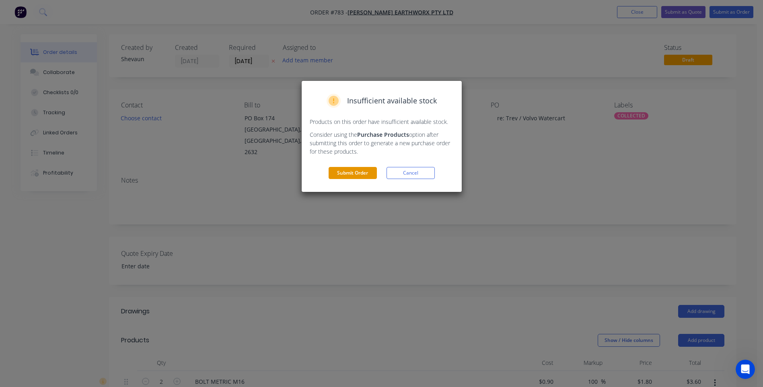
click at [352, 171] on button "Submit Order" at bounding box center [353, 173] width 48 height 12
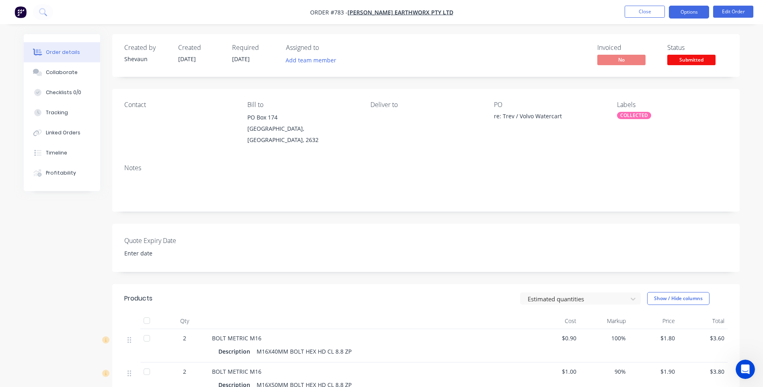
click at [684, 11] on button "Options" at bounding box center [689, 12] width 40 height 13
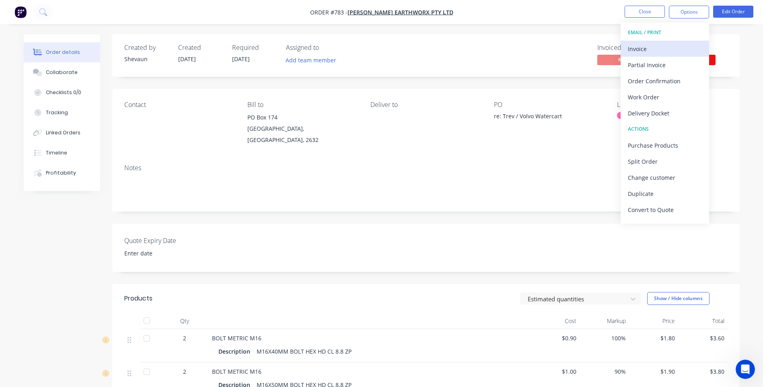
click at [645, 49] on div "Invoice" at bounding box center [665, 49] width 74 height 12
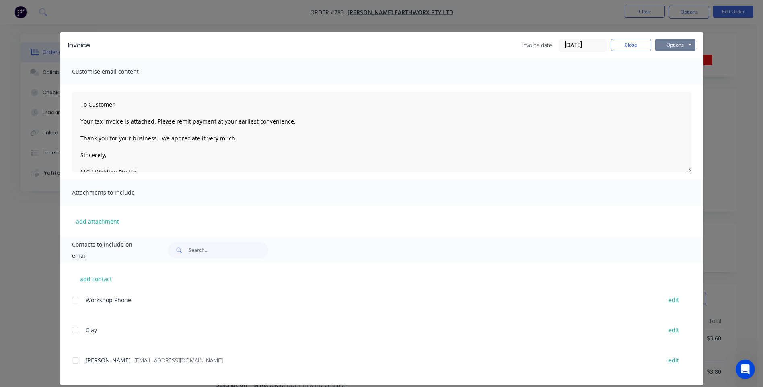
click at [671, 45] on button "Options" at bounding box center [675, 45] width 40 height 12
click at [676, 58] on button "Preview" at bounding box center [680, 59] width 51 height 13
click at [73, 359] on div at bounding box center [75, 360] width 16 height 16
click at [671, 41] on button "Options" at bounding box center [675, 45] width 40 height 12
click at [677, 84] on button "Email" at bounding box center [680, 85] width 51 height 13
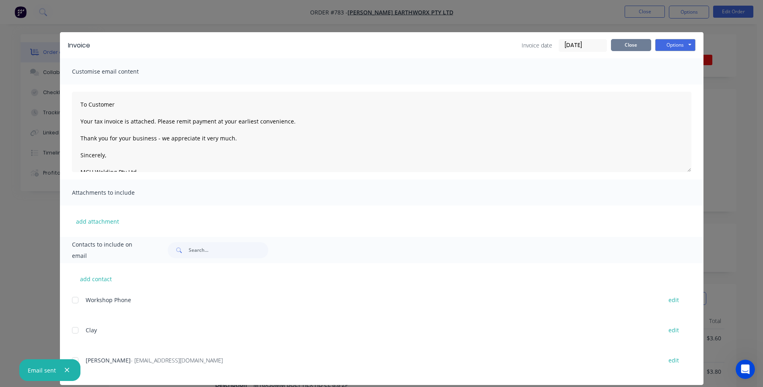
click at [627, 44] on button "Close" at bounding box center [631, 45] width 40 height 12
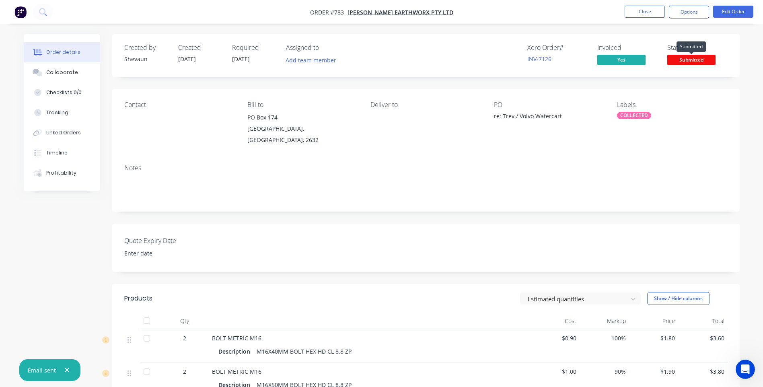
click at [682, 59] on span "Submitted" at bounding box center [691, 60] width 48 height 10
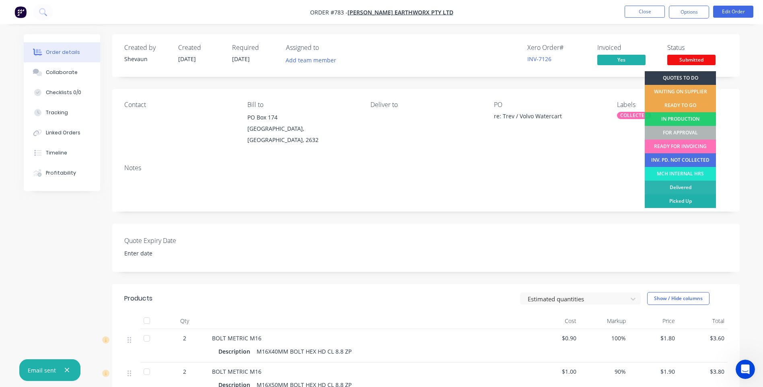
click at [687, 197] on div "Picked Up" at bounding box center [680, 201] width 71 height 14
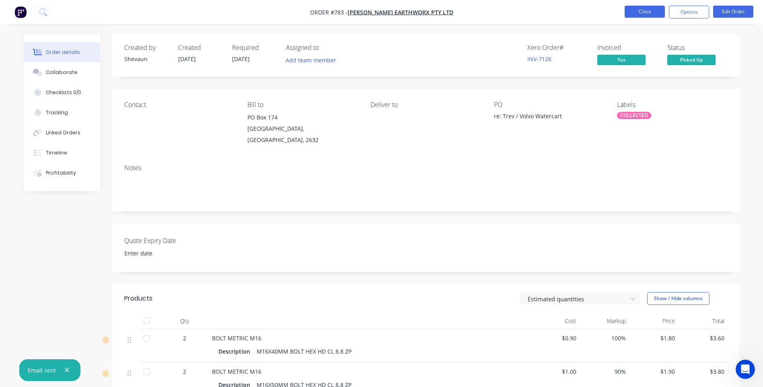
click at [642, 9] on button "Close" at bounding box center [645, 12] width 40 height 12
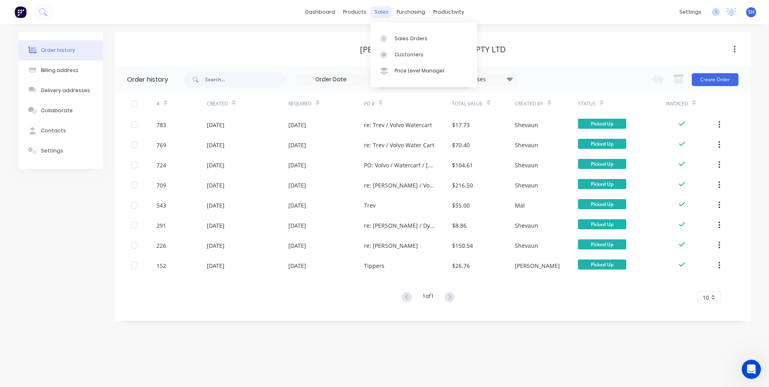
click at [375, 11] on div "sales" at bounding box center [381, 12] width 22 height 12
click at [402, 37] on div "Sales Orders" at bounding box center [411, 38] width 33 height 7
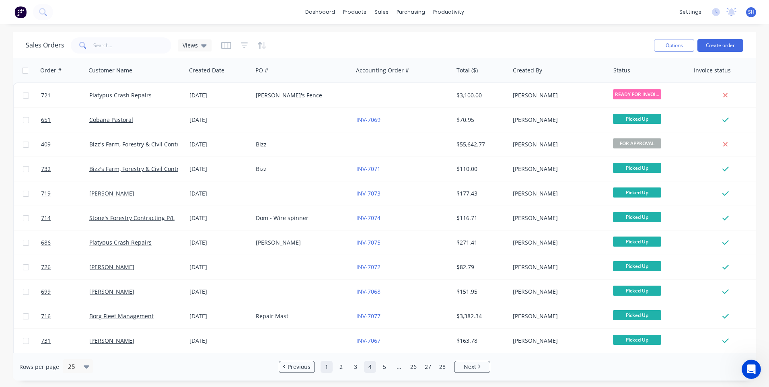
click at [325, 368] on link "1" at bounding box center [327, 367] width 12 height 12
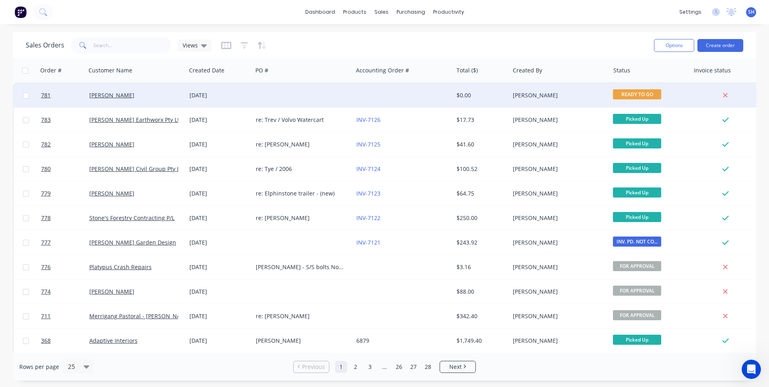
click at [282, 94] on div at bounding box center [303, 95] width 100 height 24
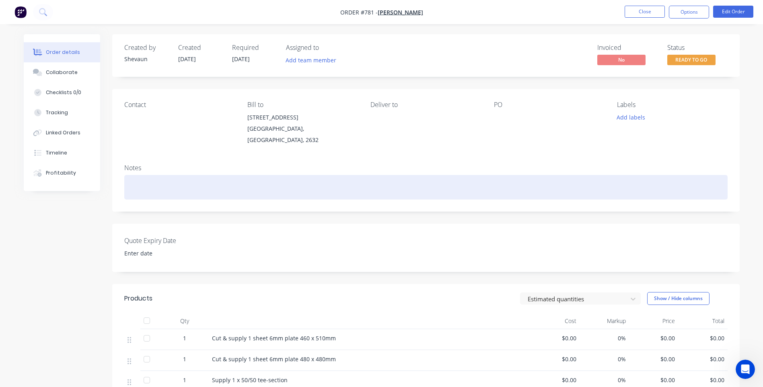
click at [131, 175] on div at bounding box center [425, 187] width 603 height 25
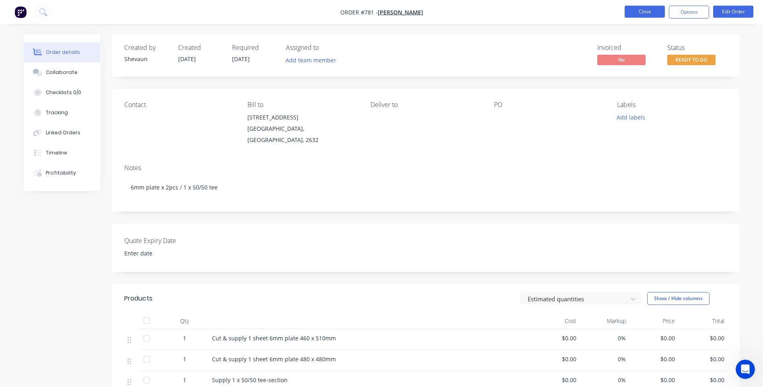
click at [642, 10] on button "Close" at bounding box center [645, 12] width 40 height 12
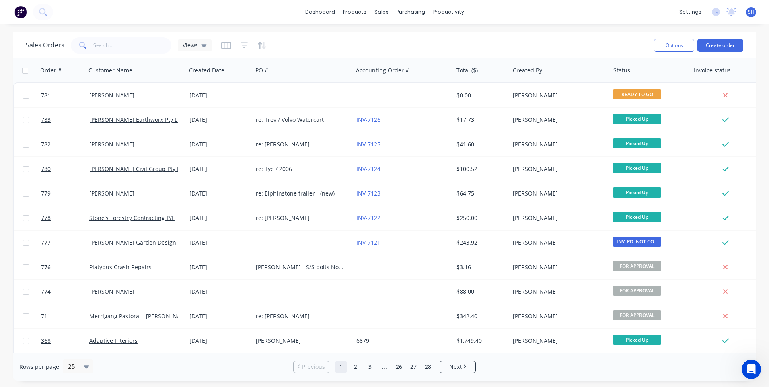
click at [753, 10] on span "SH" at bounding box center [751, 11] width 6 height 7
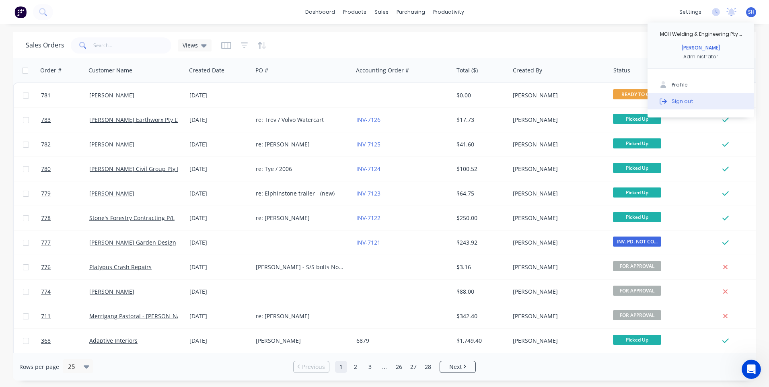
click at [678, 100] on div "Sign out" at bounding box center [683, 100] width 22 height 7
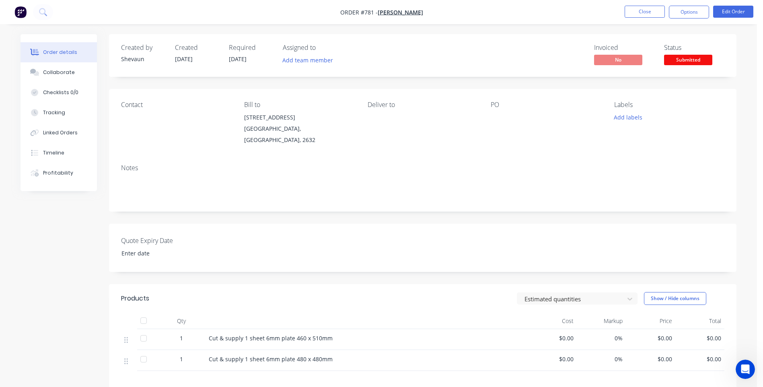
scroll to position [405, 0]
click at [57, 68] on button "Collaborate" at bounding box center [59, 72] width 76 height 20
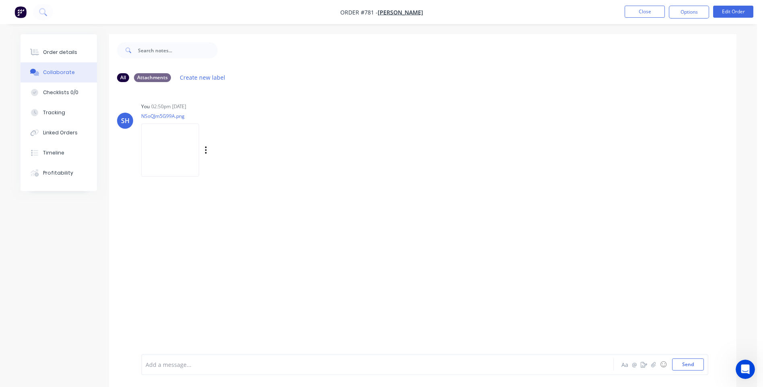
click at [179, 144] on img at bounding box center [170, 149] width 58 height 53
click at [51, 49] on div "Order details" at bounding box center [60, 52] width 34 height 7
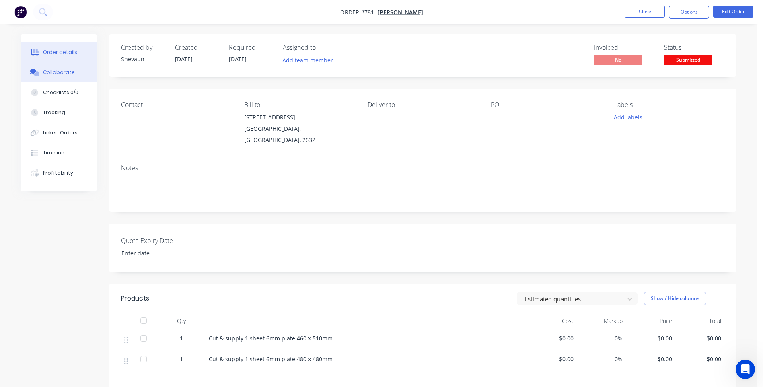
click at [56, 71] on div "Collaborate" at bounding box center [59, 72] width 32 height 7
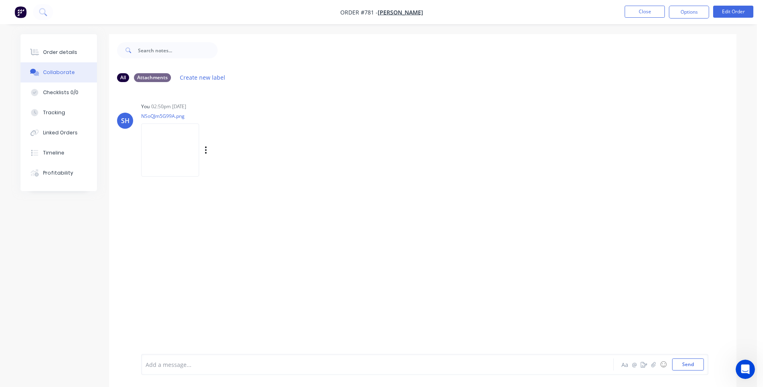
click at [176, 139] on img at bounding box center [170, 149] width 58 height 53
click at [54, 49] on div "Order details" at bounding box center [60, 52] width 34 height 7
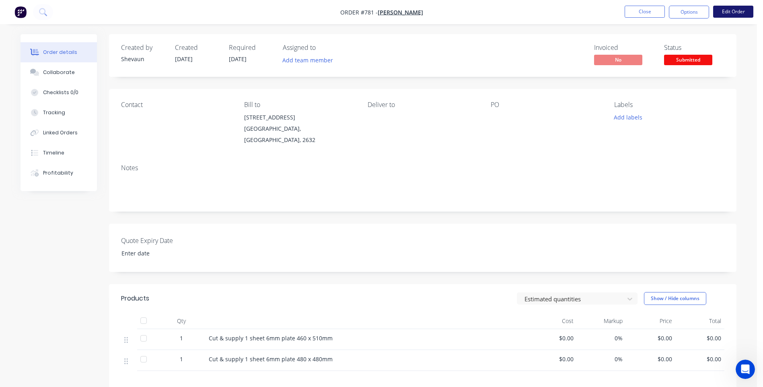
click at [730, 12] on button "Edit Order" at bounding box center [733, 12] width 40 height 12
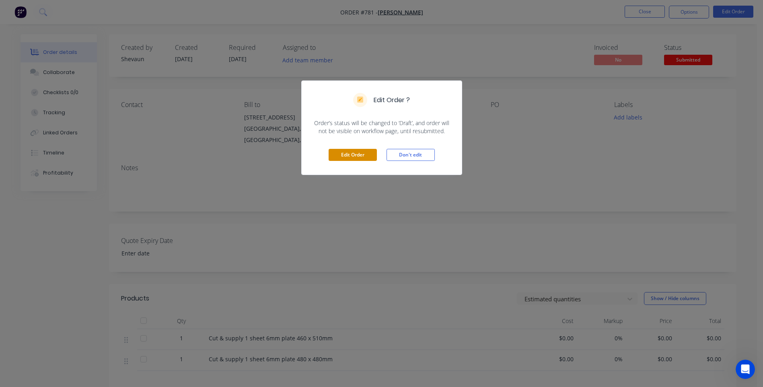
click at [357, 149] on button "Edit Order" at bounding box center [353, 155] width 48 height 12
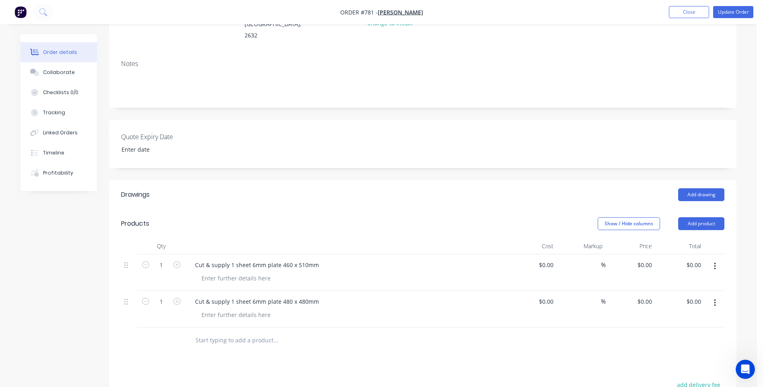
scroll to position [121, 0]
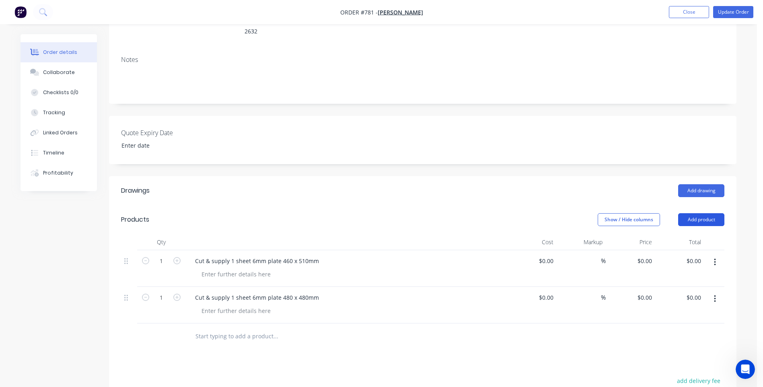
click at [704, 213] on button "Add product" at bounding box center [701, 219] width 46 height 13
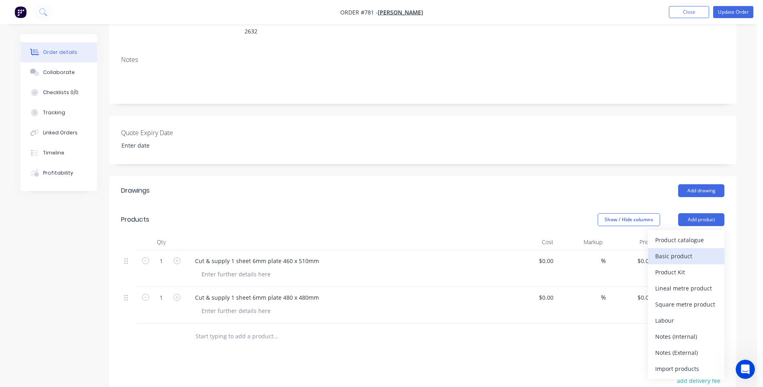
click at [682, 250] on div "Basic product" at bounding box center [686, 256] width 62 height 12
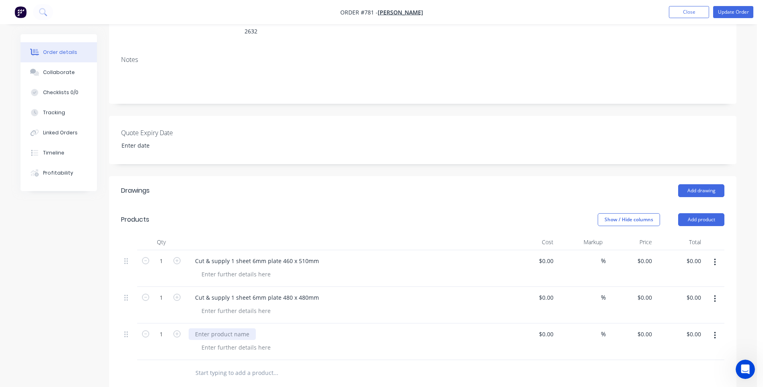
click at [196, 328] on div at bounding box center [222, 334] width 67 height 12
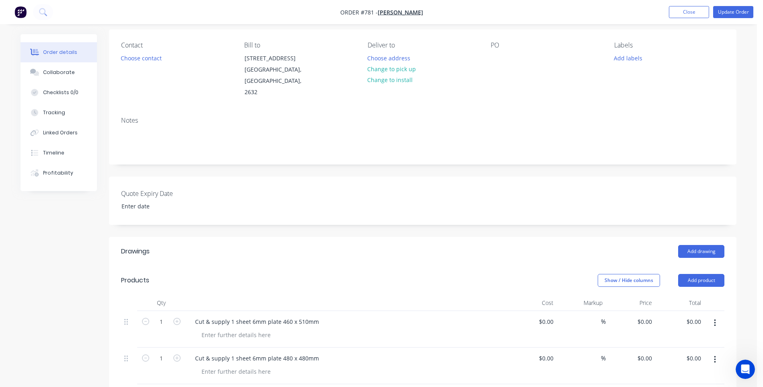
scroll to position [0, 0]
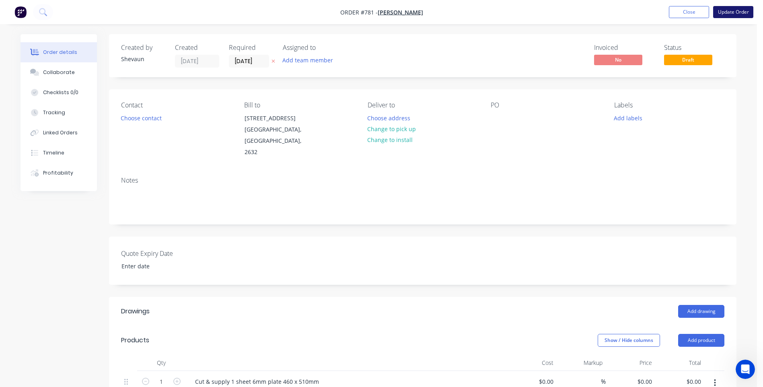
click at [730, 12] on button "Update Order" at bounding box center [733, 12] width 40 height 12
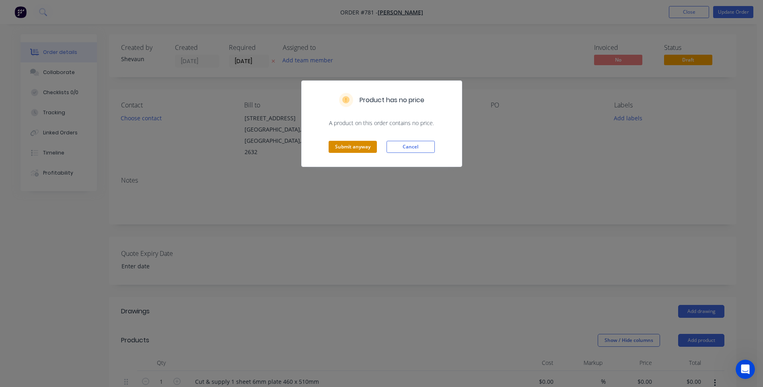
click at [348, 145] on button "Submit anyway" at bounding box center [353, 147] width 48 height 12
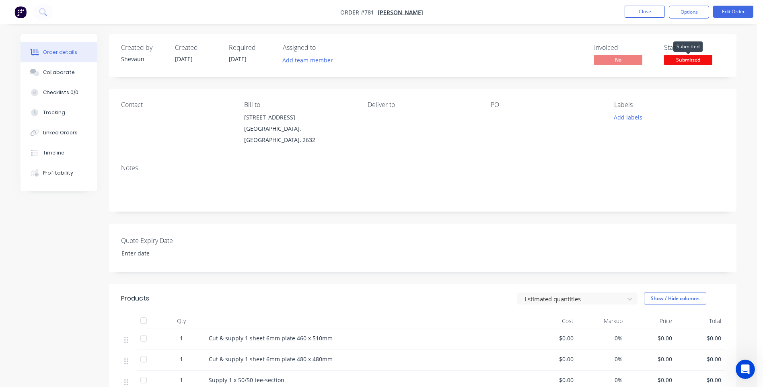
click at [689, 58] on span "Submitted" at bounding box center [688, 60] width 48 height 10
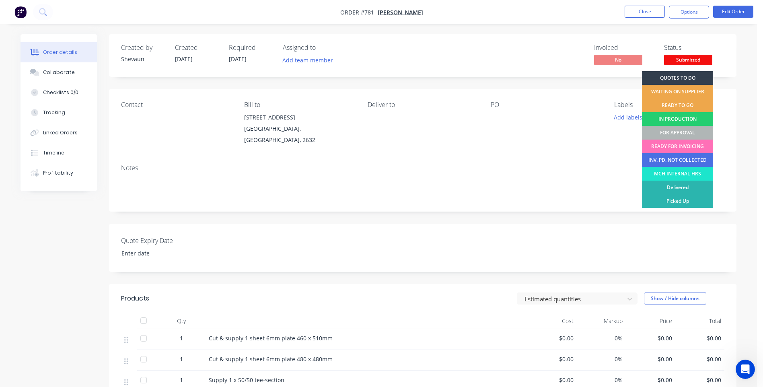
click at [576, 158] on div "Notes" at bounding box center [422, 185] width 627 height 54
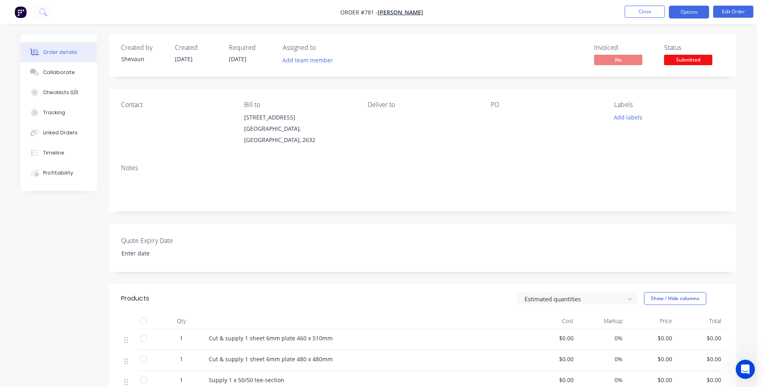
click at [682, 9] on button "Options" at bounding box center [689, 12] width 40 height 13
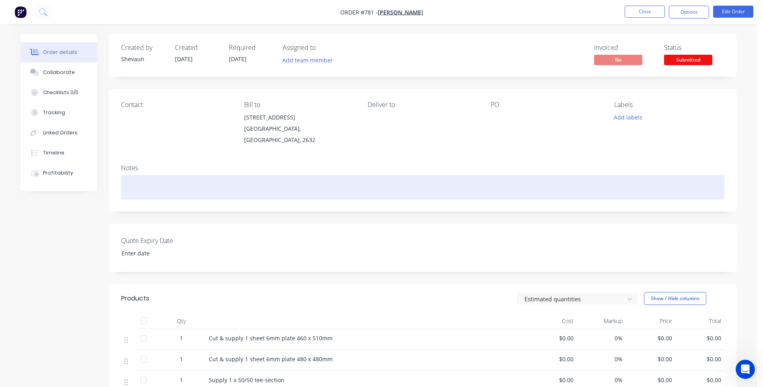
click at [528, 186] on div at bounding box center [422, 187] width 603 height 25
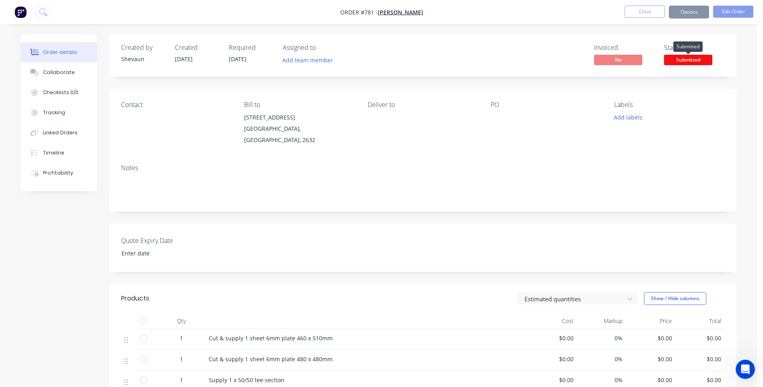
click at [687, 57] on span "Submitted" at bounding box center [688, 60] width 48 height 10
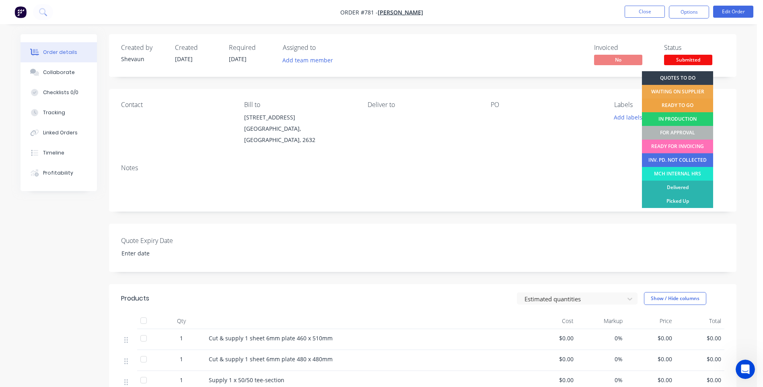
click at [678, 104] on div "READY TO GO" at bounding box center [677, 106] width 71 height 14
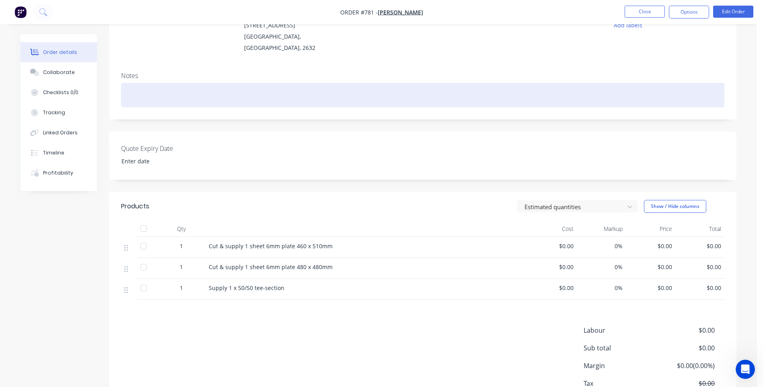
scroll to position [121, 0]
